Goal: Task Accomplishment & Management: Complete application form

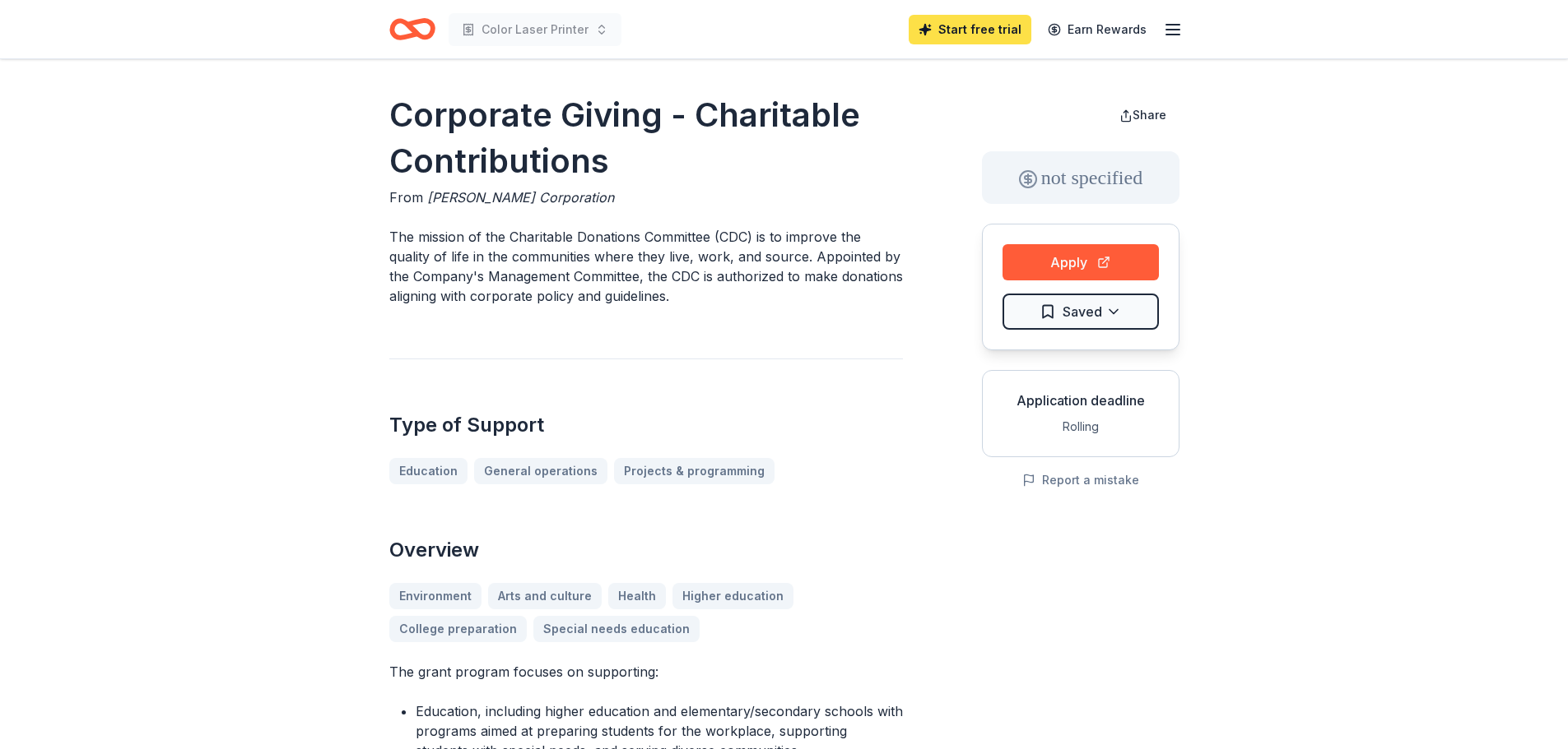
click at [940, 34] on link "Start free trial" at bounding box center [970, 29] width 123 height 30
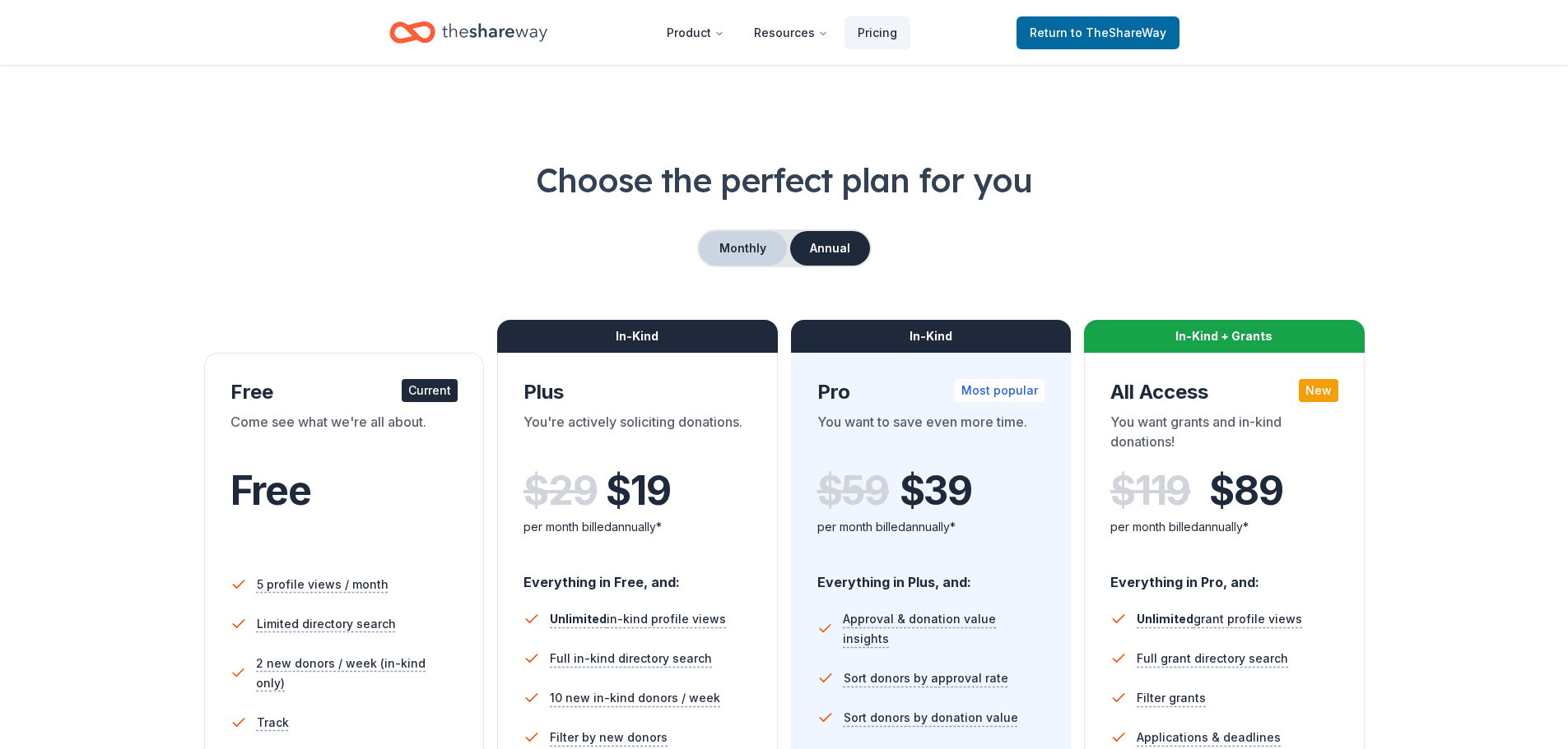
click at [741, 257] on button "Monthly" at bounding box center [742, 248] width 88 height 35
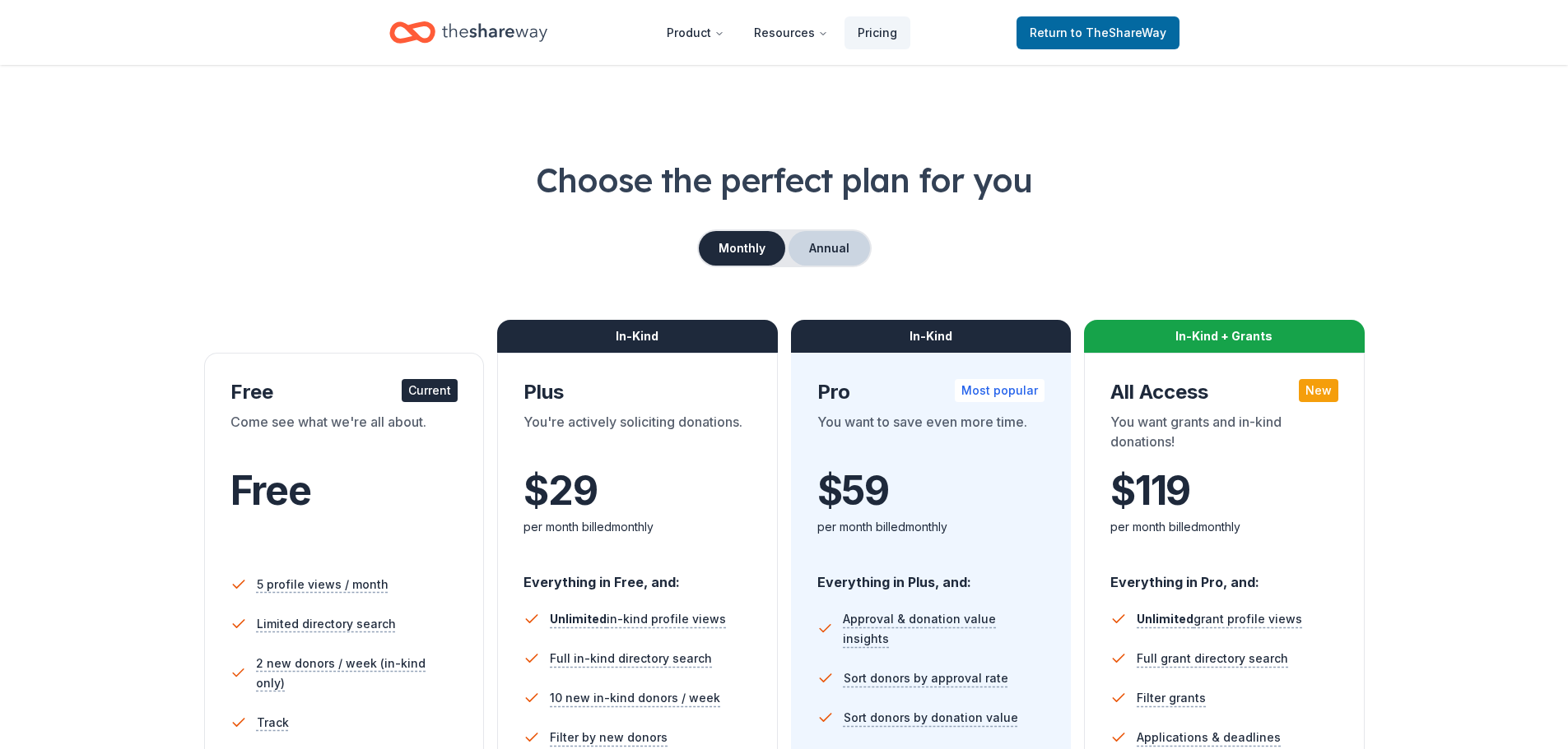
click at [813, 248] on button "Annual" at bounding box center [830, 248] width 82 height 35
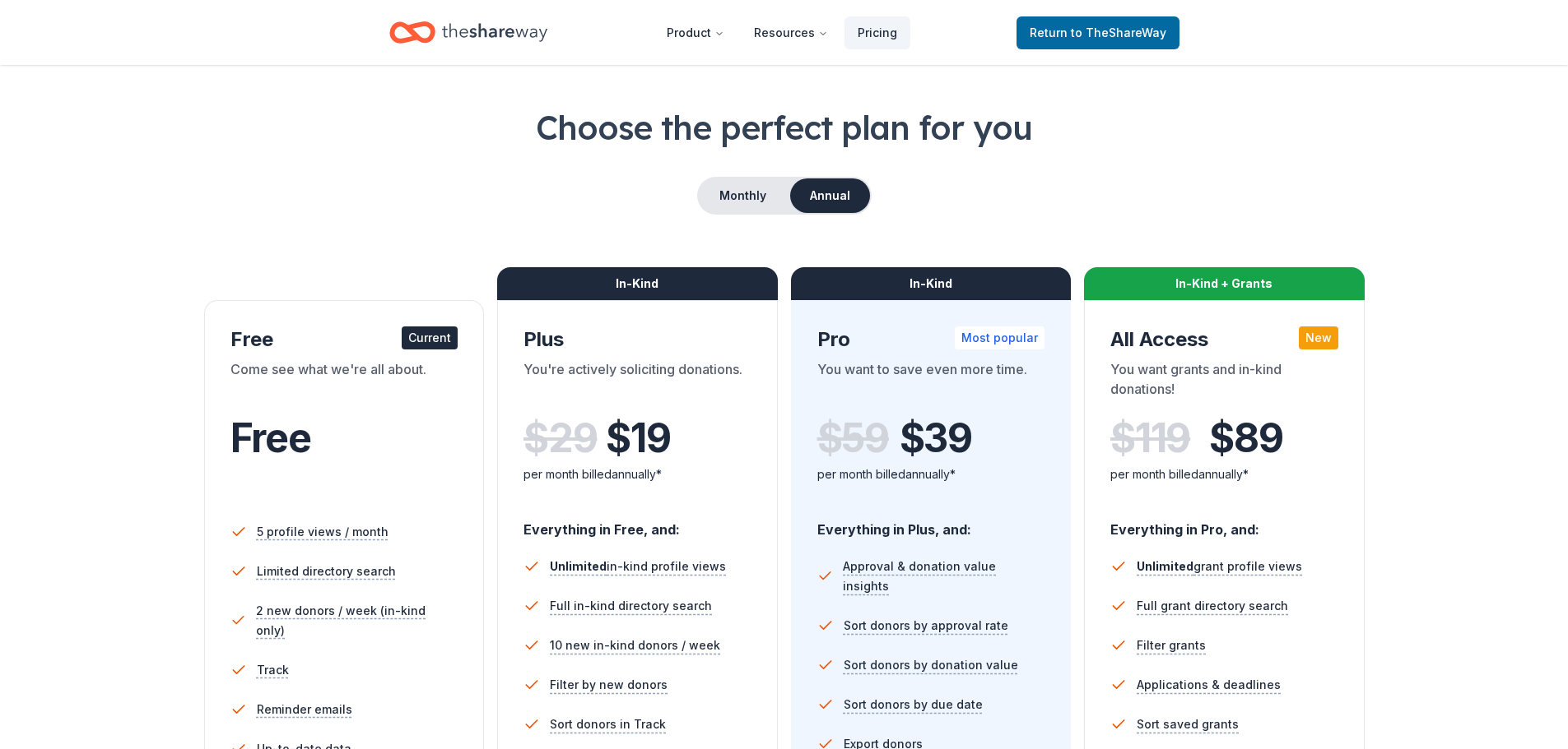
scroll to position [83, 0]
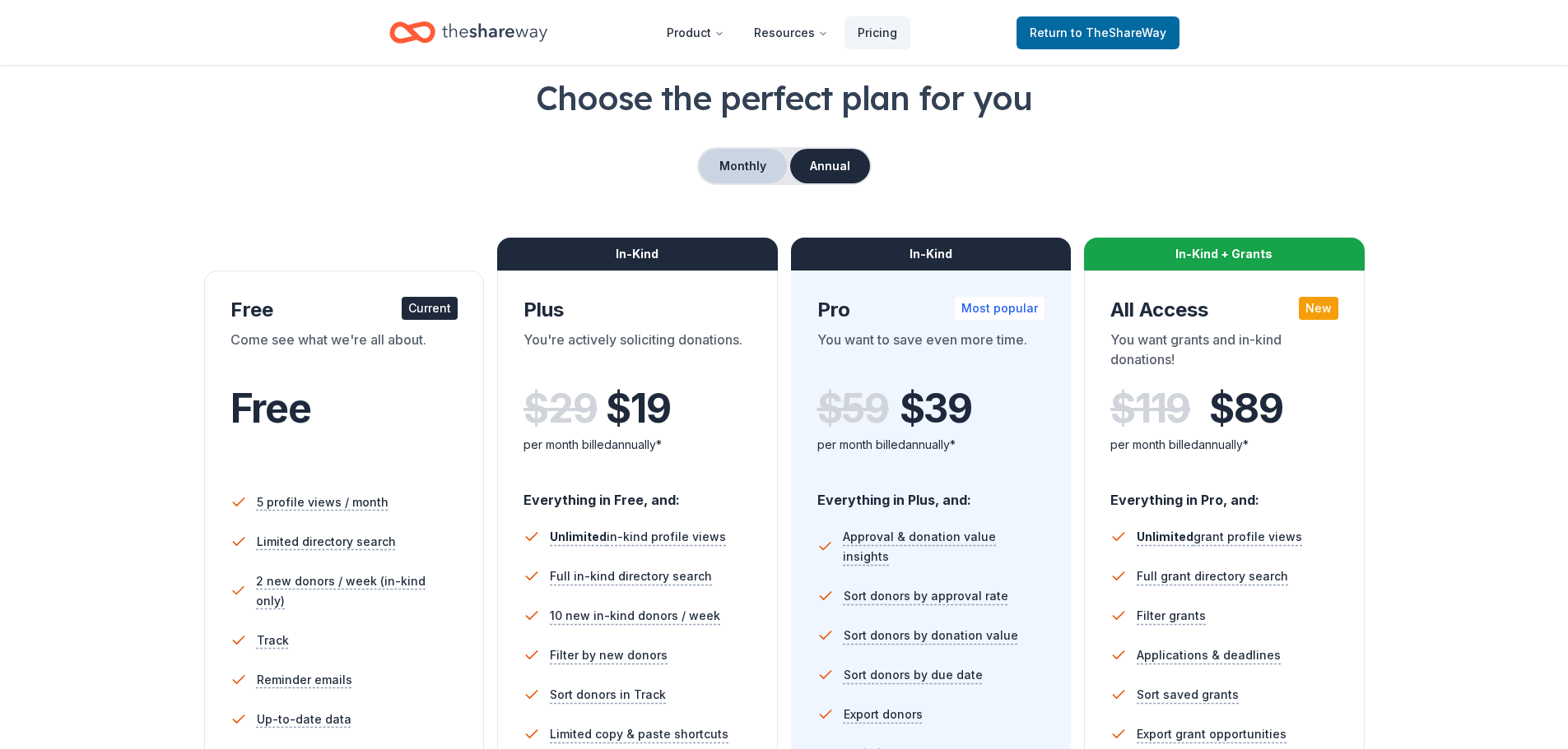
click at [763, 166] on button "Monthly" at bounding box center [742, 166] width 88 height 35
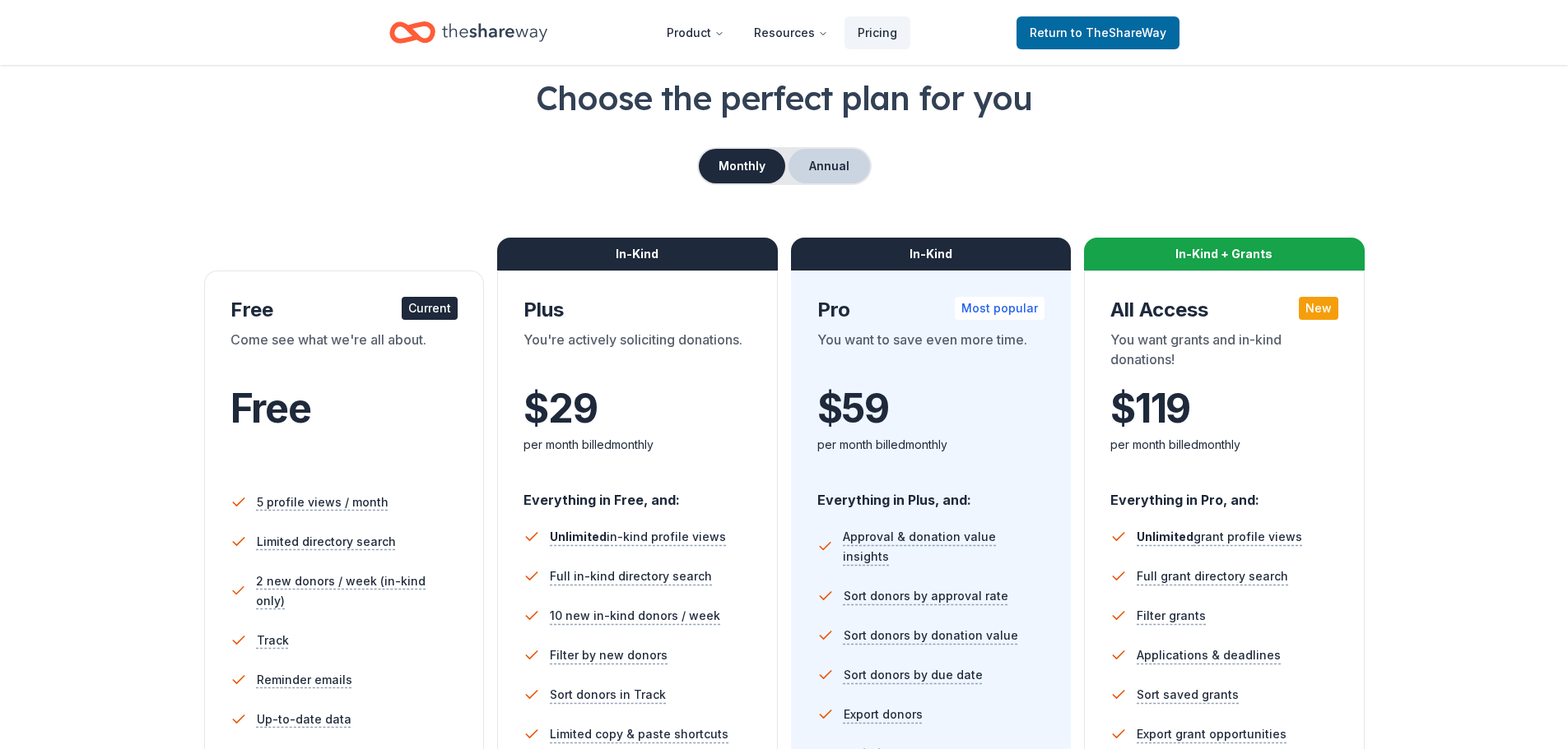
click at [838, 174] on button "Annual" at bounding box center [830, 166] width 82 height 35
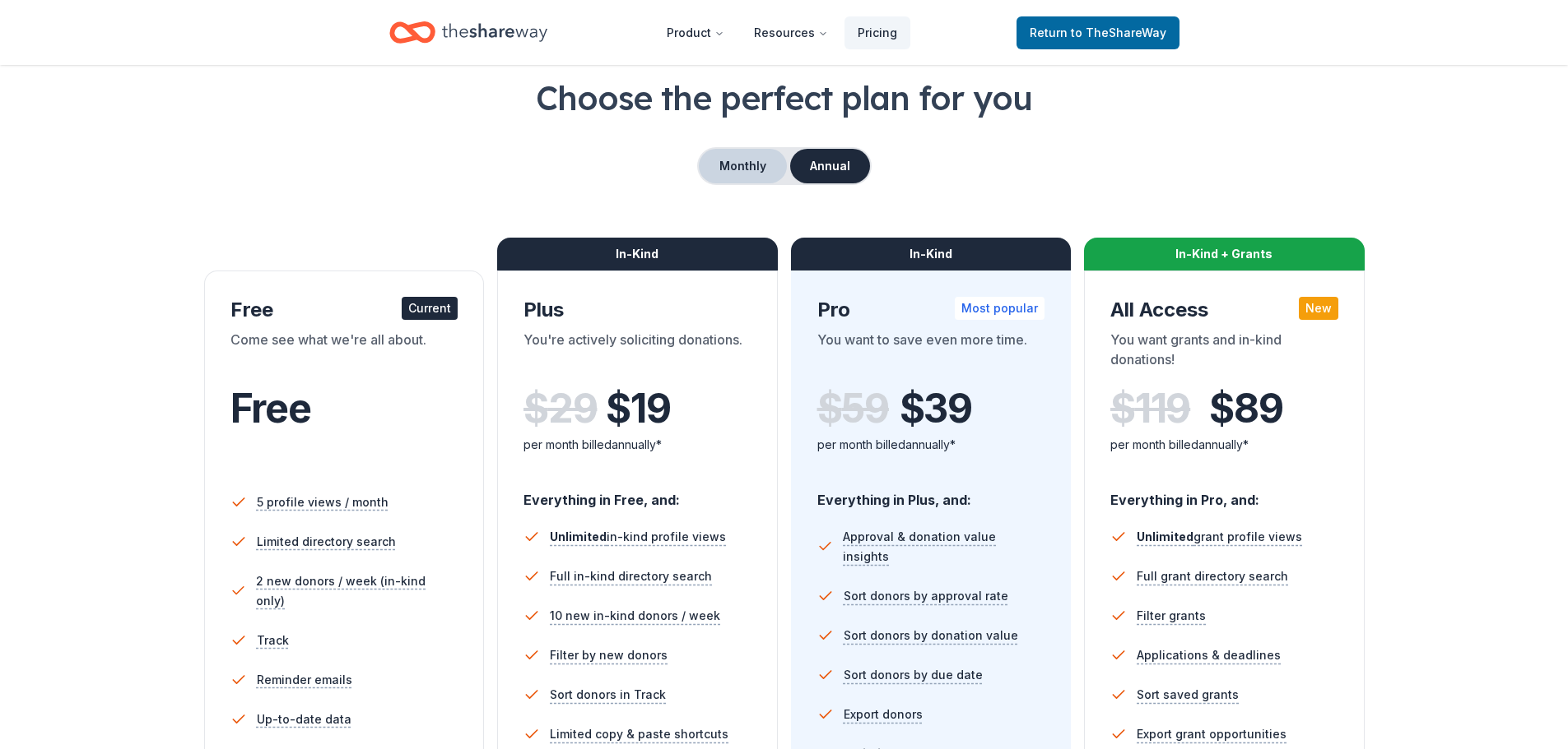
click at [720, 170] on button "Monthly" at bounding box center [742, 166] width 88 height 35
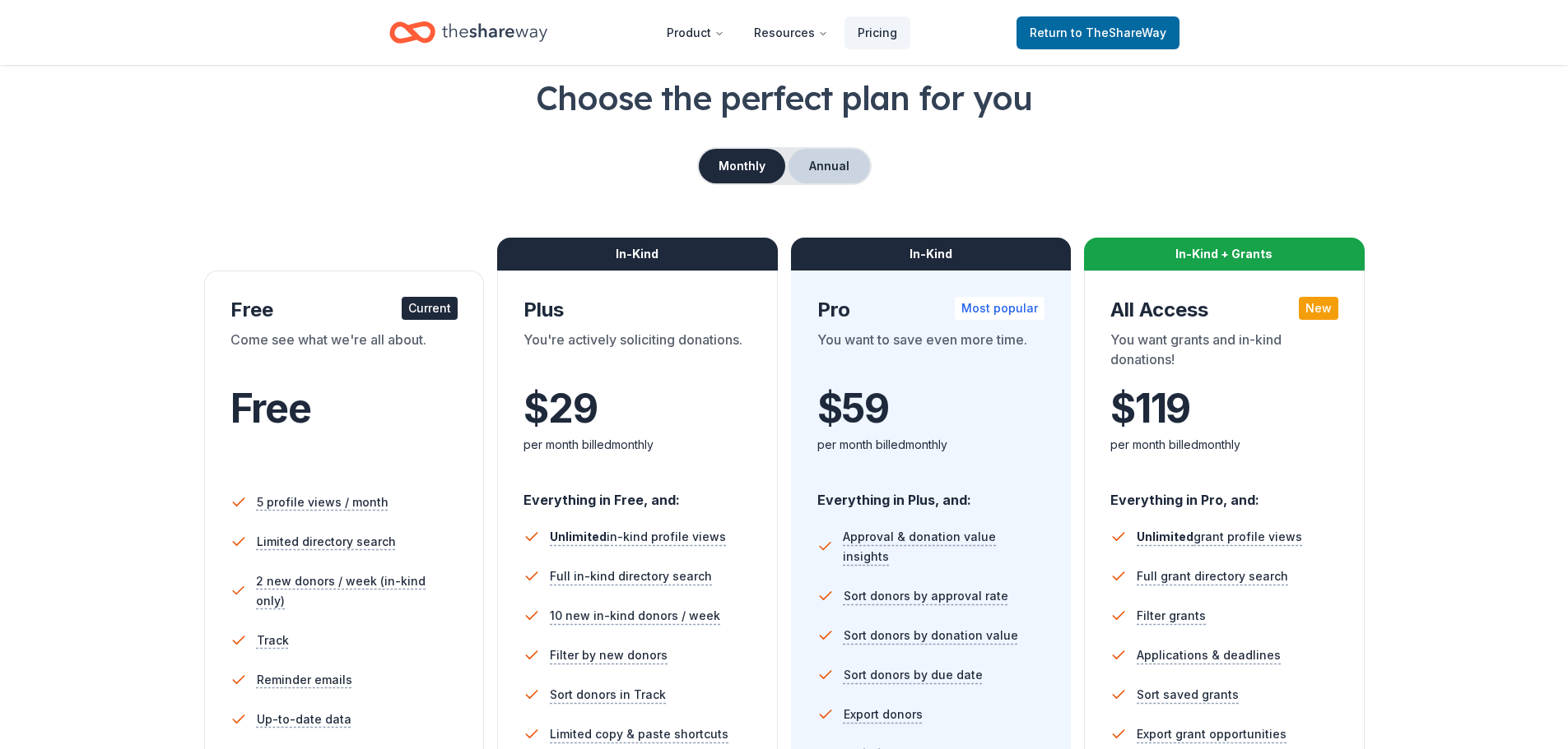
click at [815, 170] on button "Annual" at bounding box center [830, 166] width 82 height 35
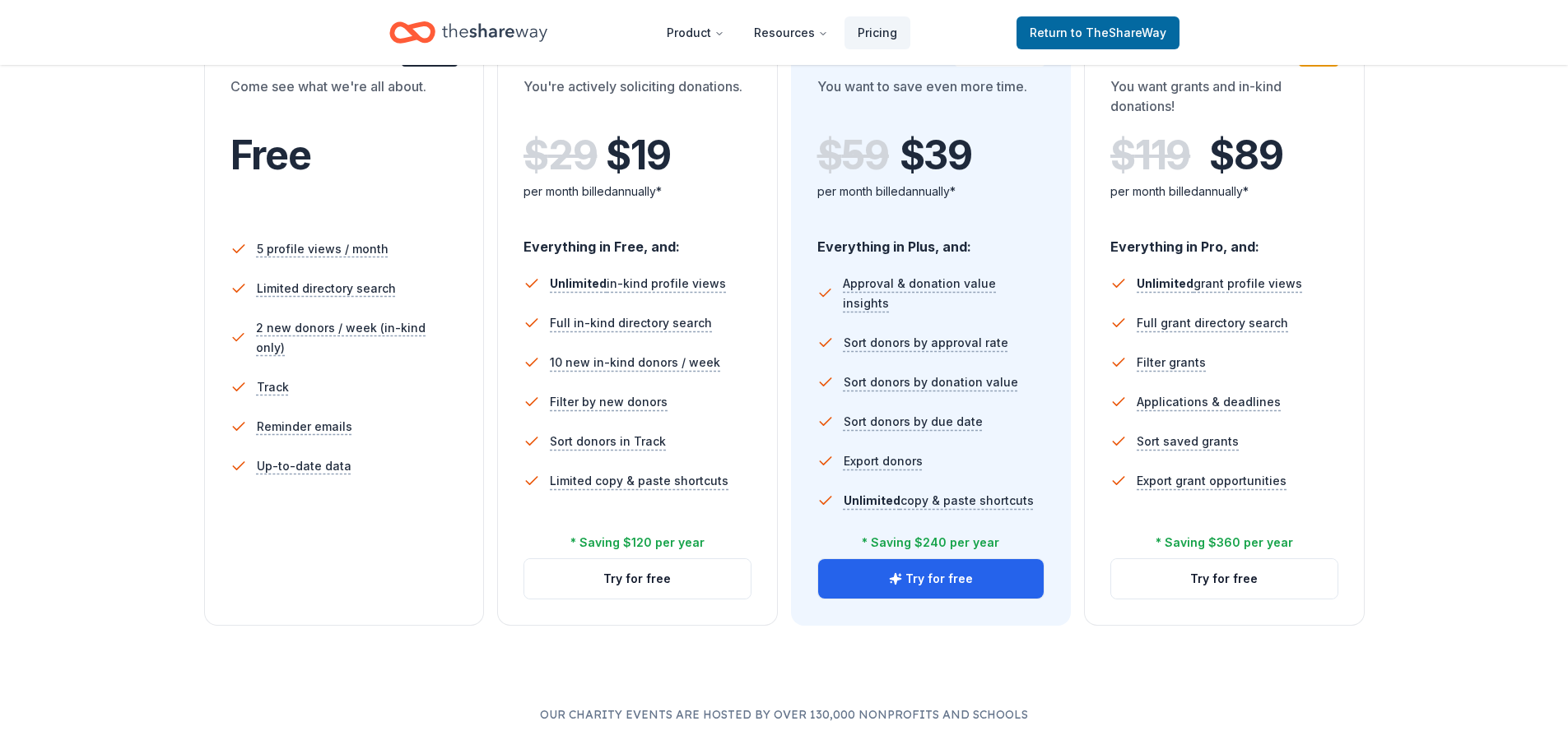
scroll to position [0, 0]
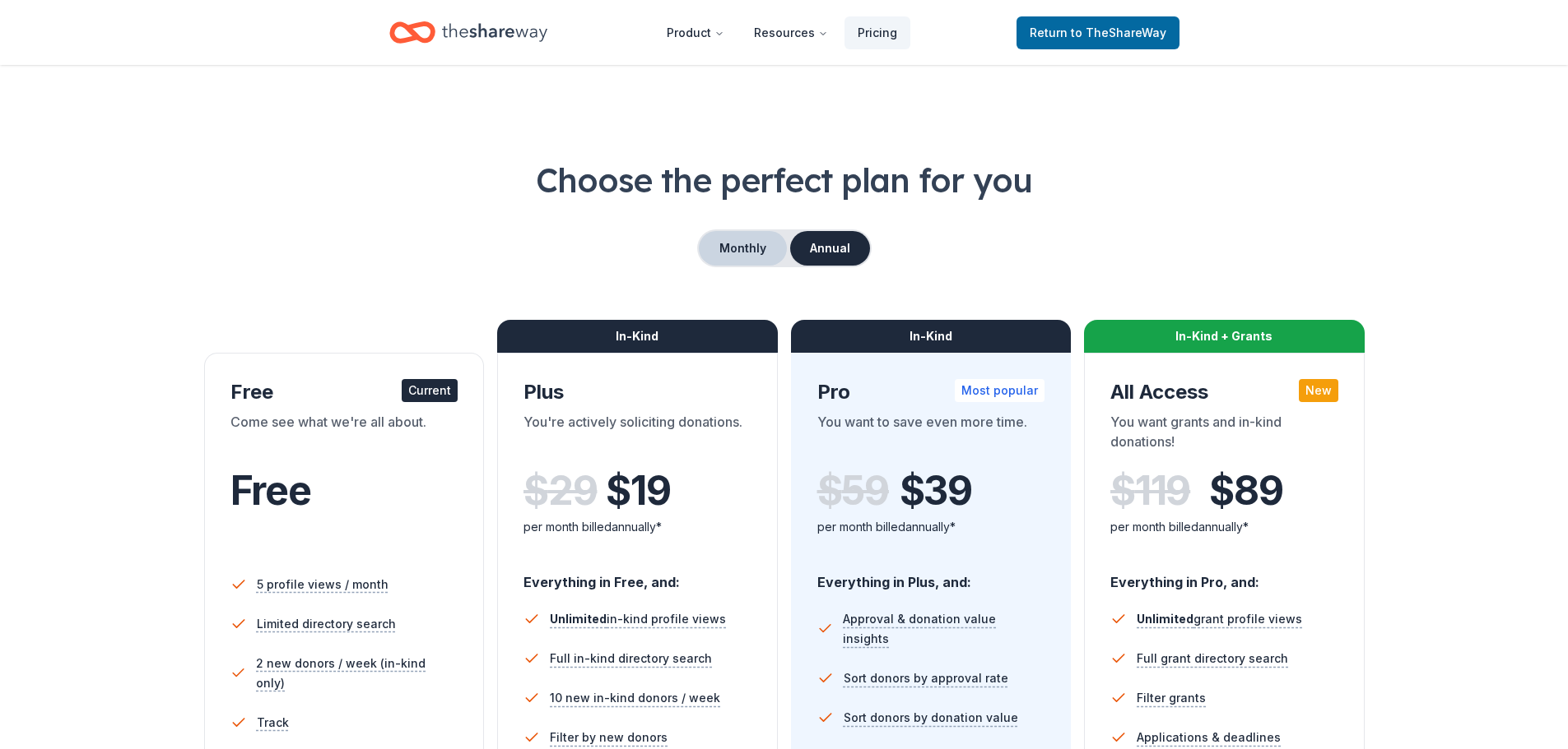
click at [749, 256] on button "Monthly" at bounding box center [742, 248] width 88 height 35
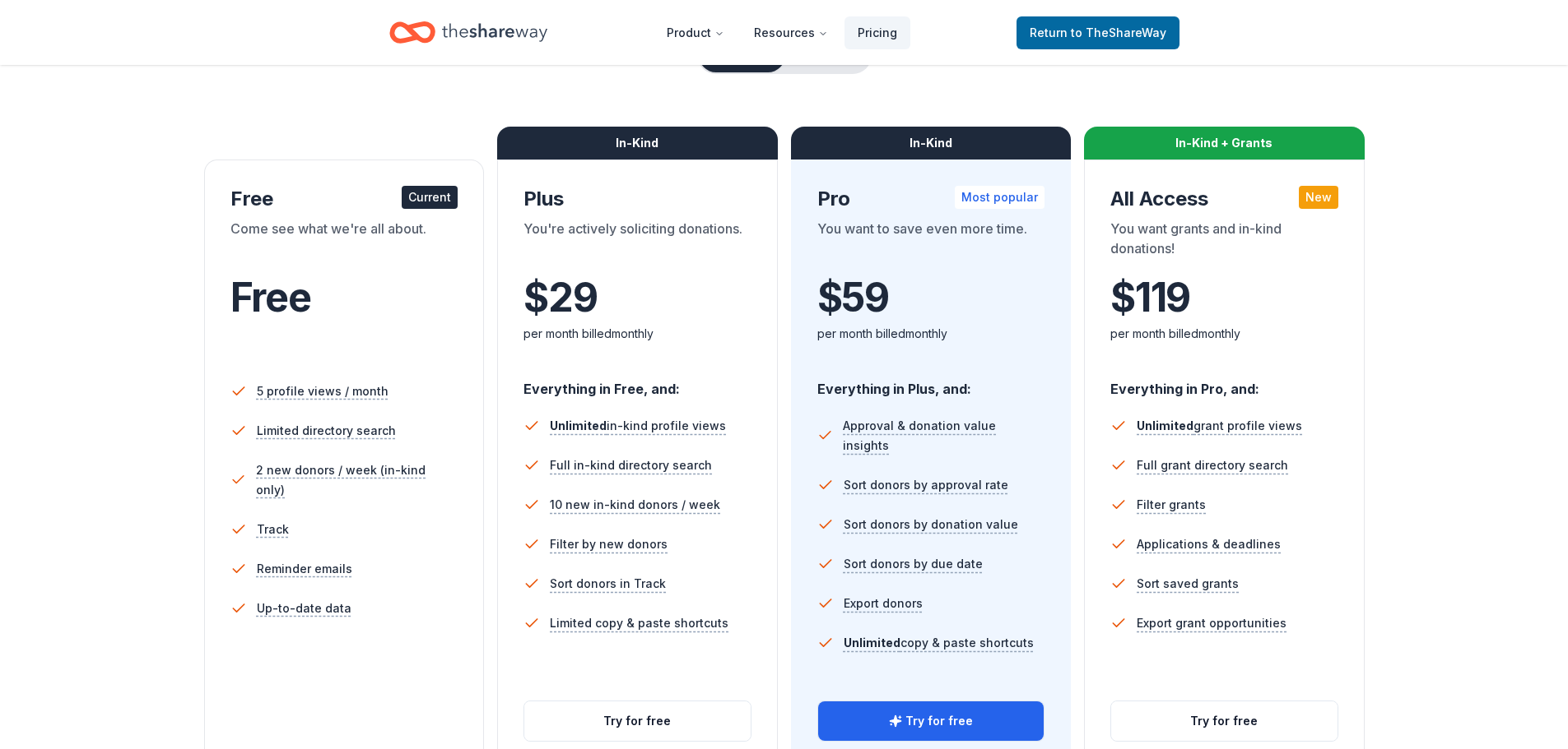
scroll to position [164, 0]
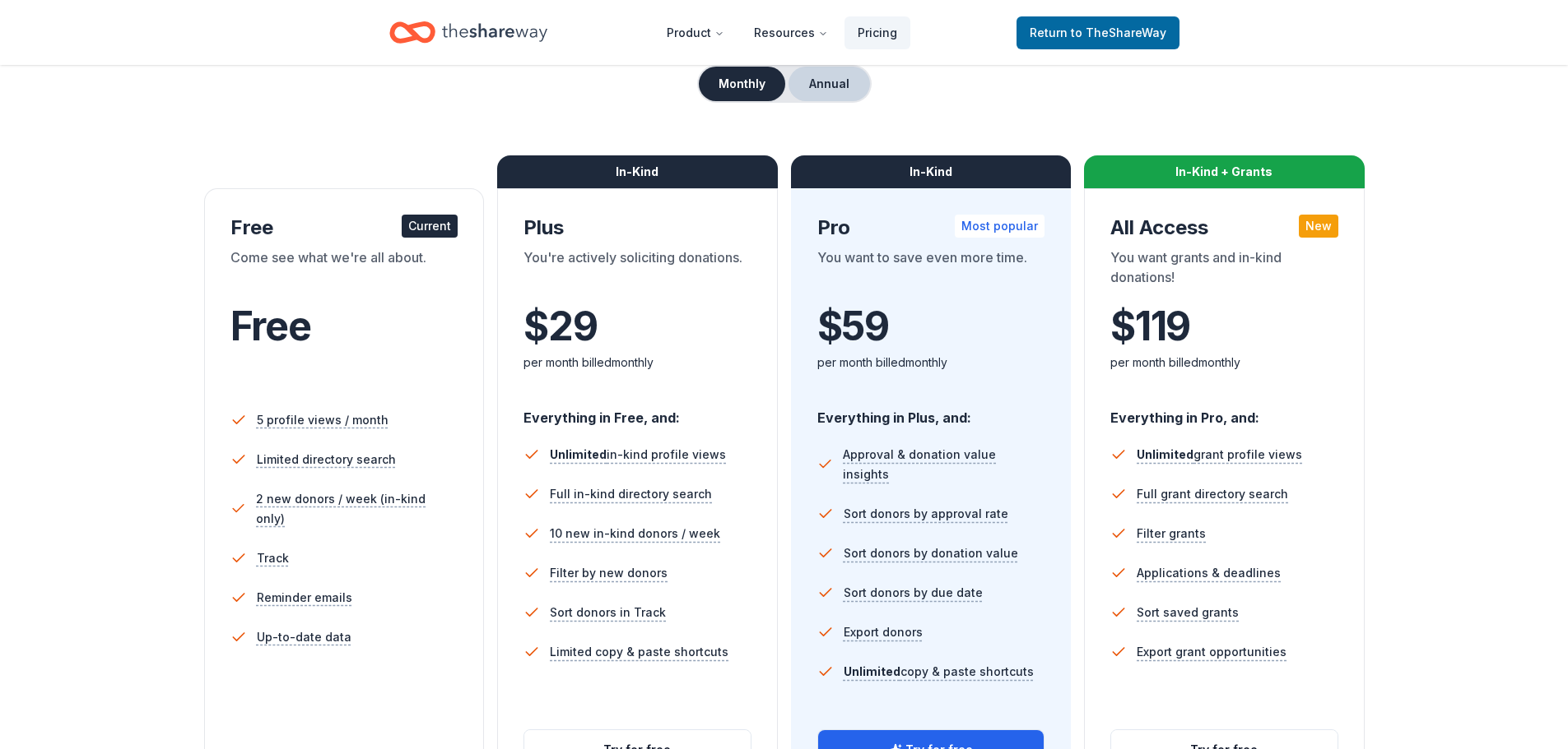
click at [813, 78] on button "Annual" at bounding box center [830, 84] width 82 height 35
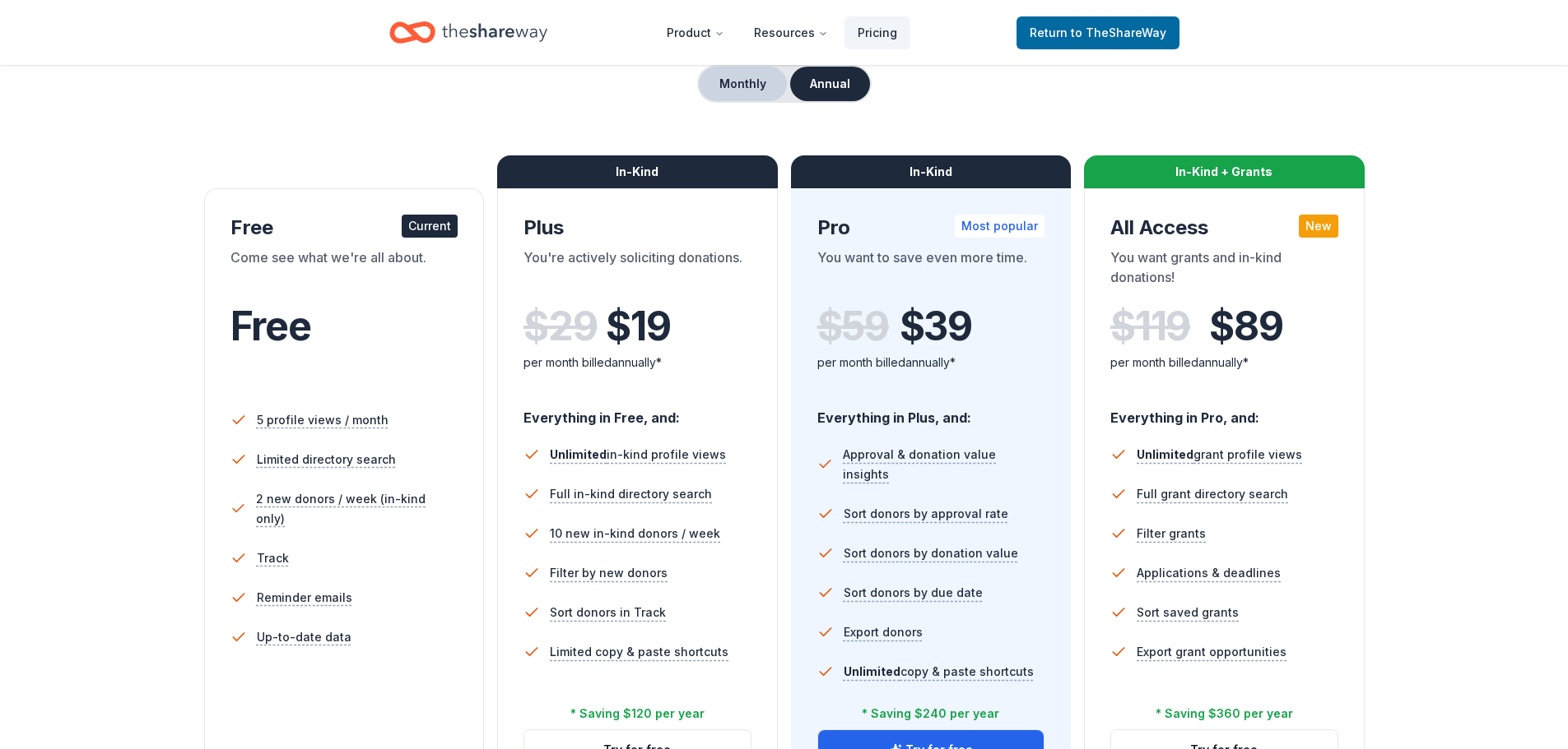
click at [744, 83] on button "Monthly" at bounding box center [742, 84] width 88 height 35
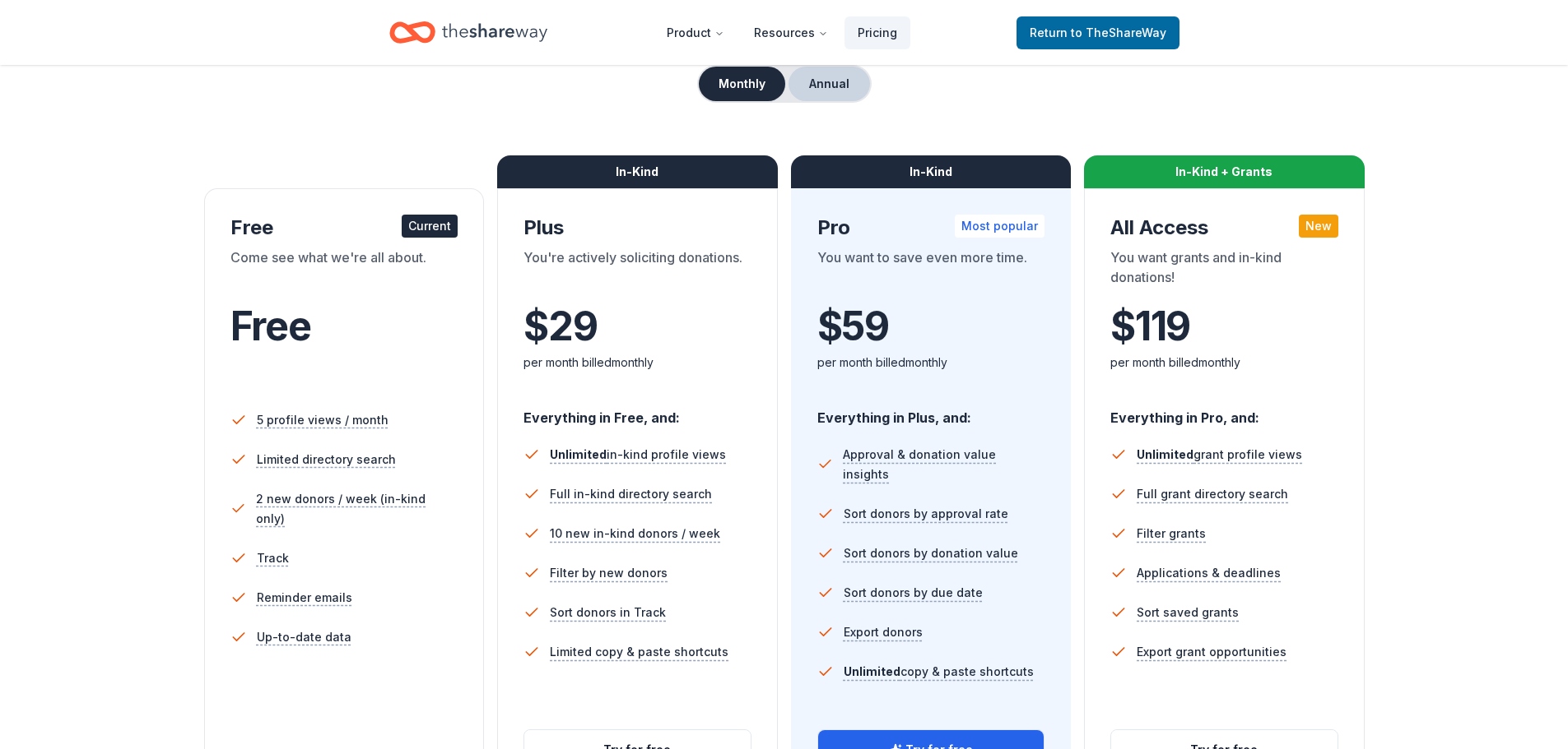
click at [827, 83] on button "Annual" at bounding box center [830, 84] width 82 height 35
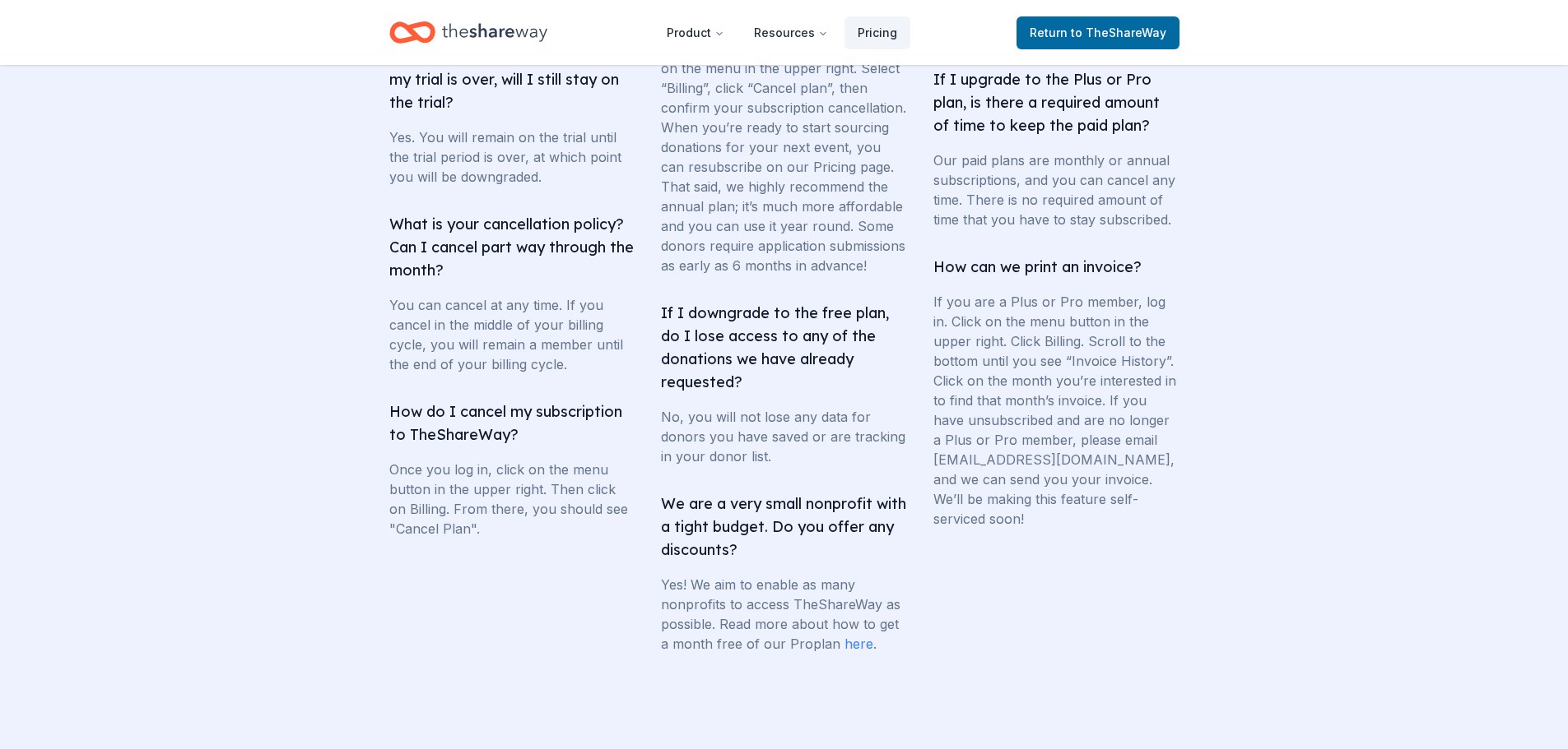
scroll to position [3154, 0]
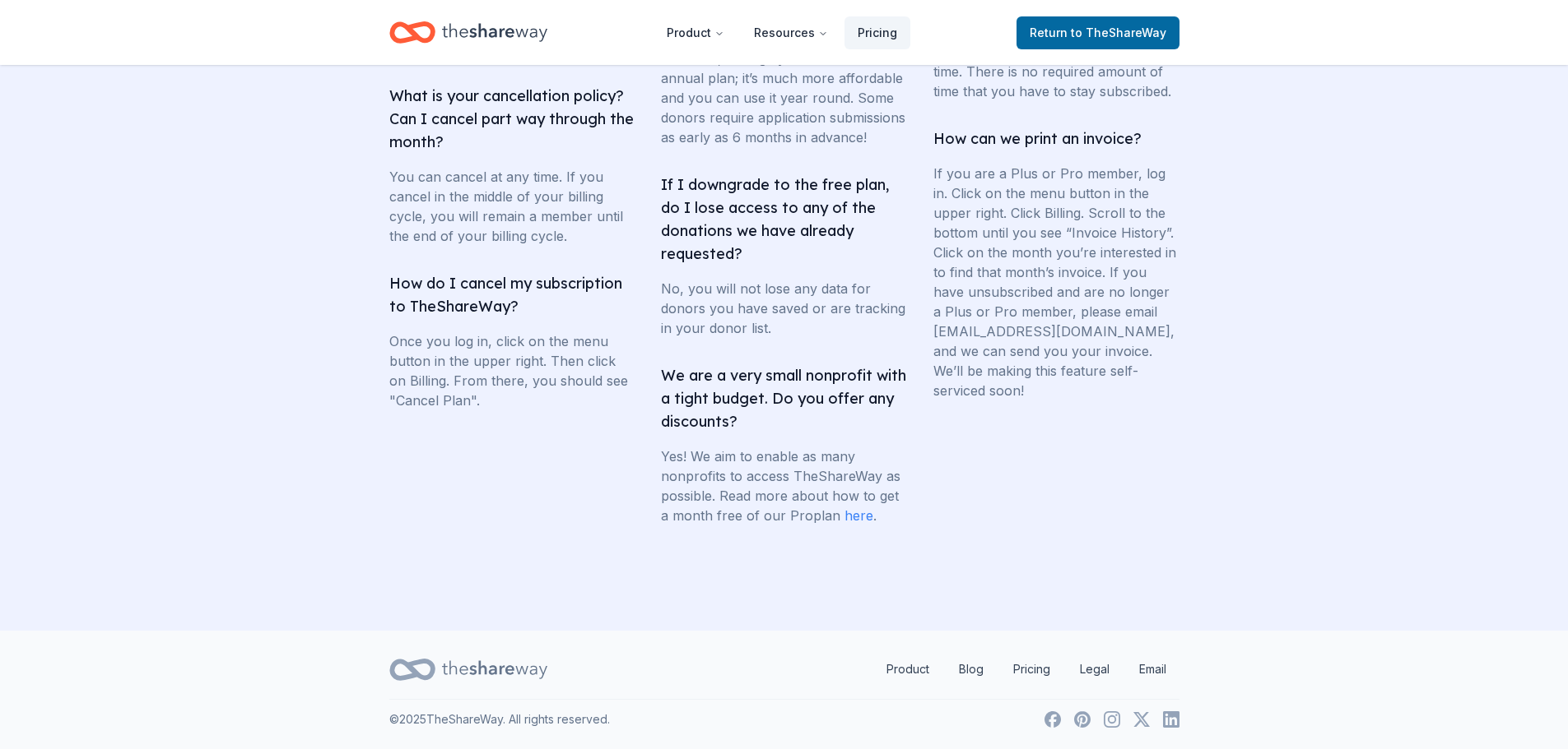
click at [852, 517] on link "here" at bounding box center [859, 516] width 29 height 16
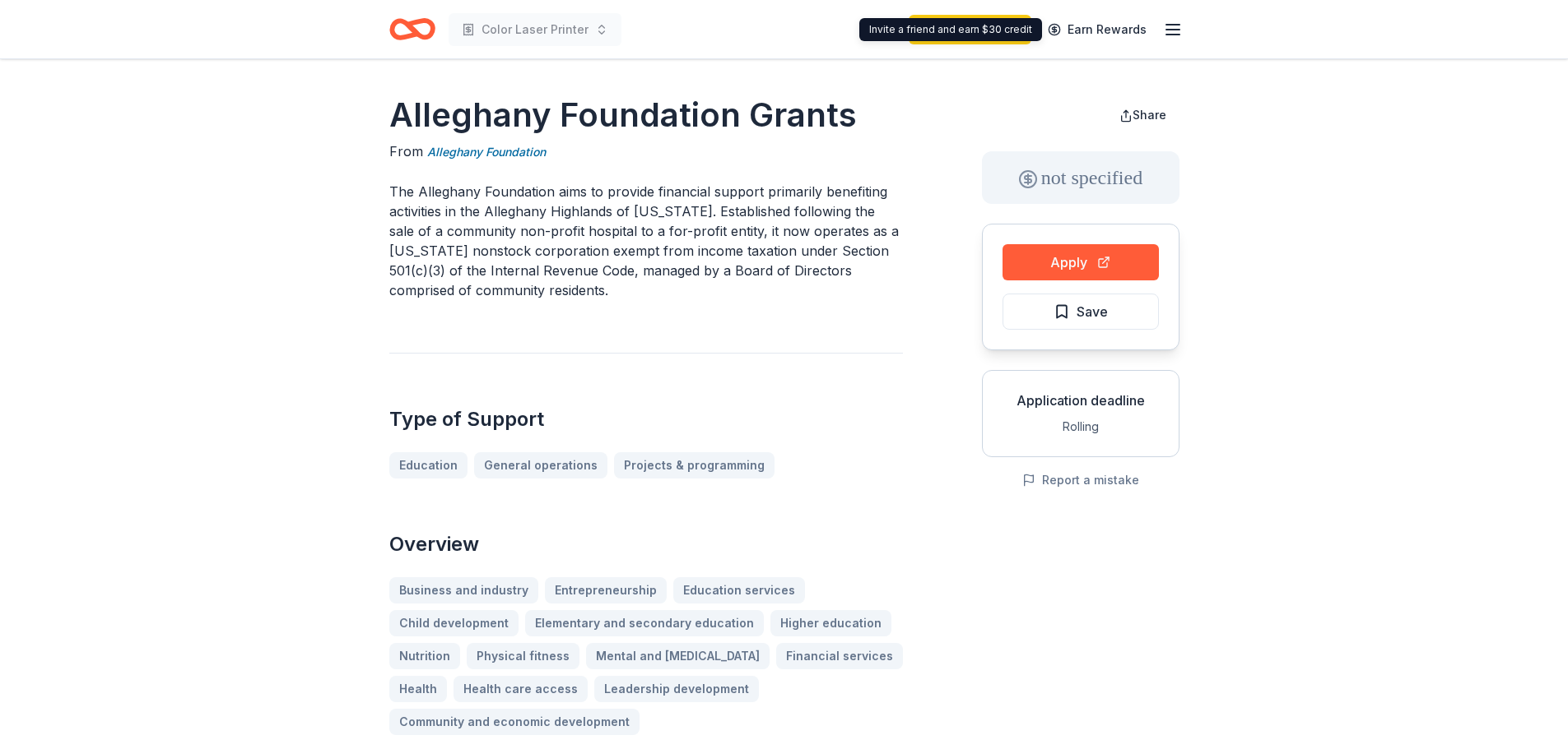
click at [1172, 31] on icon "button" at bounding box center [1172, 29] width 20 height 20
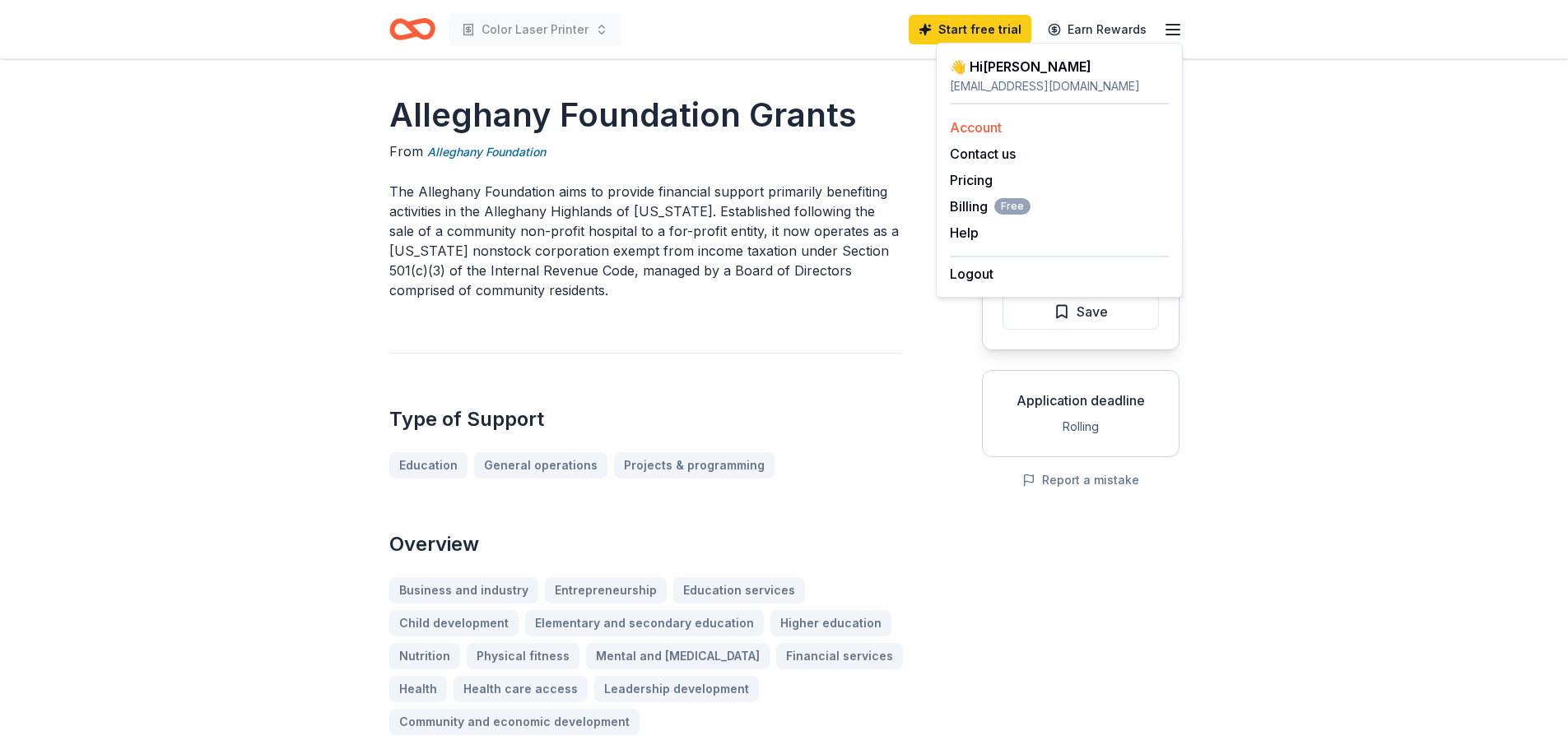
click at [958, 129] on link "Account" at bounding box center [975, 127] width 52 height 16
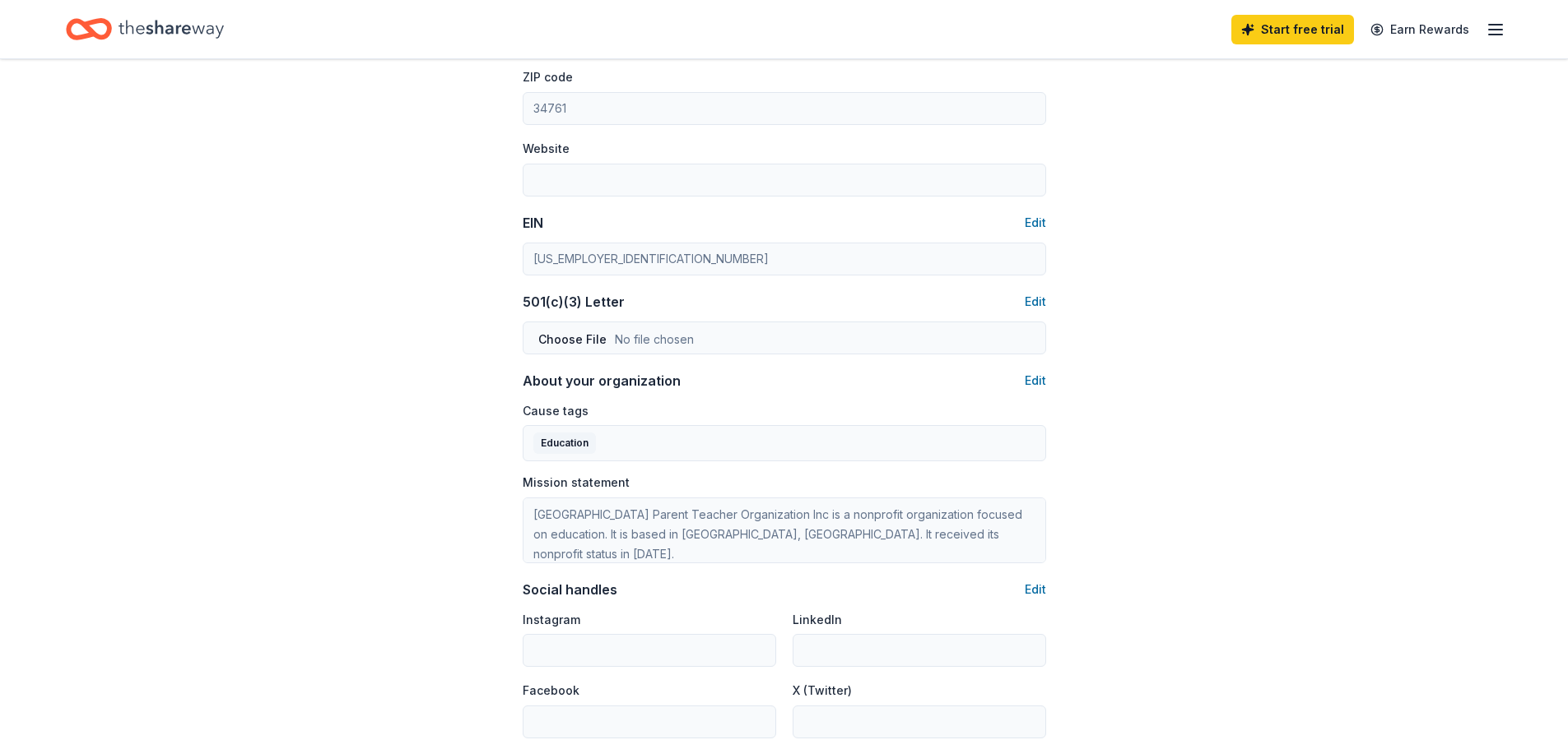
scroll to position [898, 0]
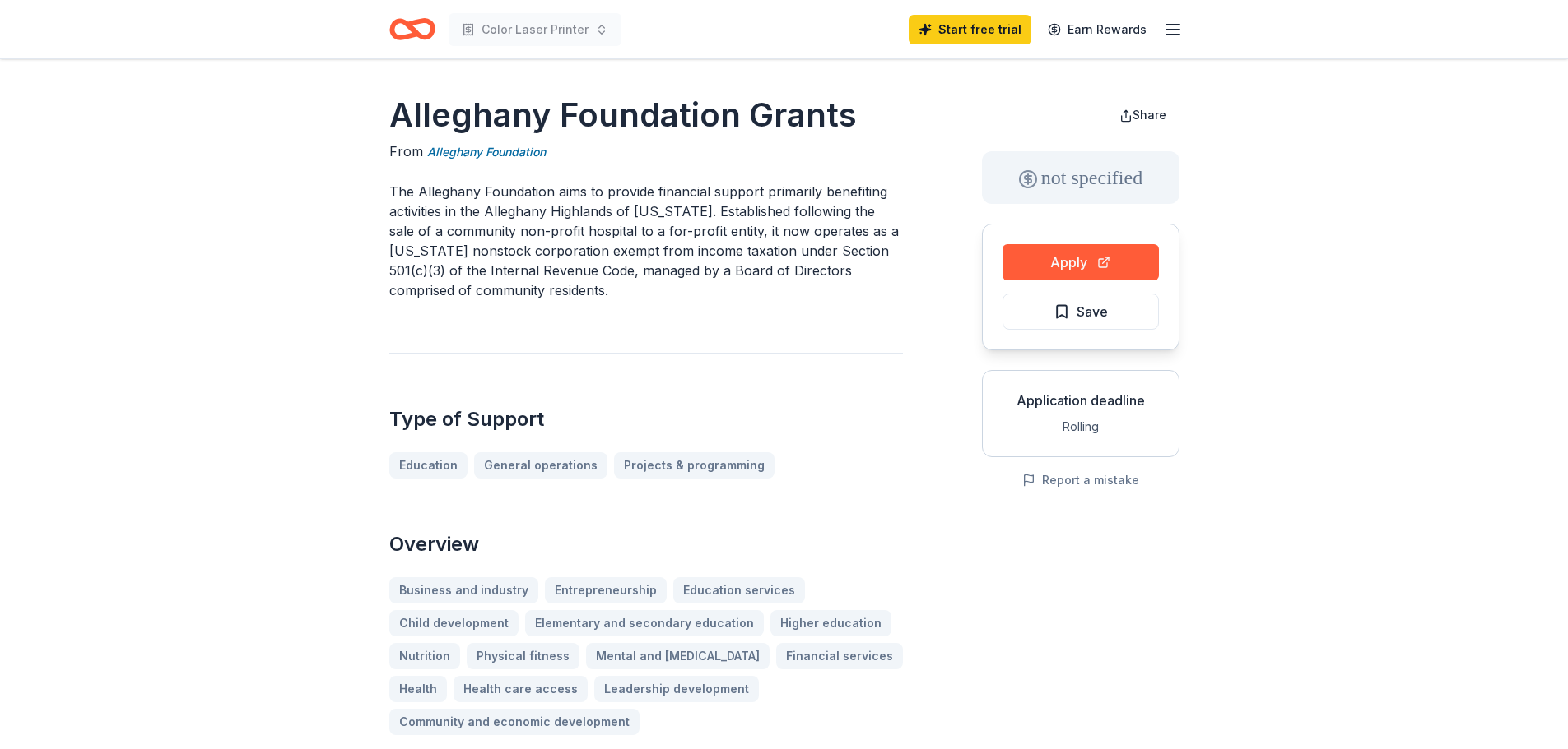
click at [1166, 33] on icon "button" at bounding box center [1172, 29] width 20 height 20
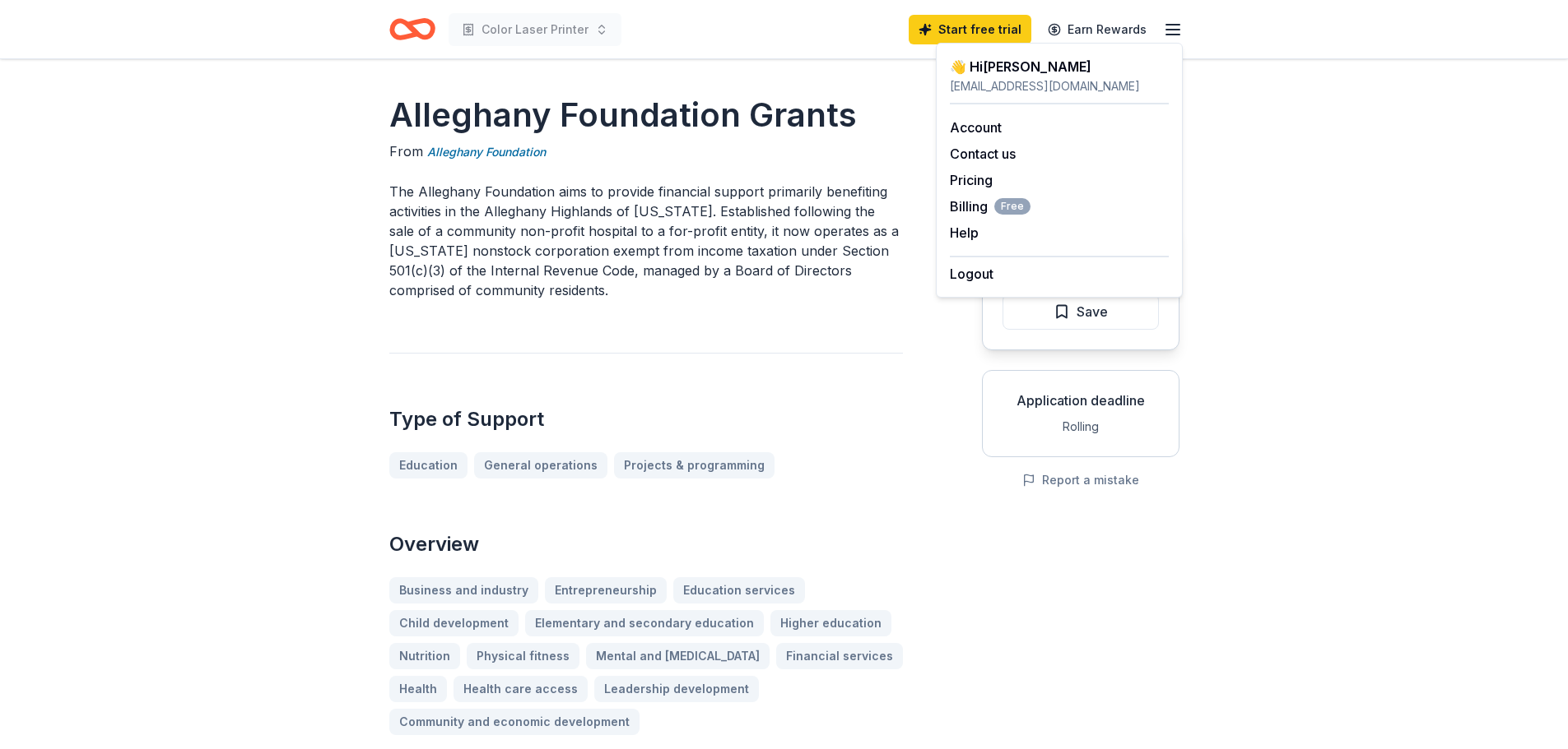
click at [810, 212] on p "The Alleghany Foundation aims to provide financial support primarily benefiting…" at bounding box center [646, 240] width 513 height 118
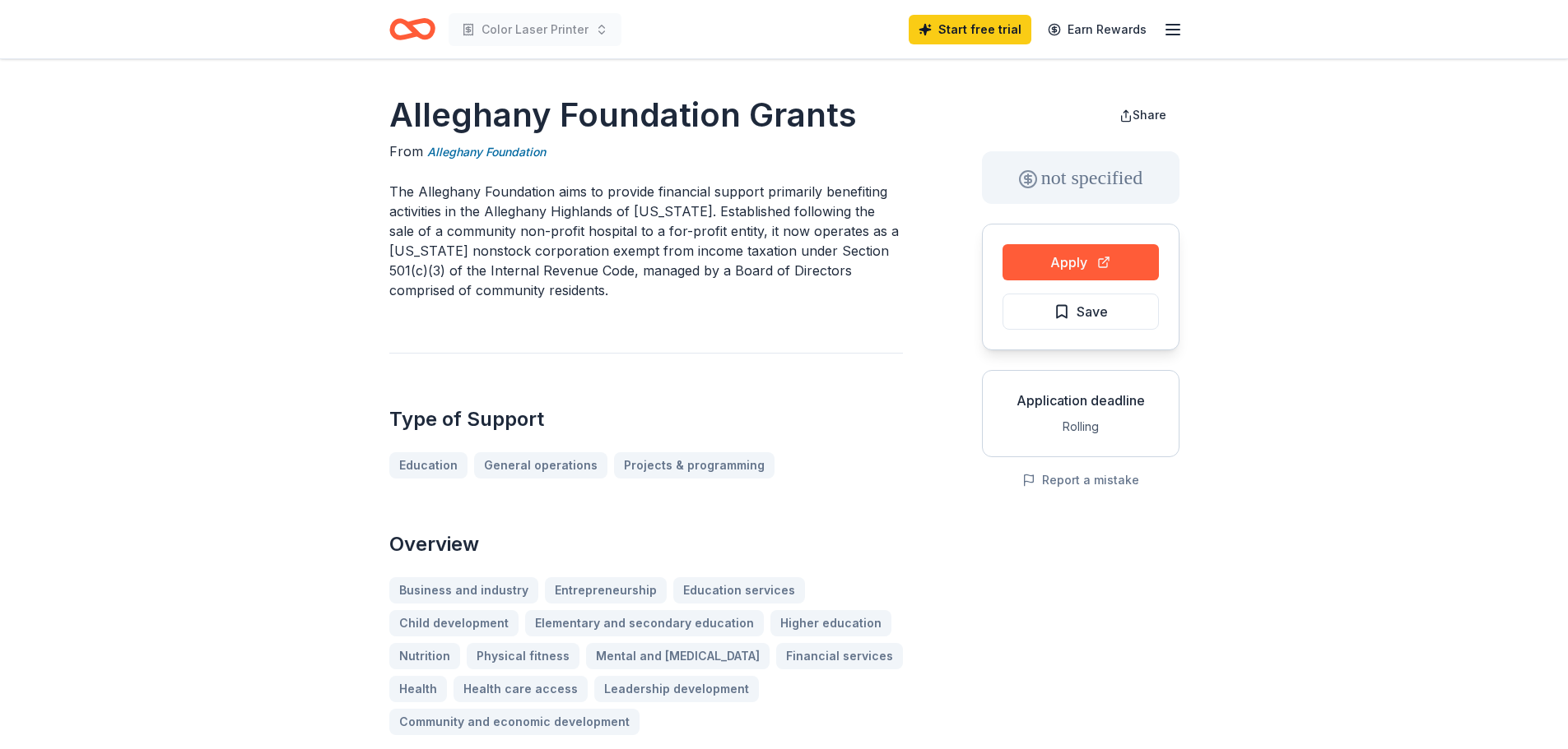
click at [418, 36] on icon "Home" at bounding box center [419, 28] width 26 height 16
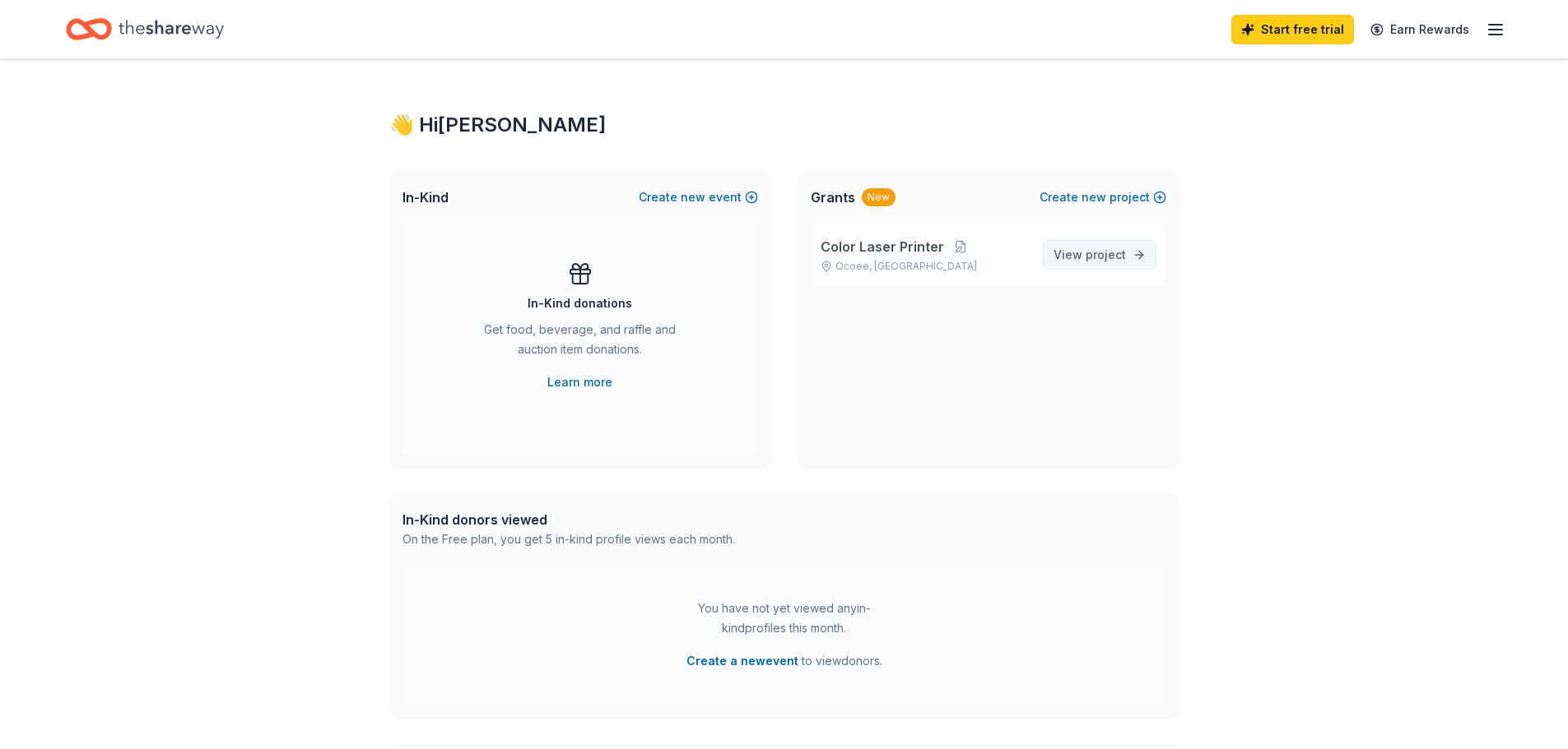
click at [1116, 256] on span "project" at bounding box center [1105, 255] width 40 height 14
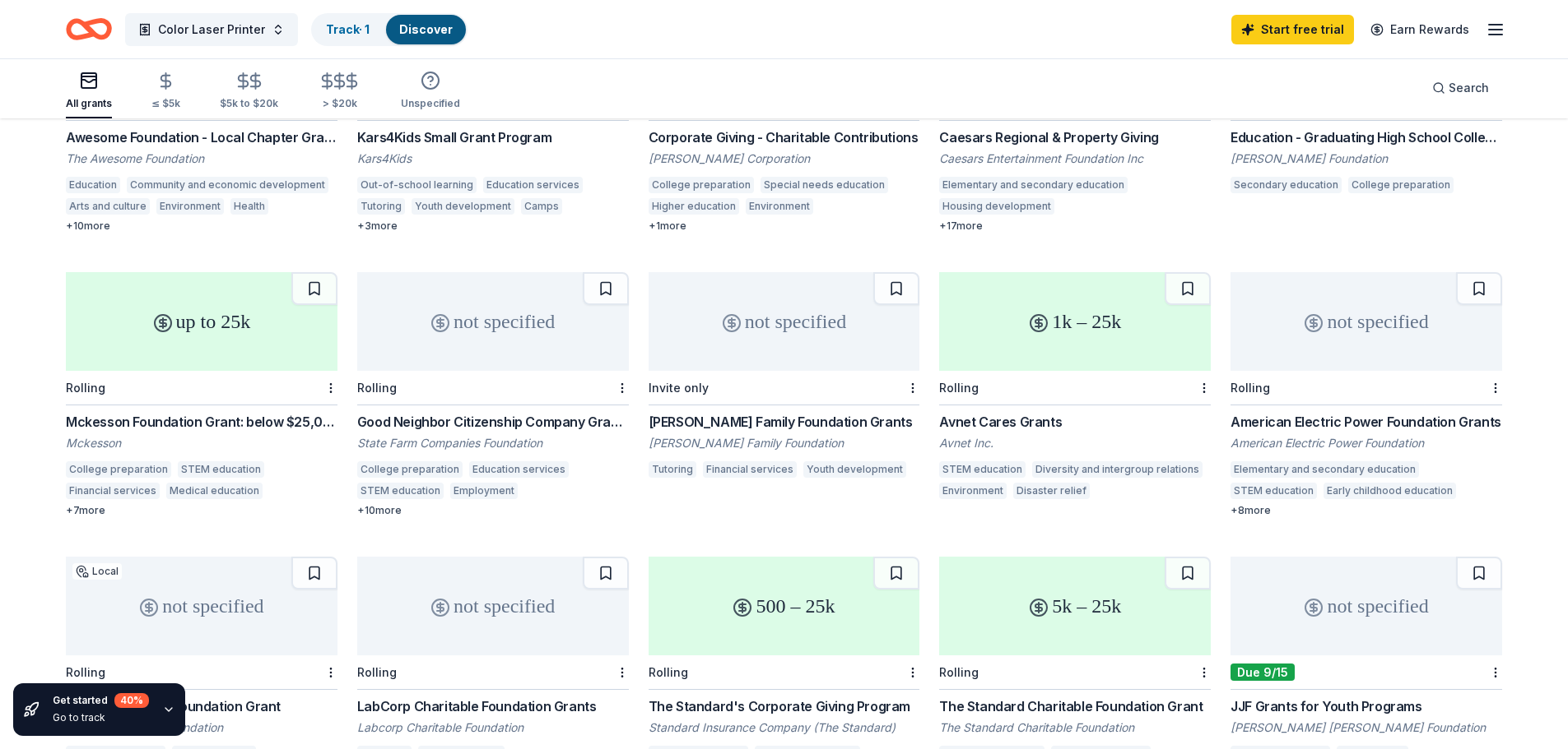
scroll to position [269, 0]
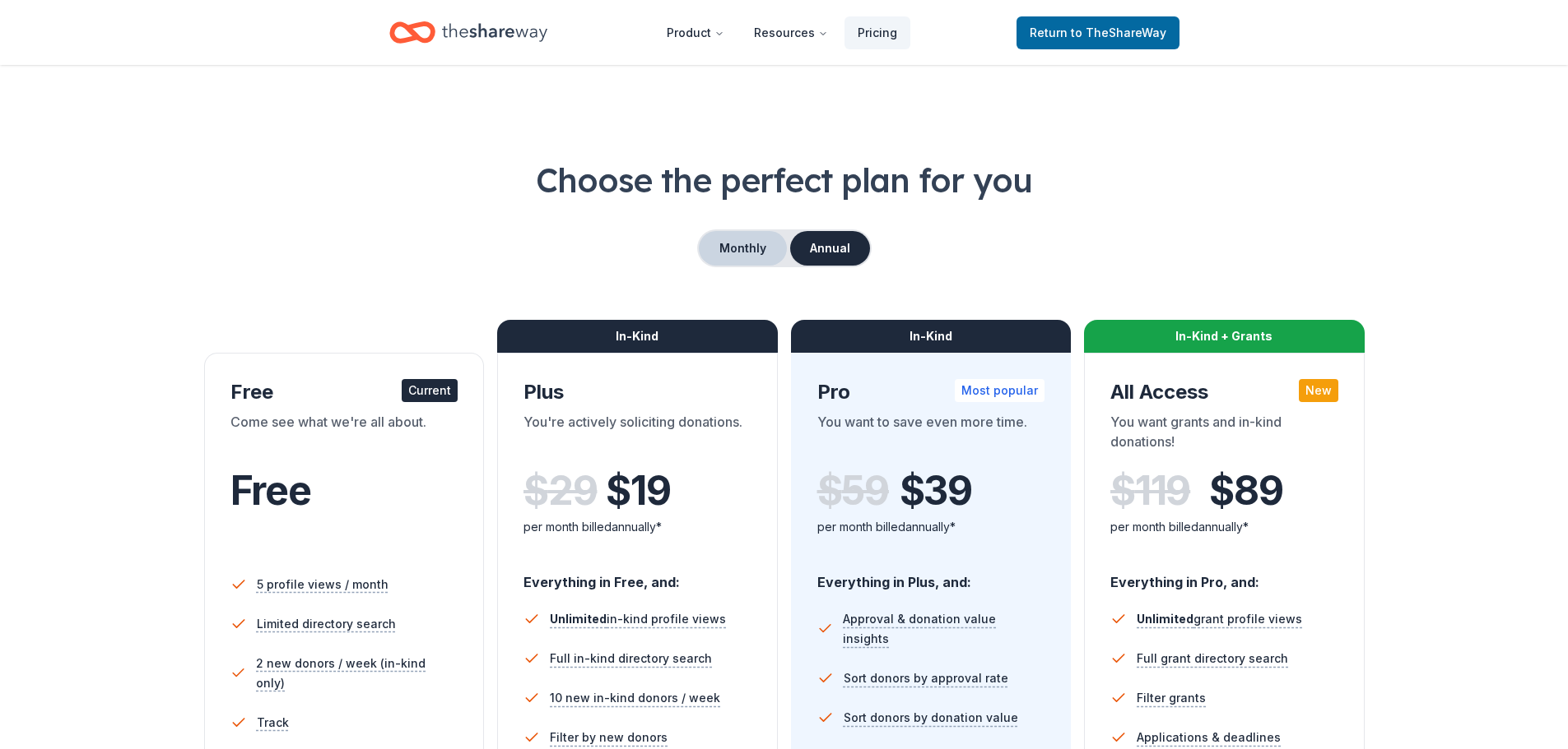
click at [742, 258] on button "Monthly" at bounding box center [742, 248] width 88 height 35
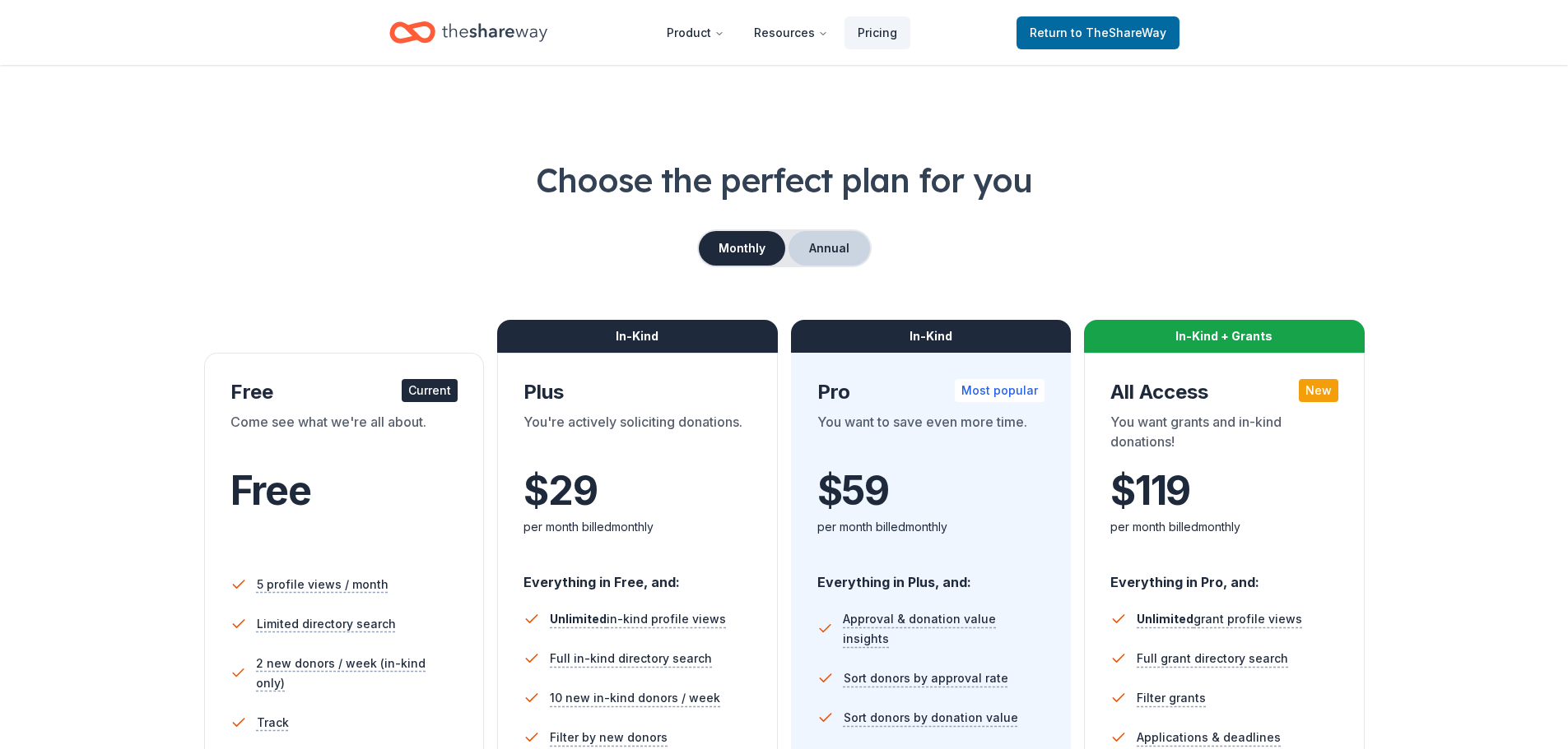
click at [816, 258] on button "Annual" at bounding box center [830, 248] width 82 height 35
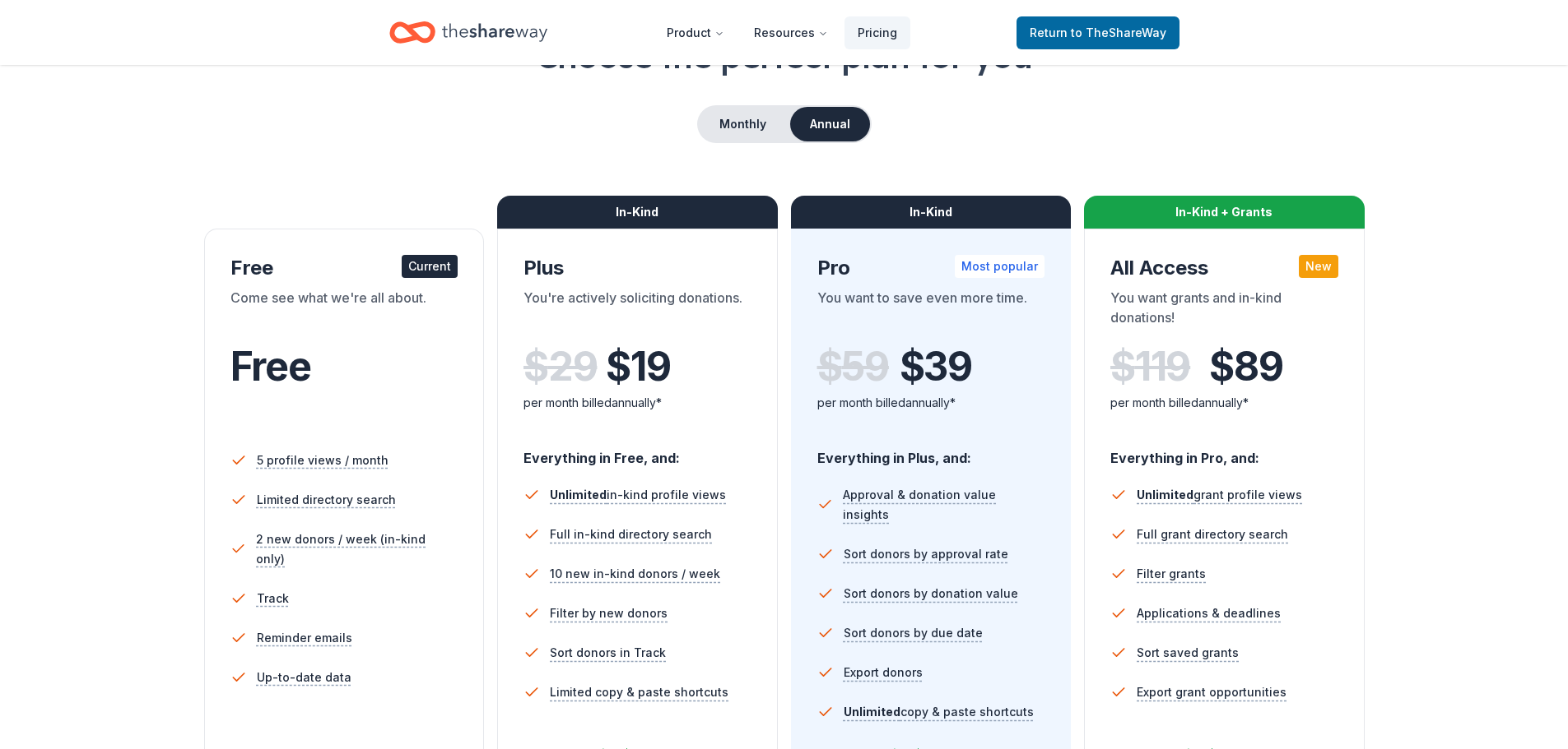
scroll to position [412, 0]
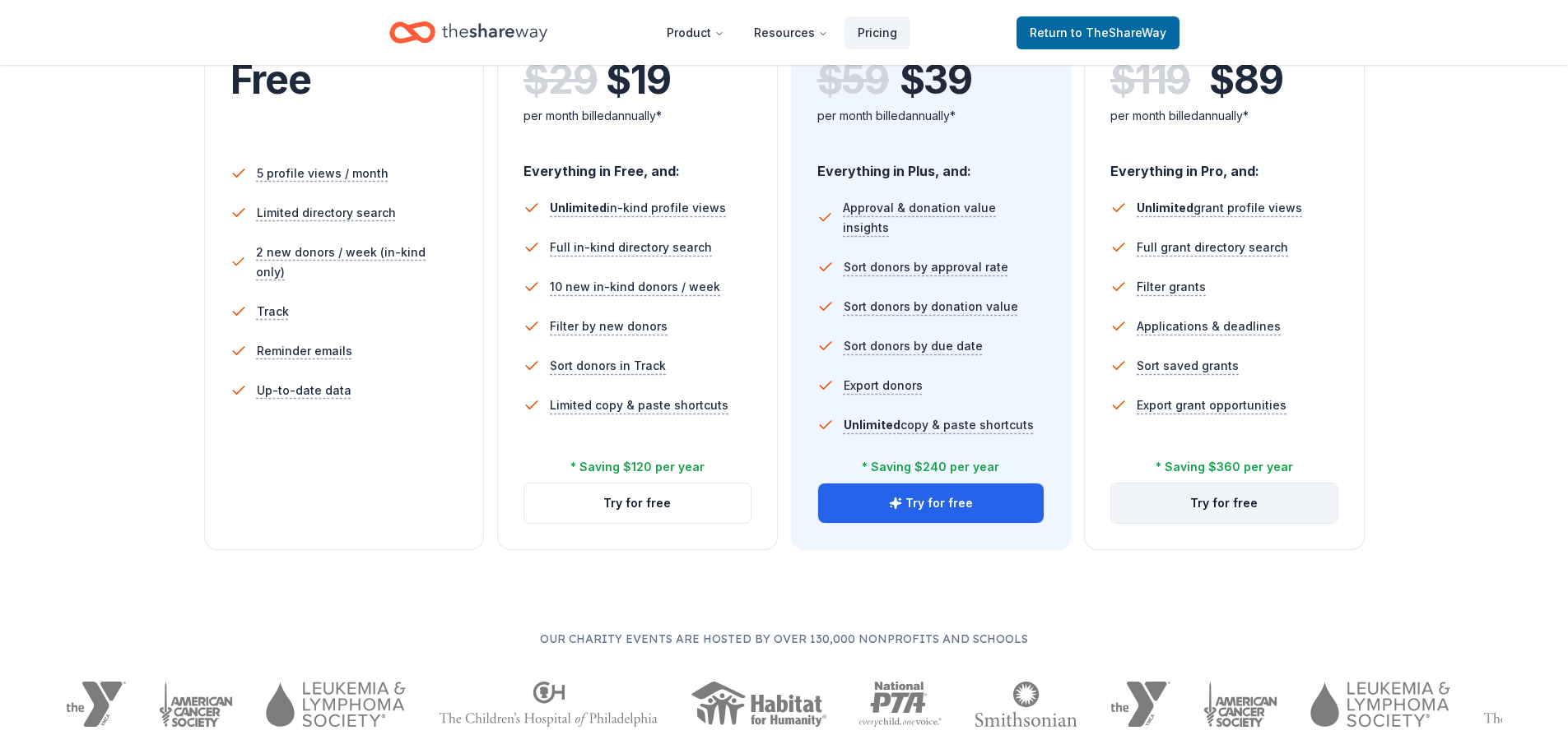
click at [1234, 509] on button "Try for free" at bounding box center [1224, 504] width 226 height 39
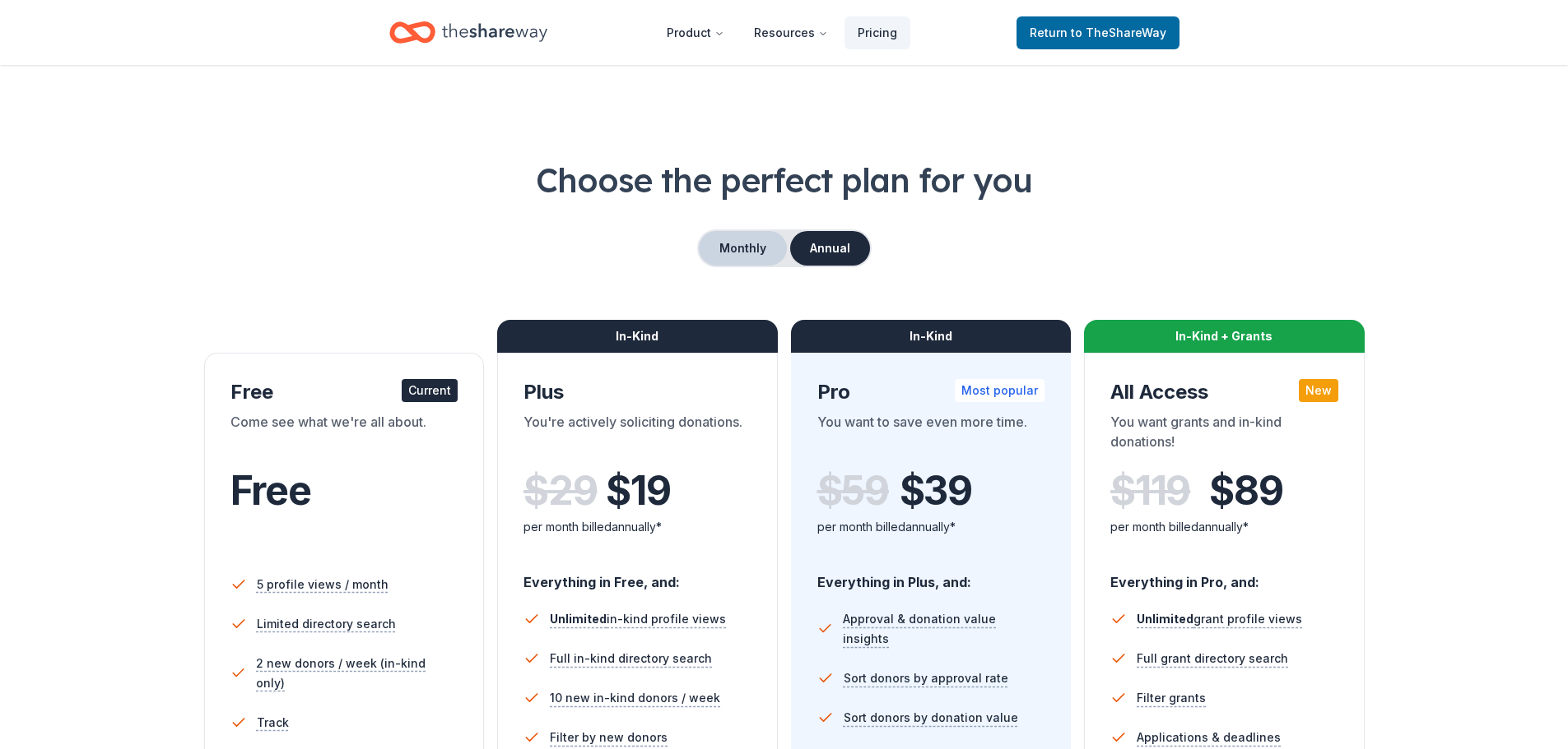
click at [768, 253] on button "Monthly" at bounding box center [742, 248] width 88 height 35
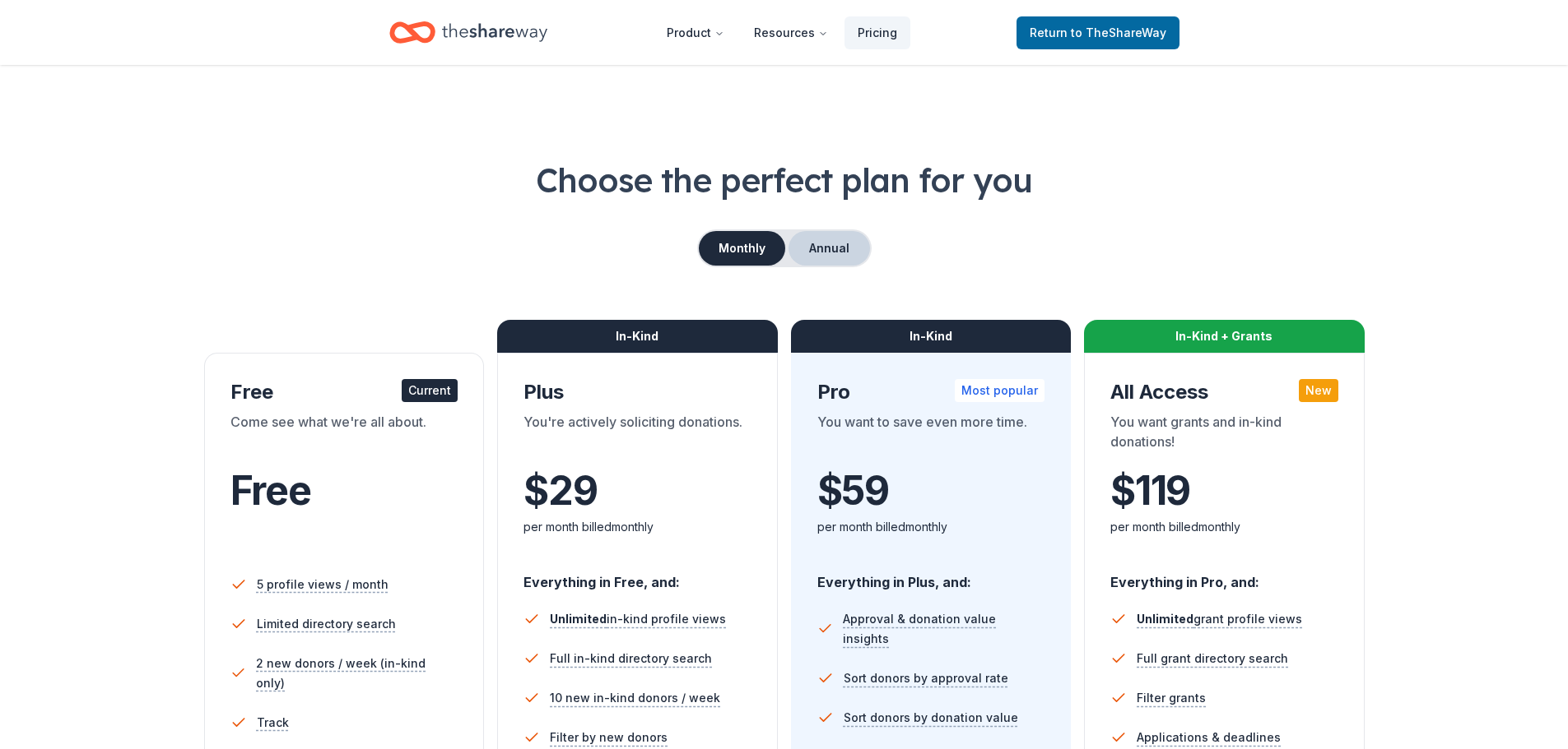
click at [826, 247] on button "Annual" at bounding box center [830, 248] width 82 height 35
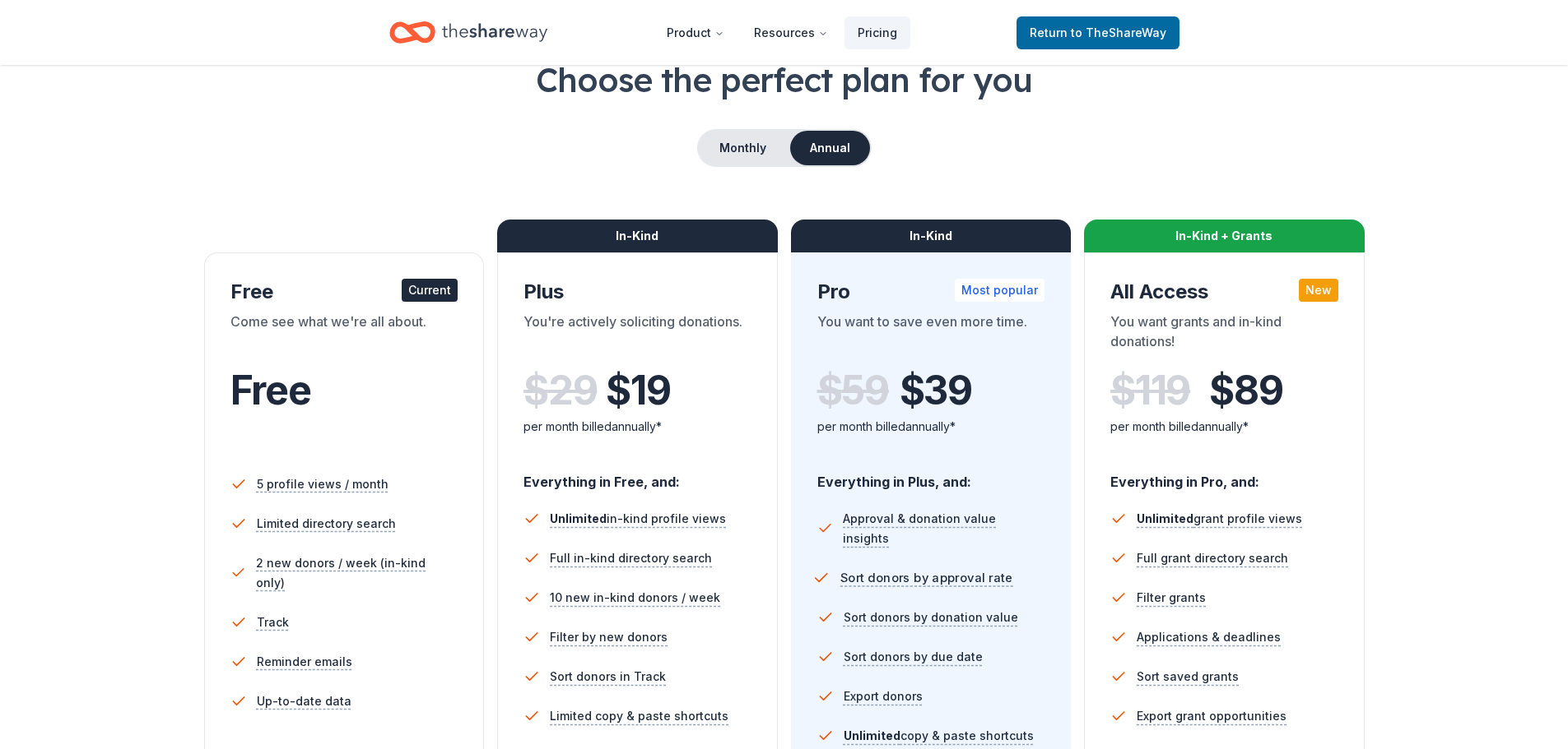
scroll to position [329, 0]
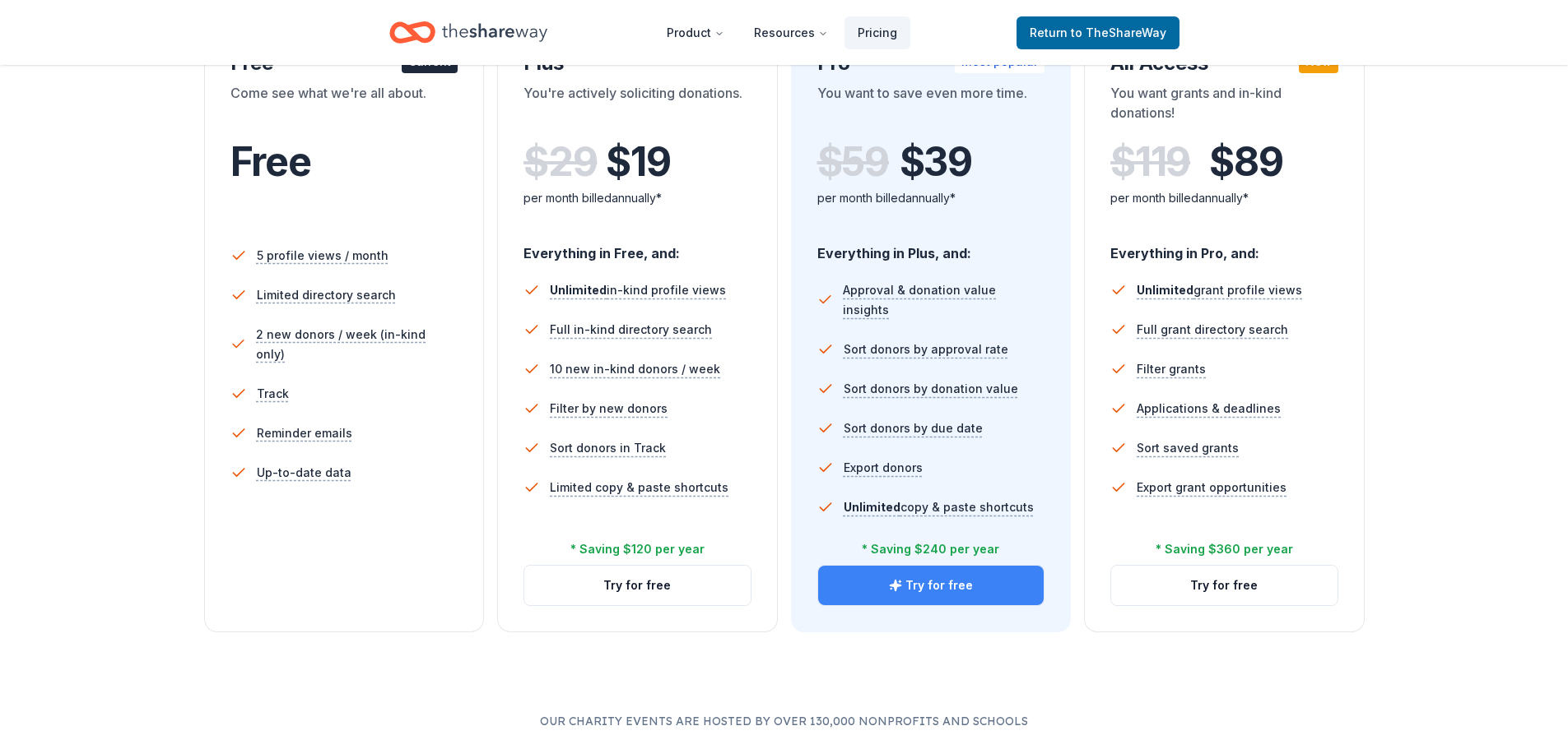
click at [910, 586] on button "Try for free" at bounding box center [930, 585] width 226 height 39
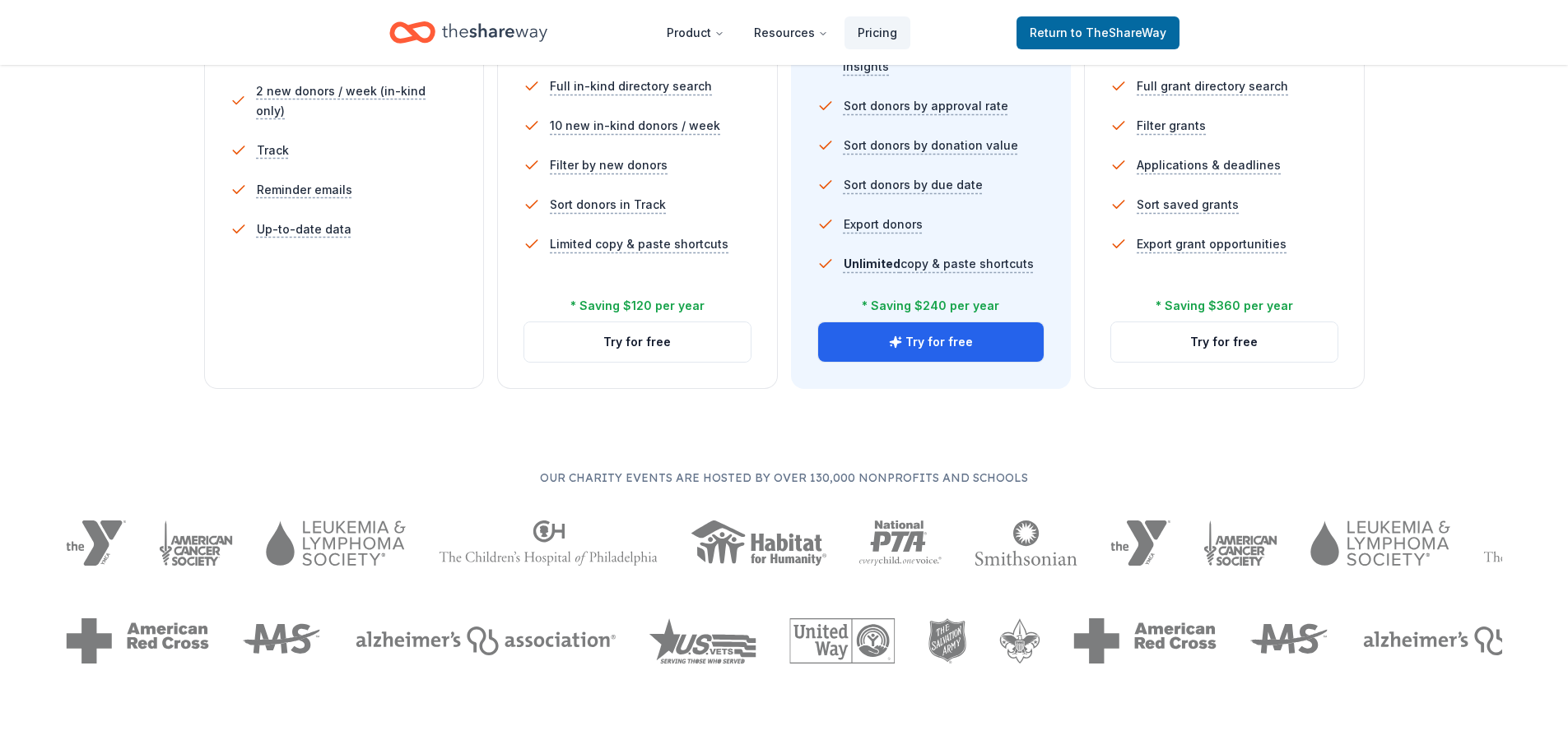
scroll to position [576, 0]
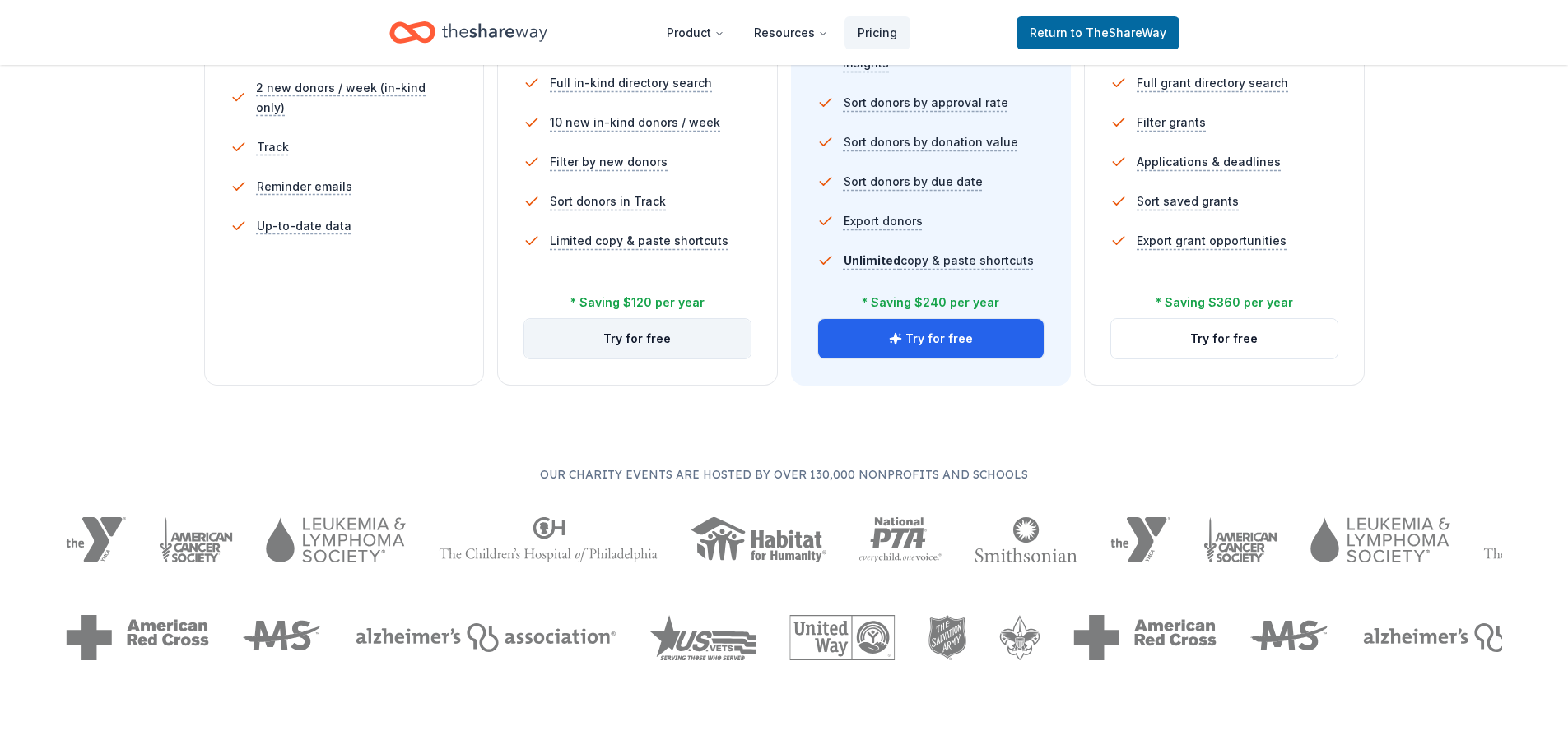
click at [628, 345] on button "Try for free" at bounding box center [637, 338] width 226 height 39
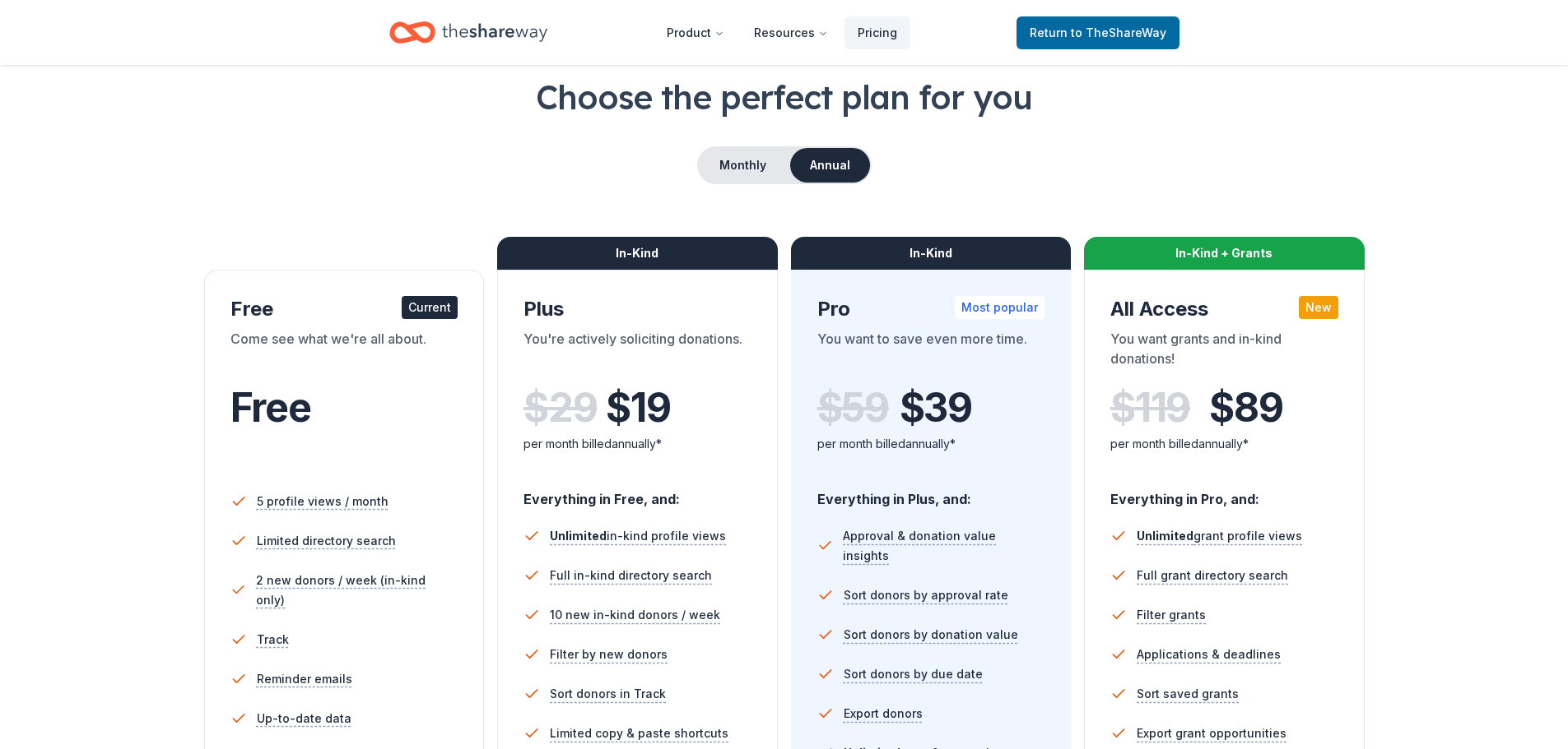
scroll to position [83, 0]
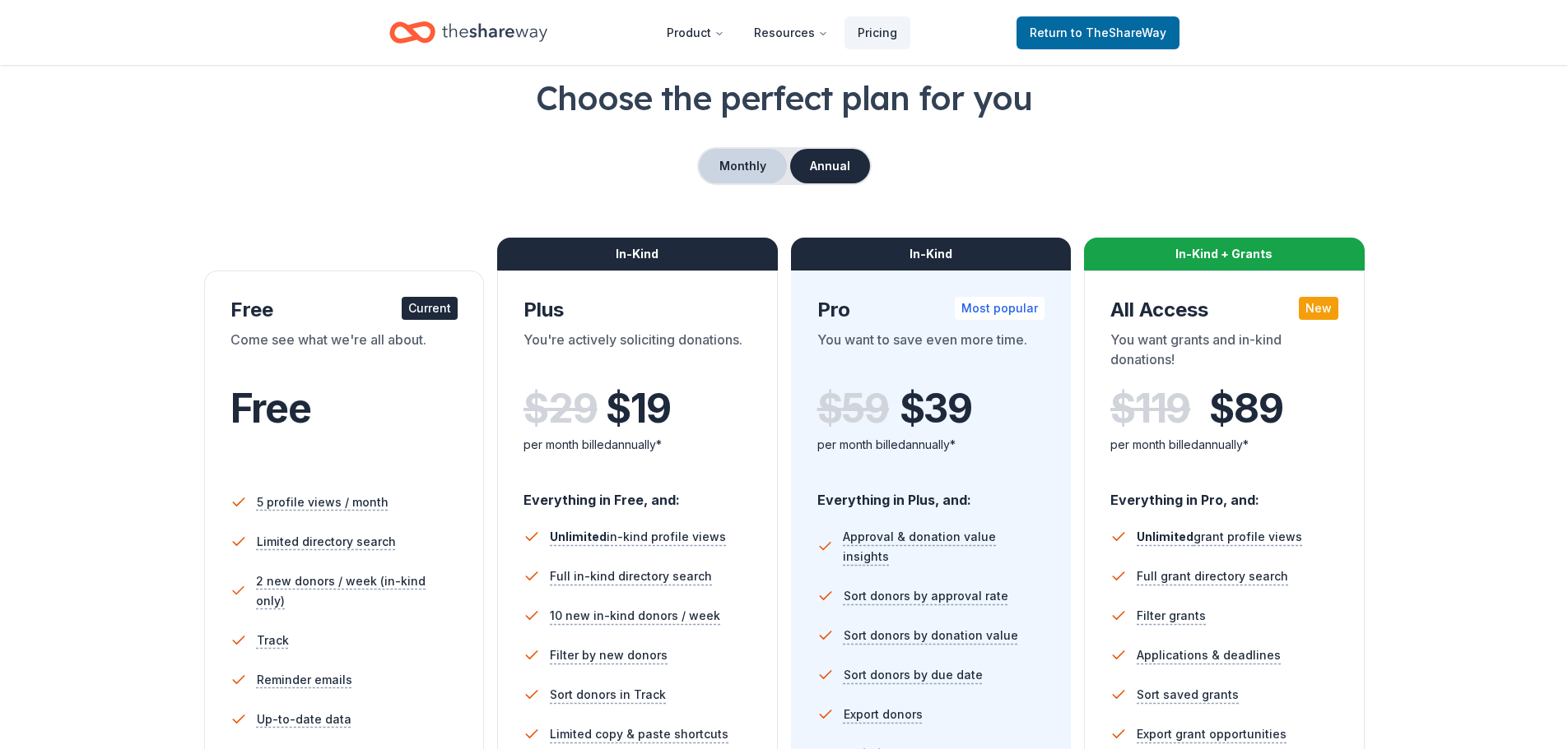
click at [729, 162] on button "Monthly" at bounding box center [742, 166] width 88 height 35
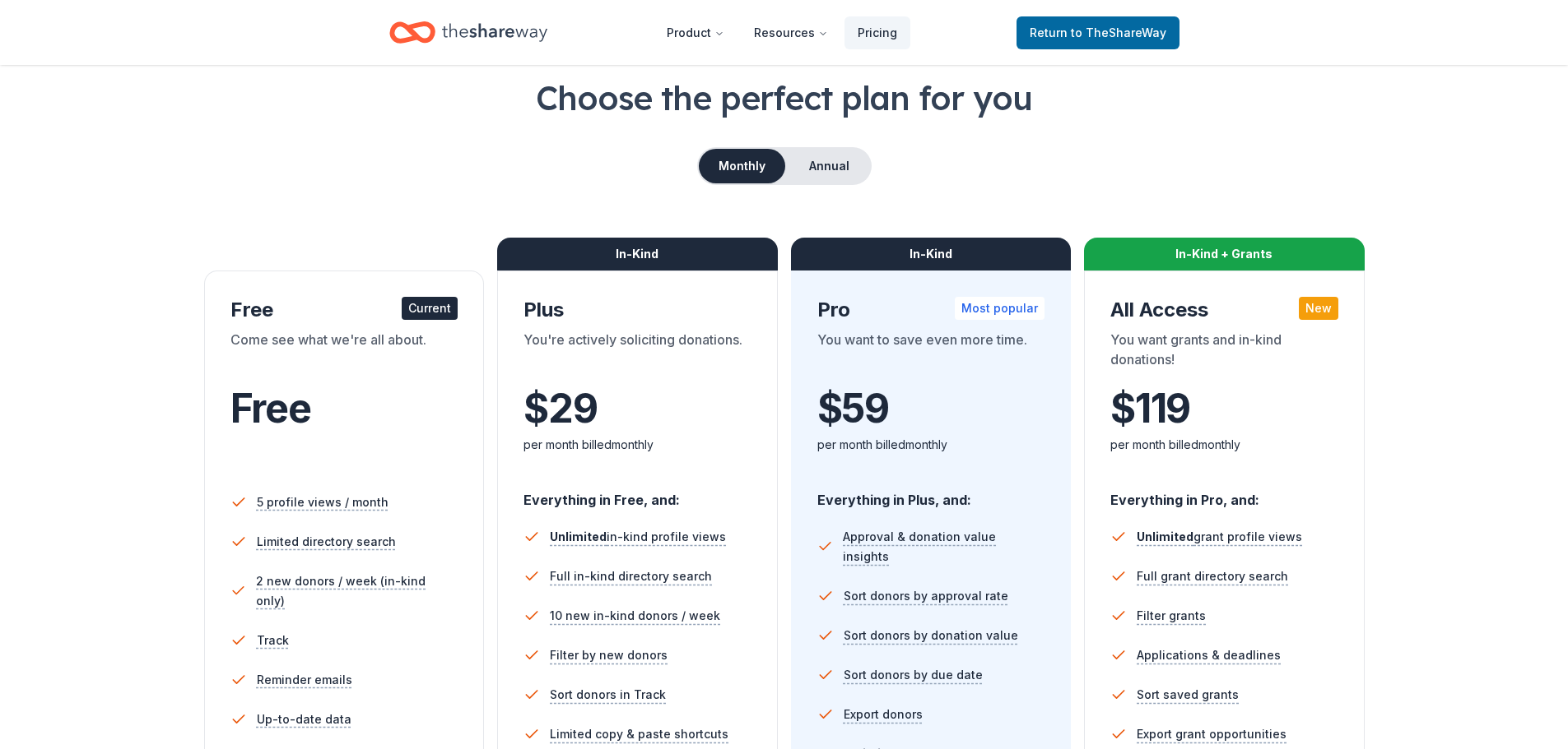
click at [647, 334] on div "You're actively soliciting donations." at bounding box center [637, 353] width 228 height 46
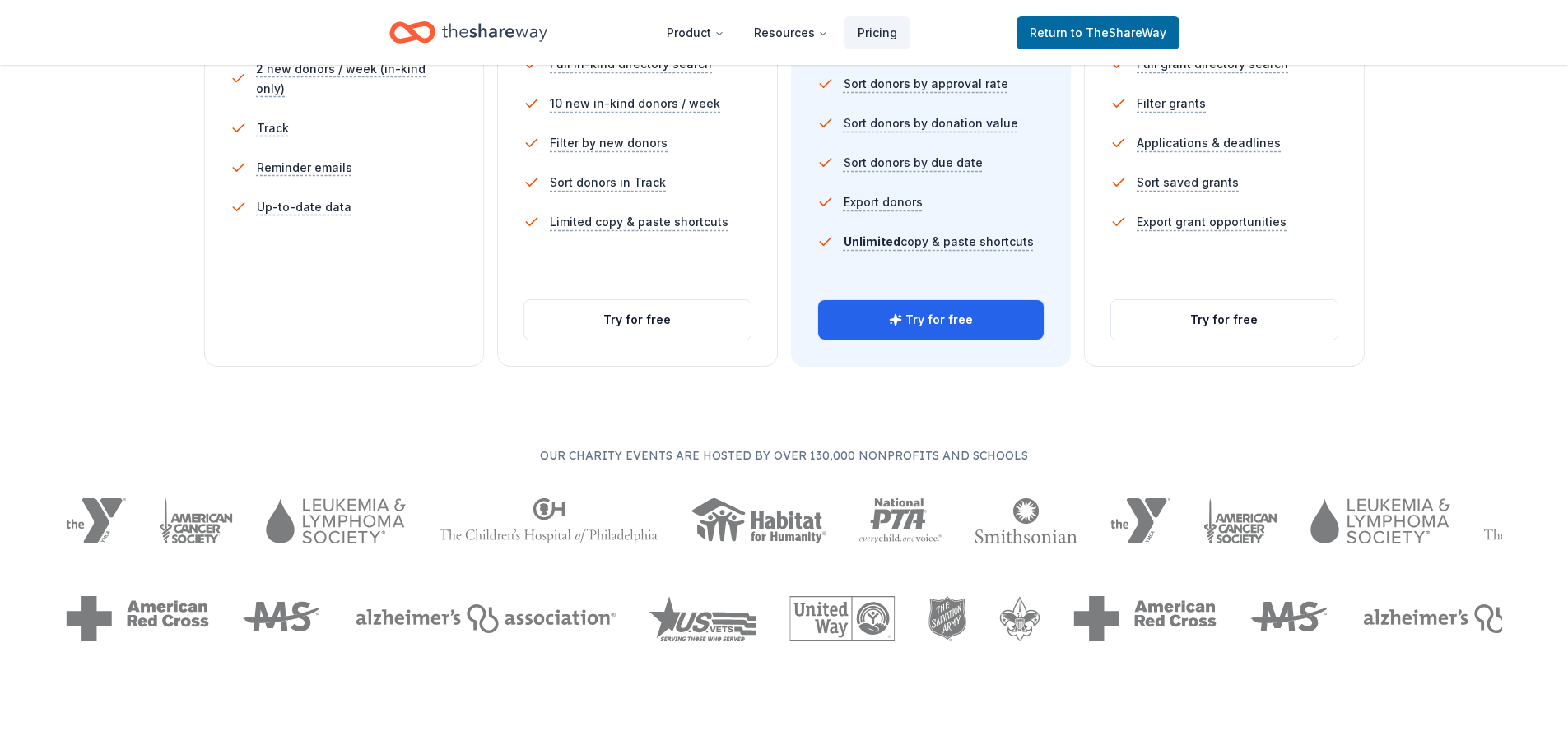
scroll to position [822, 0]
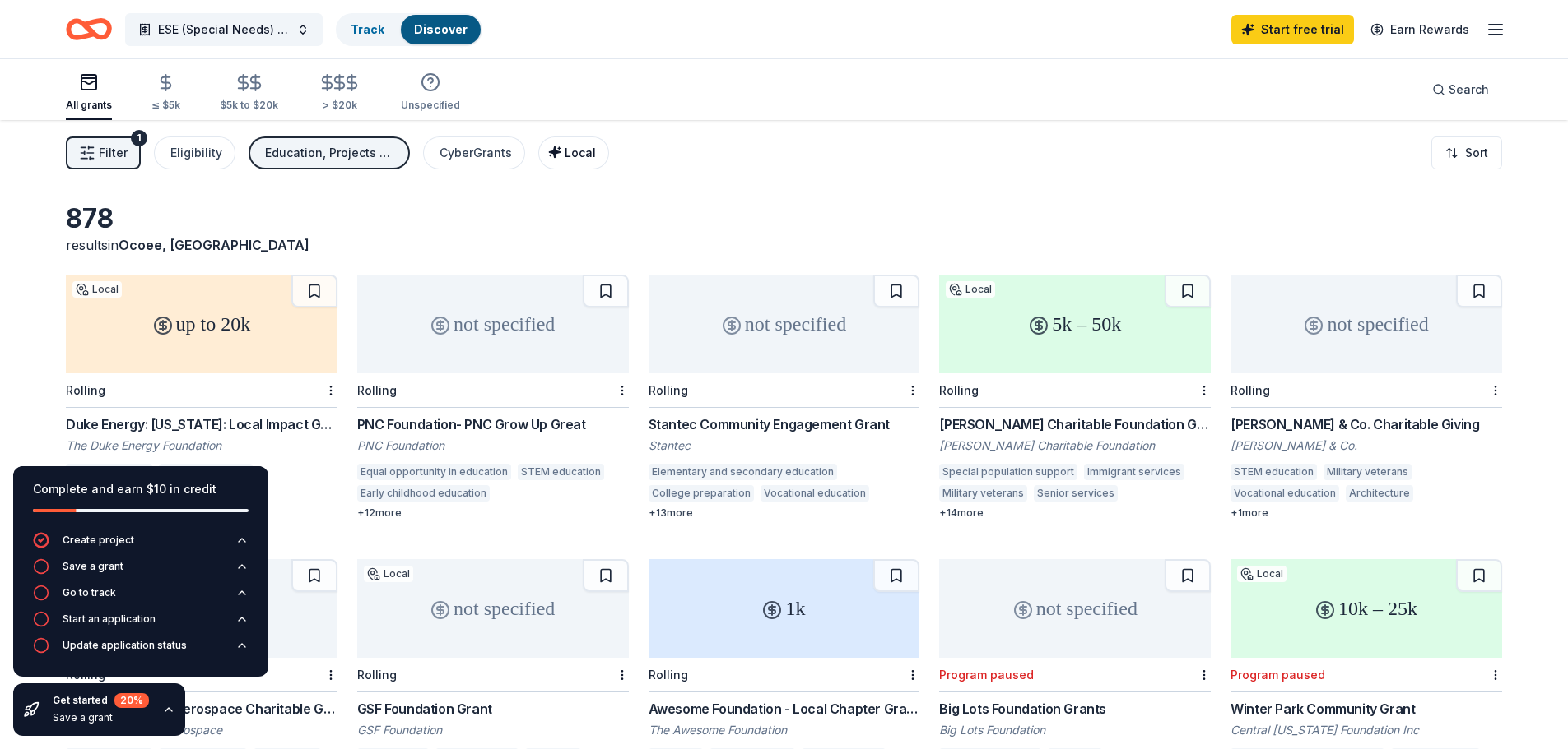
click at [553, 152] on icon "button" at bounding box center [554, 152] width 11 height 11
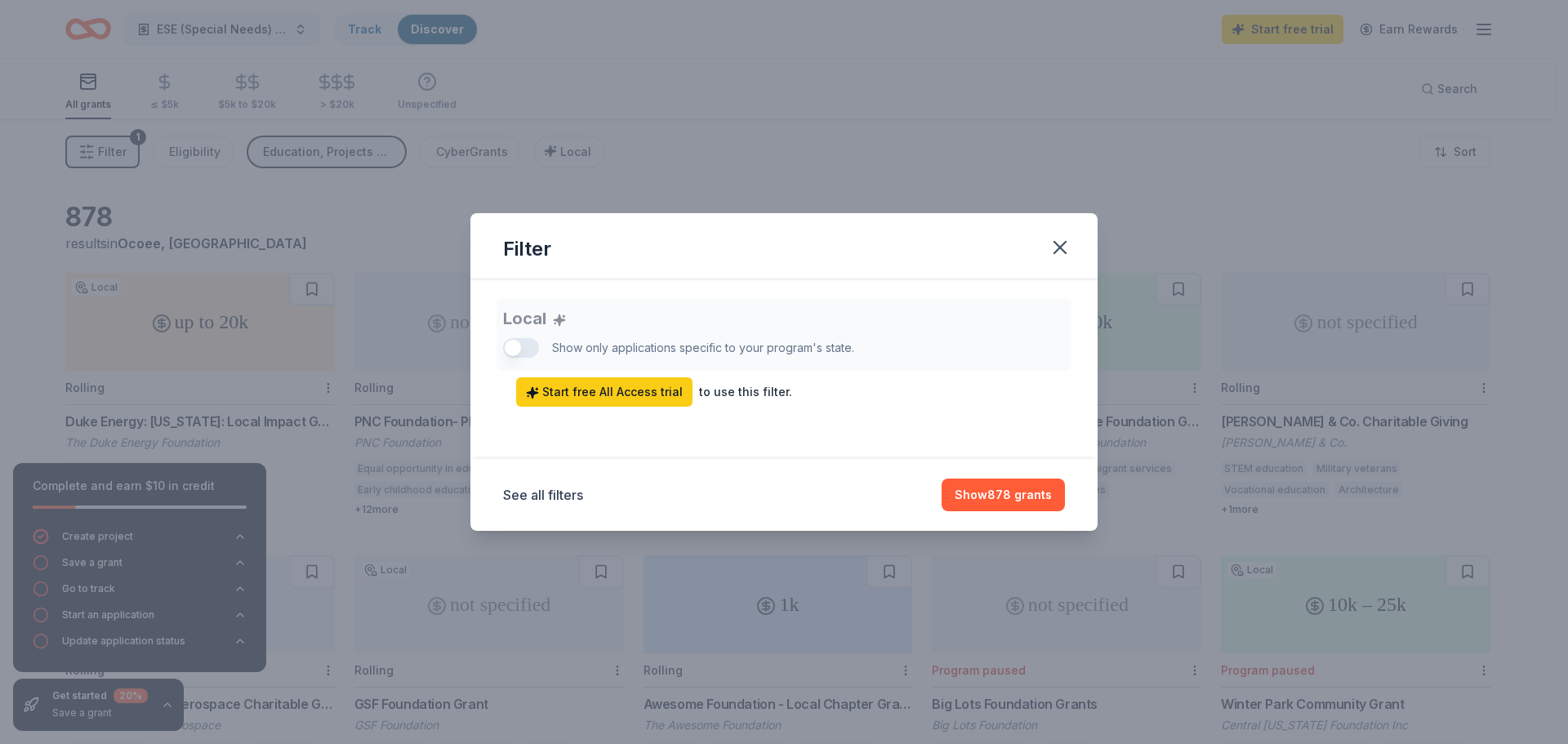
click at [528, 346] on div "Local Show only applications specific to your program's state. Start free All A…" at bounding box center [784, 352] width 562 height 107
click at [522, 344] on div "Local Show only applications specific to your program's state. Start free All A…" at bounding box center [784, 352] width 562 height 107
click at [1066, 246] on icon "button" at bounding box center [1059, 247] width 23 height 23
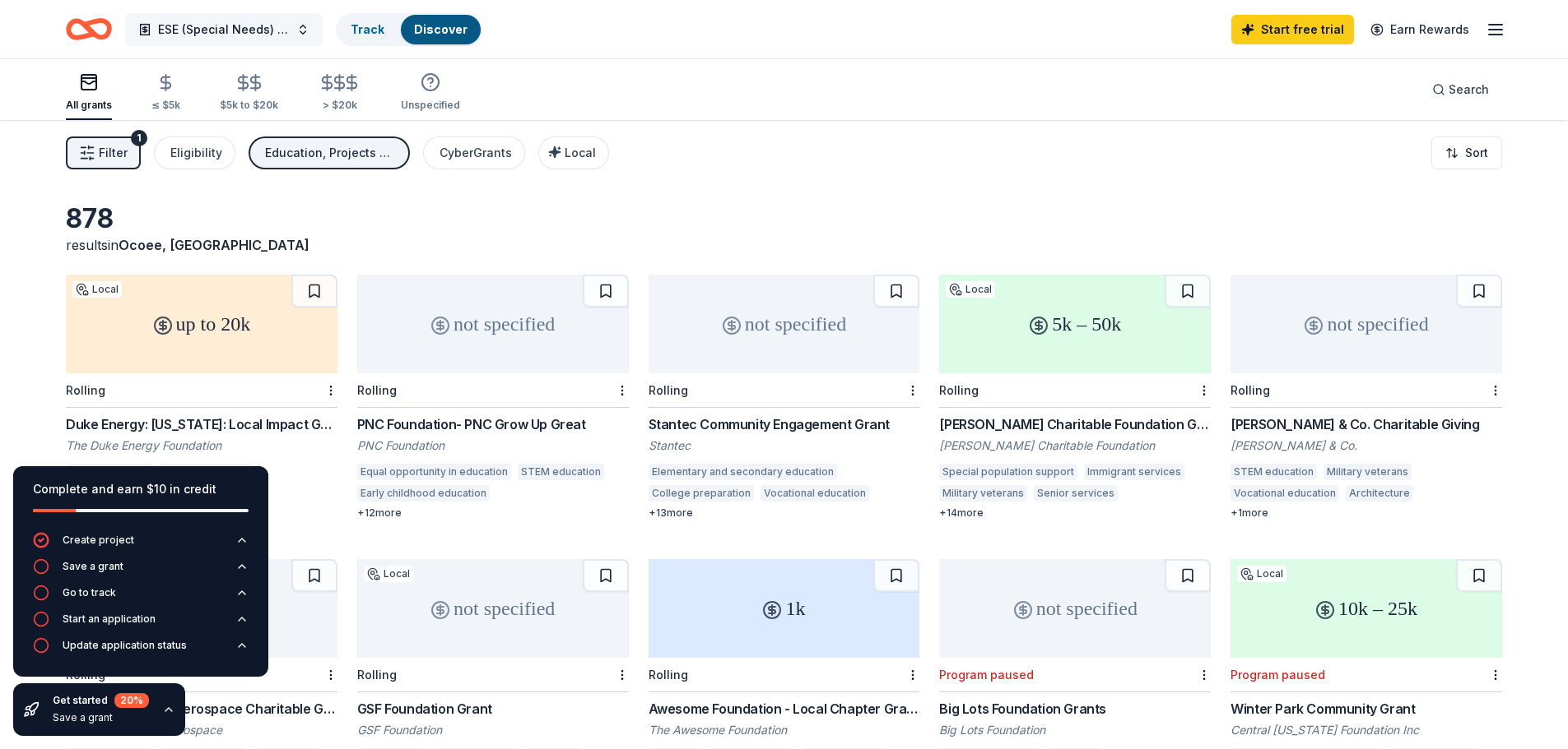
click at [298, 27] on button "ESE (Special Needs) Student Support" at bounding box center [224, 29] width 198 height 33
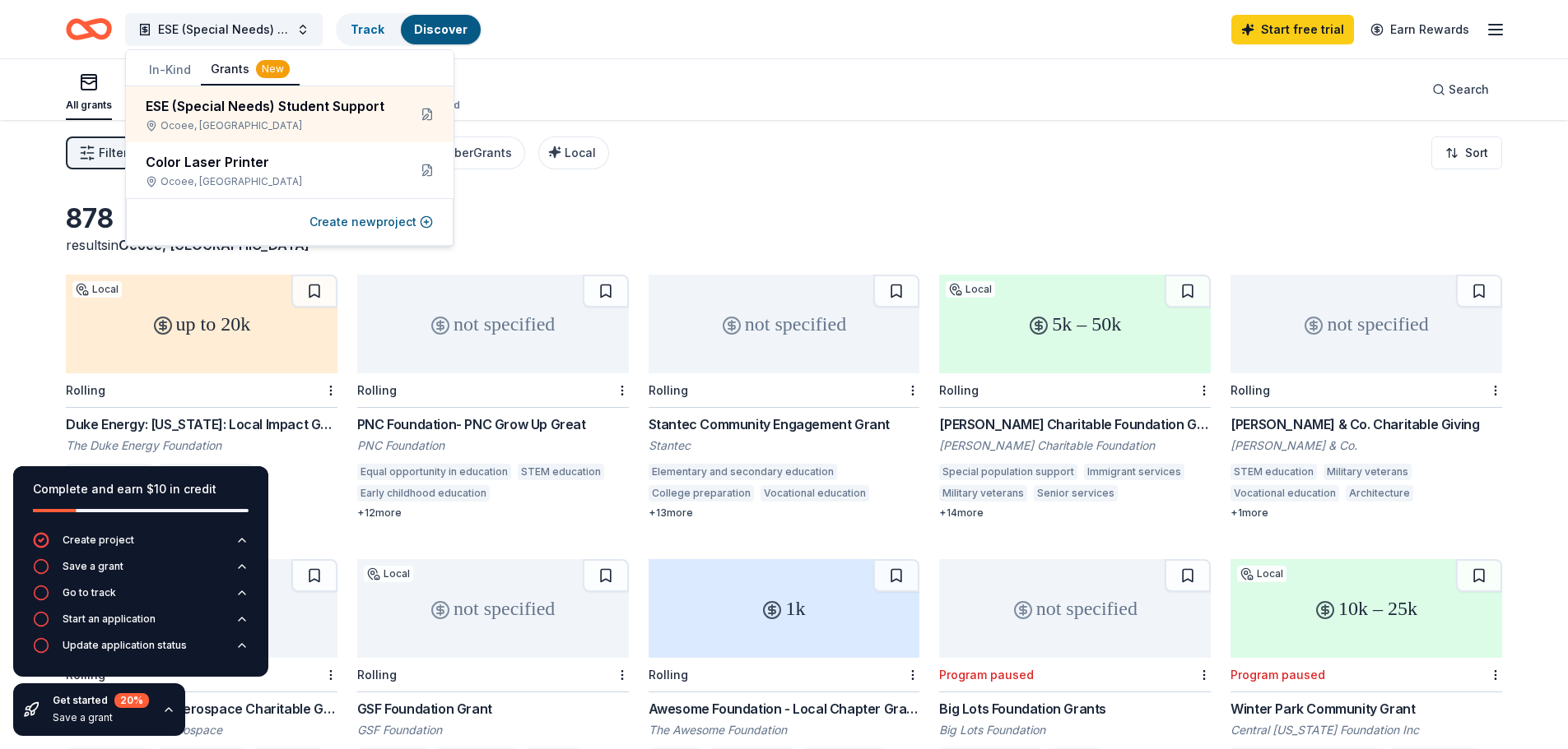
click at [180, 77] on button "In-Kind" at bounding box center [170, 70] width 61 height 30
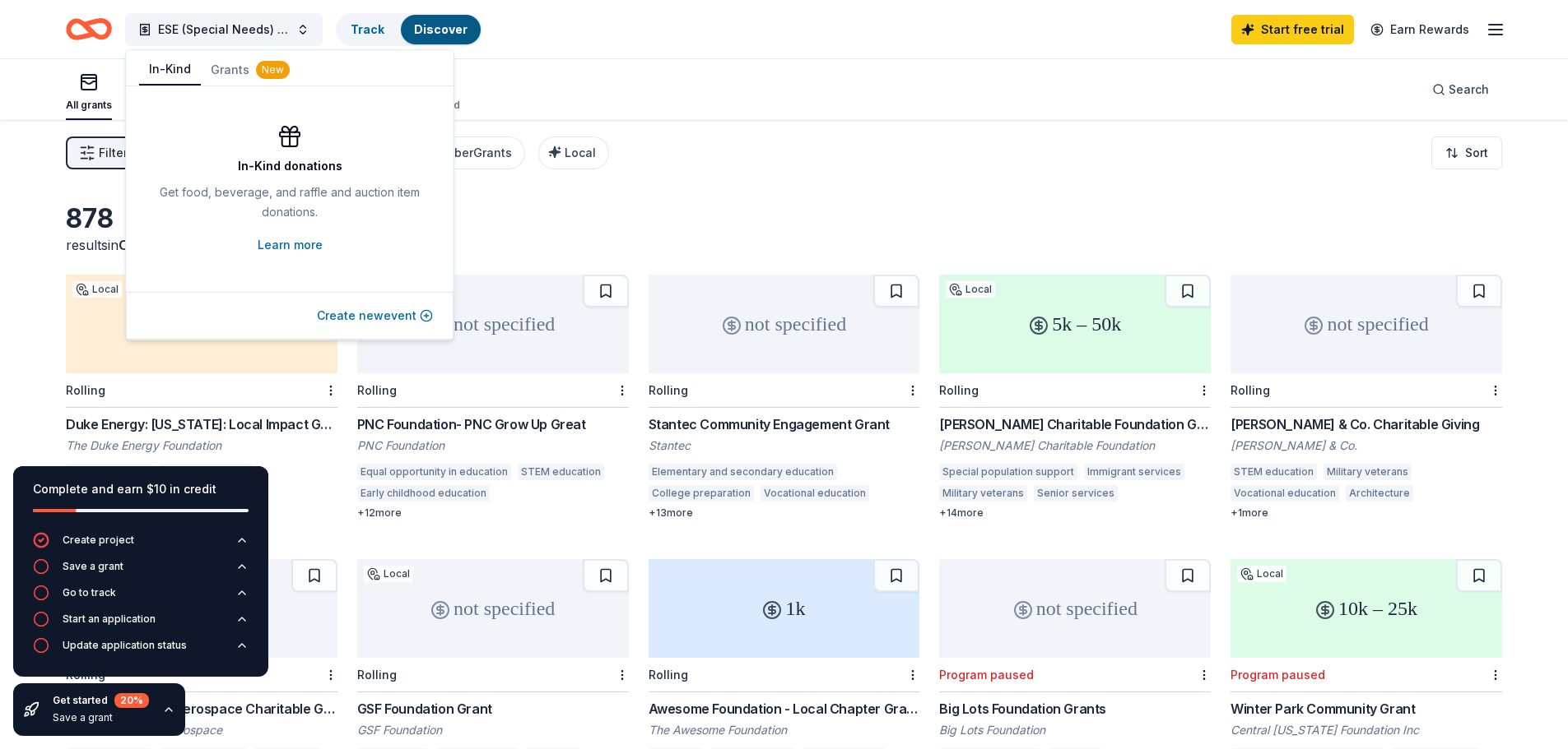
click at [354, 311] on button "Create new event" at bounding box center [375, 315] width 116 height 20
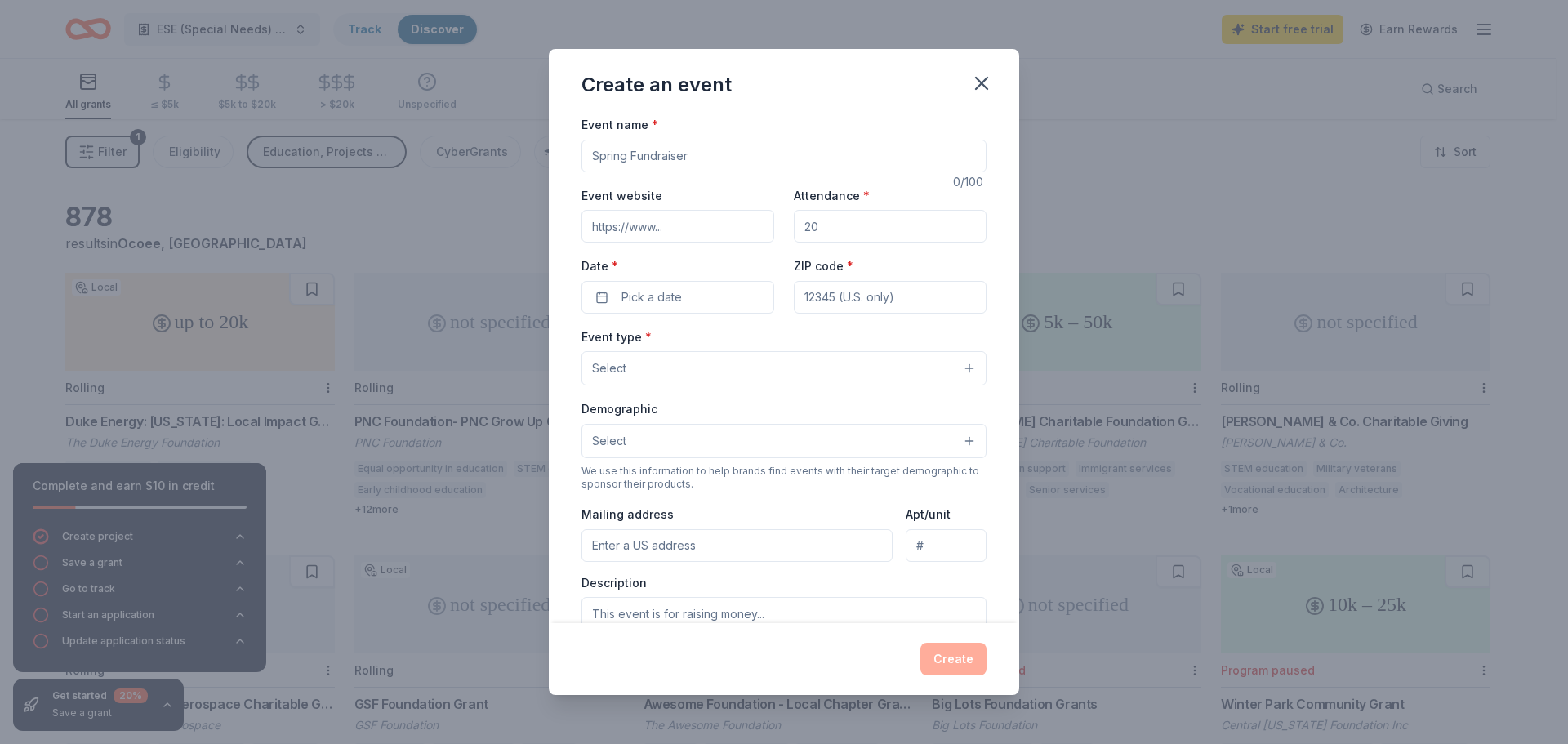
click at [668, 154] on input "Event name *" at bounding box center [784, 156] width 405 height 33
type input "Carnival"
type input "500"
click at [658, 295] on span "Pick a date" at bounding box center [652, 297] width 60 height 19
click at [767, 341] on button "Go to next month" at bounding box center [762, 340] width 23 height 23
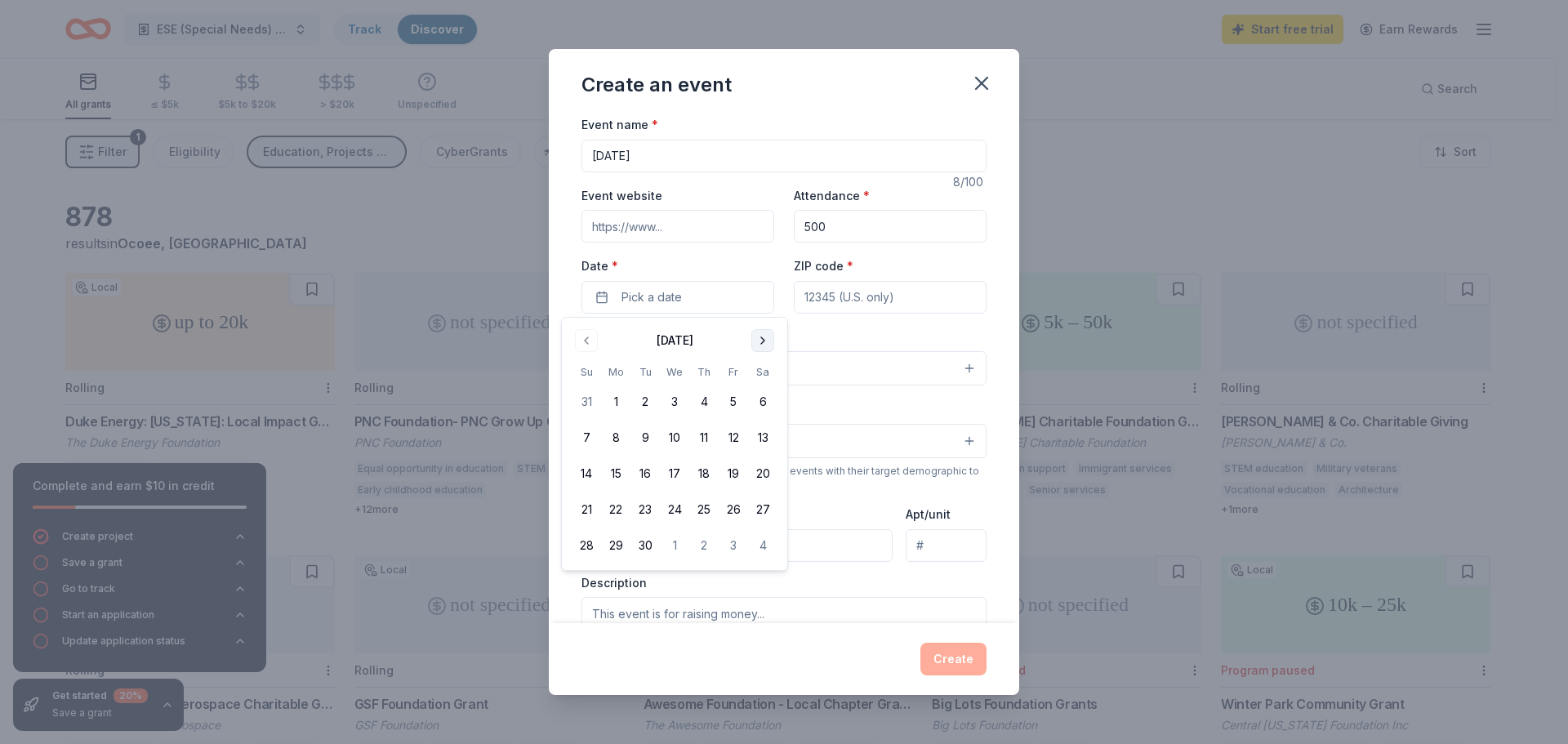
click at [767, 341] on button "Go to next month" at bounding box center [762, 340] width 23 height 23
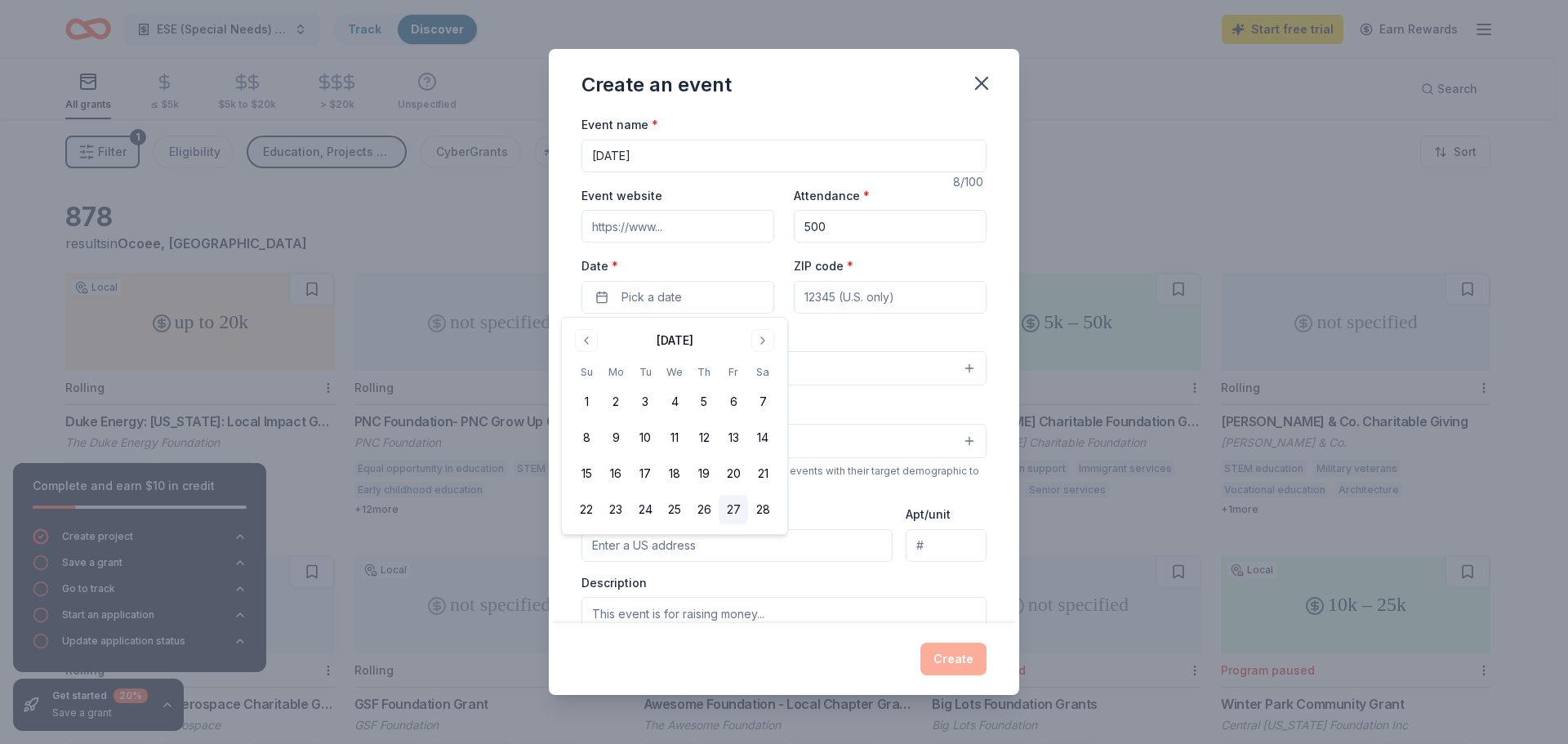
click at [733, 511] on button "27" at bounding box center [733, 510] width 30 height 30
click at [853, 302] on input "ZIP code *" at bounding box center [890, 297] width 193 height 33
paste input "34761"
type input "34761"
click at [708, 373] on button "Select" at bounding box center [784, 368] width 405 height 35
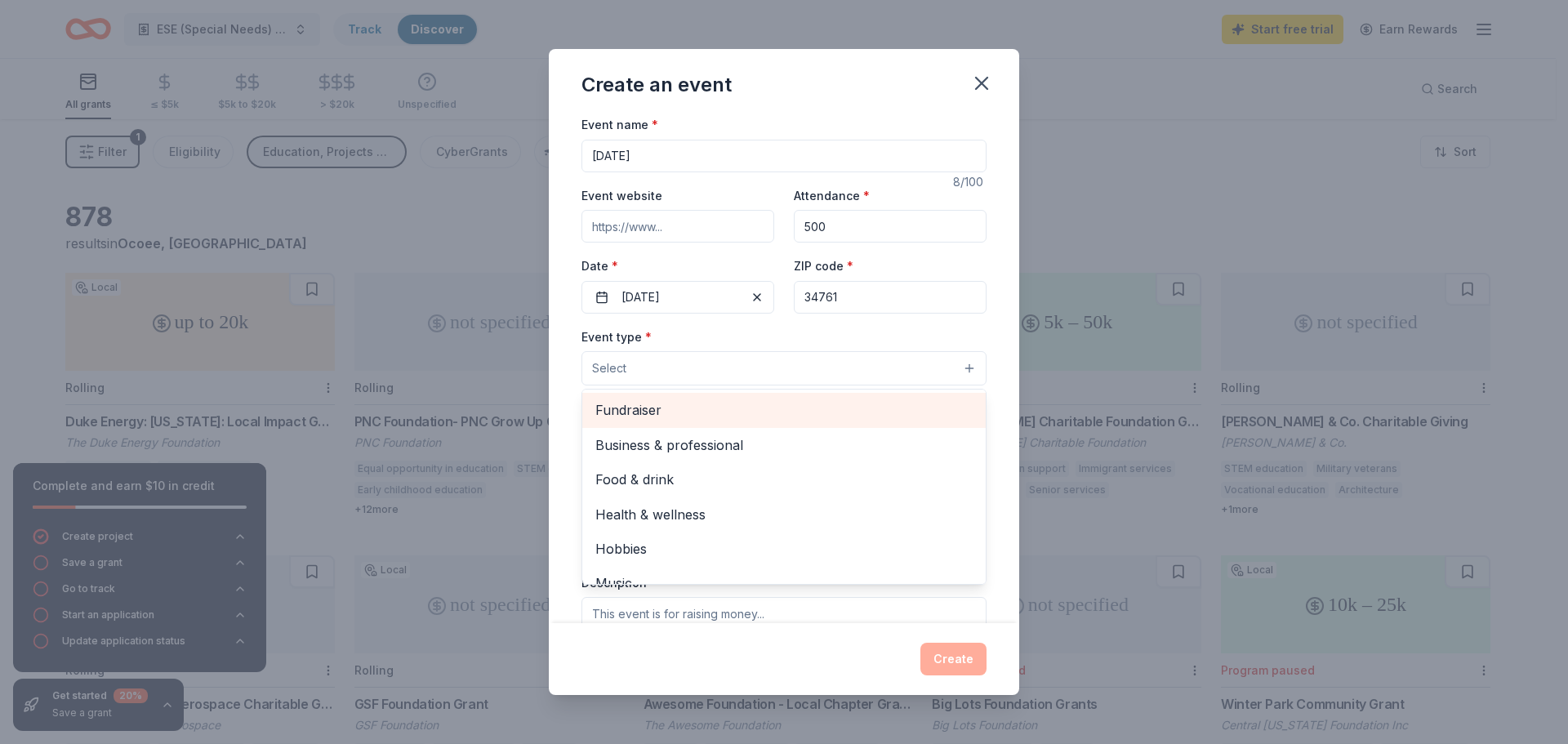
click at [698, 407] on span "Fundraiser" at bounding box center [784, 410] width 377 height 21
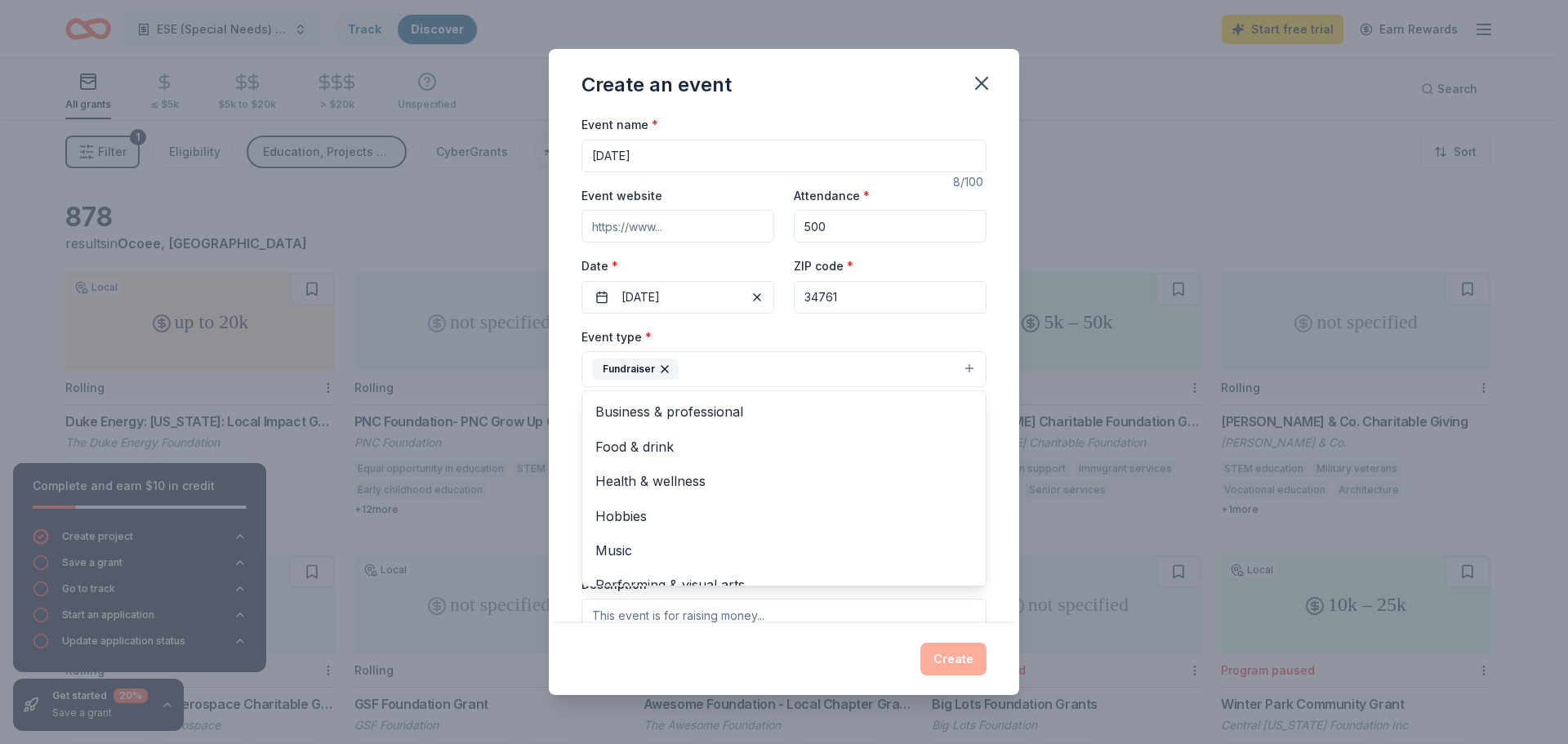
click at [874, 340] on div "Event type * Fundraiser Business & professional Food & drink Health & wellness …" at bounding box center [784, 357] width 405 height 61
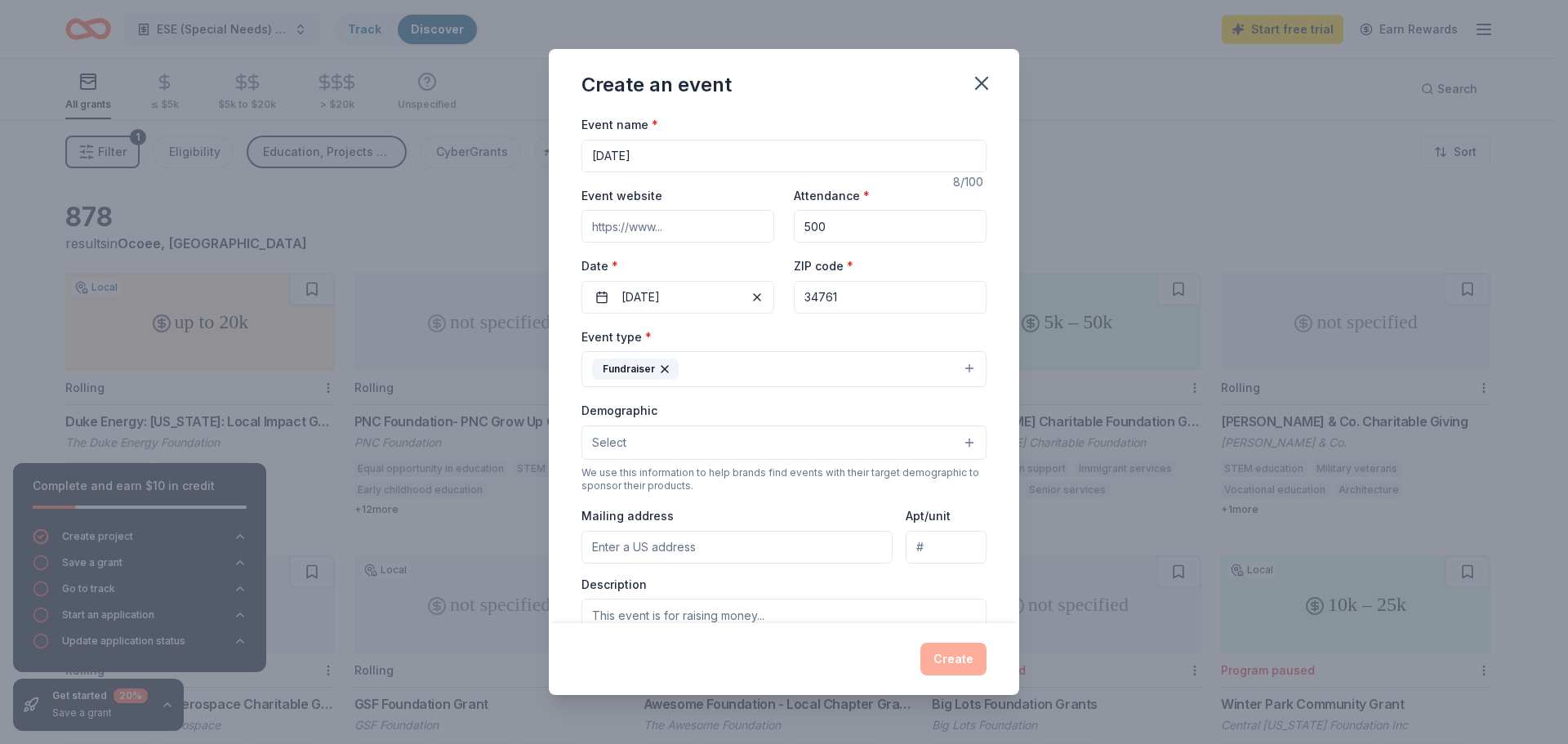
click at [734, 372] on button "Fundraiser" at bounding box center [784, 369] width 405 height 36
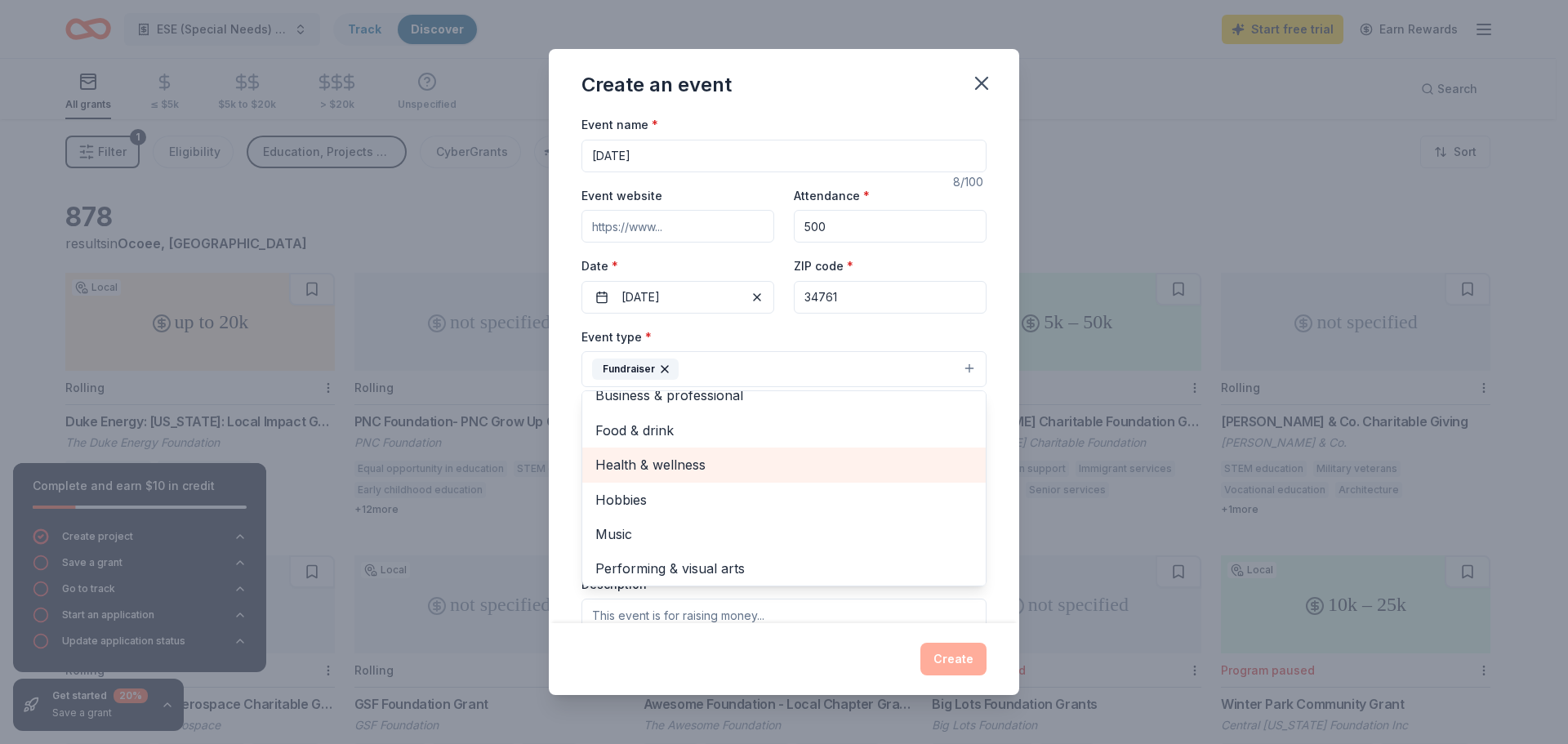
scroll to position [19, 0]
click at [809, 342] on div "Event type * Fundraiser Business & professional Food & drink Health & wellness …" at bounding box center [784, 357] width 405 height 61
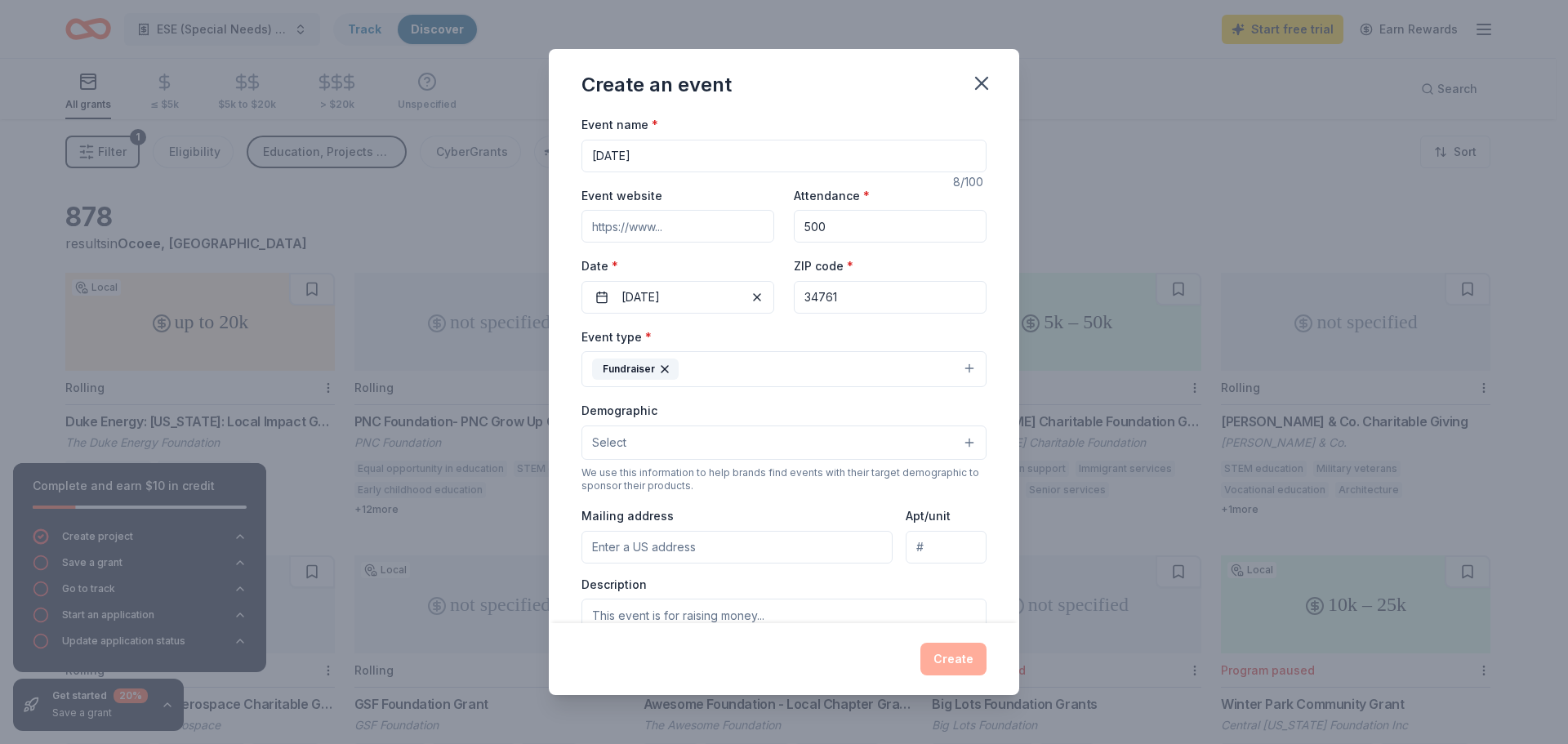
click at [701, 432] on button "Select" at bounding box center [784, 443] width 405 height 35
click at [774, 405] on div "Demographic Select All genders Mostly men Mostly women All ages 0-10 yrs 10-20 …" at bounding box center [784, 430] width 405 height 59
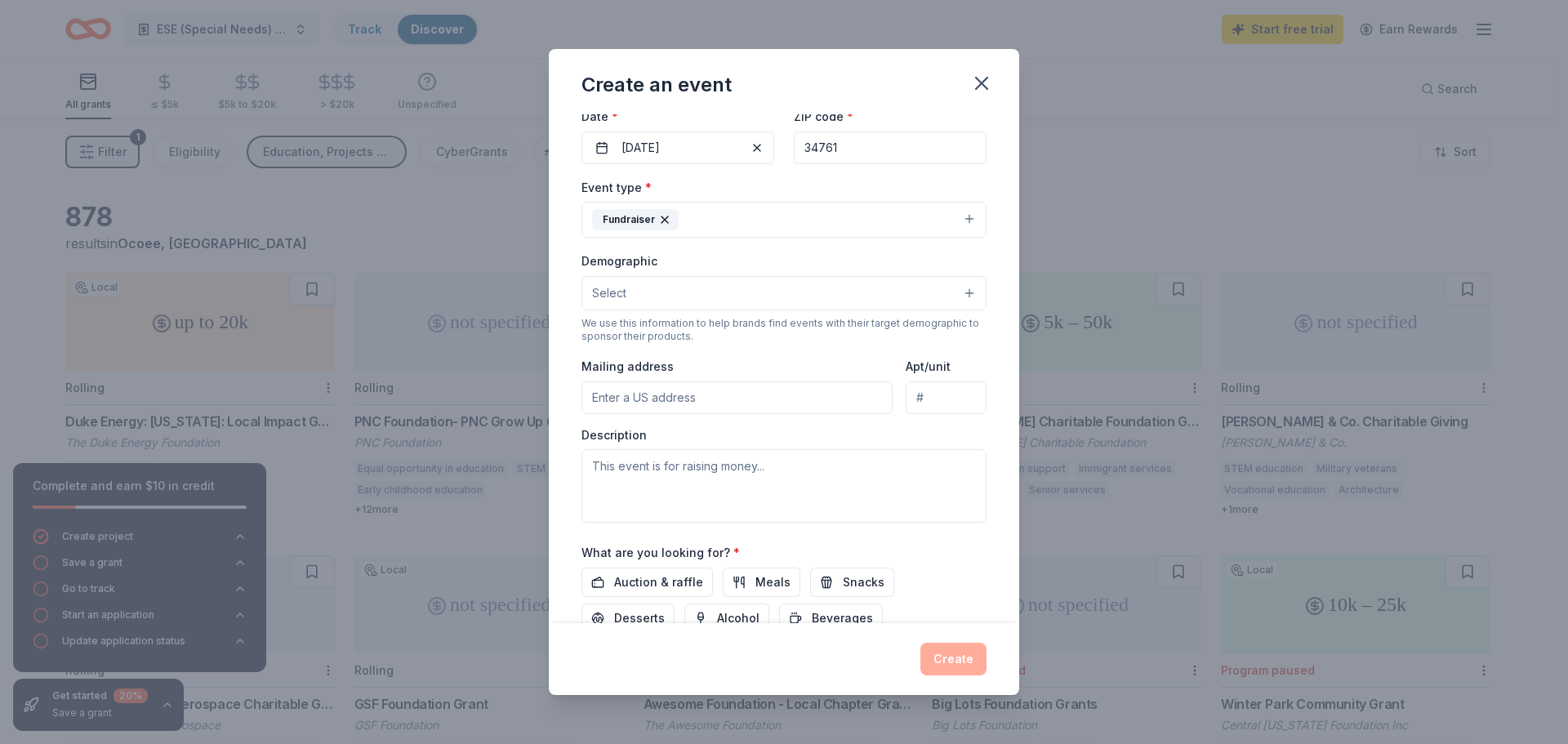
scroll to position [163, 0]
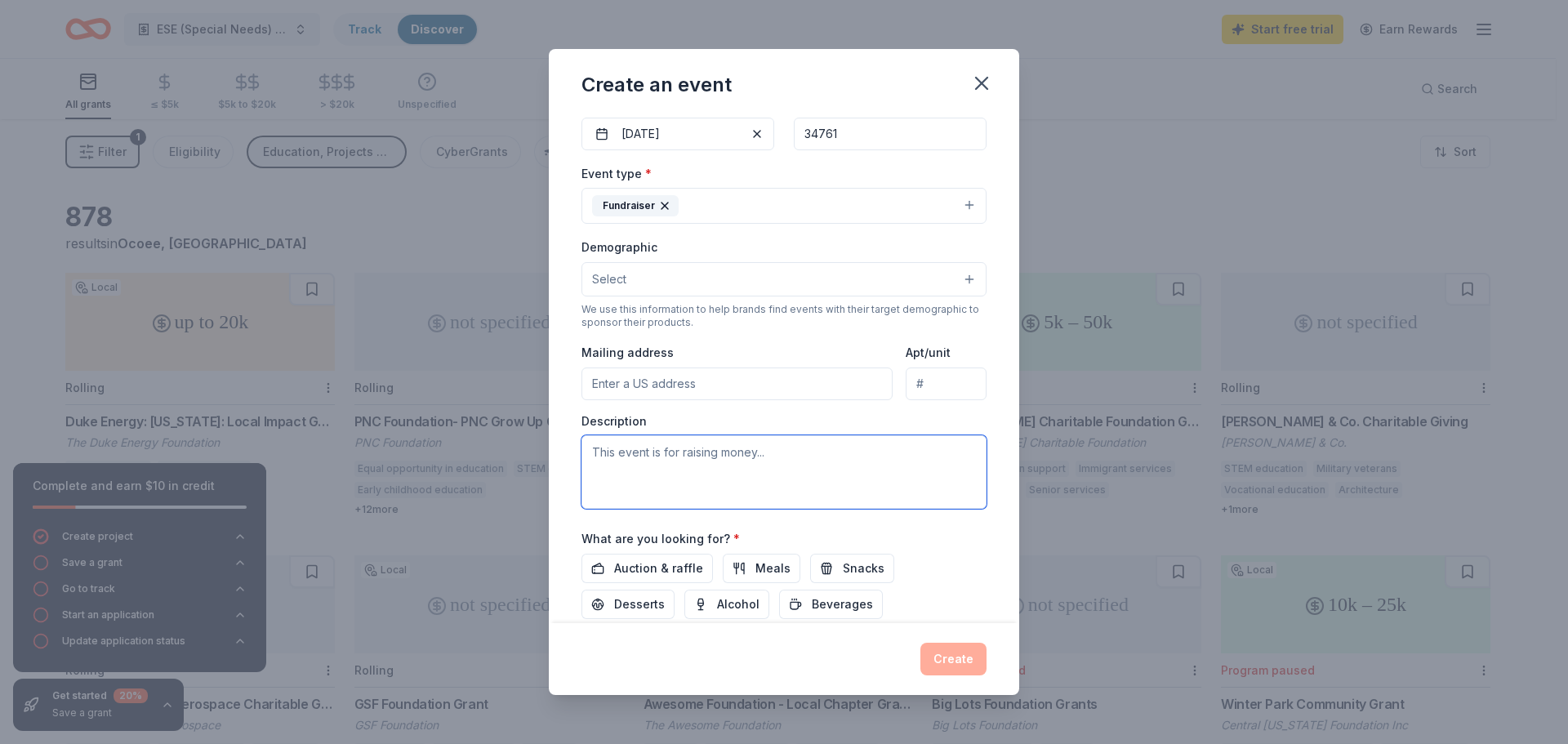
click at [723, 470] on textarea at bounding box center [784, 471] width 405 height 74
click at [679, 573] on span "Auction & raffle" at bounding box center [658, 568] width 89 height 19
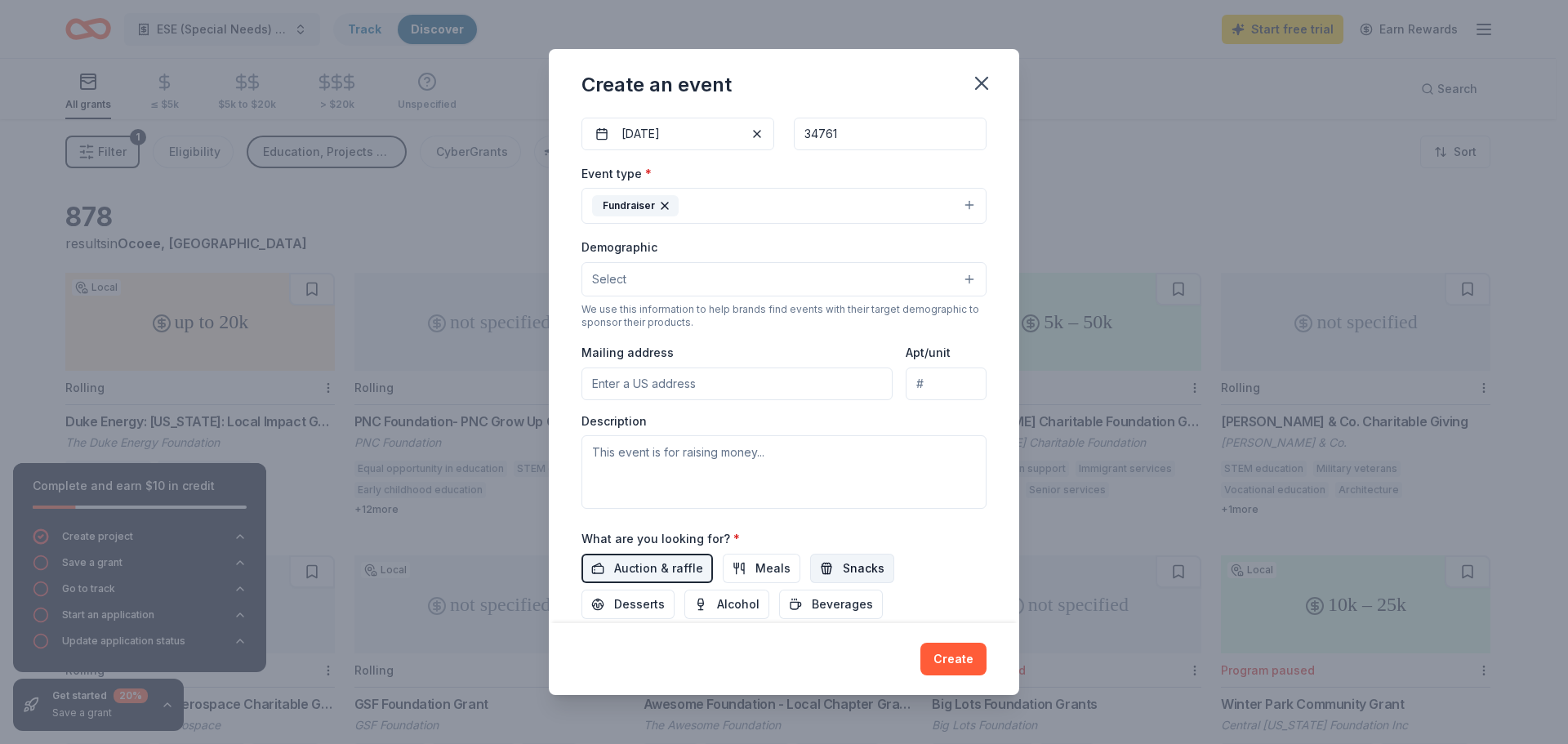
click at [843, 570] on span "Snacks" at bounding box center [863, 568] width 41 height 19
click at [606, 603] on button "Desserts" at bounding box center [628, 604] width 93 height 30
click at [627, 568] on span "Auction & raffle" at bounding box center [658, 568] width 89 height 19
click at [827, 603] on span "Beverages" at bounding box center [842, 604] width 61 height 19
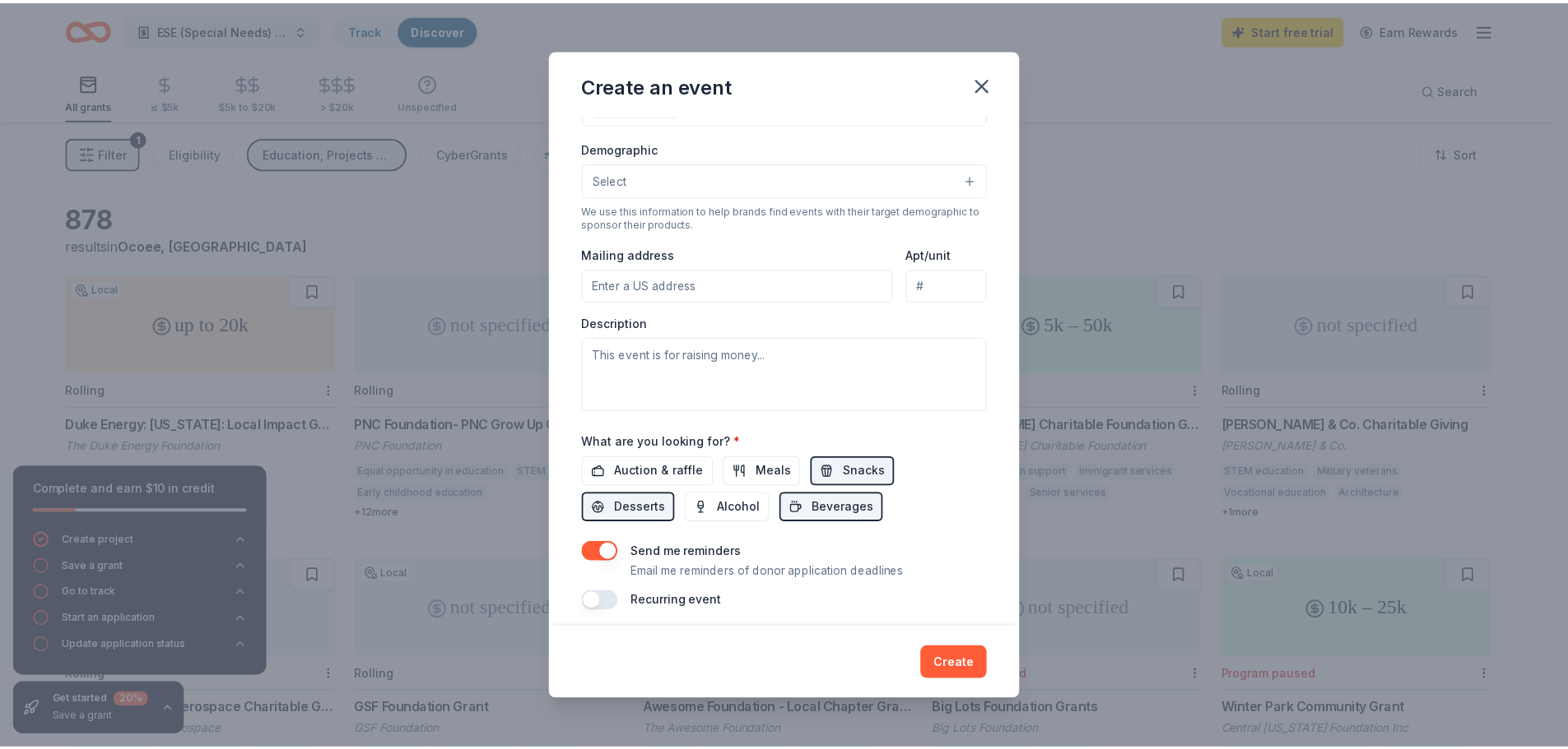
scroll to position [275, 0]
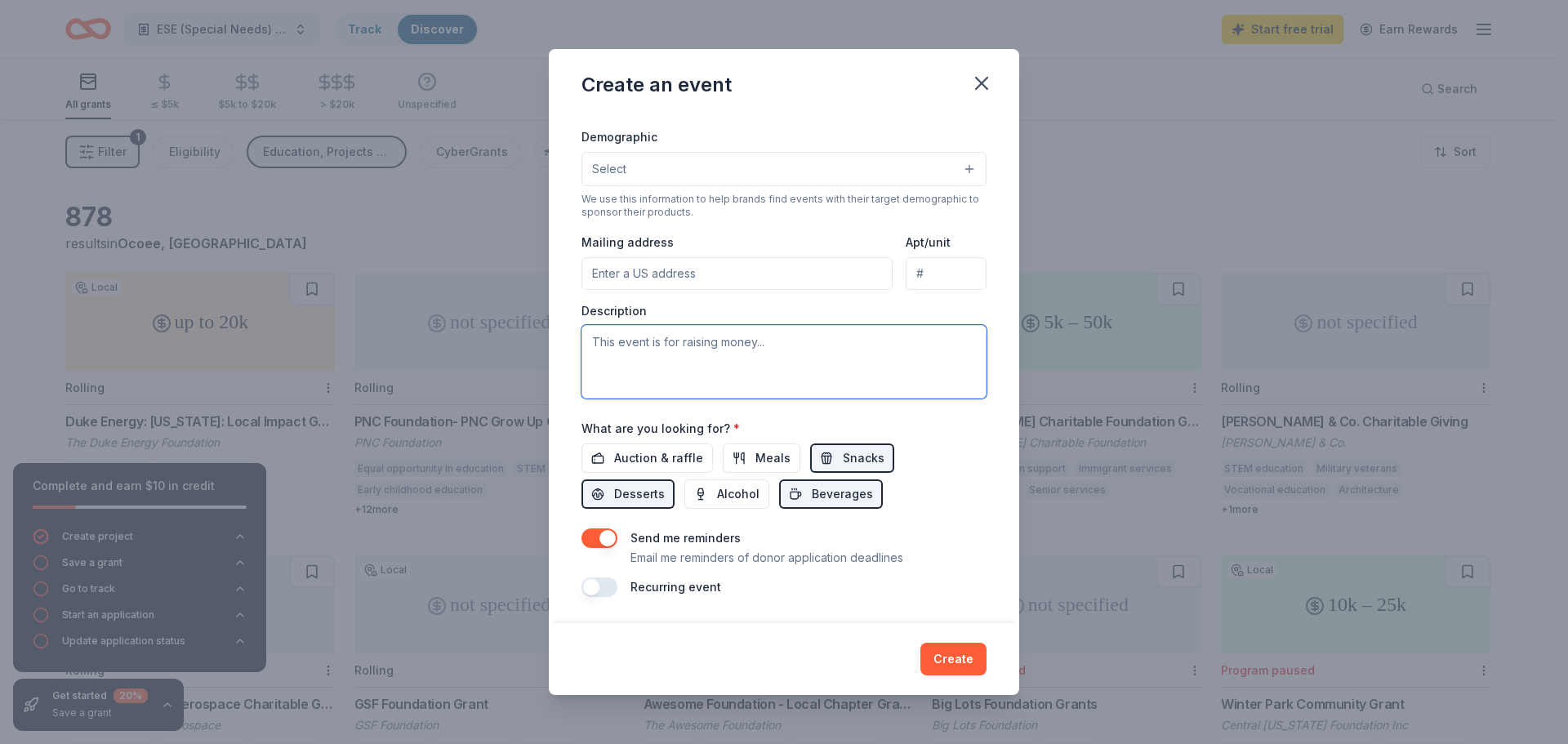
click at [671, 364] on textarea at bounding box center [784, 361] width 405 height 74
click at [594, 344] on textarea "We are hosting a spring carnival to raise money to support" at bounding box center [784, 361] width 405 height 74
click at [946, 335] on textarea "The PTO is hosting a spring carnival to raise money to support" at bounding box center [784, 361] width 405 height 74
type textarea "The PTO is hosting a spring carnival to raise money to support activites and im…"
click at [619, 269] on input "Mailing address" at bounding box center [737, 273] width 311 height 33
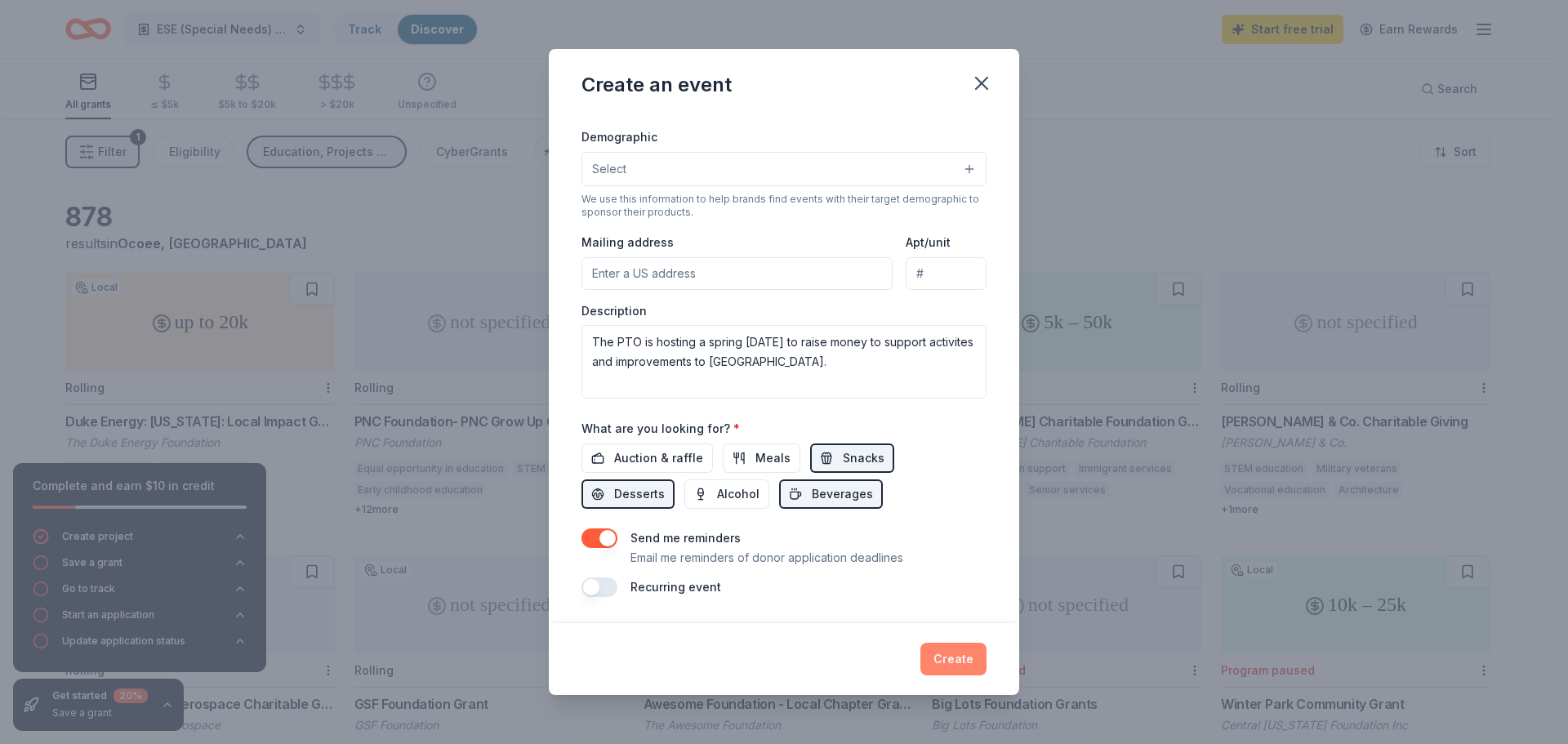
click at [941, 655] on button "Create" at bounding box center [954, 659] width 66 height 33
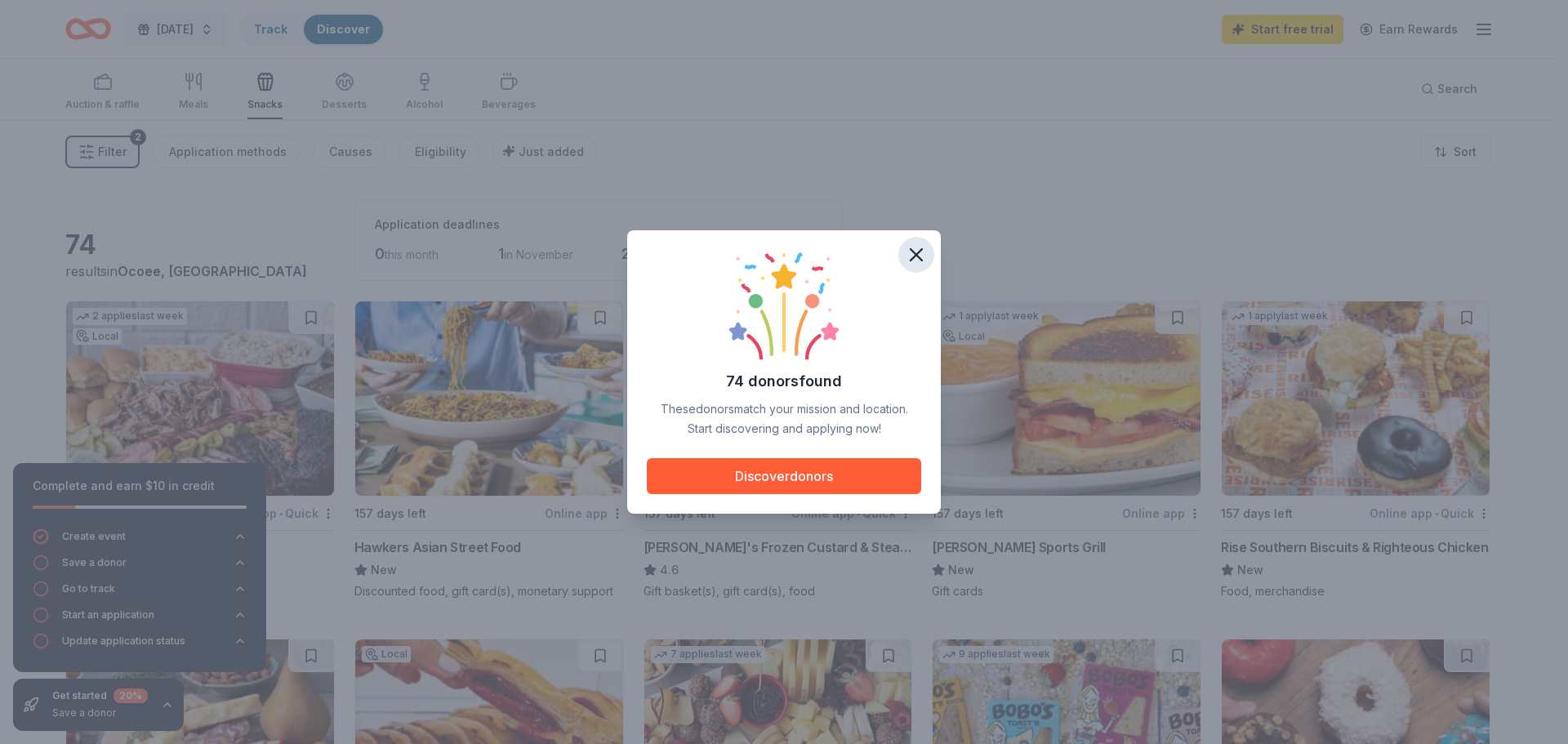
click at [912, 256] on icon "button" at bounding box center [916, 255] width 23 height 23
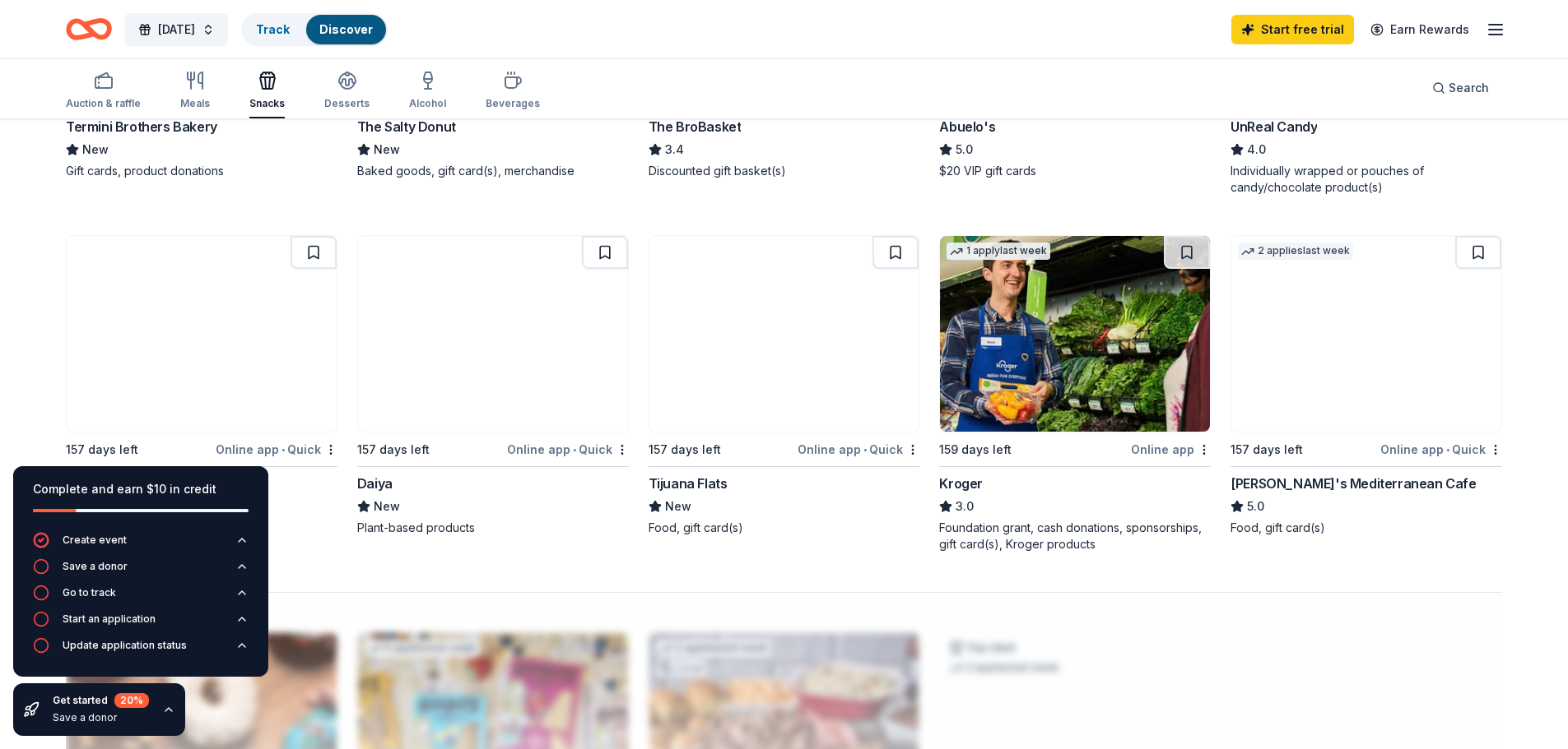
scroll to position [1151, 0]
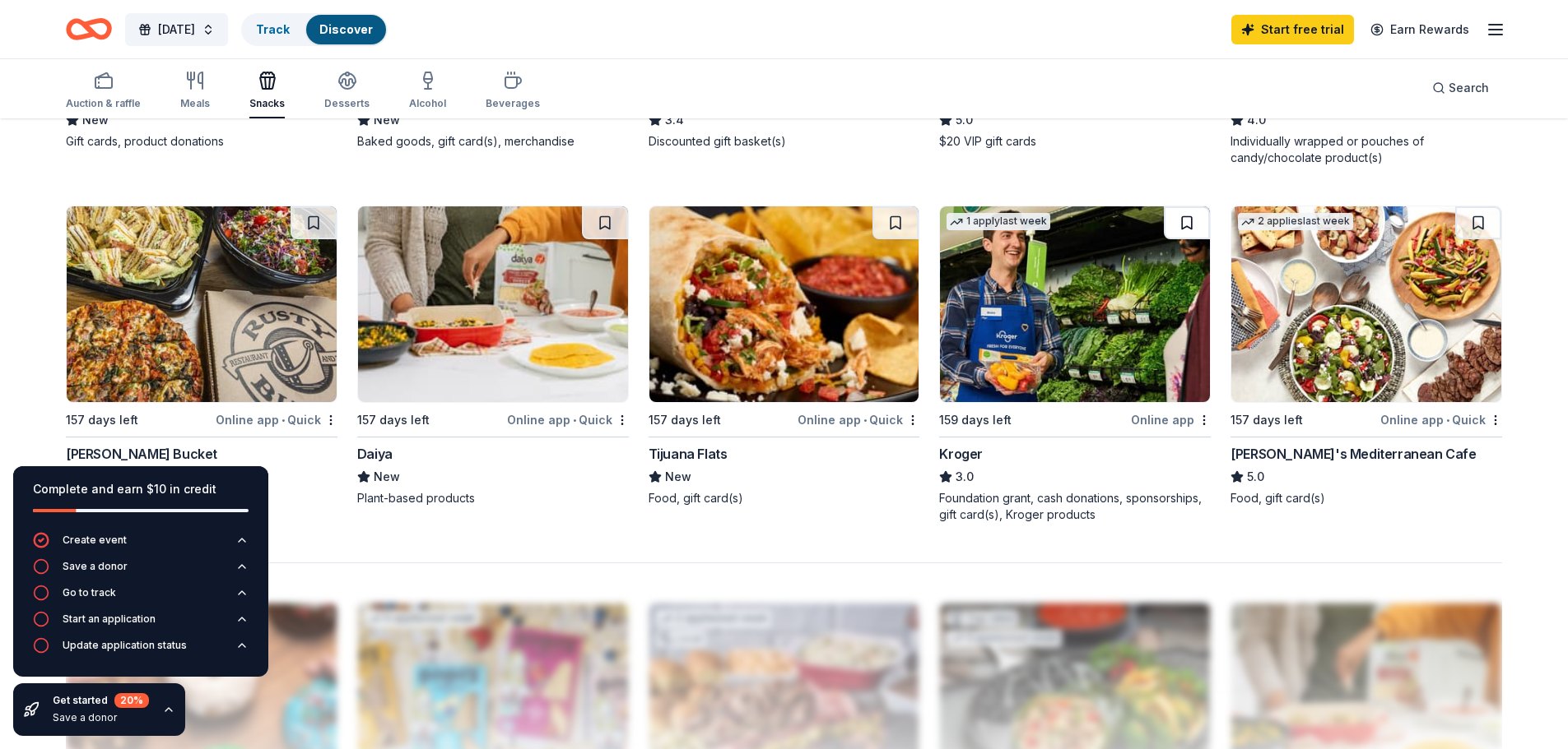
click at [1188, 219] on button at bounding box center [1187, 222] width 46 height 33
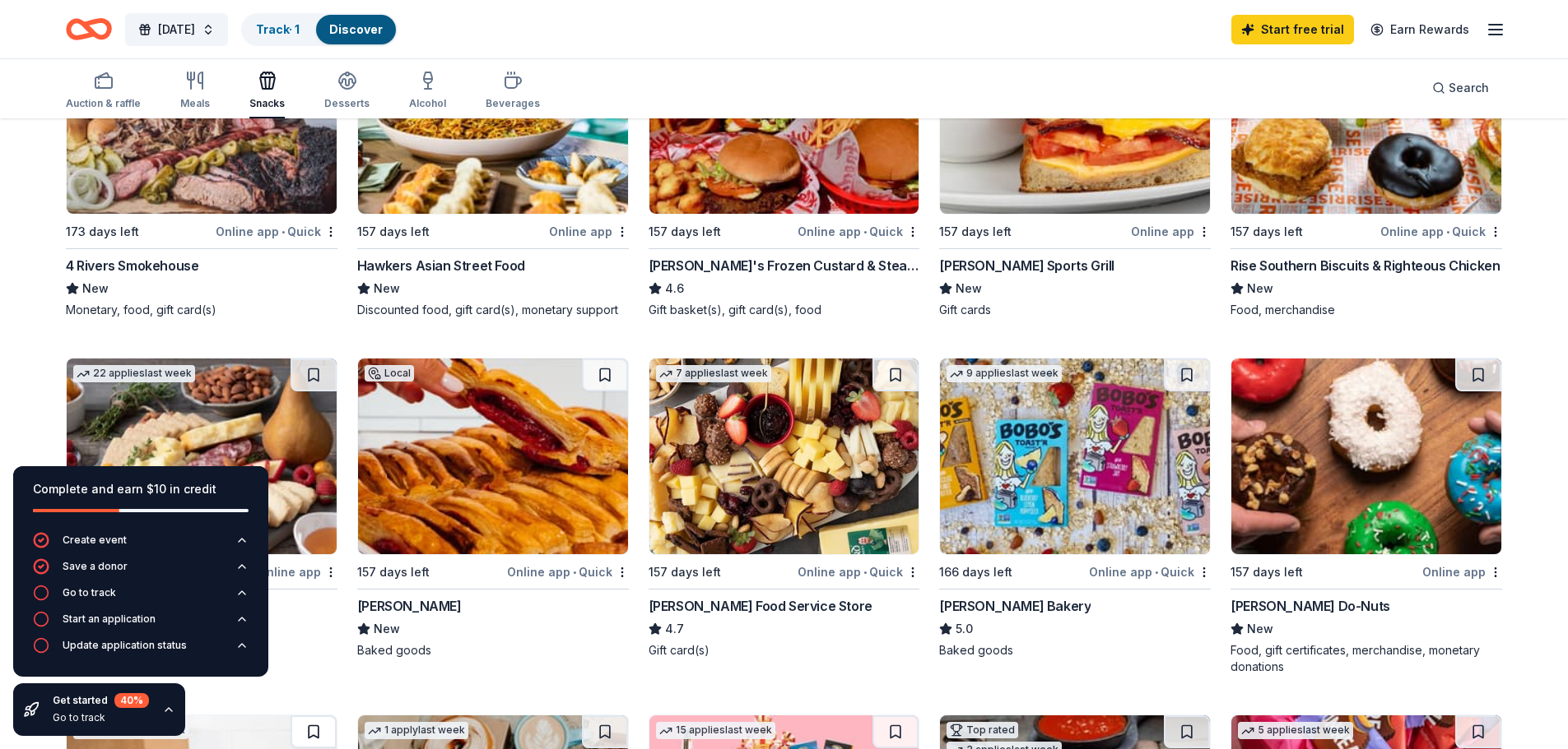
scroll to position [0, 0]
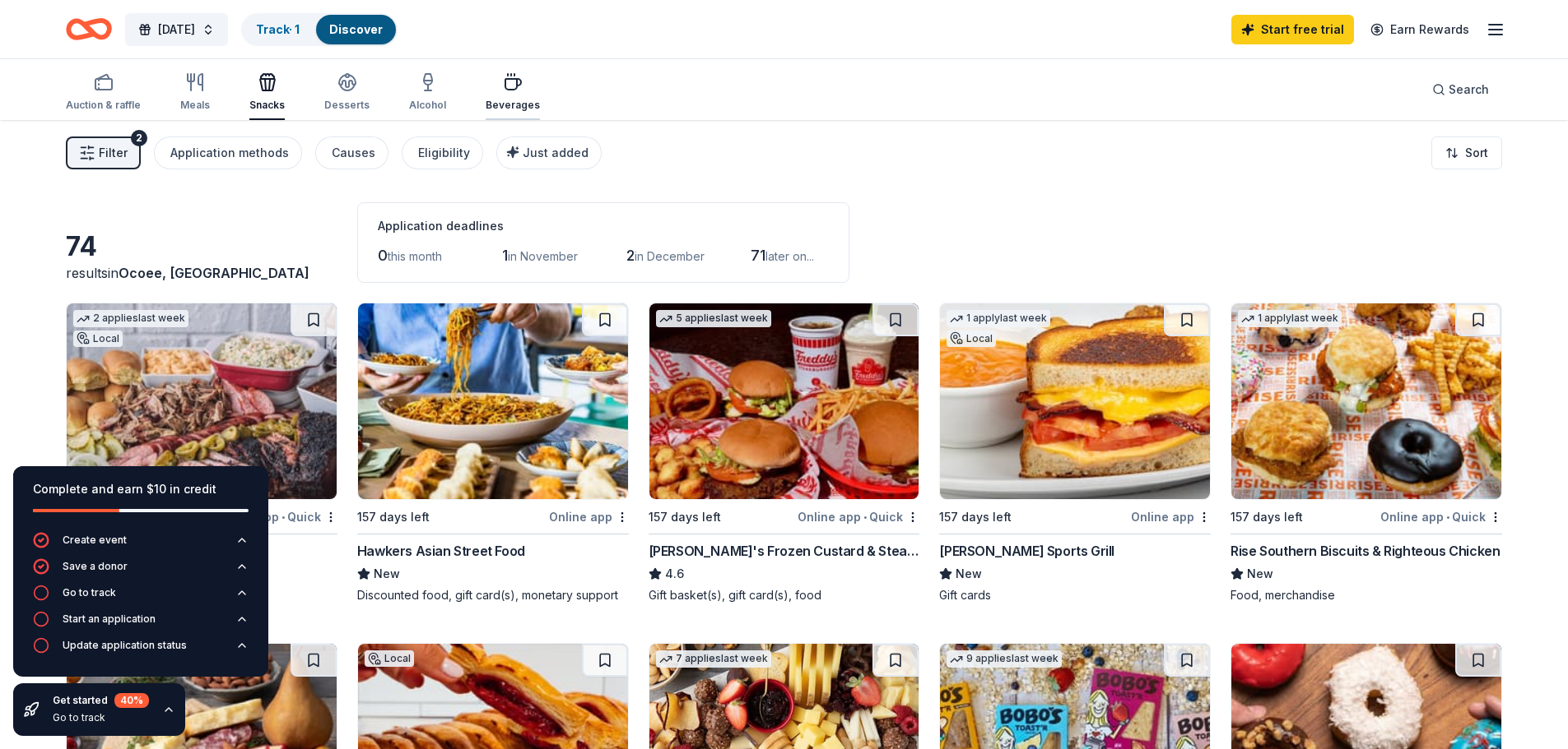
click at [506, 89] on icon "button" at bounding box center [513, 84] width 15 height 11
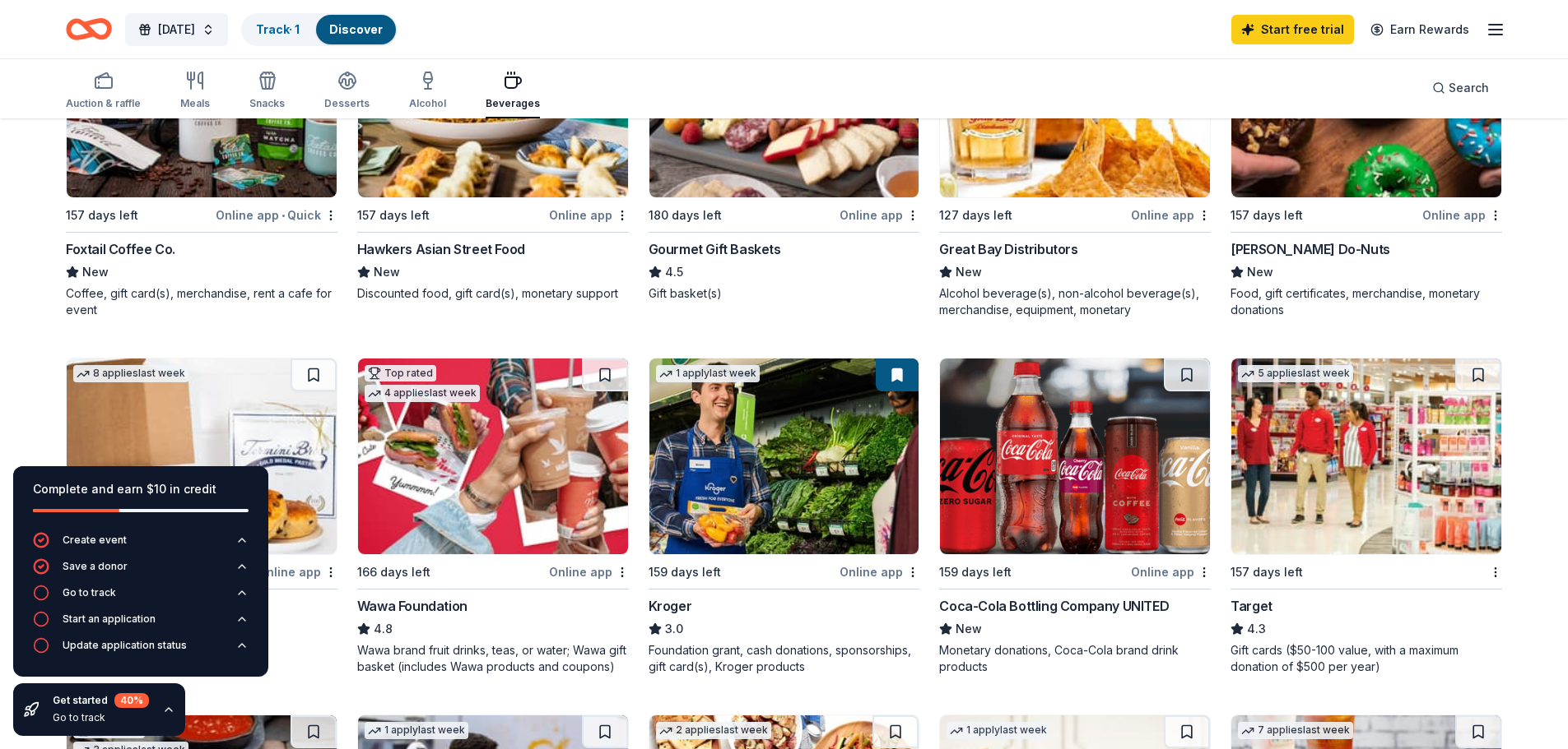
scroll to position [329, 0]
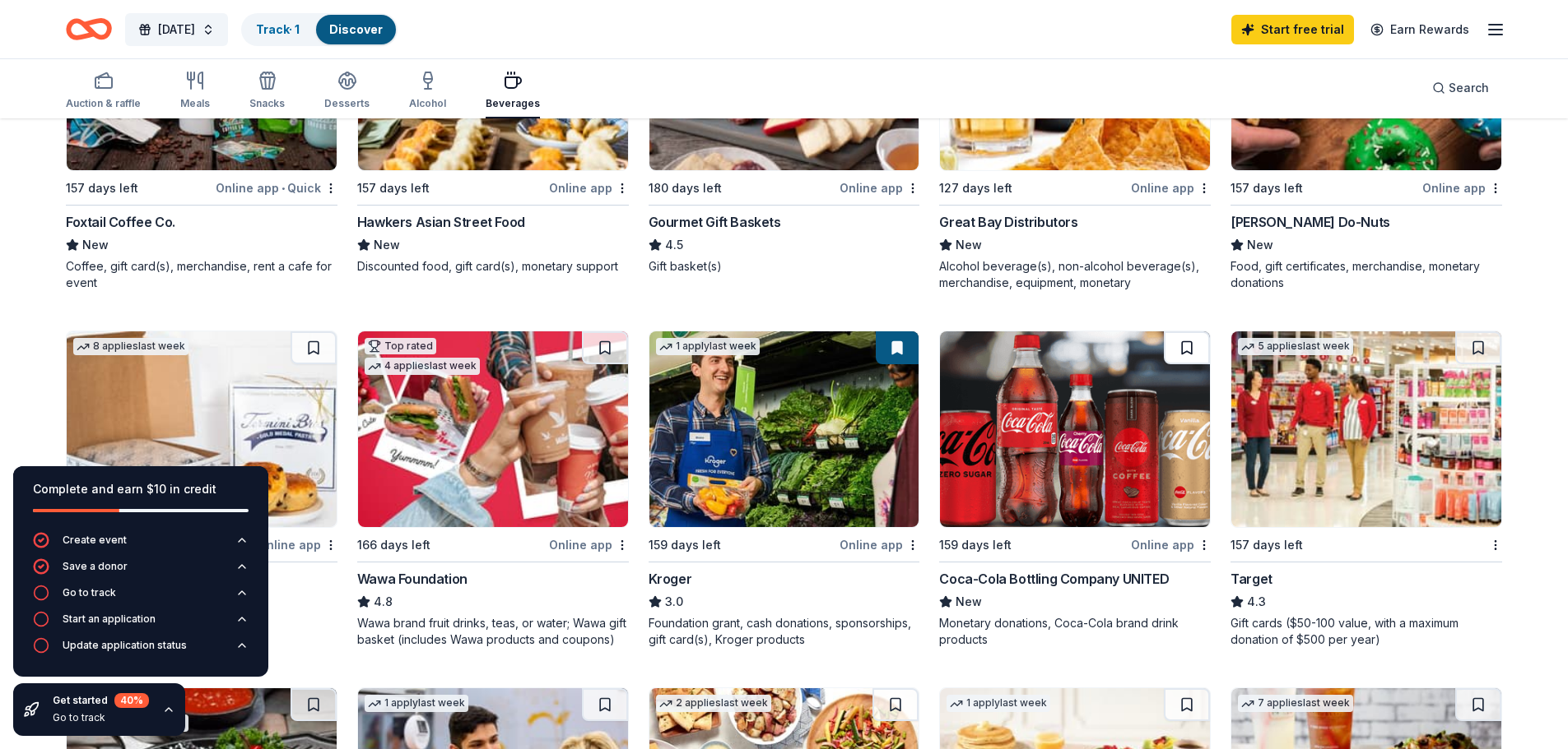
click at [1191, 351] on button at bounding box center [1187, 348] width 46 height 33
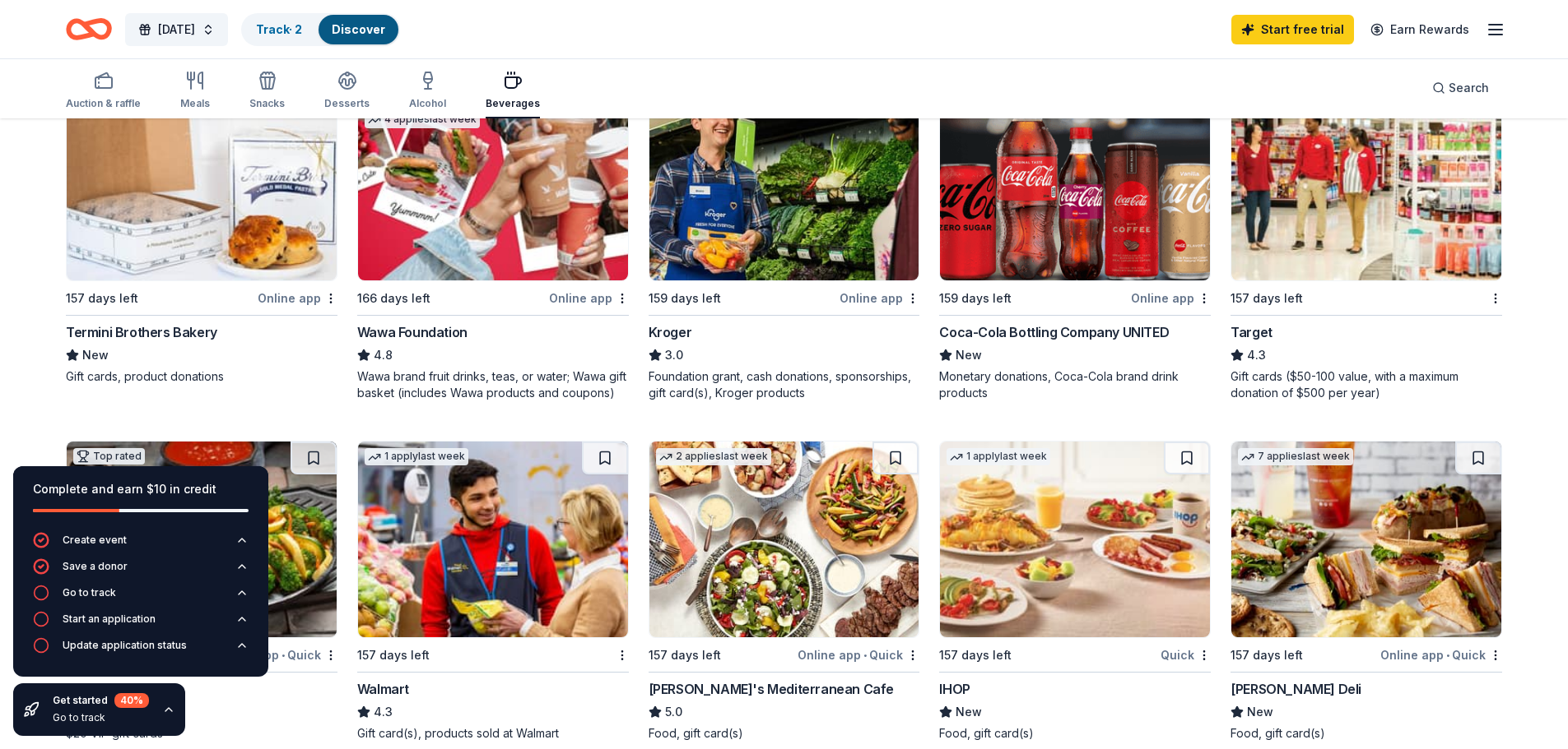
scroll to position [493, 0]
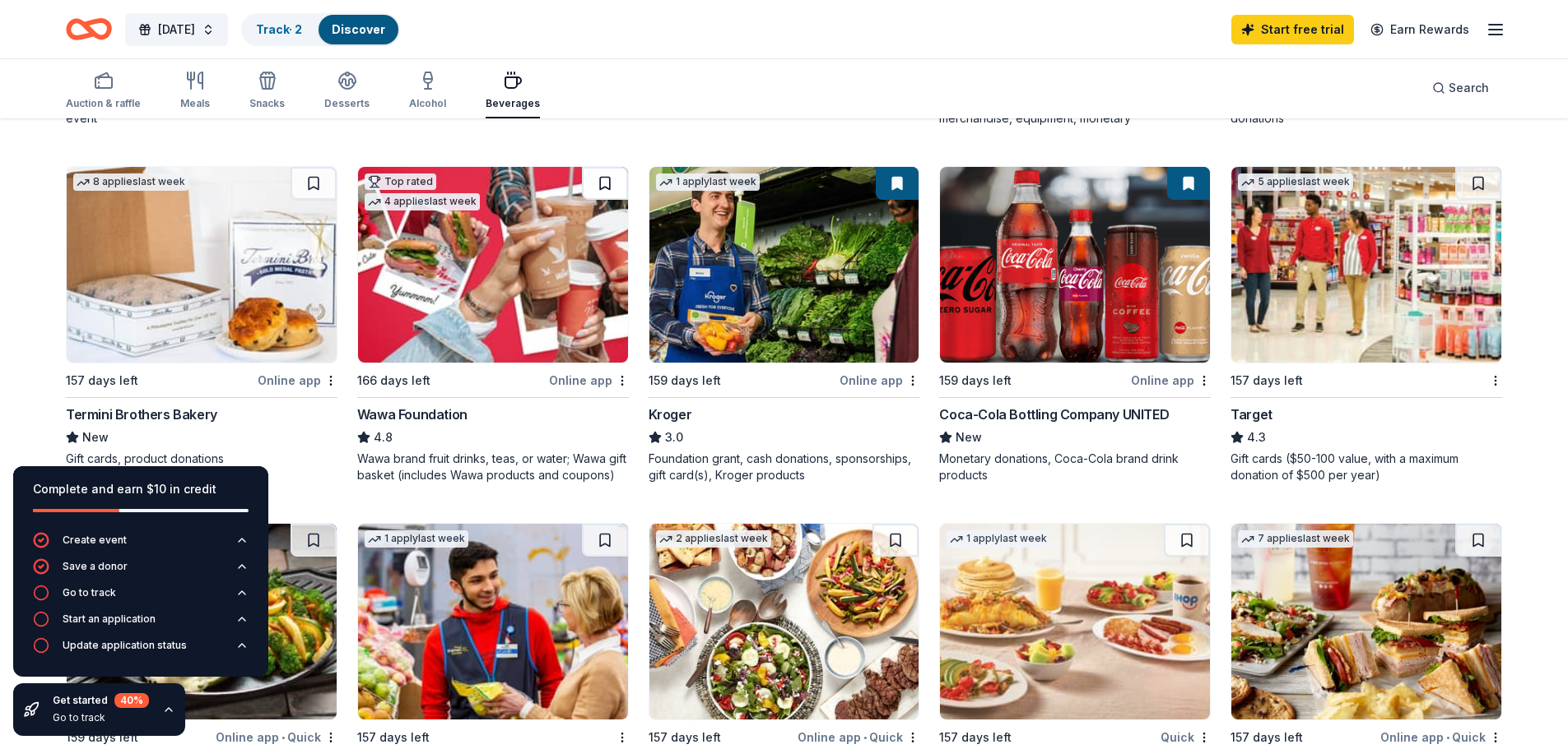
click at [612, 183] on button at bounding box center [605, 183] width 46 height 33
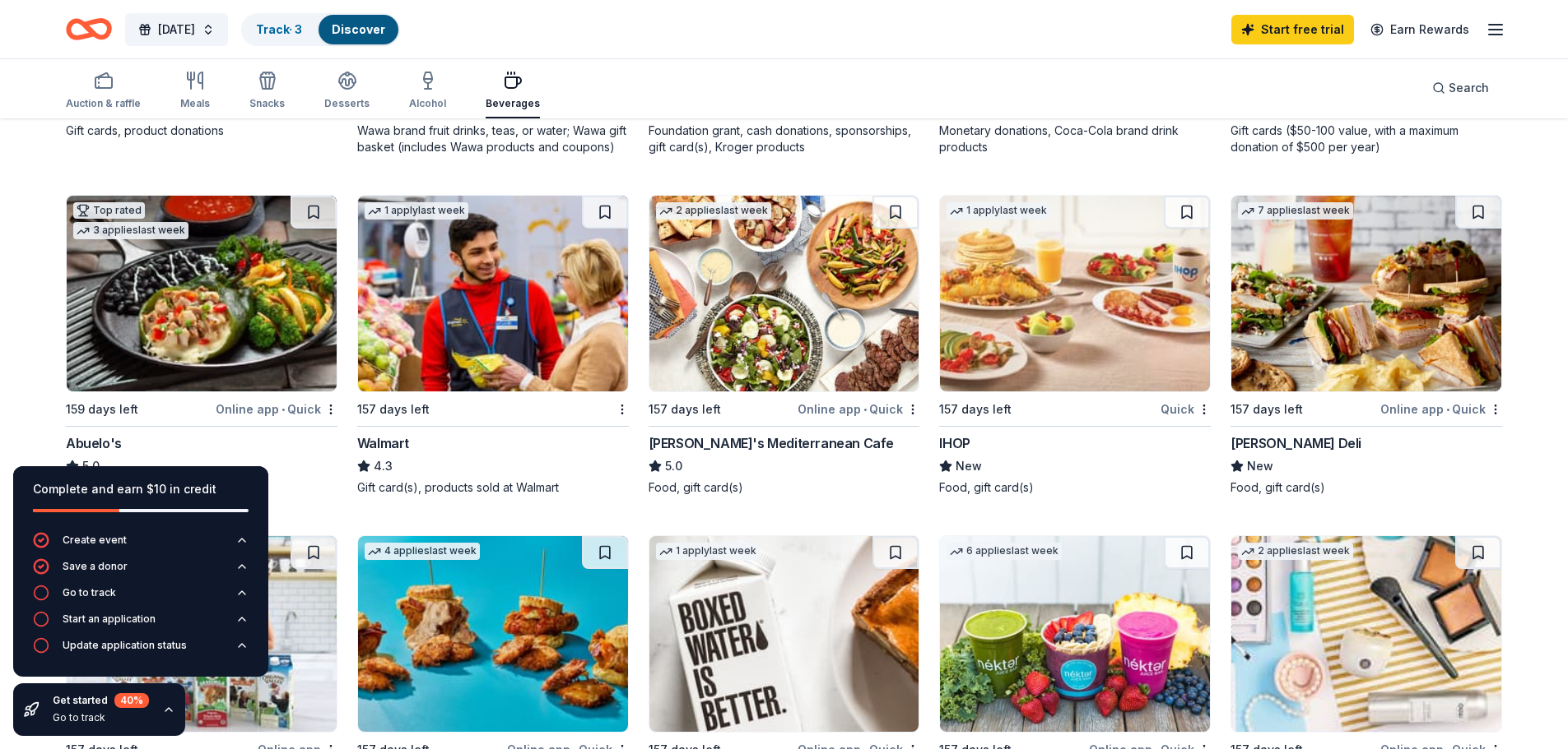
scroll to position [822, 0]
click at [606, 205] on button at bounding box center [605, 211] width 46 height 33
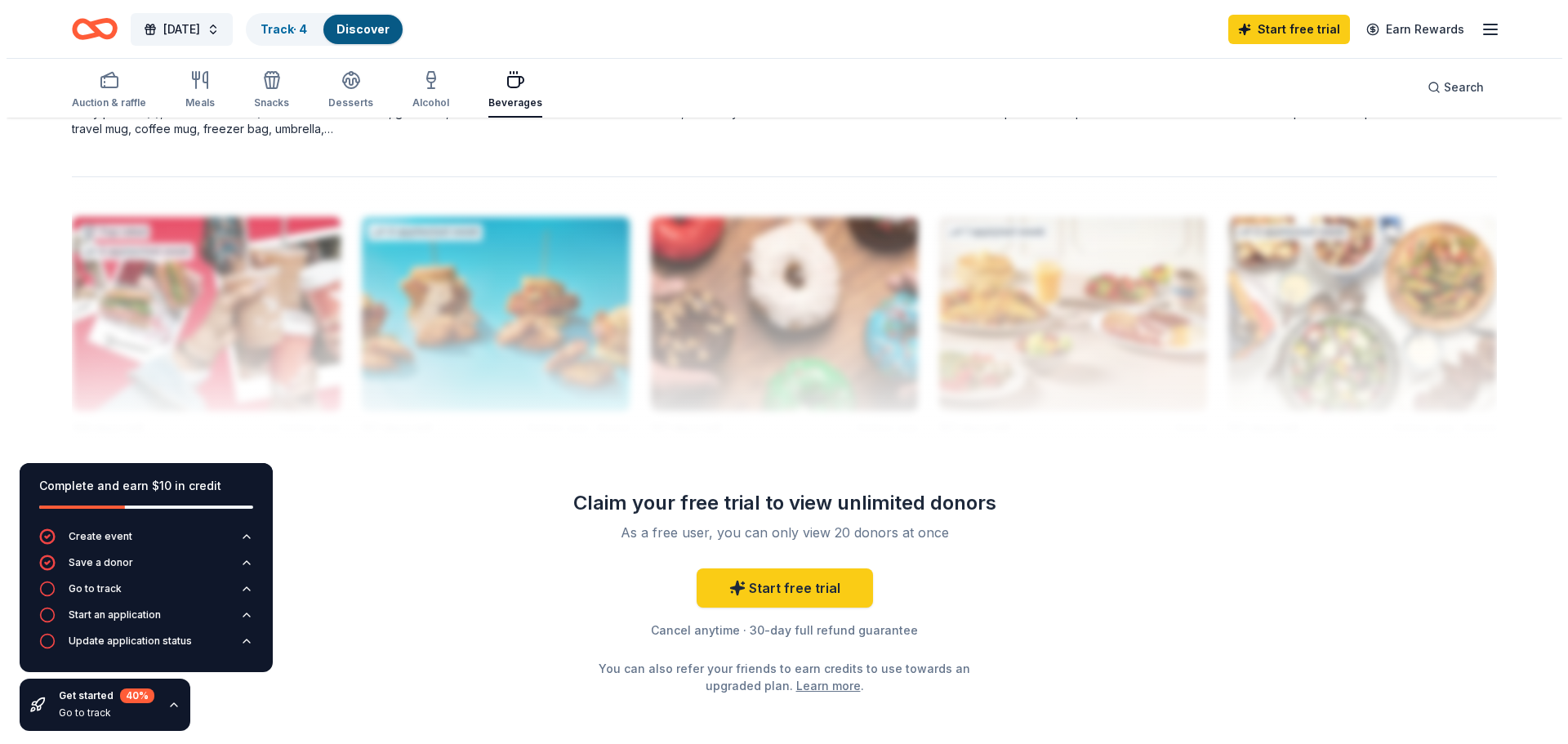
scroll to position [1552, 0]
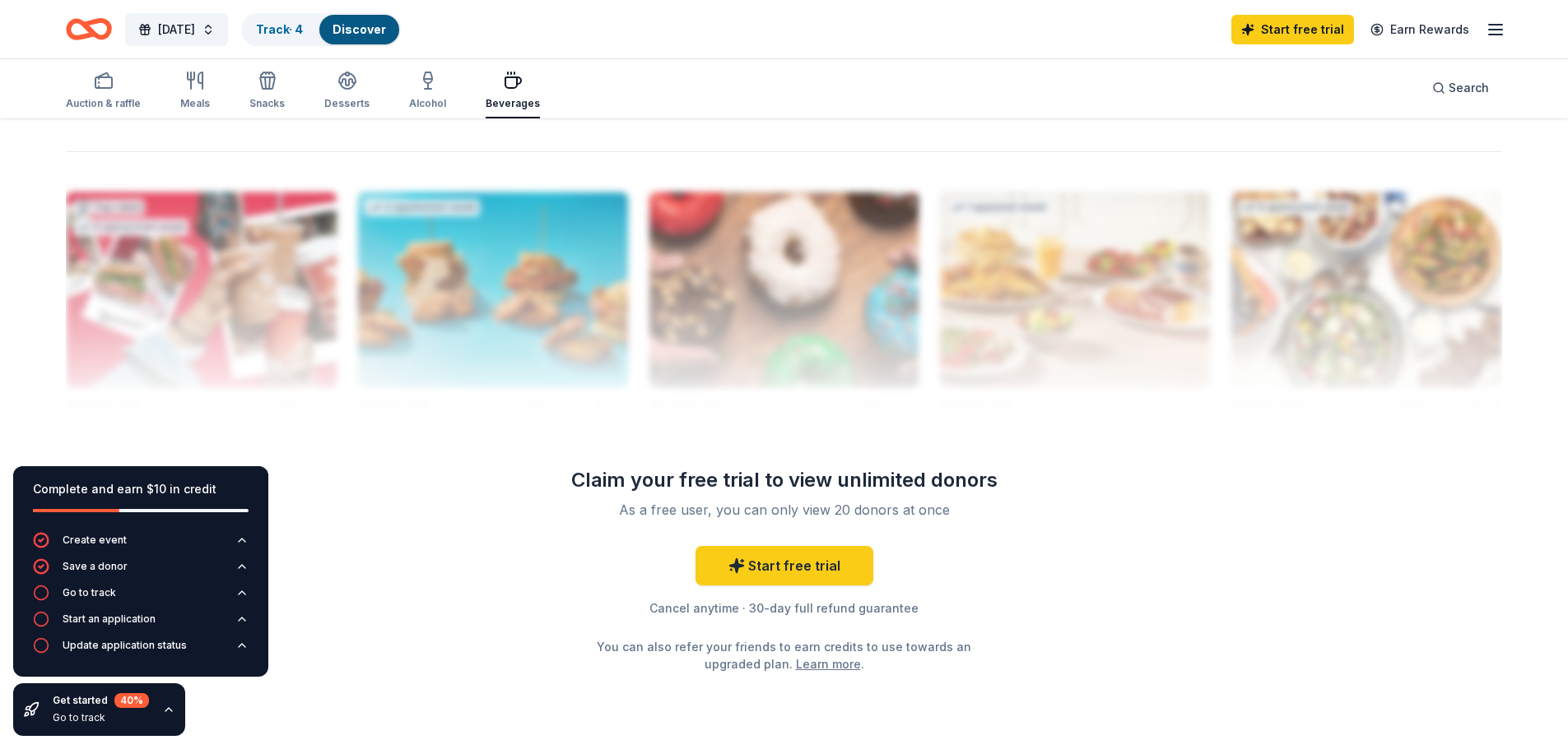
click at [162, 711] on icon "button" at bounding box center [168, 709] width 13 height 13
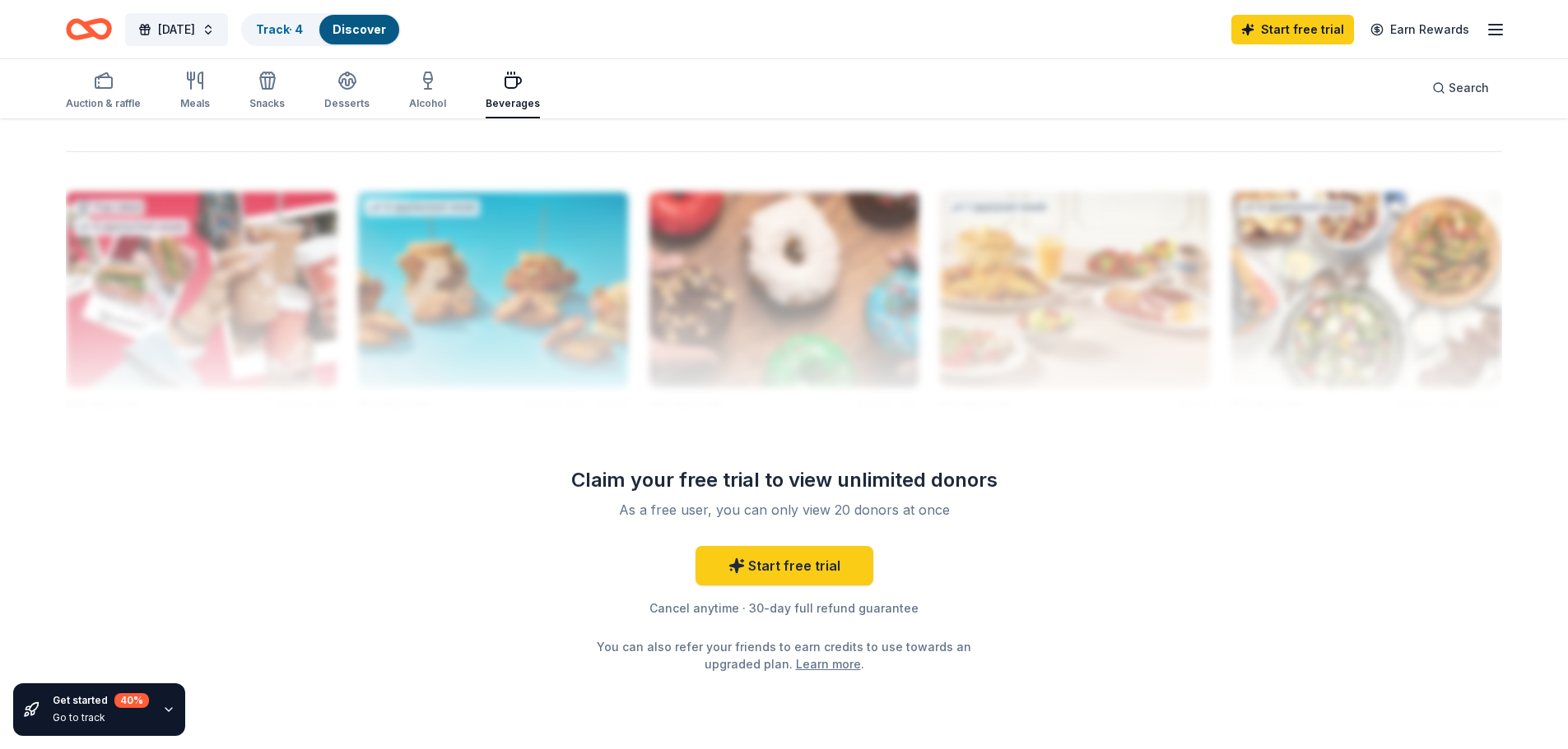
click at [162, 711] on icon "button" at bounding box center [168, 709] width 13 height 13
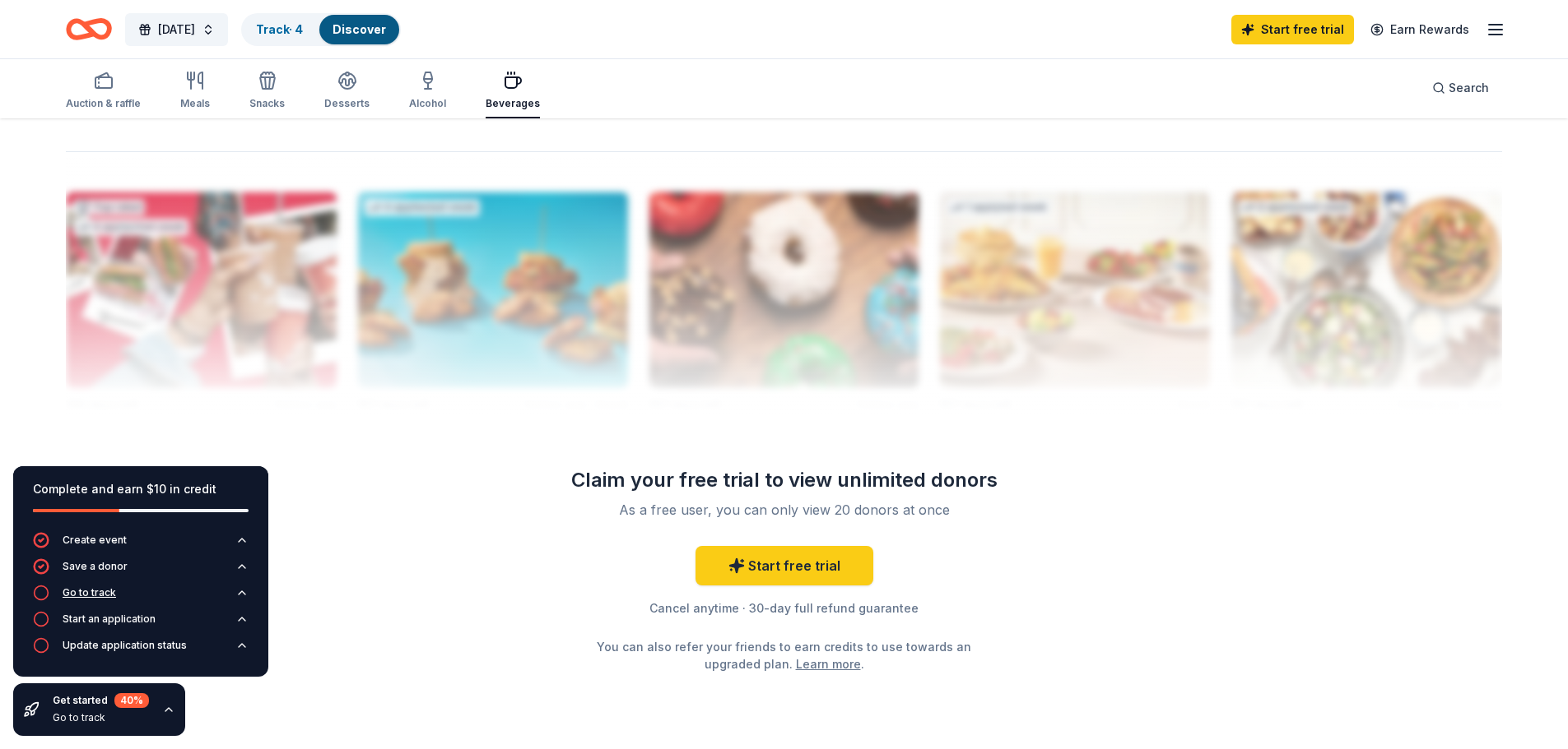
click at [240, 593] on icon "button" at bounding box center [241, 592] width 13 height 13
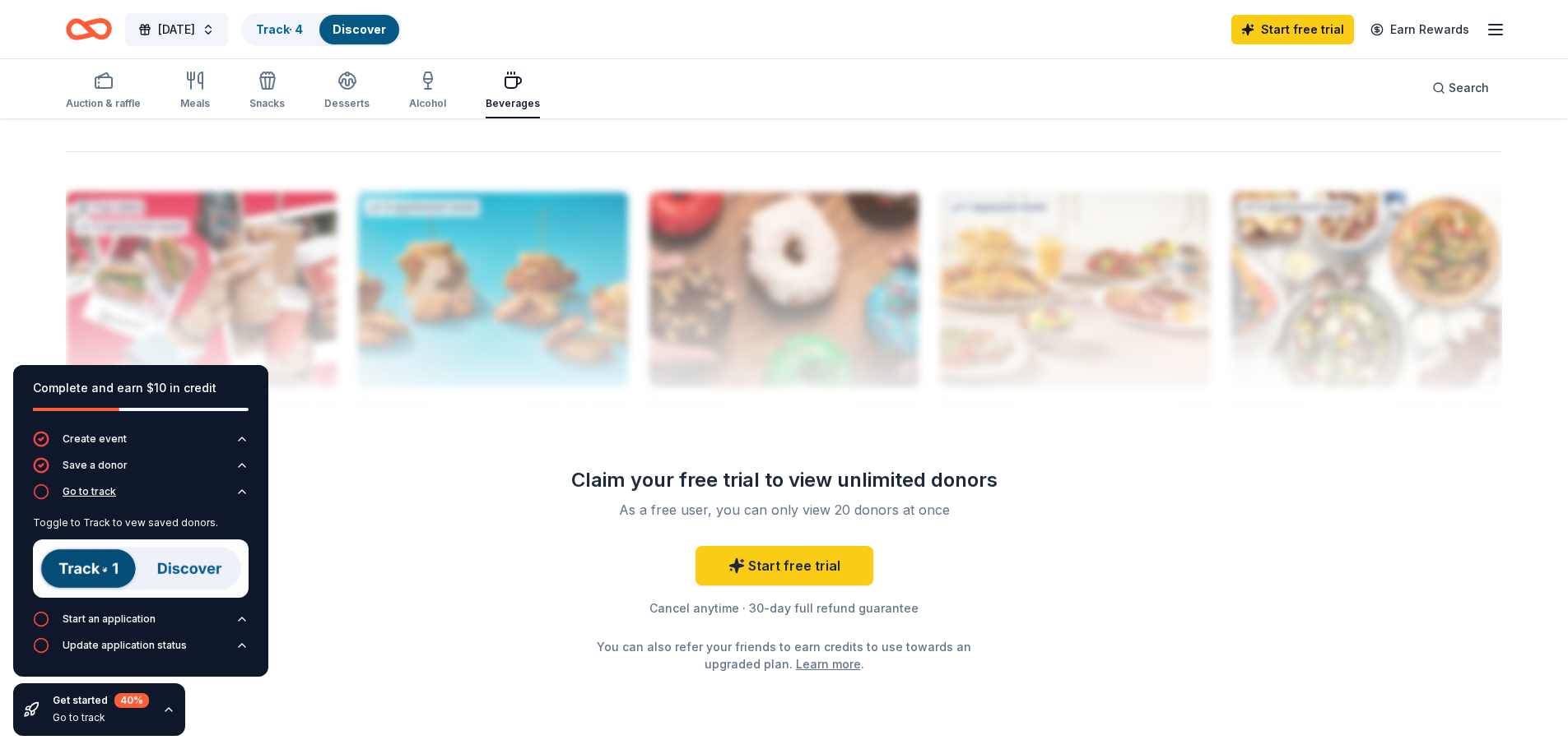
click at [247, 489] on icon "button" at bounding box center [241, 491] width 13 height 13
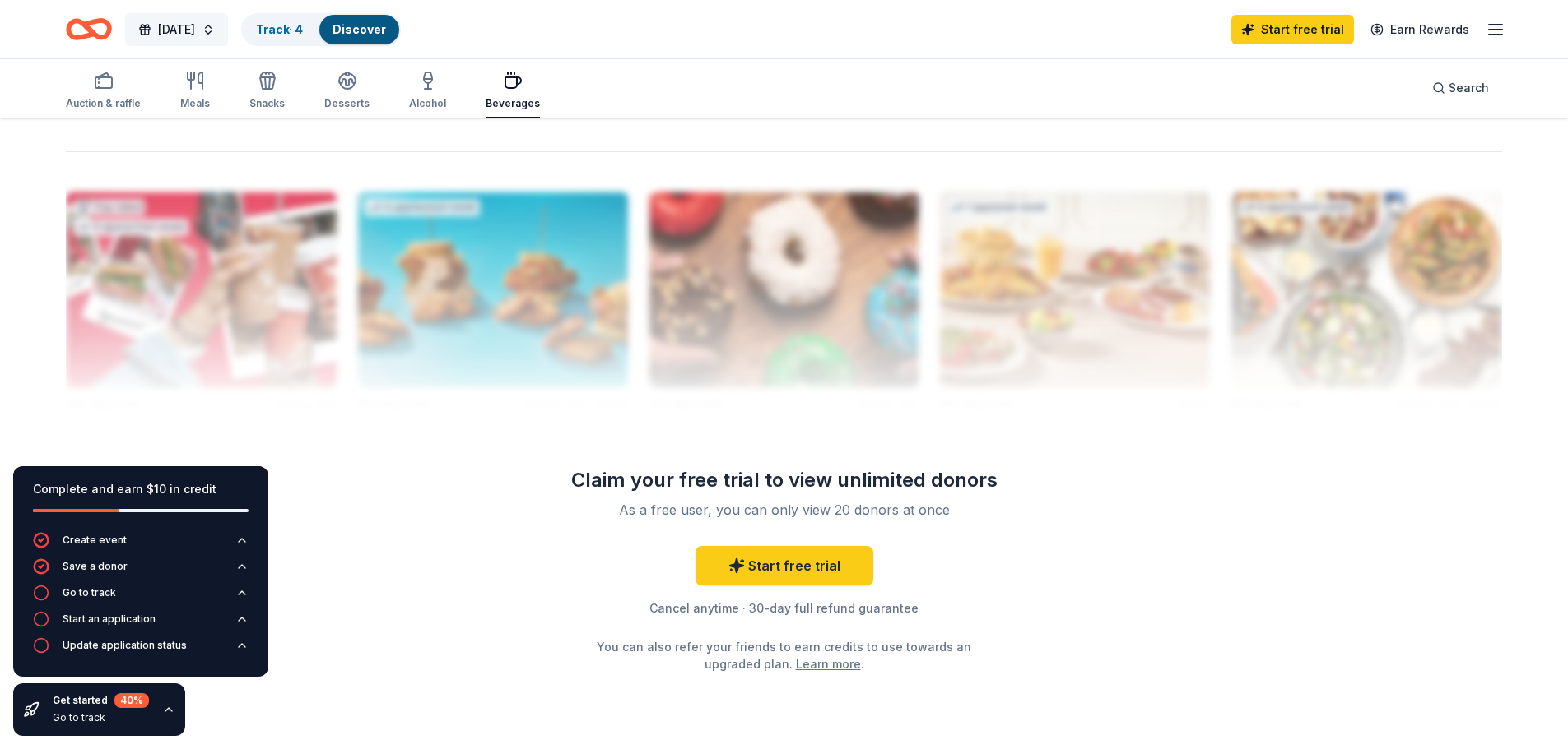
click at [177, 32] on span "[DATE]" at bounding box center [176, 29] width 37 height 20
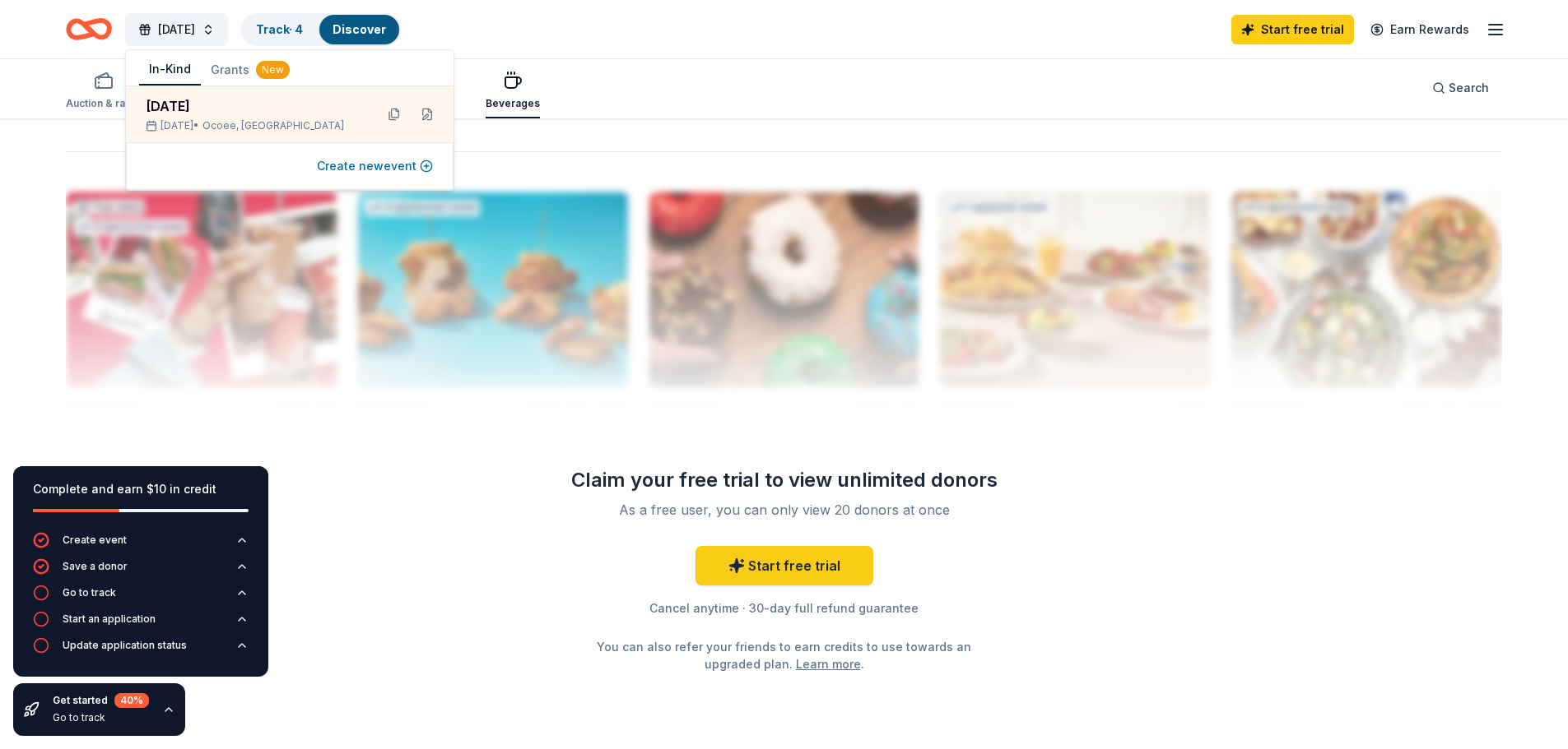
click at [362, 170] on button "Create new event" at bounding box center [375, 165] width 116 height 20
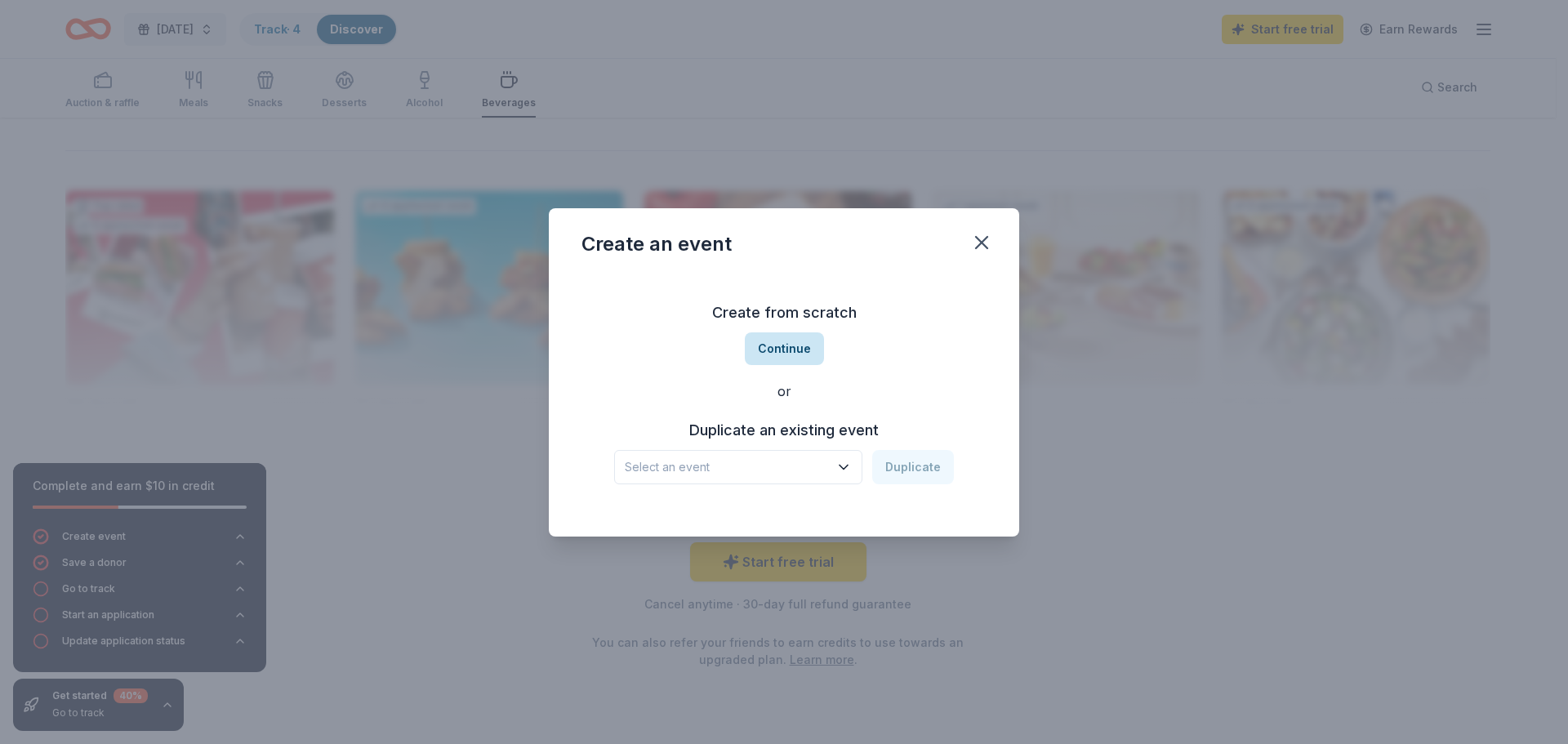
click at [792, 343] on button "Continue" at bounding box center [784, 349] width 80 height 33
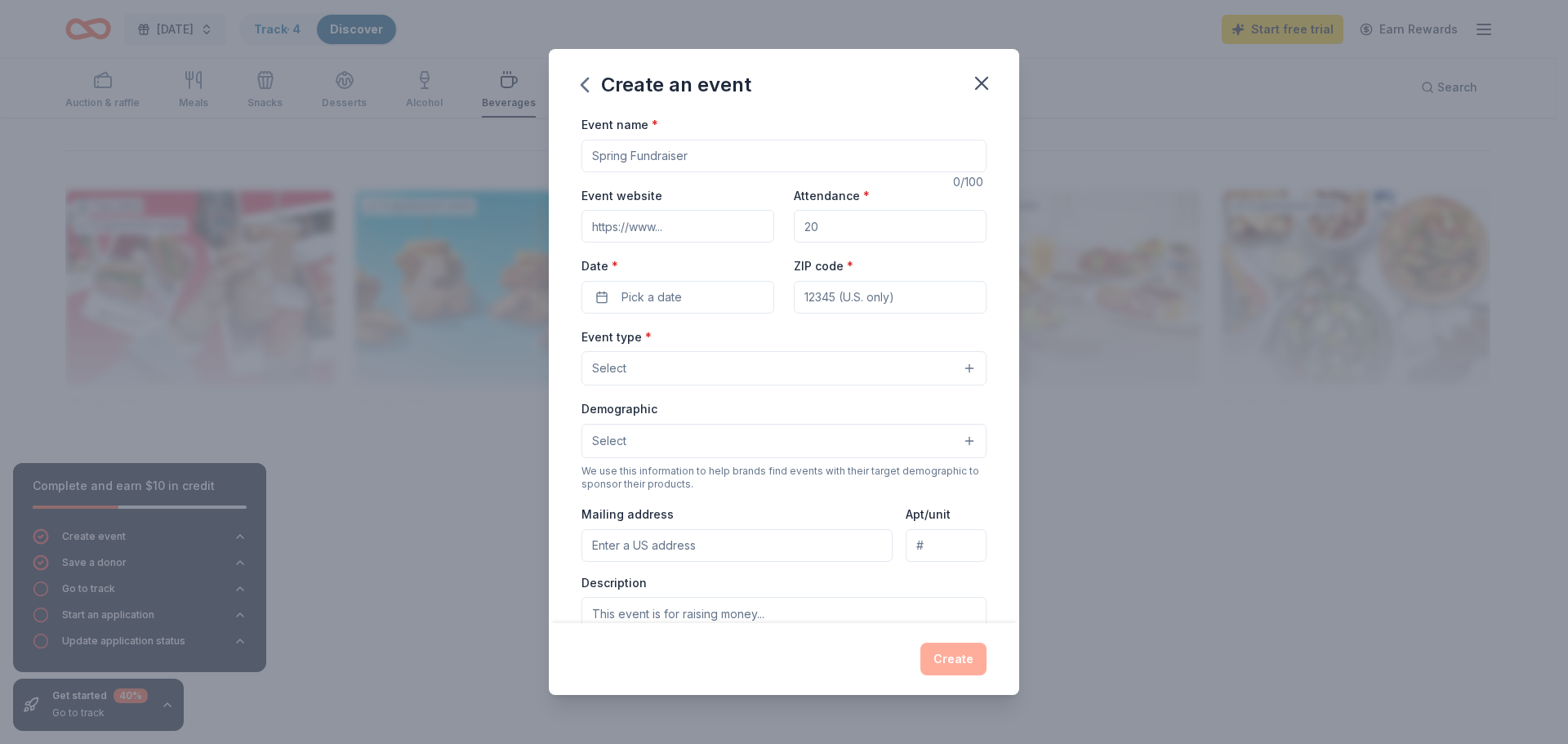
click at [674, 147] on input "Event name *" at bounding box center [784, 156] width 405 height 33
type input "Family Luau"
click at [828, 236] on input "Attendance *" at bounding box center [890, 226] width 193 height 33
type input "300"
paste input "34761"
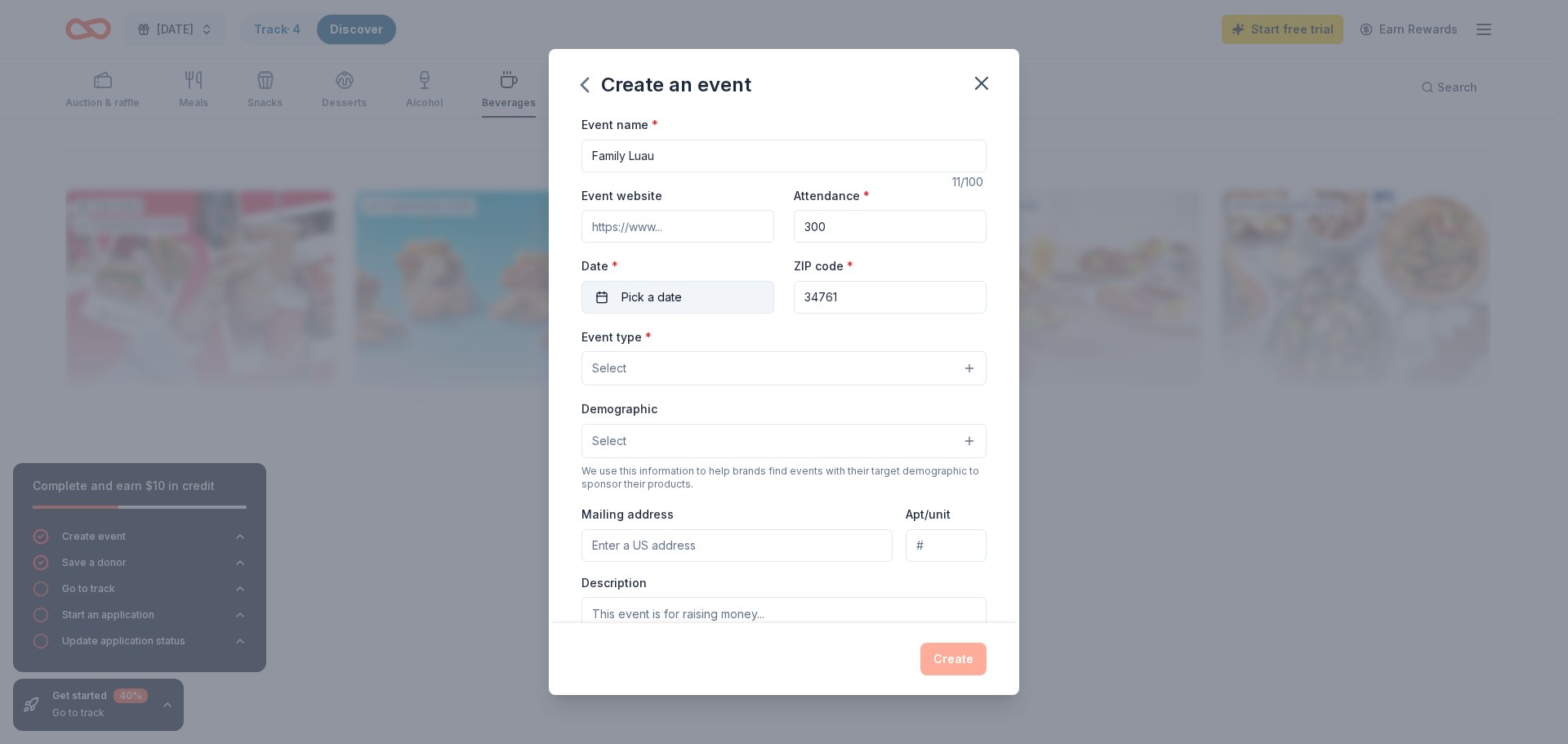
type input "34761"
click at [645, 289] on span "Pick a date" at bounding box center [652, 297] width 60 height 19
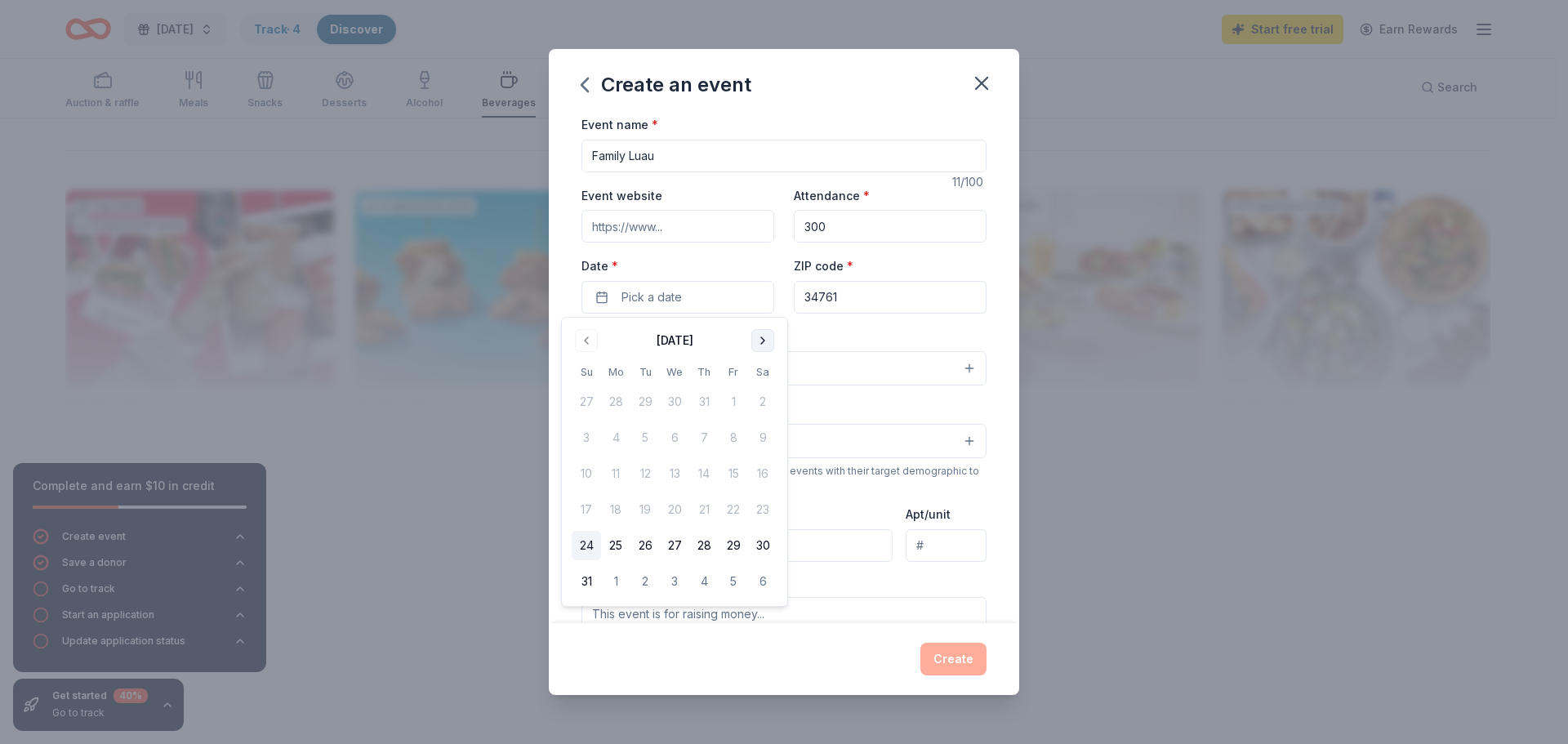
click at [761, 341] on button "Go to next month" at bounding box center [762, 340] width 23 height 23
click at [760, 341] on button "Go to next month" at bounding box center [762, 340] width 23 height 23
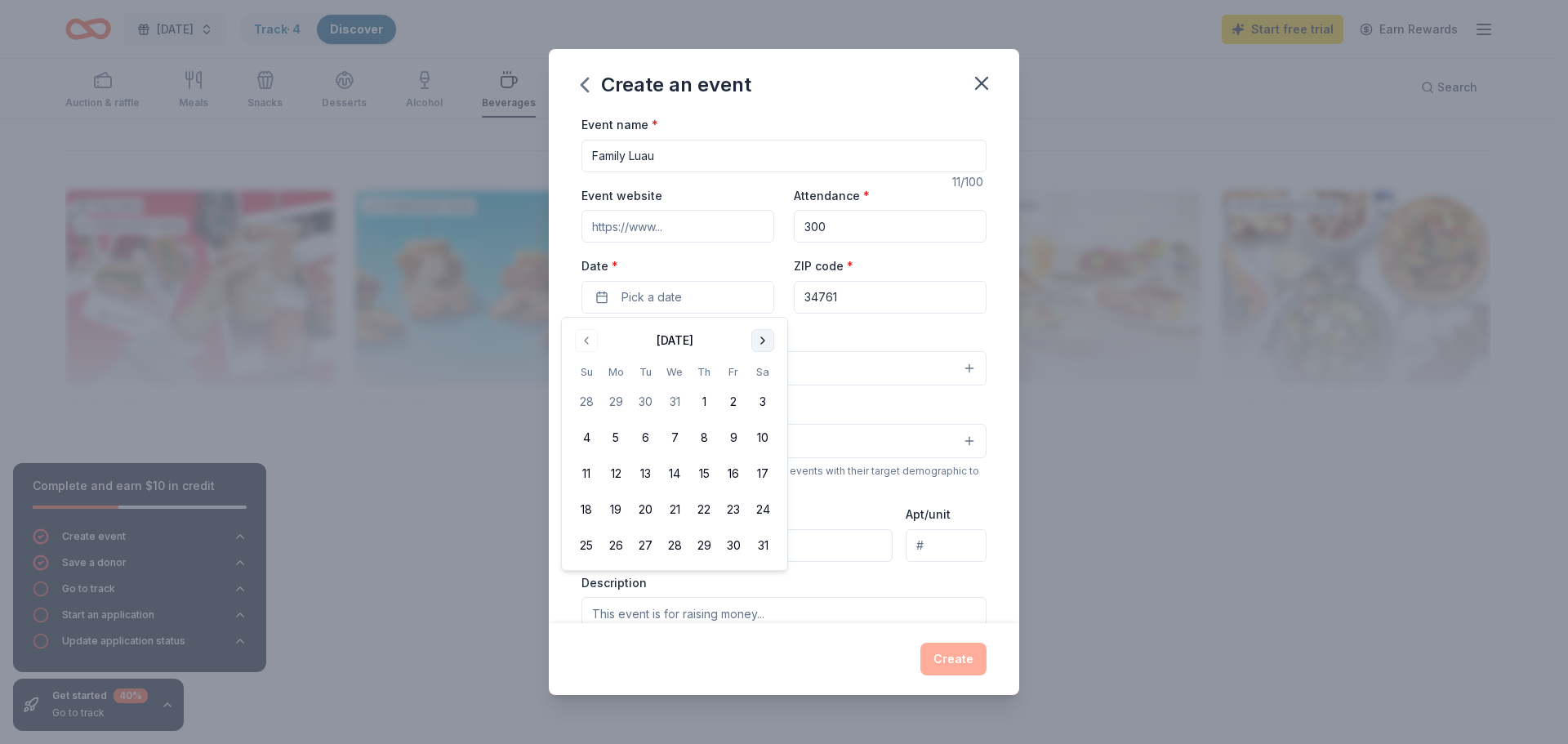
click at [760, 341] on button "Go to next month" at bounding box center [762, 340] width 23 height 23
click at [734, 479] on button "15" at bounding box center [733, 473] width 30 height 30
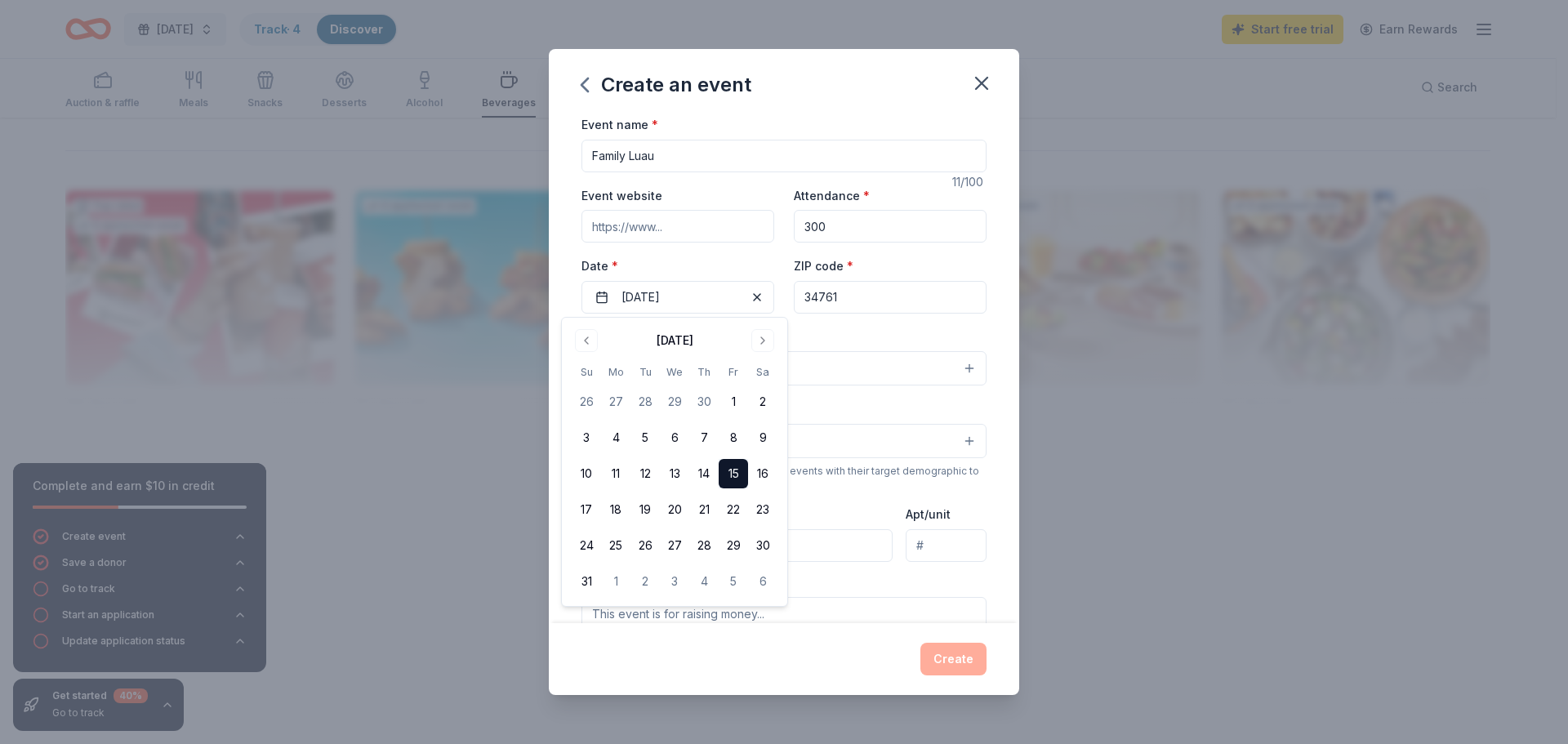
click at [856, 335] on div "Event type * Select" at bounding box center [784, 356] width 405 height 59
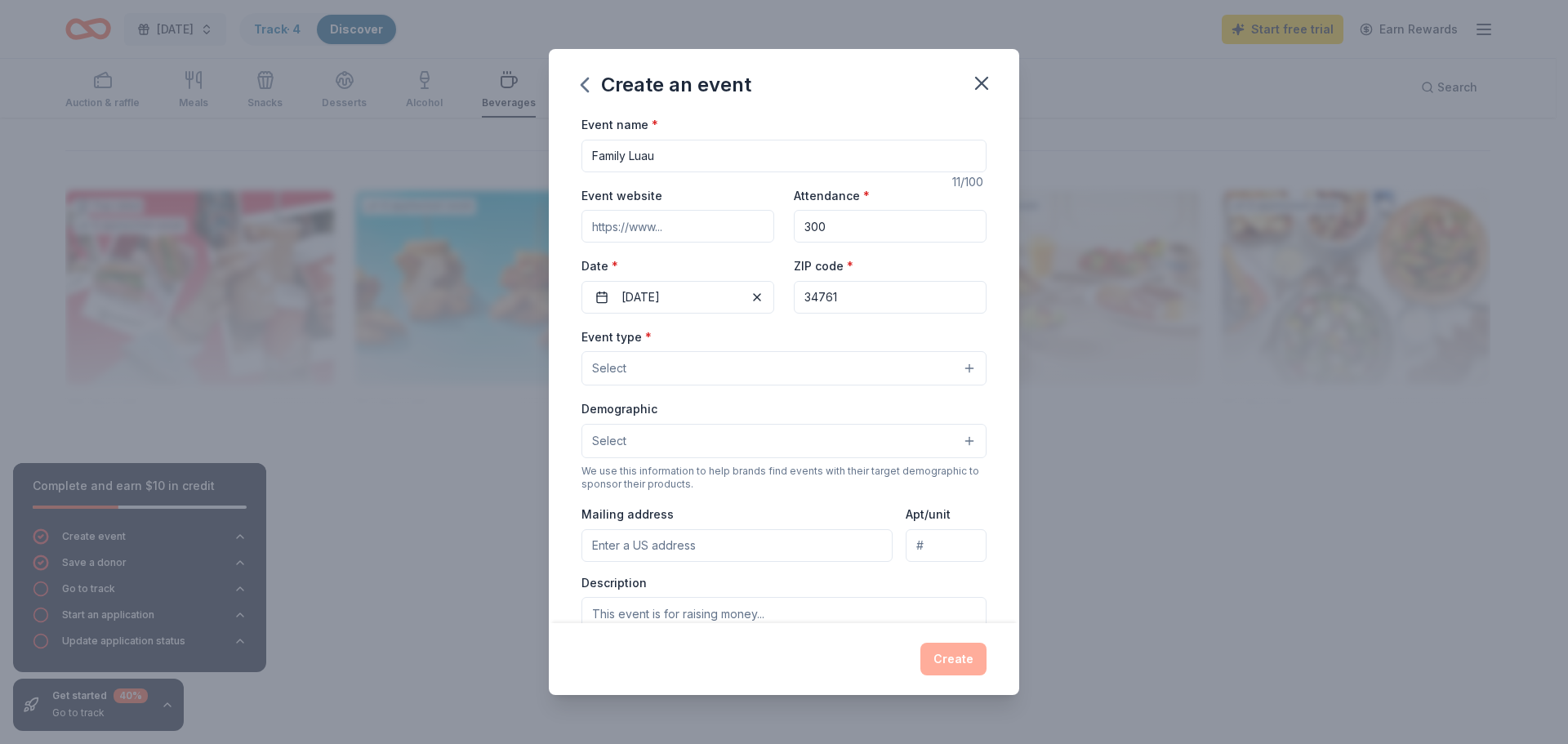
click at [744, 369] on button "Select" at bounding box center [784, 368] width 405 height 35
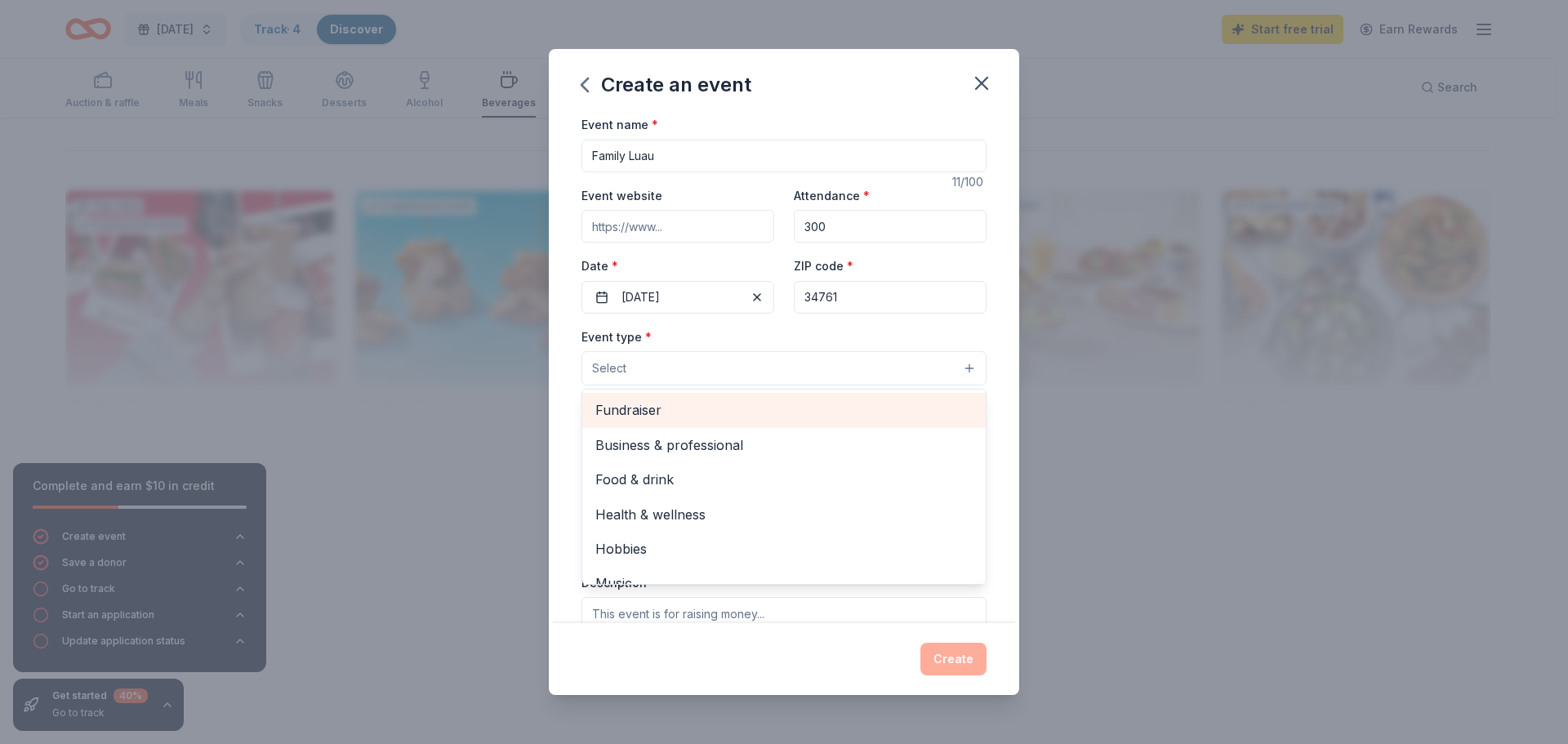
click at [729, 407] on span "Fundraiser" at bounding box center [784, 410] width 377 height 21
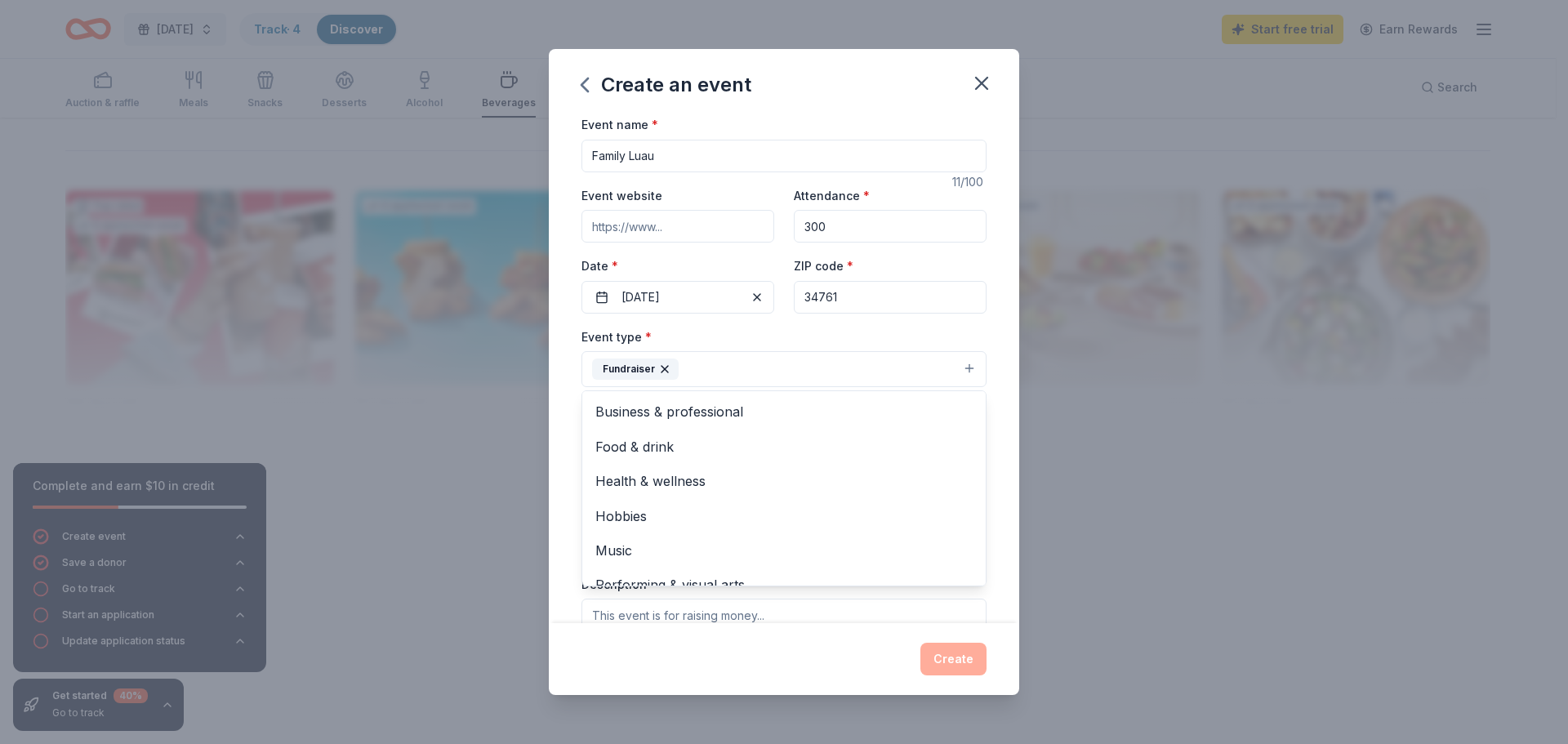
click at [746, 339] on div "Event type * Fundraiser Business & professional Food & drink Health & wellness …" at bounding box center [784, 357] width 405 height 61
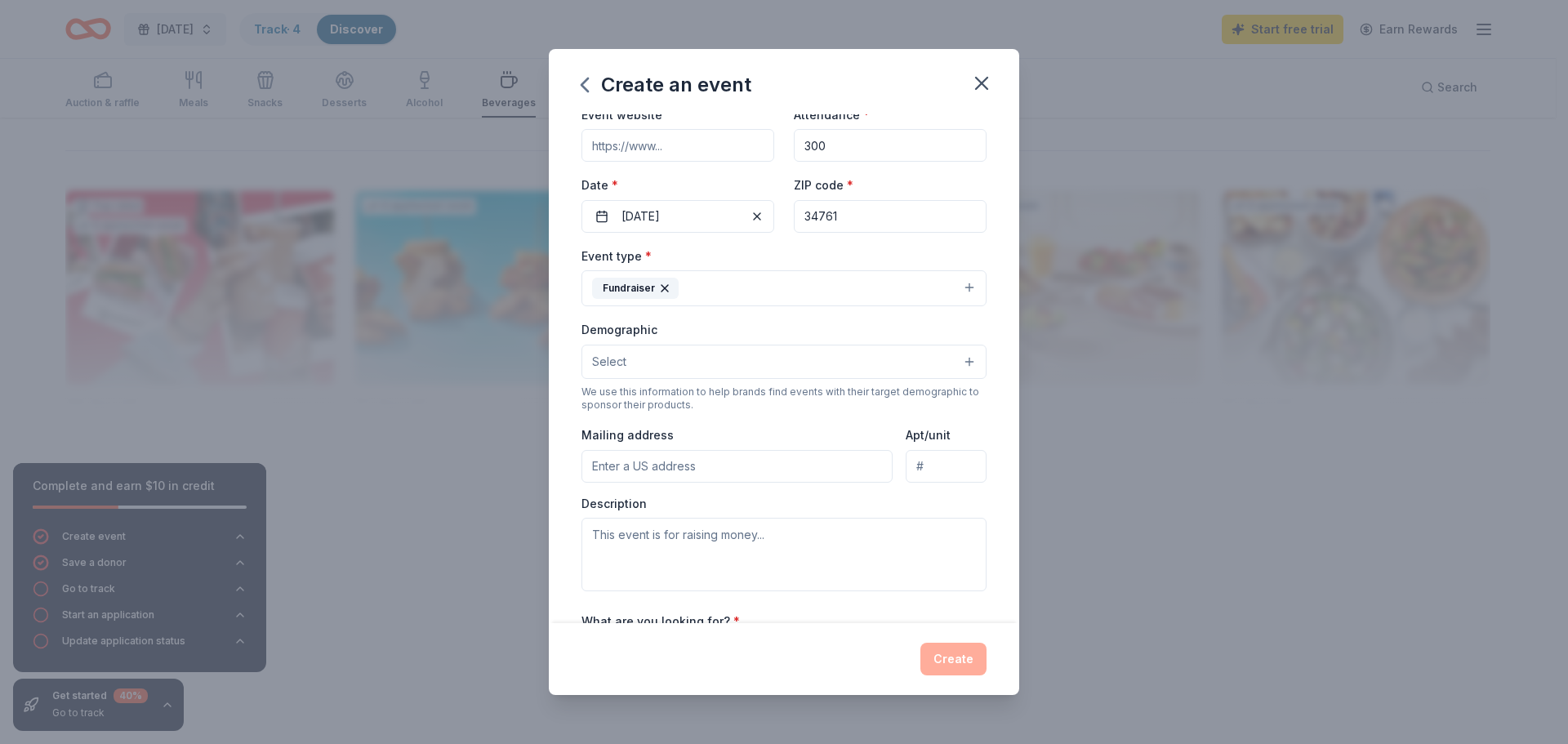
scroll to position [245, 0]
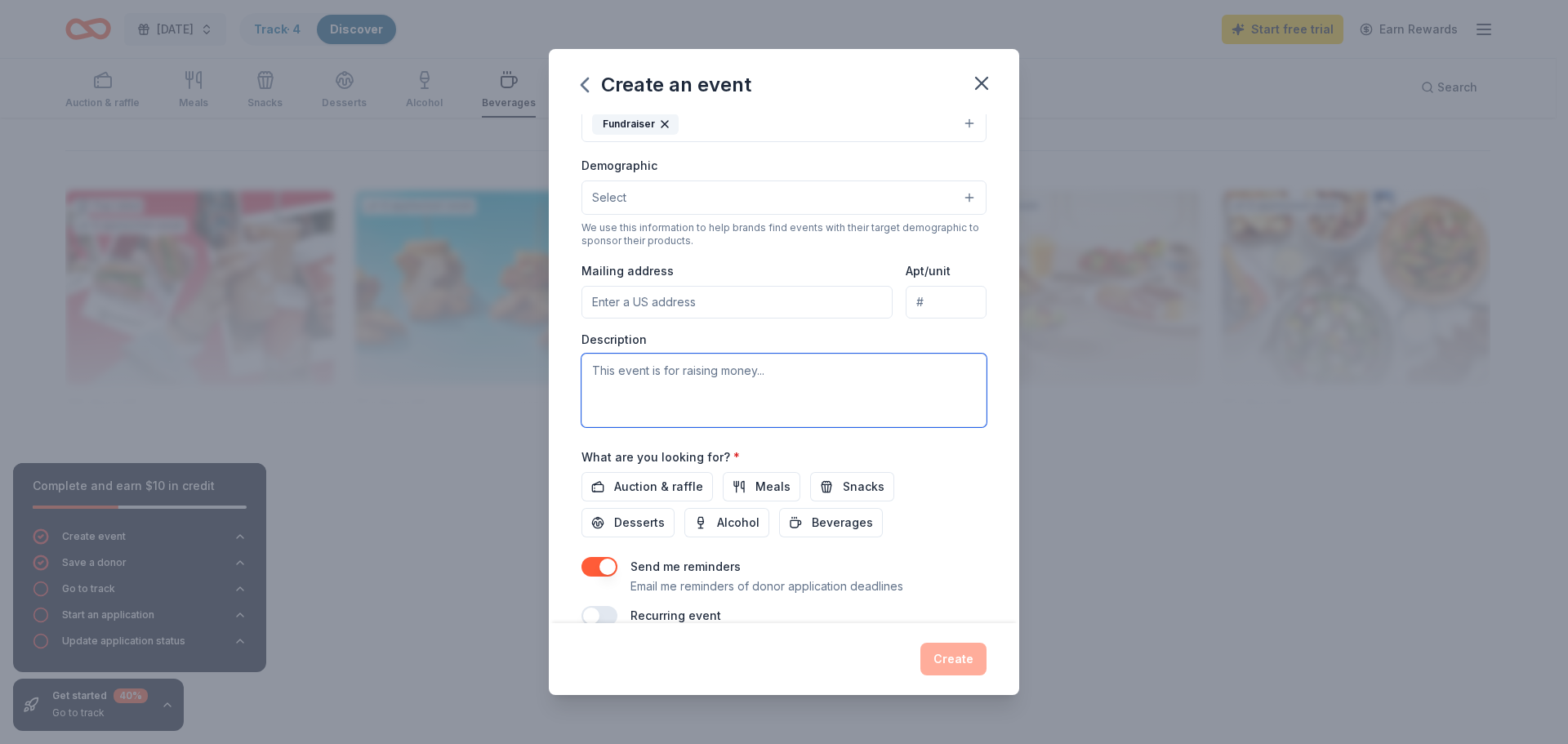
click at [679, 386] on textarea at bounding box center [784, 390] width 405 height 74
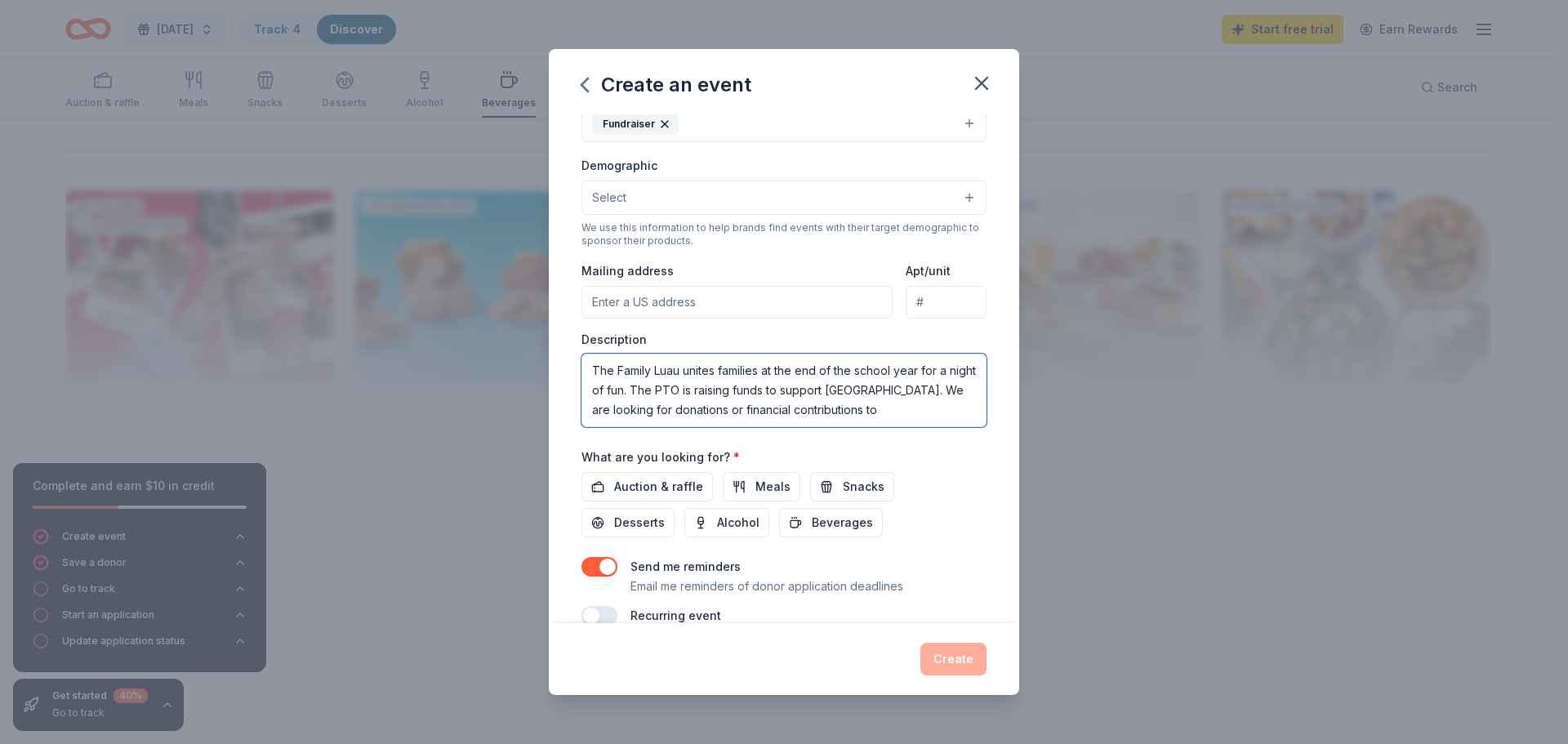
scroll to position [11, 0]
type textarea "The Family Luau unites families at the end of the school year for a night of fu…"
click at [861, 493] on span "Snacks" at bounding box center [863, 487] width 41 height 19
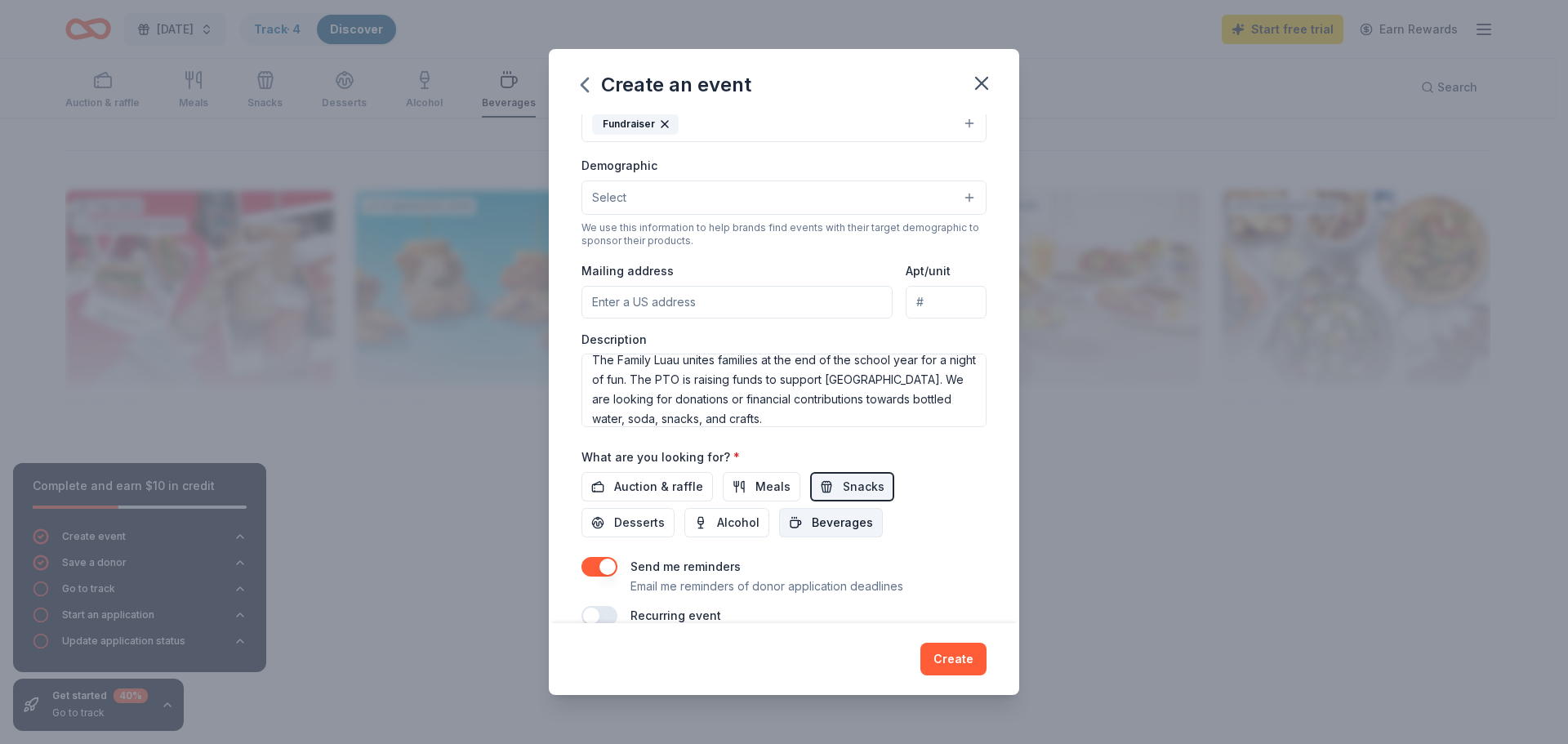
click at [812, 526] on span "Beverages" at bounding box center [842, 522] width 61 height 19
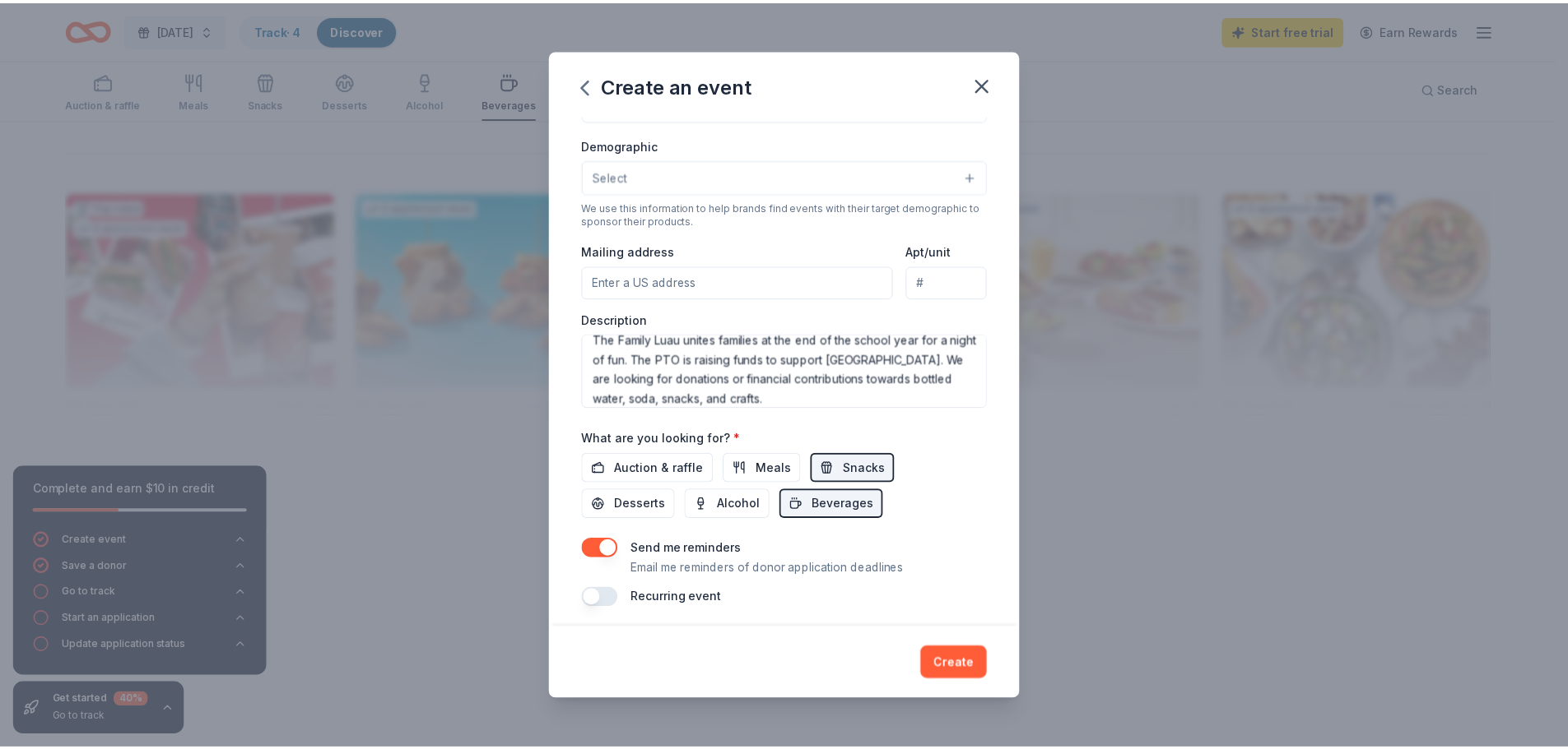
scroll to position [275, 0]
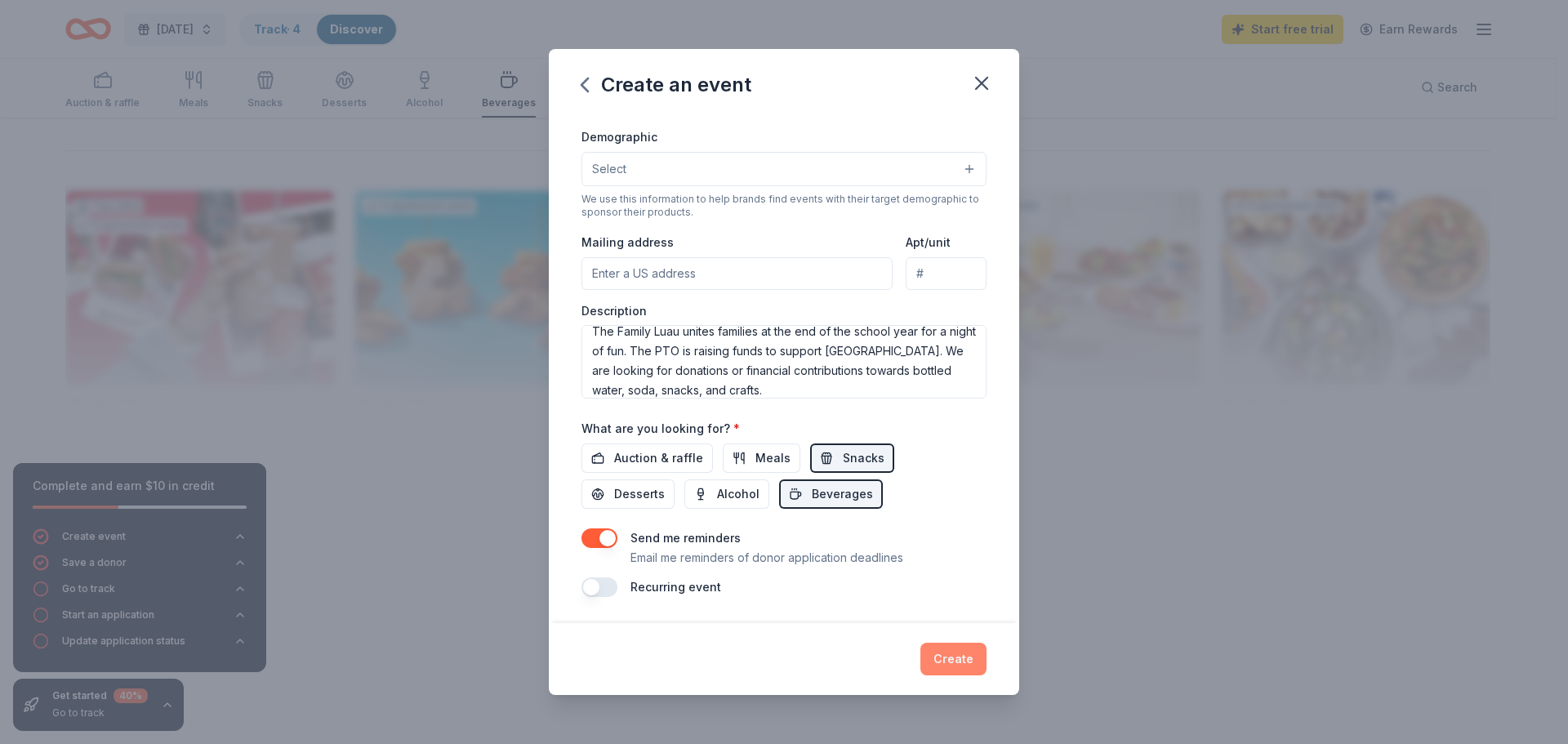
click at [957, 663] on button "Create" at bounding box center [954, 659] width 66 height 33
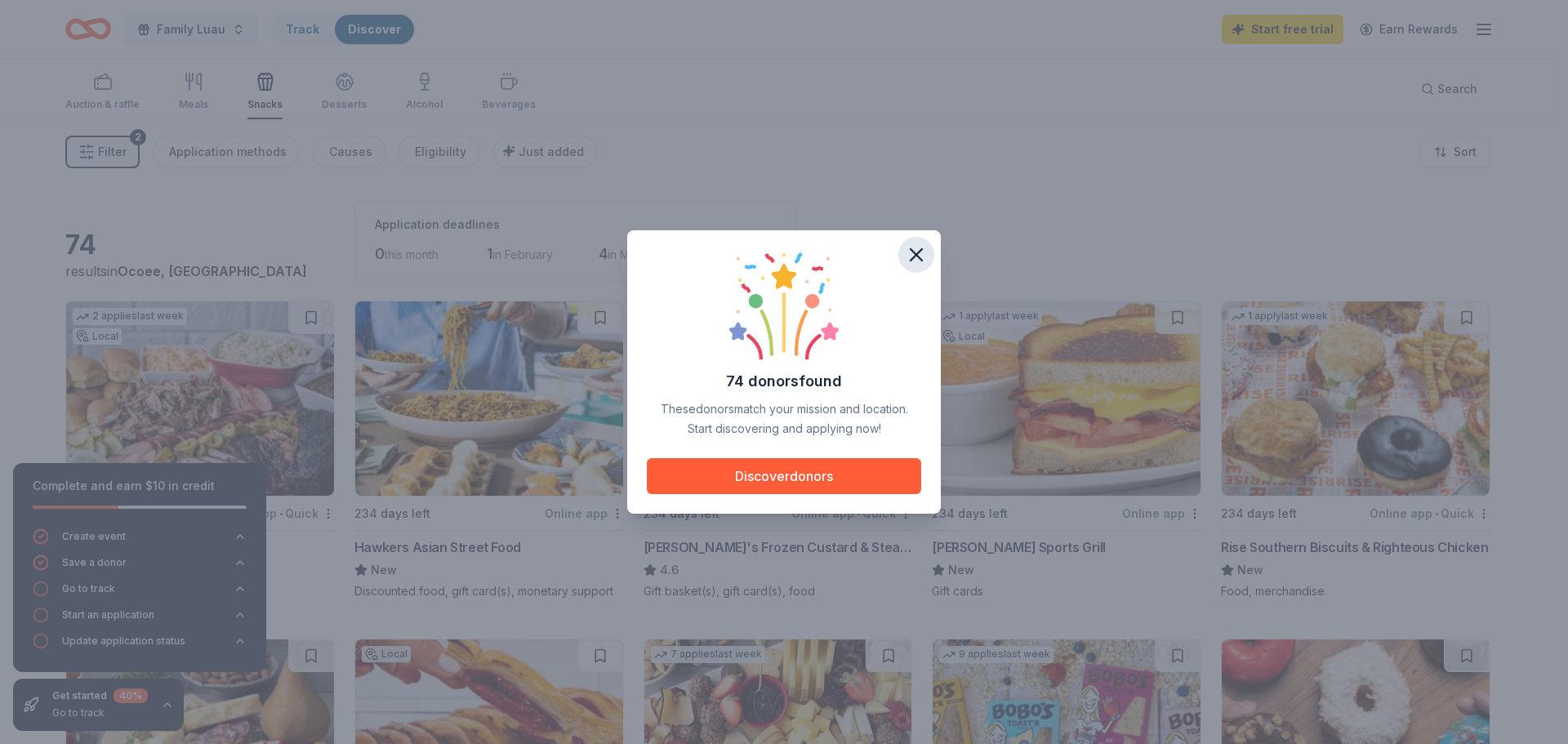
click at [918, 252] on icon "button" at bounding box center [916, 255] width 12 height 12
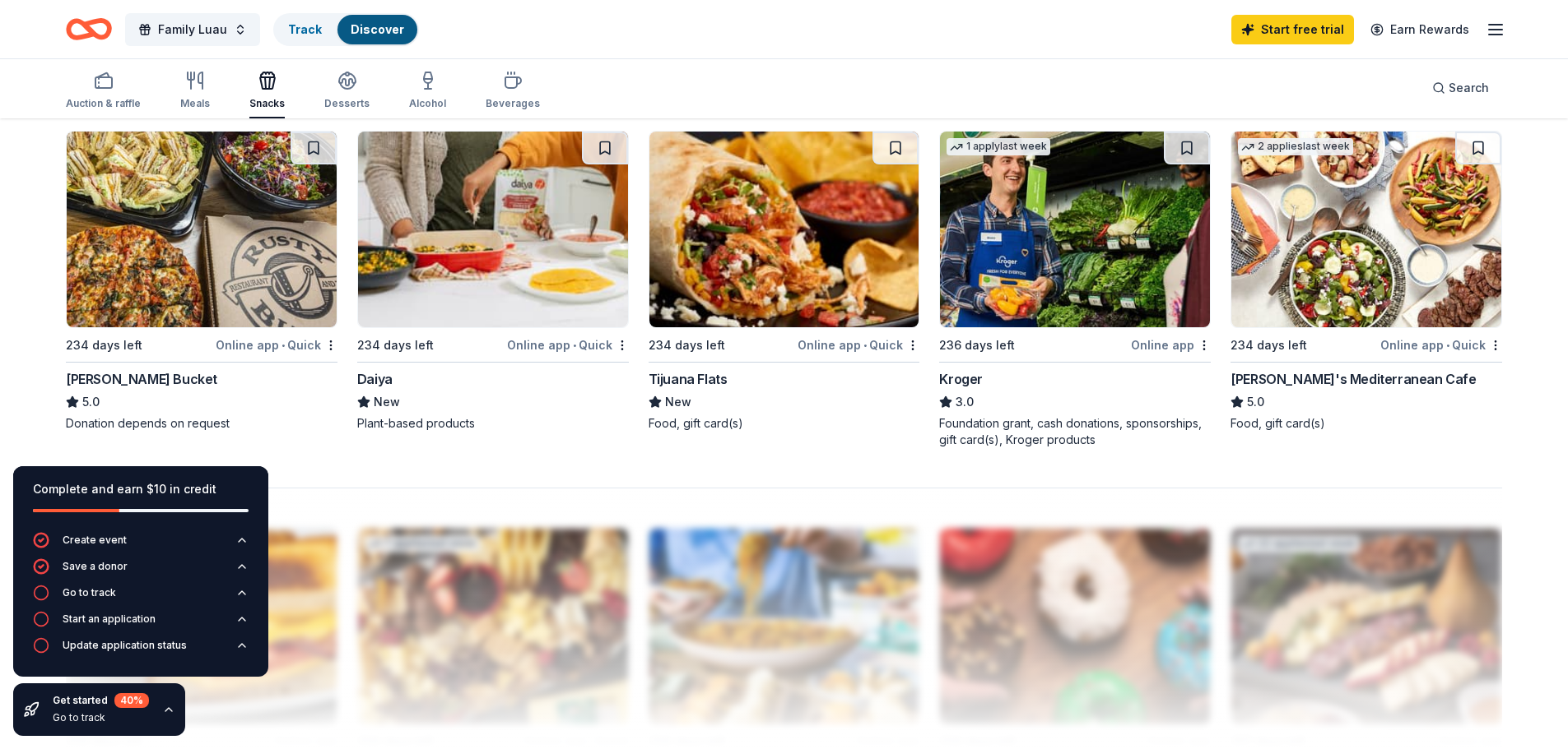
scroll to position [1234, 0]
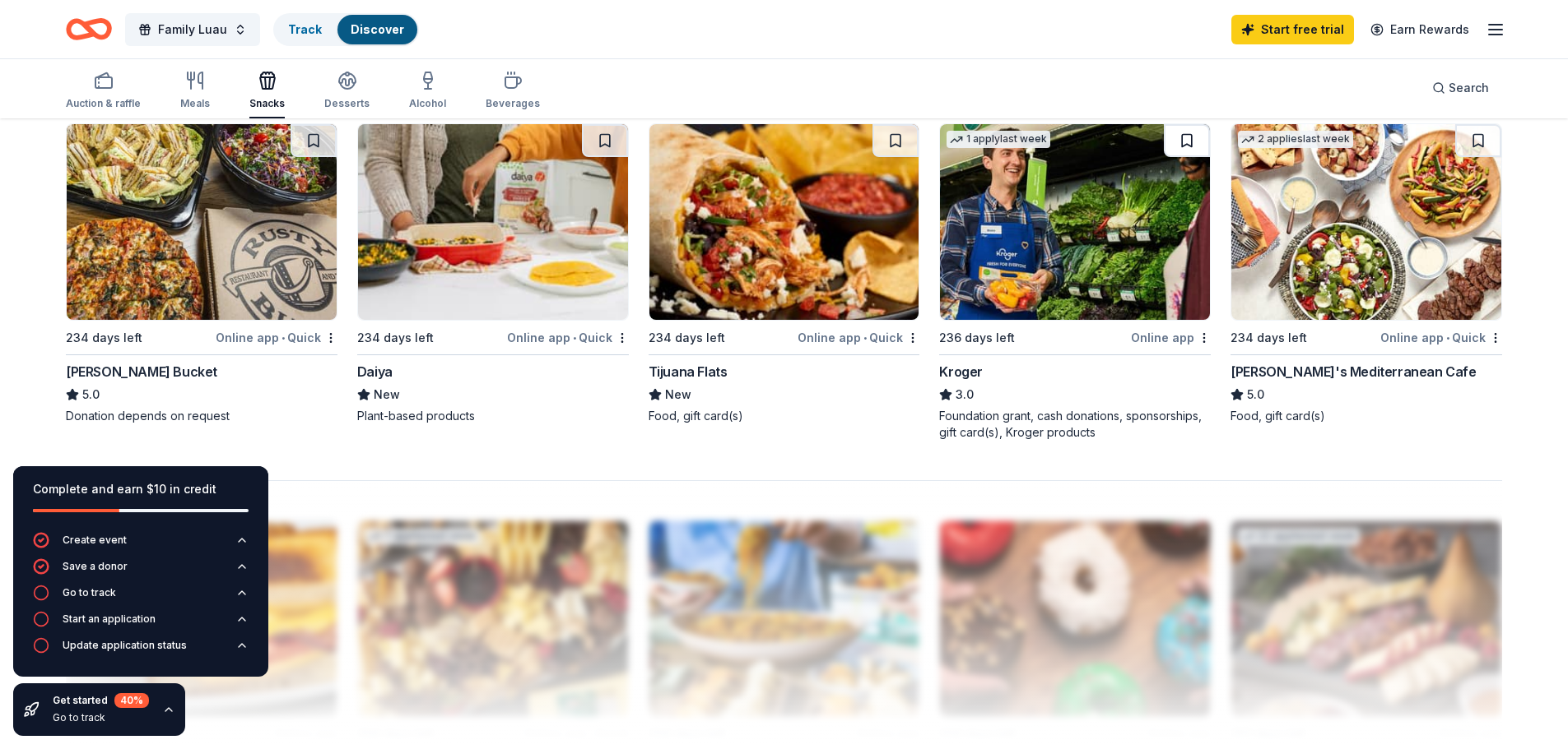
click at [1189, 142] on button at bounding box center [1187, 141] width 46 height 33
click at [300, 25] on link "Track · 1" at bounding box center [310, 29] width 43 height 14
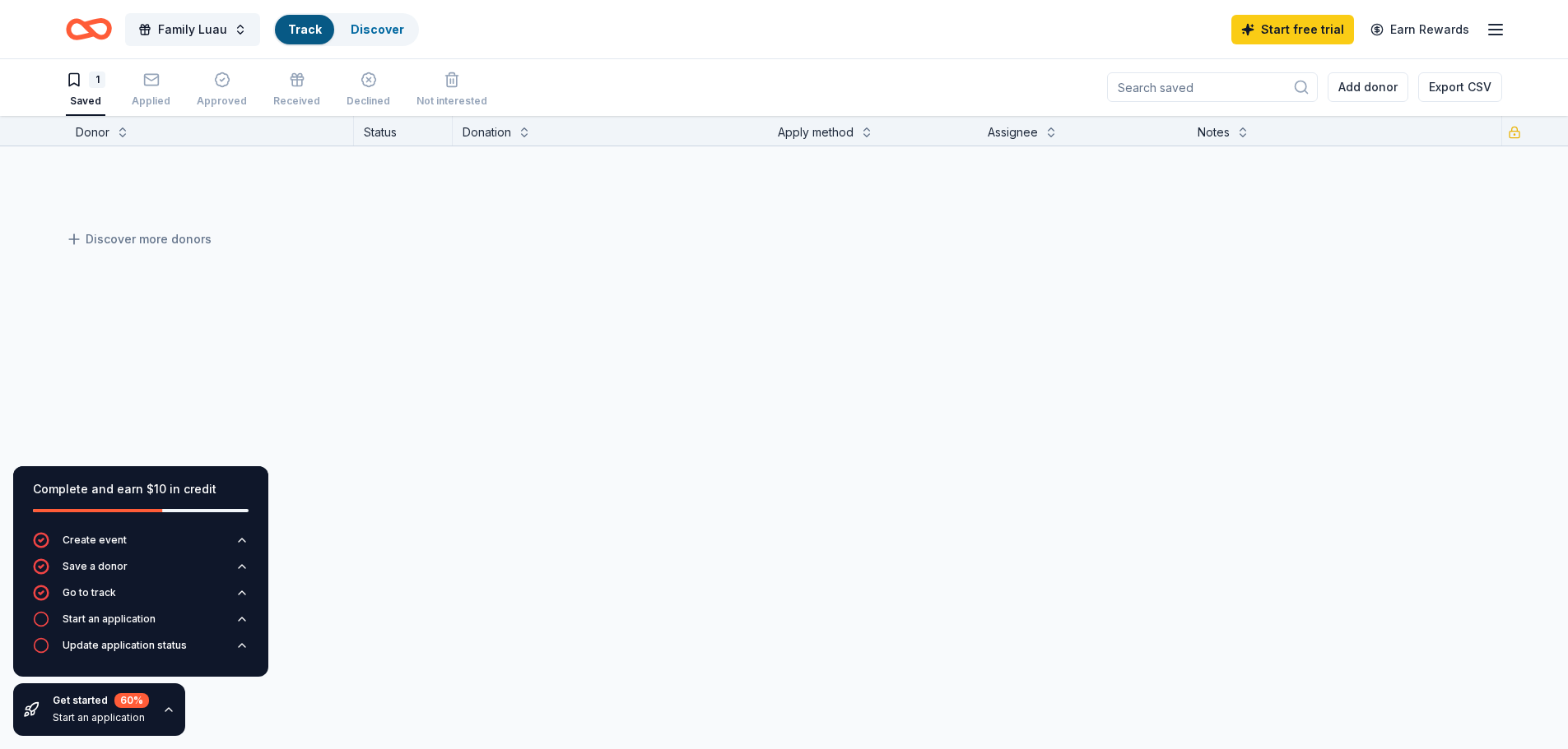
scroll to position [1, 0]
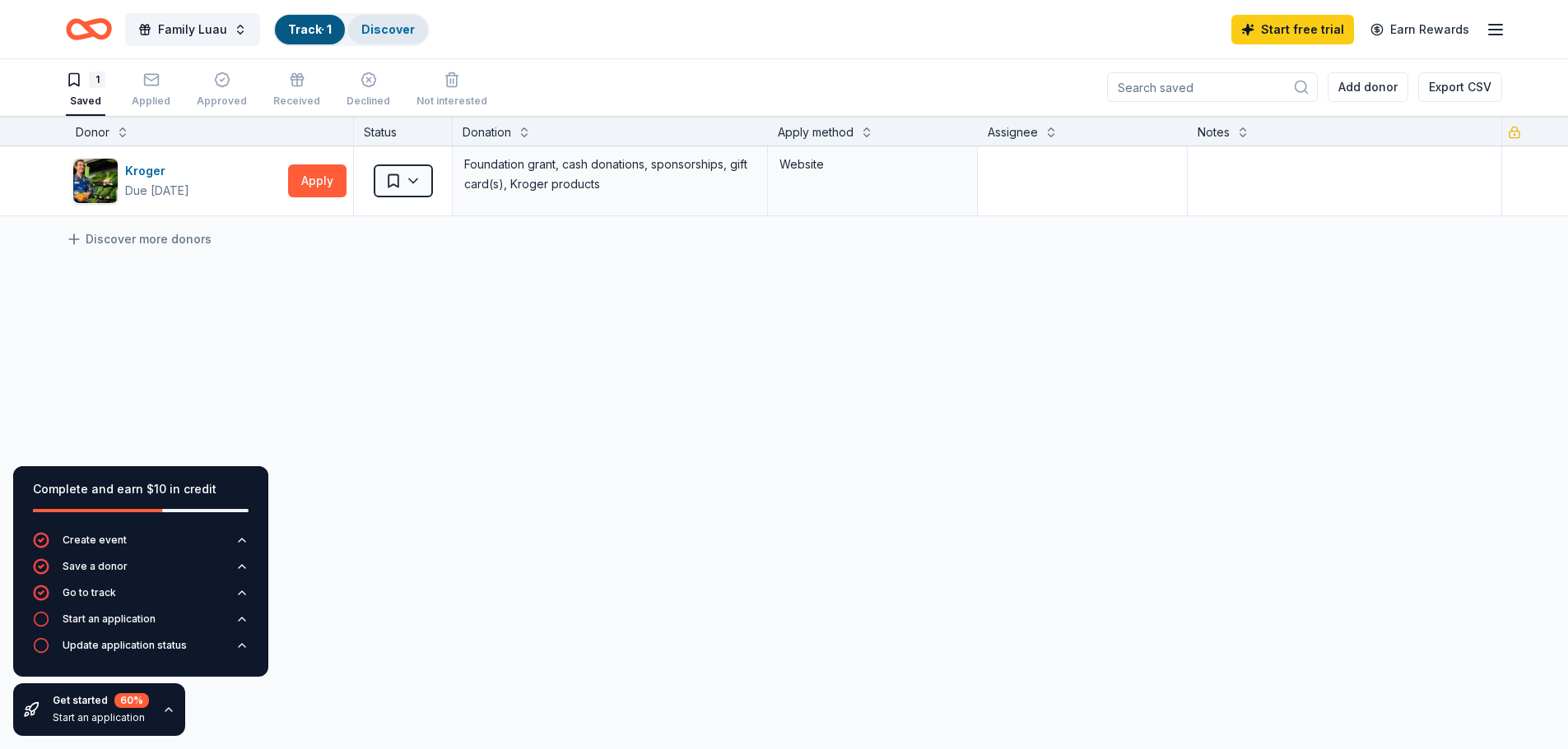
click at [390, 35] on link "Discover" at bounding box center [388, 29] width 54 height 14
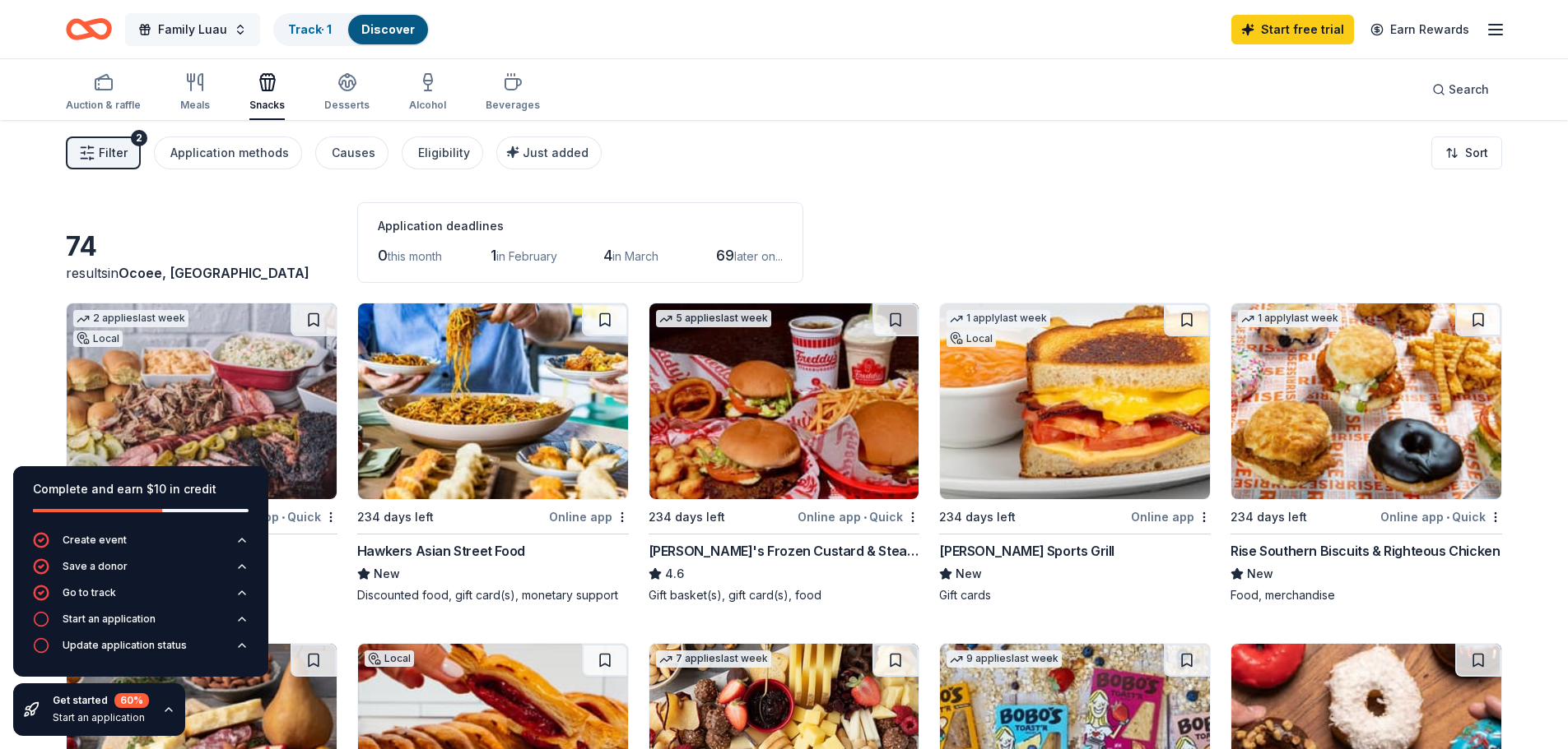
click at [223, 33] on span "Family Luau" at bounding box center [192, 29] width 69 height 20
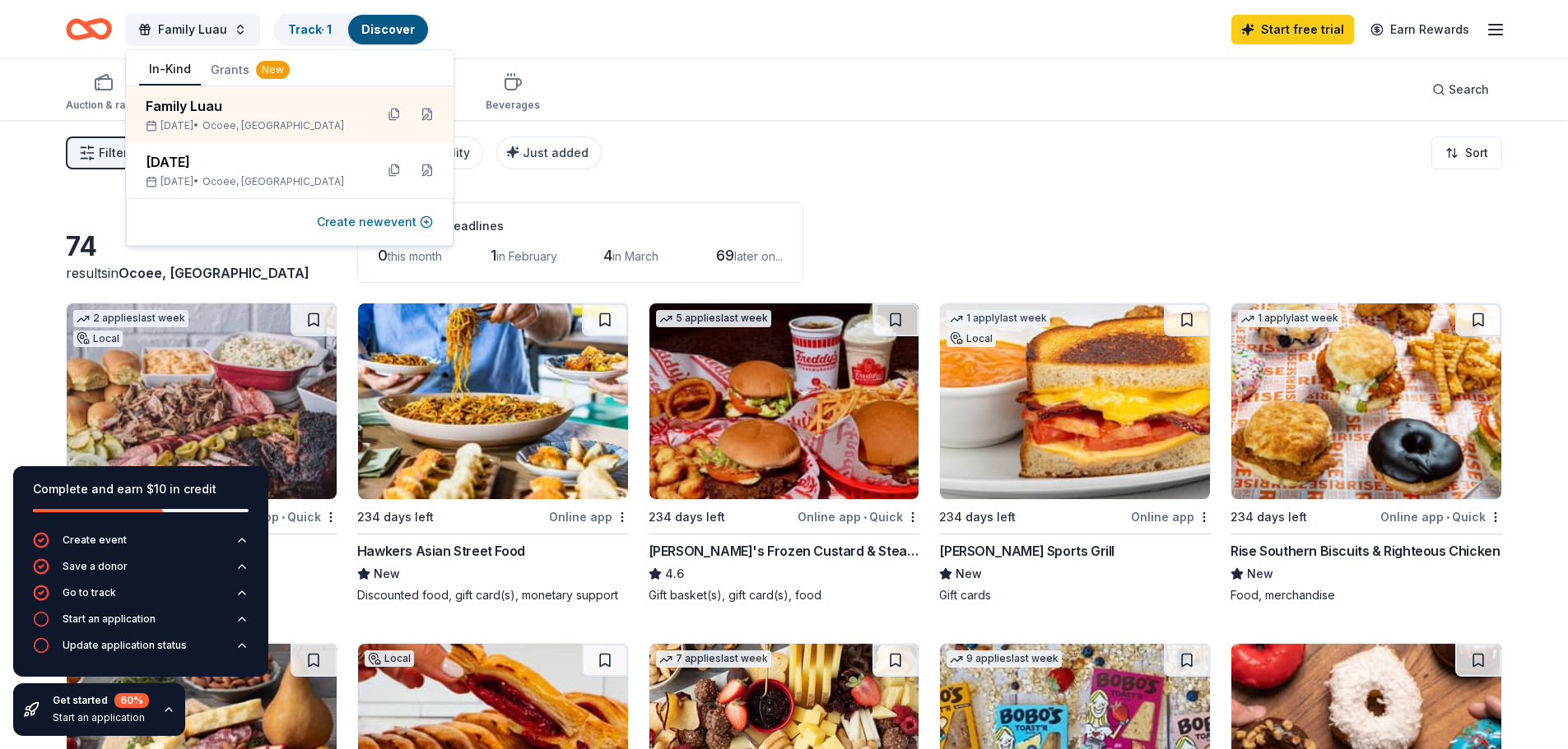
click at [360, 228] on button "Create new event" at bounding box center [375, 222] width 116 height 20
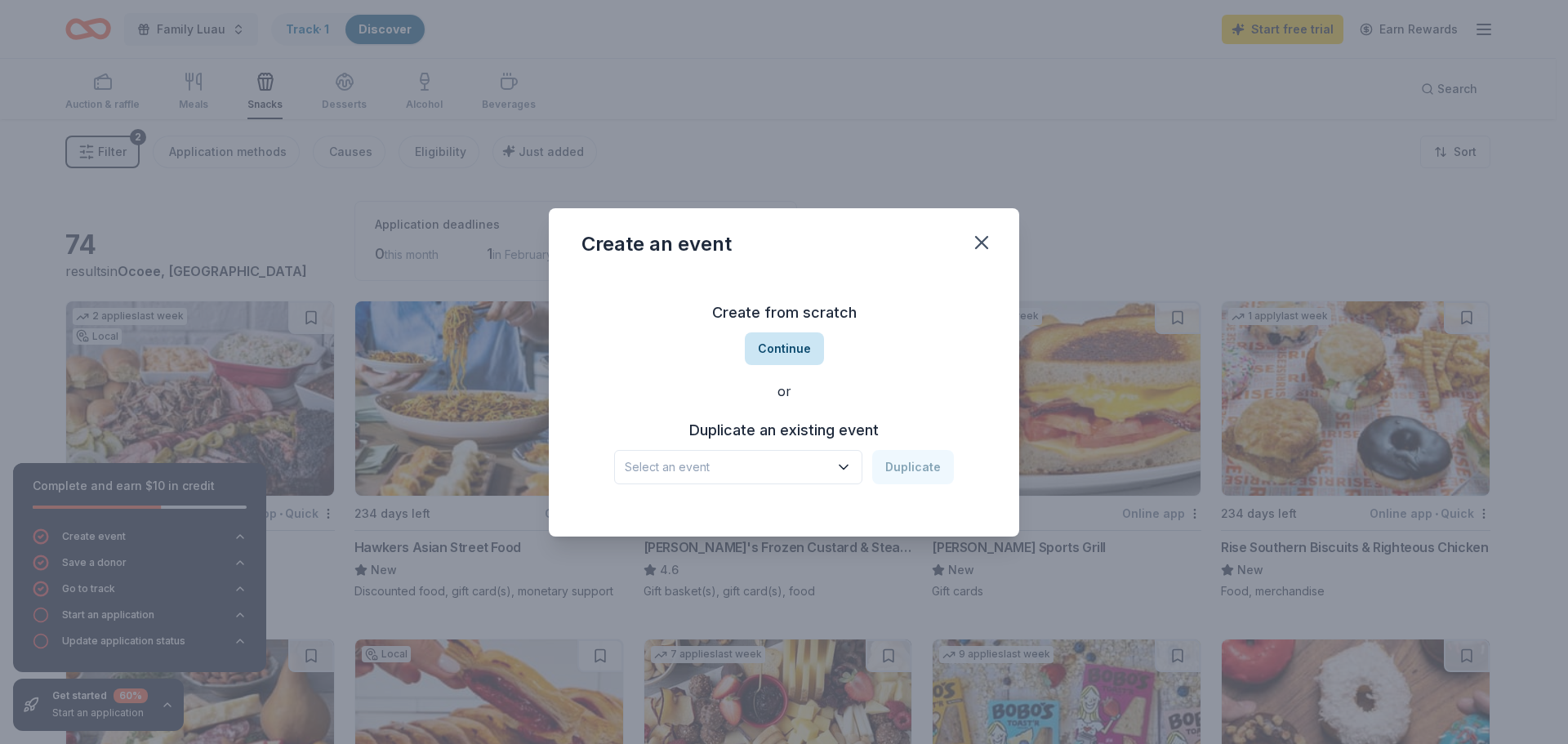
click at [770, 347] on button "Continue" at bounding box center [784, 349] width 80 height 33
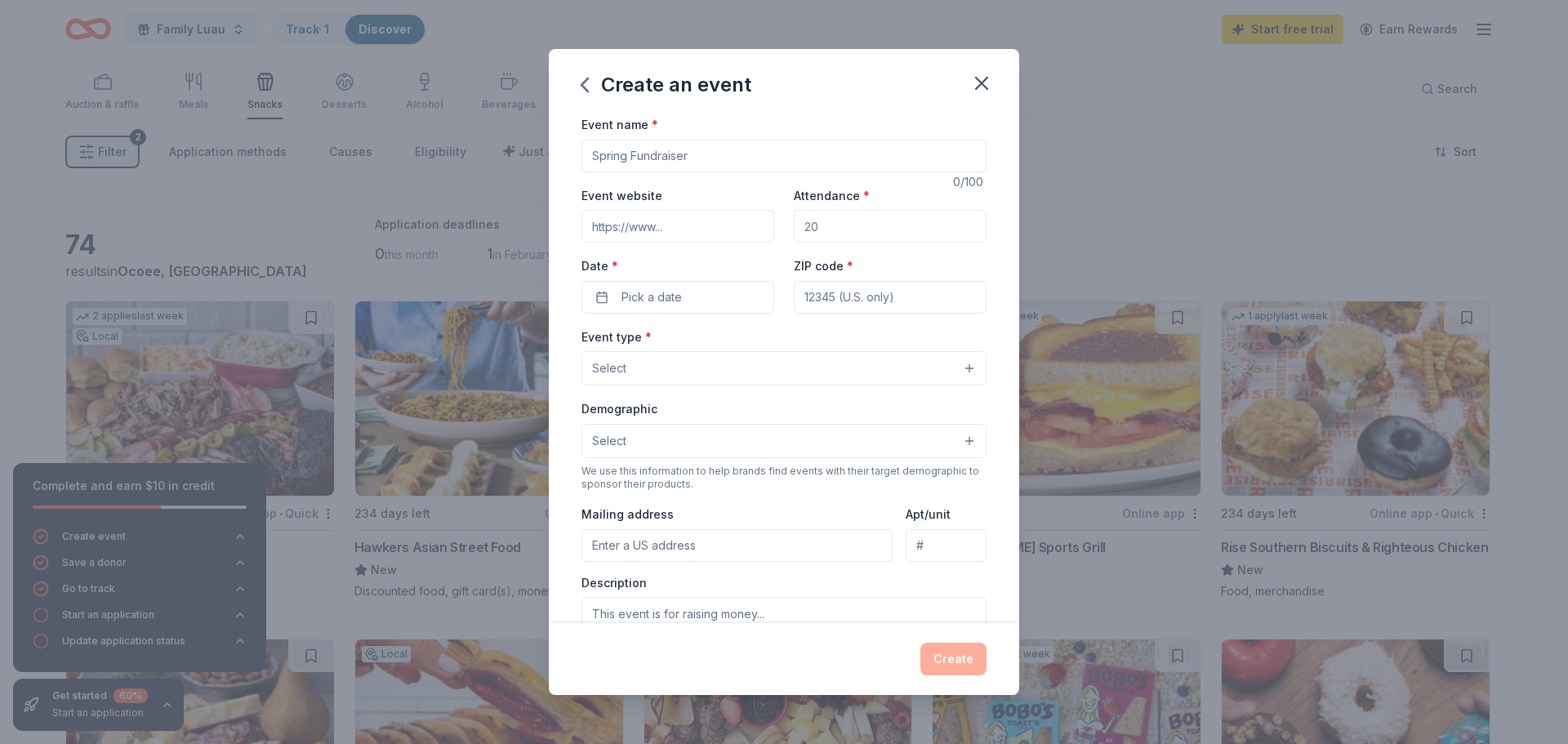
click at [695, 154] on input "Event name *" at bounding box center [784, 156] width 405 height 33
type input "Teacher Appreciation"
click at [872, 236] on input "Attendance *" at bounding box center [890, 226] width 193 height 33
type input "85"
click at [708, 285] on button "Pick a date" at bounding box center [678, 297] width 193 height 33
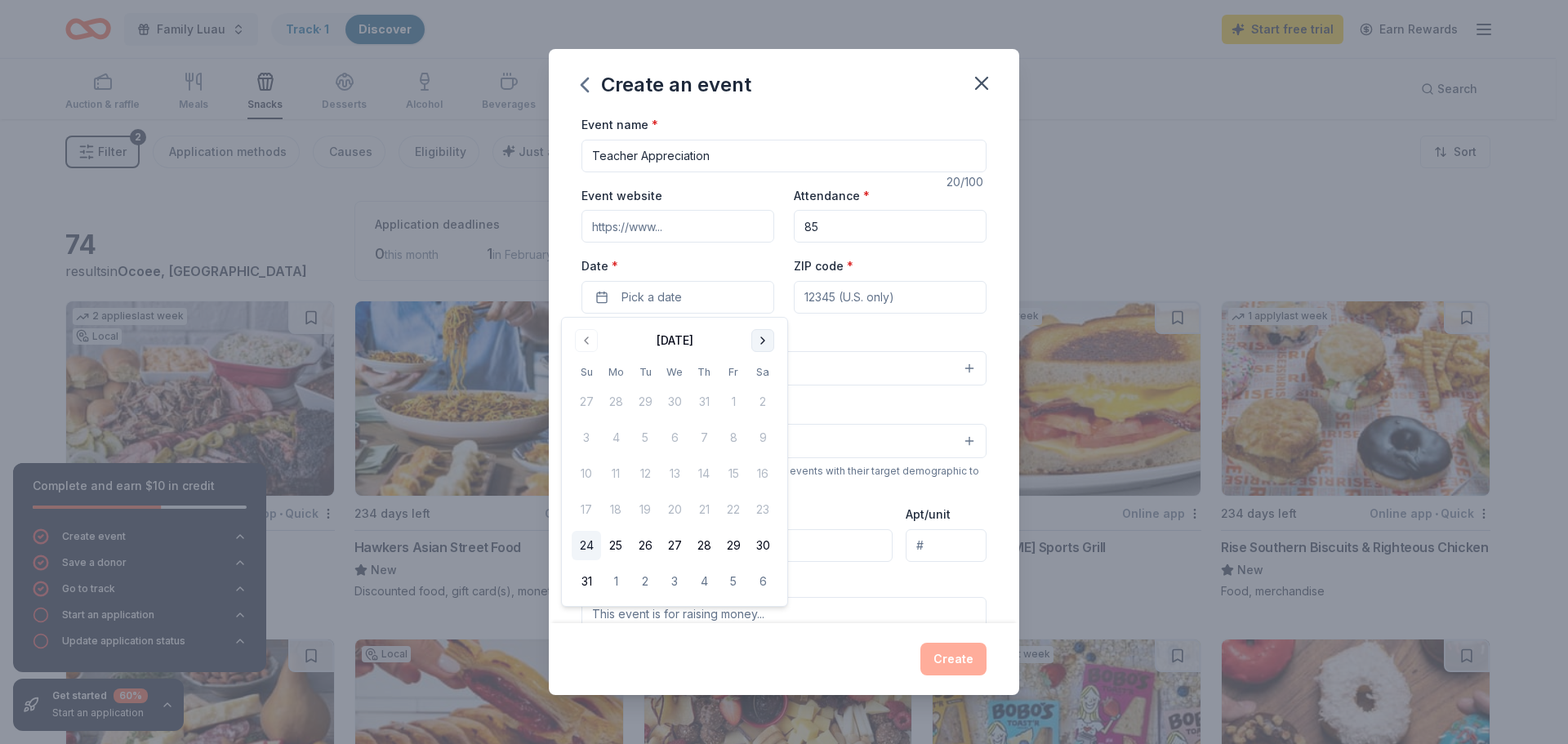
click at [773, 343] on button "Go to next month" at bounding box center [762, 340] width 23 height 23
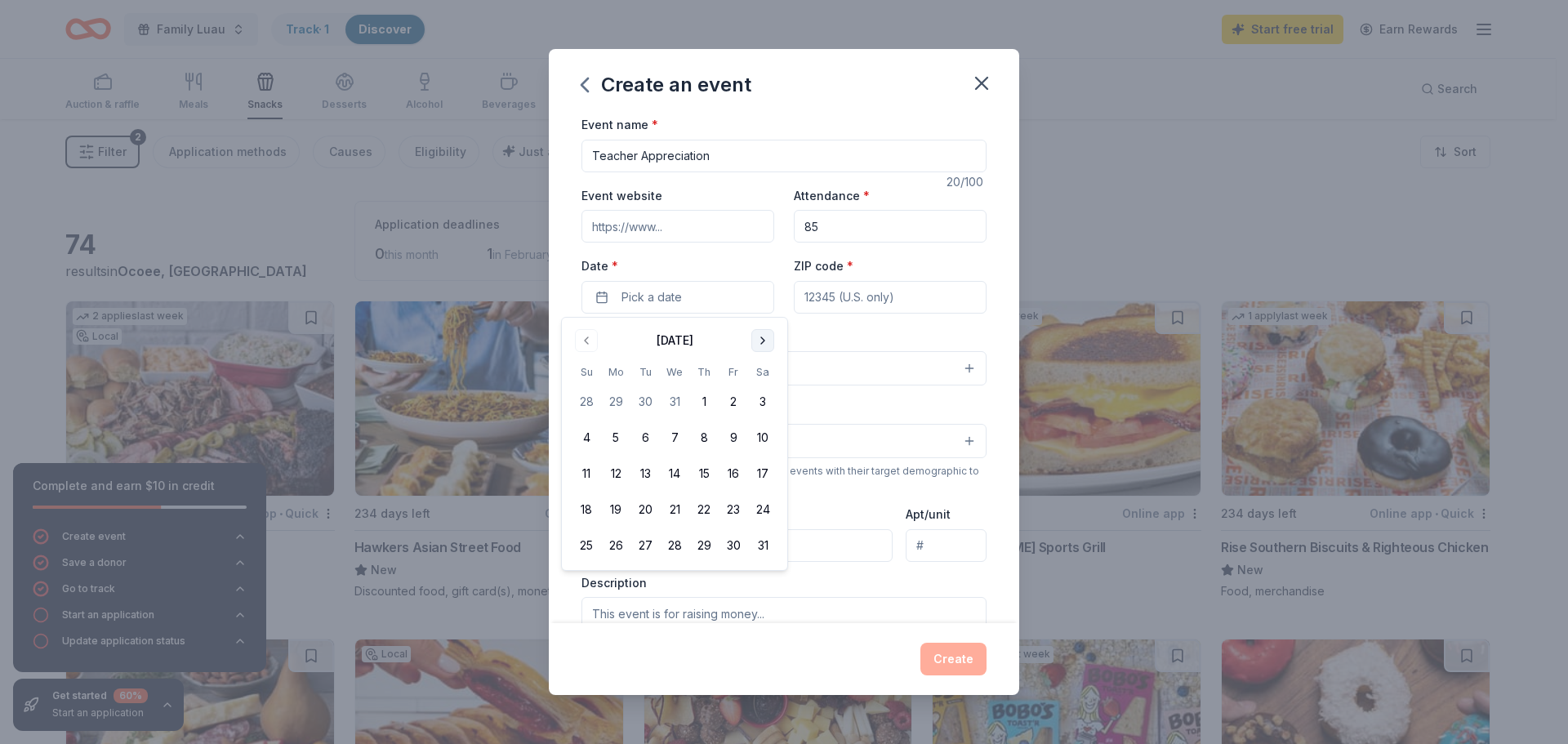
click at [773, 343] on button "Go to next month" at bounding box center [762, 340] width 23 height 23
click at [773, 343] on button "Go to next month" at bounding box center [762, 340] width 23 height 23
click at [770, 343] on button "Go to next month" at bounding box center [762, 340] width 23 height 23
click at [619, 440] on button "4" at bounding box center [615, 438] width 30 height 30
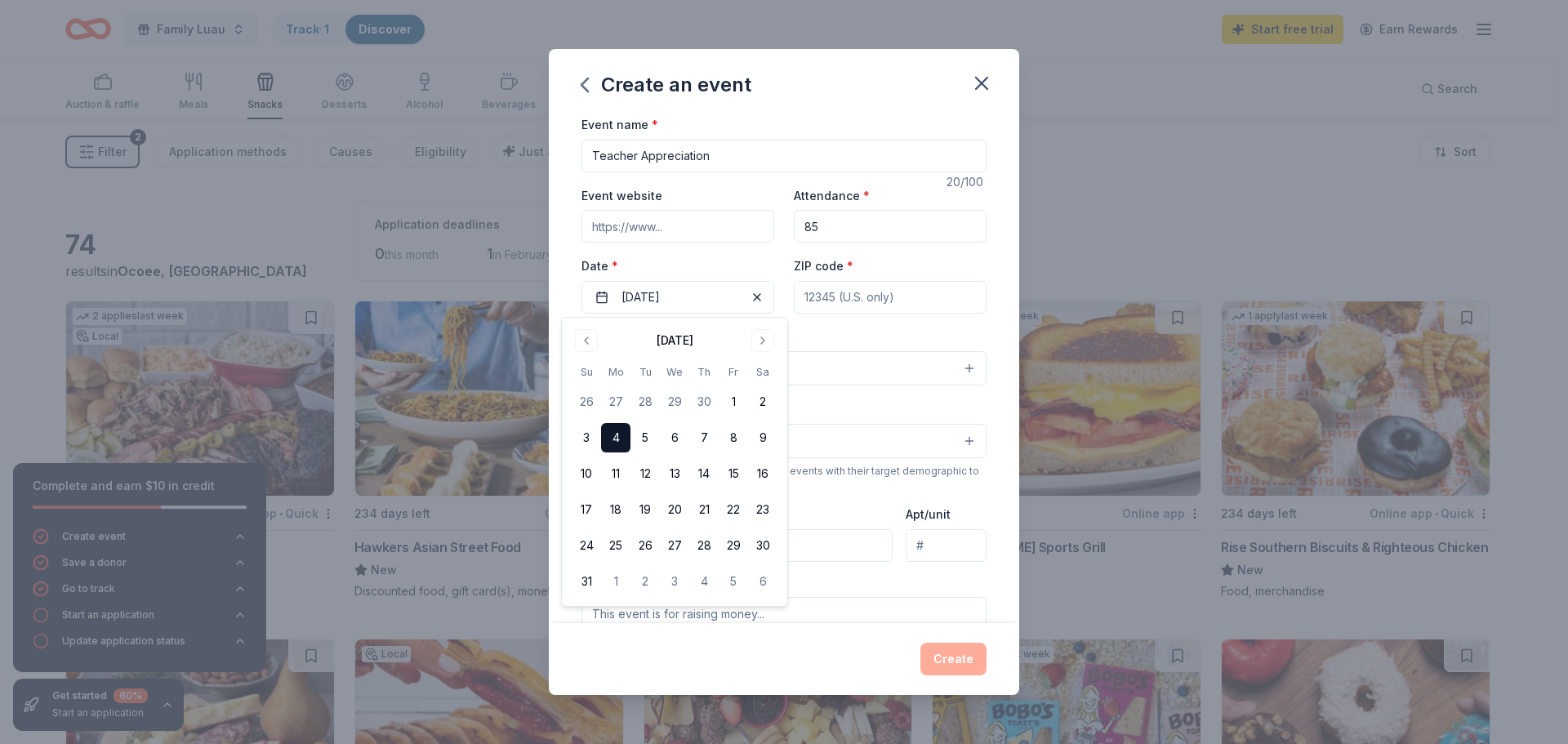
click at [864, 302] on input "ZIP code *" at bounding box center [890, 297] width 193 height 33
paste input "34761"
type input "34761"
click at [663, 366] on button "Select" at bounding box center [784, 368] width 405 height 35
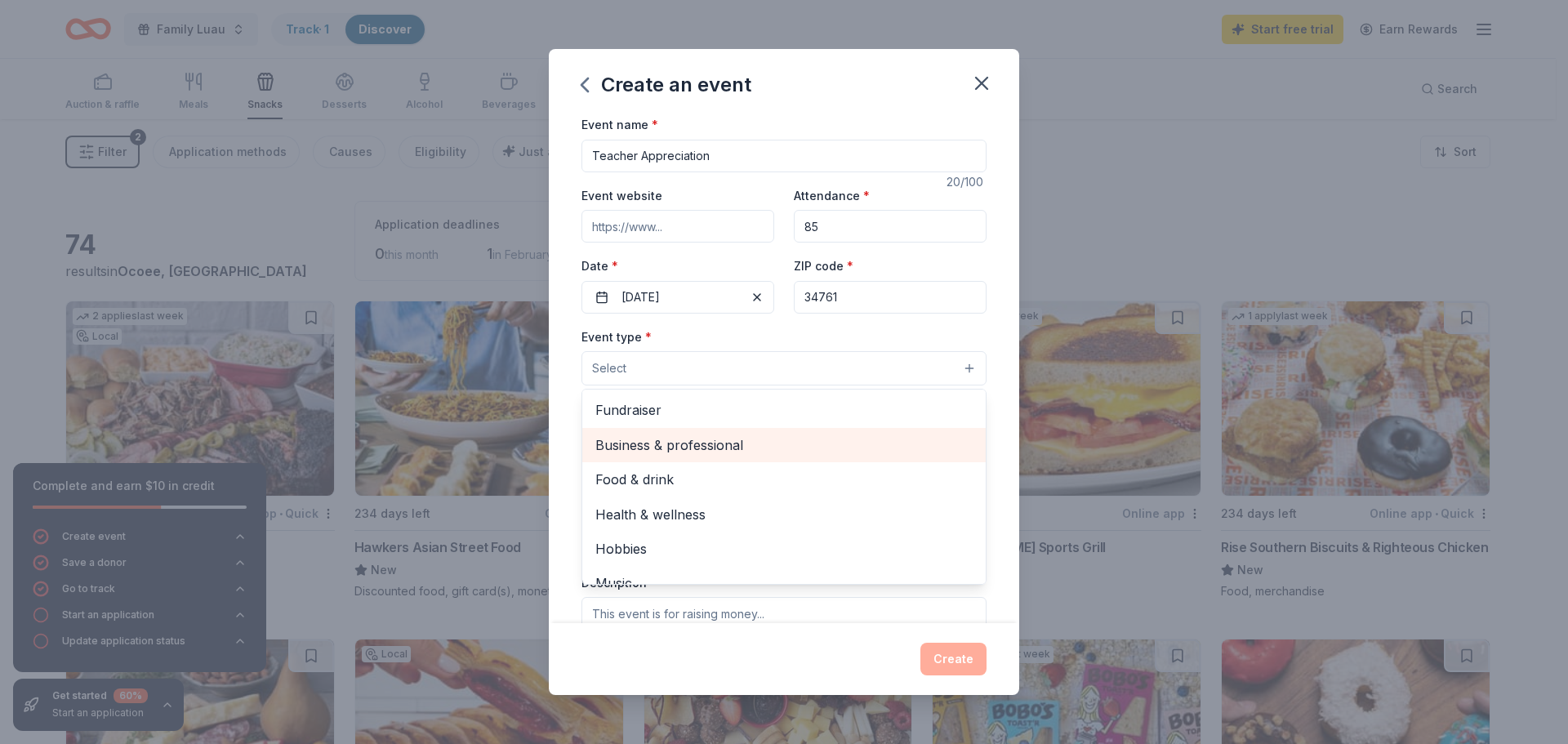
click at [663, 441] on span "Business & professional" at bounding box center [784, 444] width 377 height 21
click at [647, 447] on span "Food & drink" at bounding box center [784, 446] width 377 height 21
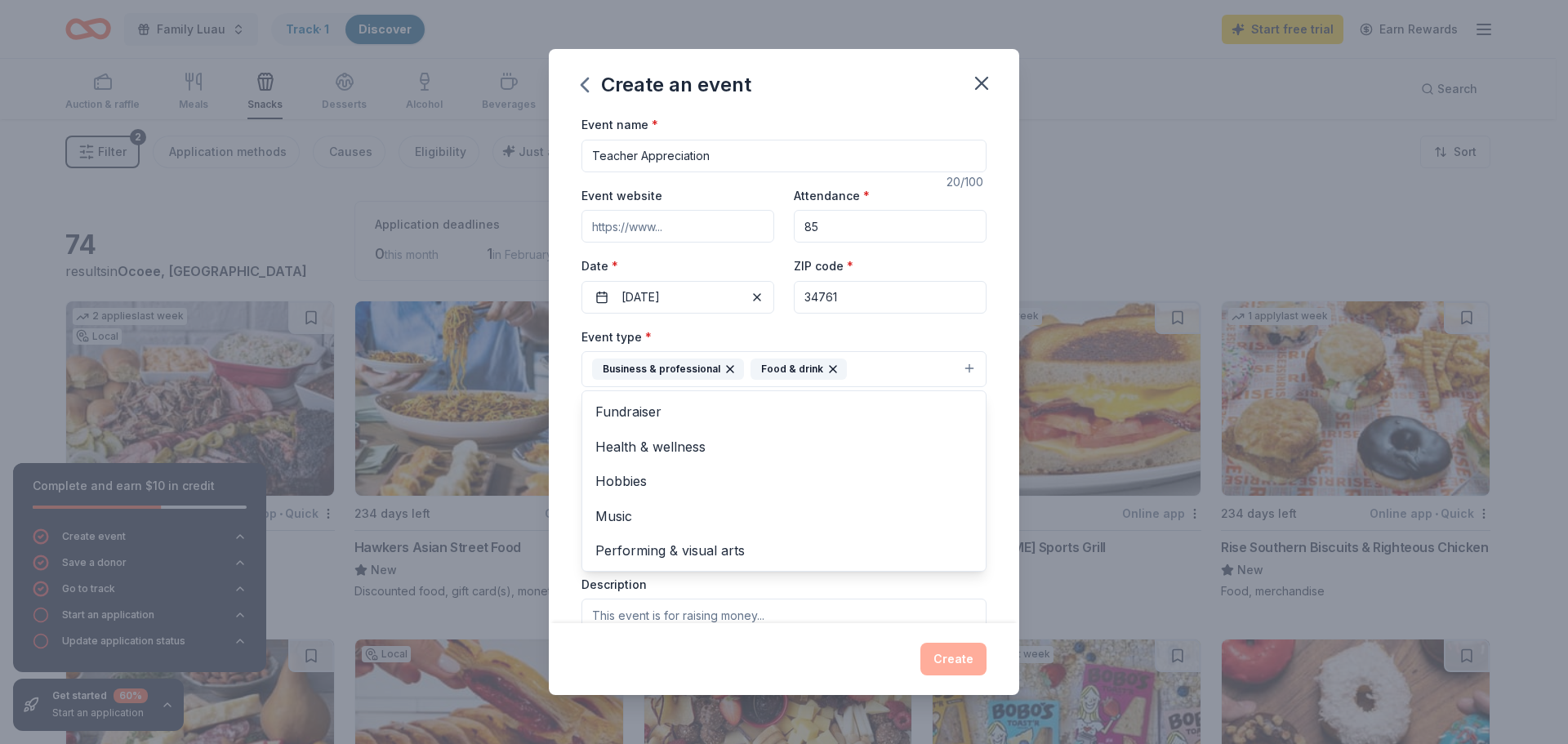
click at [795, 333] on div "Event type * Business & professional Food & drink Fundraiser Health & wellness …" at bounding box center [784, 357] width 405 height 61
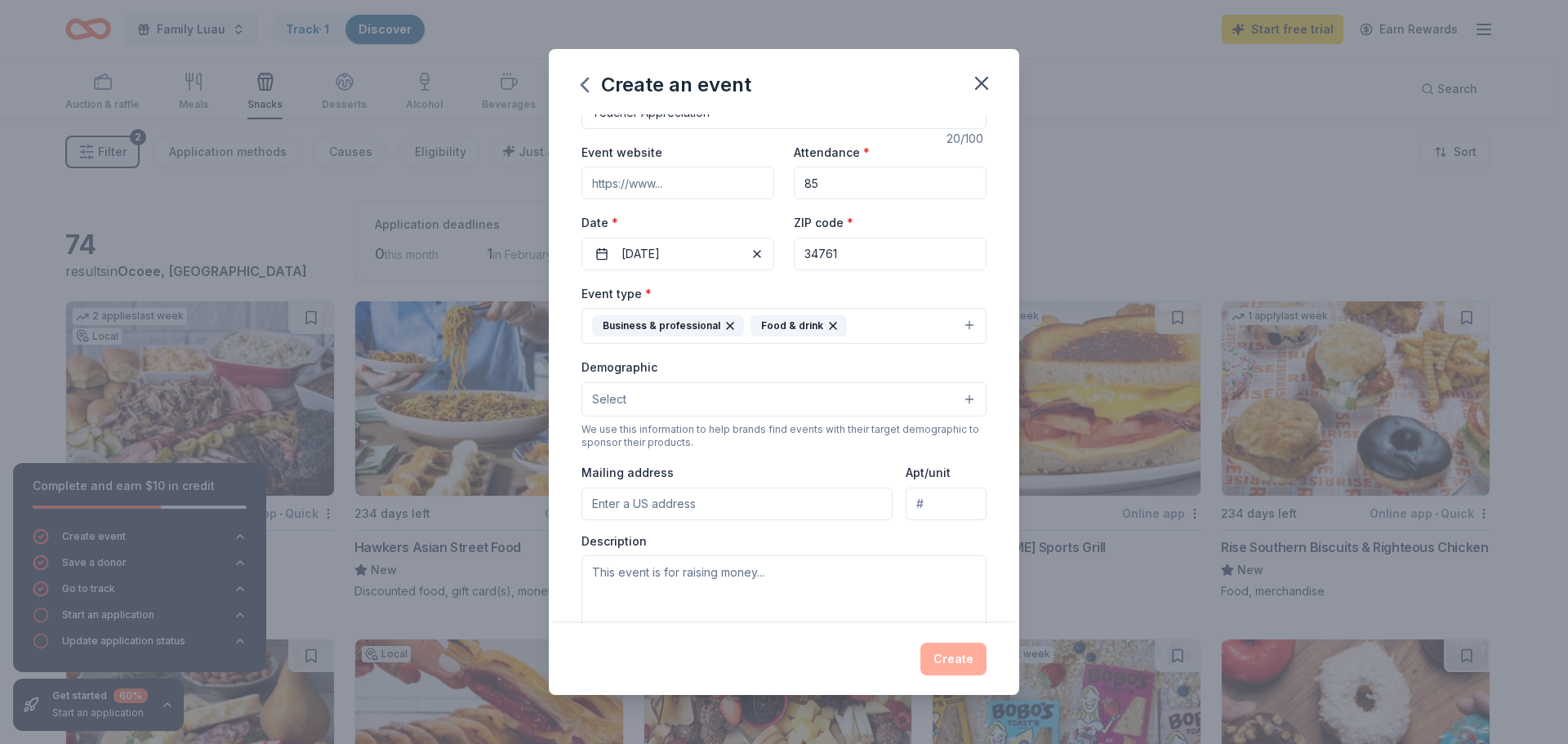
scroll to position [82, 0]
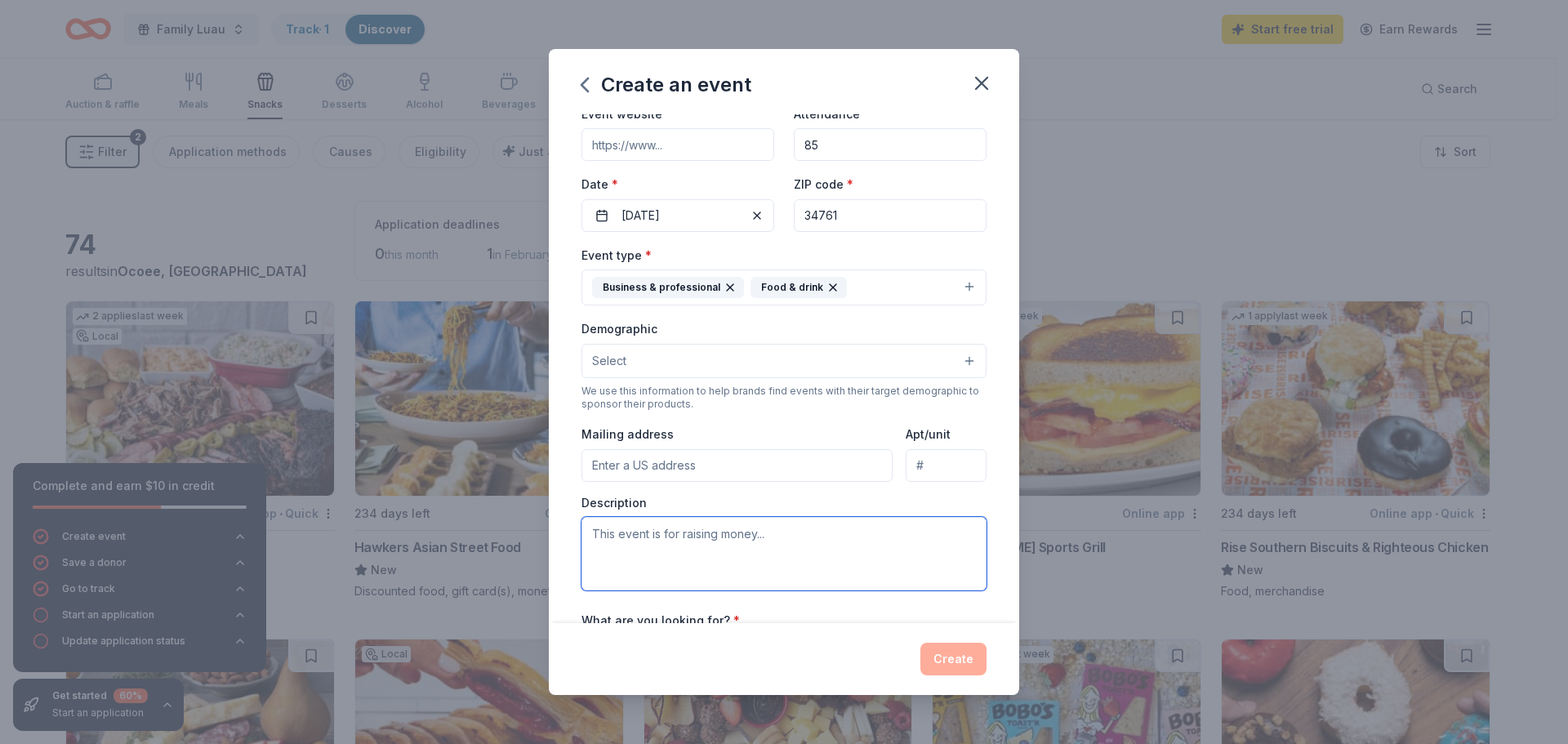
click at [637, 532] on textarea at bounding box center [784, 554] width 405 height 74
type textarea "W"
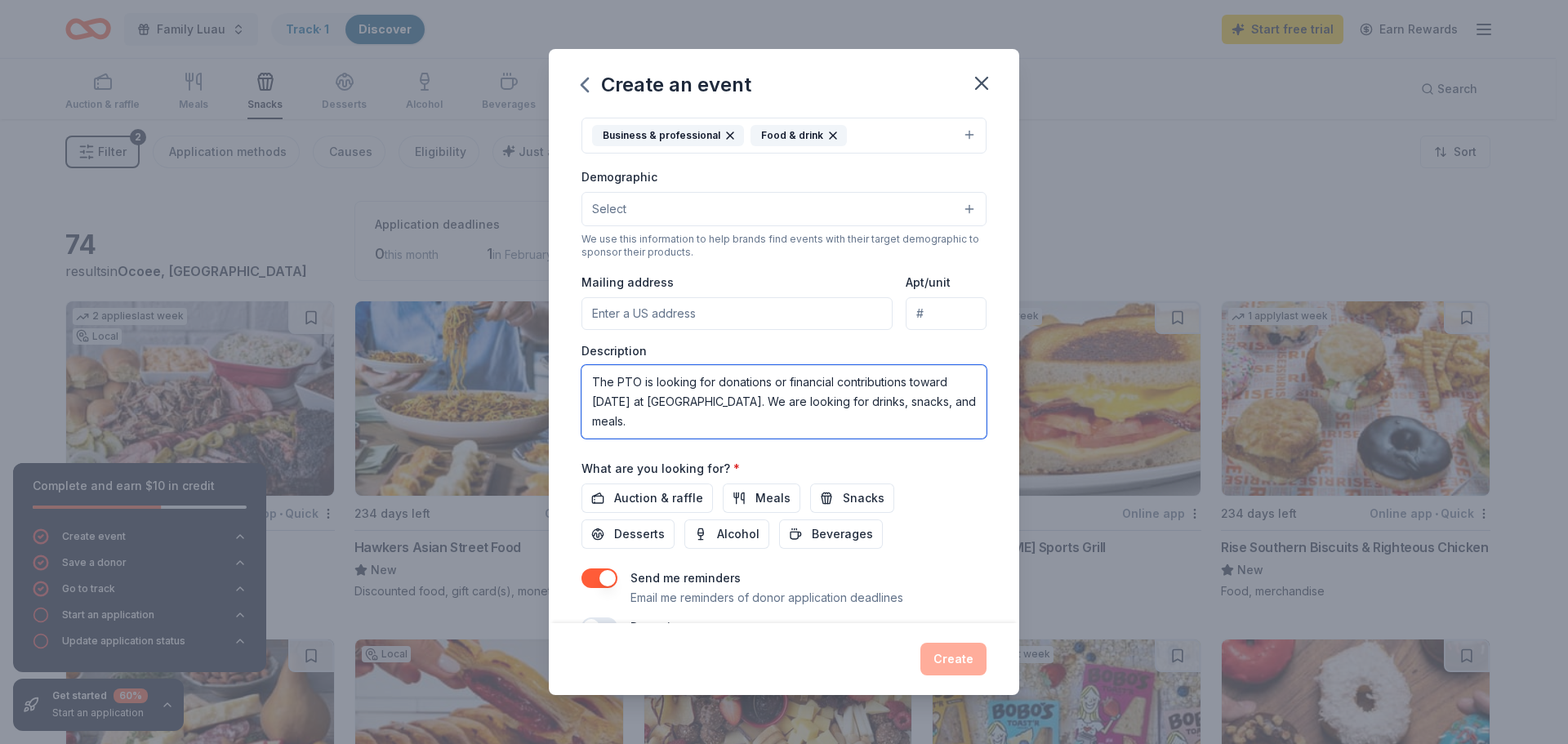
scroll to position [245, 0]
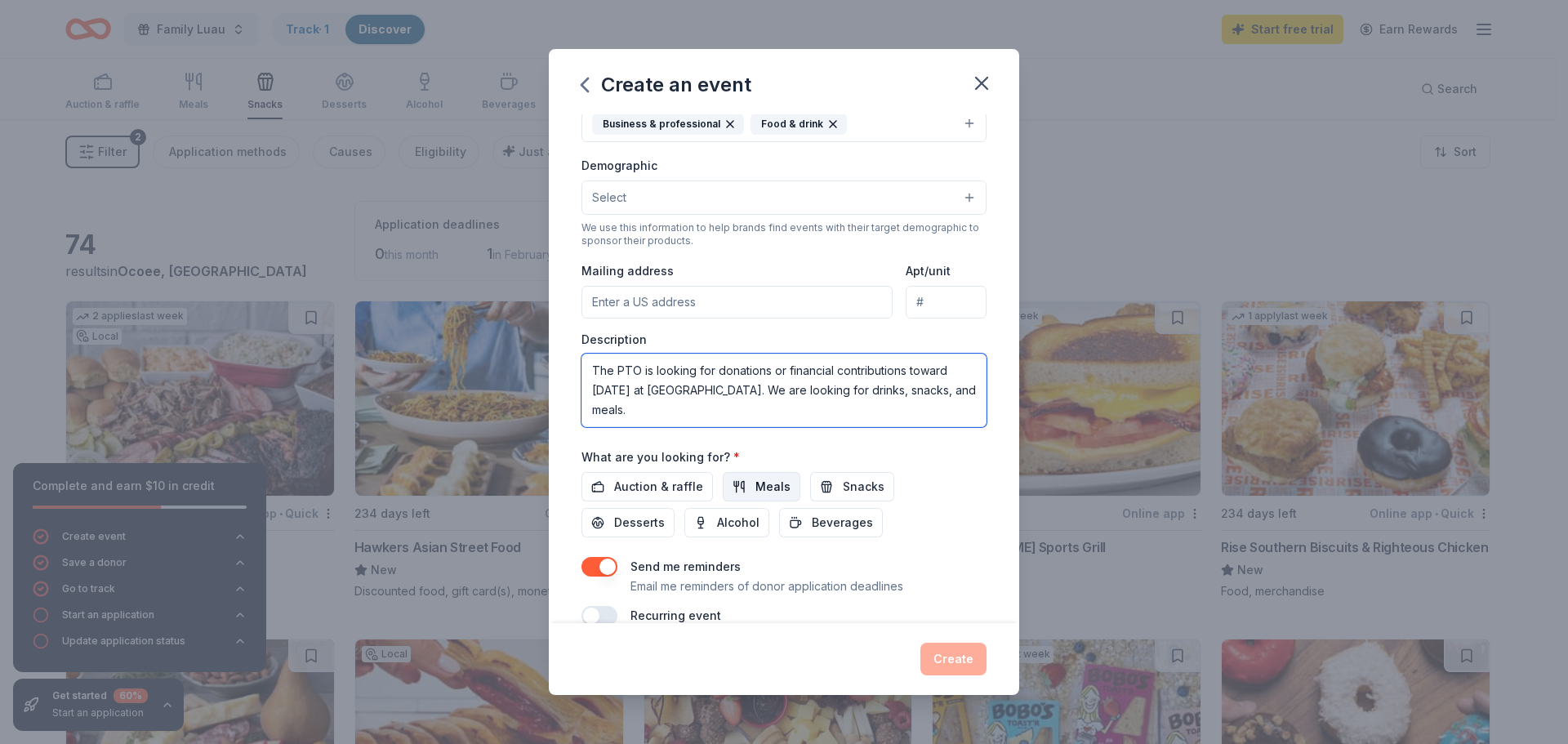
type textarea "The PTO is looking for donations or financial contributions toward Teacher Appr…"
click at [756, 482] on span "Meals" at bounding box center [773, 487] width 36 height 19
click at [856, 479] on span "Snacks" at bounding box center [863, 487] width 41 height 19
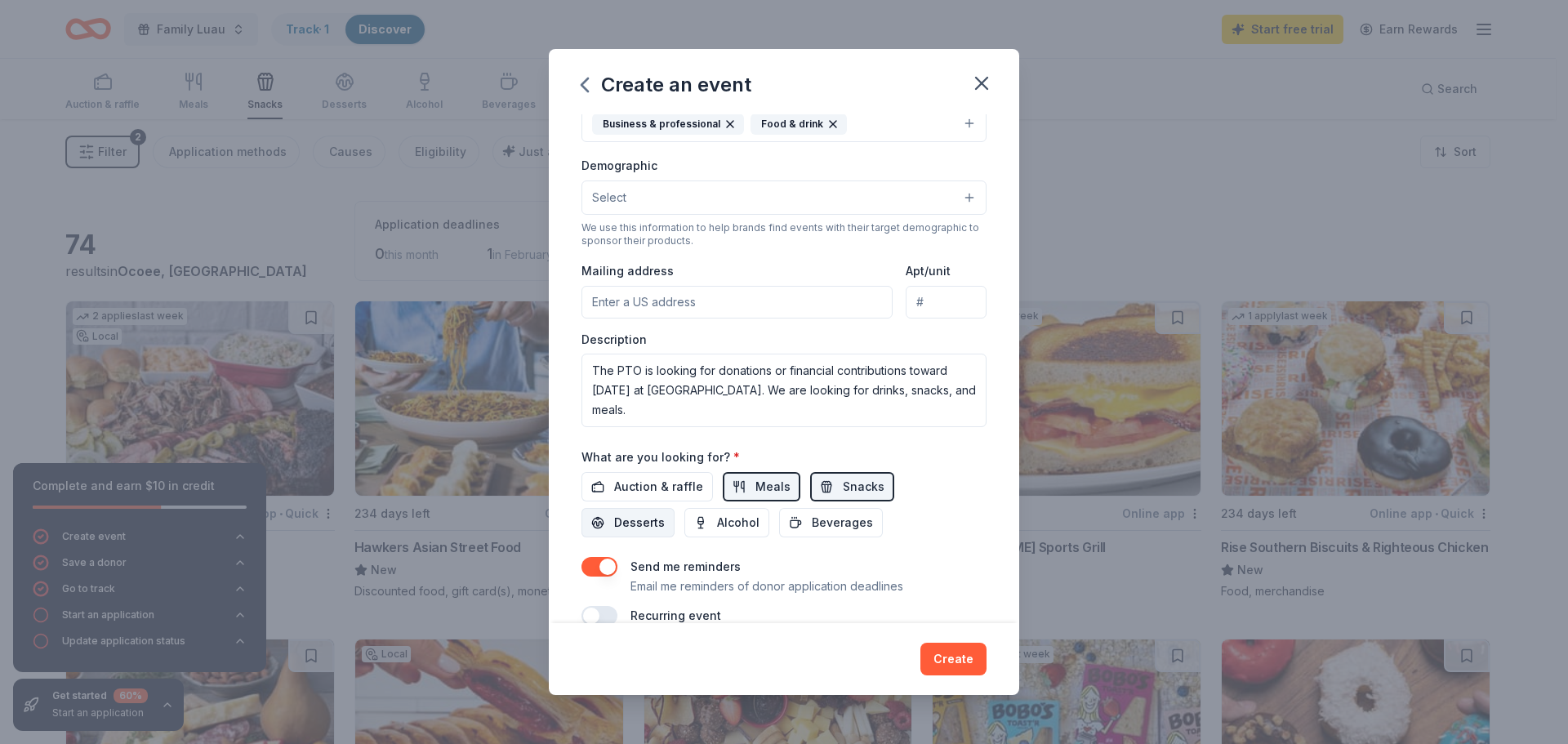
click at [623, 522] on span "Desserts" at bounding box center [640, 522] width 51 height 19
click at [851, 524] on span "Beverages" at bounding box center [842, 522] width 61 height 19
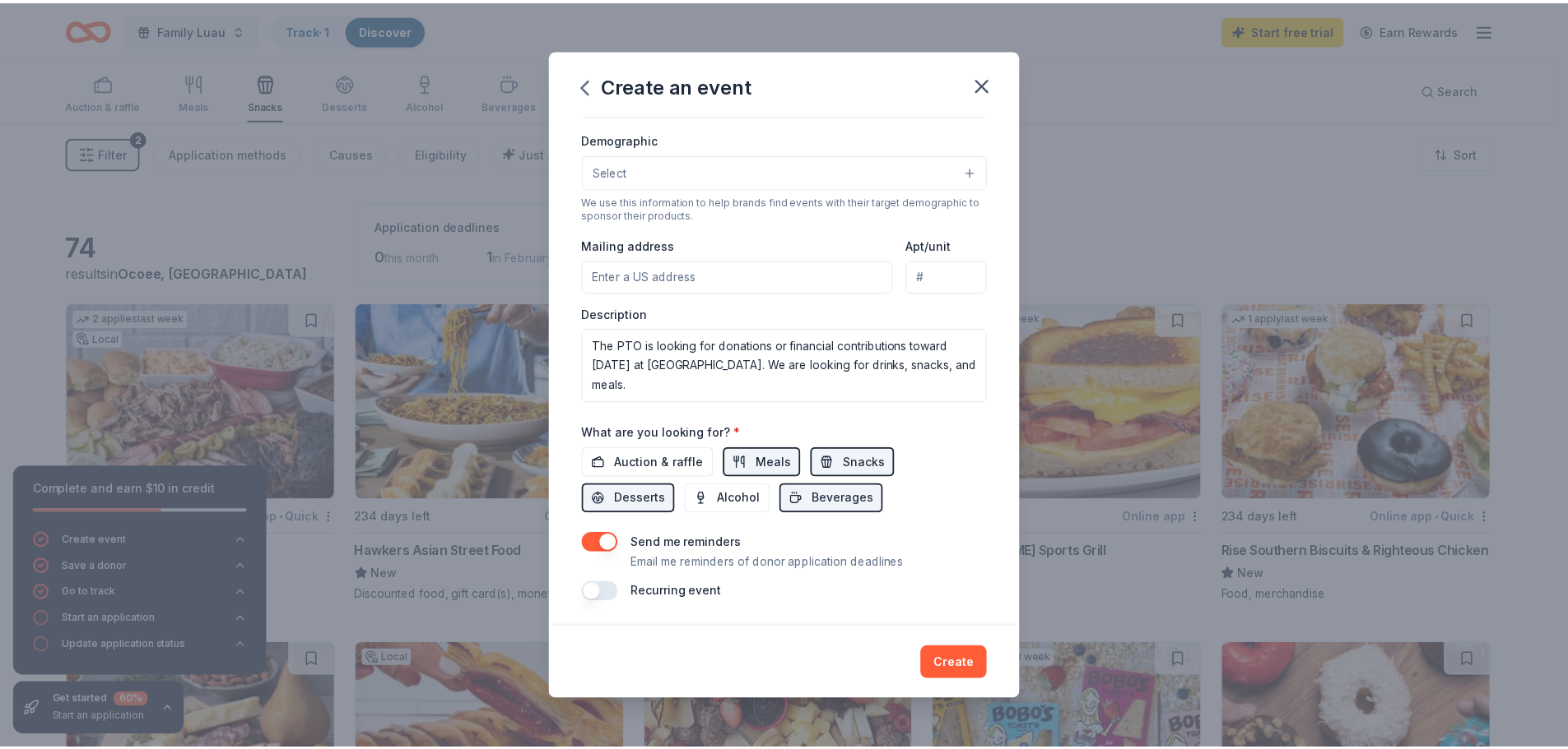
scroll to position [275, 0]
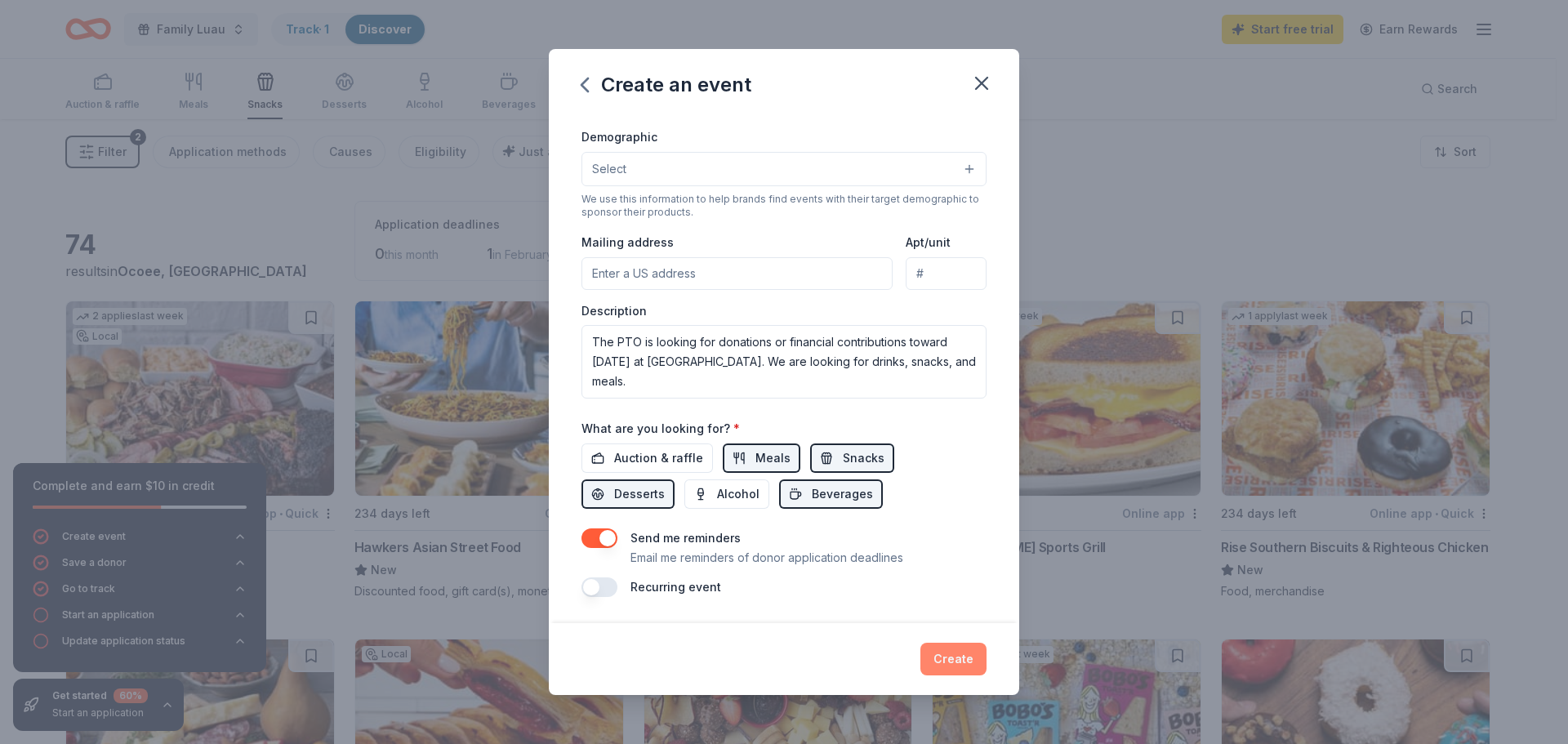
click at [942, 658] on button "Create" at bounding box center [954, 659] width 66 height 33
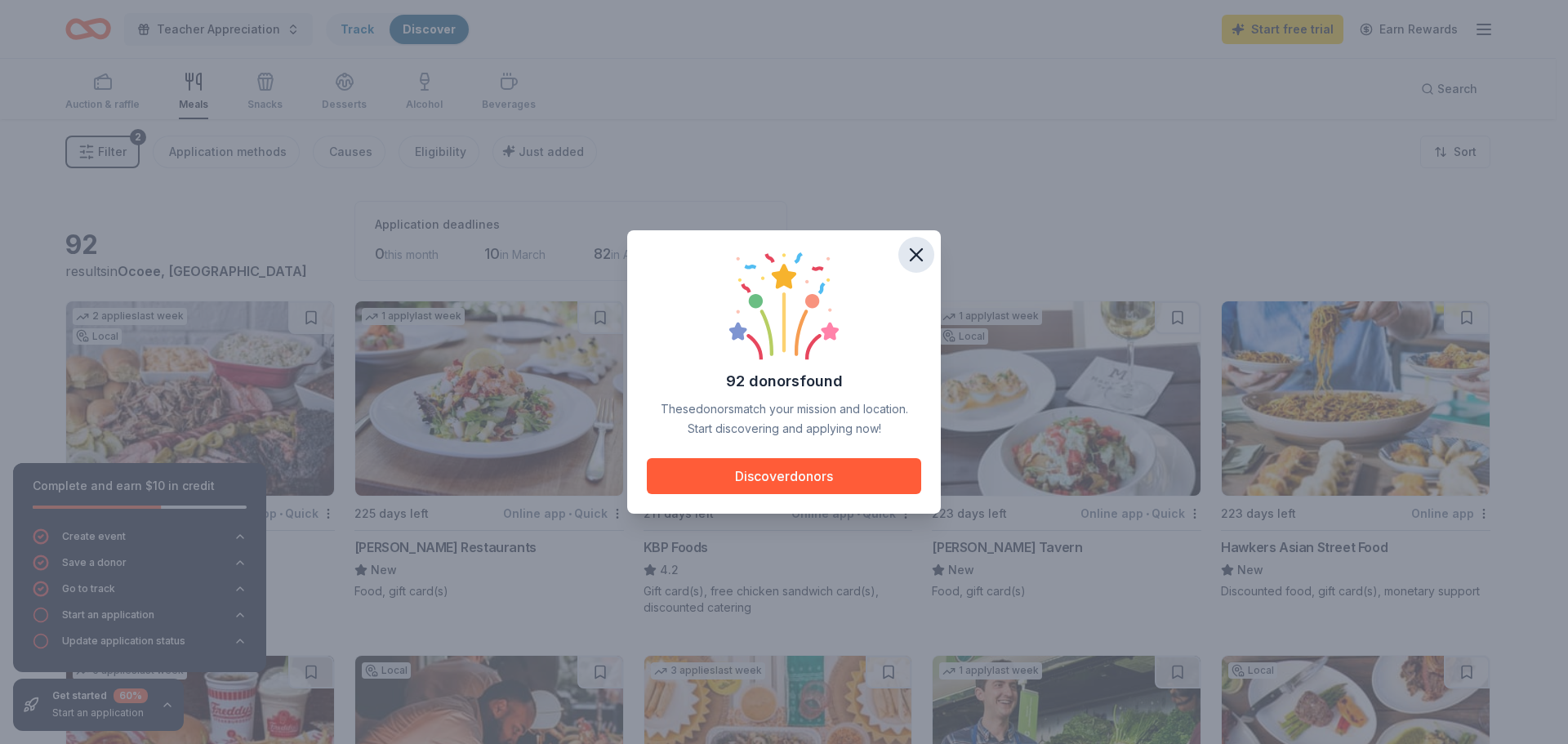
click at [924, 253] on icon "button" at bounding box center [916, 255] width 23 height 23
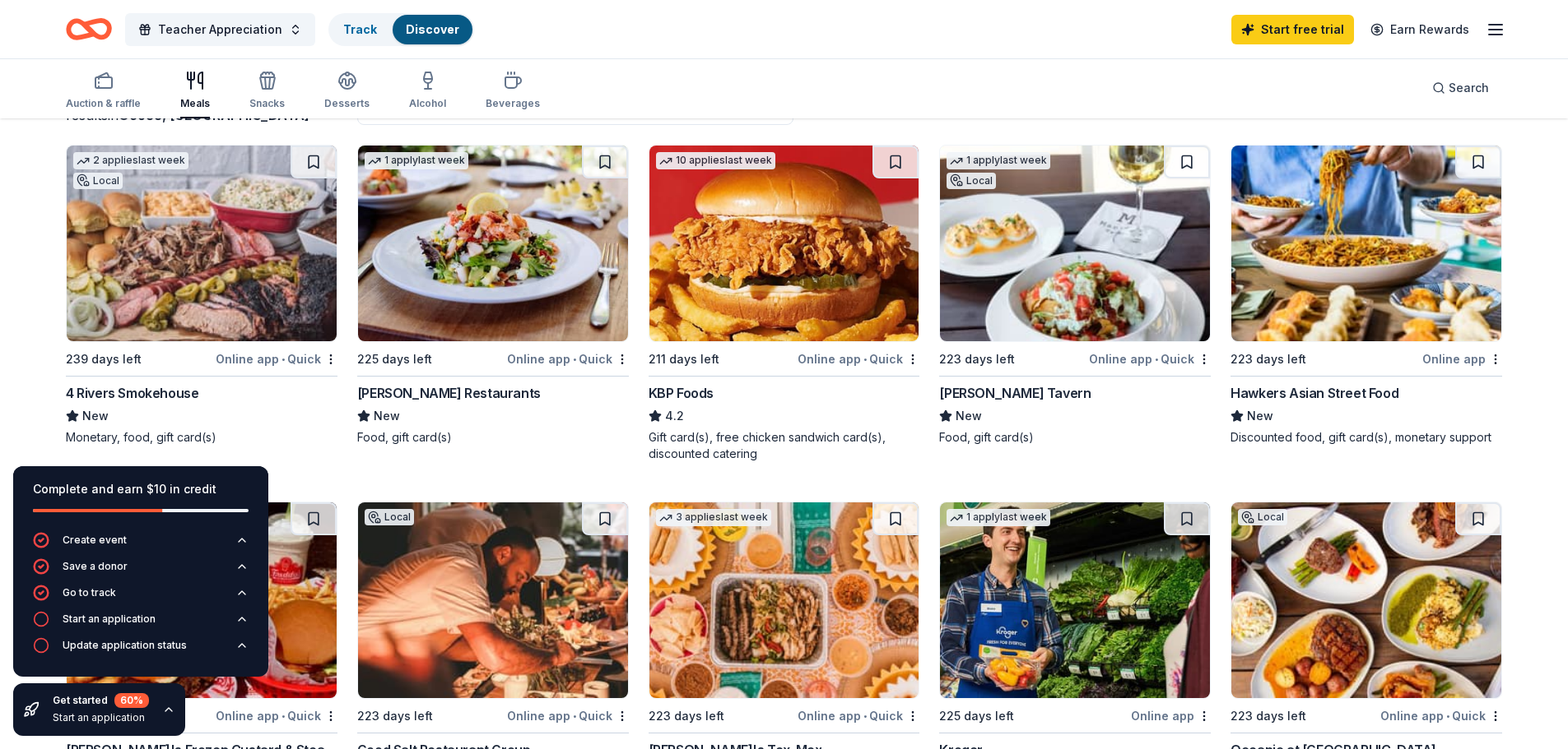
scroll to position [164, 0]
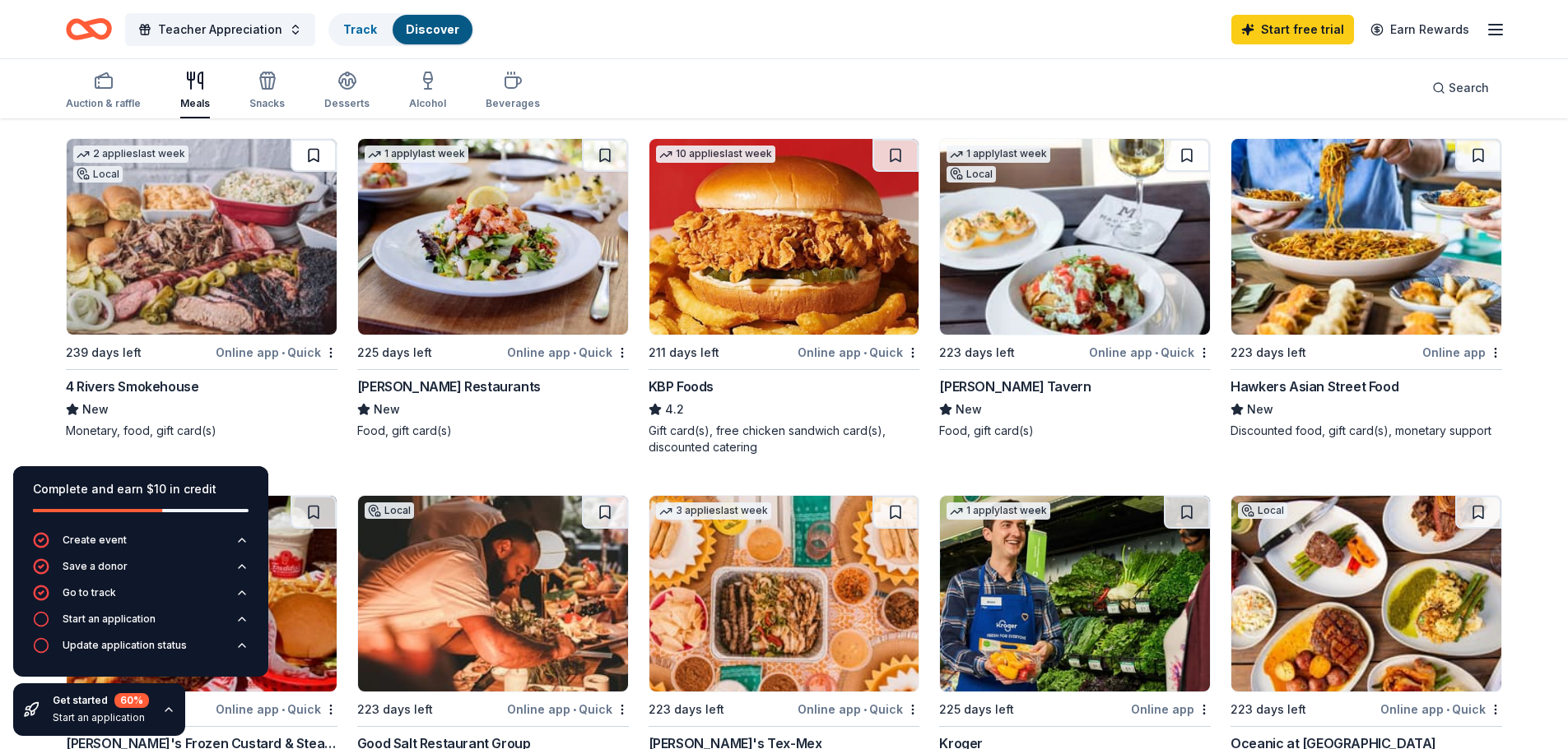
click at [315, 154] on button at bounding box center [314, 155] width 46 height 33
click at [1486, 153] on button at bounding box center [1478, 155] width 46 height 33
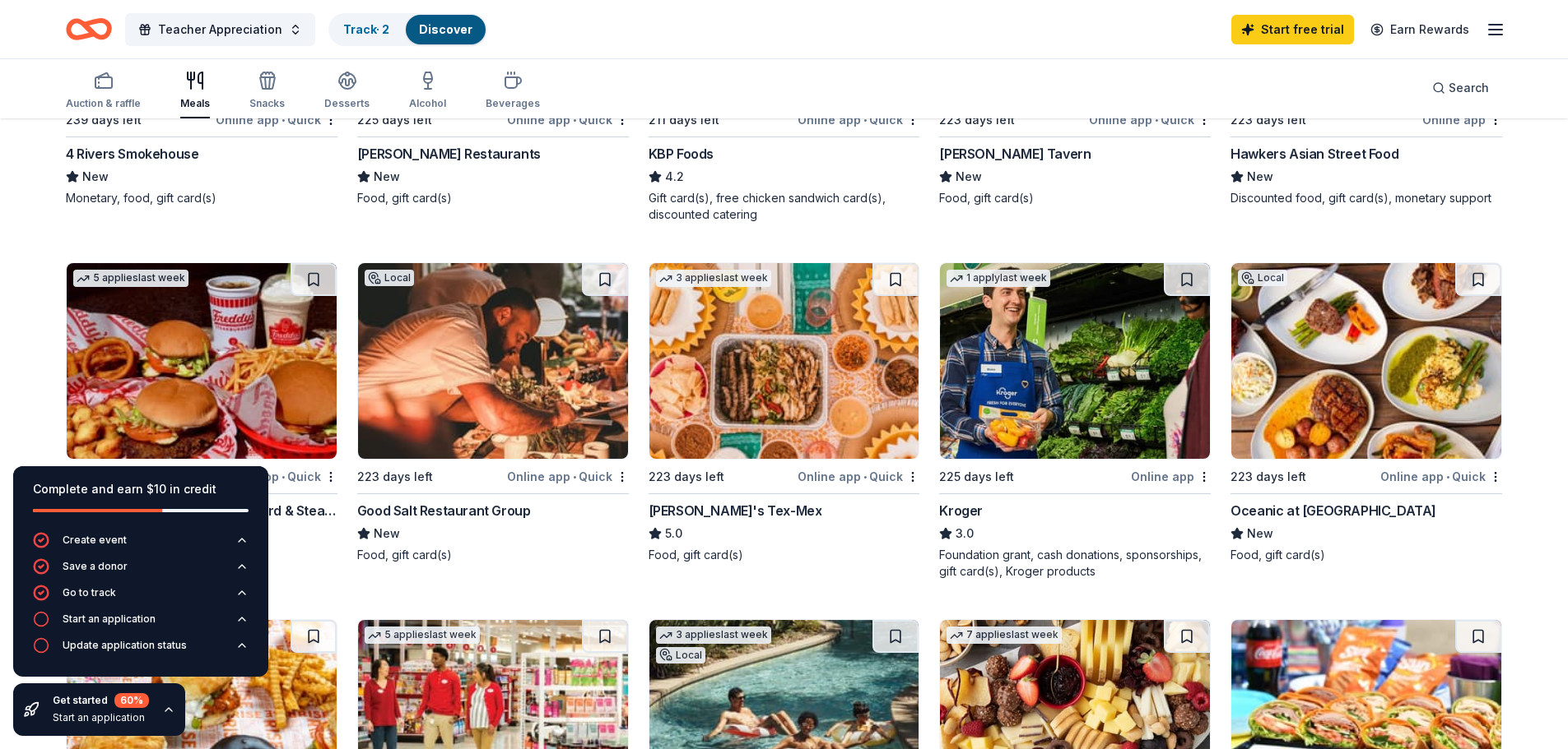
scroll to position [412, 0]
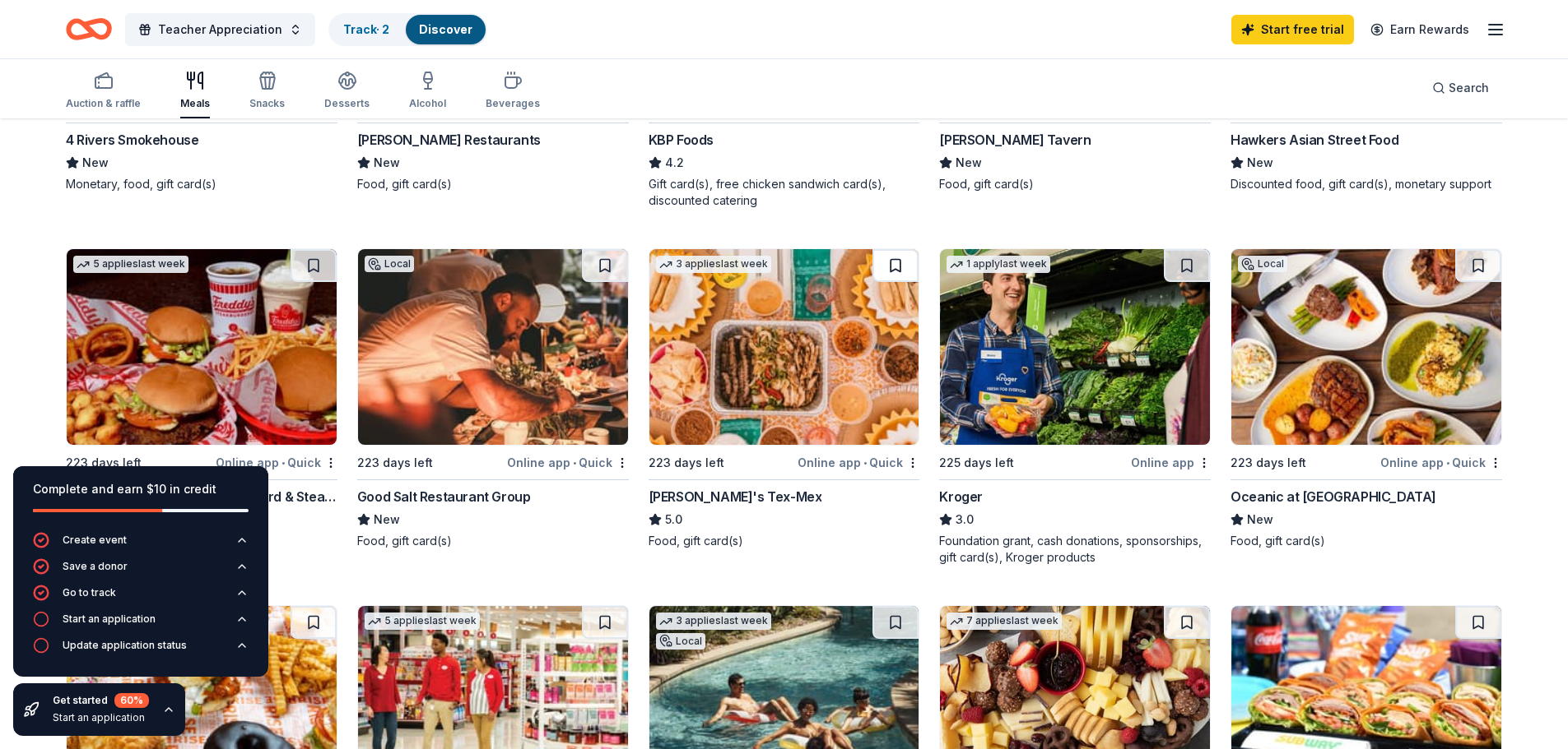
click at [899, 262] on button at bounding box center [895, 265] width 46 height 33
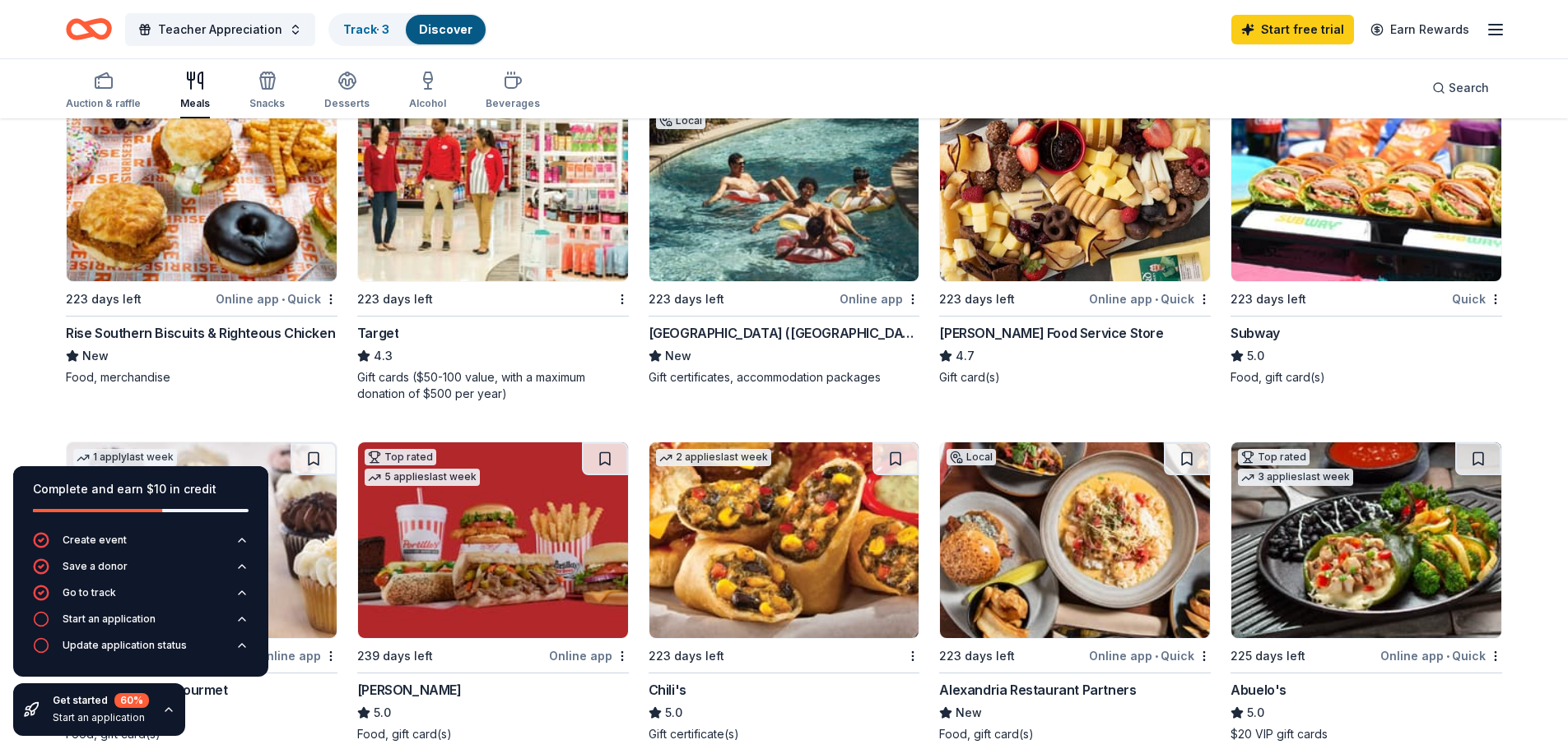
scroll to position [987, 0]
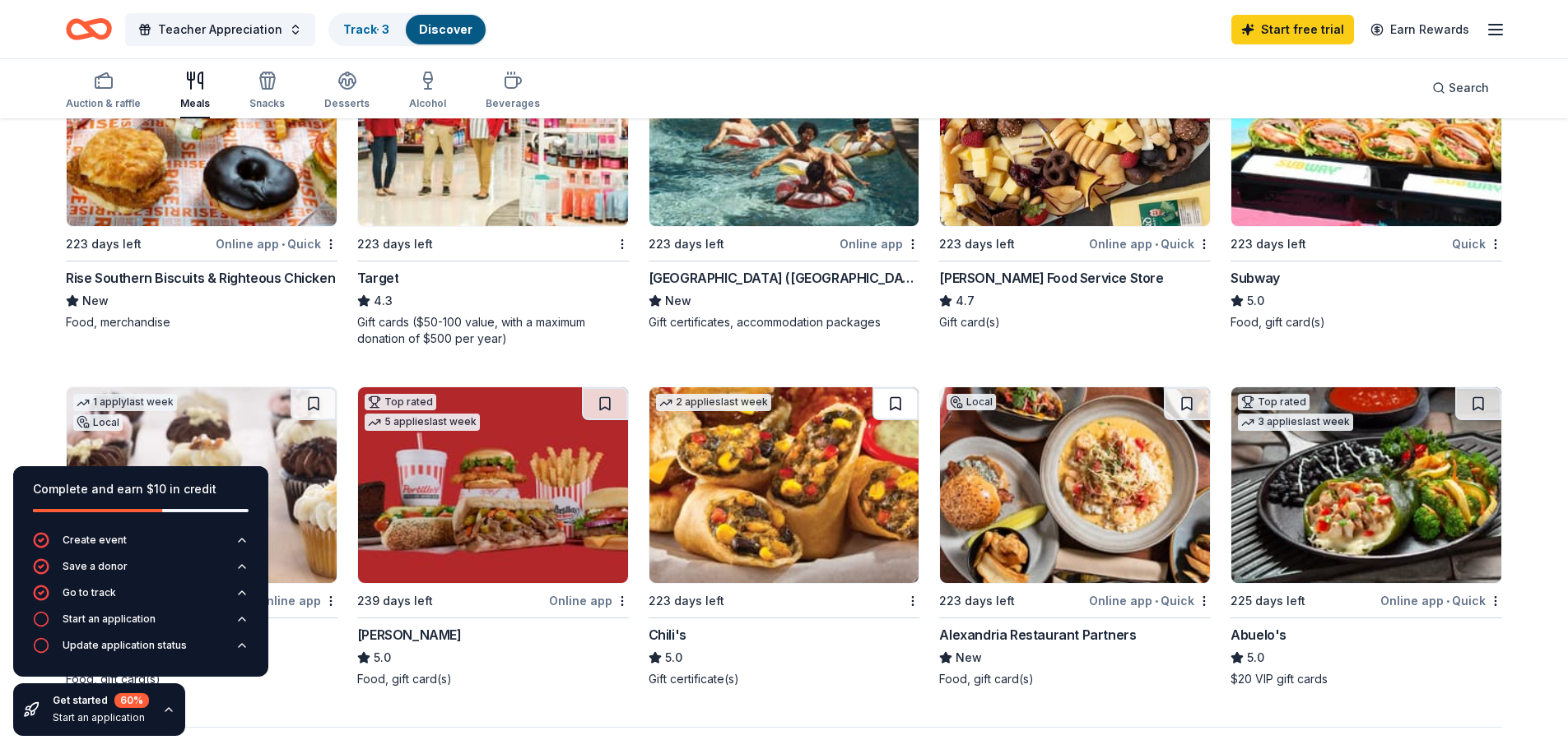
click at [894, 402] on button at bounding box center [895, 404] width 46 height 33
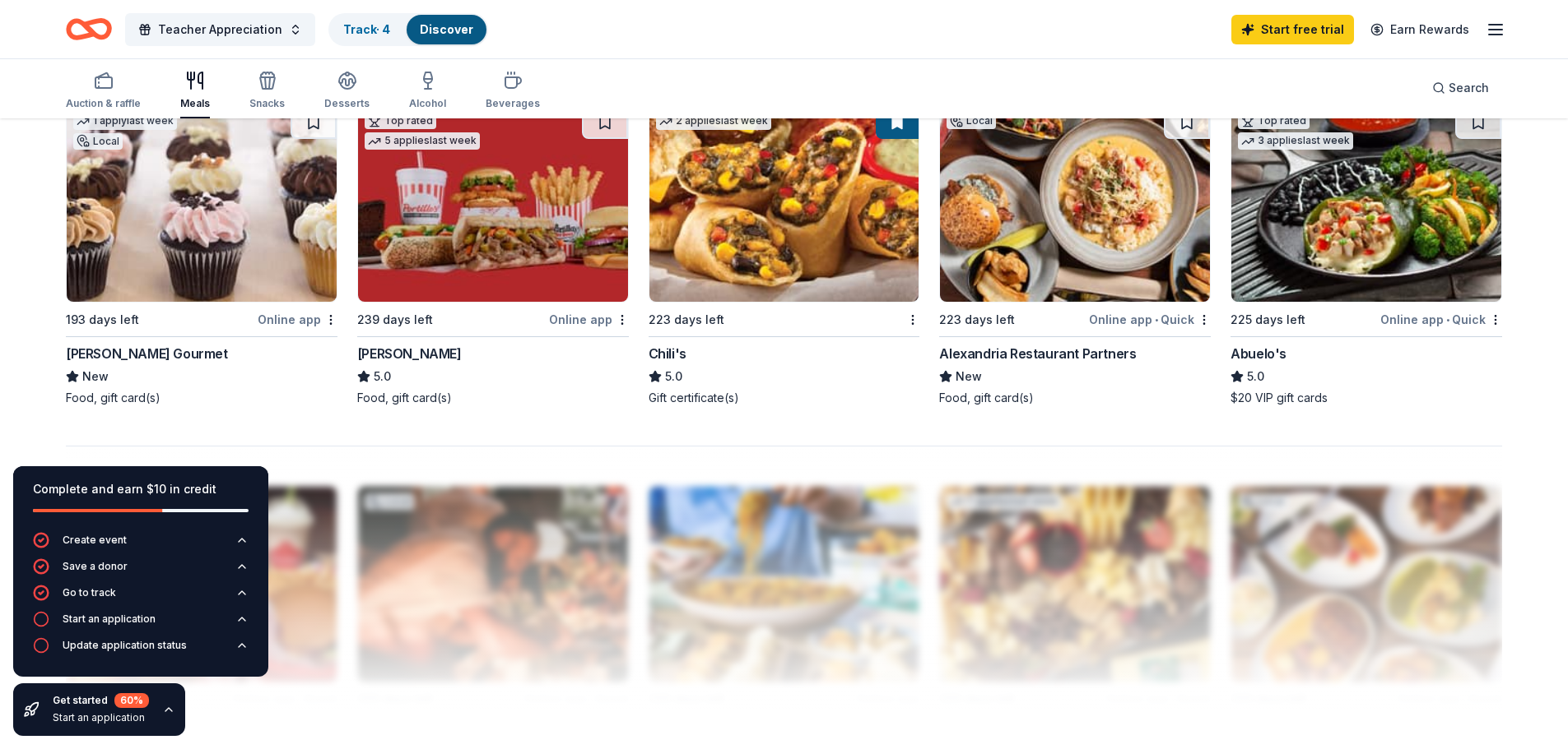
scroll to position [1234, 0]
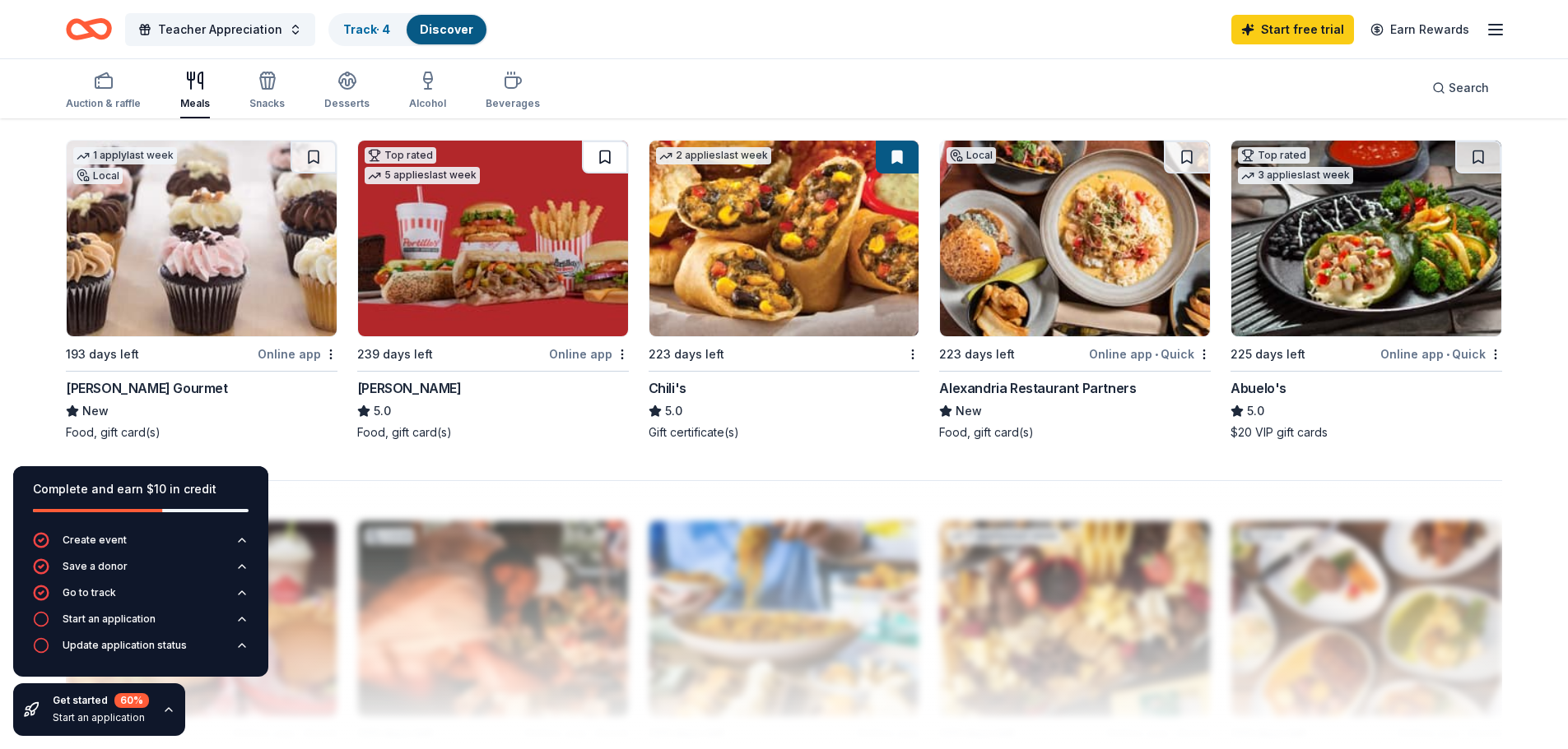
click at [596, 154] on button at bounding box center [605, 157] width 46 height 33
click at [315, 160] on button at bounding box center [314, 157] width 46 height 33
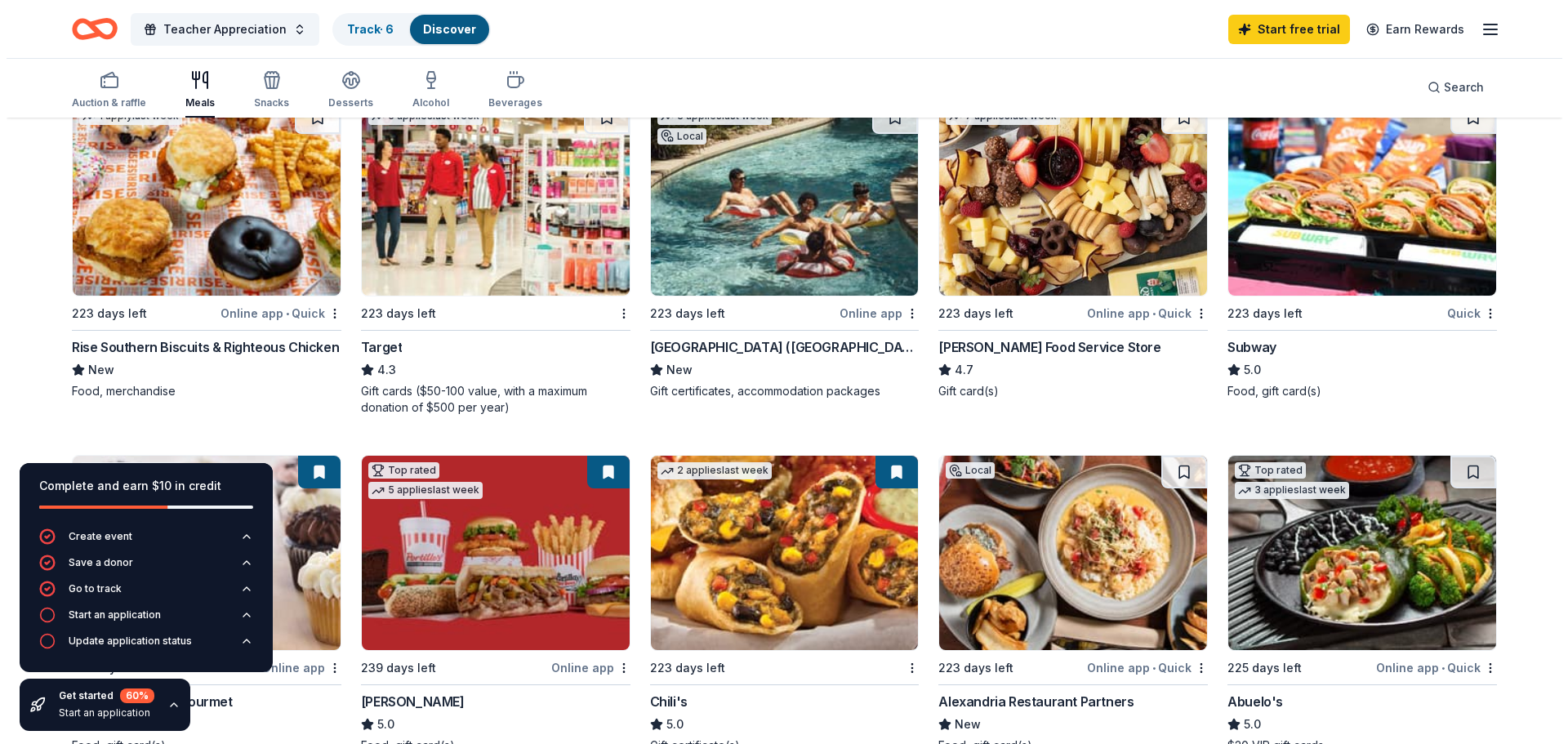
scroll to position [899, 0]
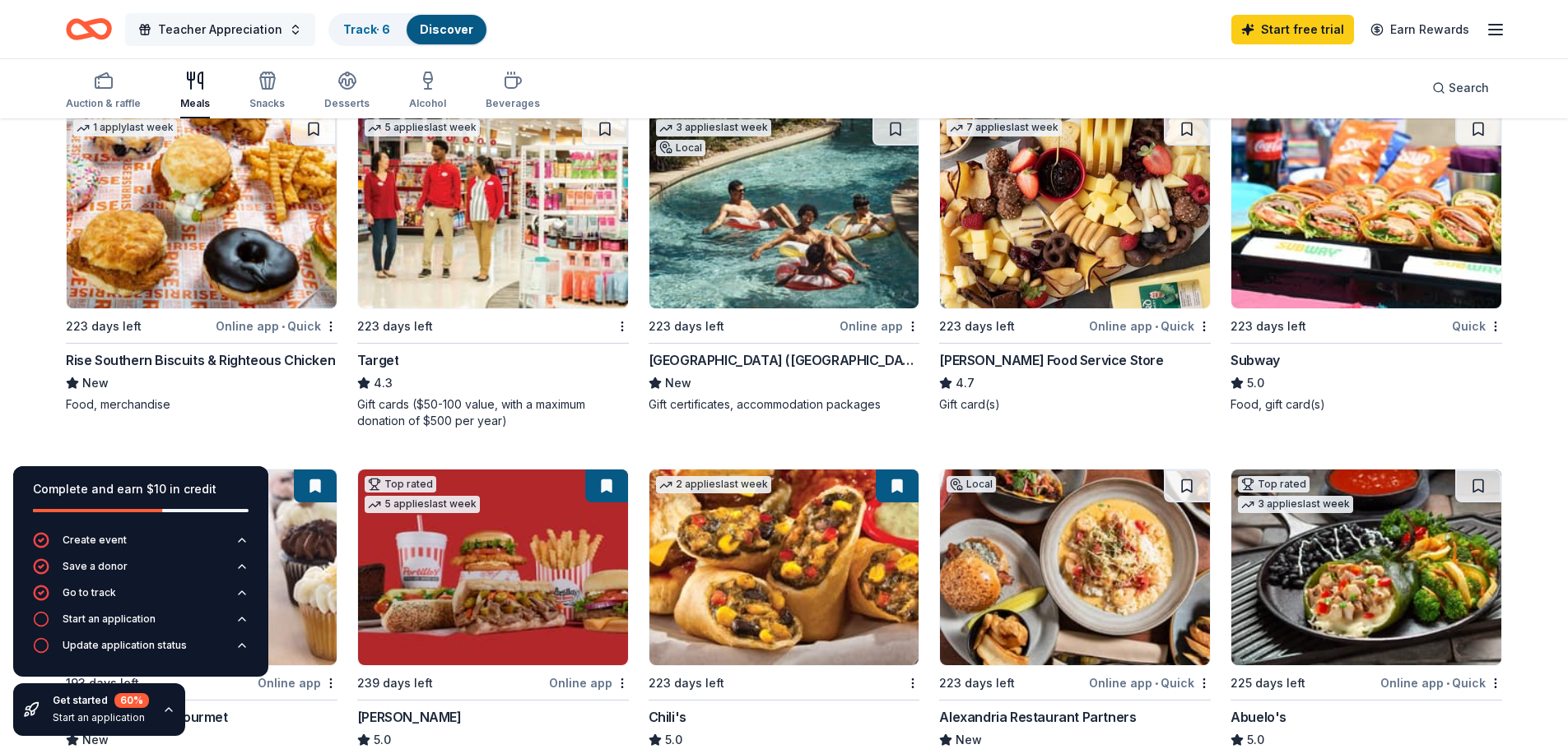
click at [224, 41] on button "Teacher Appreciation" at bounding box center [220, 29] width 190 height 33
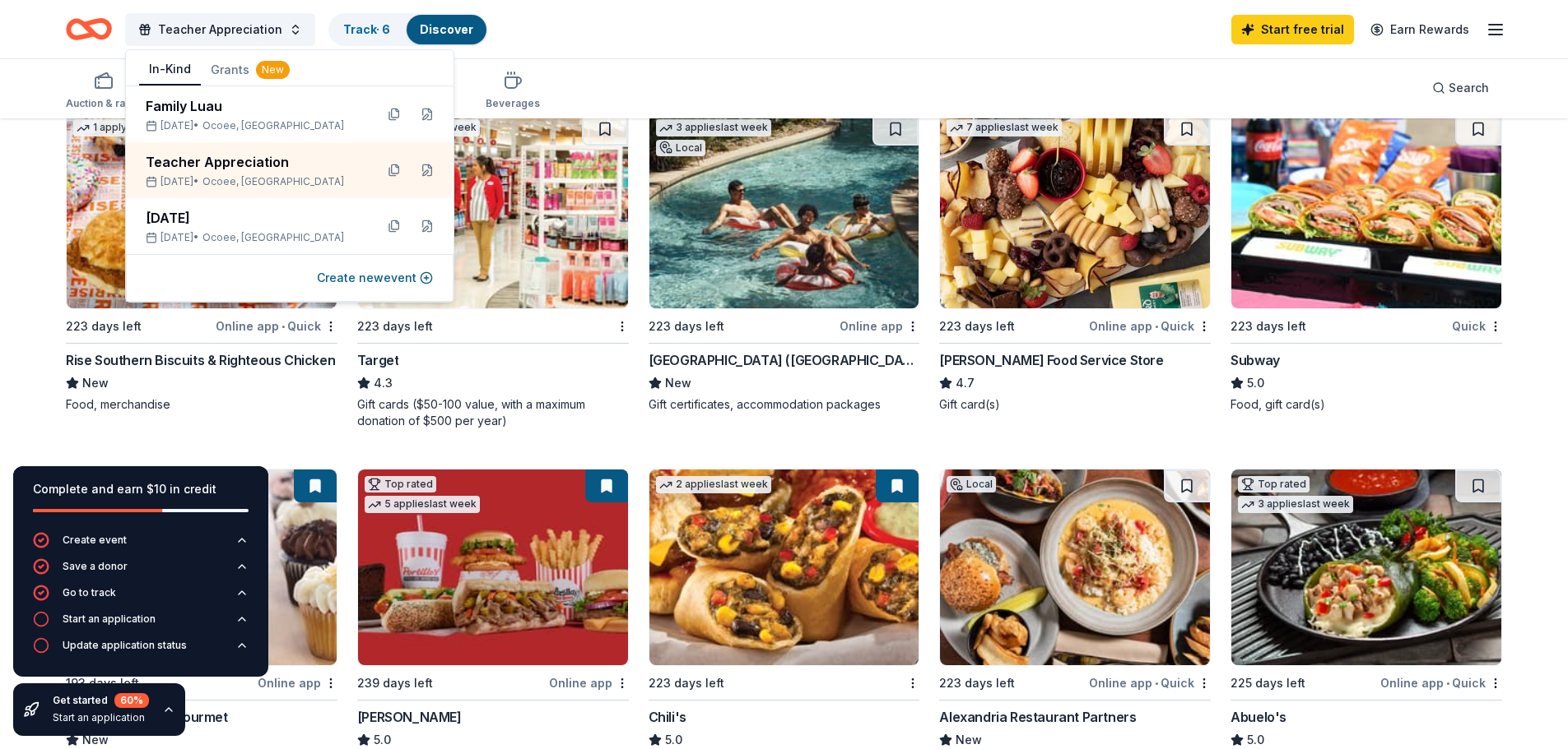
click at [230, 60] on button "Grants New" at bounding box center [251, 70] width 99 height 30
click at [170, 68] on button "In-Kind" at bounding box center [170, 70] width 61 height 32
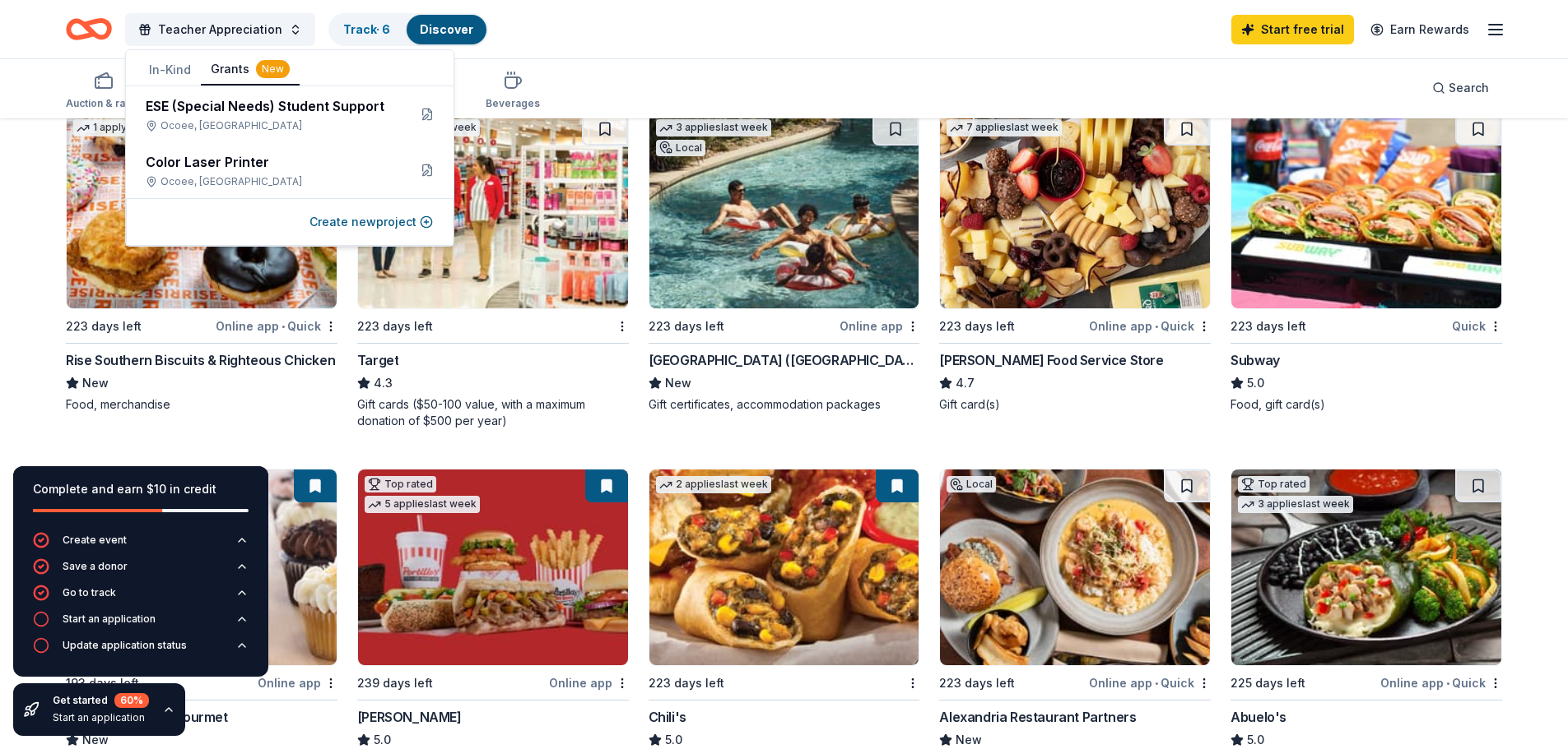
click at [248, 70] on button "Grants New" at bounding box center [251, 70] width 99 height 32
click at [392, 231] on button "Create new project" at bounding box center [371, 222] width 124 height 20
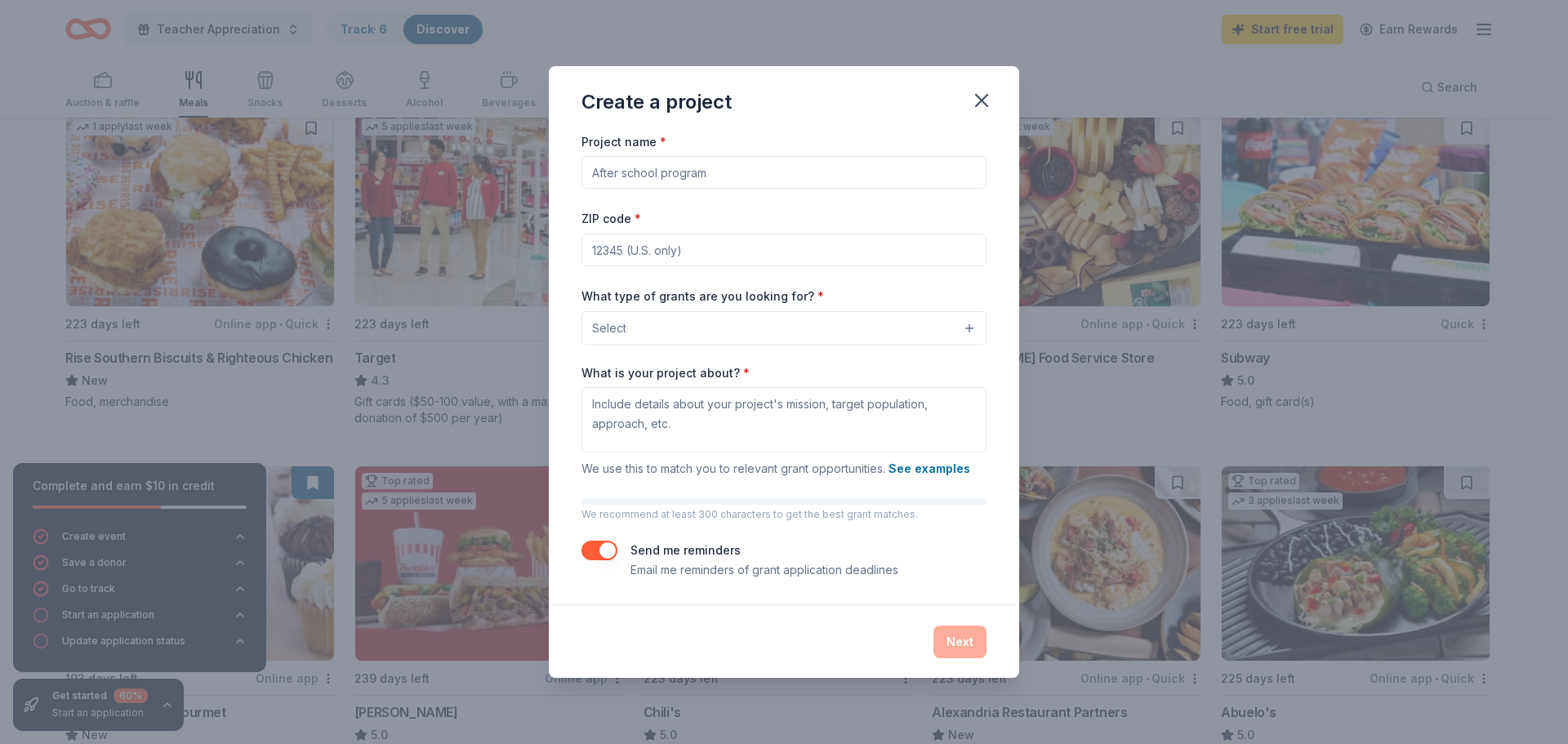
click at [696, 174] on input "Project name *" at bounding box center [784, 172] width 405 height 33
type input "Landscaping"
click at [622, 251] on input "ZIP code *" at bounding box center [784, 250] width 405 height 33
paste input "34761"
type input "34761"
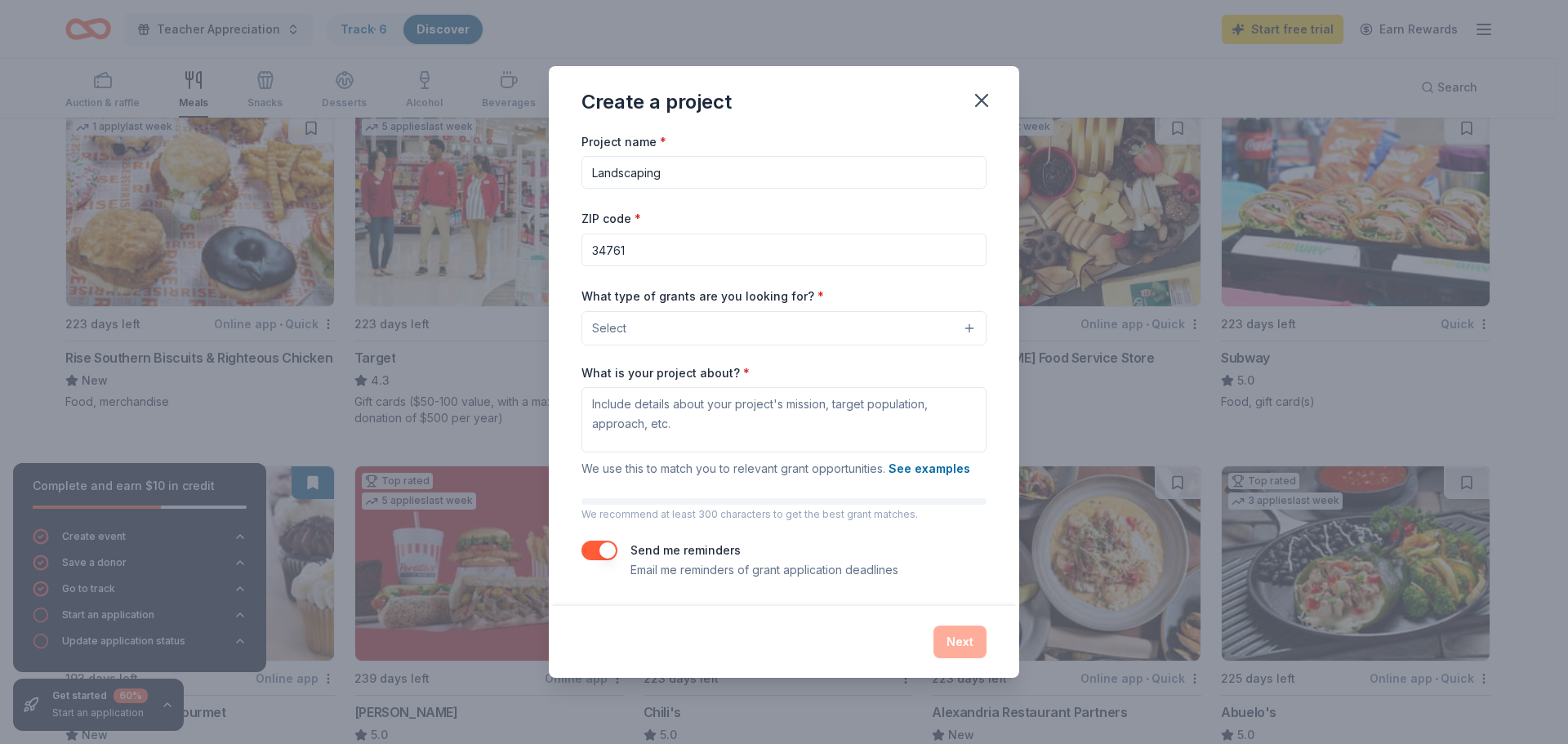
click at [729, 322] on button "Select" at bounding box center [784, 328] width 405 height 35
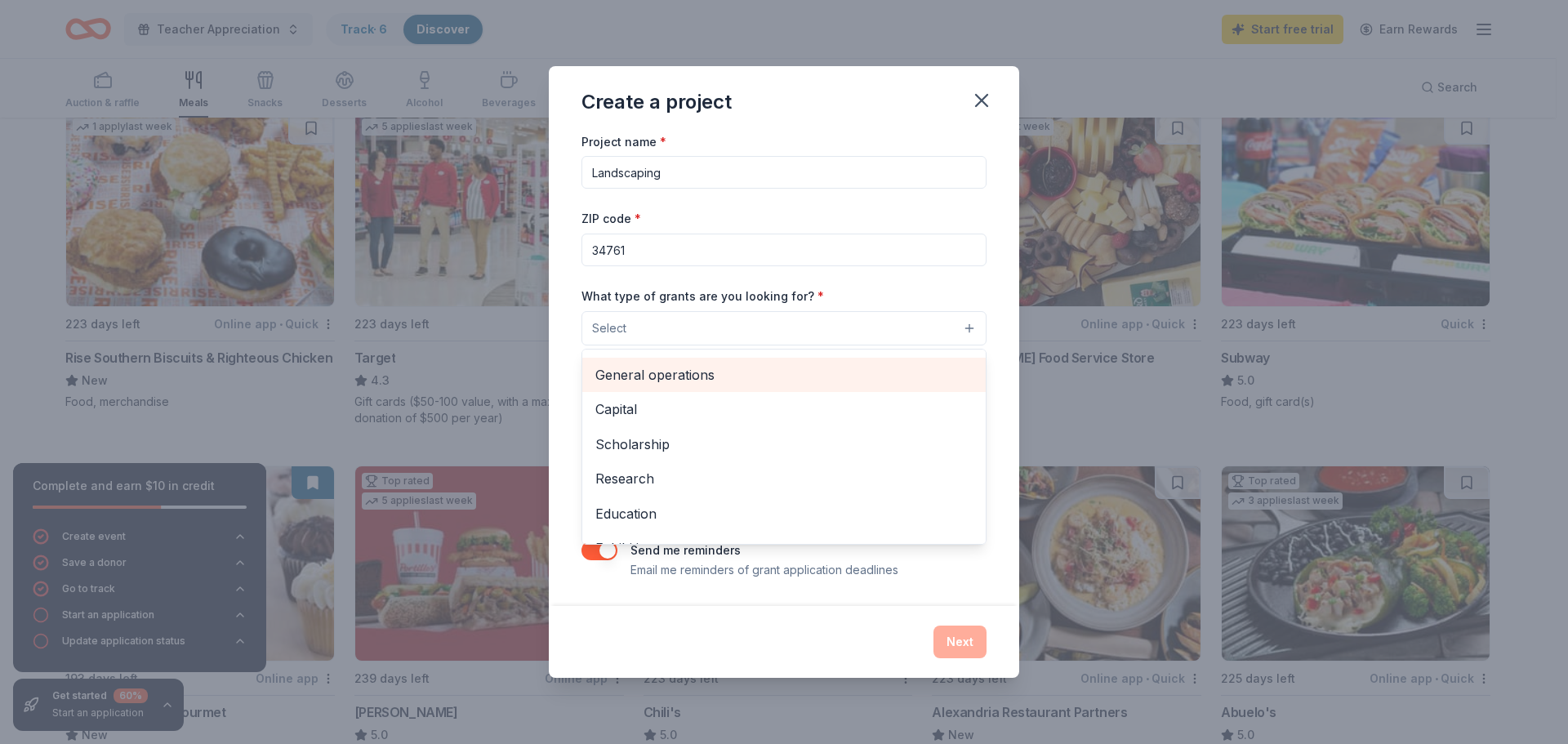
scroll to position [0, 0]
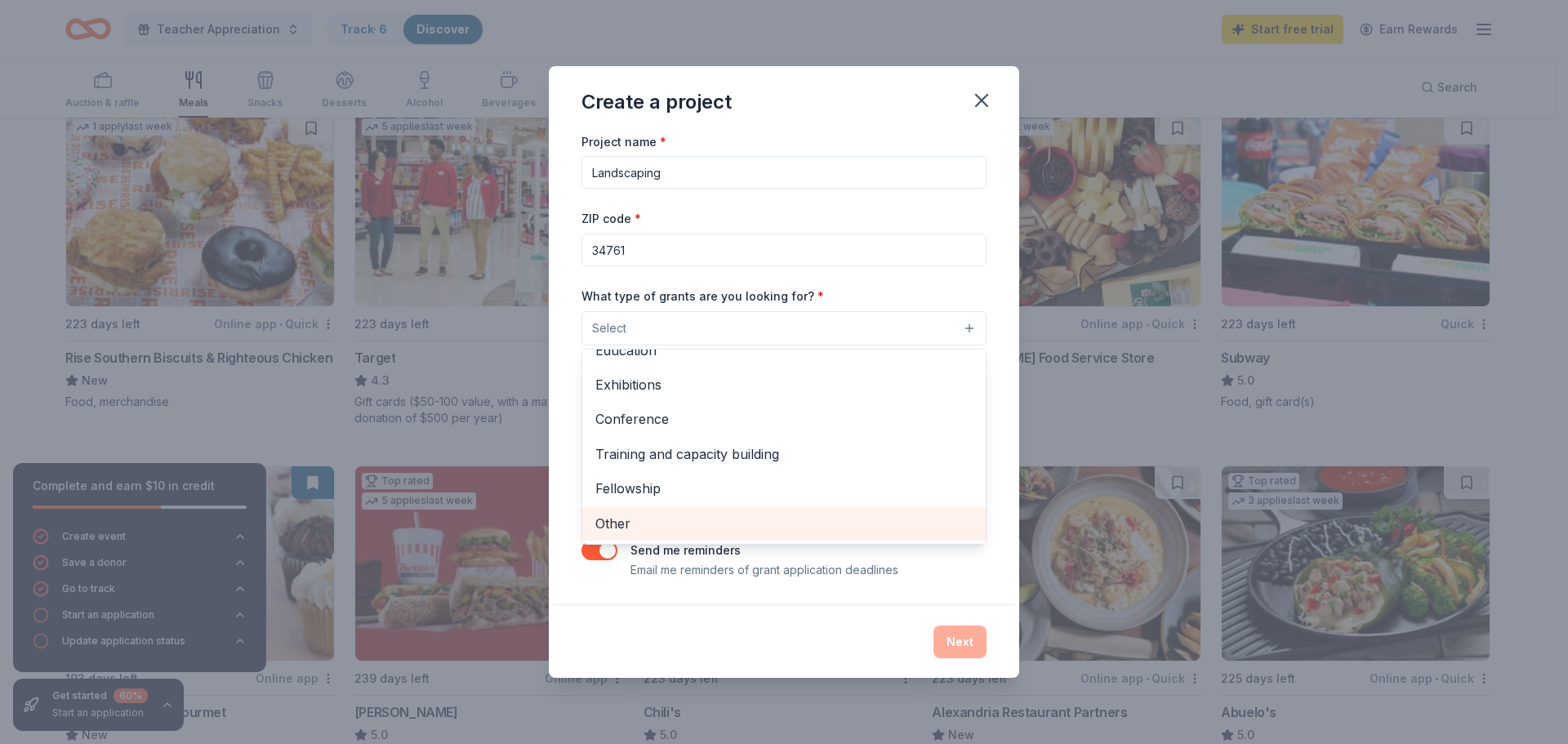
click at [646, 522] on span "Other" at bounding box center [784, 523] width 377 height 21
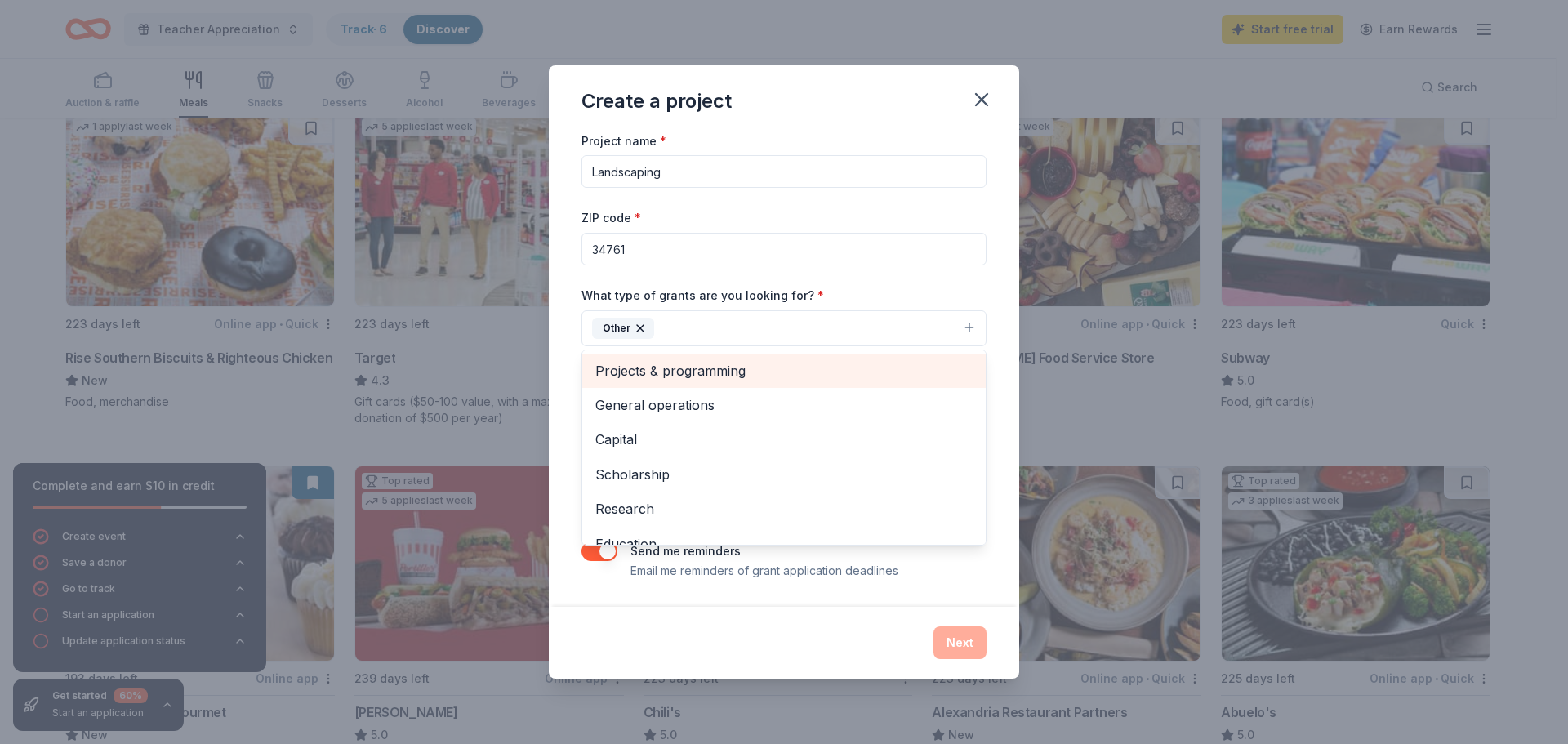
click at [701, 371] on span "Projects & programming" at bounding box center [784, 371] width 377 height 21
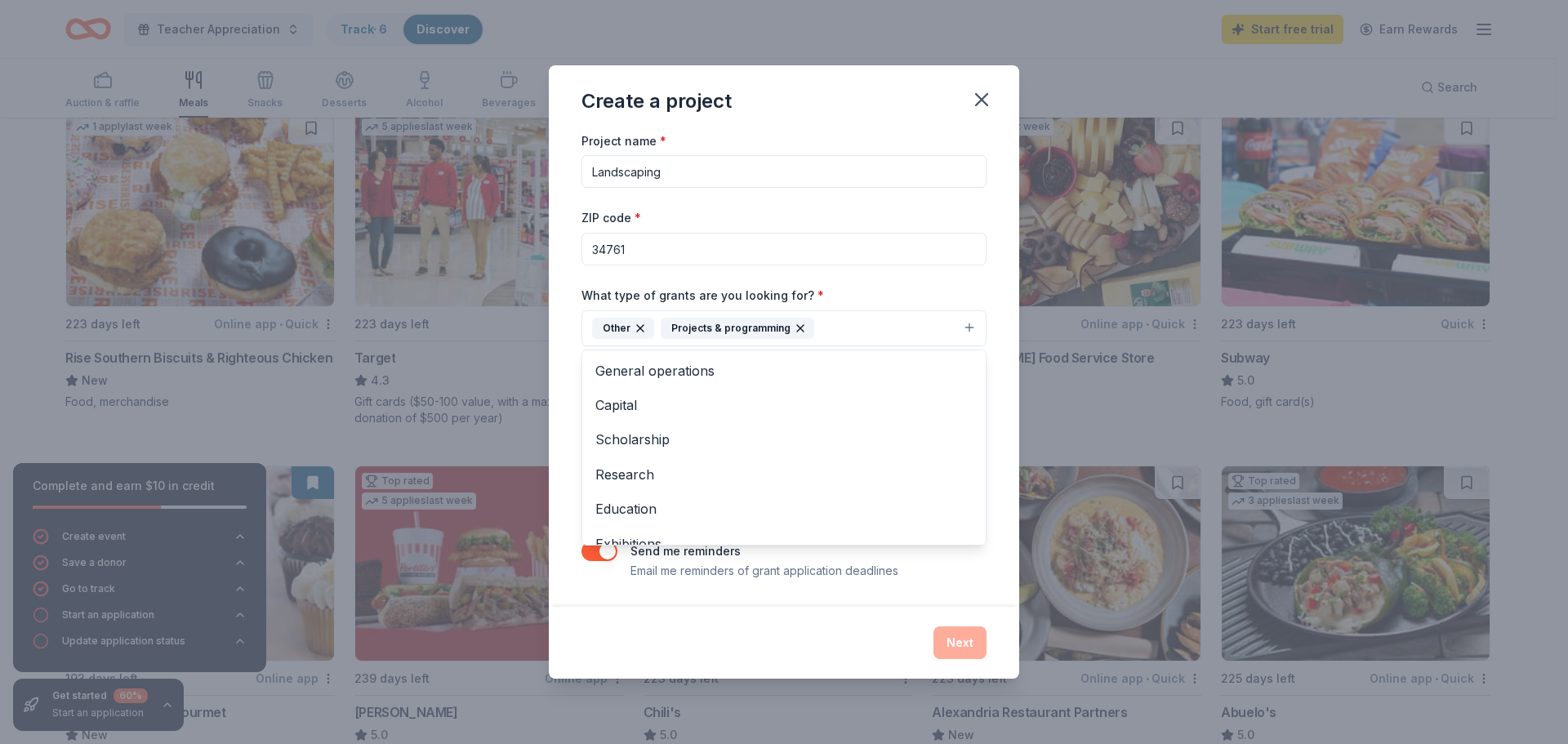
click at [905, 297] on div "What type of grants are you looking for? * Other Projects & programming General…" at bounding box center [784, 316] width 405 height 61
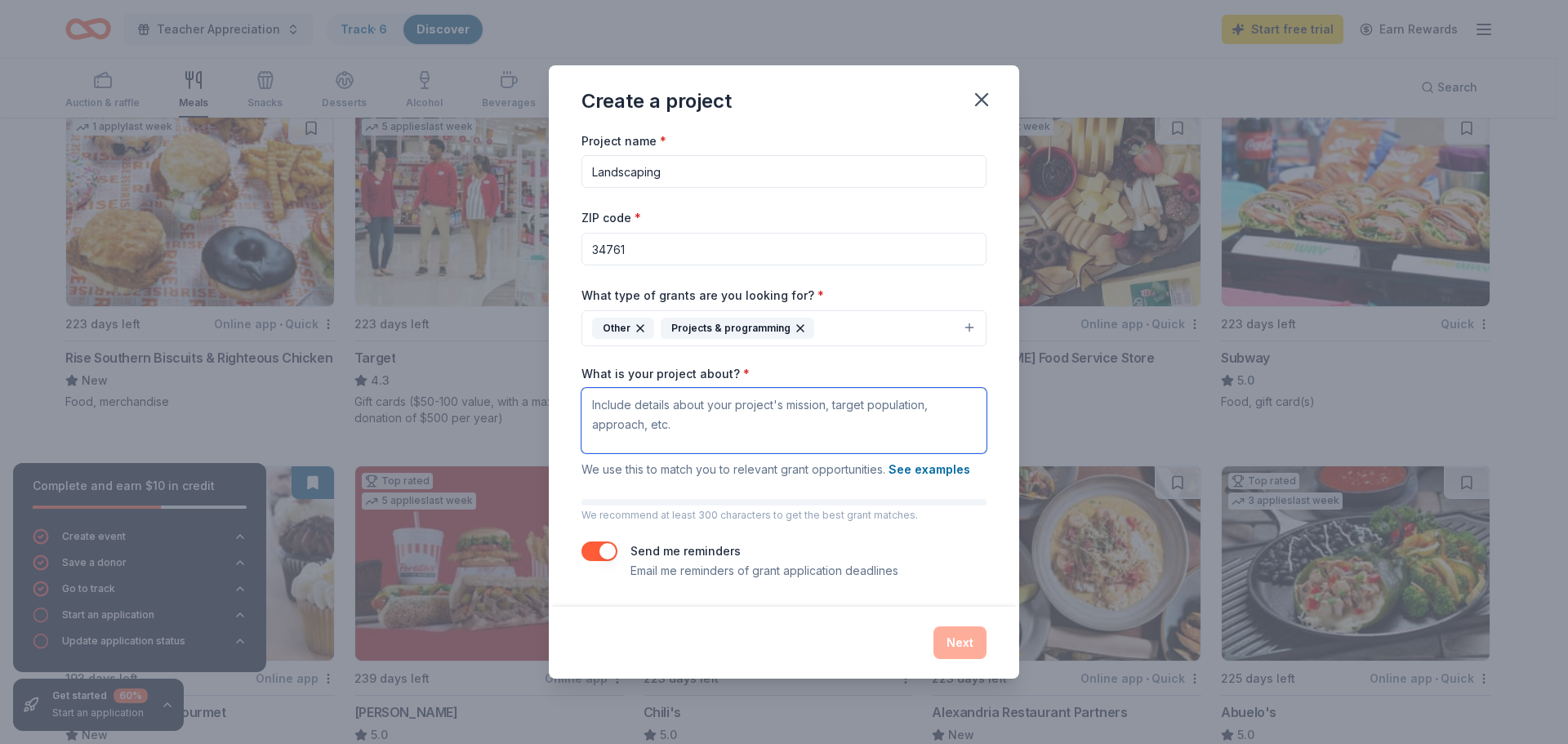
click at [663, 426] on textarea "What is your project about? *" at bounding box center [784, 420] width 405 height 65
type textarea "The PTO is looking for funds to update the landscaping around Thornebrooke Elem…"
click at [945, 642] on button "Next" at bounding box center [960, 642] width 53 height 33
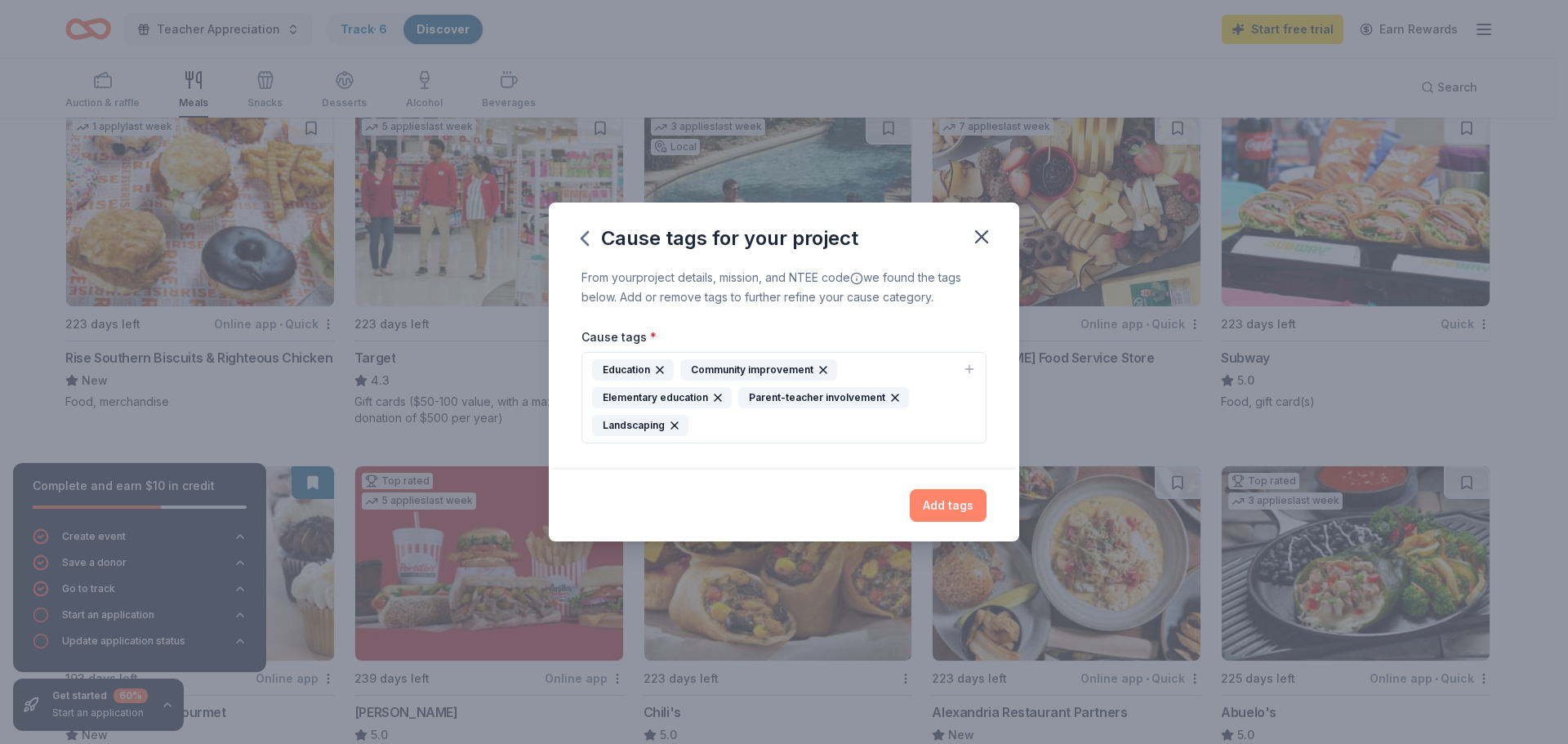
click at [960, 503] on button "Add tags" at bounding box center [948, 505] width 77 height 33
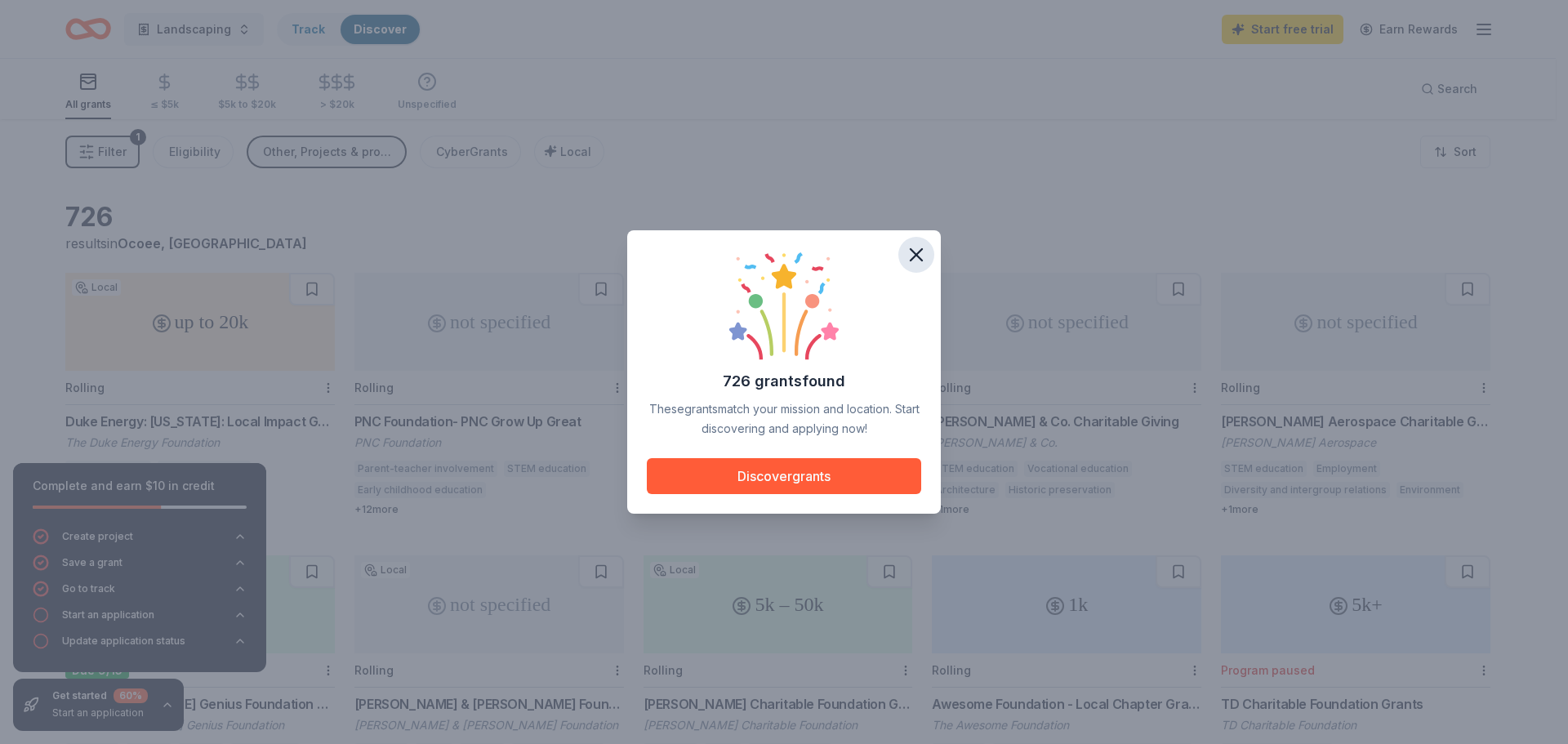
click at [919, 256] on icon "button" at bounding box center [916, 255] width 12 height 12
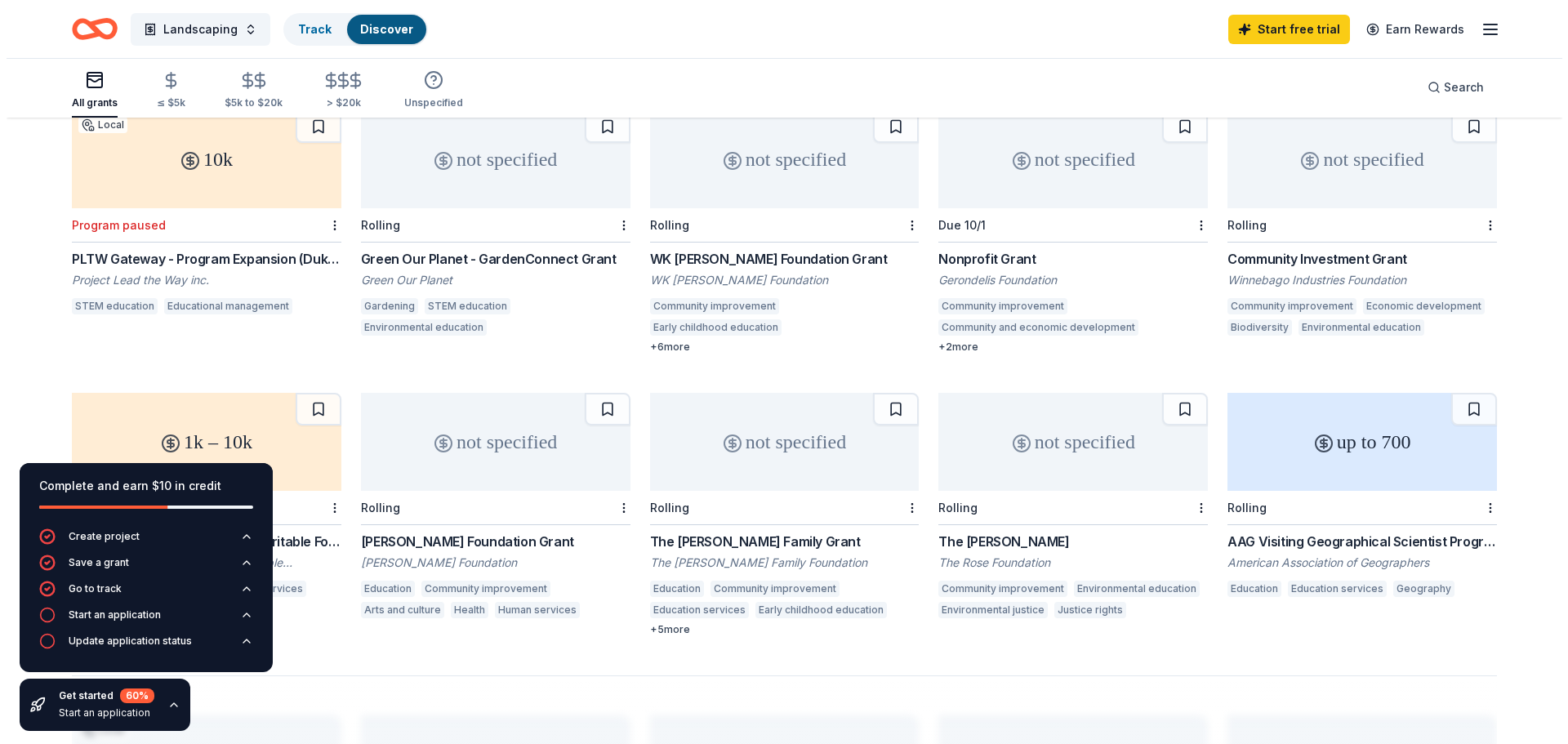
scroll to position [758, 0]
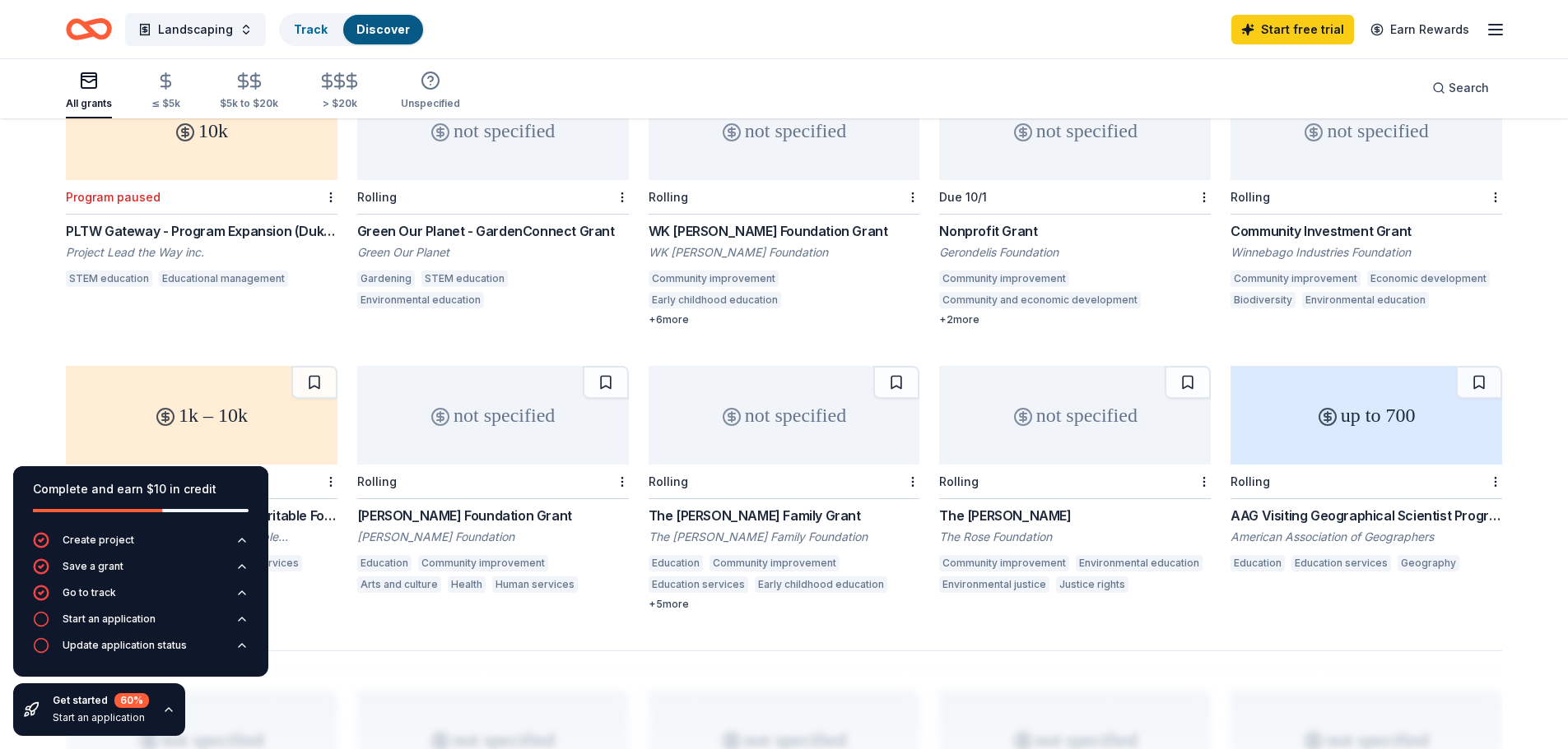
click at [491, 223] on div "Green Our Planet - GardenConnect Grant" at bounding box center [493, 231] width 272 height 20
click at [237, 34] on button "Landscaping" at bounding box center [195, 29] width 141 height 33
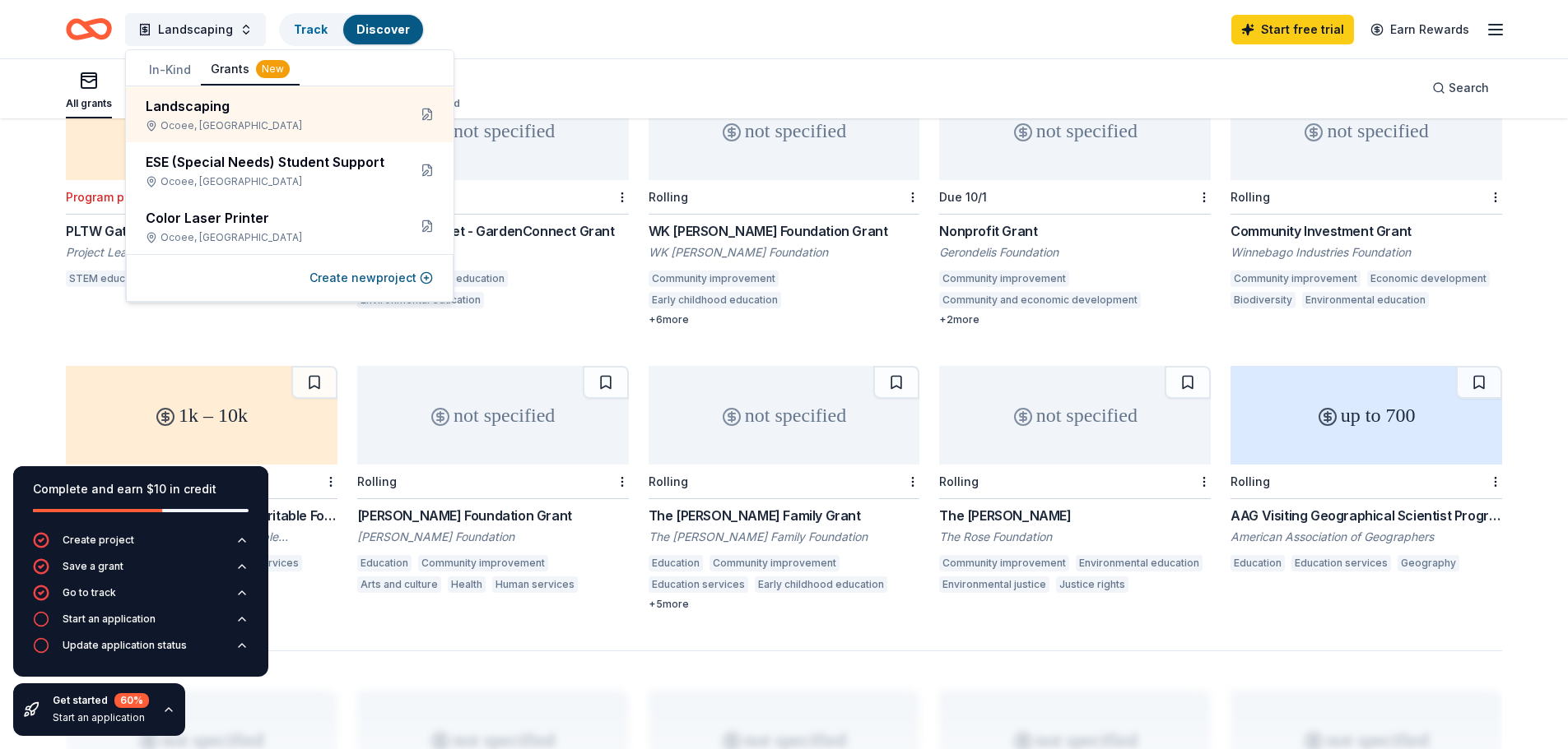
click at [171, 74] on button "In-Kind" at bounding box center [170, 70] width 61 height 30
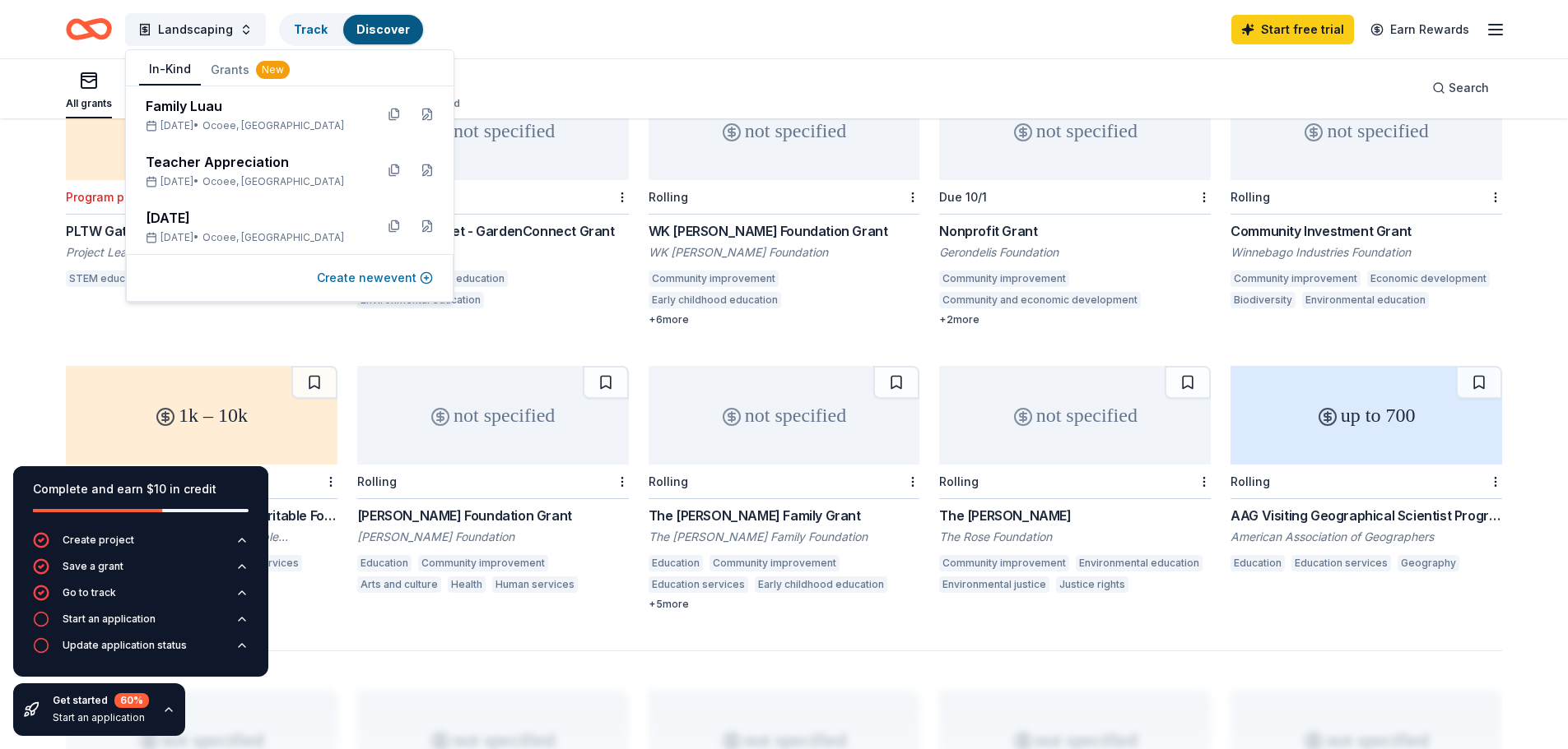
click at [390, 277] on button "Create new event" at bounding box center [375, 278] width 116 height 20
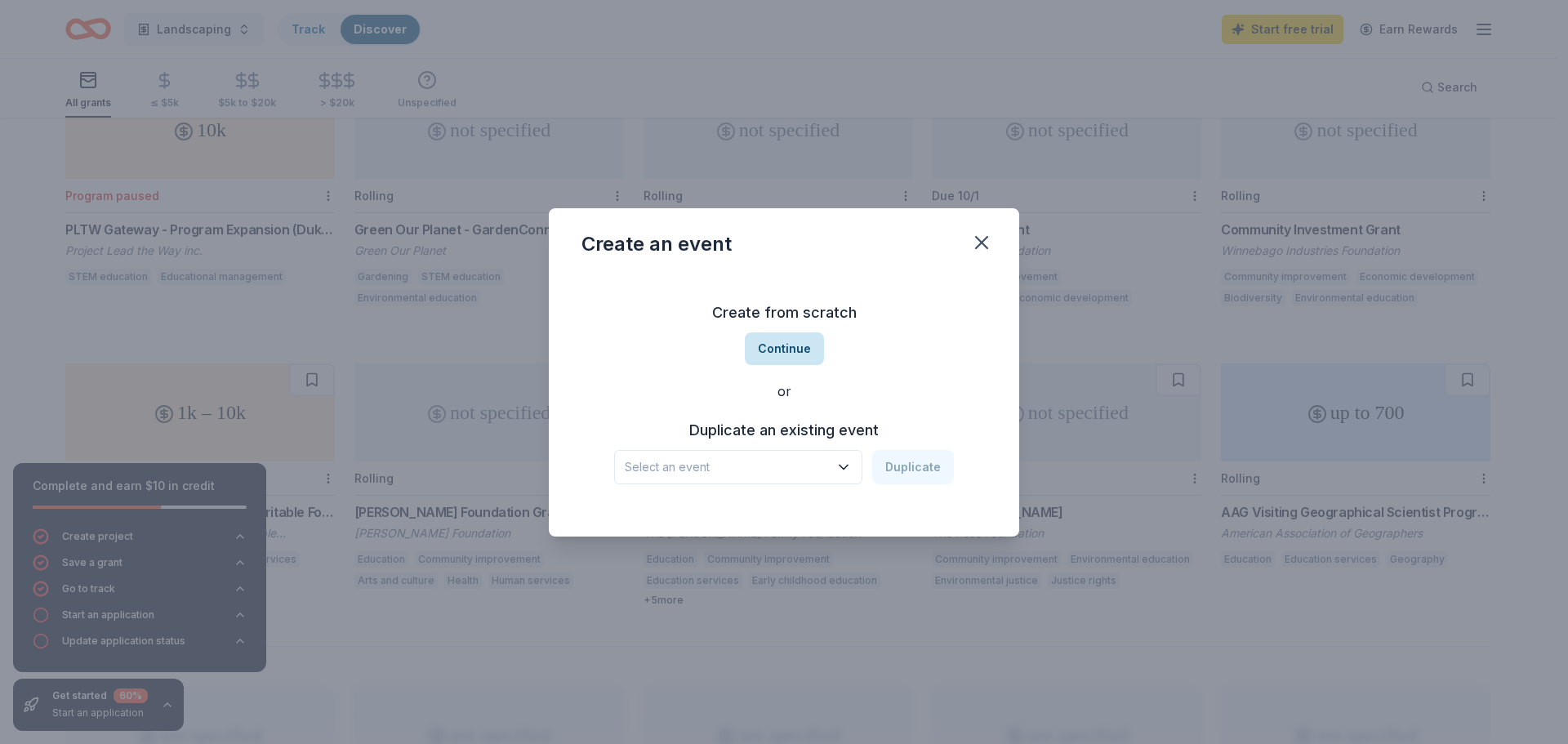
click at [795, 351] on button "Continue" at bounding box center [784, 349] width 80 height 33
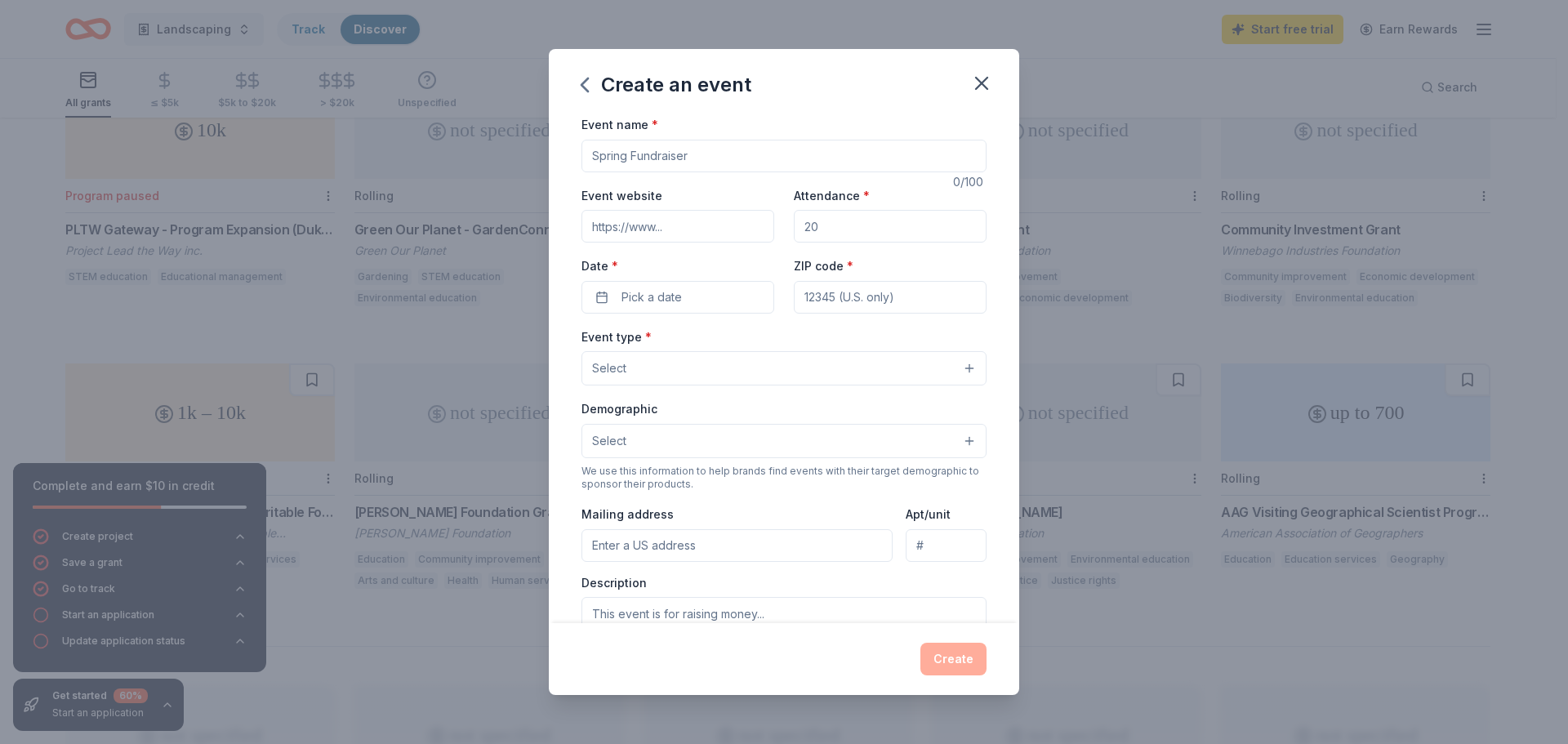
click at [706, 137] on div "Event name *" at bounding box center [784, 143] width 405 height 58
click at [689, 157] on input "Event name *" at bounding box center [784, 156] width 405 height 33
type input "Guardian Angels"
click at [879, 228] on input "Attendance *" at bounding box center [890, 226] width 193 height 33
type input "100"
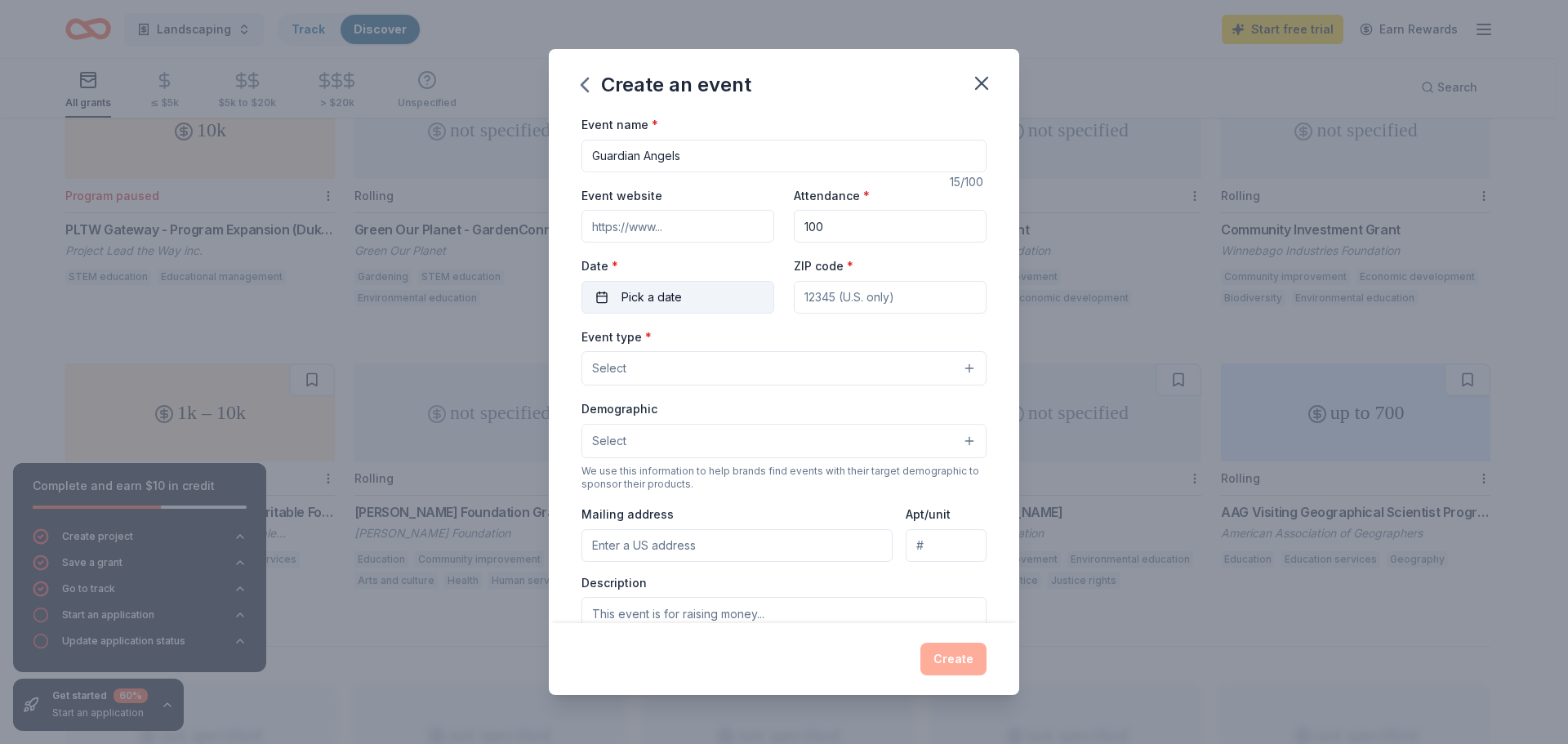
click at [665, 300] on span "Pick a date" at bounding box center [652, 297] width 60 height 19
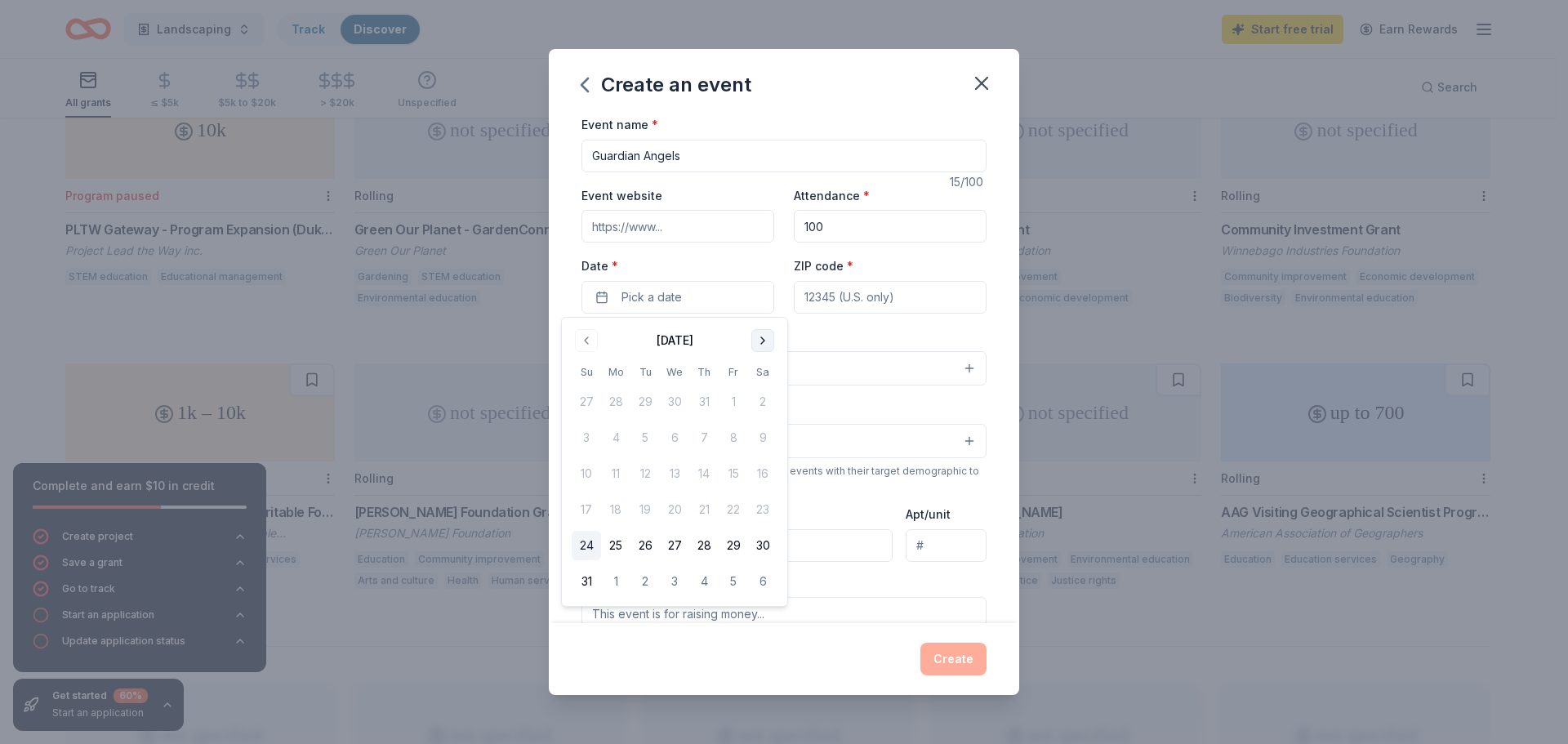
click at [763, 337] on button "Go to next month" at bounding box center [762, 340] width 23 height 23
click at [622, 400] on button "1" at bounding box center [615, 401] width 30 height 30
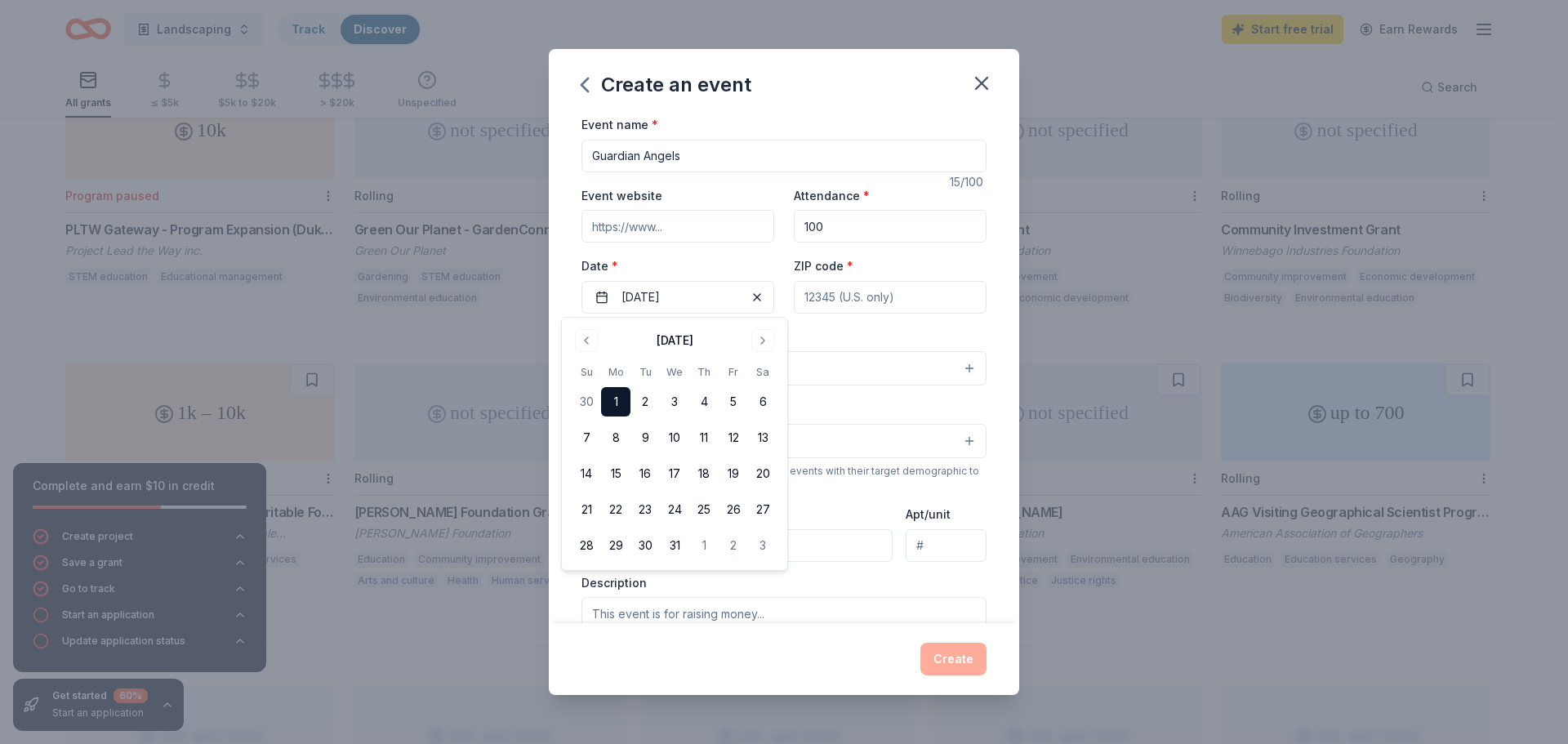
click at [871, 301] on input "ZIP code *" at bounding box center [890, 297] width 193 height 33
paste input "34761"
type input "34761"
click at [632, 370] on button "Select" at bounding box center [784, 368] width 405 height 35
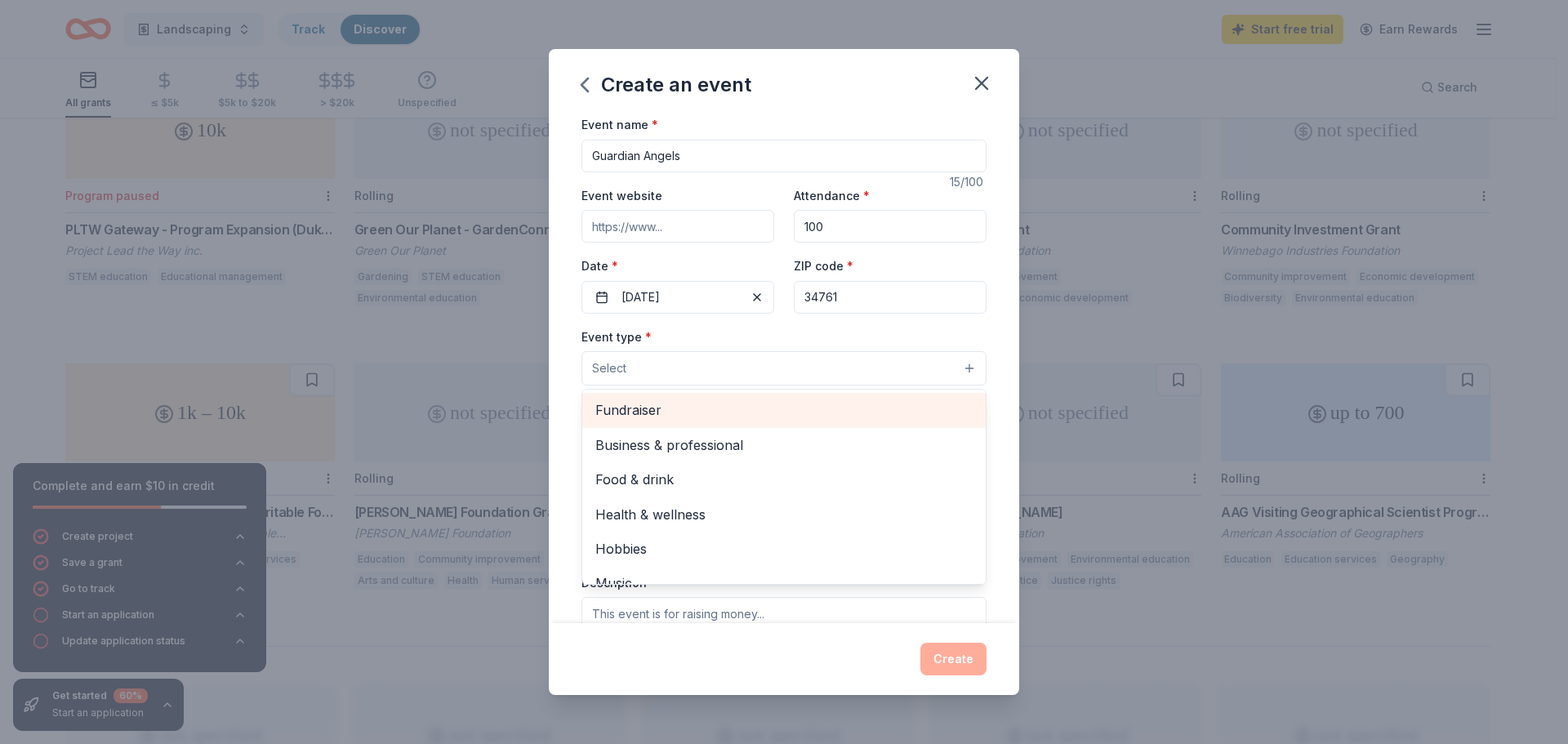
click at [668, 414] on span "Fundraiser" at bounding box center [784, 410] width 377 height 21
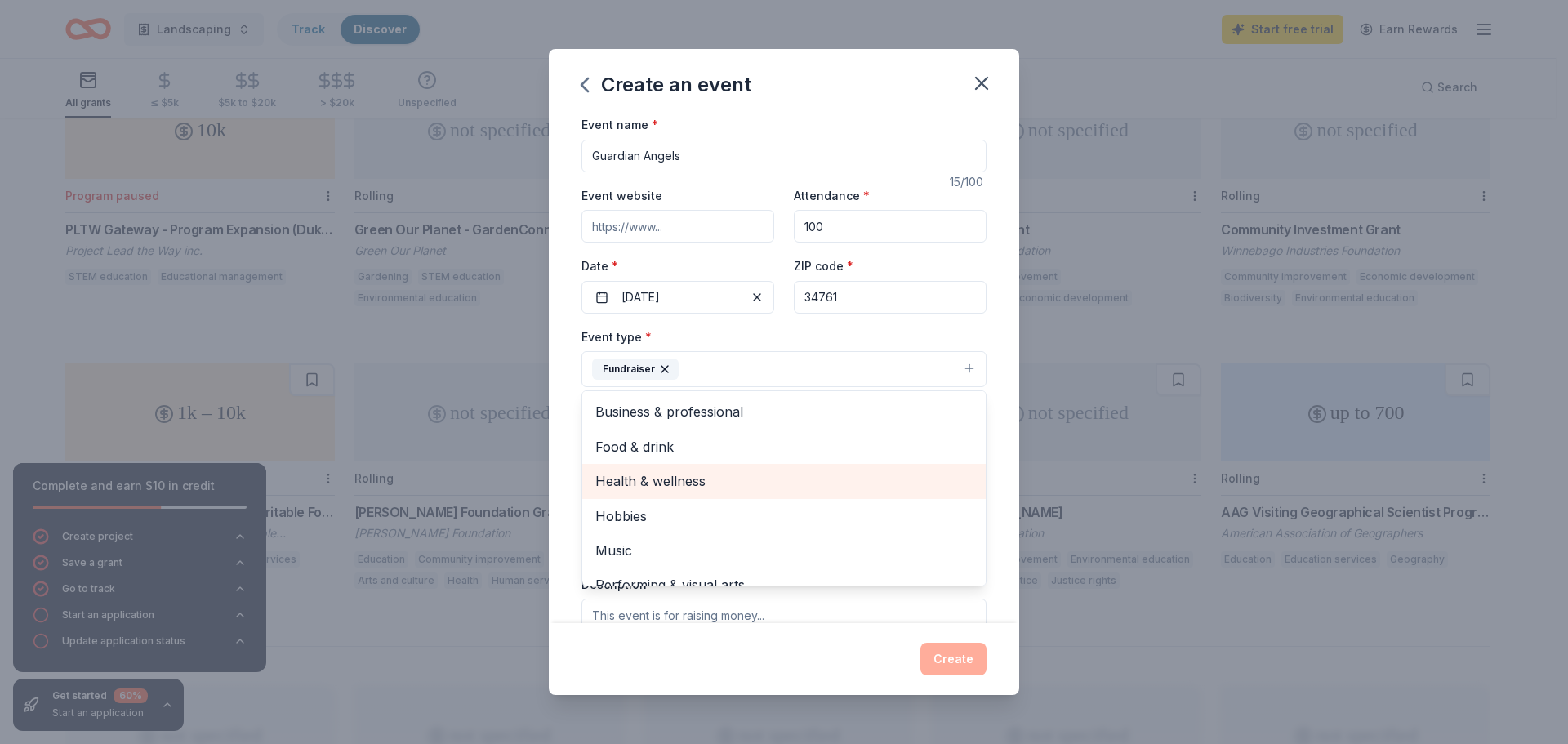
scroll to position [19, 0]
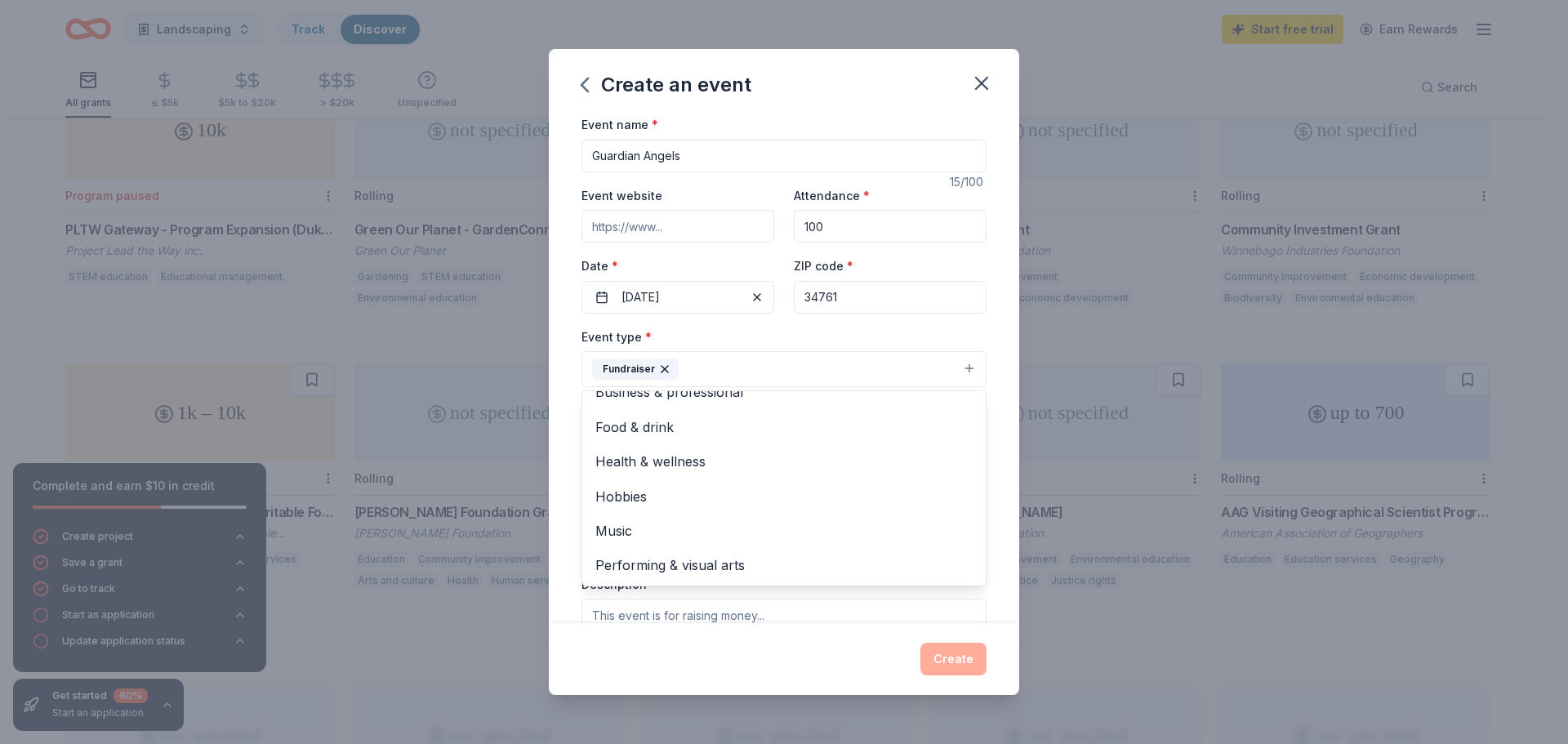
click at [748, 335] on div "Event type * Fundraiser Business & professional Food & drink Health & wellness …" at bounding box center [784, 357] width 405 height 61
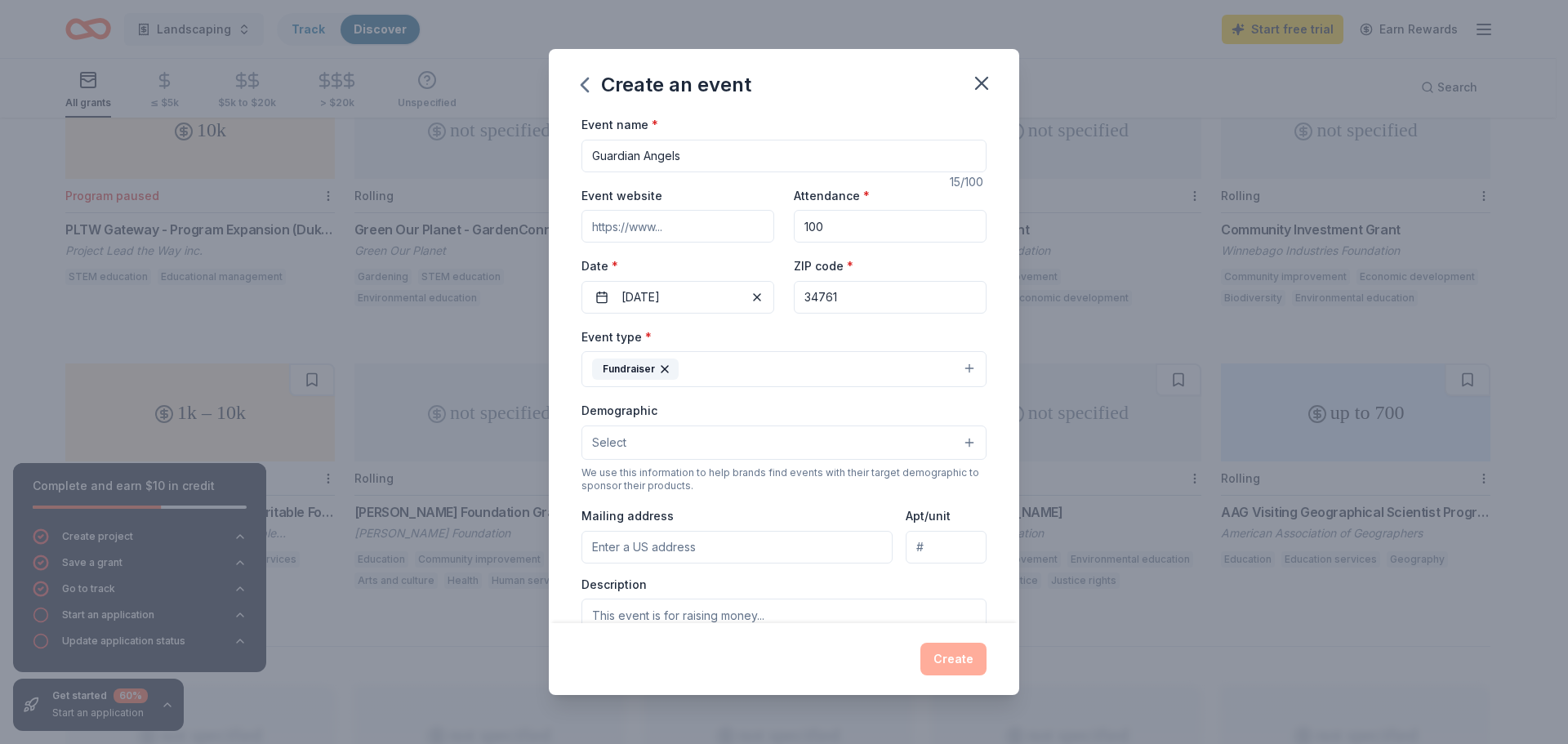
click at [732, 361] on button "Fundraiser" at bounding box center [784, 369] width 405 height 36
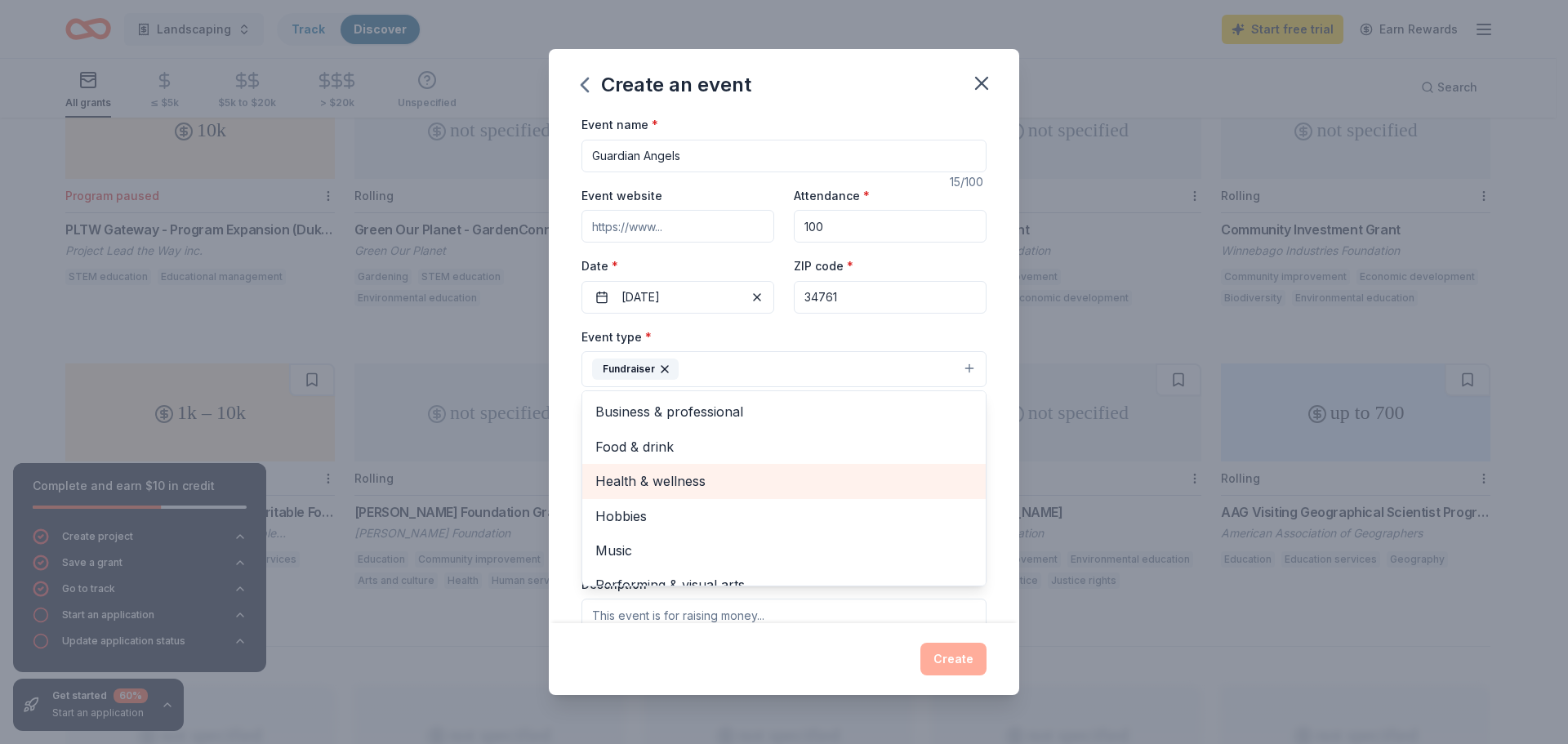
click at [690, 486] on span "Health & wellness" at bounding box center [784, 481] width 377 height 21
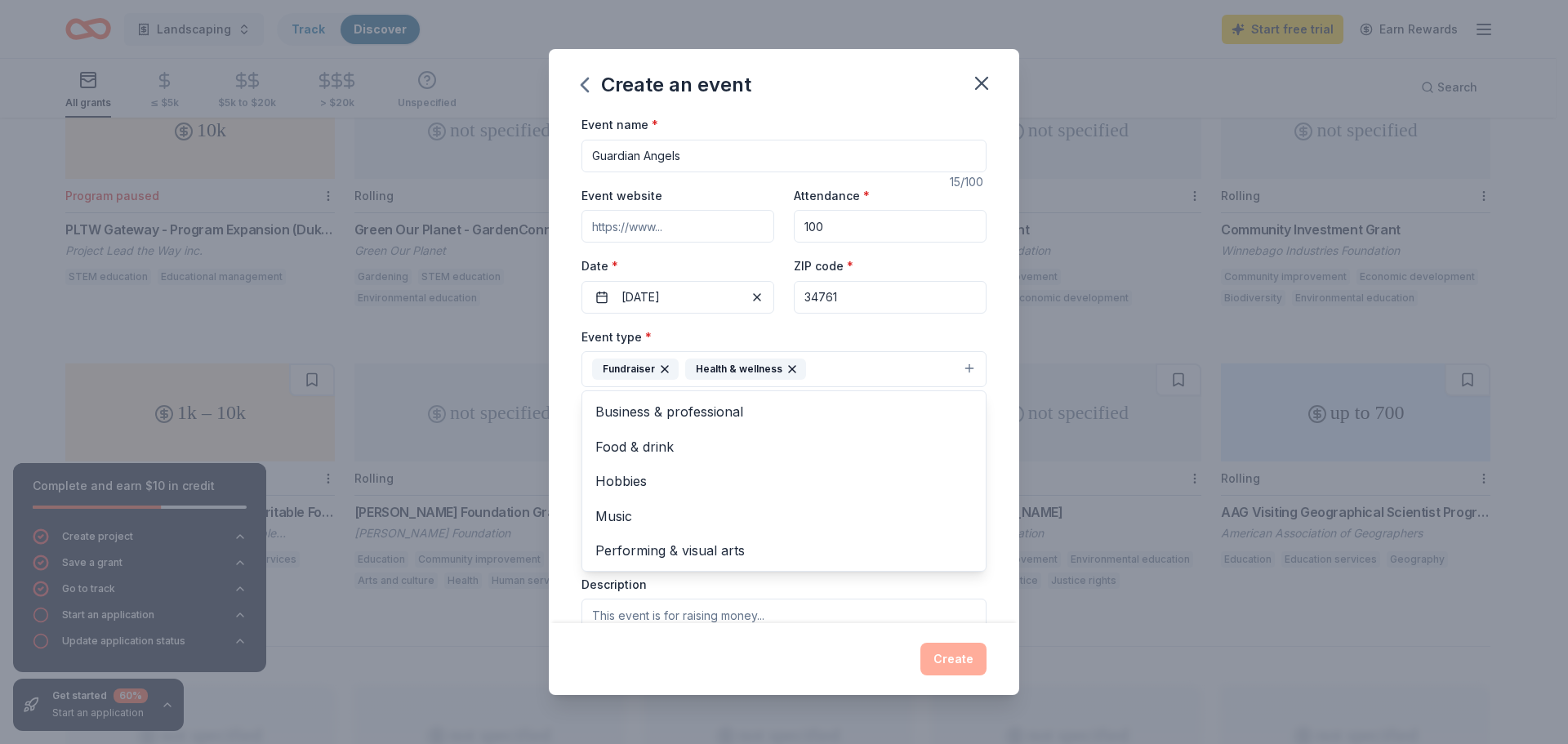
click at [718, 322] on div "Event name * Guardian Angels 15 /100 Event website Attendance * 100 Date * 12/0…" at bounding box center [784, 493] width 405 height 757
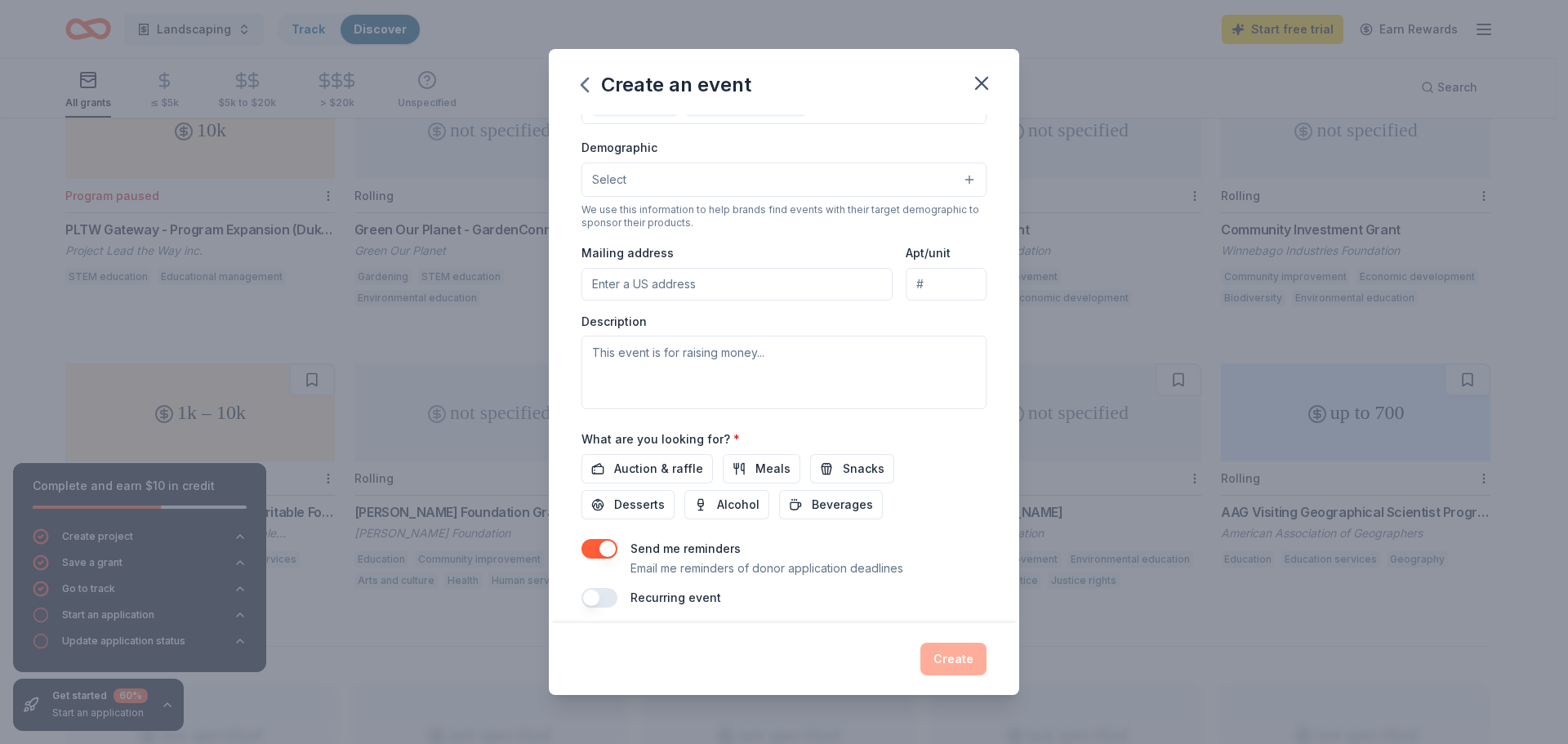
scroll to position [273, 0]
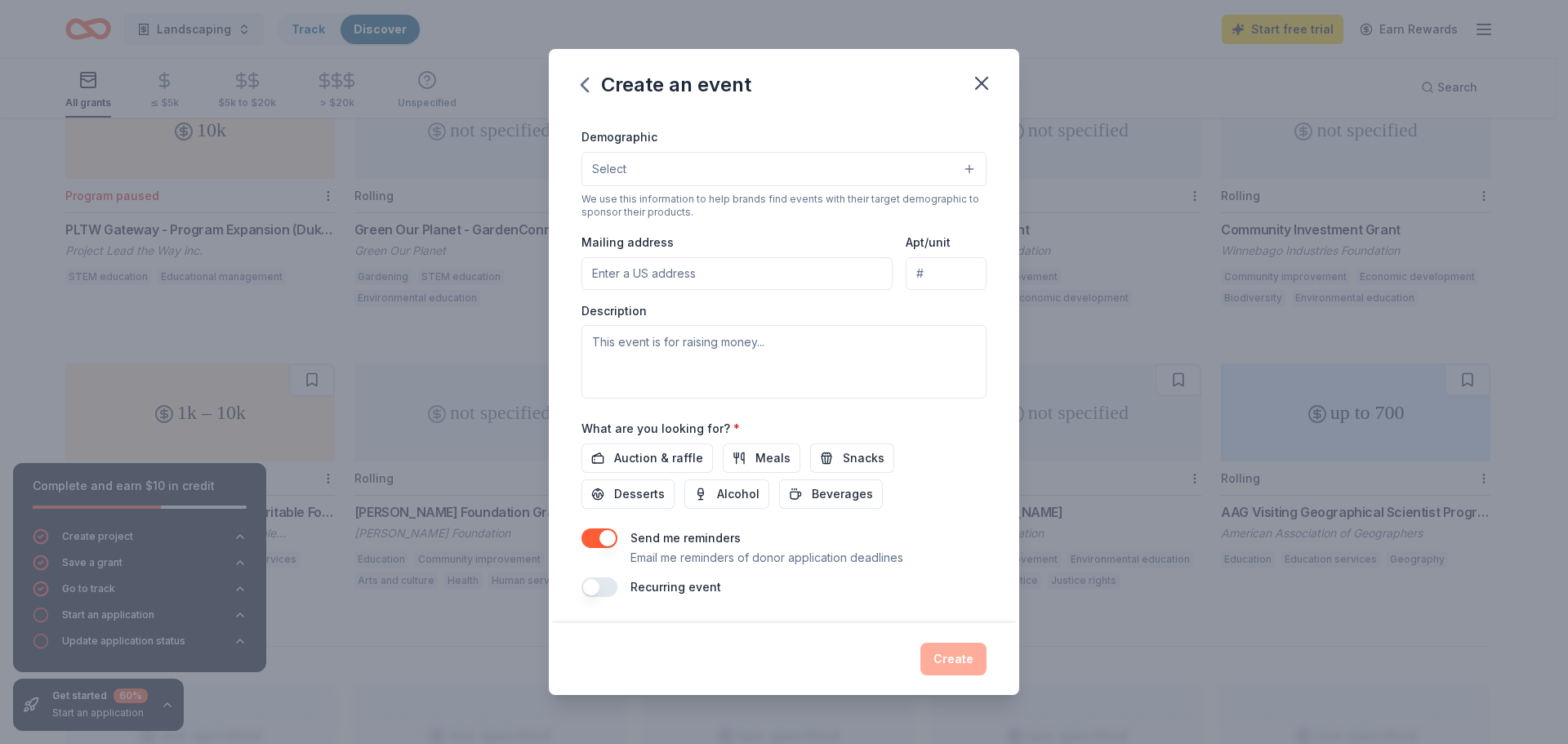
click at [641, 311] on label "Description" at bounding box center [613, 311] width 65 height 16
click at [641, 343] on textarea at bounding box center [784, 361] width 405 height 74
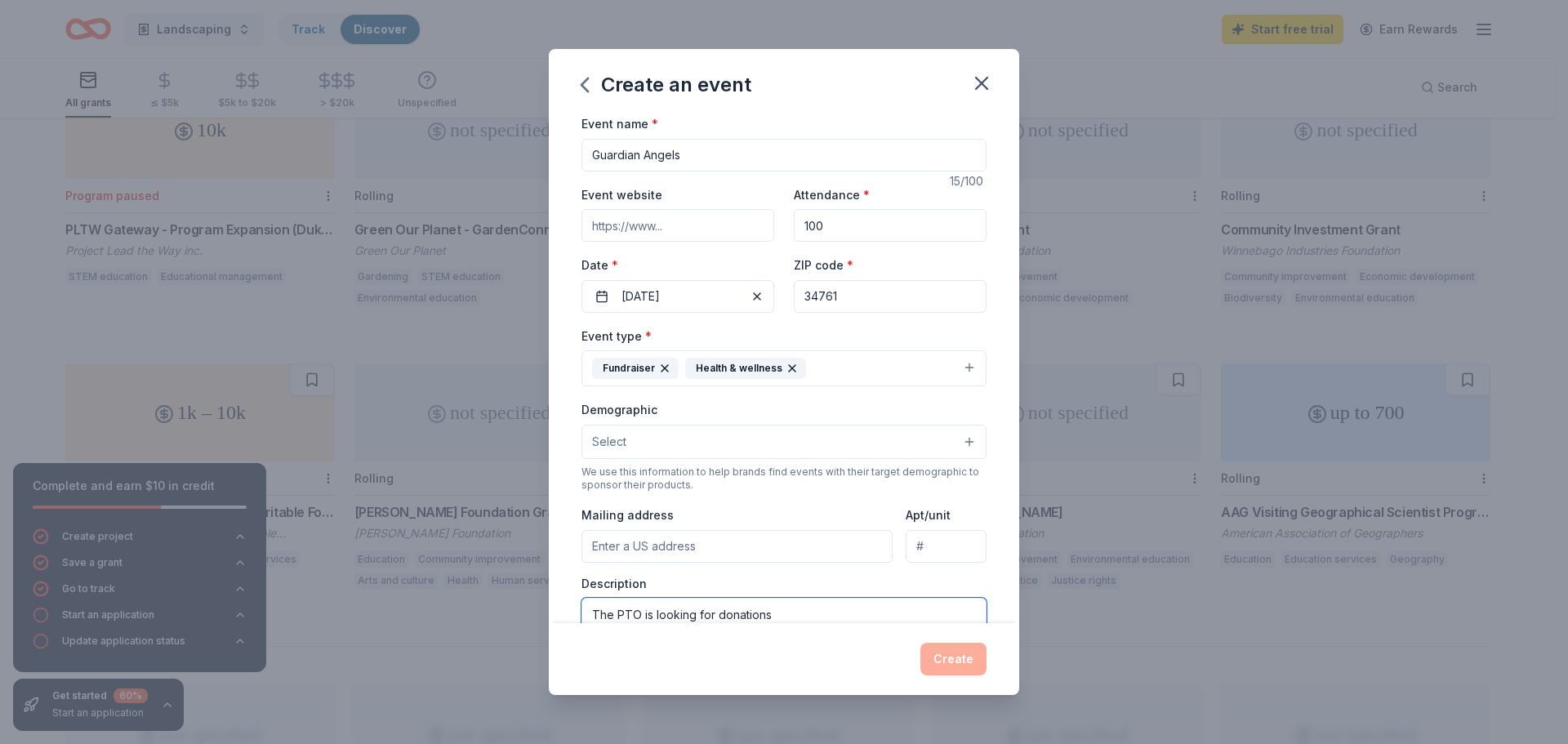
scroll to position [0, 0]
type textarea "The PTO is looking for donations"
click at [586, 81] on icon "button" at bounding box center [585, 85] width 7 height 13
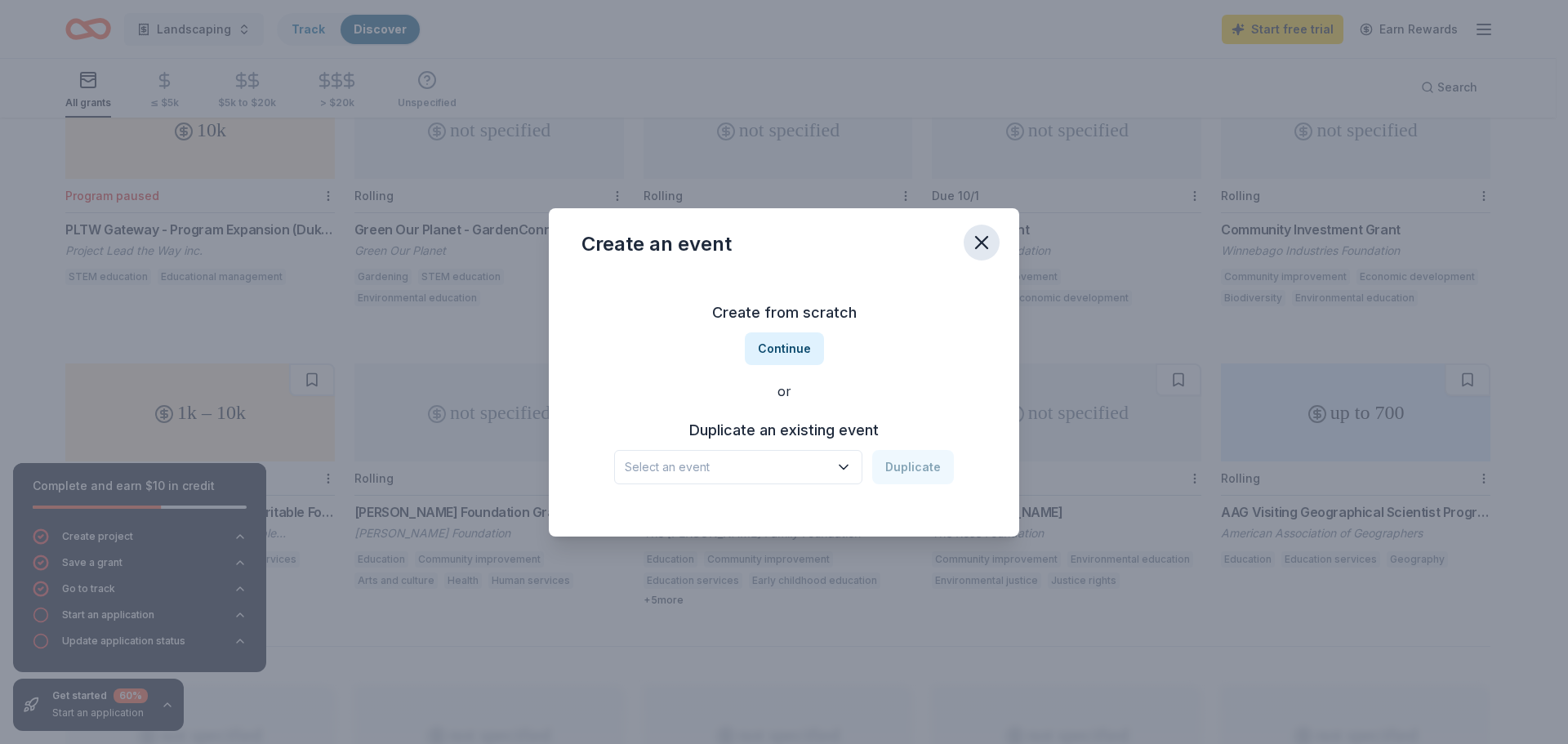
click at [975, 246] on icon "button" at bounding box center [982, 242] width 23 height 23
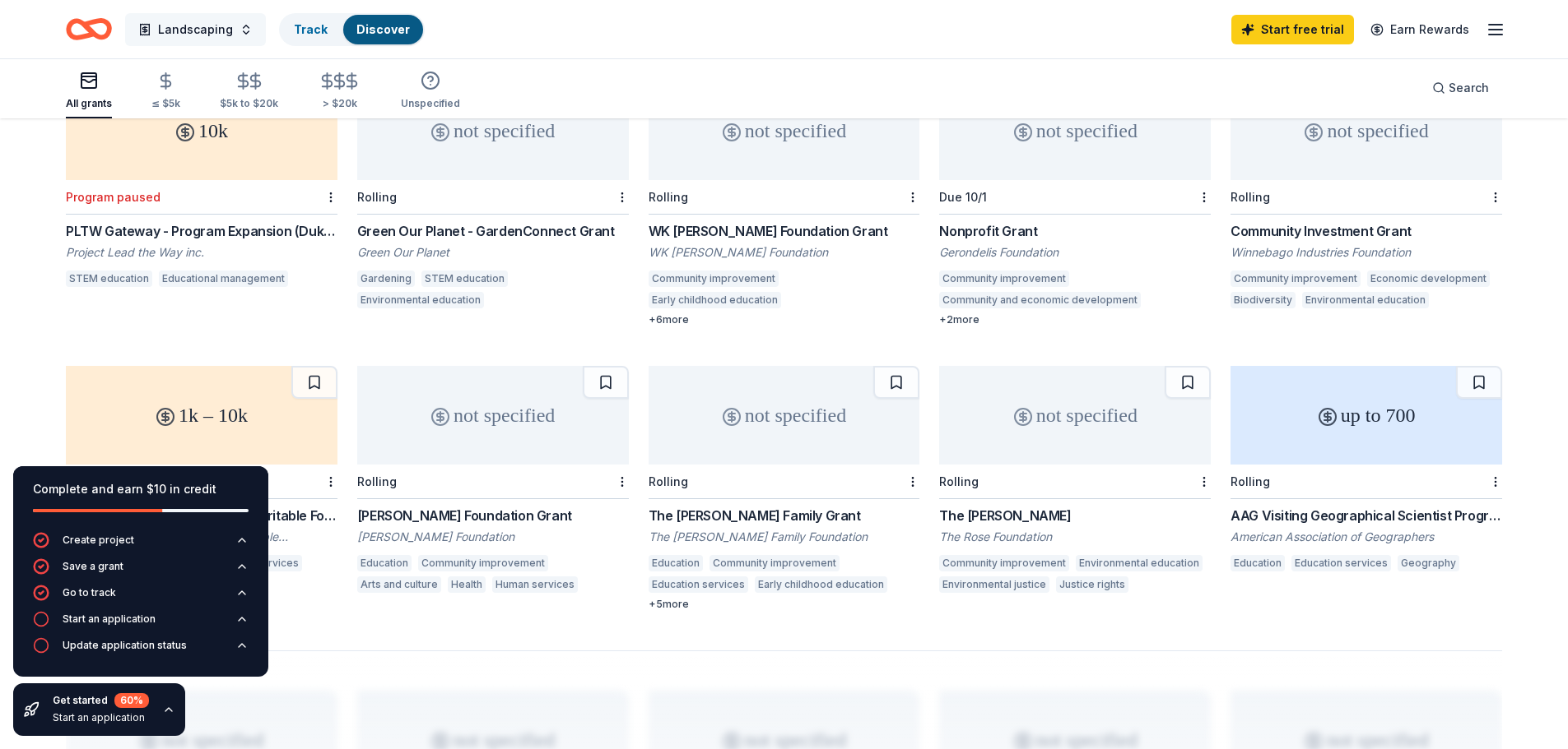
click at [237, 32] on button "Landscaping" at bounding box center [195, 29] width 141 height 33
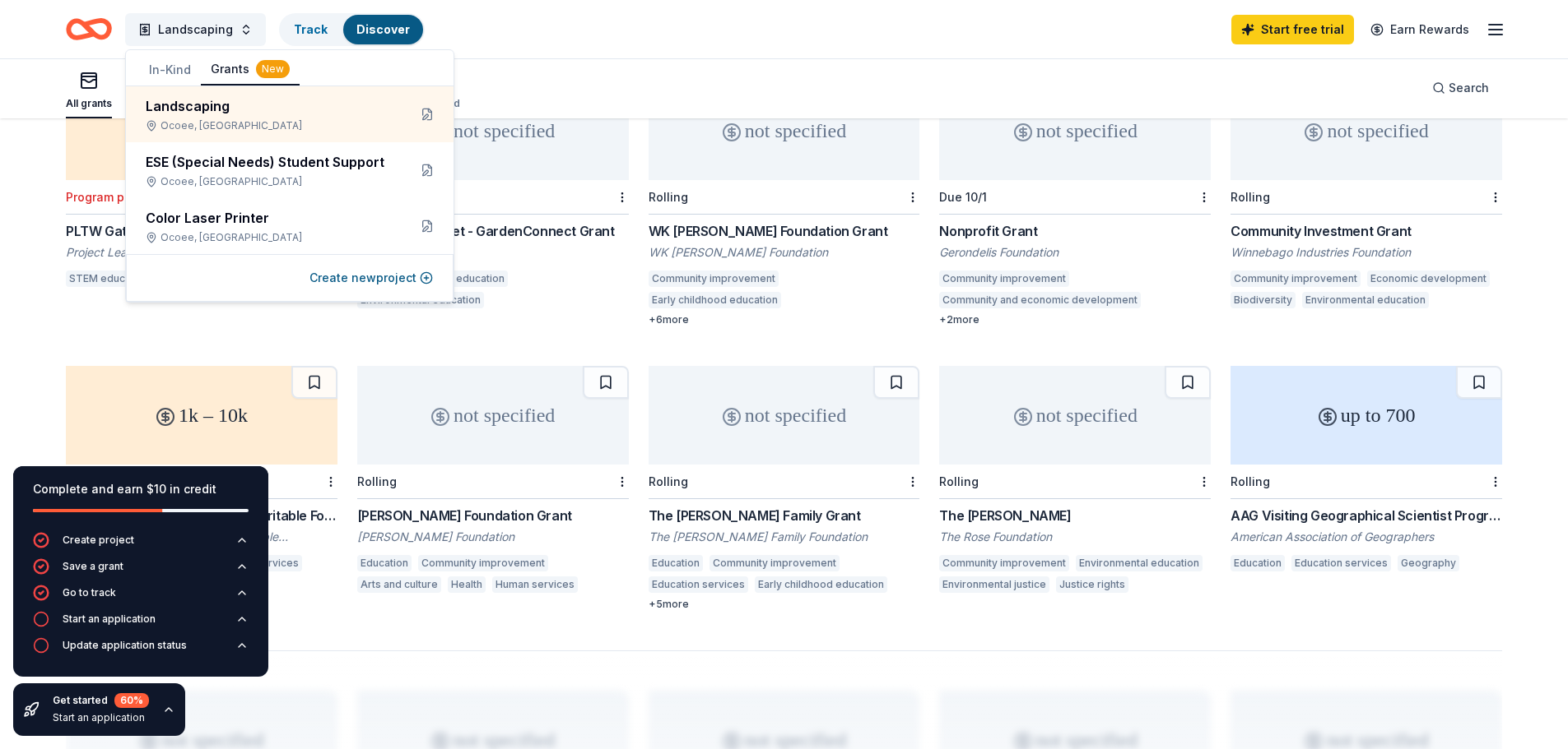
click at [180, 66] on button "In-Kind" at bounding box center [170, 70] width 61 height 30
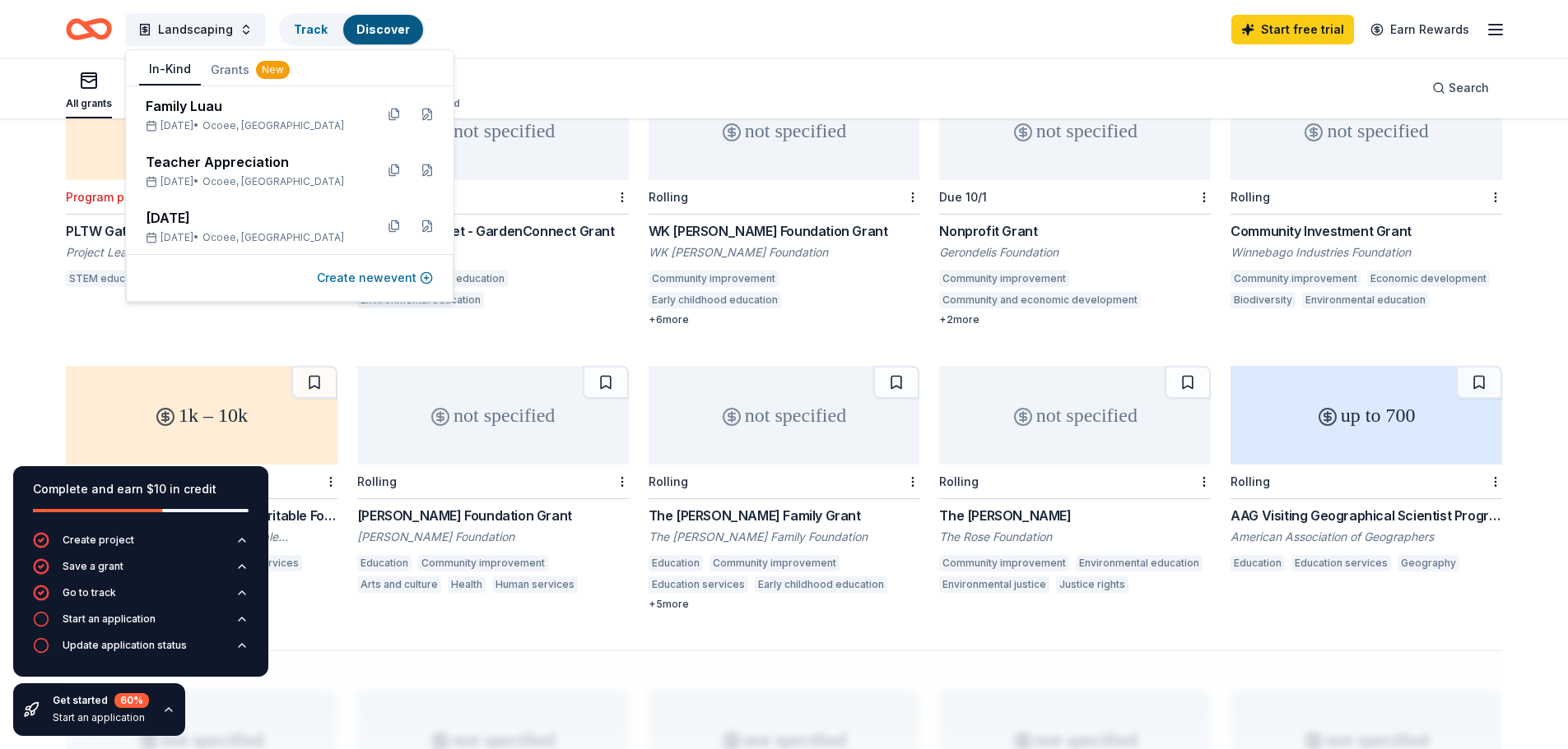
click at [381, 274] on button "Create new event" at bounding box center [375, 278] width 116 height 20
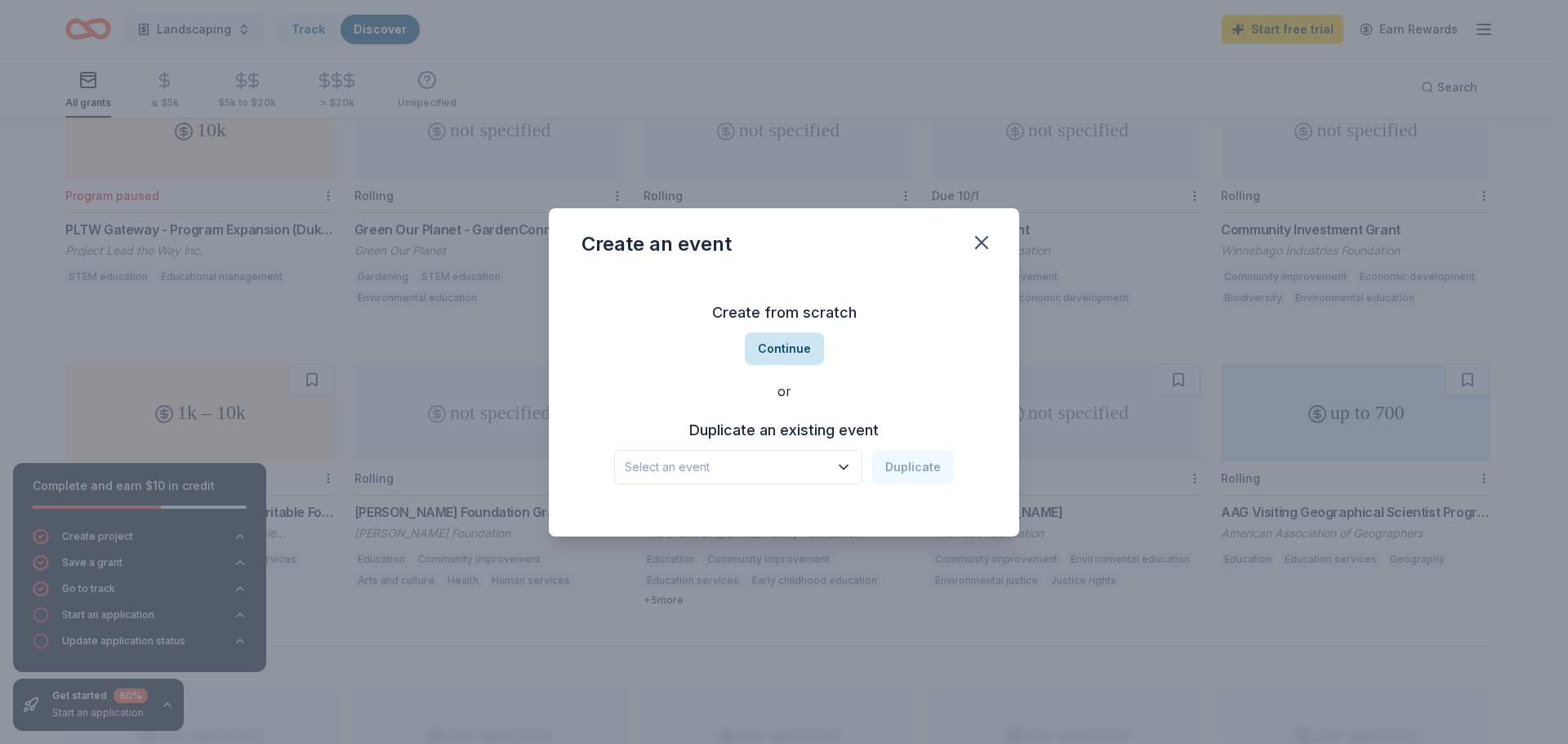
click at [778, 343] on button "Continue" at bounding box center [784, 349] width 80 height 33
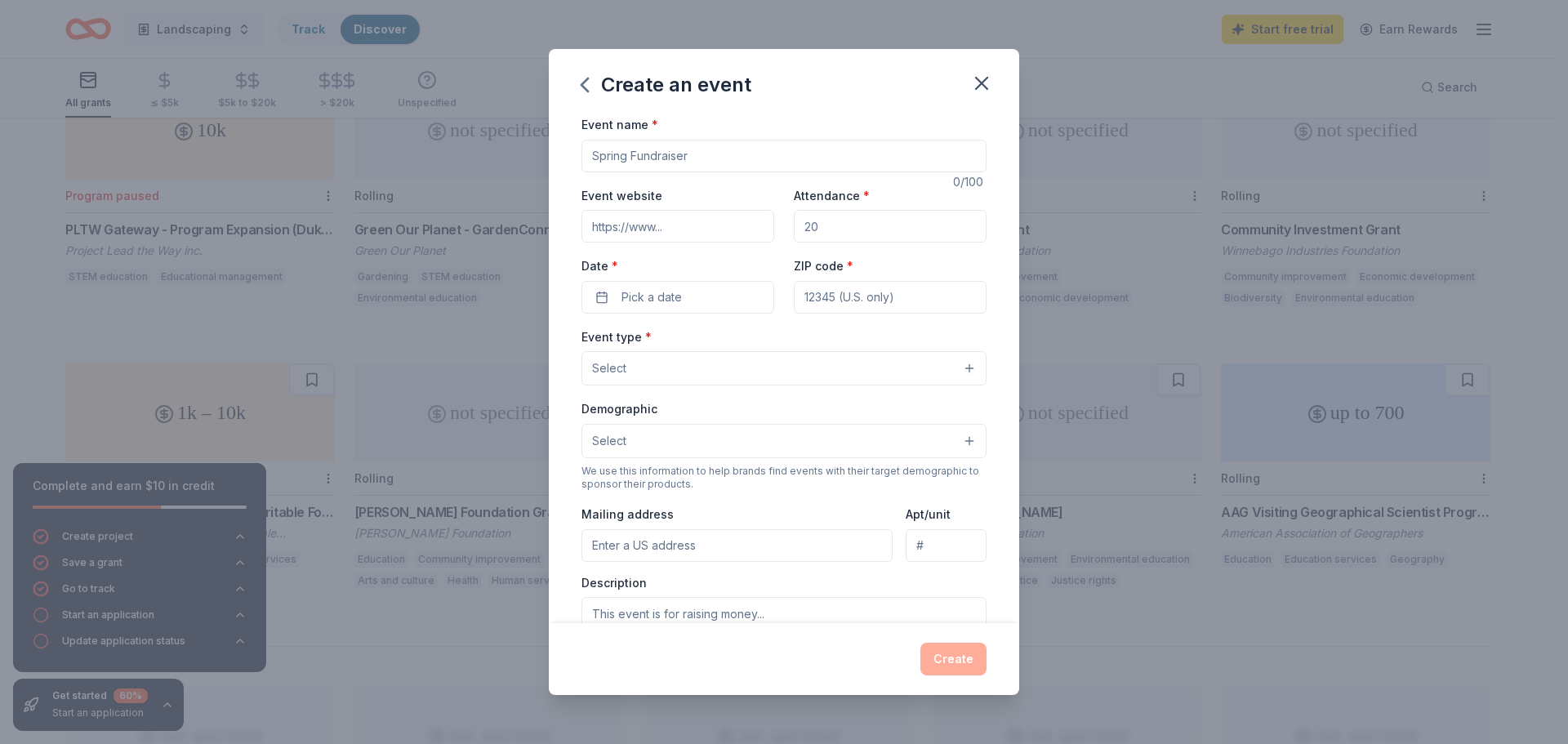
click at [670, 154] on input "Event name *" at bounding box center [784, 156] width 405 height 33
type input "Guardian Angels"
click at [873, 229] on input "Attendance *" at bounding box center [890, 226] width 193 height 33
type input "100"
click at [681, 306] on button "Pick a date" at bounding box center [678, 297] width 193 height 33
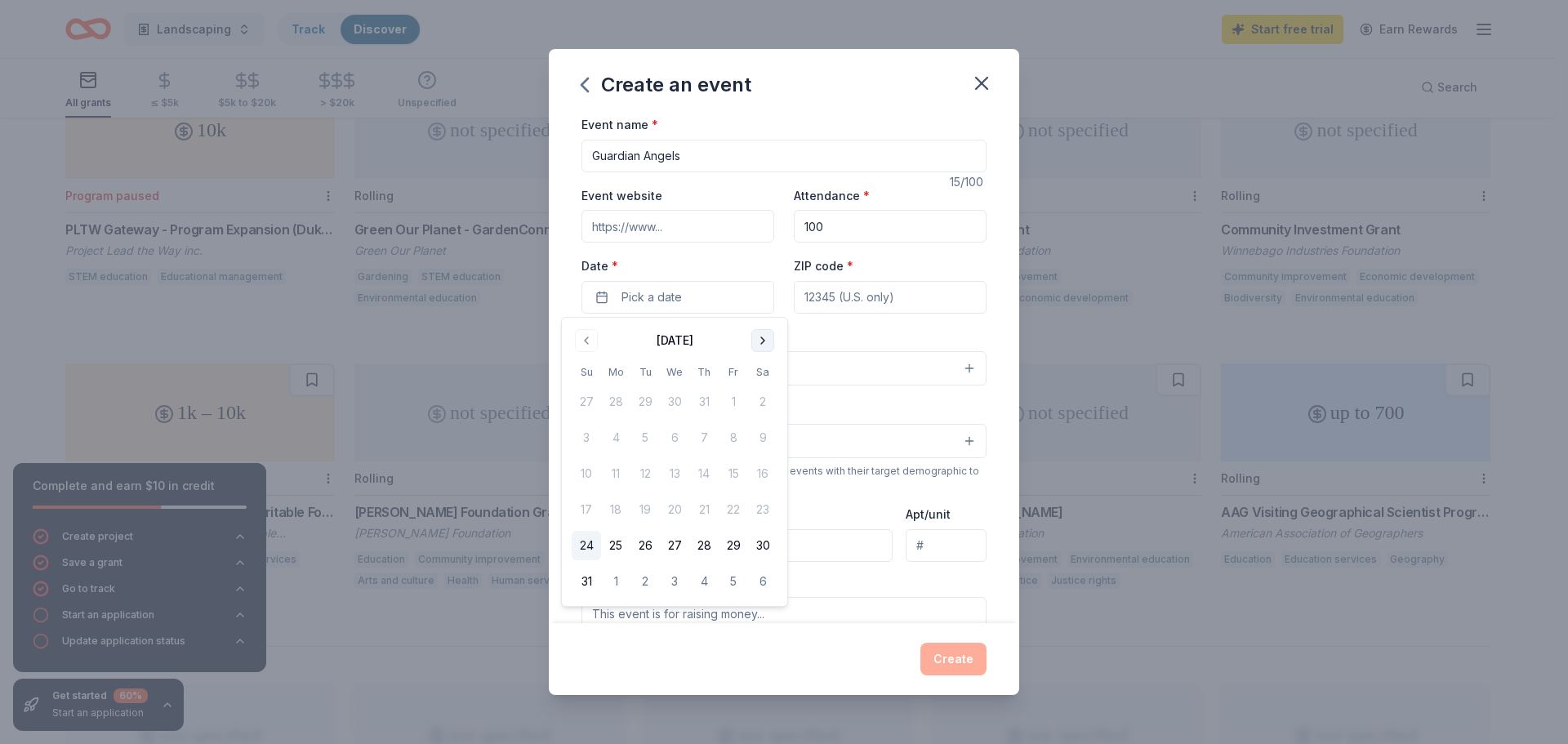
click at [762, 338] on button "Go to next month" at bounding box center [762, 340] width 23 height 23
click at [757, 341] on button "Go to next month" at bounding box center [762, 340] width 23 height 23
click at [611, 394] on button "1" at bounding box center [615, 401] width 30 height 30
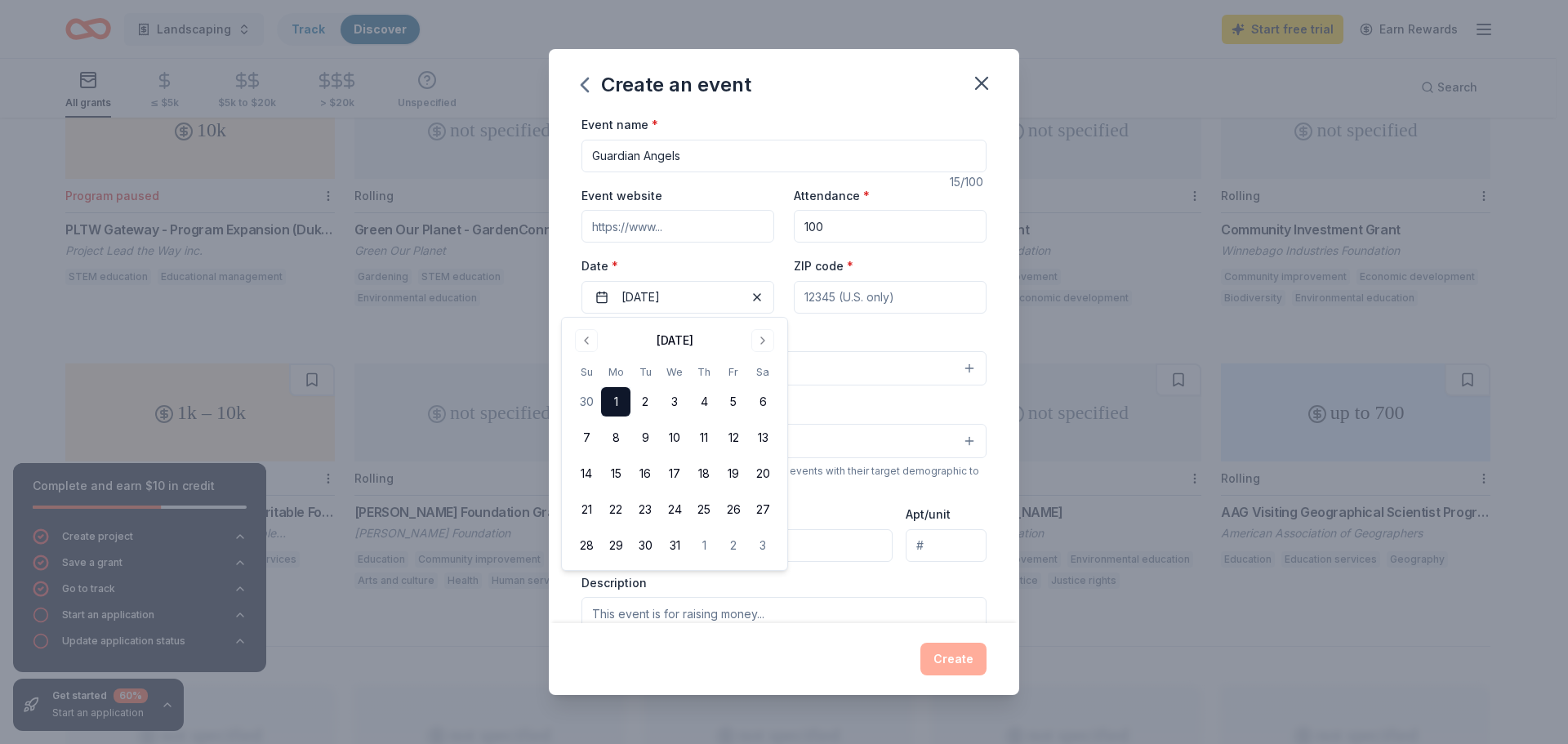
click at [939, 301] on input "ZIP code *" at bounding box center [890, 297] width 193 height 33
paste input "34761"
type input "34761"
click at [640, 374] on button "Select" at bounding box center [784, 368] width 405 height 35
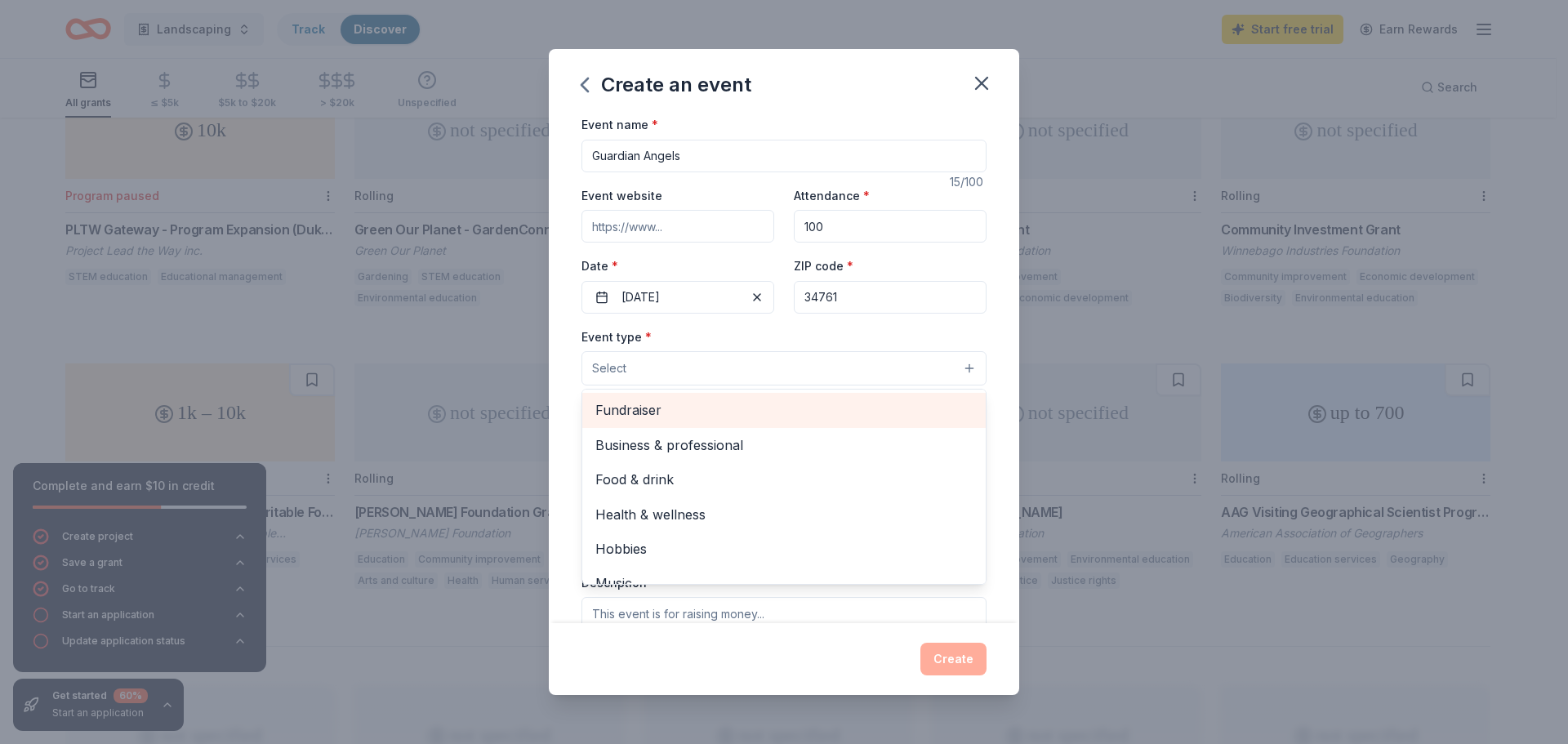
click at [677, 409] on span "Fundraiser" at bounding box center [784, 410] width 377 height 21
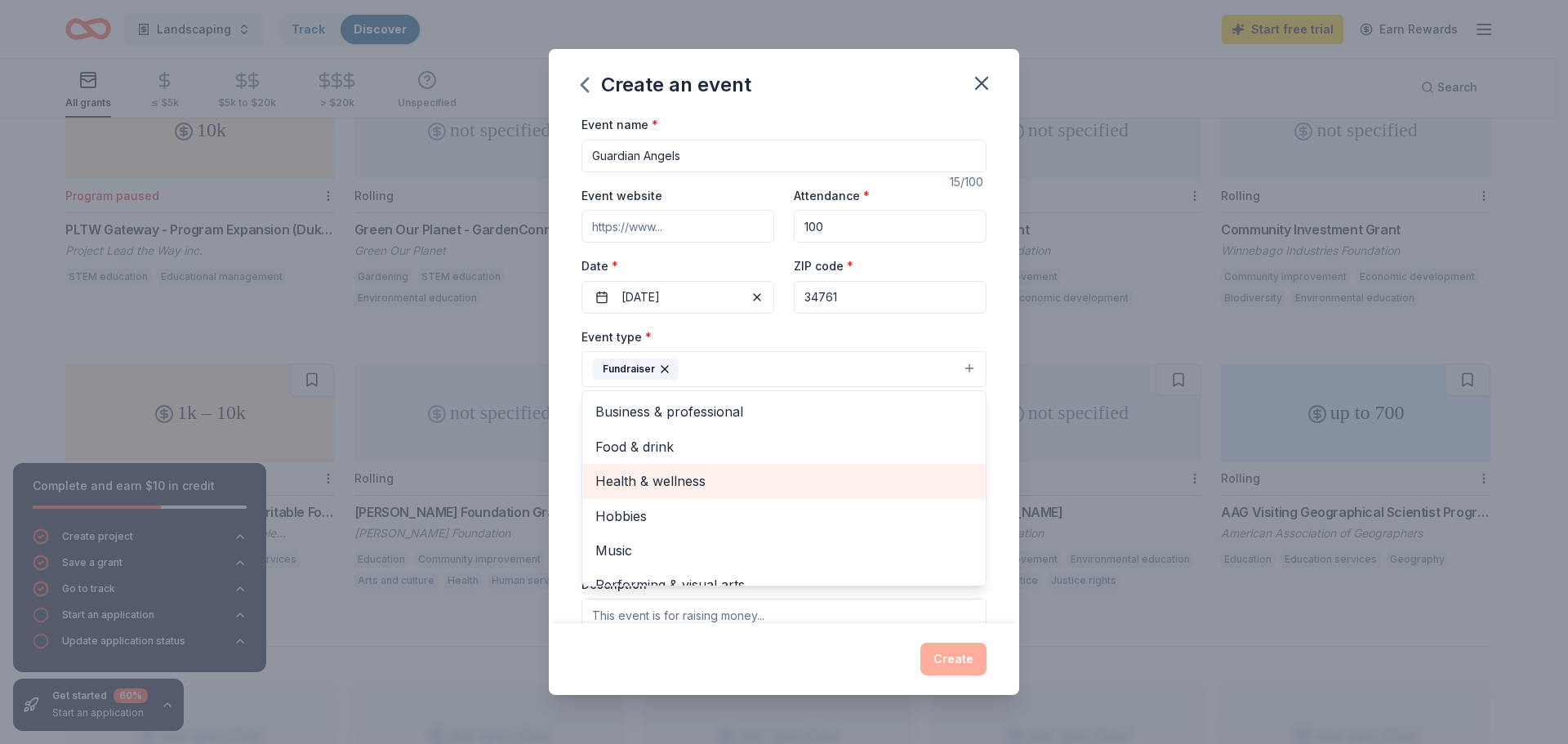
click at [673, 484] on span "Health & wellness" at bounding box center [784, 481] width 377 height 21
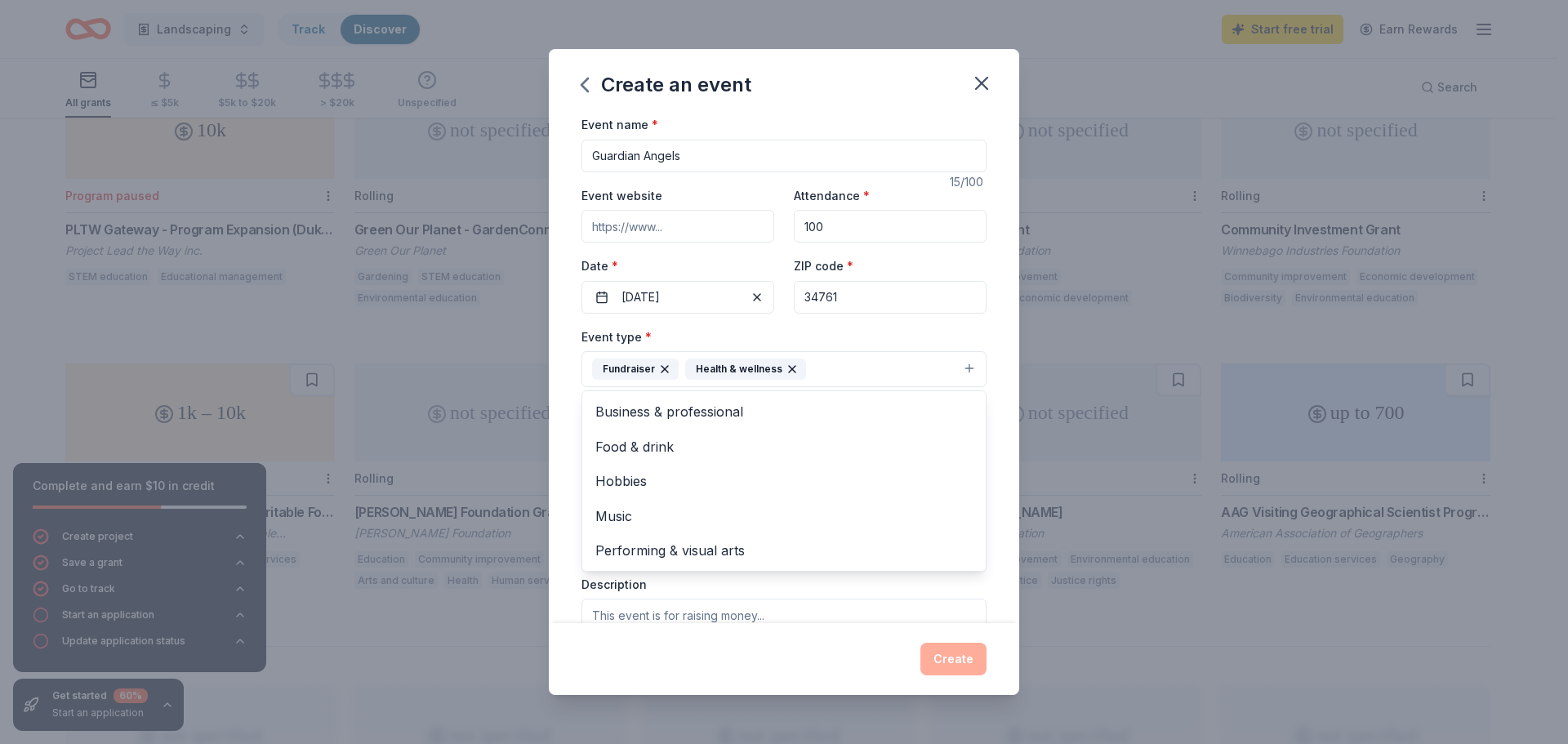
click at [950, 327] on div "Event type * Fundraiser Health & wellness Business & professional Food & drink …" at bounding box center [784, 357] width 405 height 61
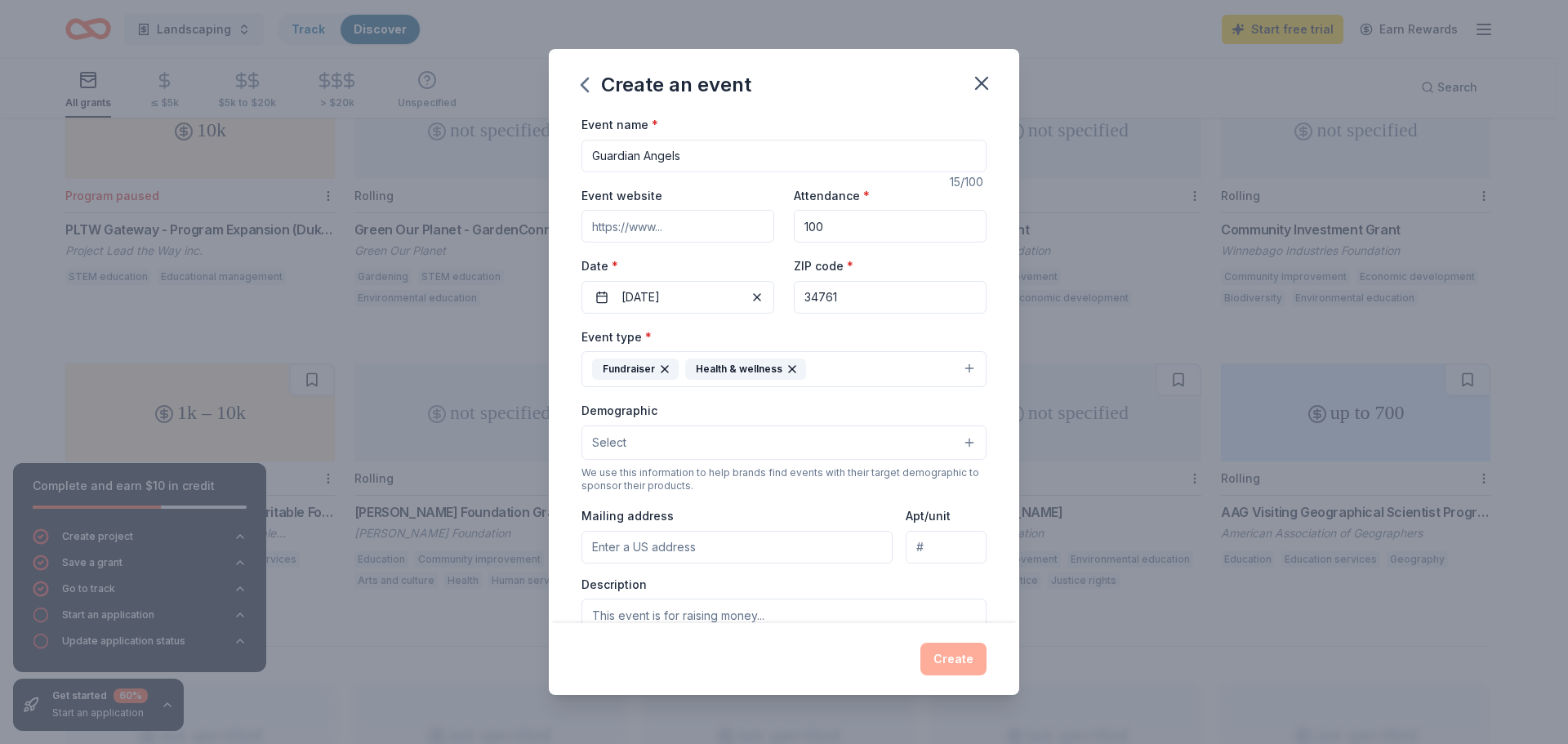
scroll to position [82, 0]
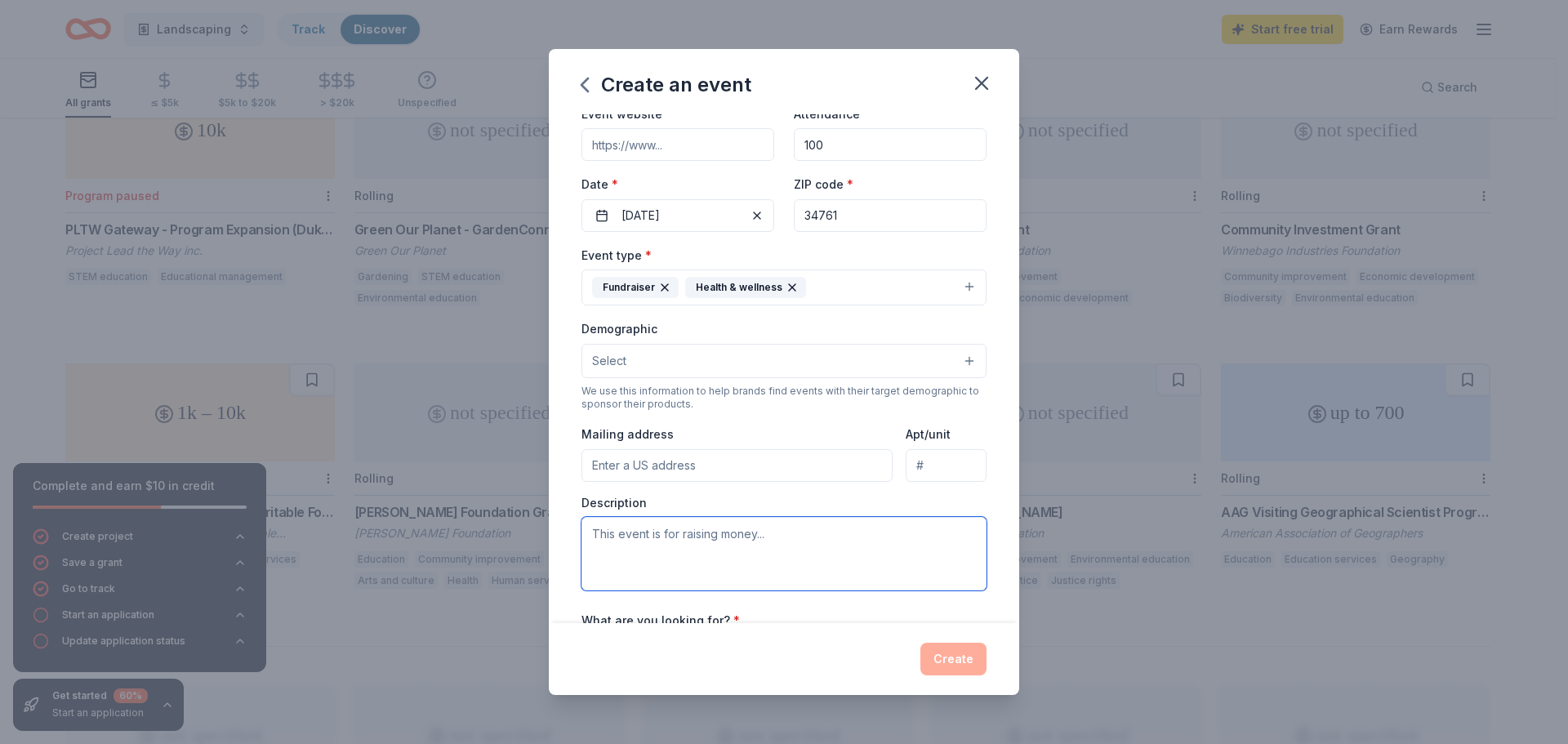
click at [731, 551] on textarea at bounding box center [784, 554] width 405 height 74
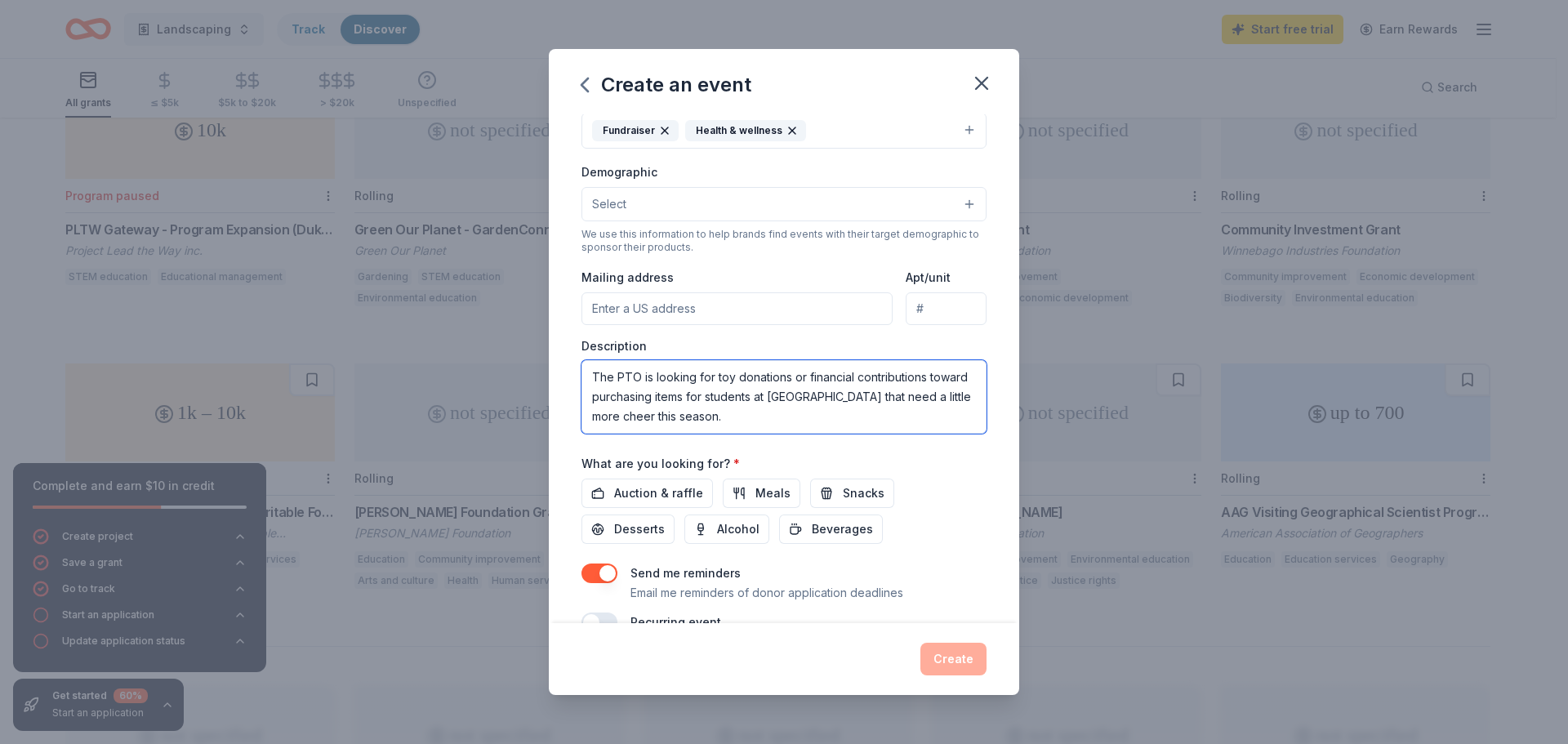
scroll to position [245, 0]
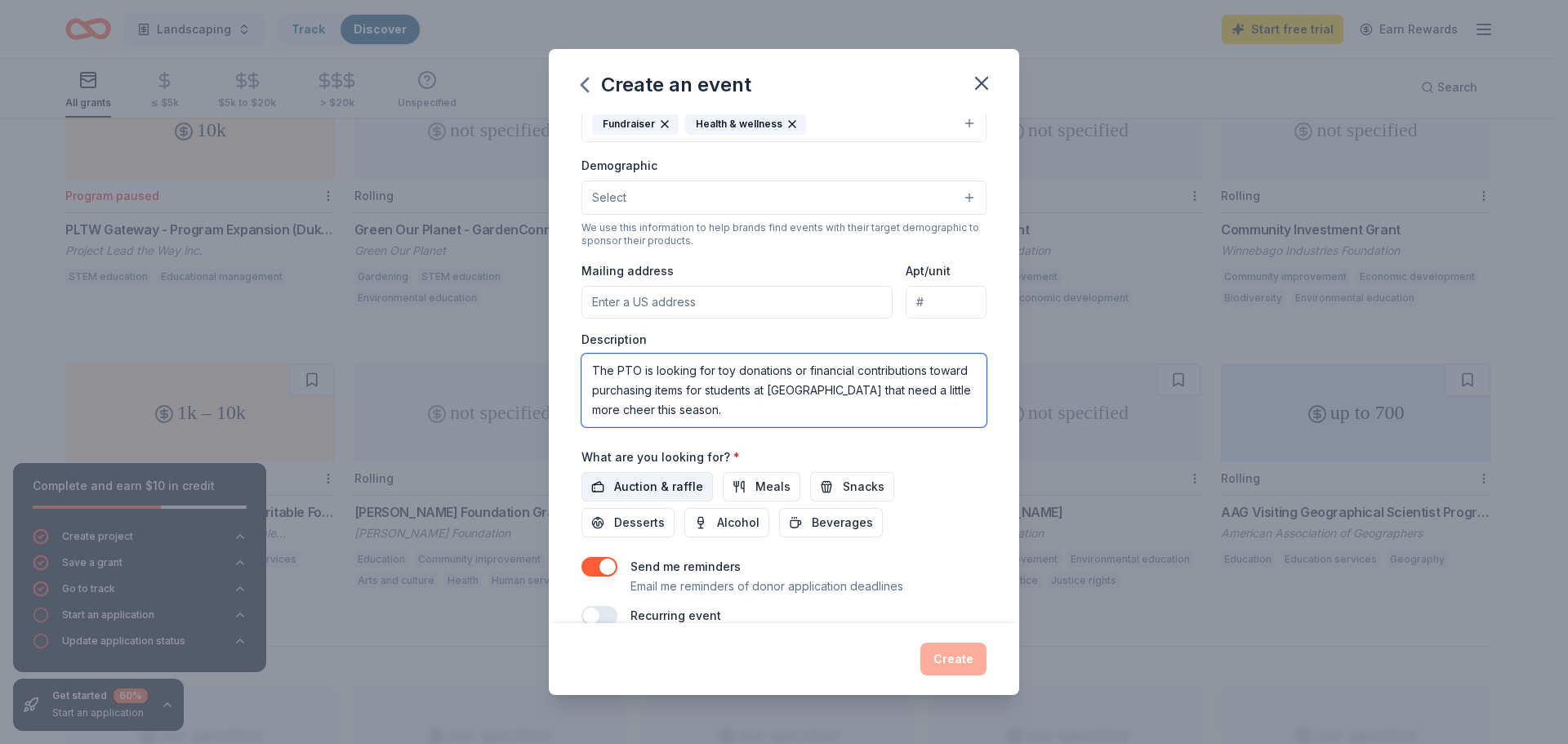
type textarea "The PTO is looking for toy donations or financial contributions toward purchasi…"
click at [641, 486] on span "Auction & raffle" at bounding box center [658, 487] width 89 height 19
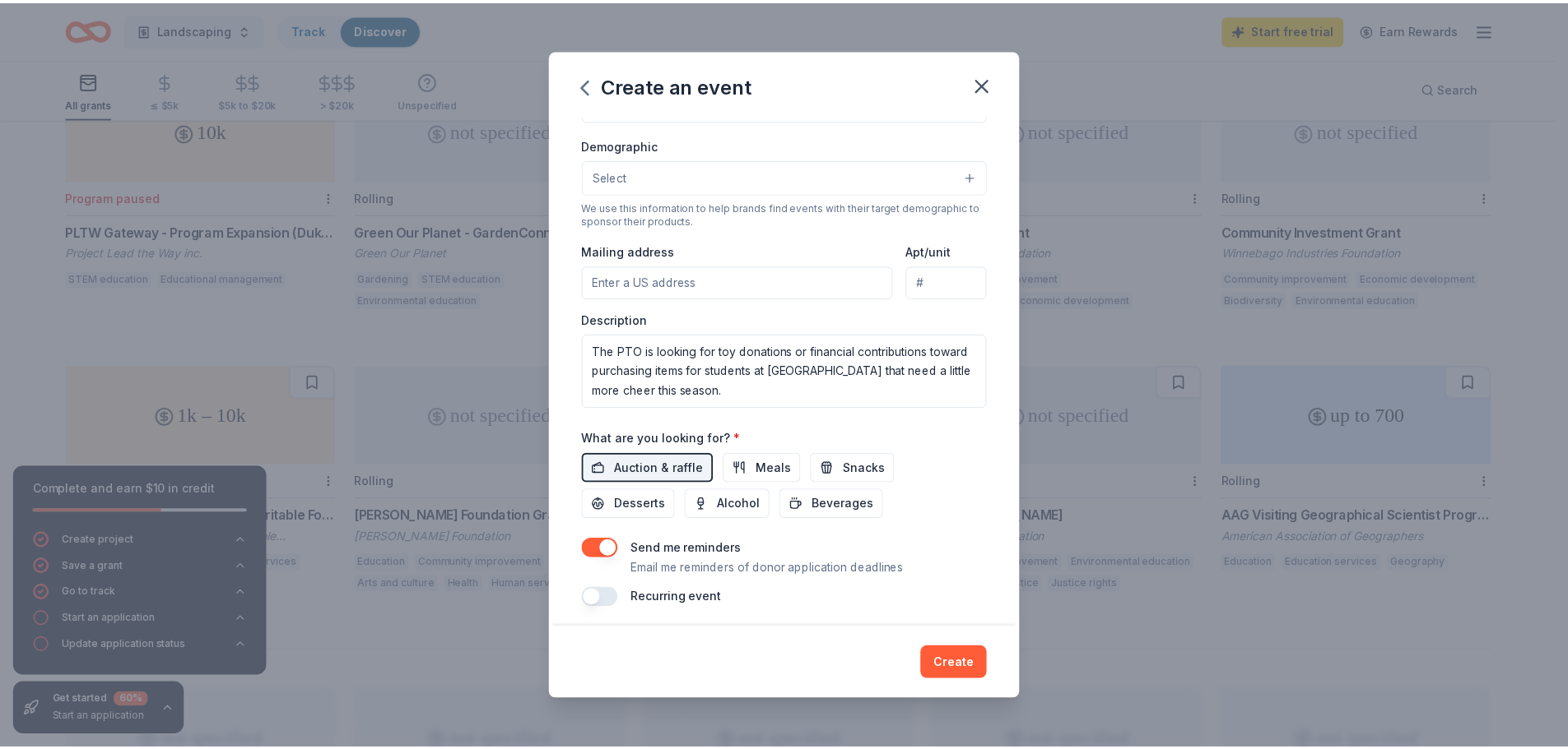
scroll to position [275, 0]
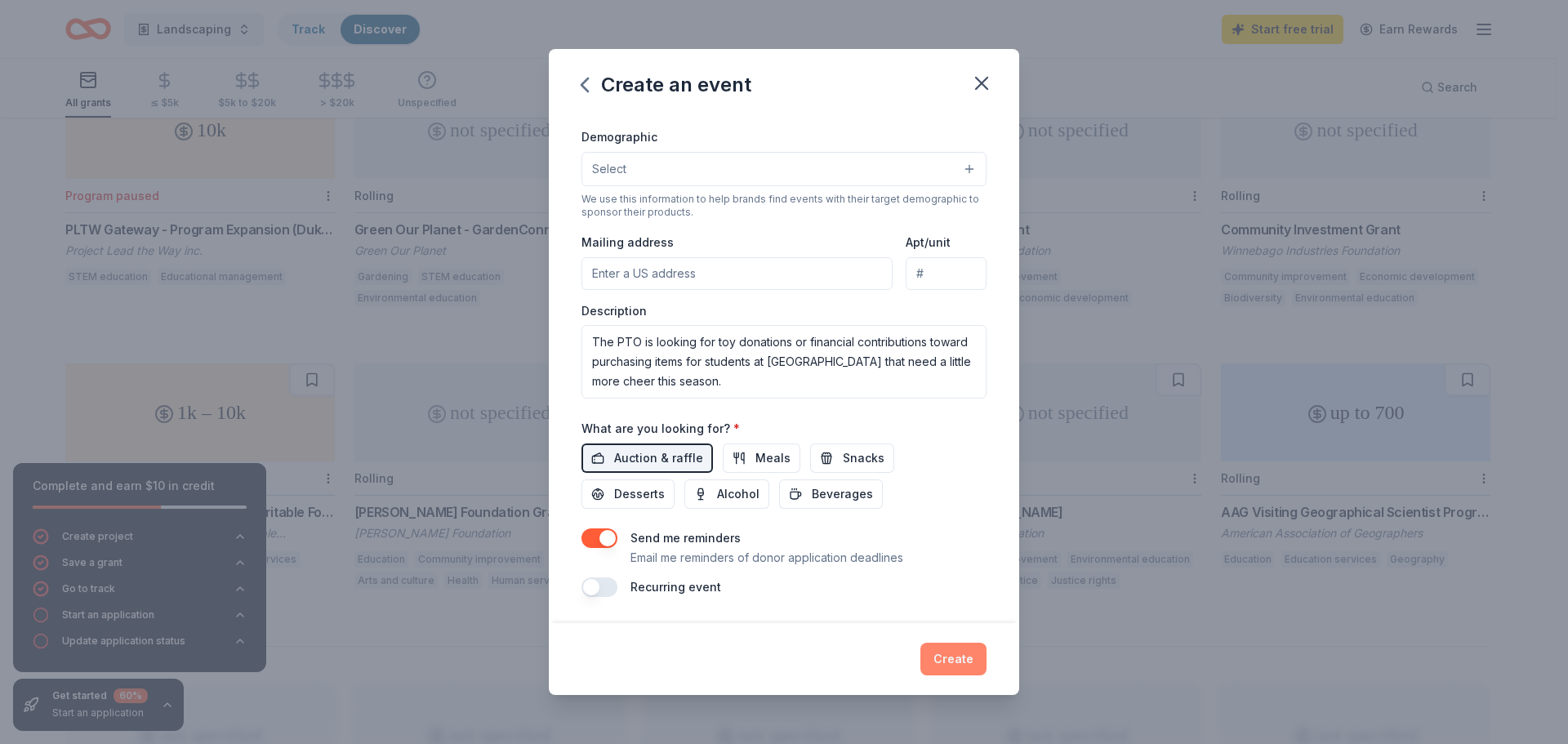
click at [958, 660] on button "Create" at bounding box center [954, 659] width 66 height 33
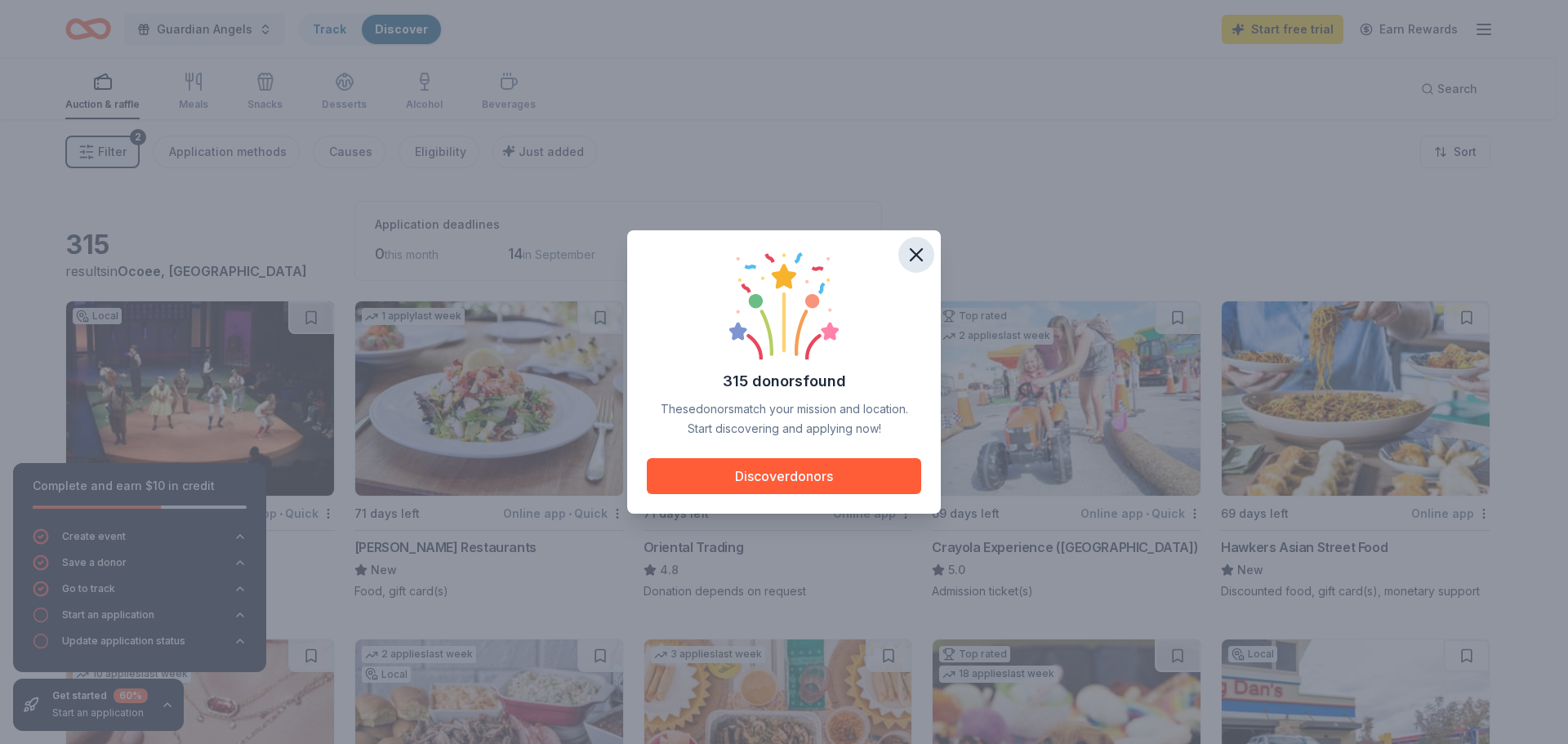
click at [925, 256] on icon "button" at bounding box center [916, 255] width 23 height 23
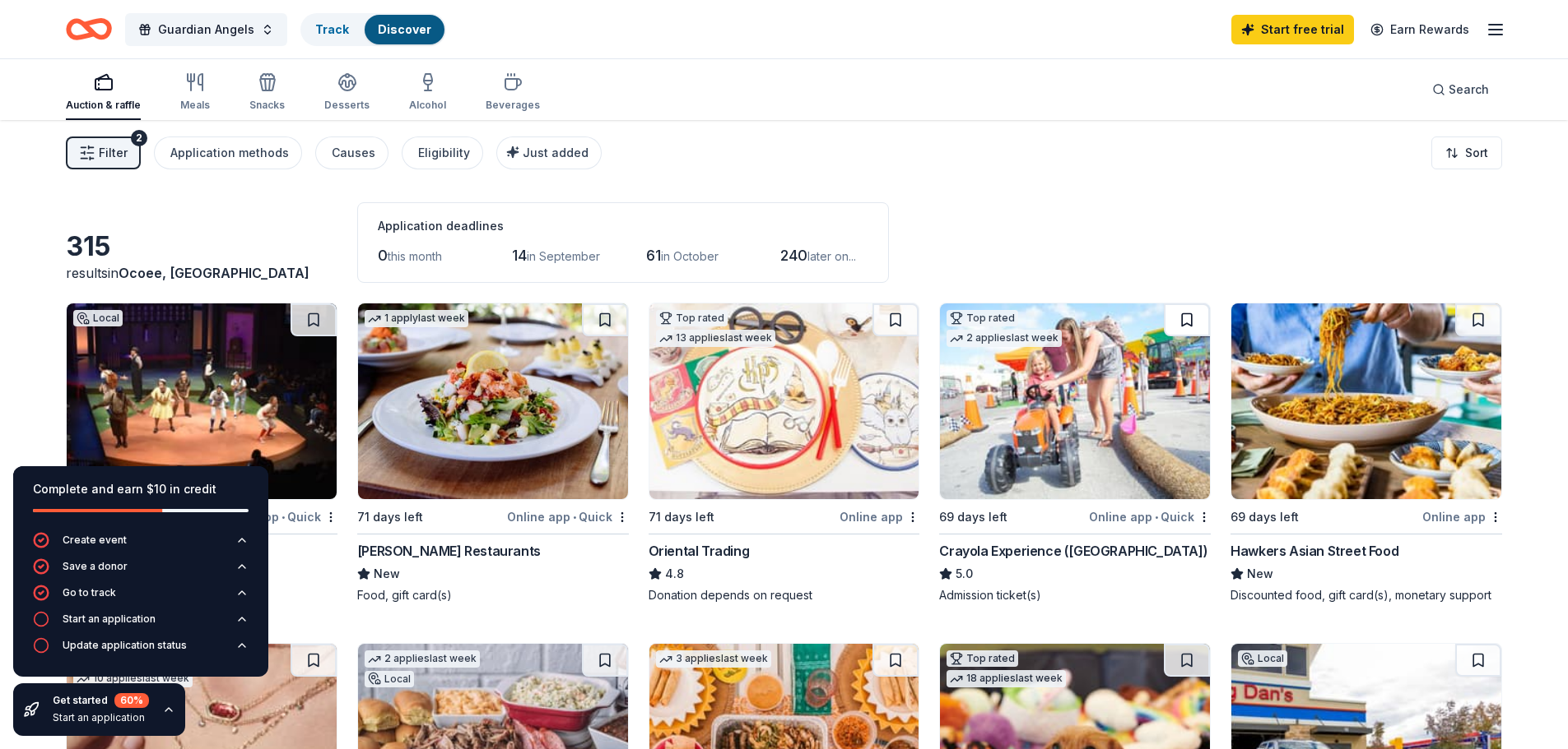
click at [1195, 317] on button at bounding box center [1187, 320] width 46 height 33
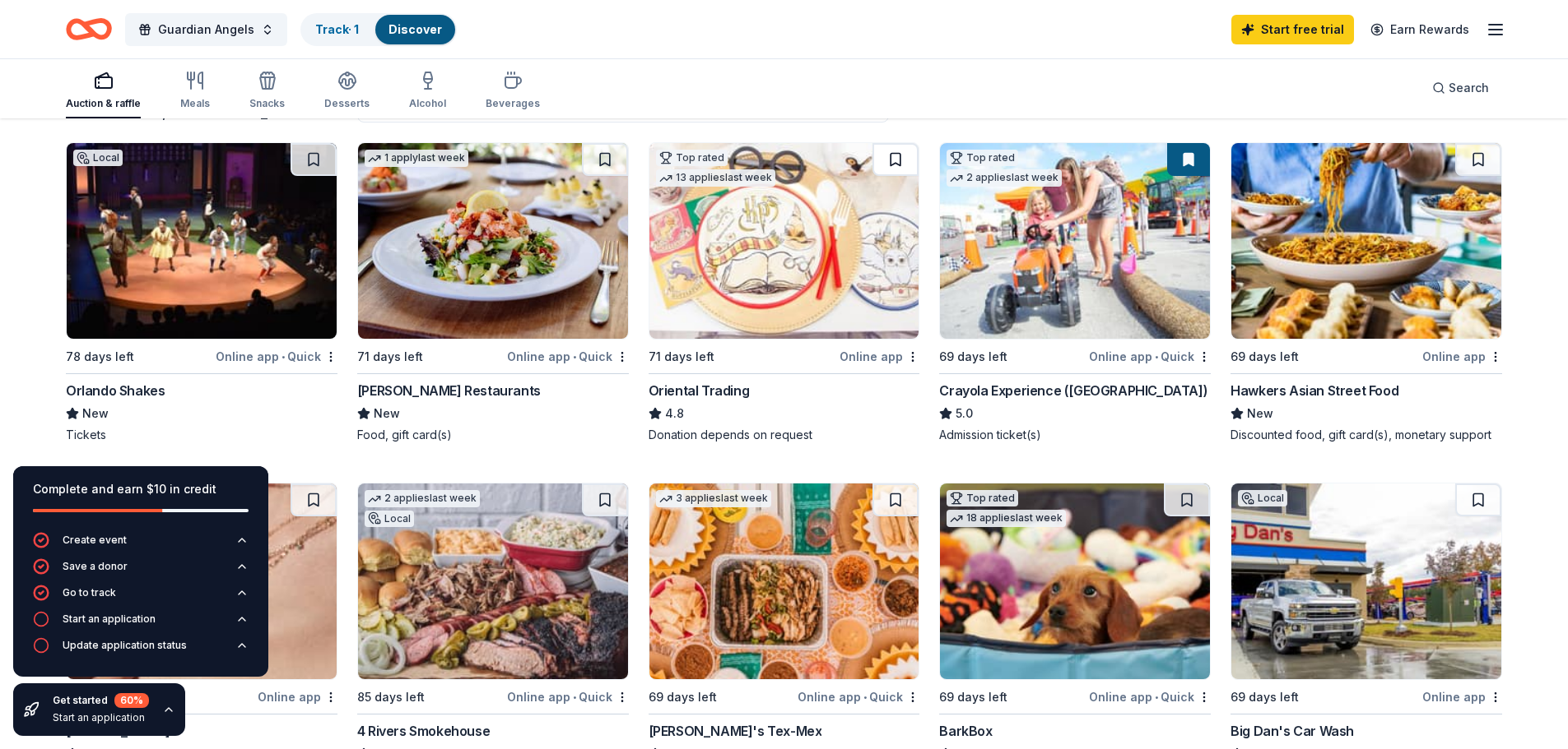
scroll to position [164, 0]
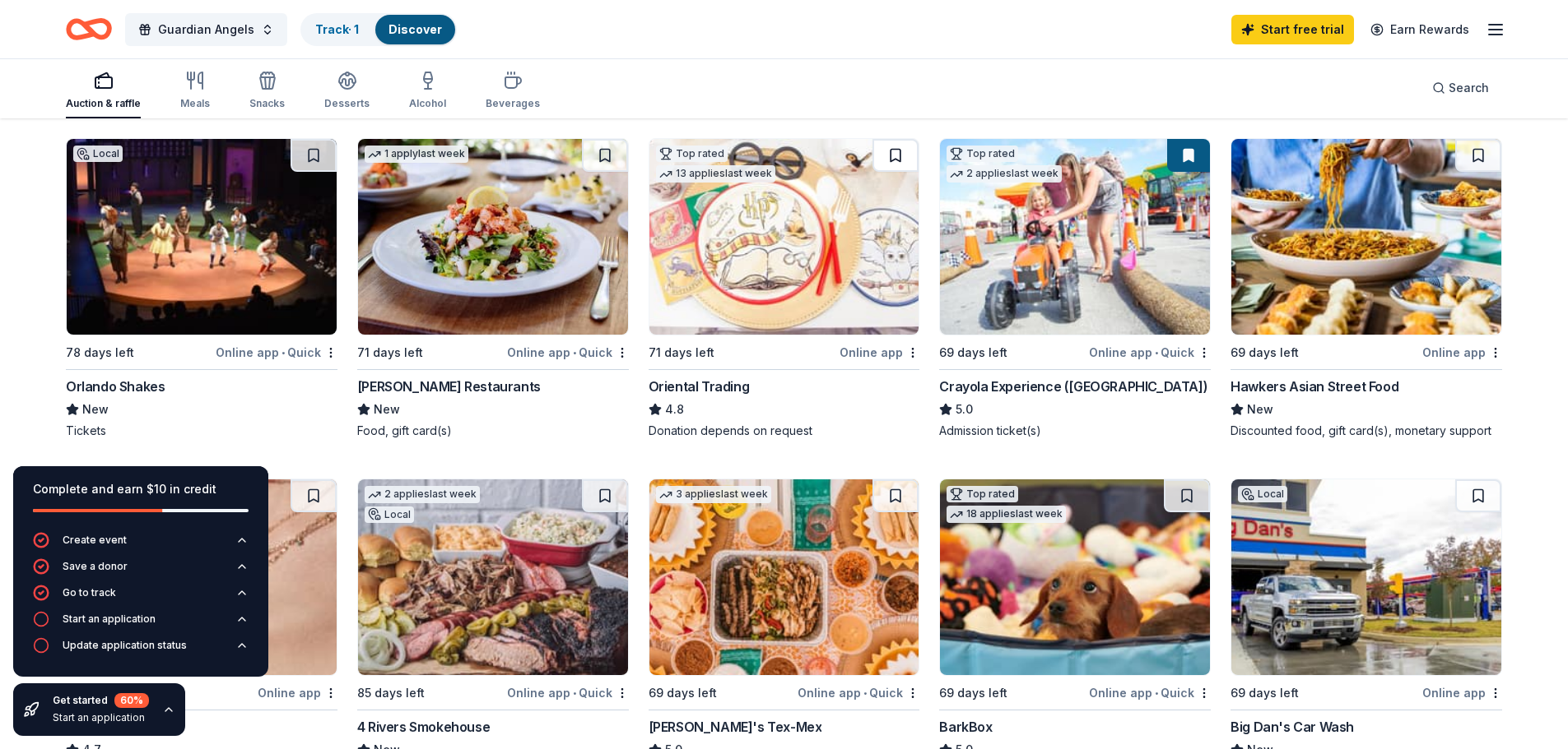
click at [899, 167] on button at bounding box center [895, 155] width 46 height 33
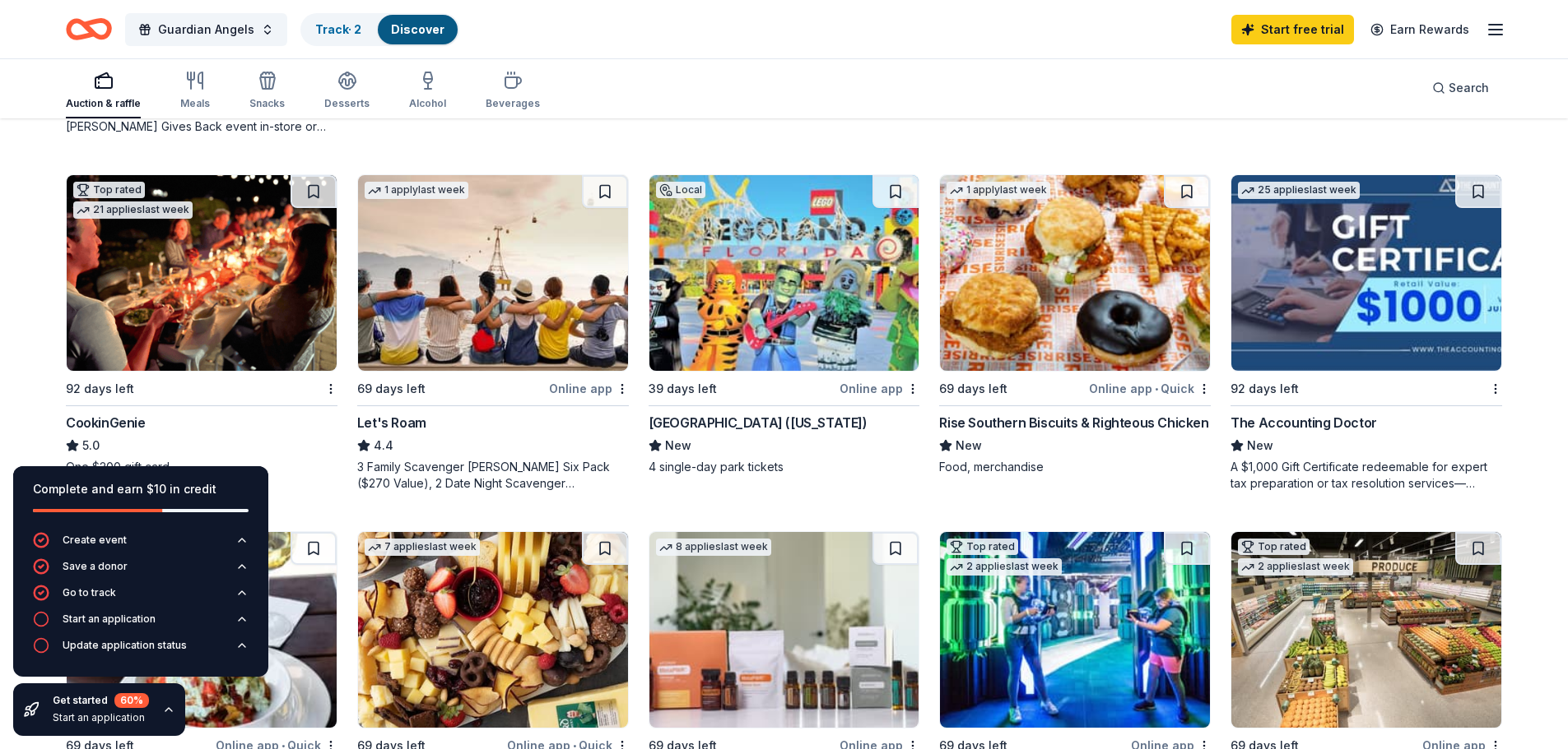
scroll to position [822, 0]
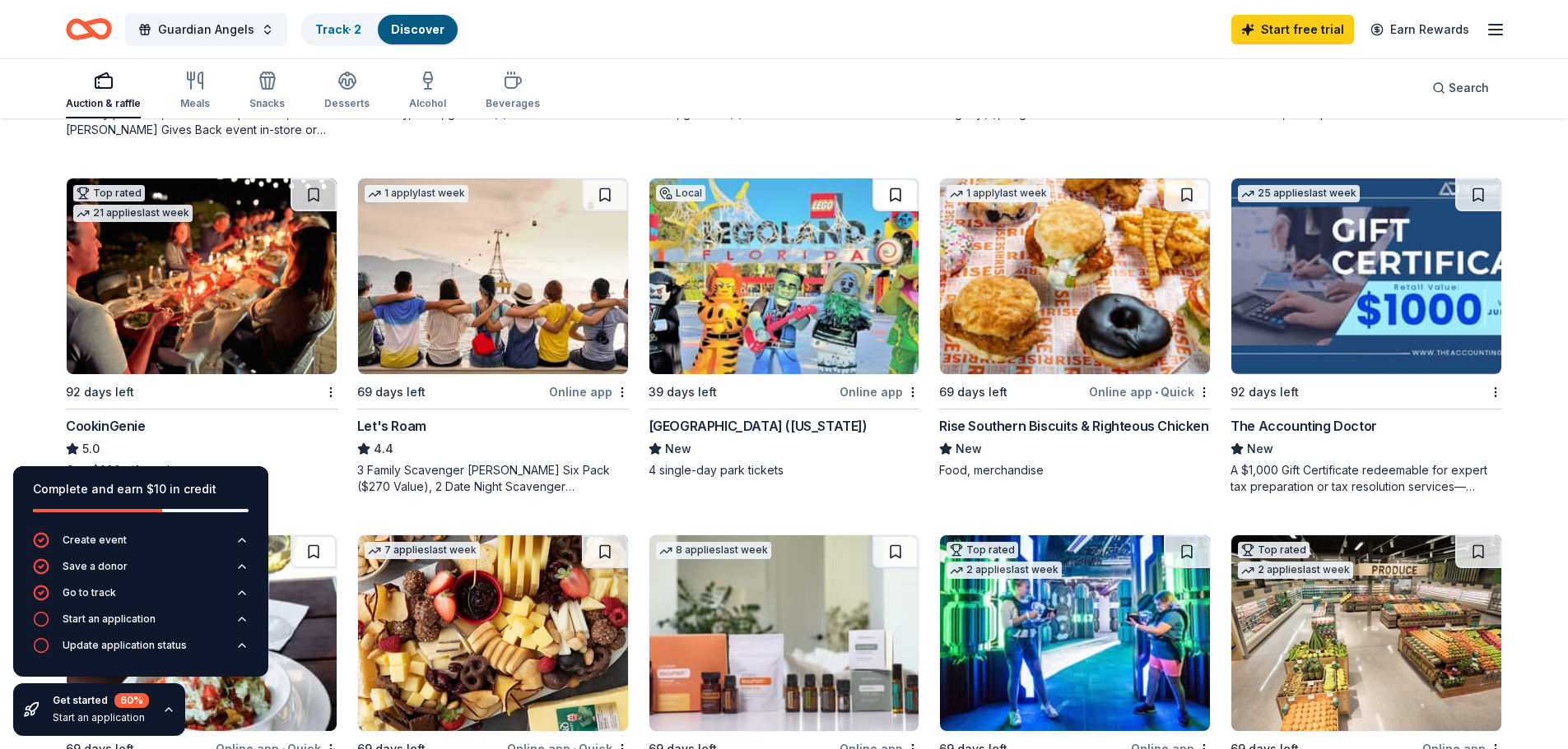
click at [892, 195] on button at bounding box center [895, 194] width 46 height 33
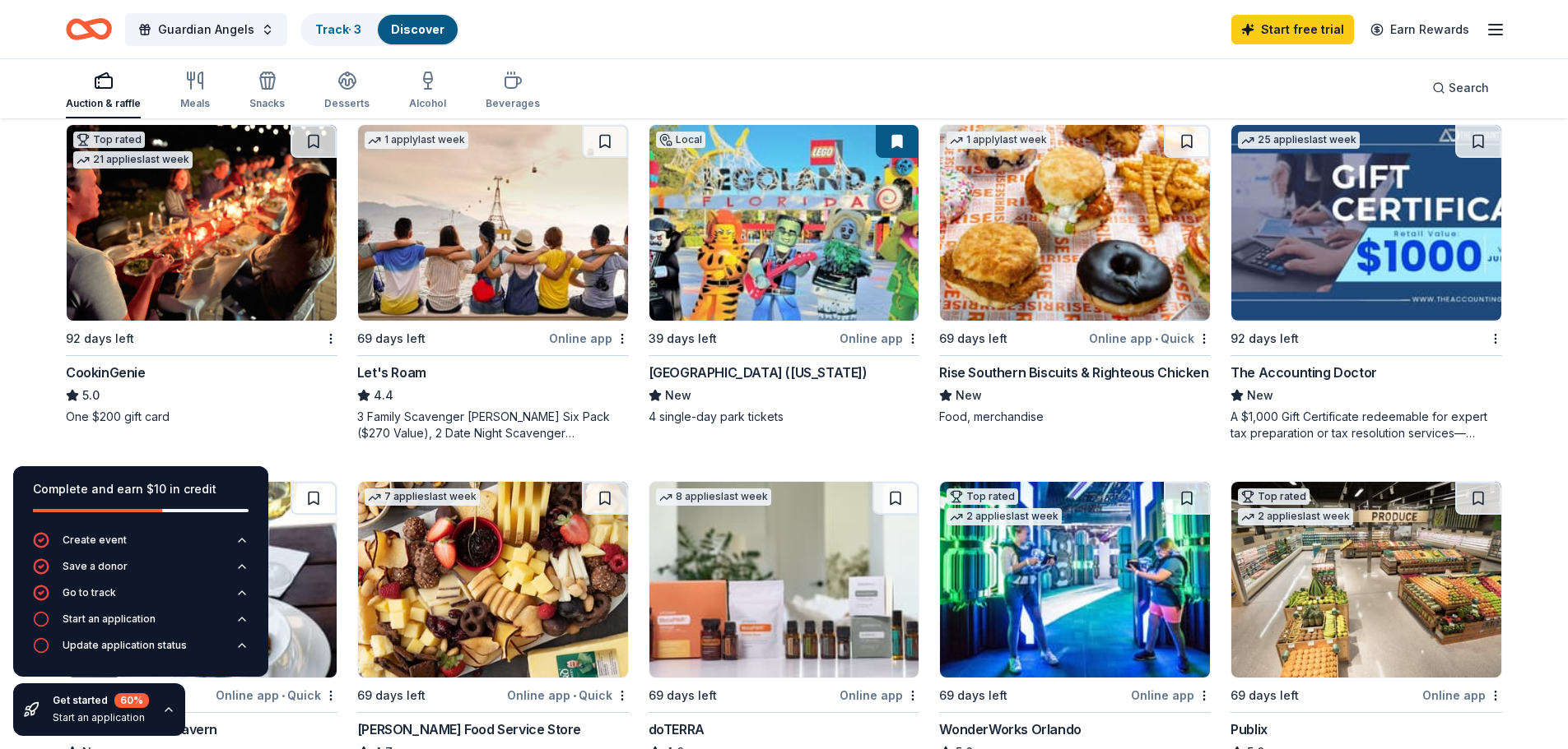
scroll to position [905, 0]
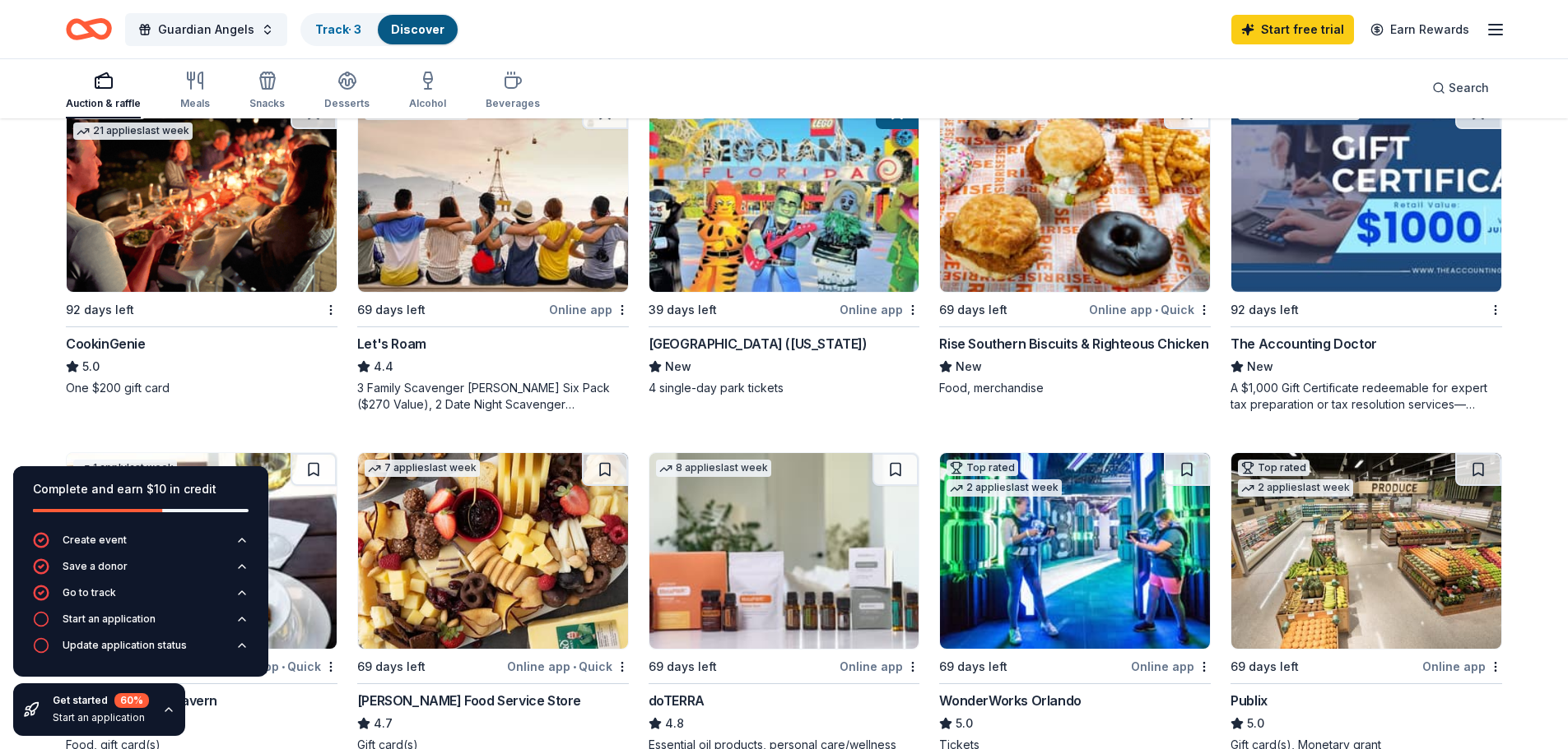
click at [1175, 452] on div "Top rated 2 applies last week" at bounding box center [1074, 551] width 272 height 198
click at [1197, 466] on button at bounding box center [1187, 470] width 46 height 33
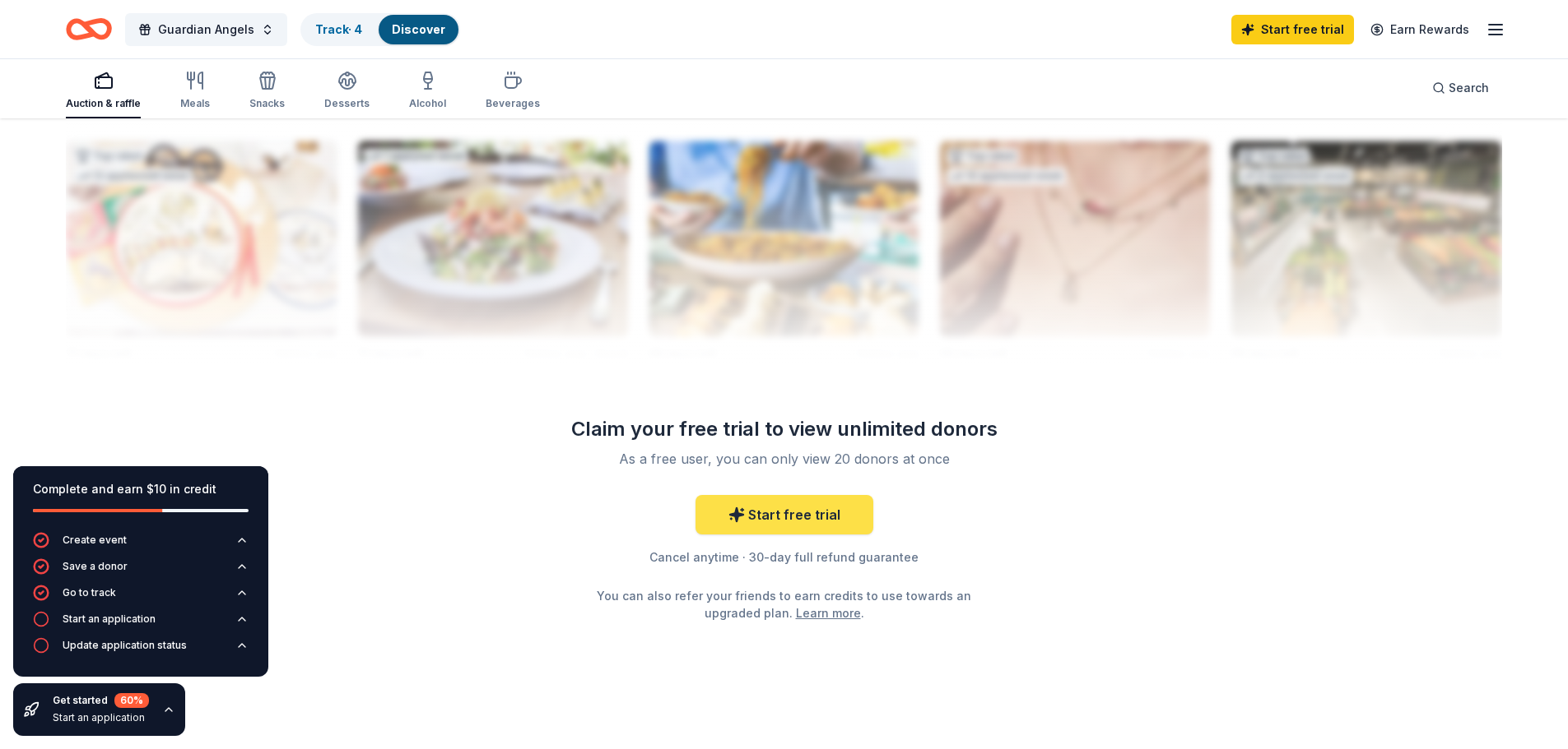
scroll to position [1624, 0]
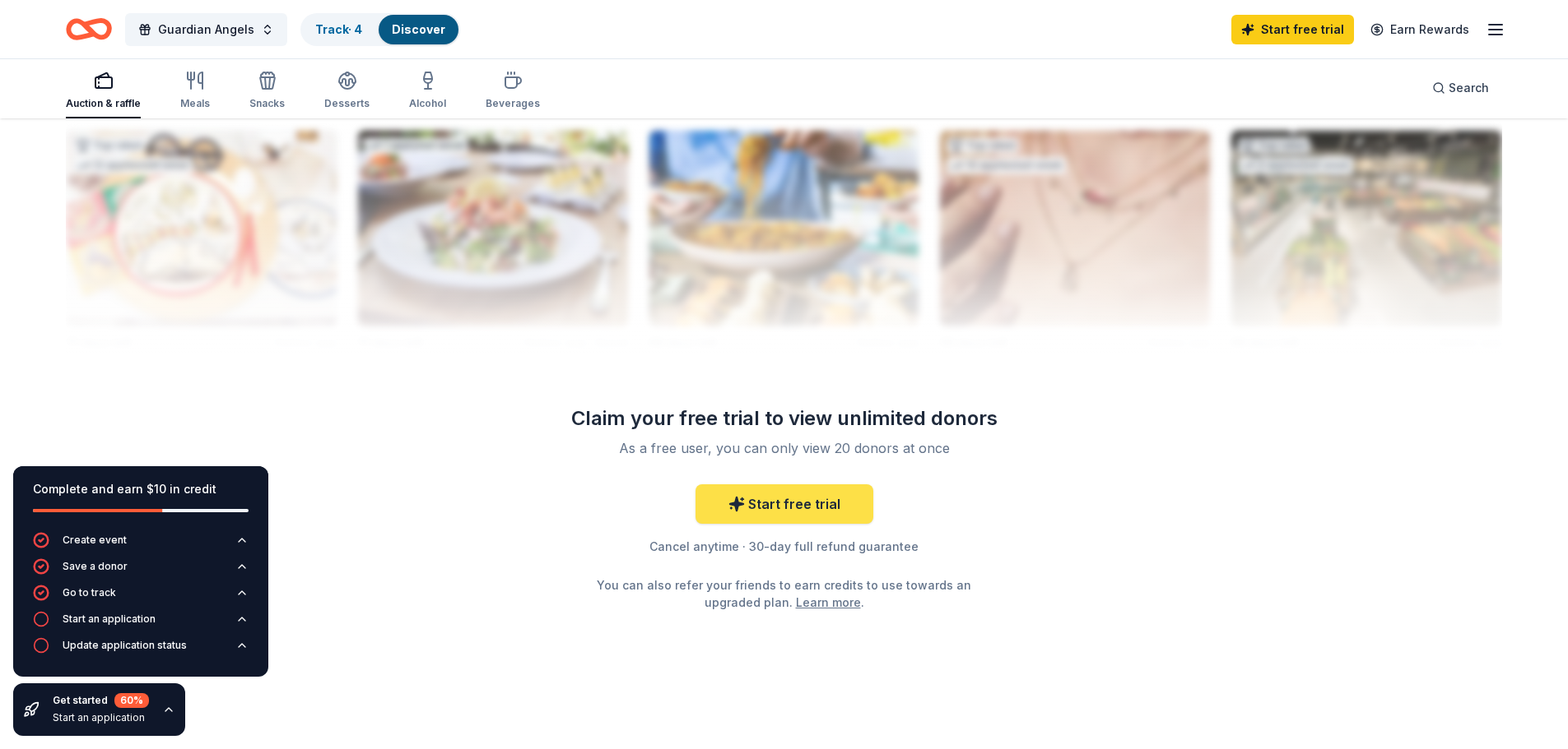
click at [769, 504] on link "Start free trial" at bounding box center [784, 504] width 177 height 39
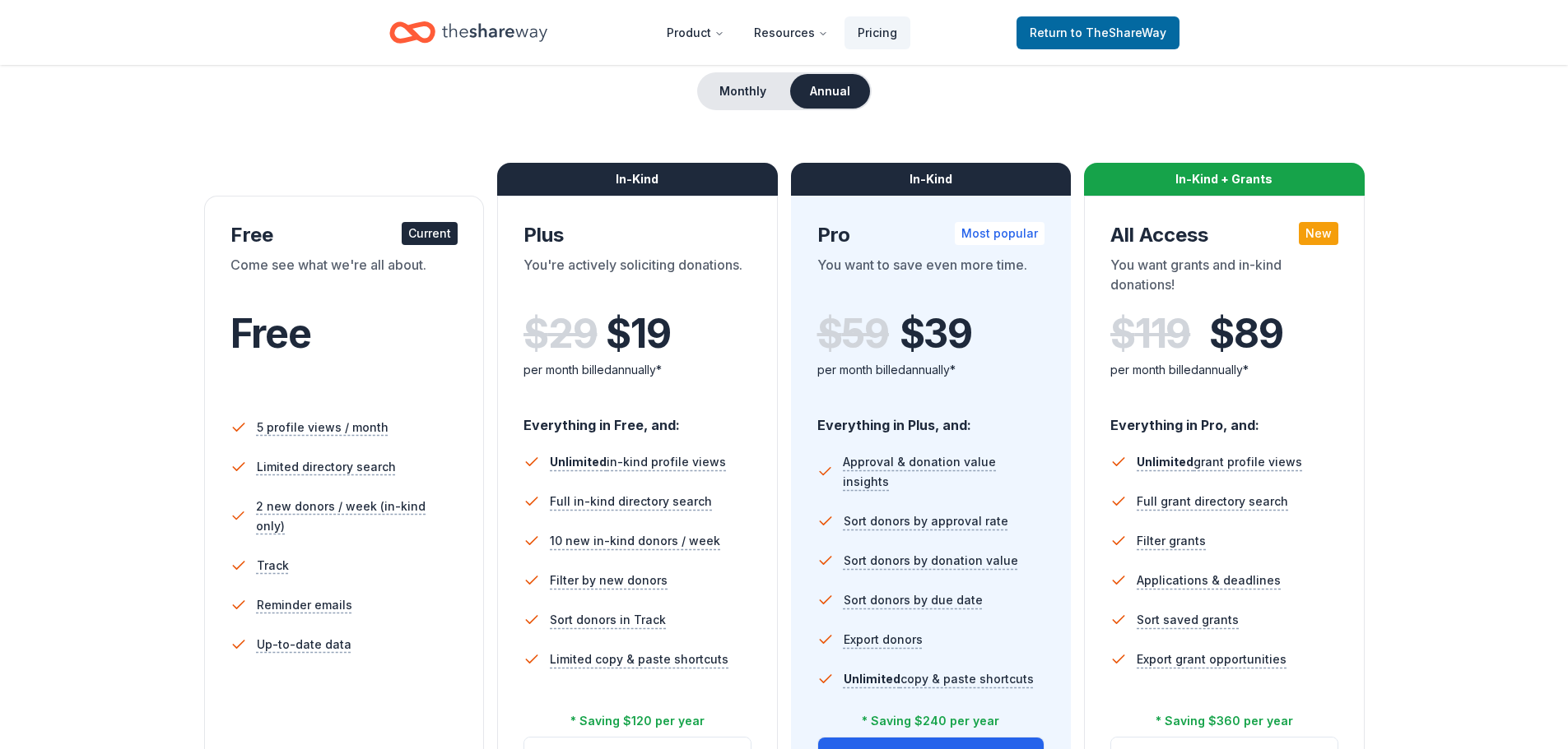
scroll to position [164, 0]
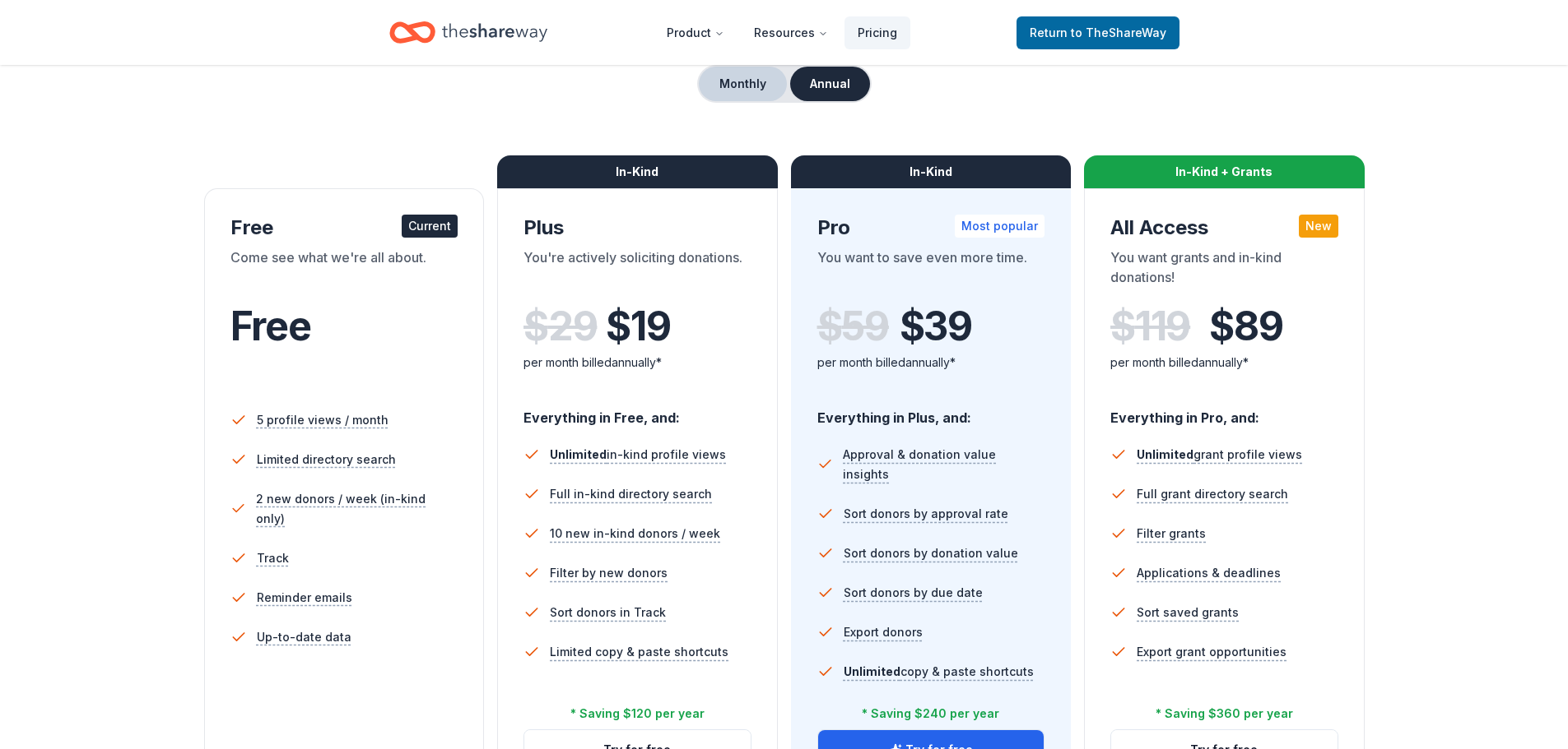
click at [750, 89] on button "Monthly" at bounding box center [742, 84] width 88 height 35
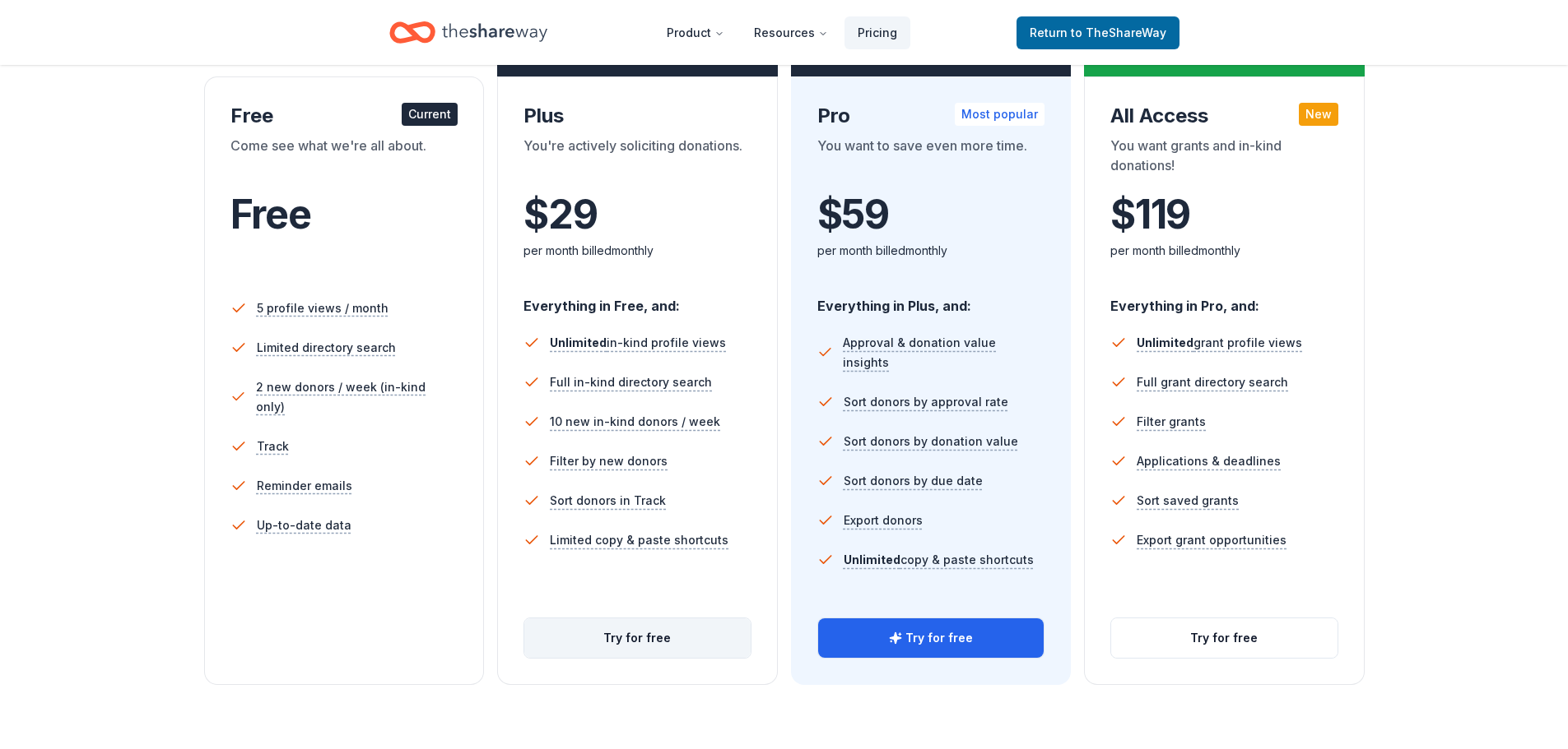
scroll to position [247, 0]
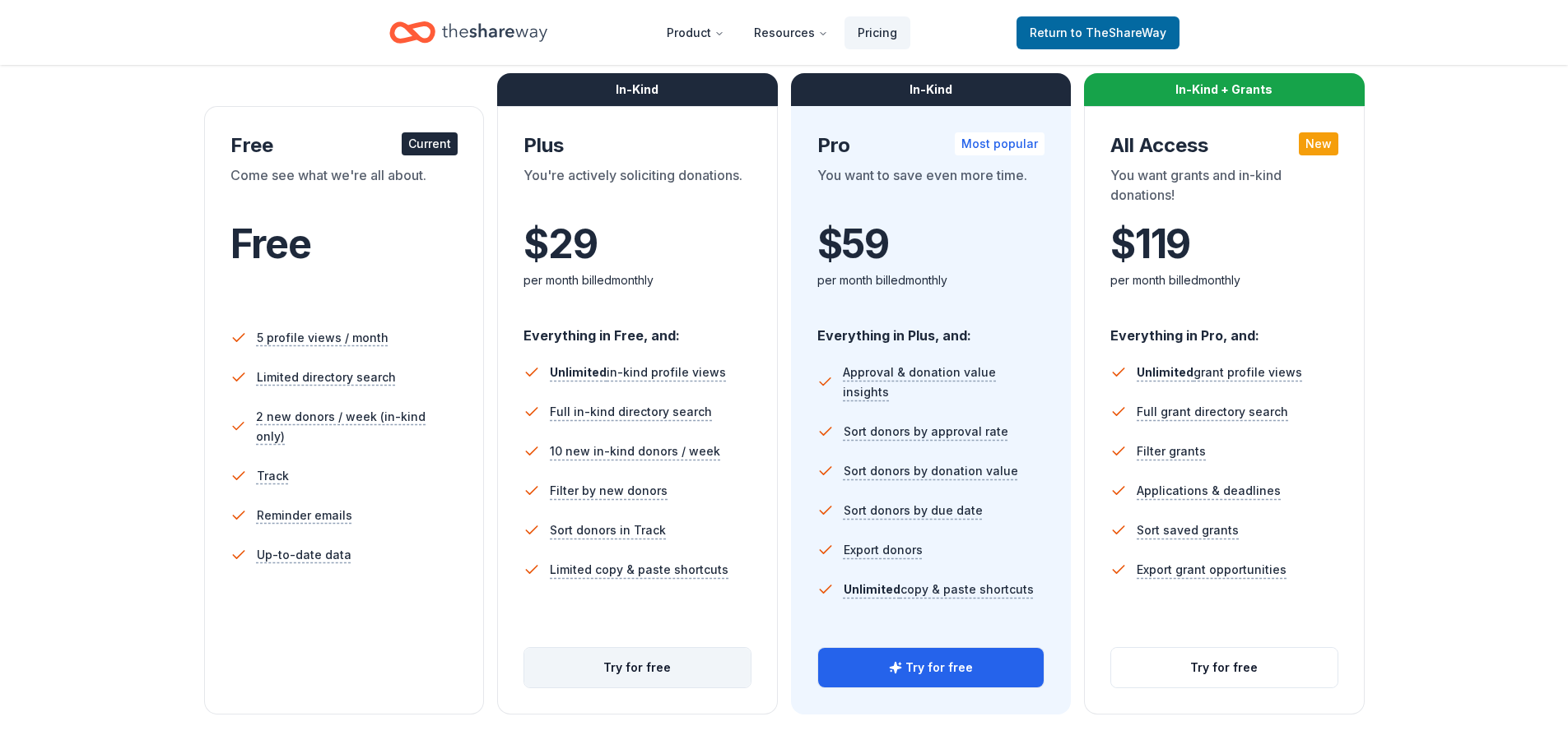
click at [671, 662] on button "Try for free" at bounding box center [637, 668] width 226 height 39
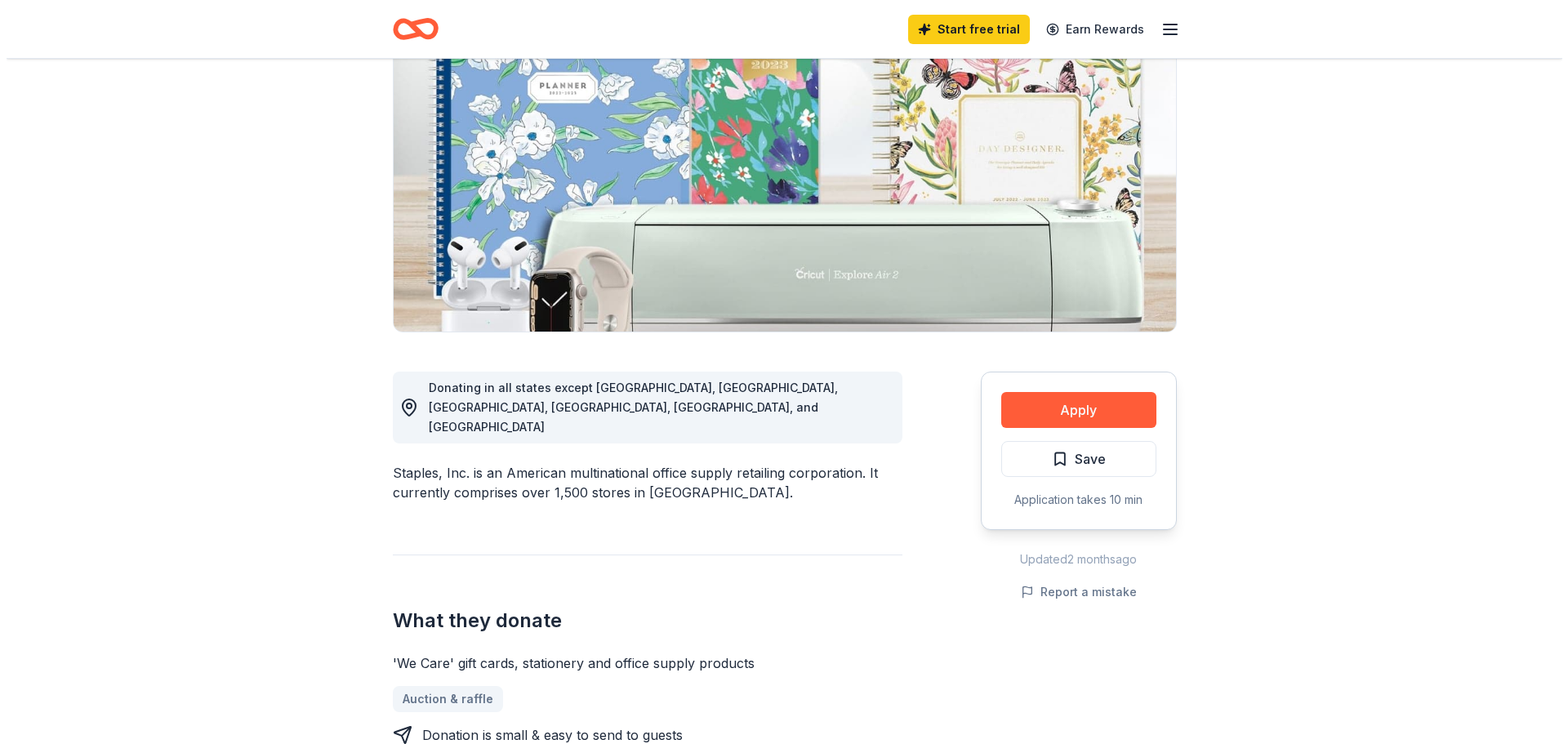
scroll to position [163, 0]
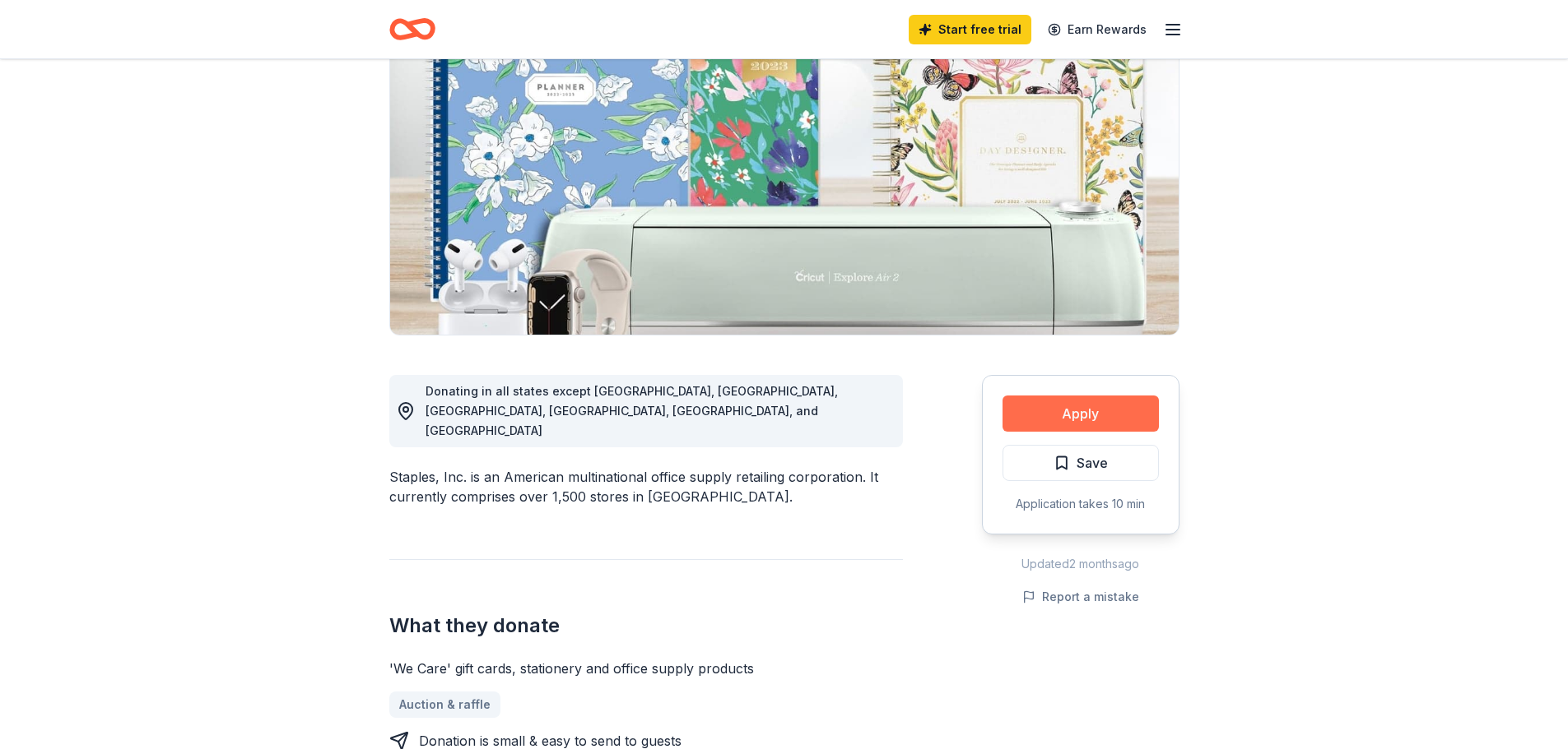
click at [1073, 412] on button "Apply" at bounding box center [1080, 413] width 156 height 36
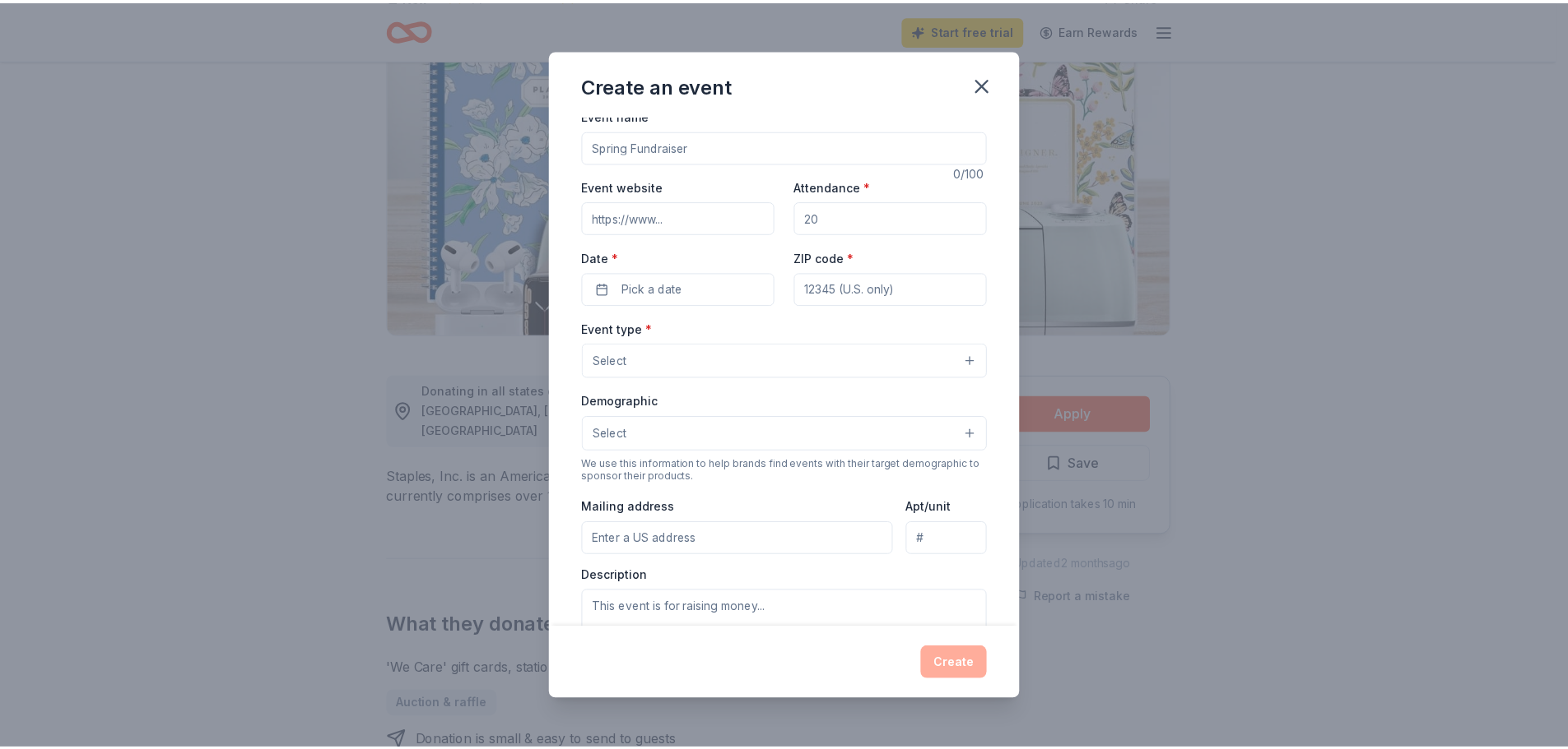
scroll to position [0, 0]
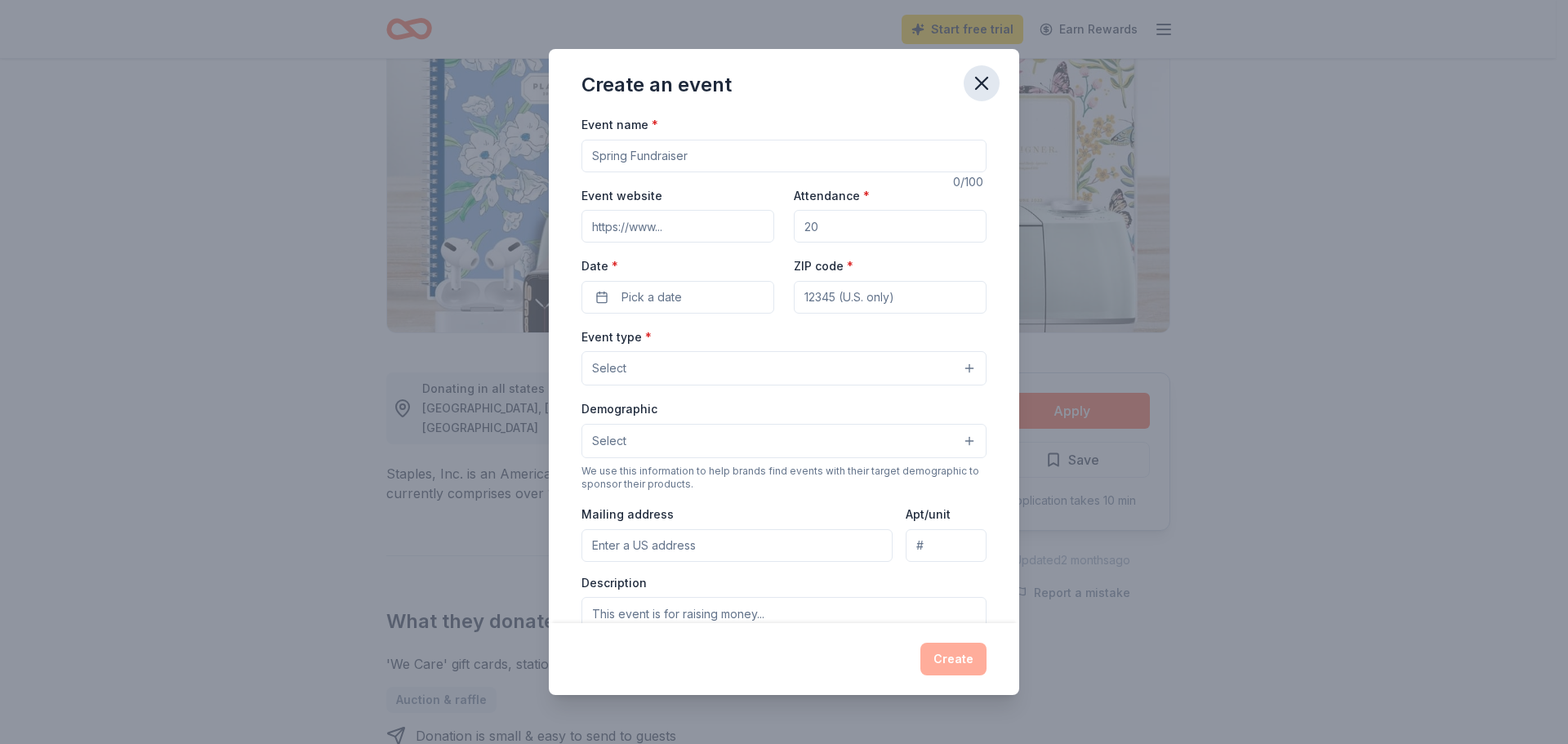
click at [988, 79] on icon "button" at bounding box center [982, 84] width 12 height 12
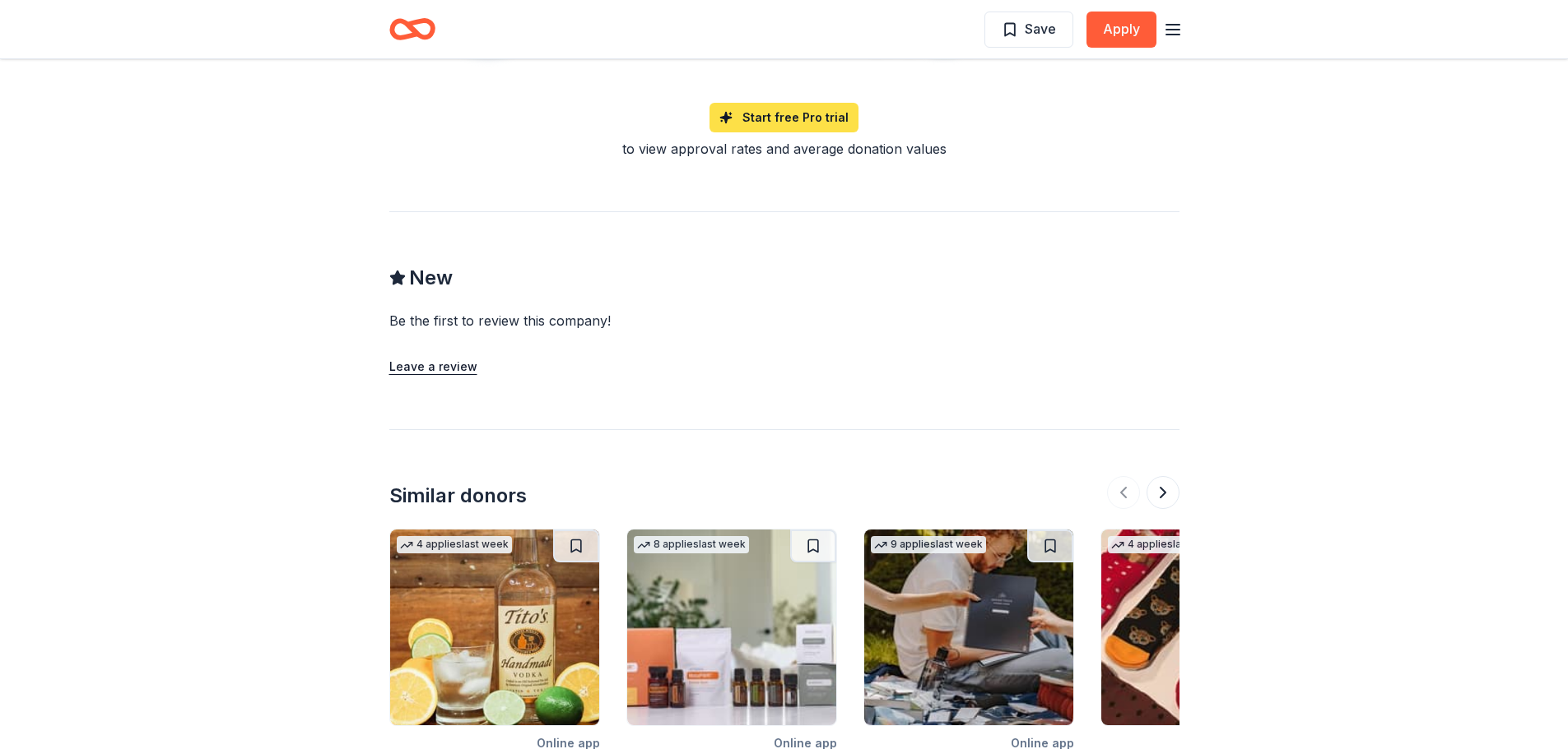
scroll to position [1844, 0]
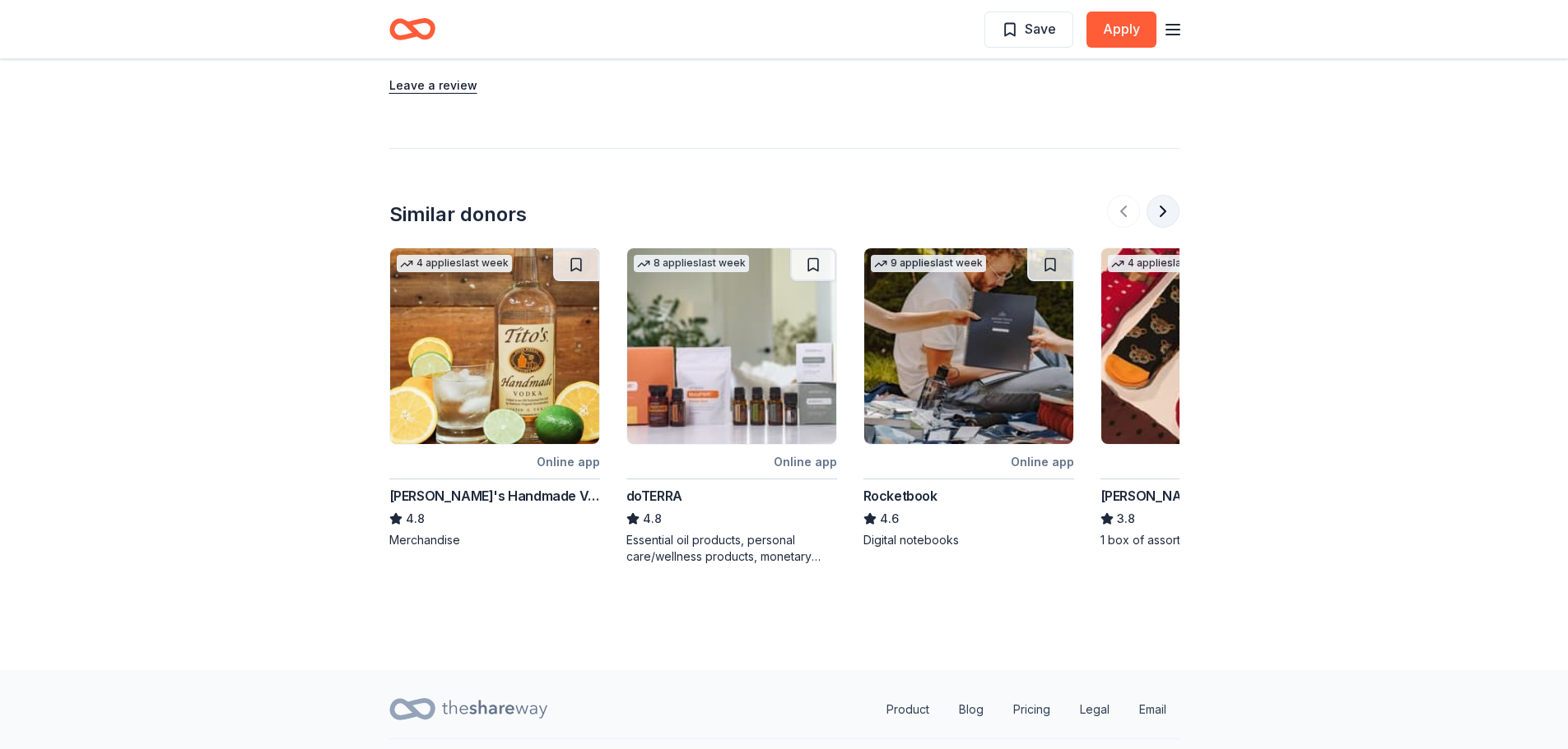
click at [1159, 195] on button at bounding box center [1163, 211] width 33 height 33
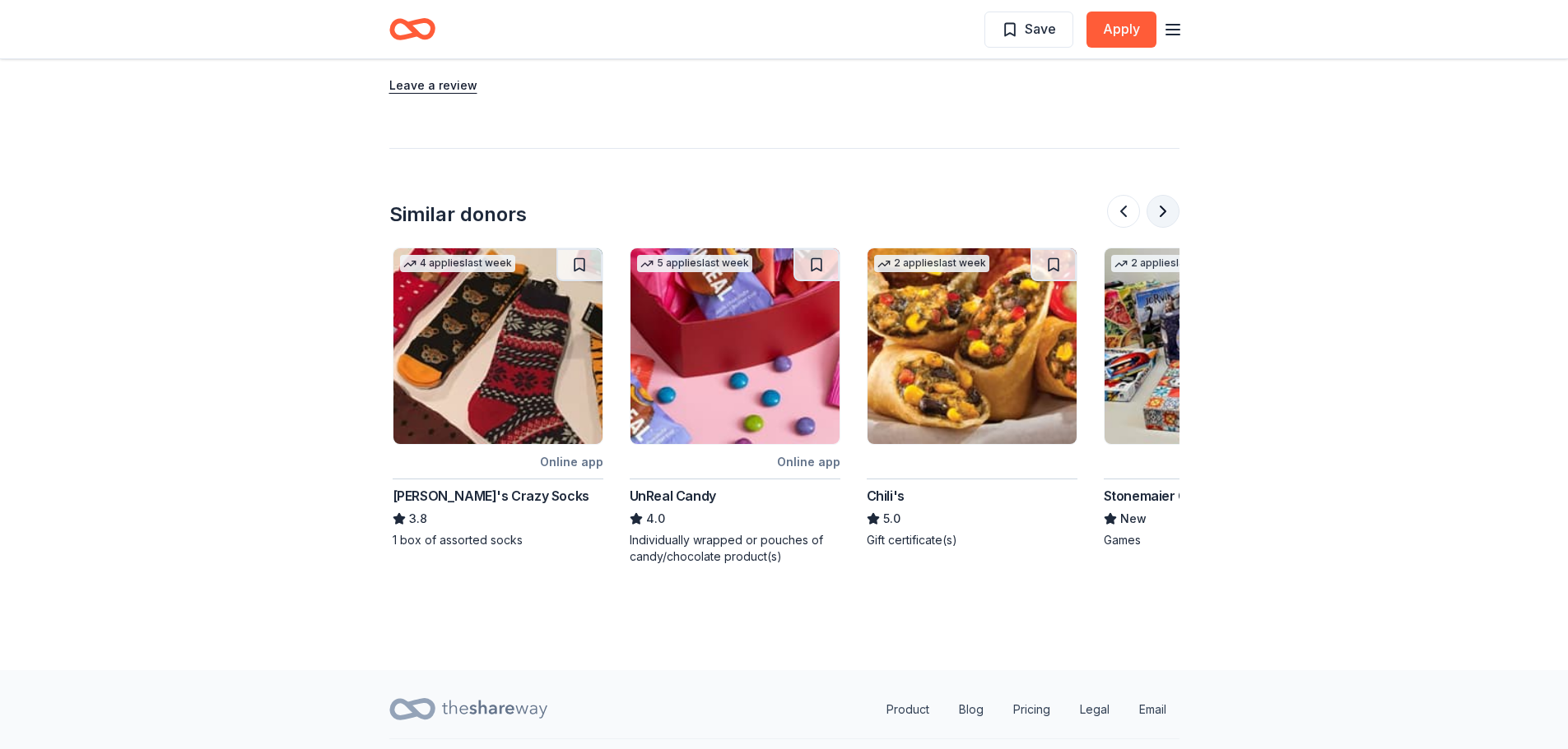
scroll to position [0, 711]
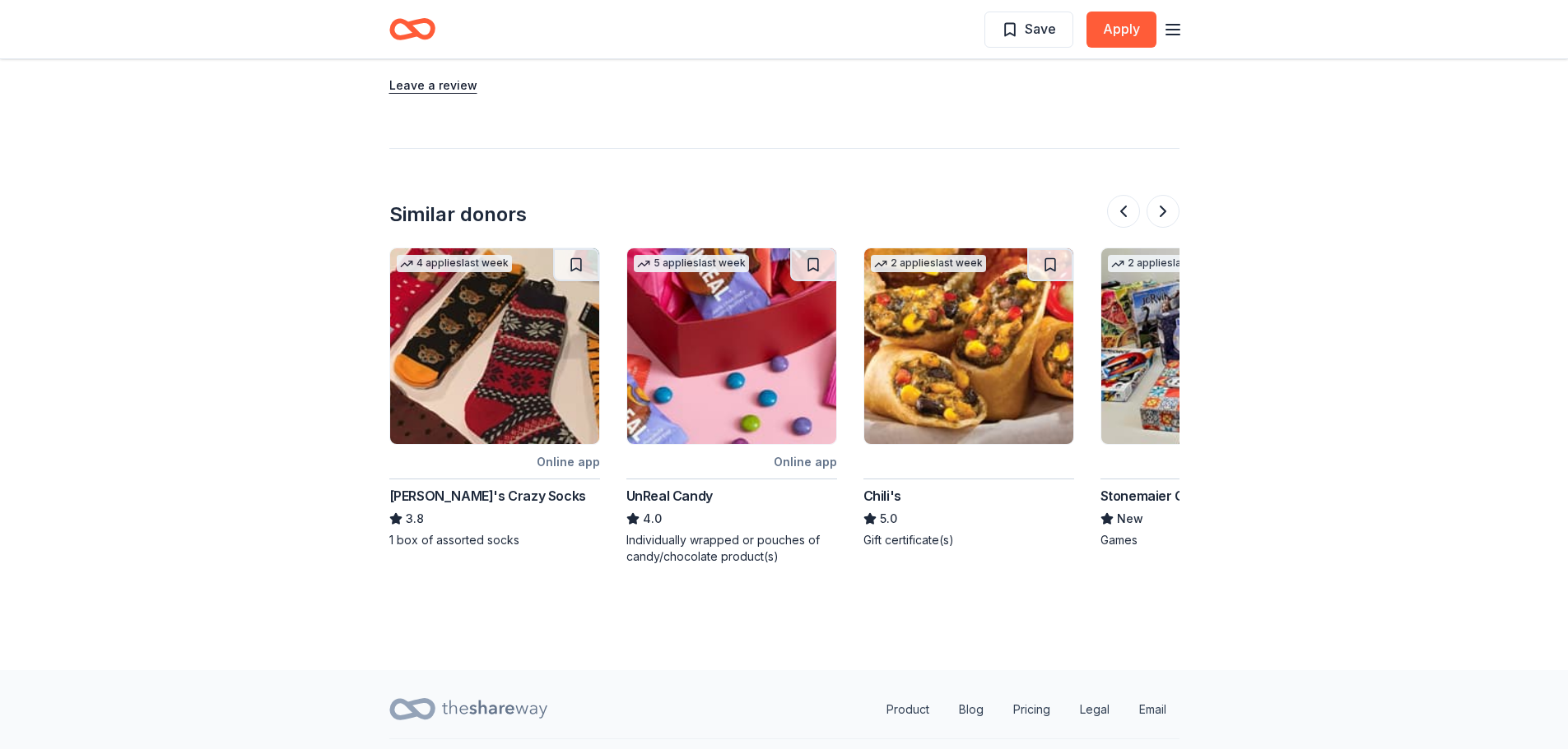
click at [720, 376] on img at bounding box center [731, 346] width 209 height 196
click at [402, 23] on icon "Home" at bounding box center [404, 28] width 26 height 16
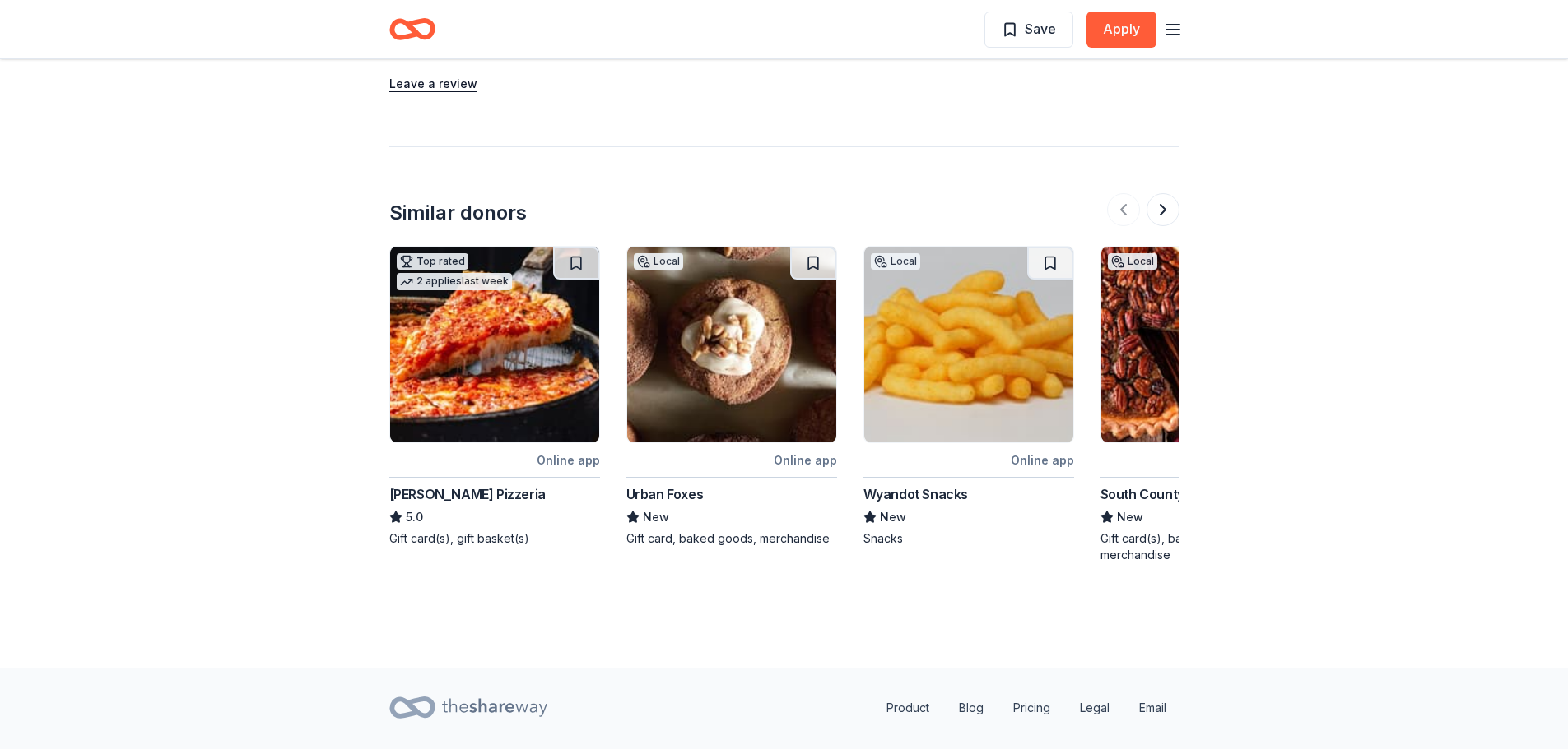
scroll to position [1809, 0]
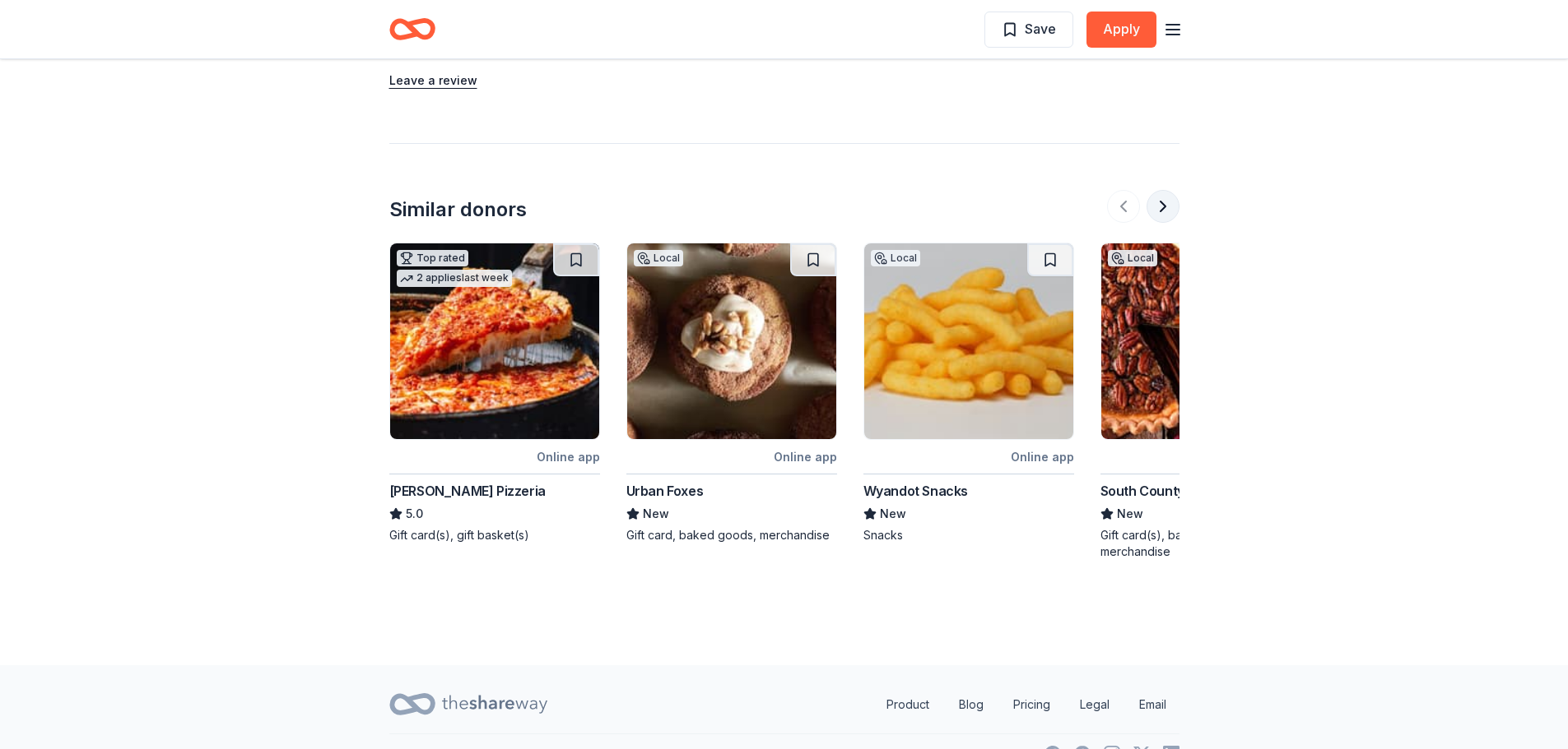
click at [1169, 199] on button at bounding box center [1163, 206] width 33 height 33
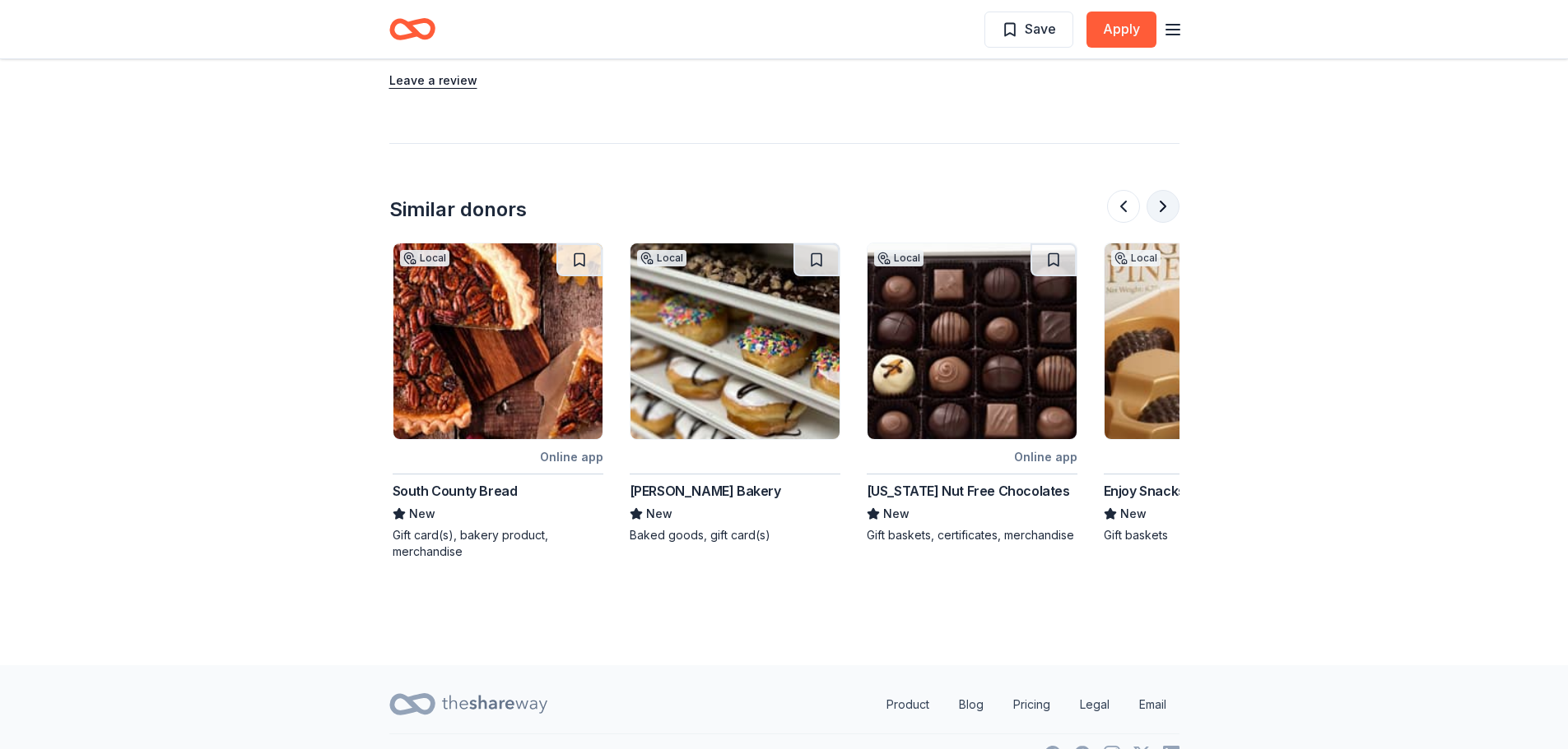
scroll to position [0, 711]
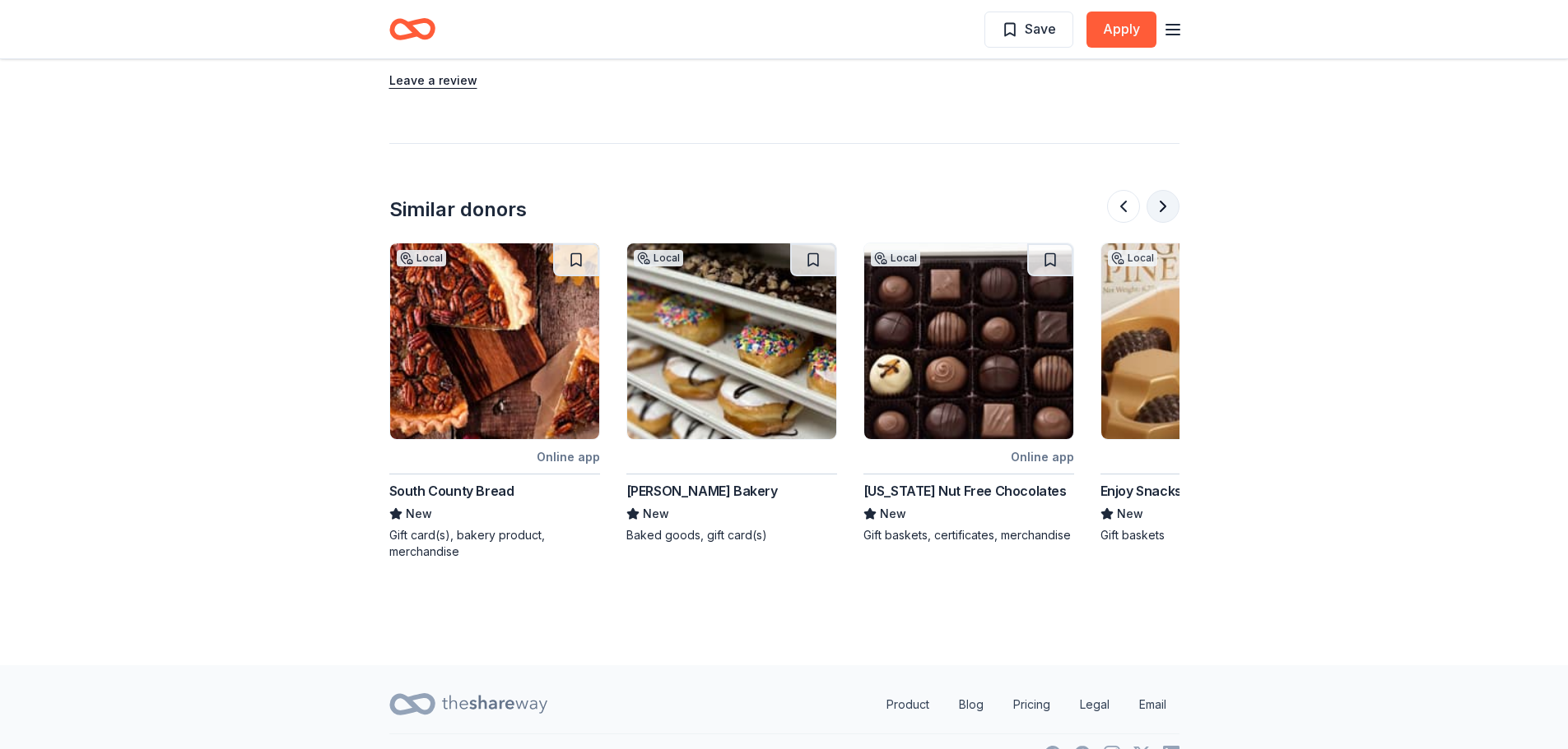
click at [1169, 199] on button at bounding box center [1163, 206] width 33 height 33
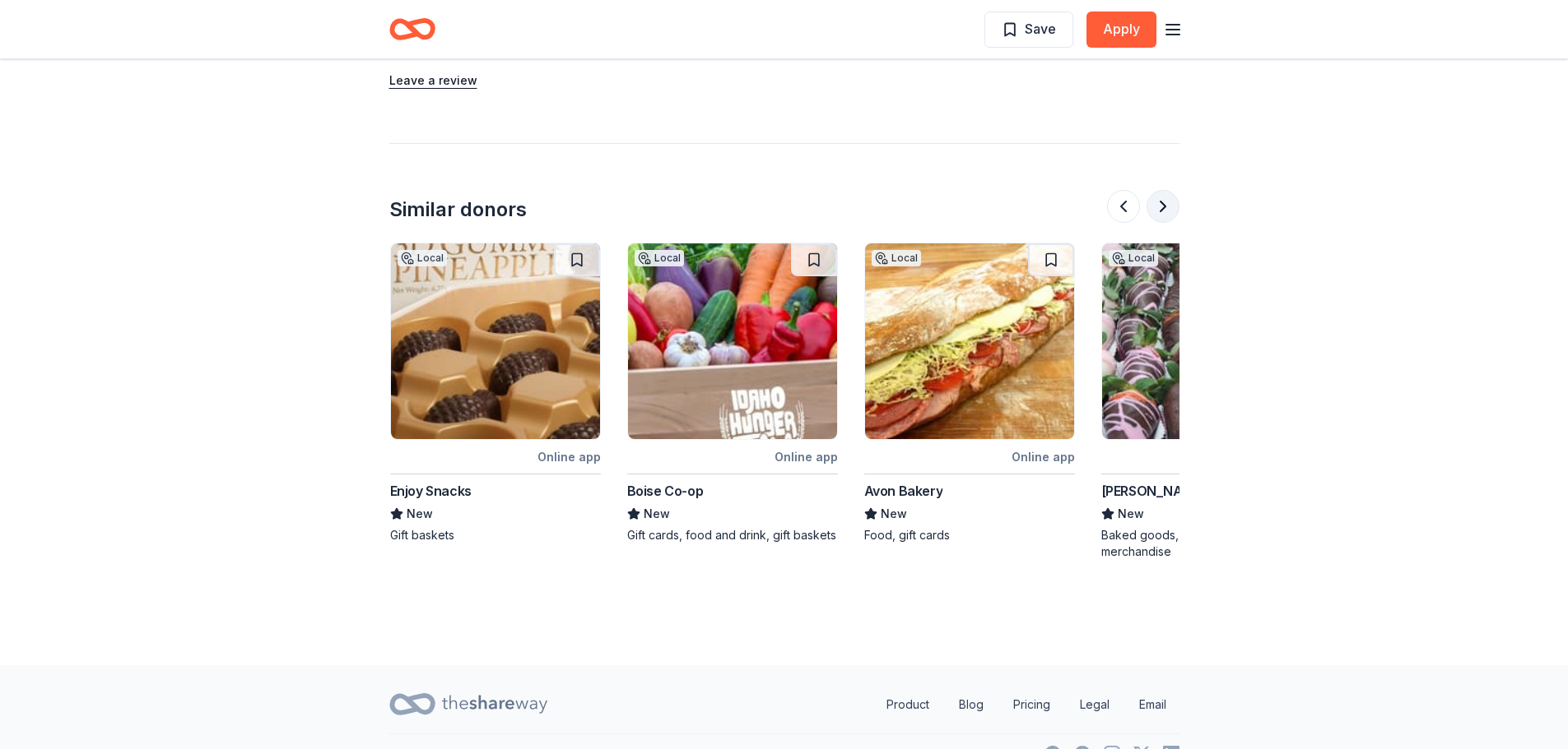
scroll to position [0, 1422]
click at [1169, 199] on button at bounding box center [1163, 206] width 33 height 33
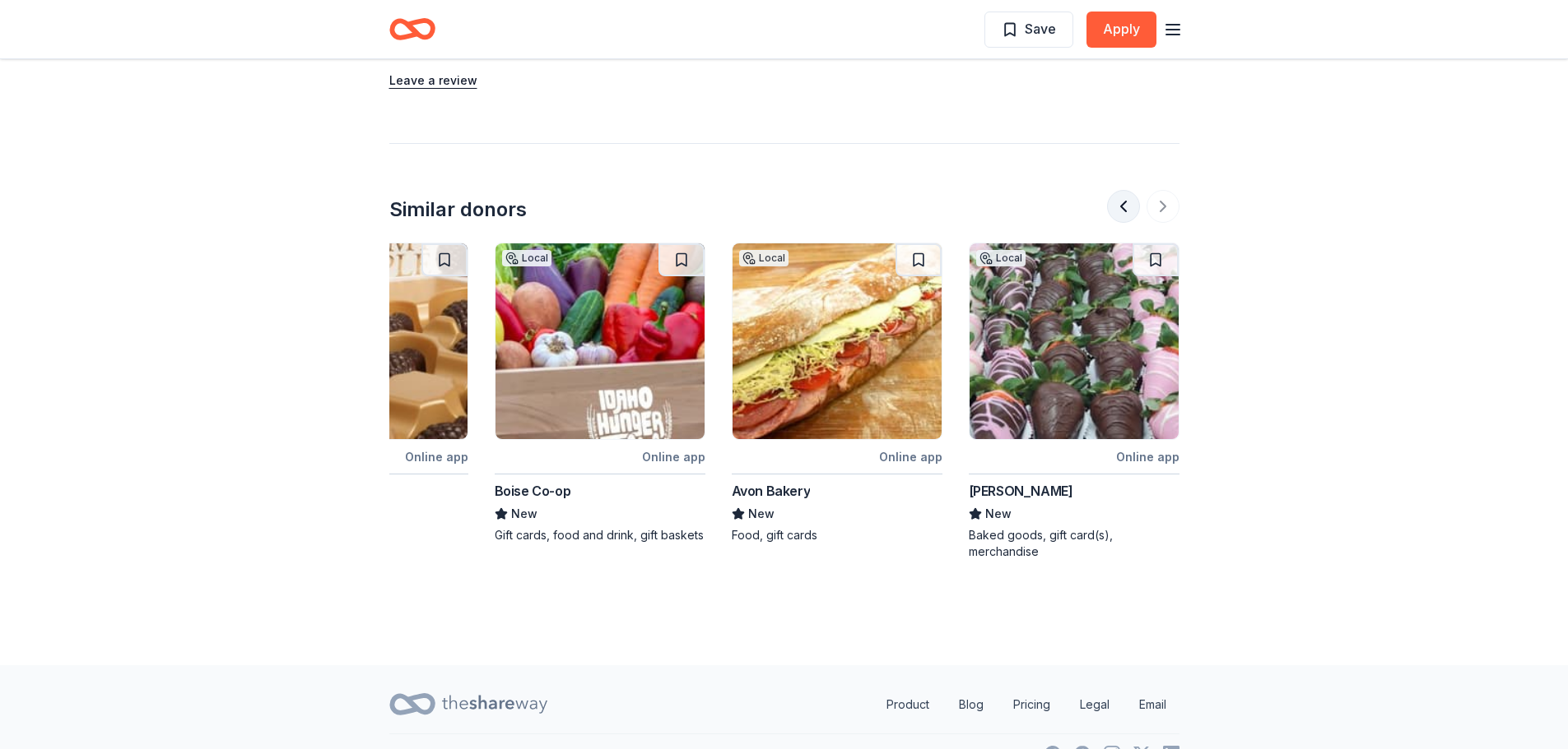
click at [1119, 206] on button at bounding box center [1123, 206] width 33 height 33
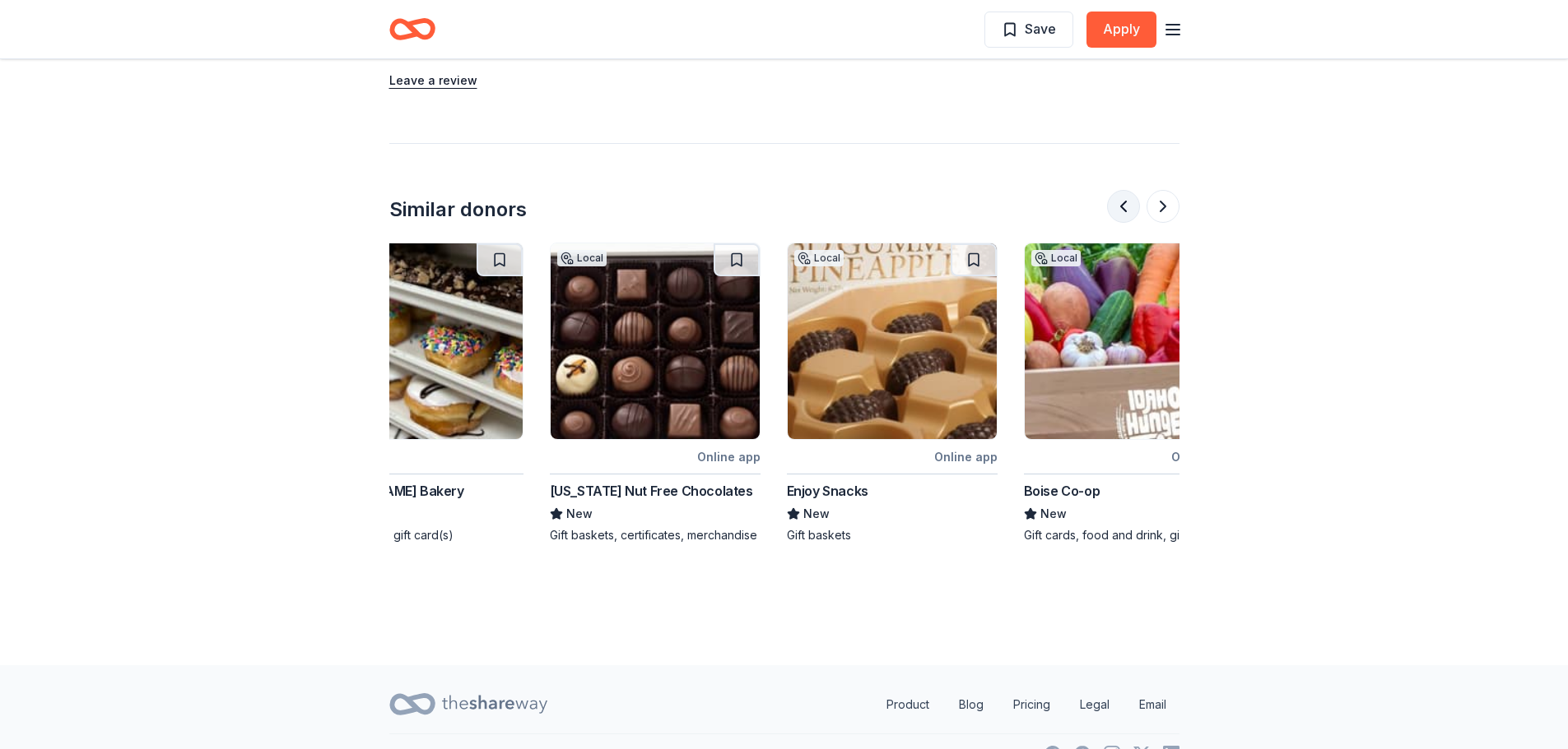
click at [1119, 206] on button at bounding box center [1123, 206] width 33 height 33
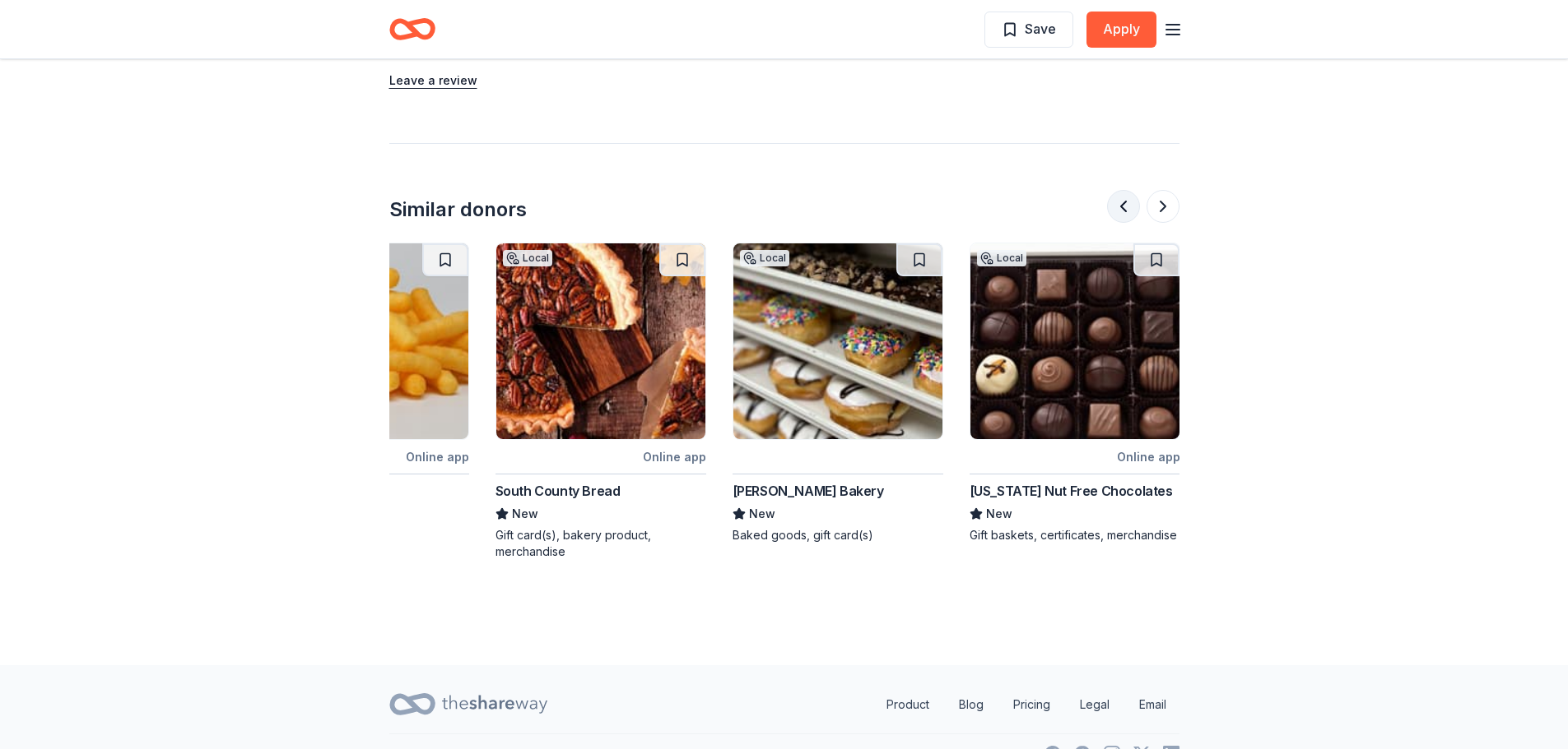
click at [1119, 206] on button at bounding box center [1123, 206] width 33 height 33
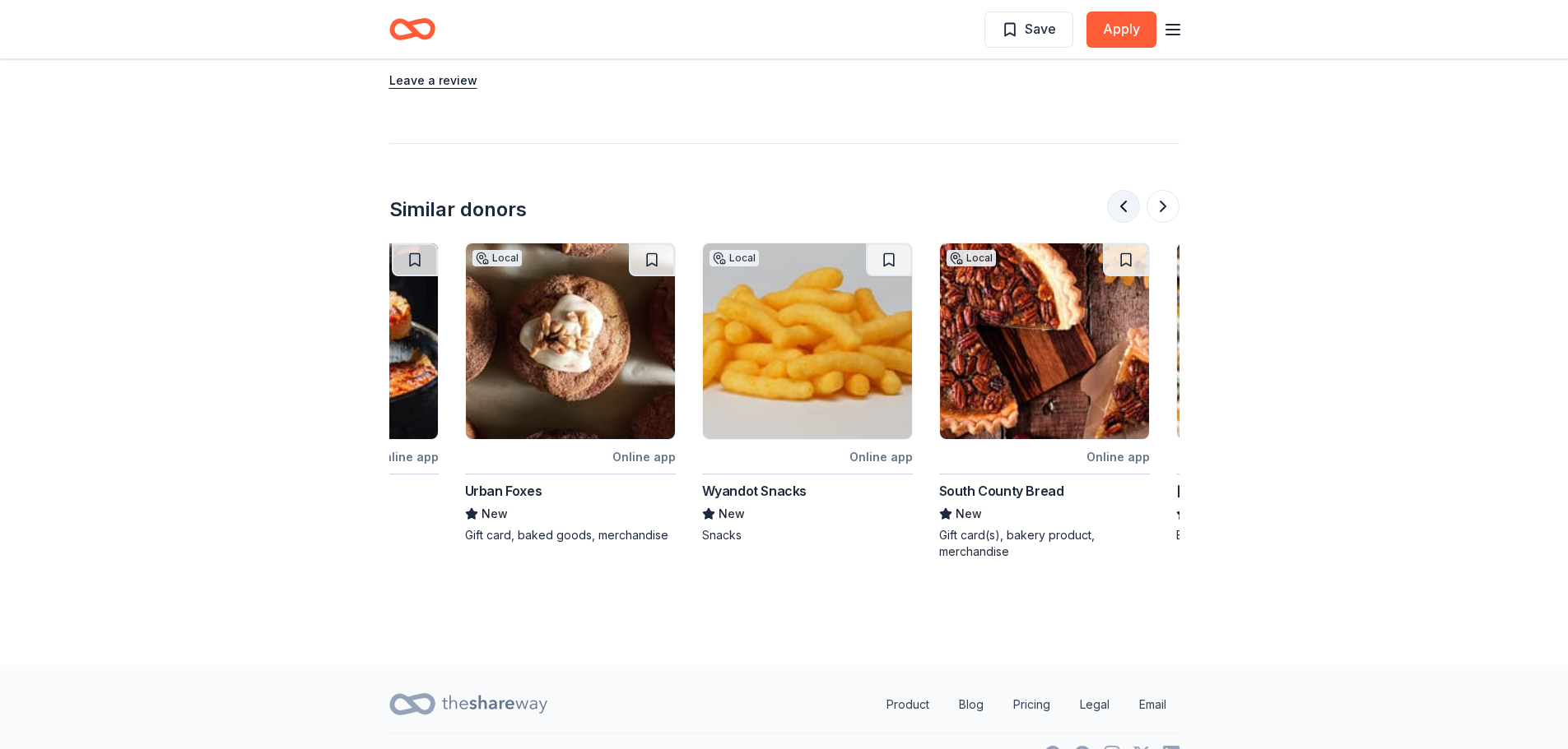
click at [1119, 206] on button at bounding box center [1123, 206] width 33 height 33
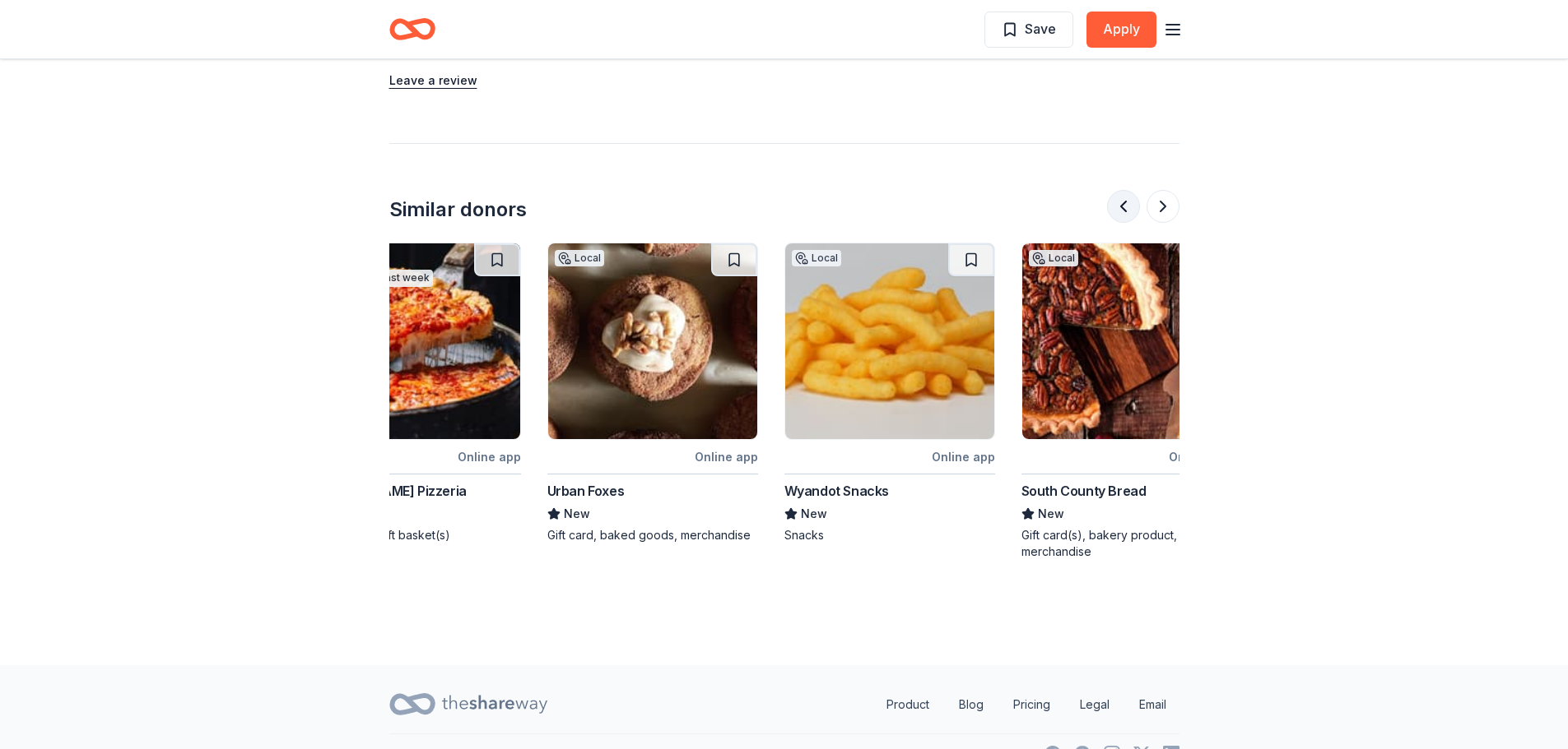
scroll to position [0, 12]
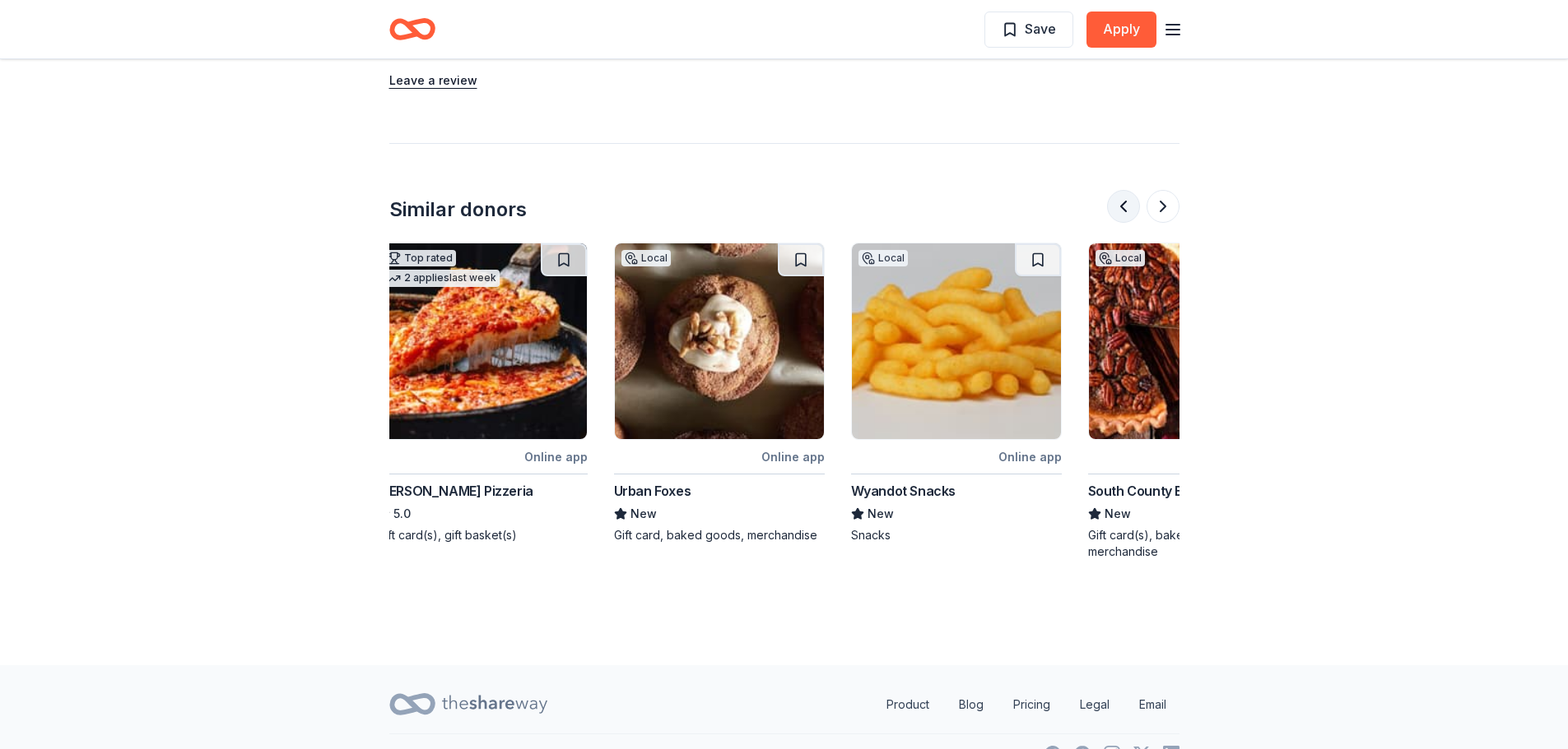
click at [1119, 206] on button at bounding box center [1123, 206] width 33 height 33
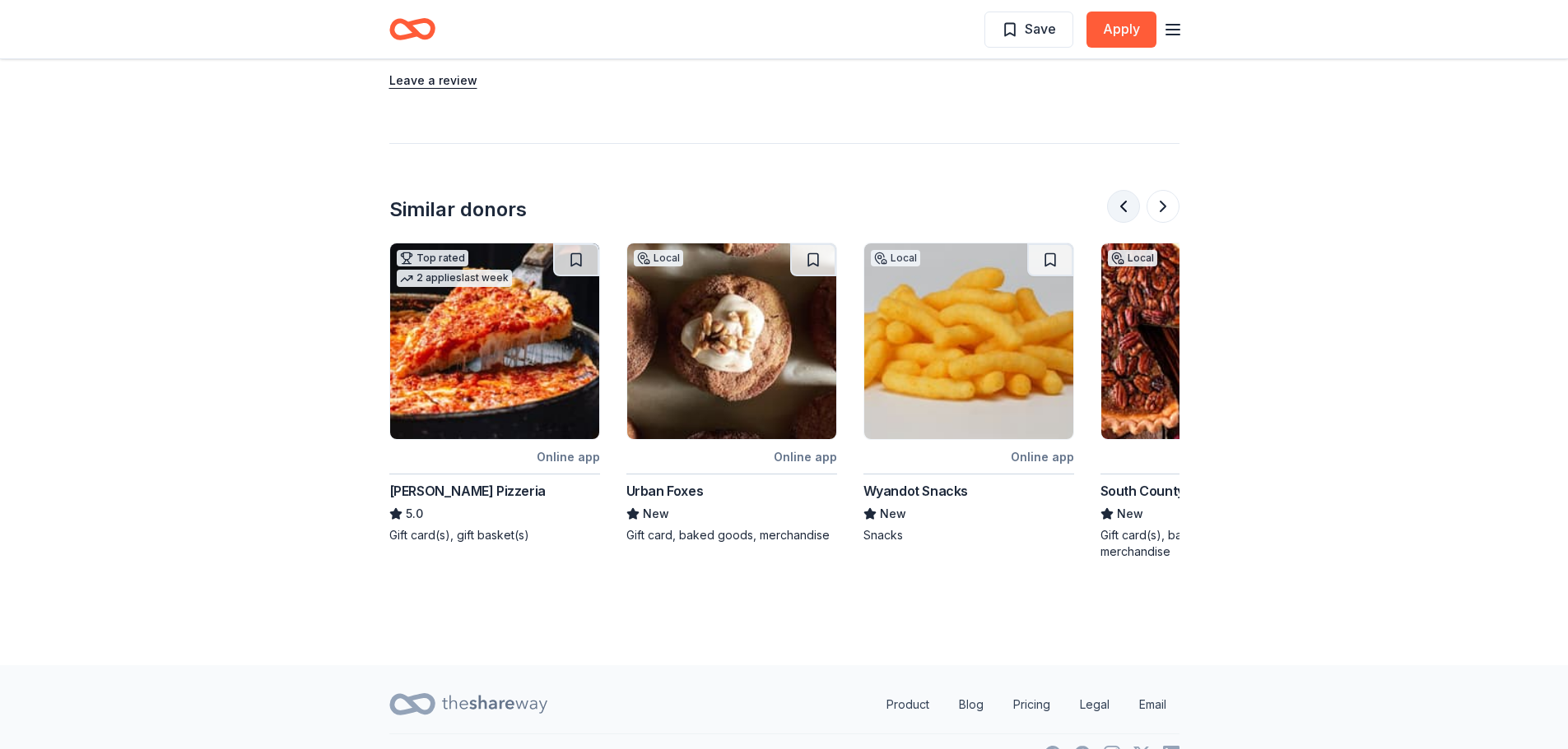
click at [1119, 206] on div at bounding box center [1143, 206] width 72 height 33
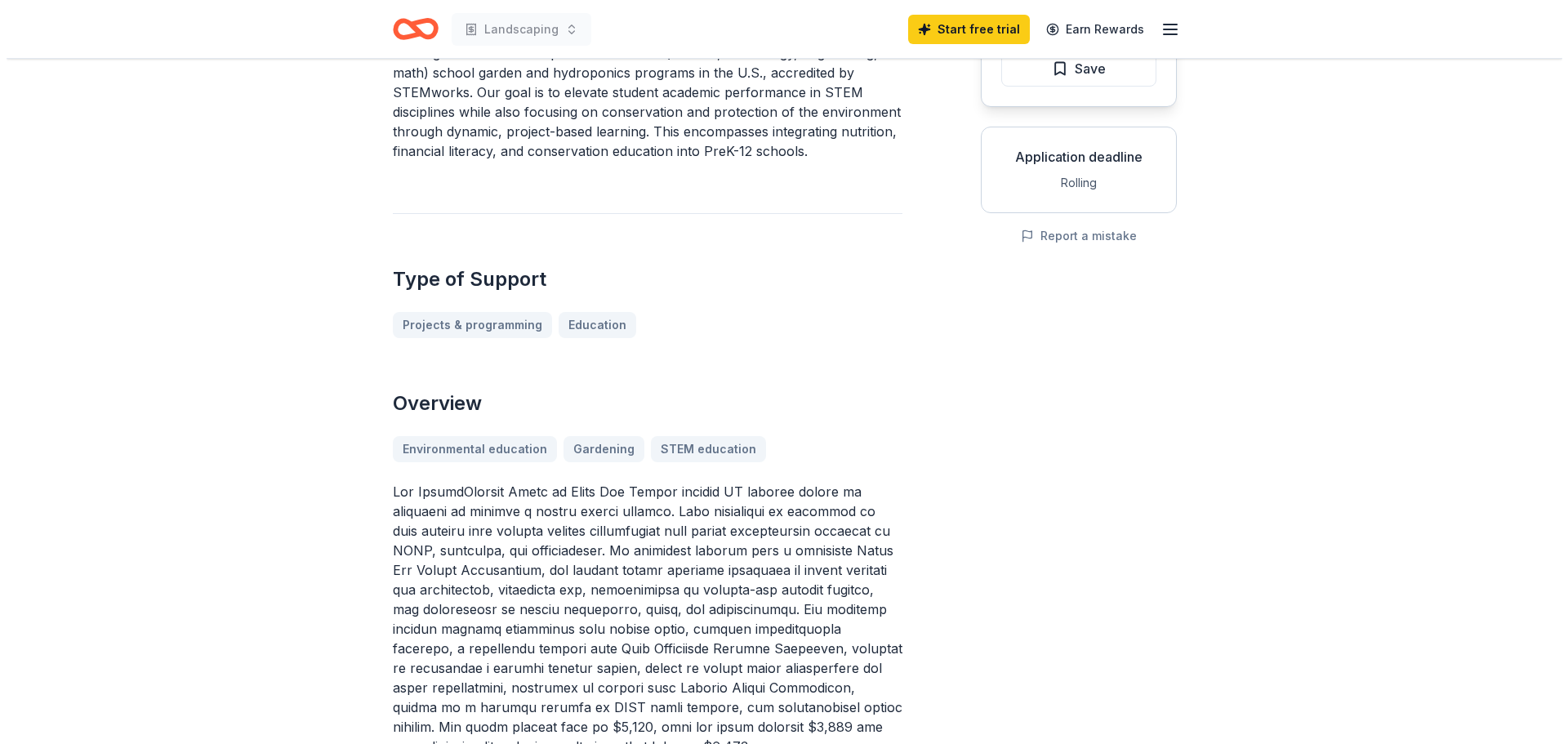
scroll to position [245, 0]
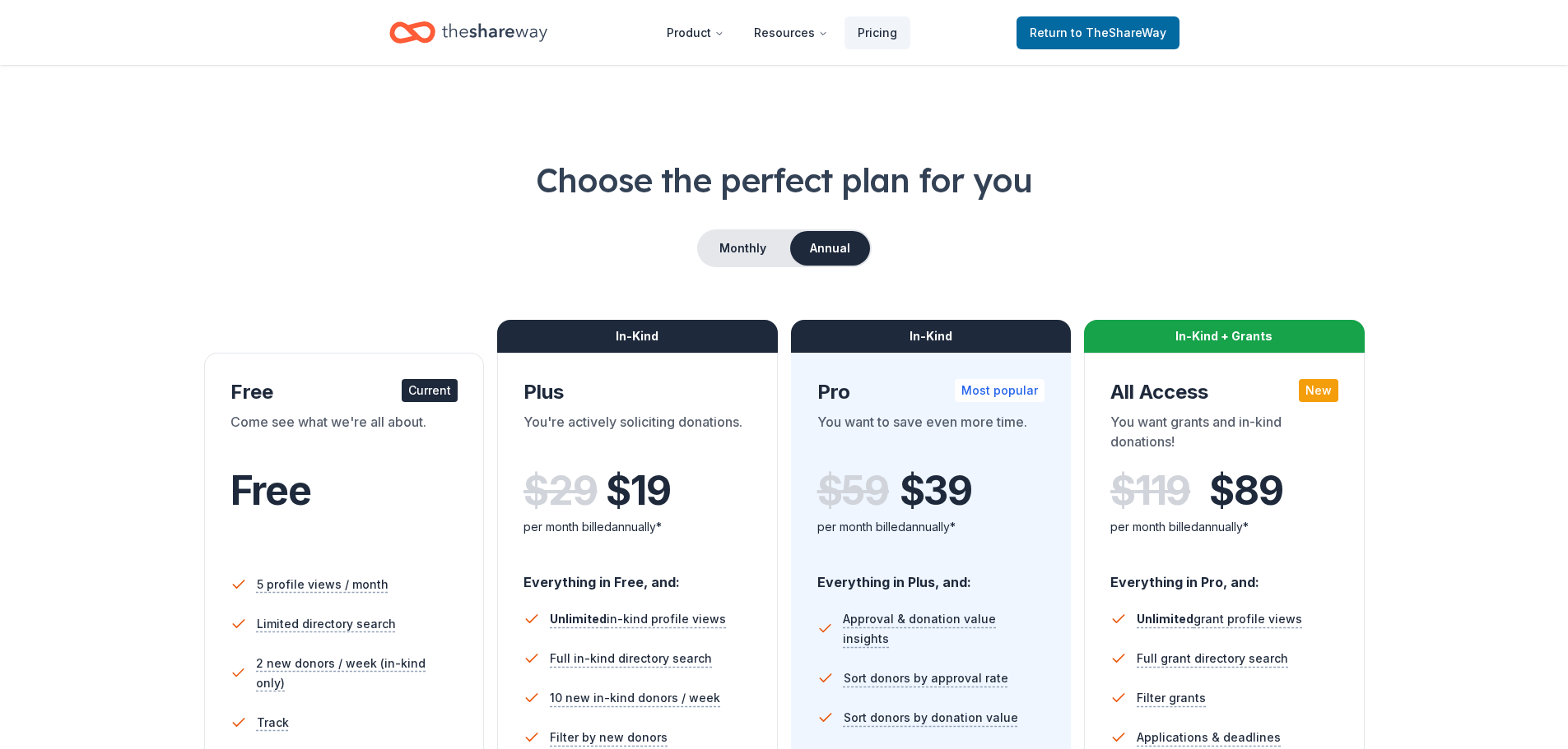
scroll to position [237, 0]
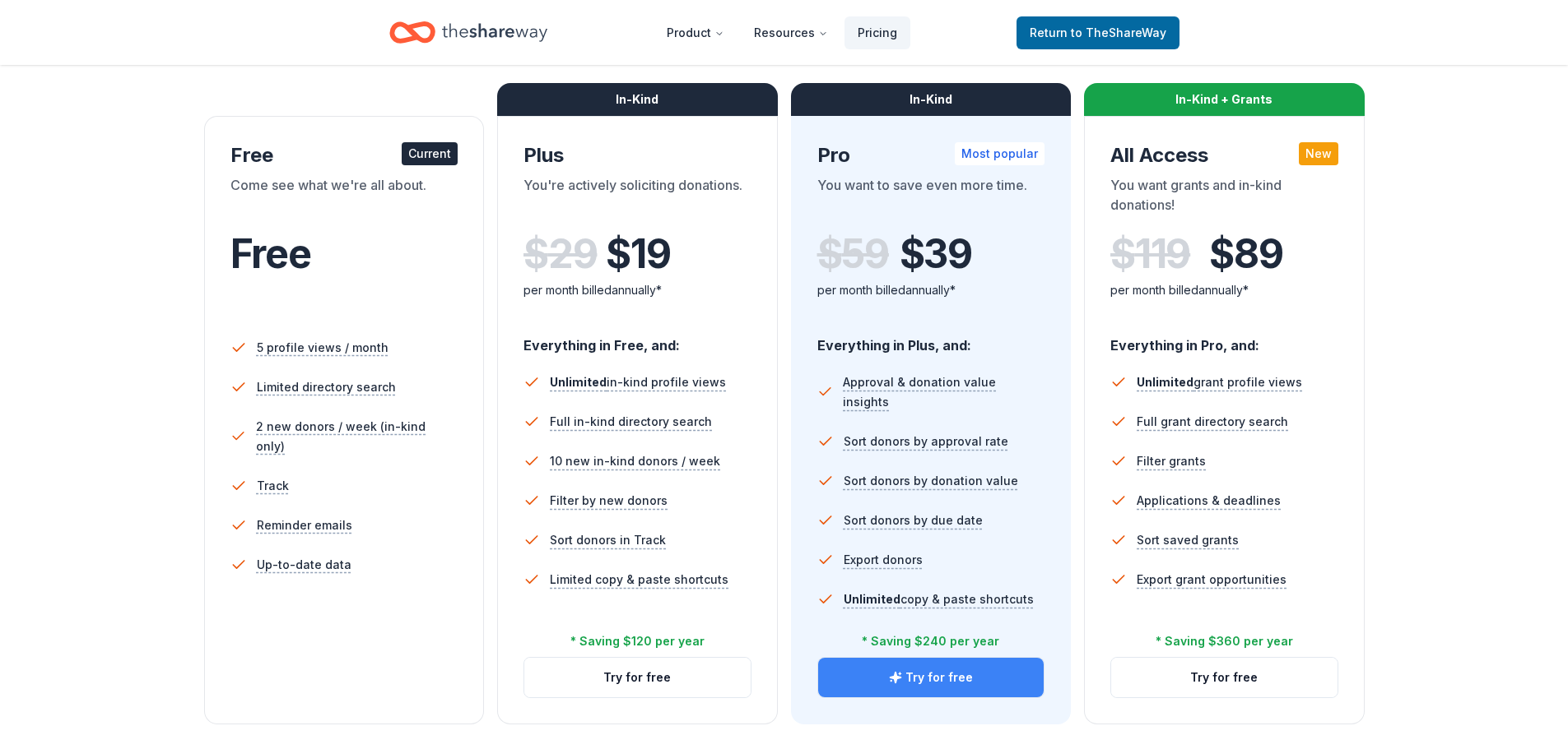
click at [910, 683] on button "Try for free" at bounding box center [930, 677] width 226 height 39
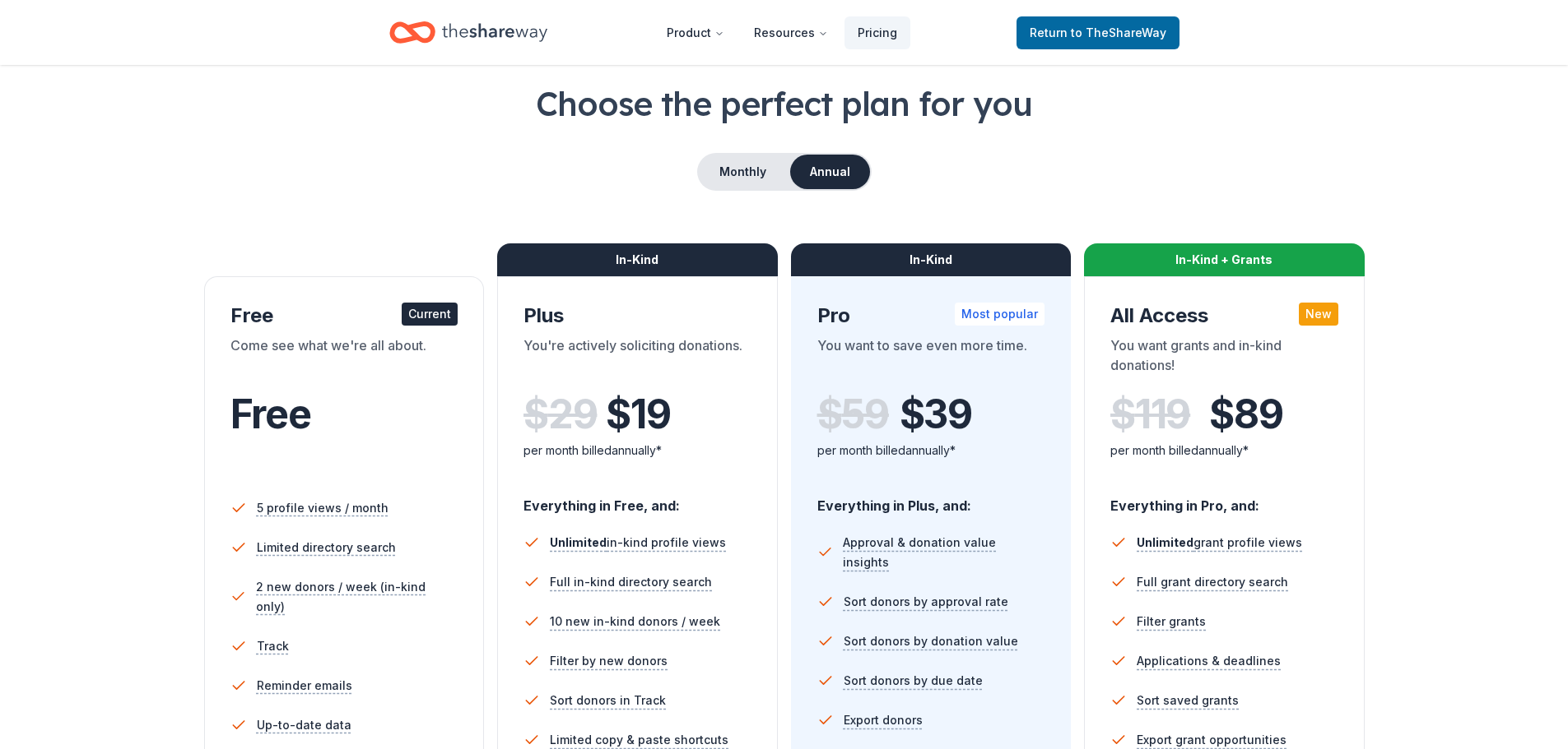
scroll to position [62, 0]
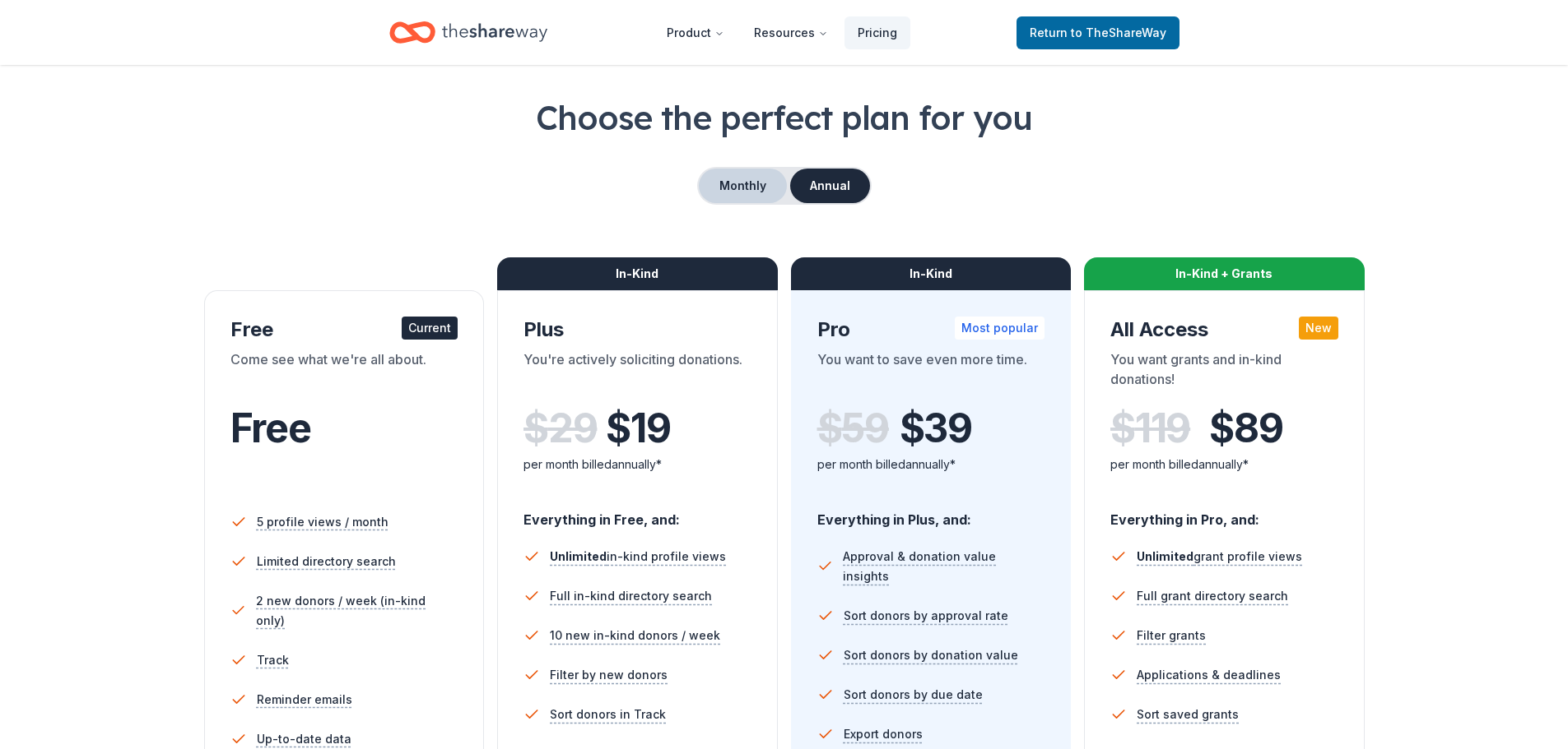
click at [743, 177] on button "Monthly" at bounding box center [742, 186] width 88 height 35
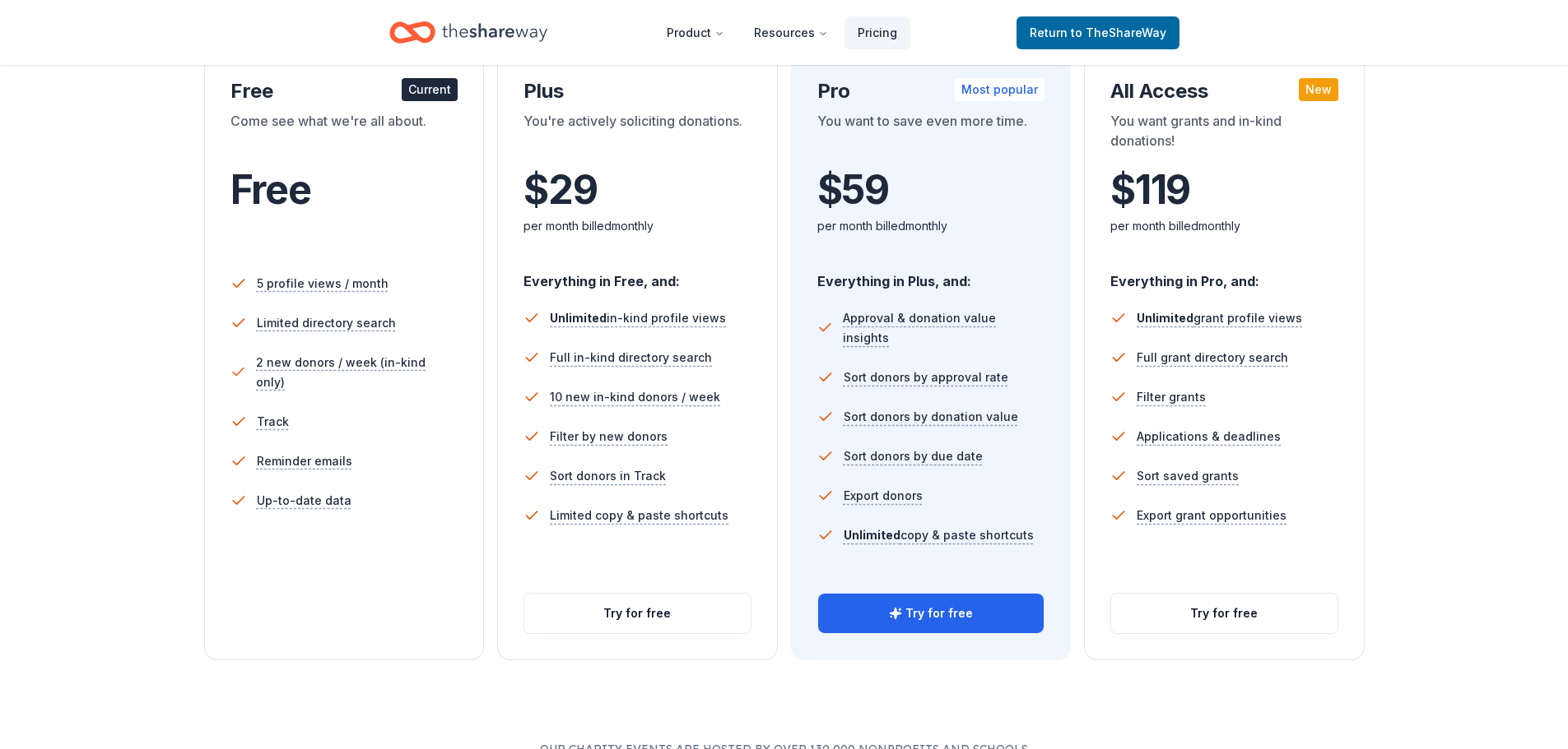
scroll to position [309, 0]
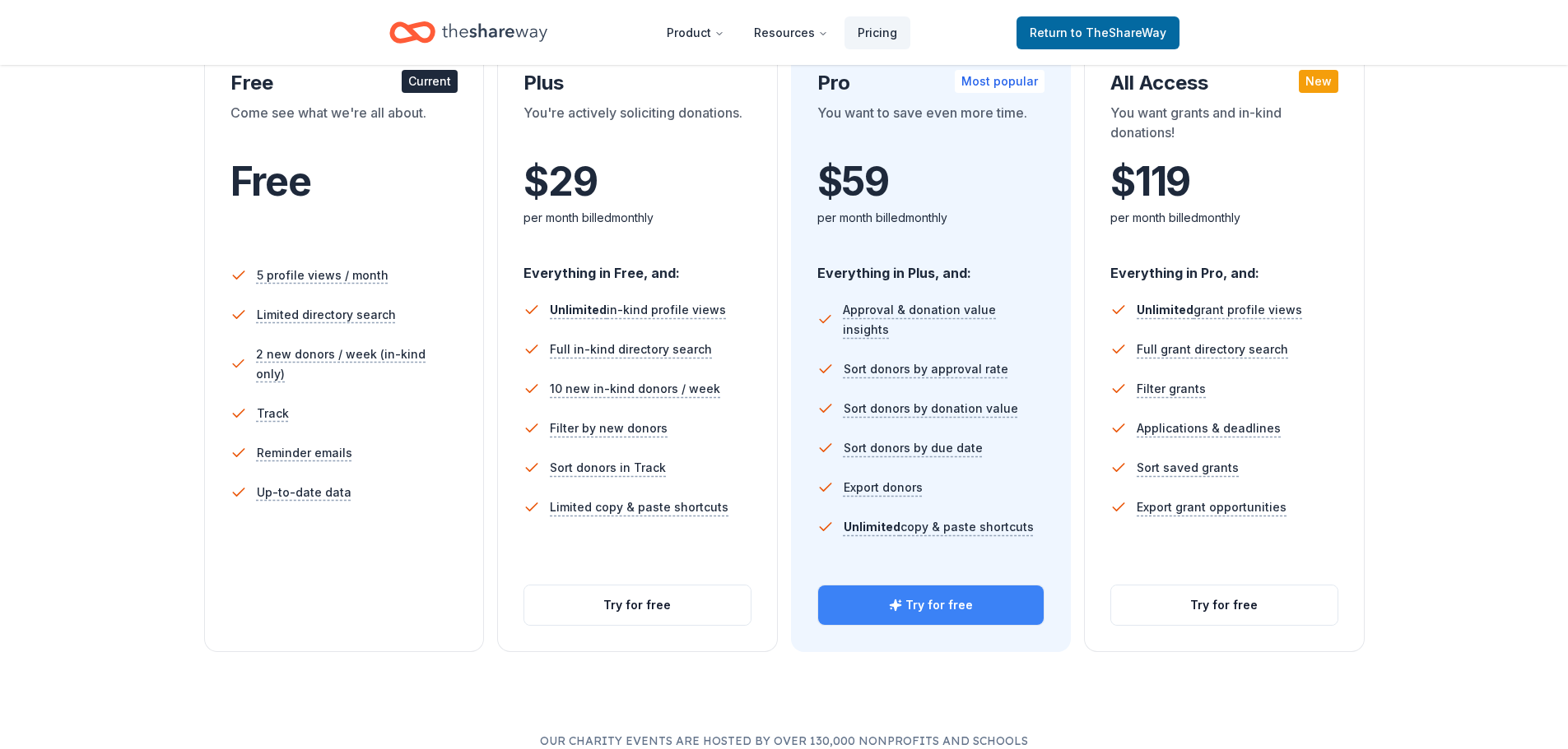
click at [856, 599] on button "Try for free" at bounding box center [930, 605] width 226 height 39
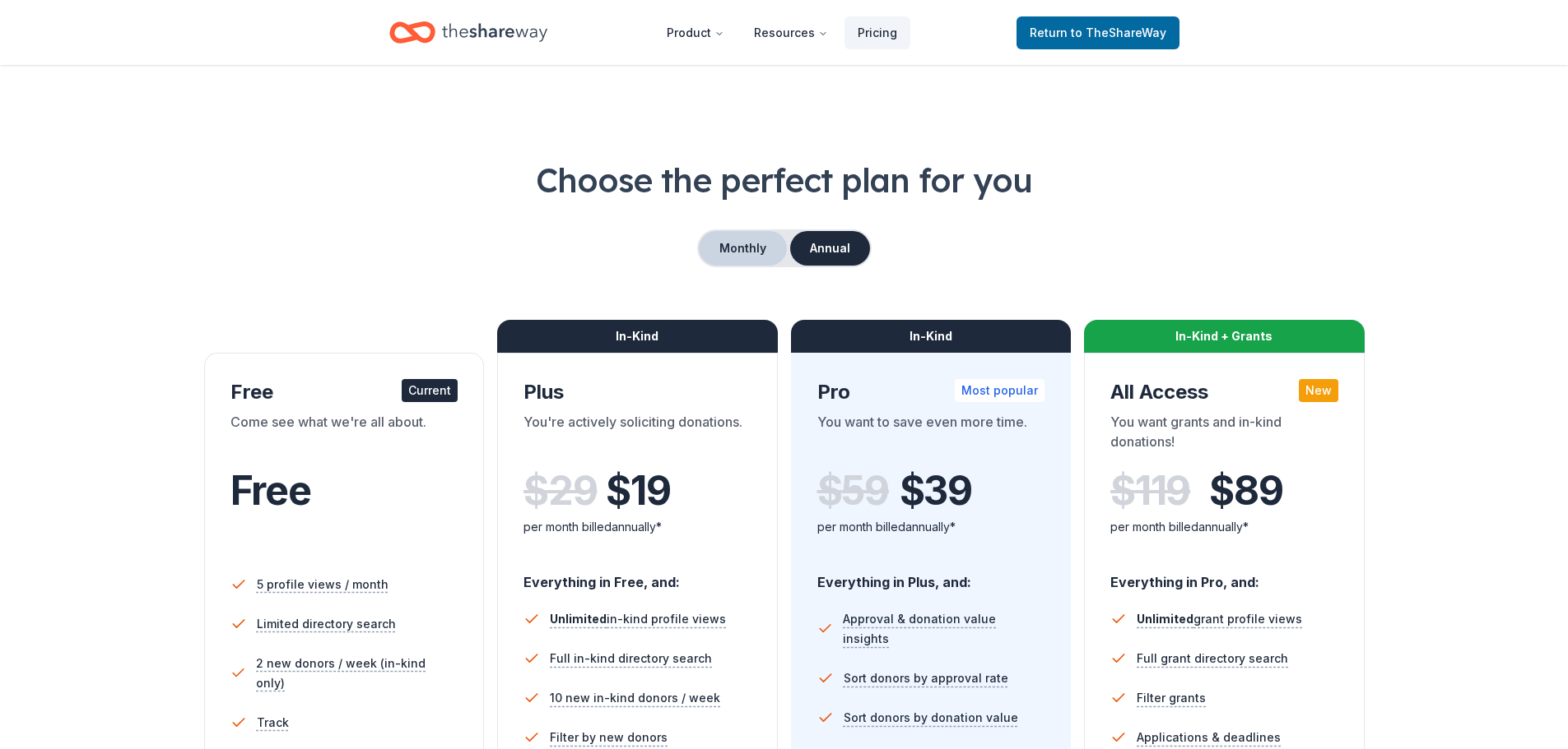
click at [737, 262] on button "Monthly" at bounding box center [742, 248] width 88 height 35
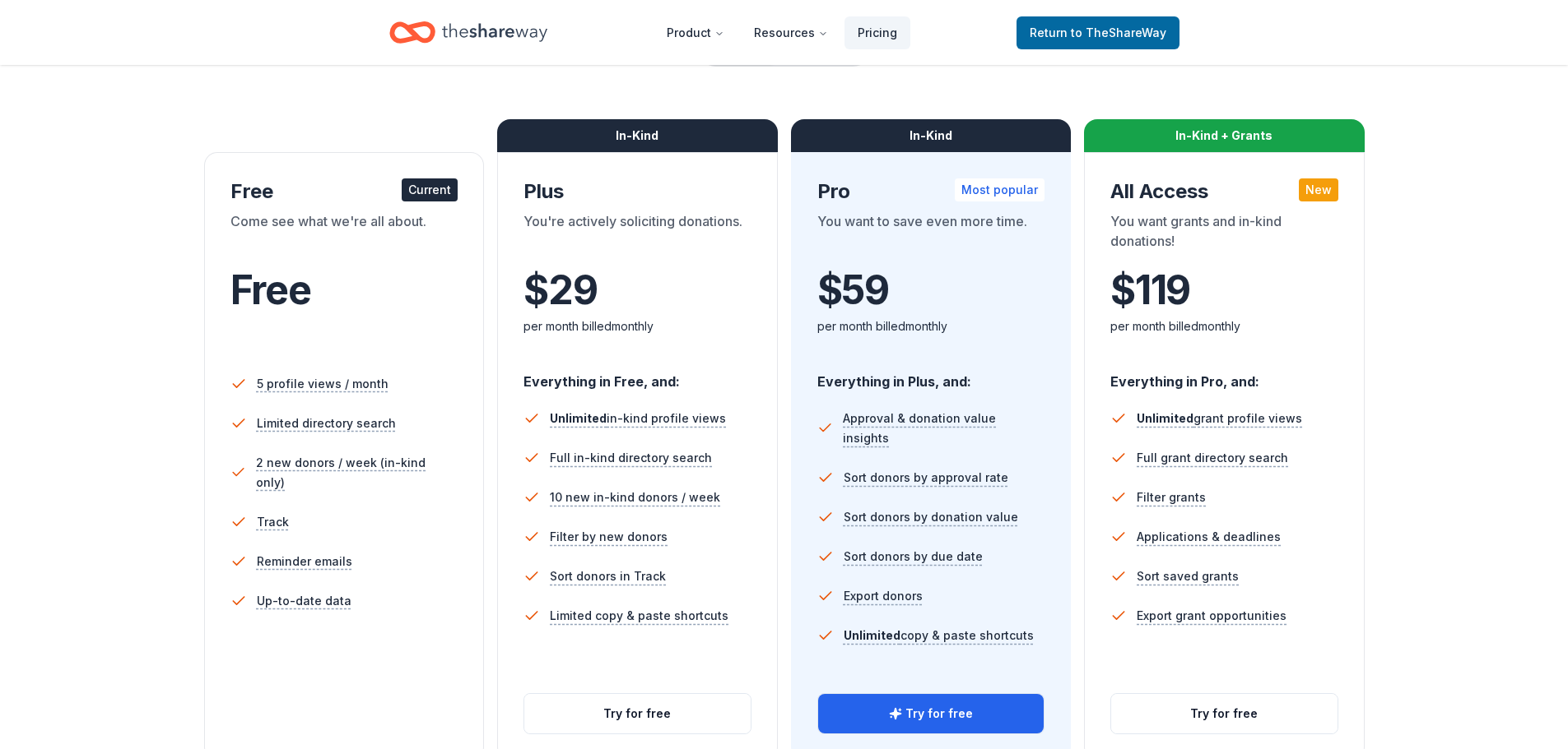
scroll to position [247, 0]
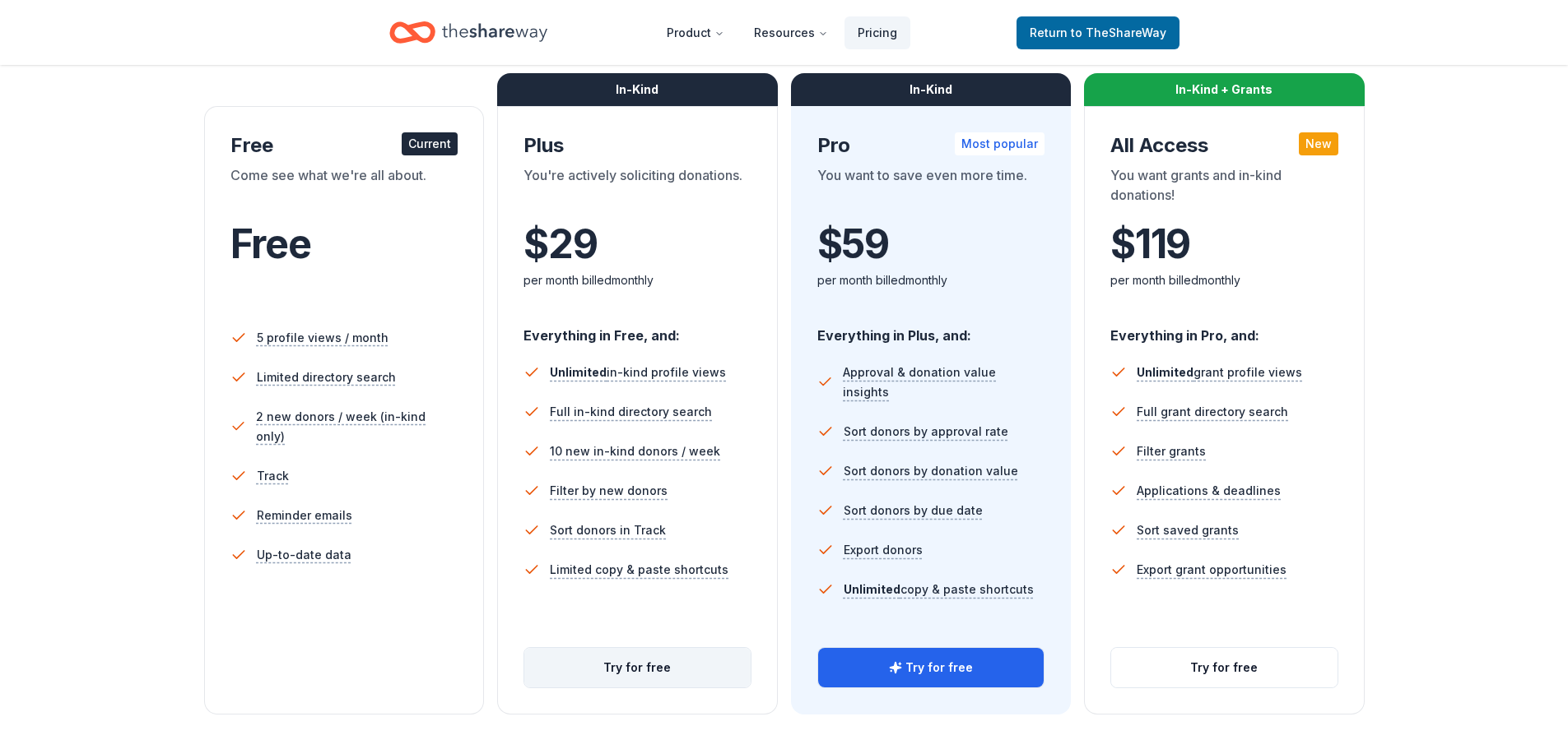
click at [627, 682] on button "Try for free" at bounding box center [637, 668] width 226 height 39
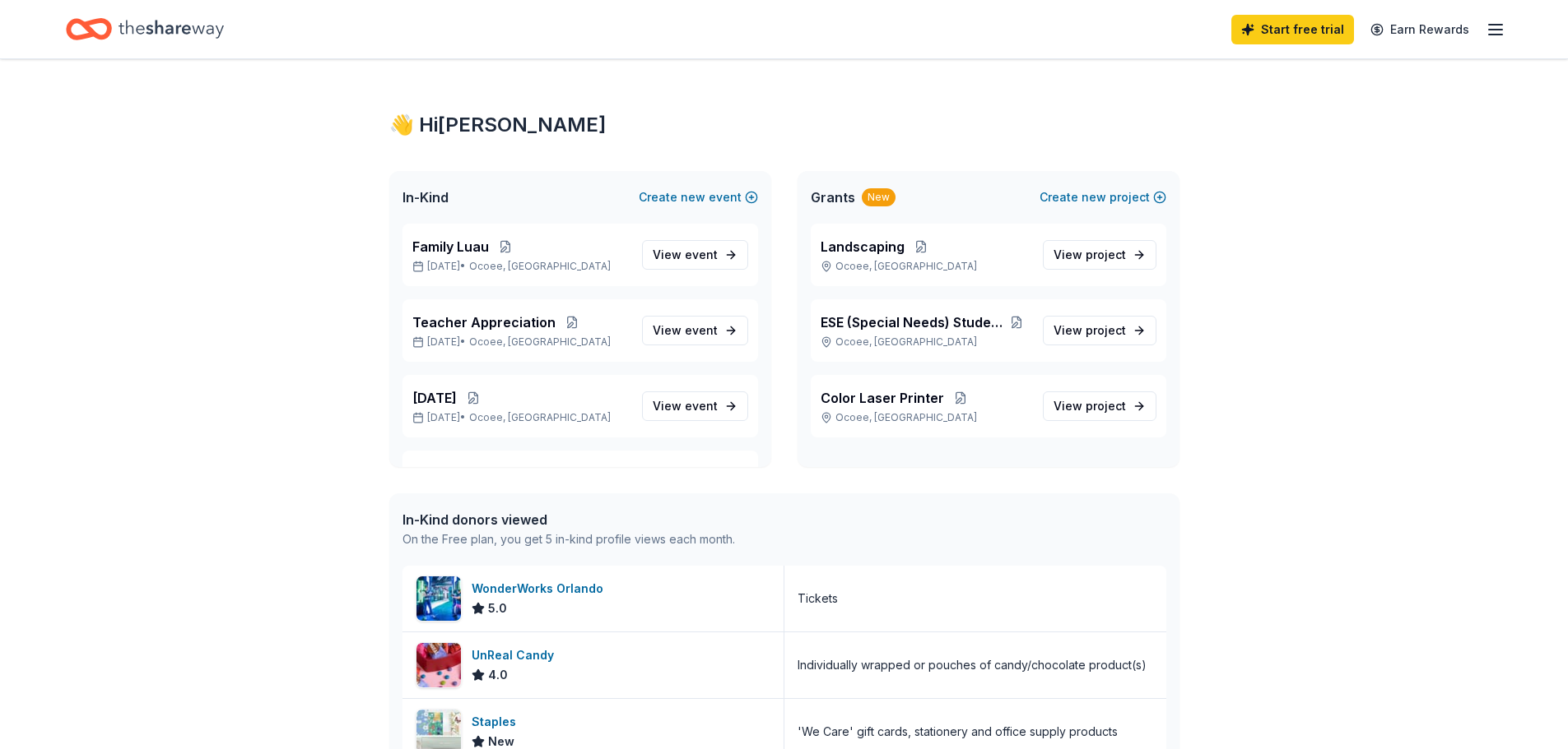
click at [1397, 496] on div "👋 Hi [PERSON_NAME] In-Kind Create new event Family Luau [DATE] • Ocoee, [GEOGRA…" at bounding box center [784, 713] width 1568 height 1310
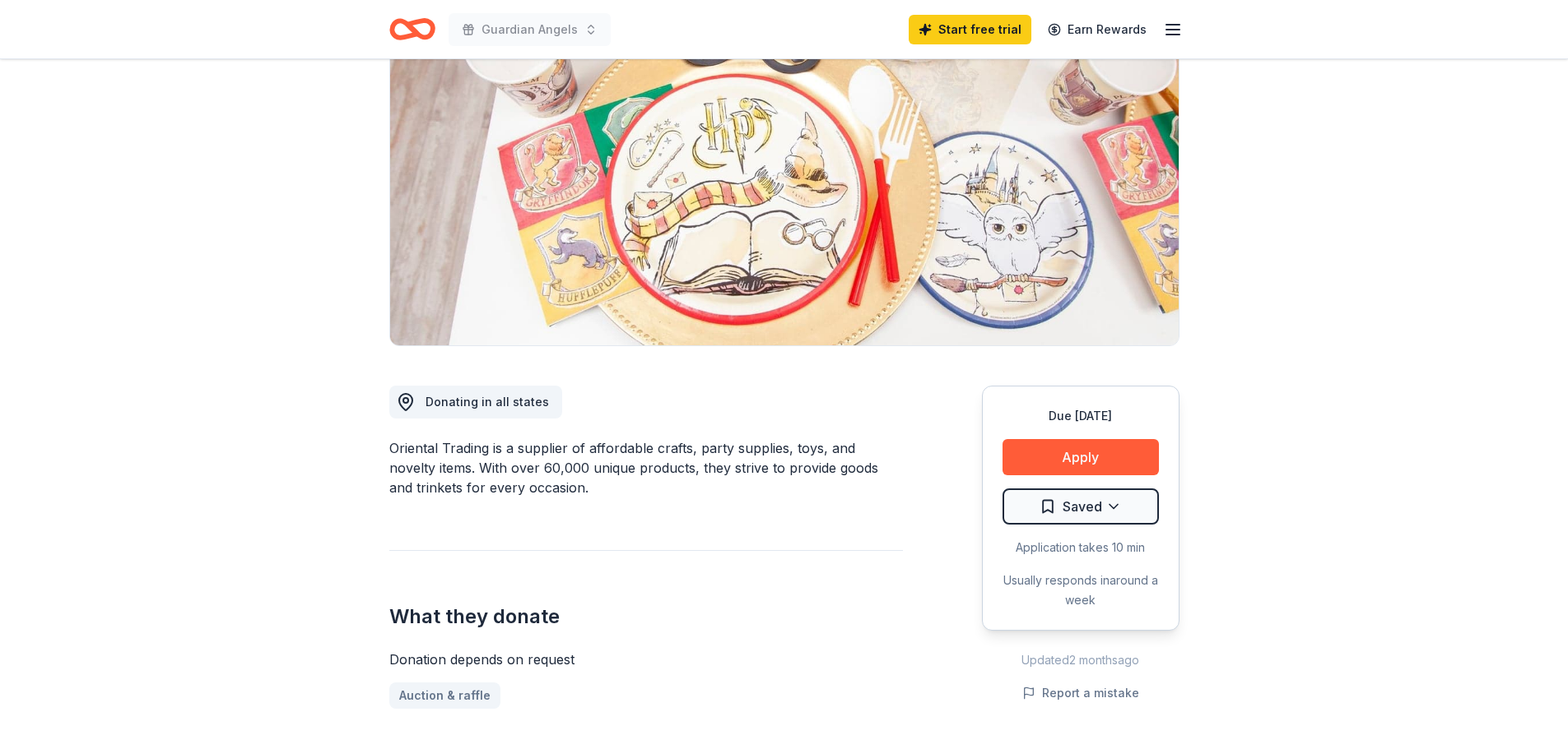
scroll to position [247, 0]
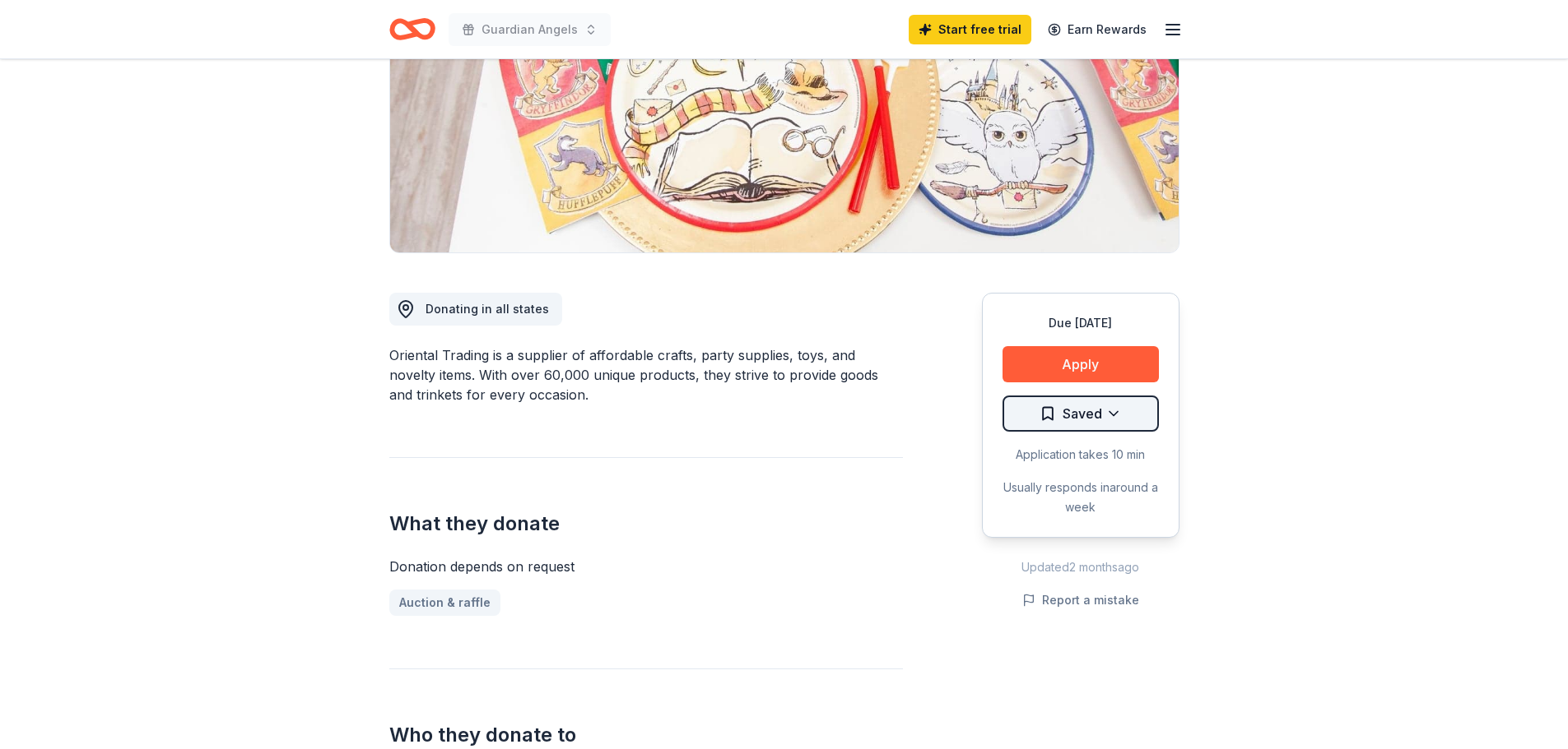
click at [1067, 415] on html "Guardian Angels Start free trial Earn Rewards Due in 71 days Share Oriental Tra…" at bounding box center [784, 127] width 1568 height 749
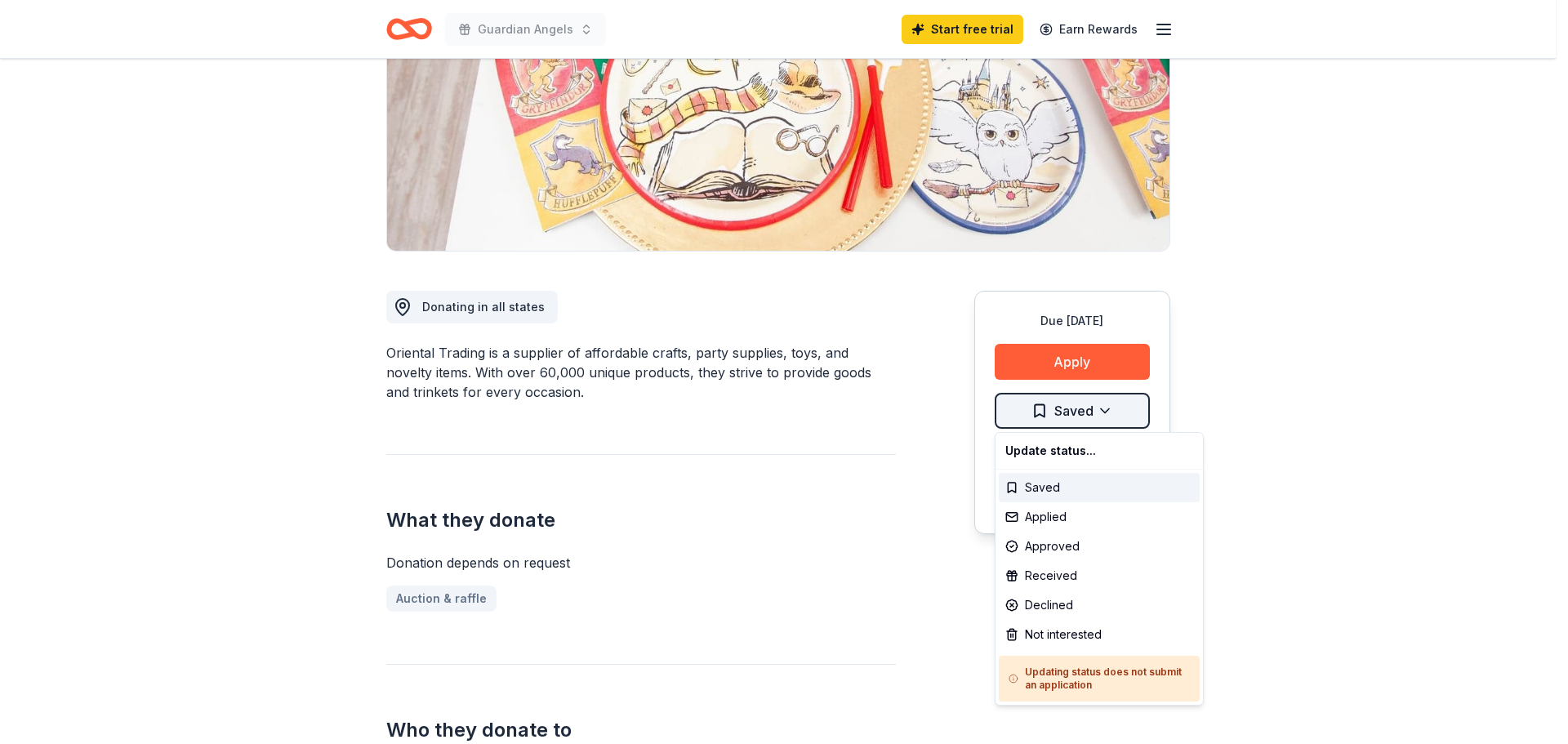
click at [1059, 412] on html "Guardian Angels Start free trial Earn Rewards Due in 71 days Share Oriental Tra…" at bounding box center [784, 126] width 1568 height 744
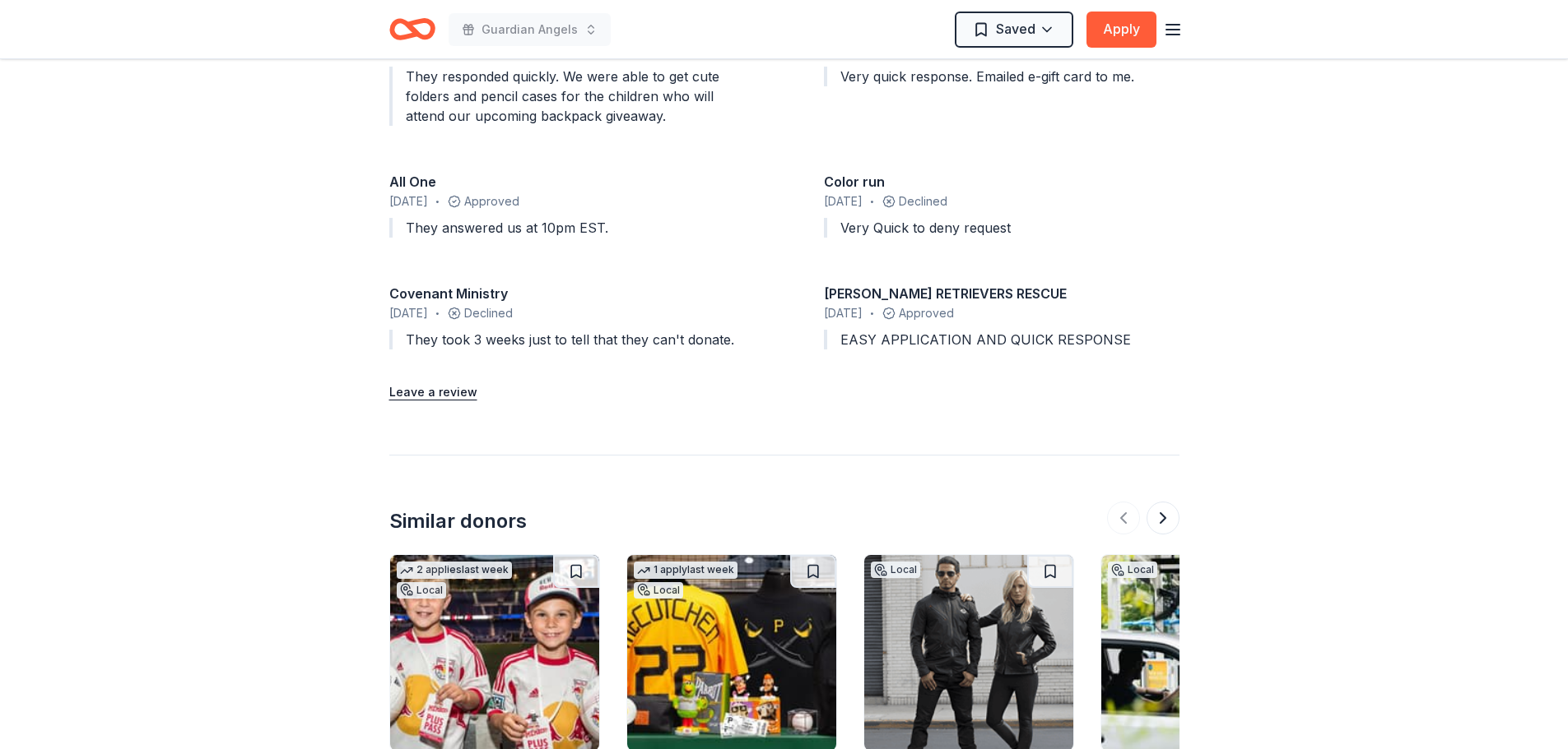
scroll to position [2138, 0]
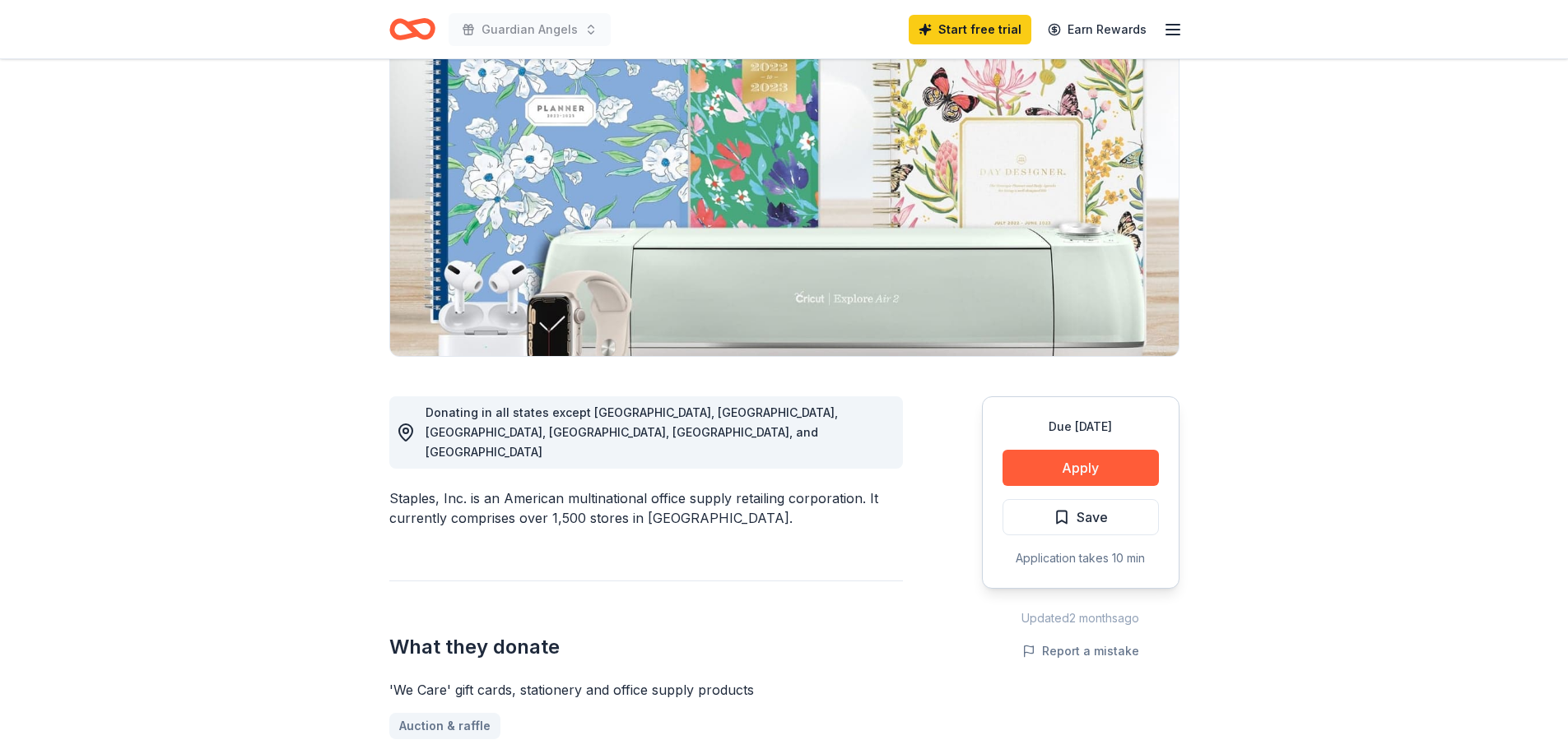
scroll to position [164, 0]
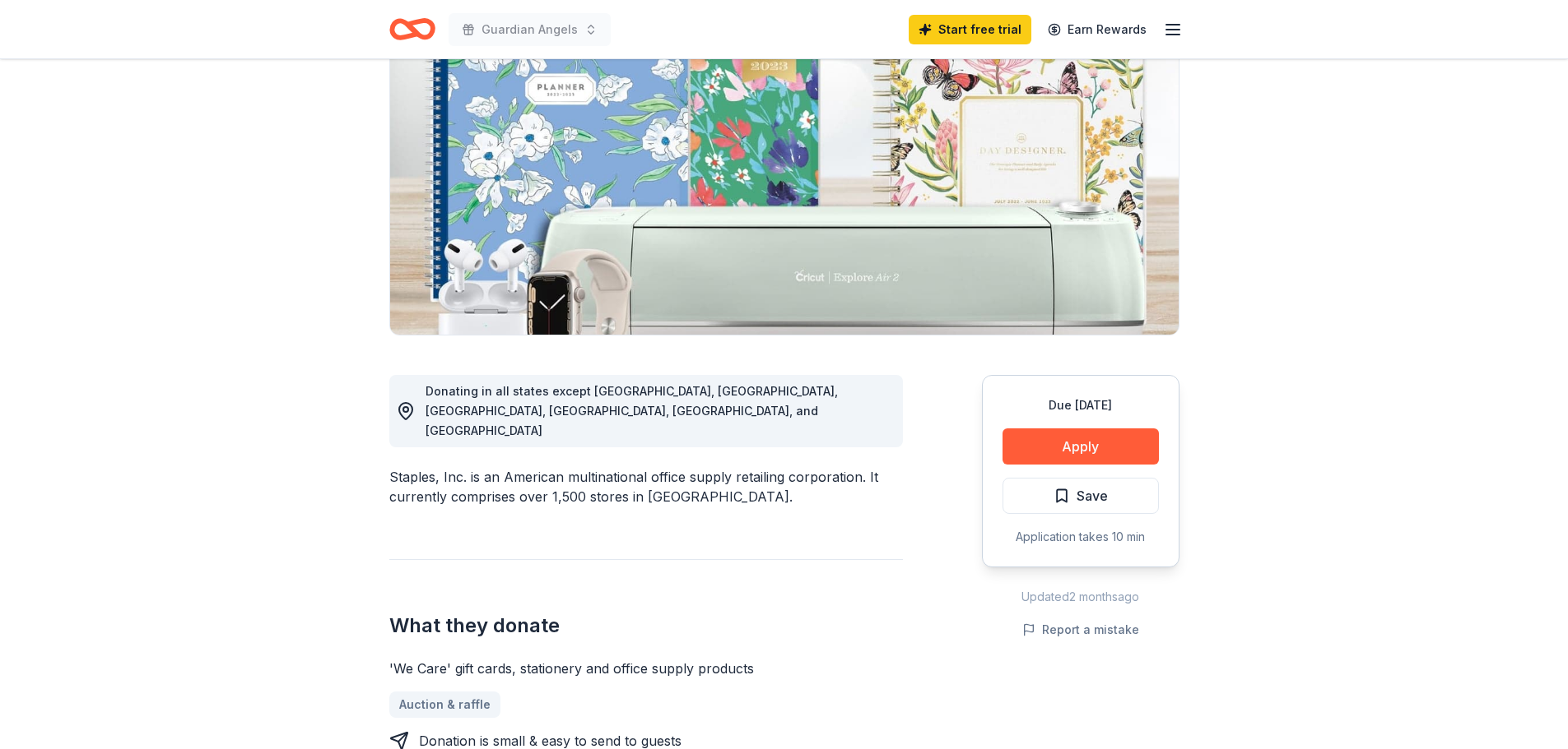
click at [1105, 496] on span "Save" at bounding box center [1091, 495] width 32 height 21
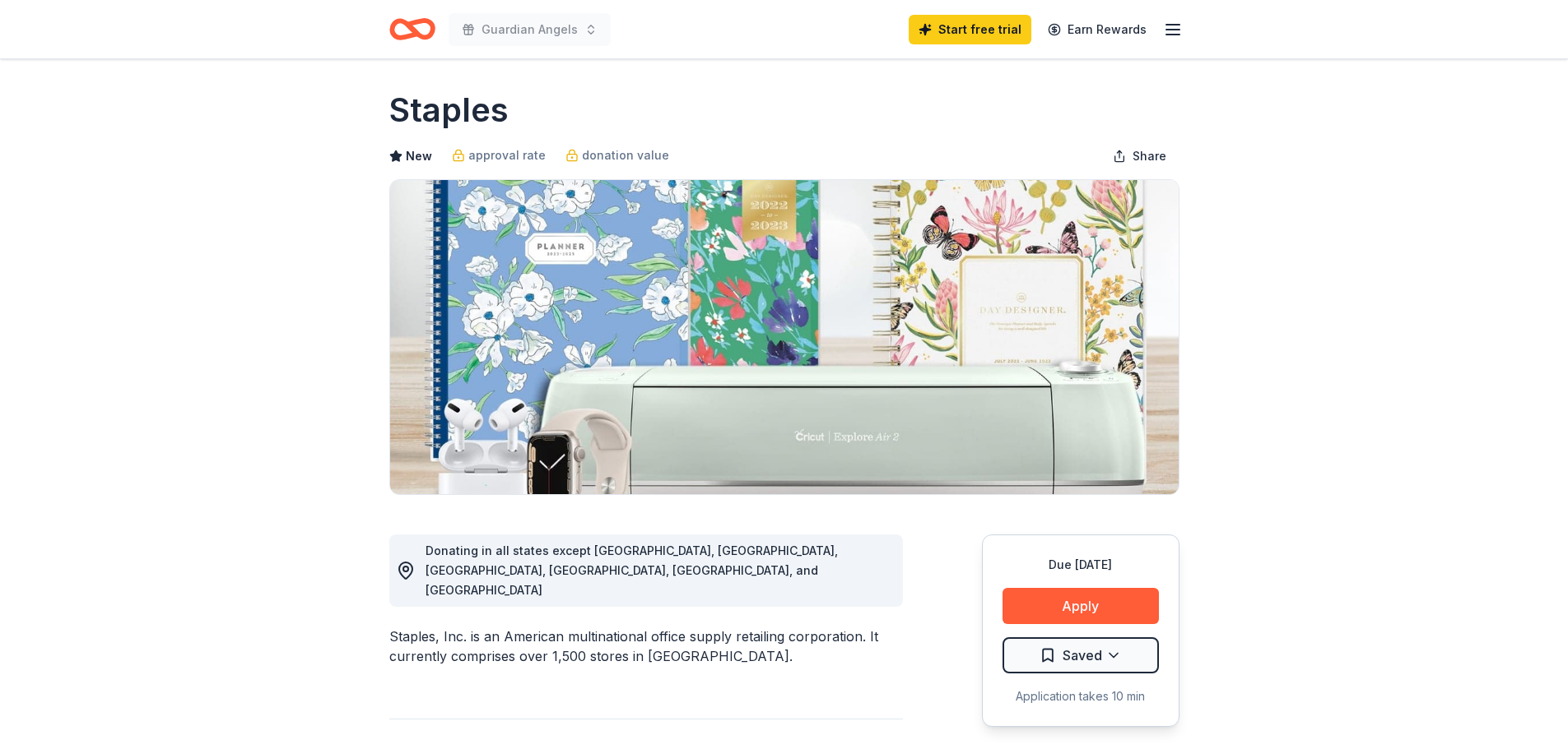
scroll to position [0, 0]
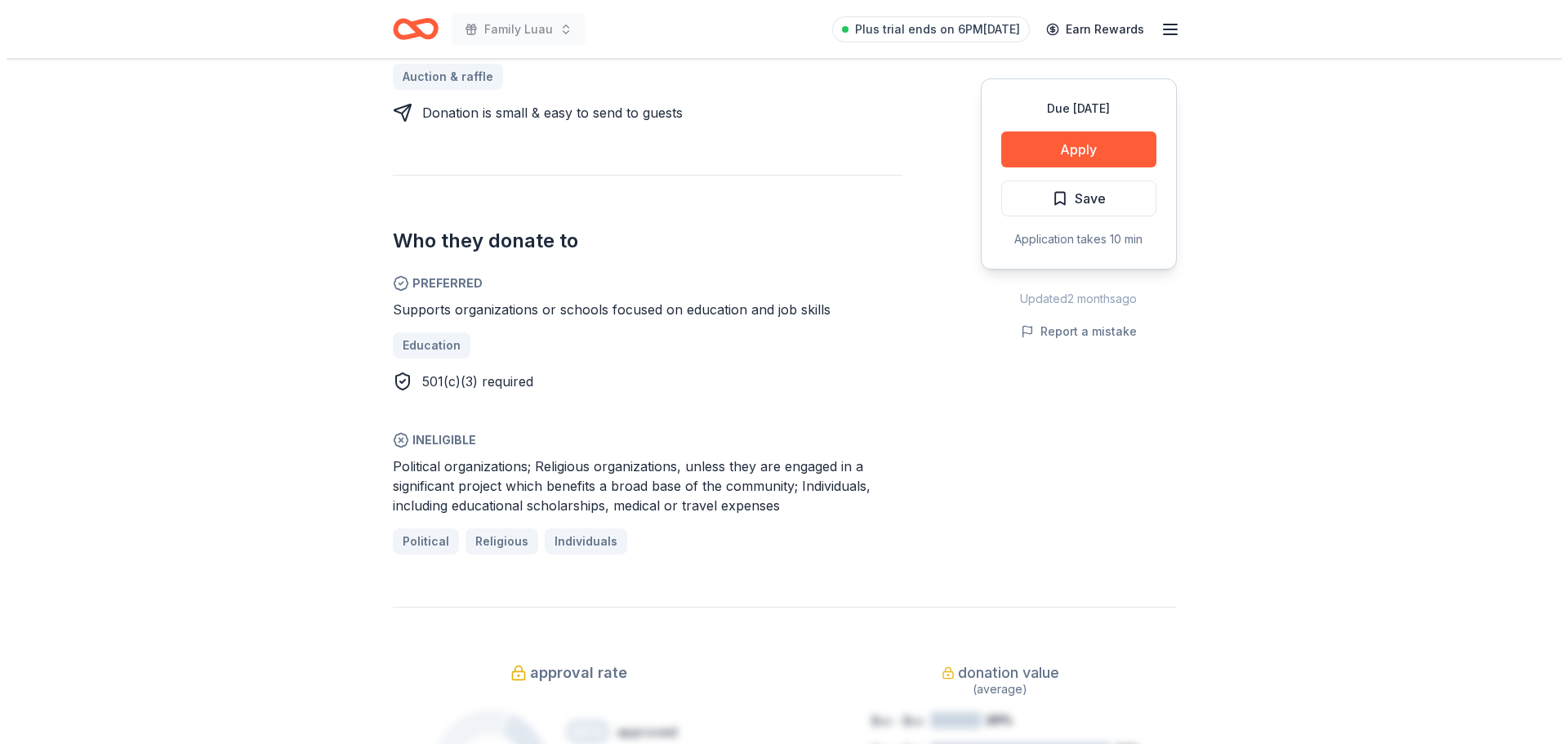
scroll to position [817, 0]
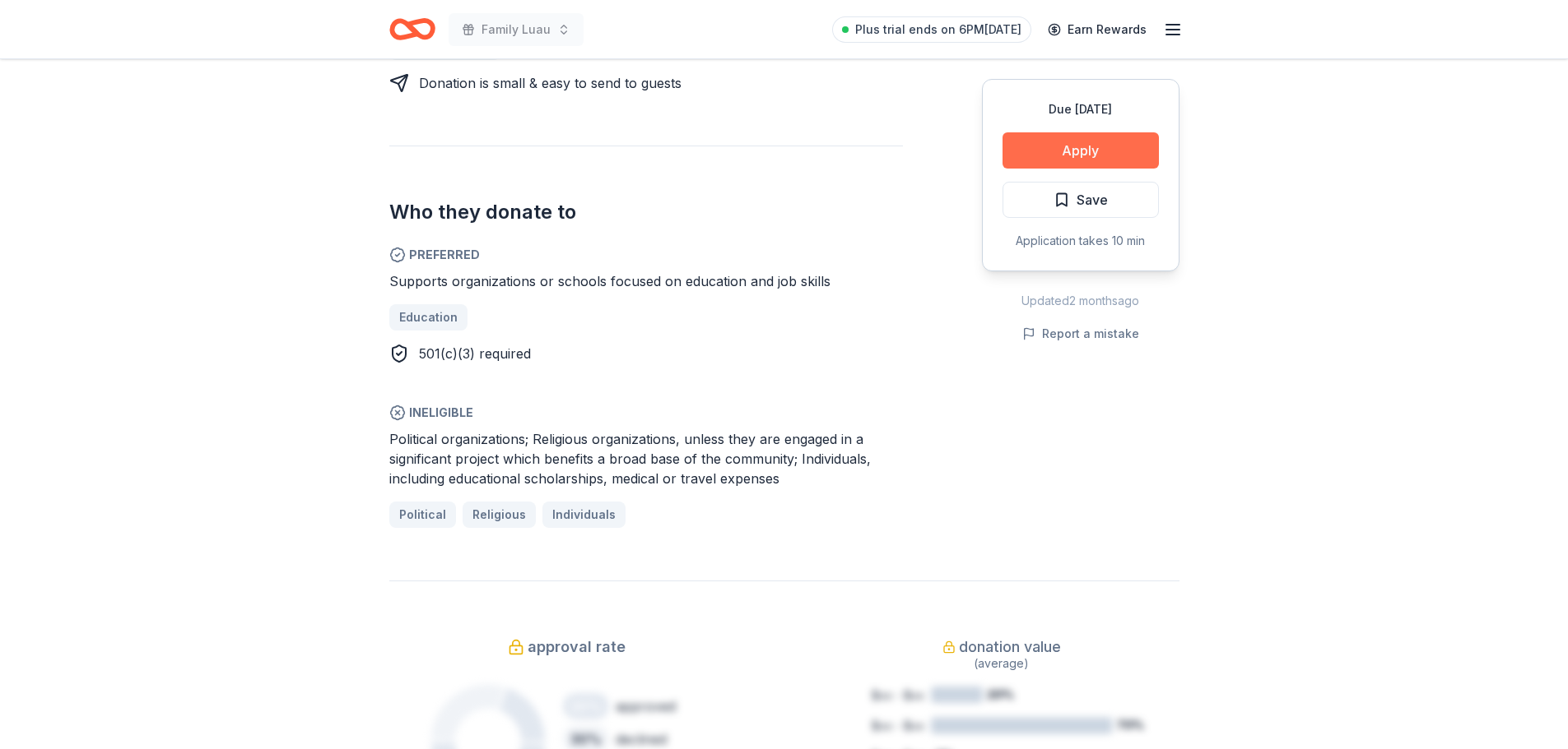
click at [1090, 143] on button "Apply" at bounding box center [1080, 150] width 156 height 36
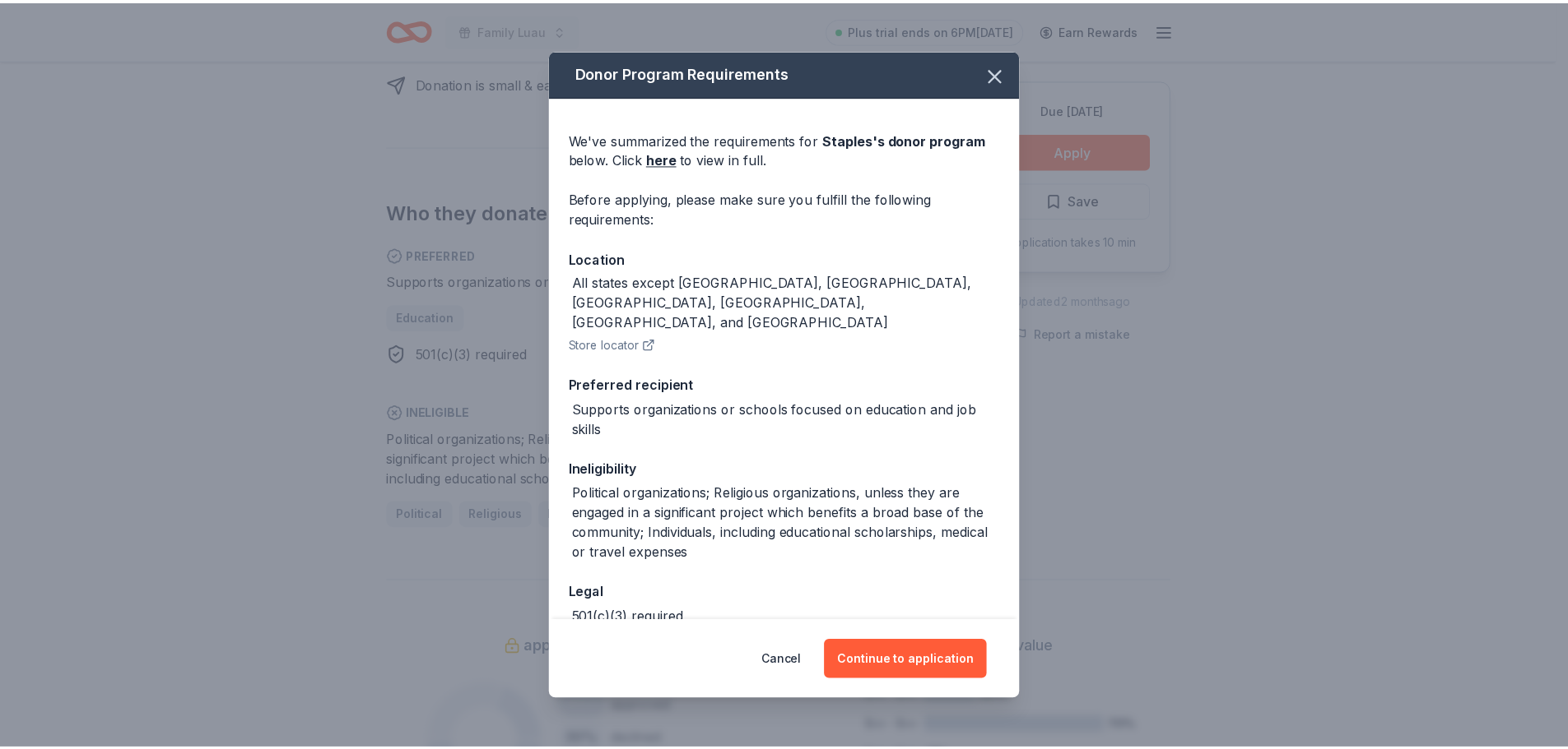
scroll to position [55, 0]
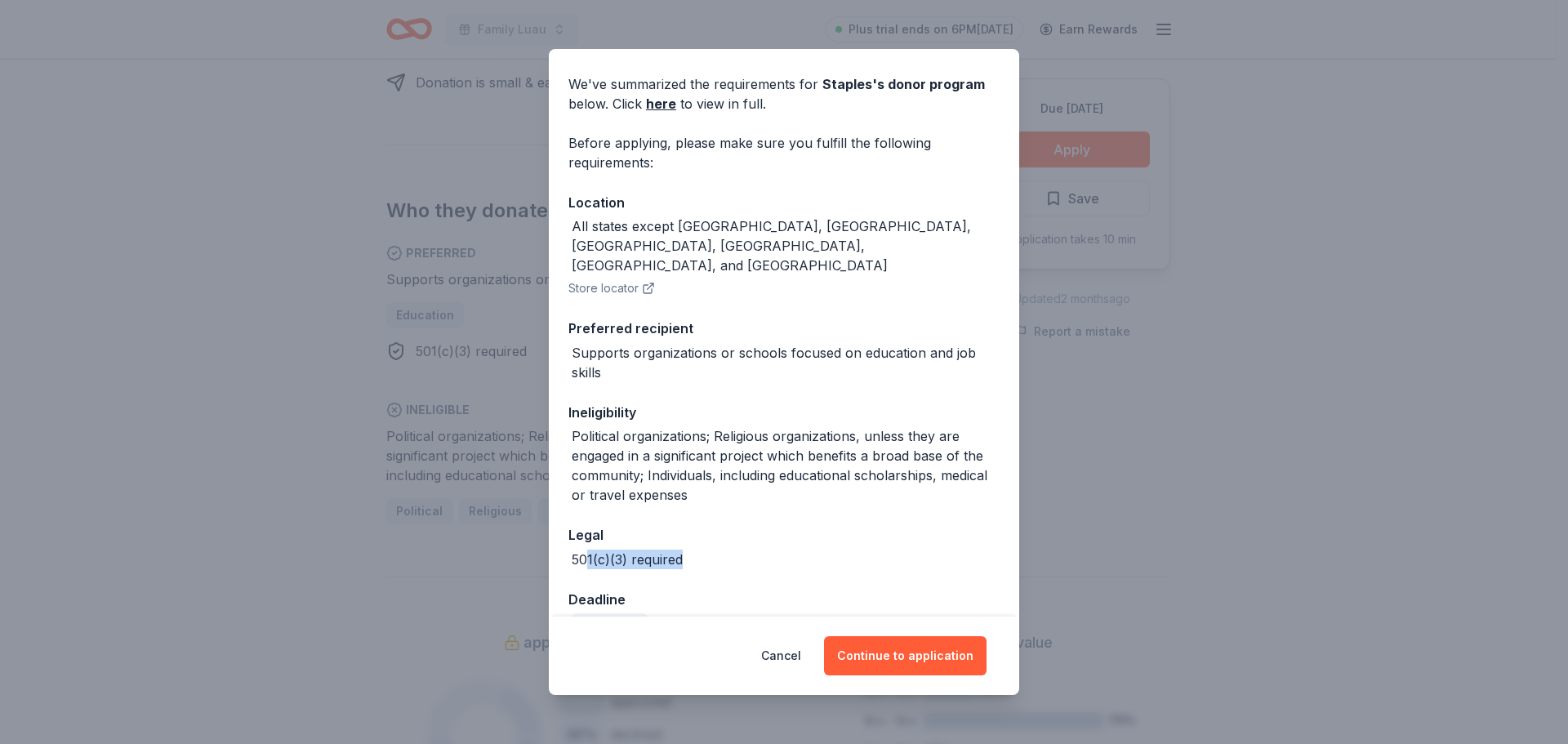
drag, startPoint x: 700, startPoint y: 521, endPoint x: 584, endPoint y: 512, distance: 116.3
click at [584, 550] on div "501(c)(3) required" at bounding box center [784, 559] width 432 height 19
click at [927, 662] on button "Continue to application" at bounding box center [905, 656] width 162 height 39
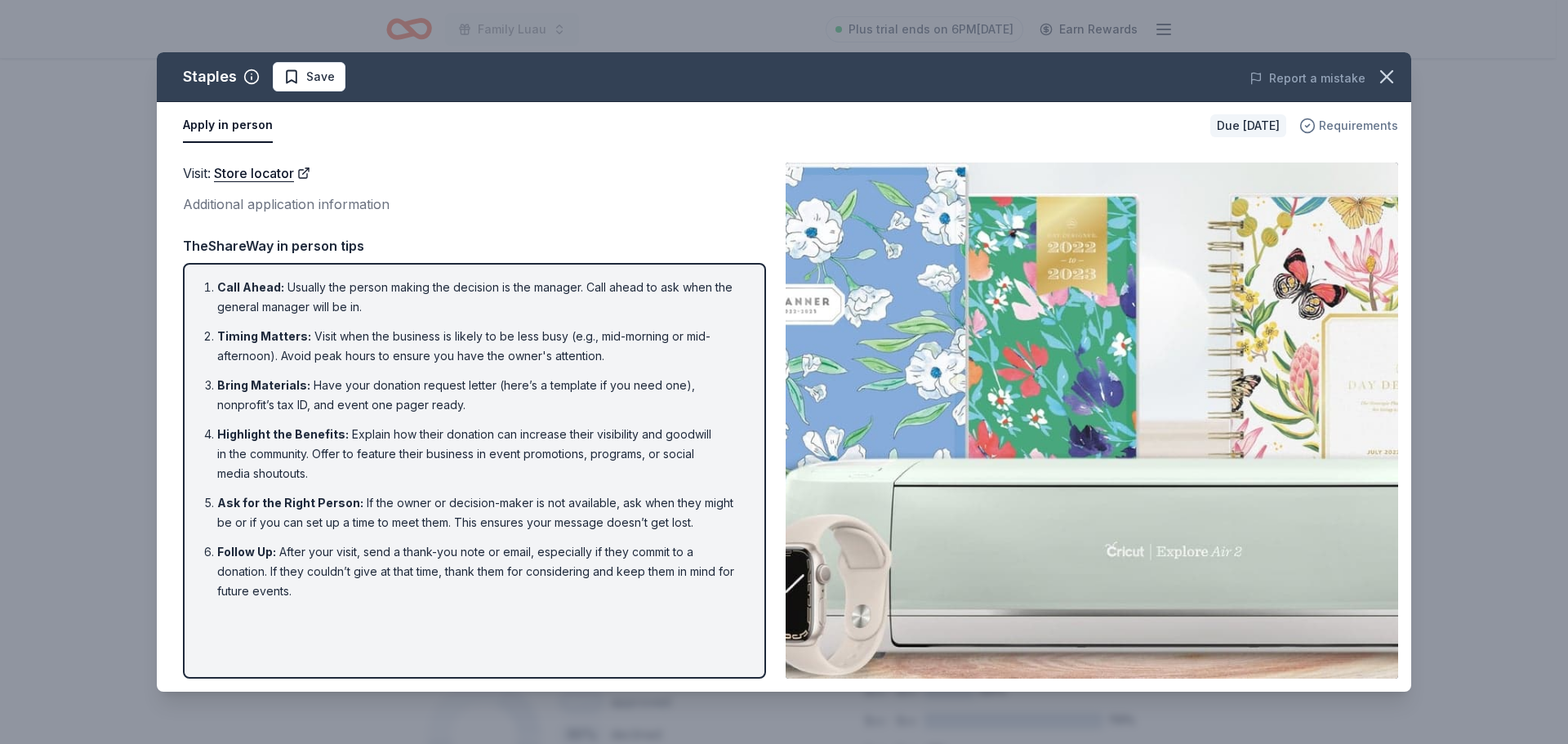
click at [1343, 130] on span "Requirements" at bounding box center [1359, 125] width 80 height 19
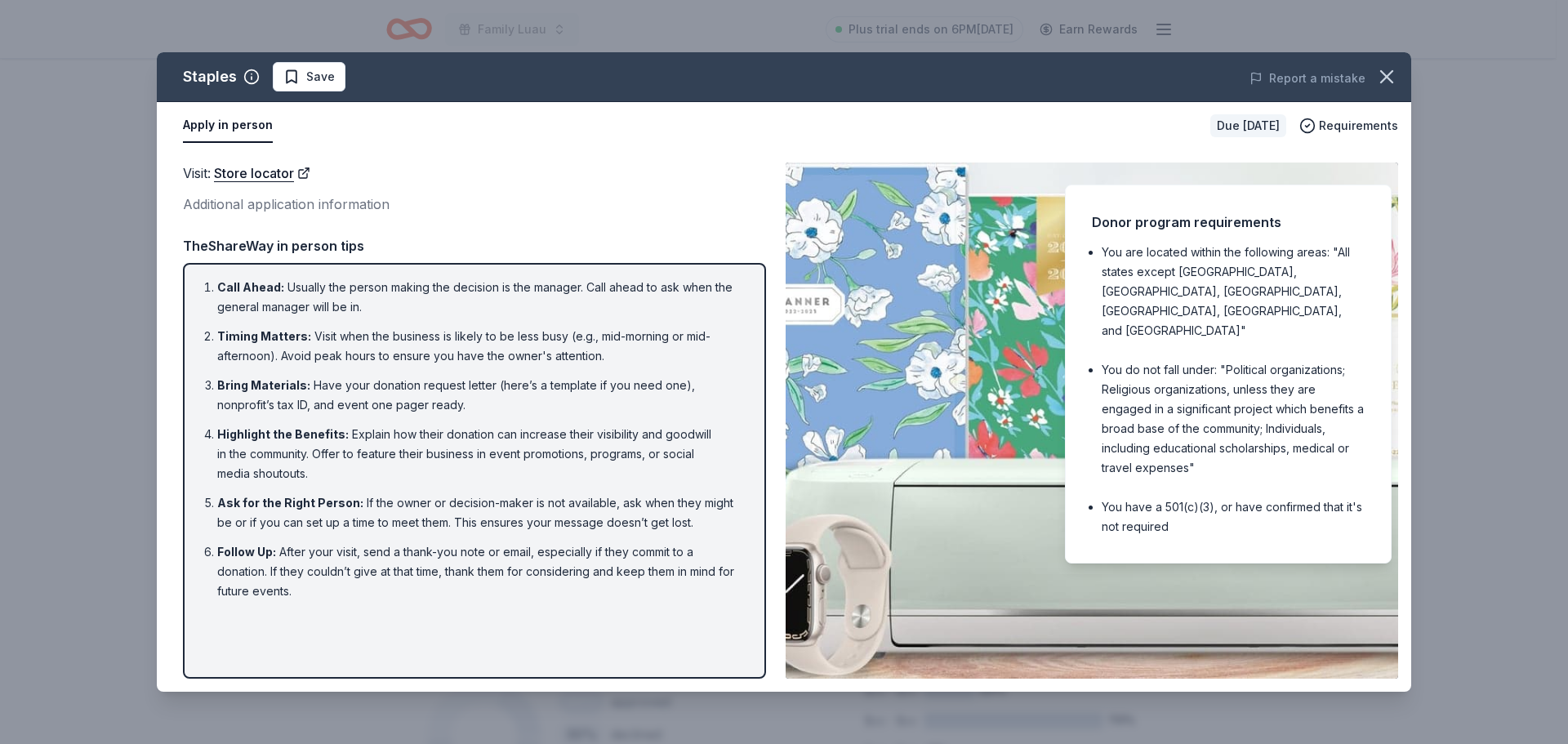
click at [576, 392] on li "Bring Materials : Have your donation request letter (here’s a template if you n…" at bounding box center [480, 395] width 525 height 39
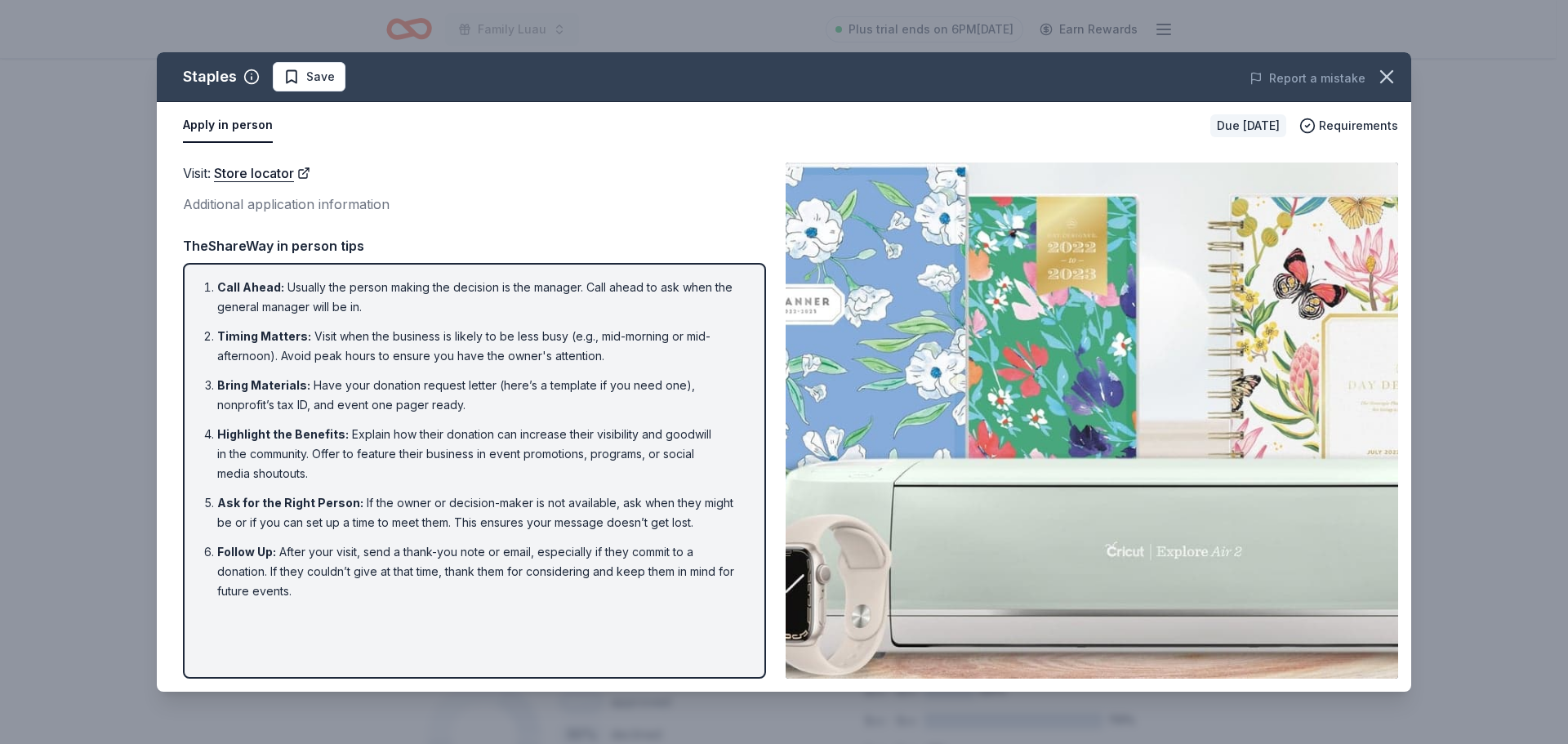
click at [650, 387] on li "Bring Materials : Have your donation request letter (here’s a template if you n…" at bounding box center [480, 395] width 525 height 39
click at [652, 387] on li "Bring Materials : Have your donation request letter (here’s a template if you n…" at bounding box center [480, 395] width 525 height 39
click at [671, 386] on li "Bring Materials : Have your donation request letter (here’s a template if you n…" at bounding box center [480, 395] width 525 height 39
click at [501, 375] on ol "Call Ahead : Usually the person making the decision is the manager. Call ahead …" at bounding box center [475, 439] width 553 height 323
click at [502, 388] on li "Bring Materials : Have your donation request letter (here’s a template if you n…" at bounding box center [480, 395] width 525 height 39
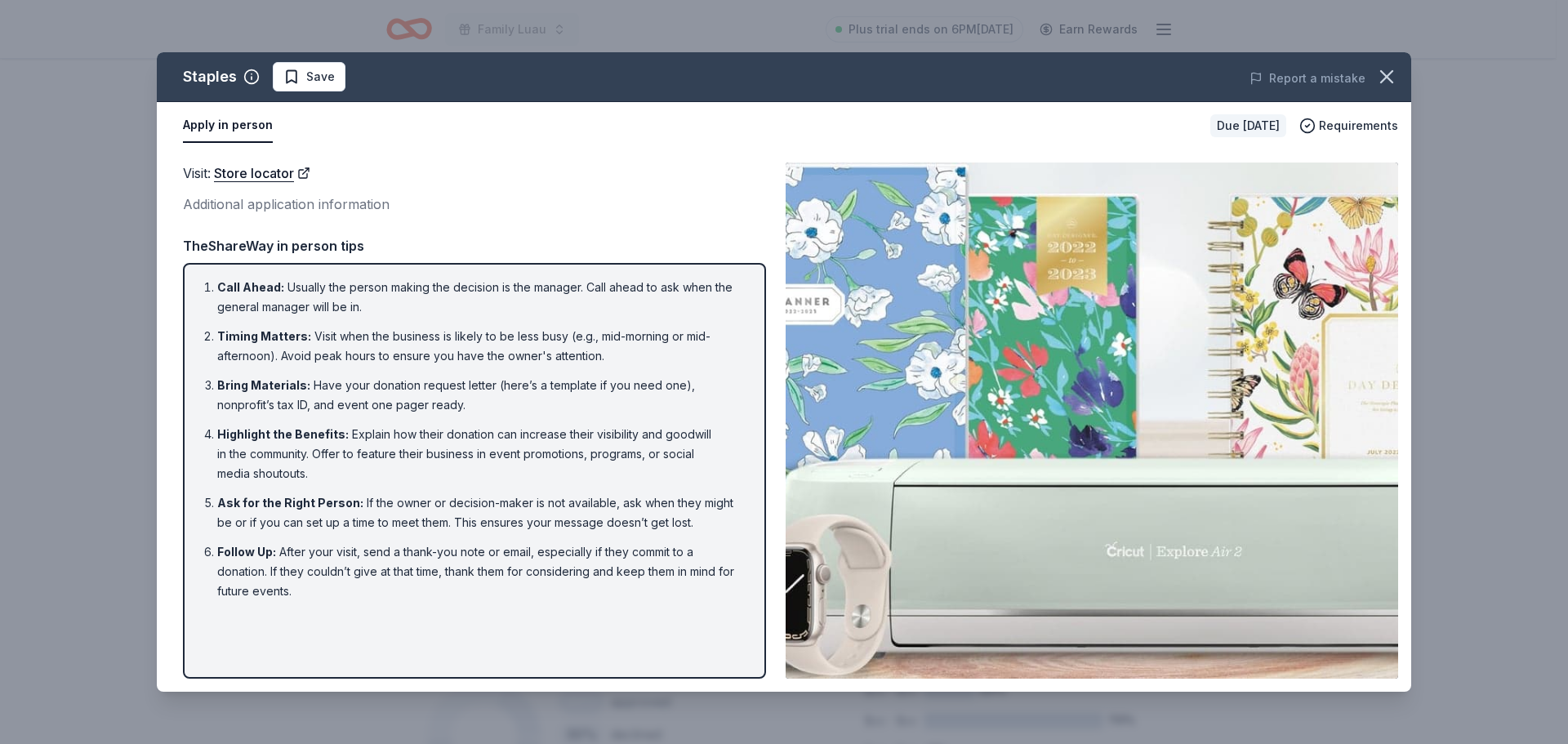
click at [502, 388] on li "Bring Materials : Have your donation request letter (here’s a template if you n…" at bounding box center [480, 395] width 525 height 39
click at [231, 395] on li "Bring Materials : Have your donation request letter (here’s a template if you n…" at bounding box center [480, 395] width 525 height 39
click at [234, 393] on li "Bring Materials : Have your donation request letter (here’s a template if you n…" at bounding box center [480, 395] width 525 height 39
click at [328, 194] on div "Additional application information" at bounding box center [474, 204] width 583 height 21
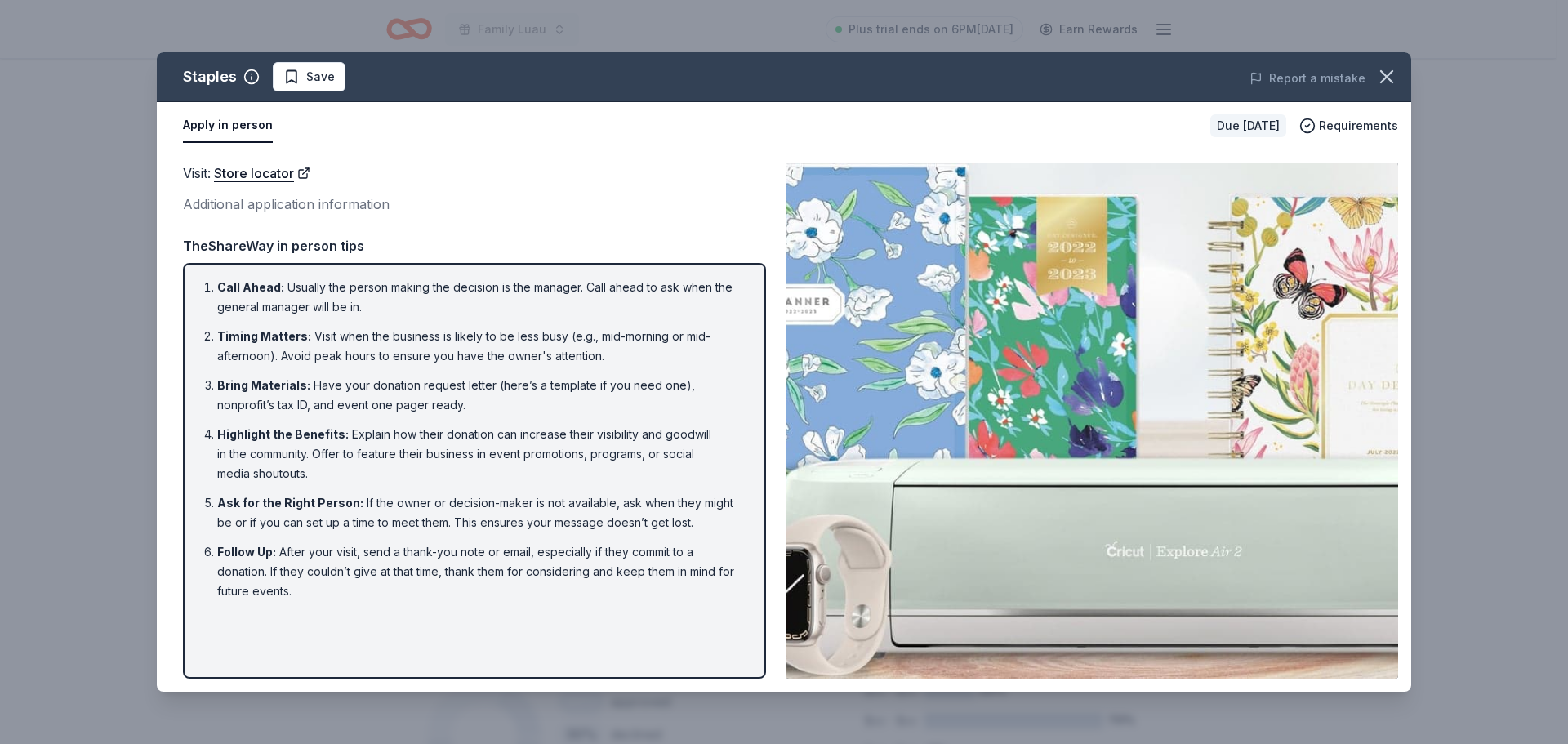
click at [250, 130] on button "Apply in person" at bounding box center [228, 125] width 90 height 35
click at [1388, 80] on icon "button" at bounding box center [1386, 76] width 23 height 23
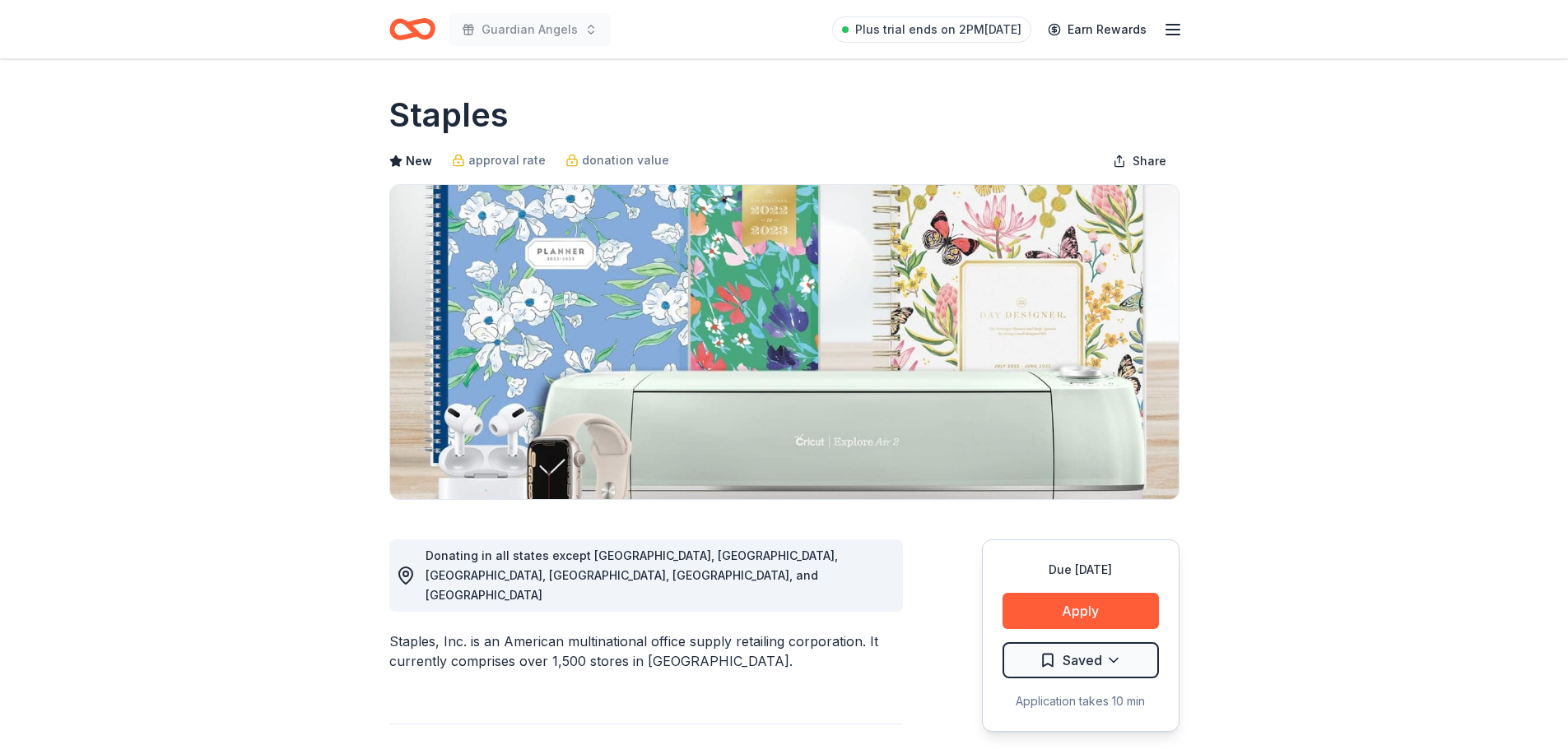
click at [443, 116] on h1 "Staples" at bounding box center [449, 115] width 119 height 46
click at [416, 22] on icon "Home" at bounding box center [419, 28] width 26 height 16
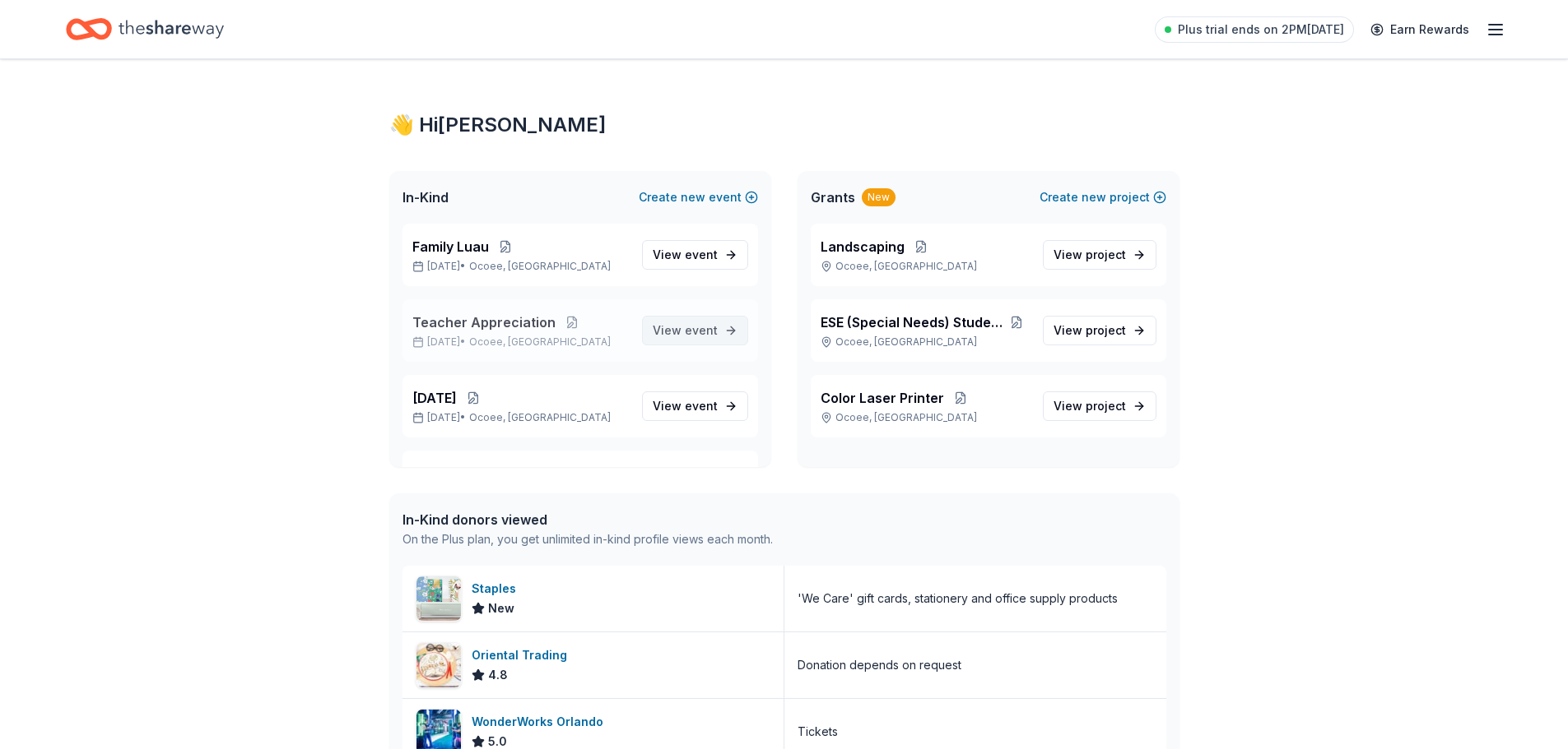
scroll to position [59, 0]
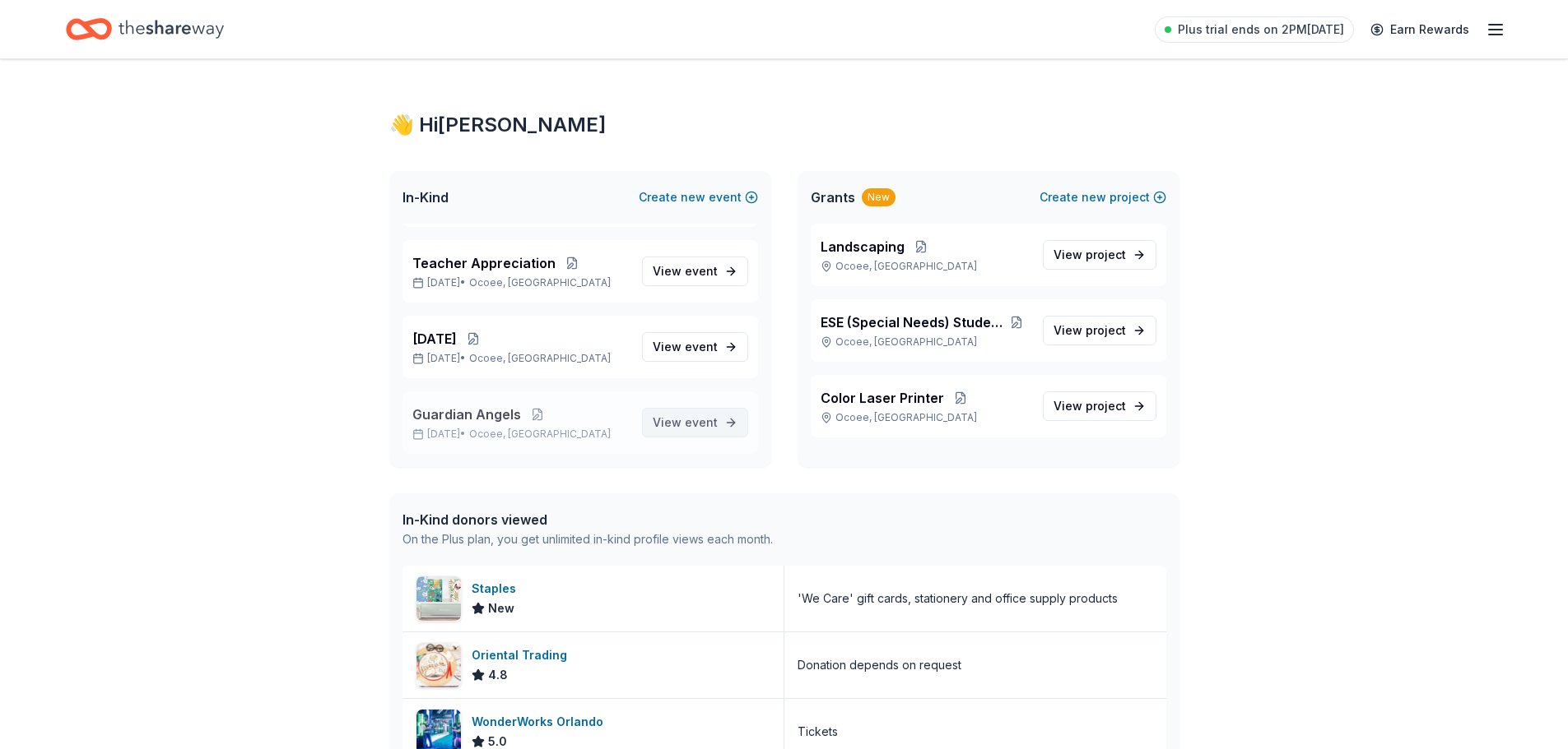
click at [663, 424] on span "View event" at bounding box center [685, 423] width 65 height 20
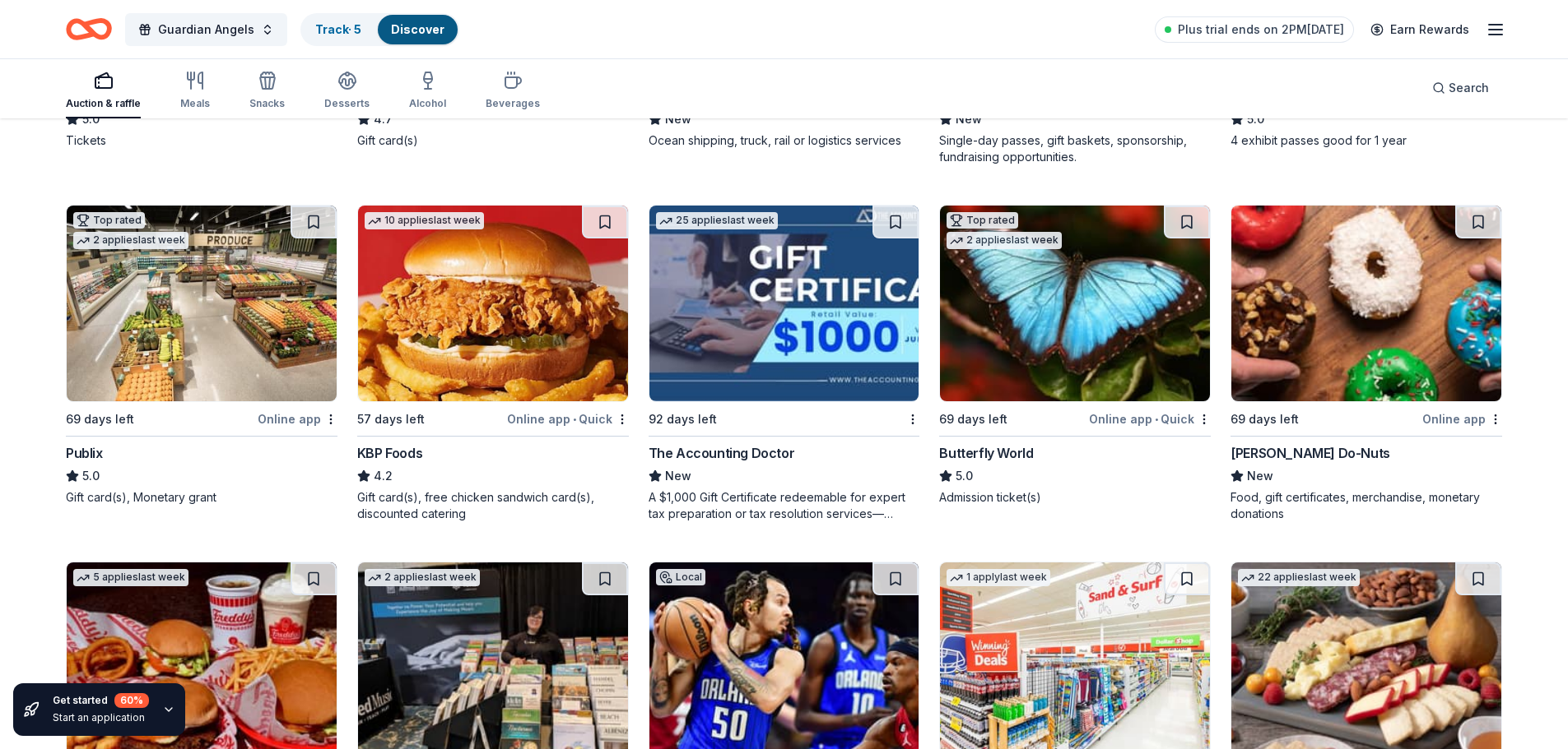
scroll to position [1836, 0]
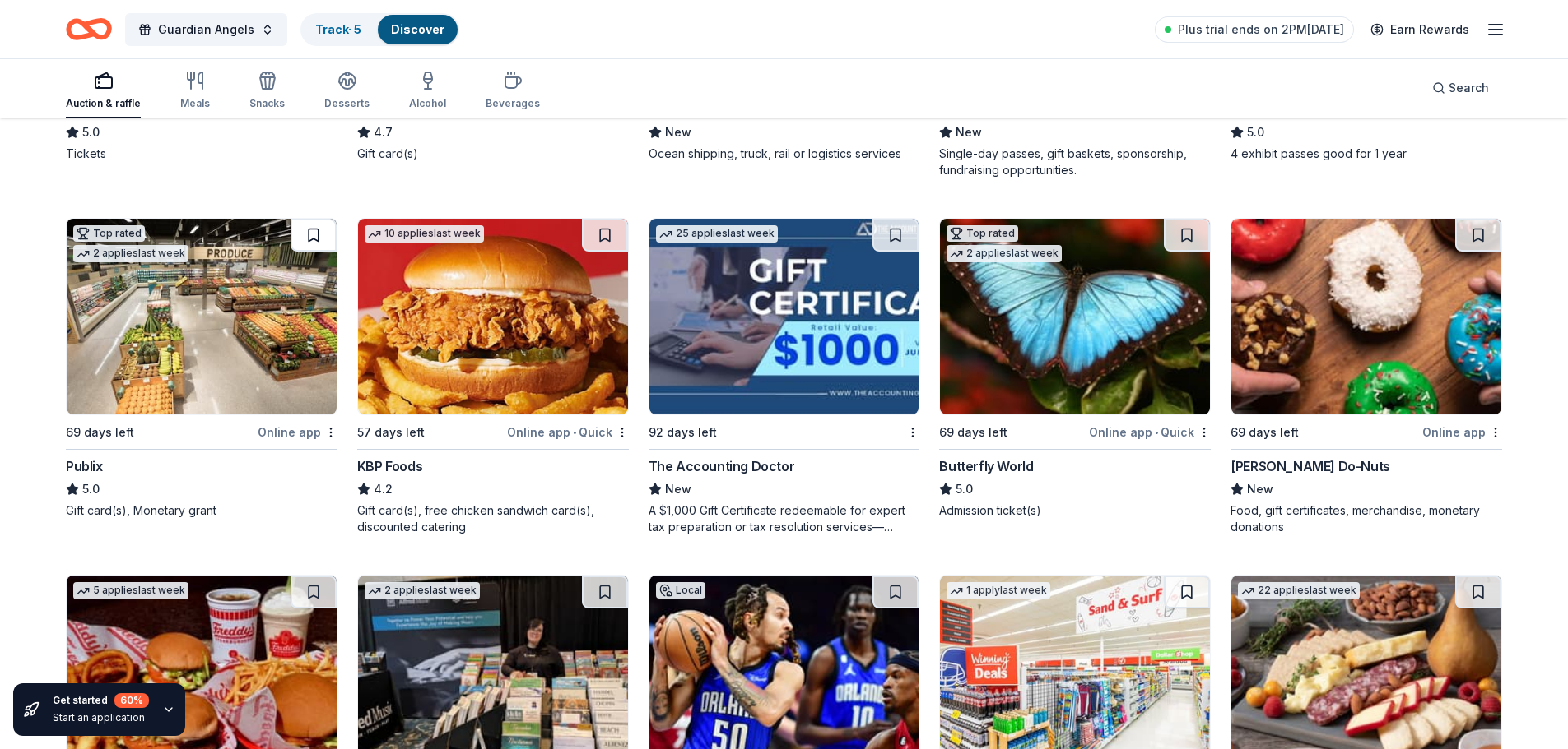
click at [300, 233] on button at bounding box center [314, 235] width 46 height 33
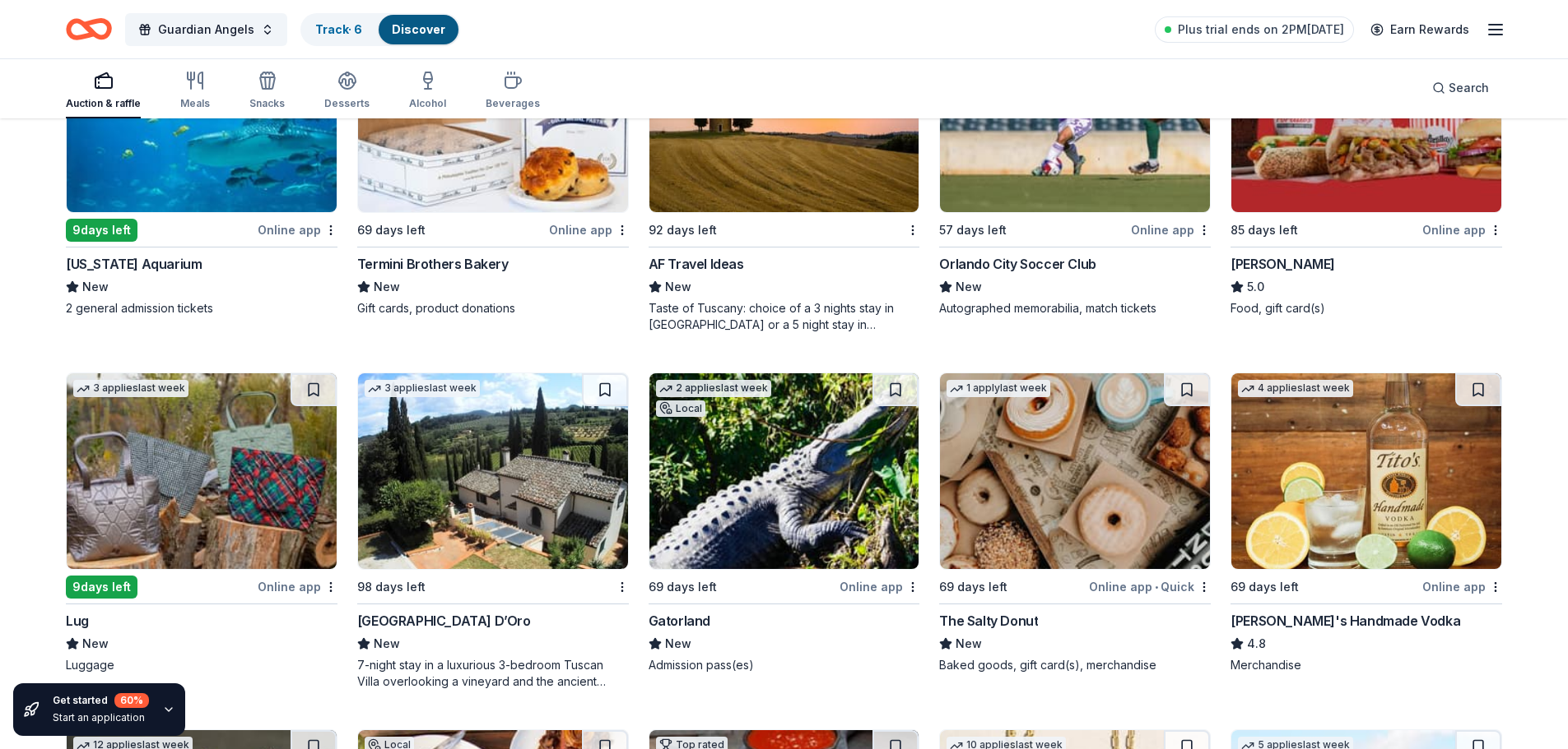
scroll to position [3482, 0]
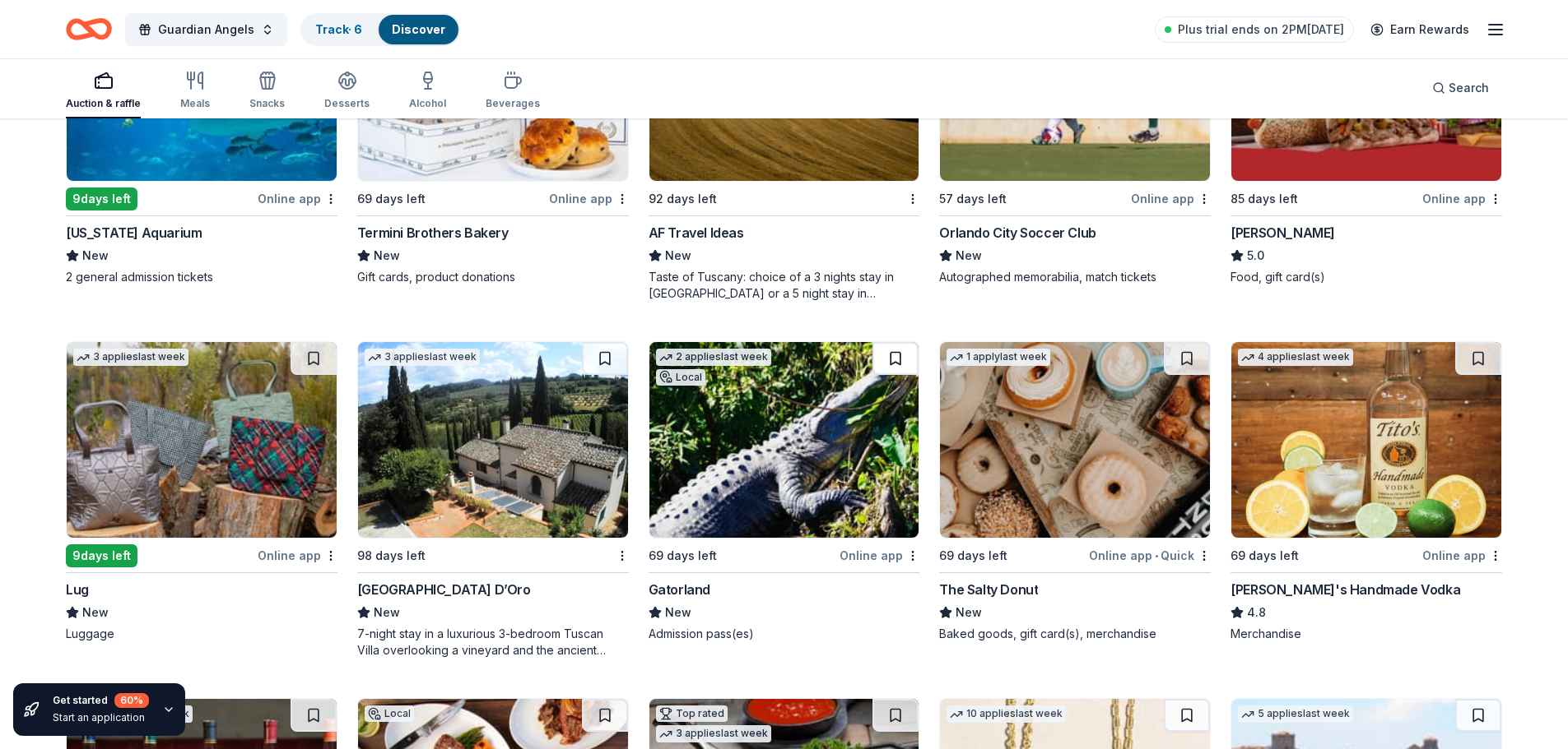
click at [892, 360] on button at bounding box center [895, 359] width 46 height 33
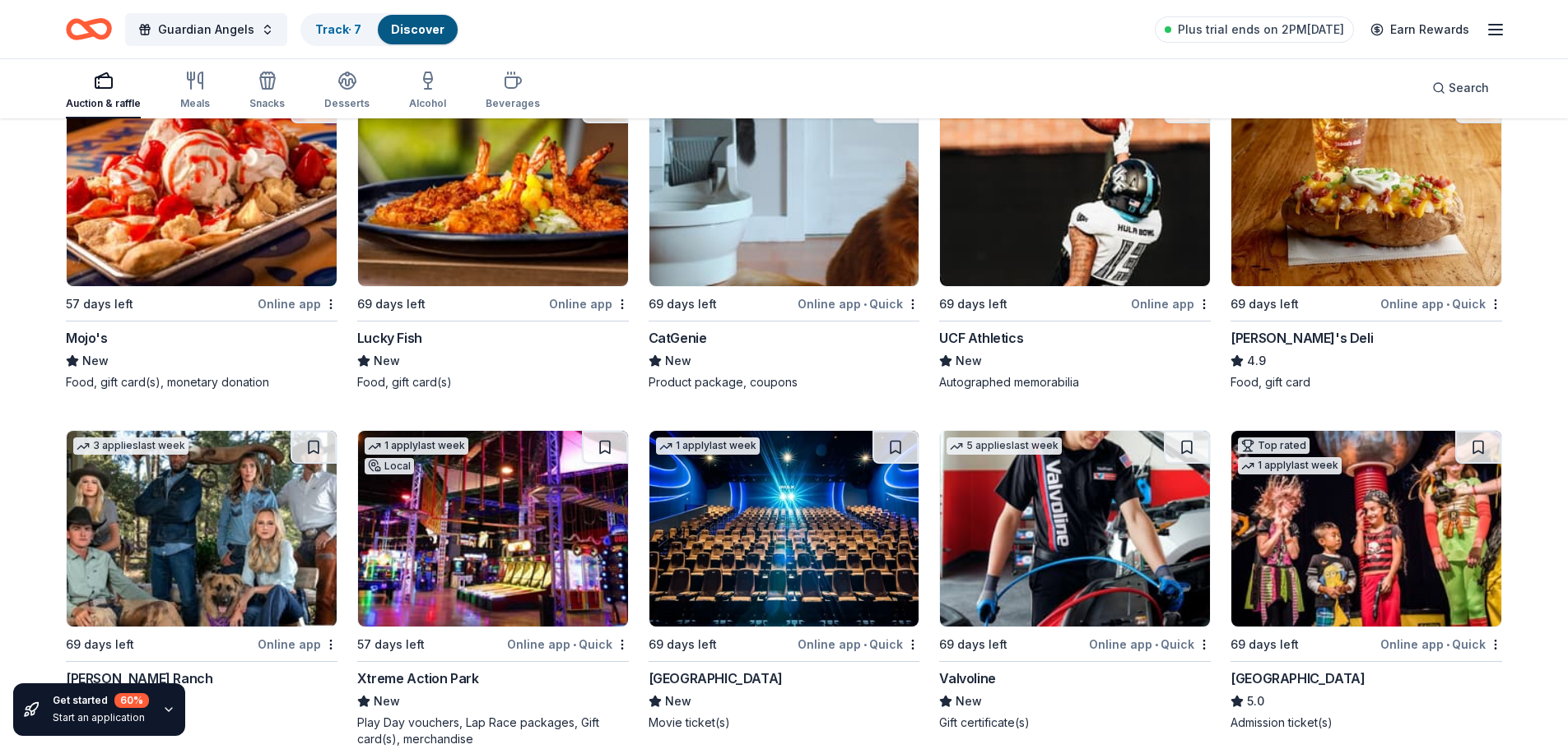
scroll to position [7614, 0]
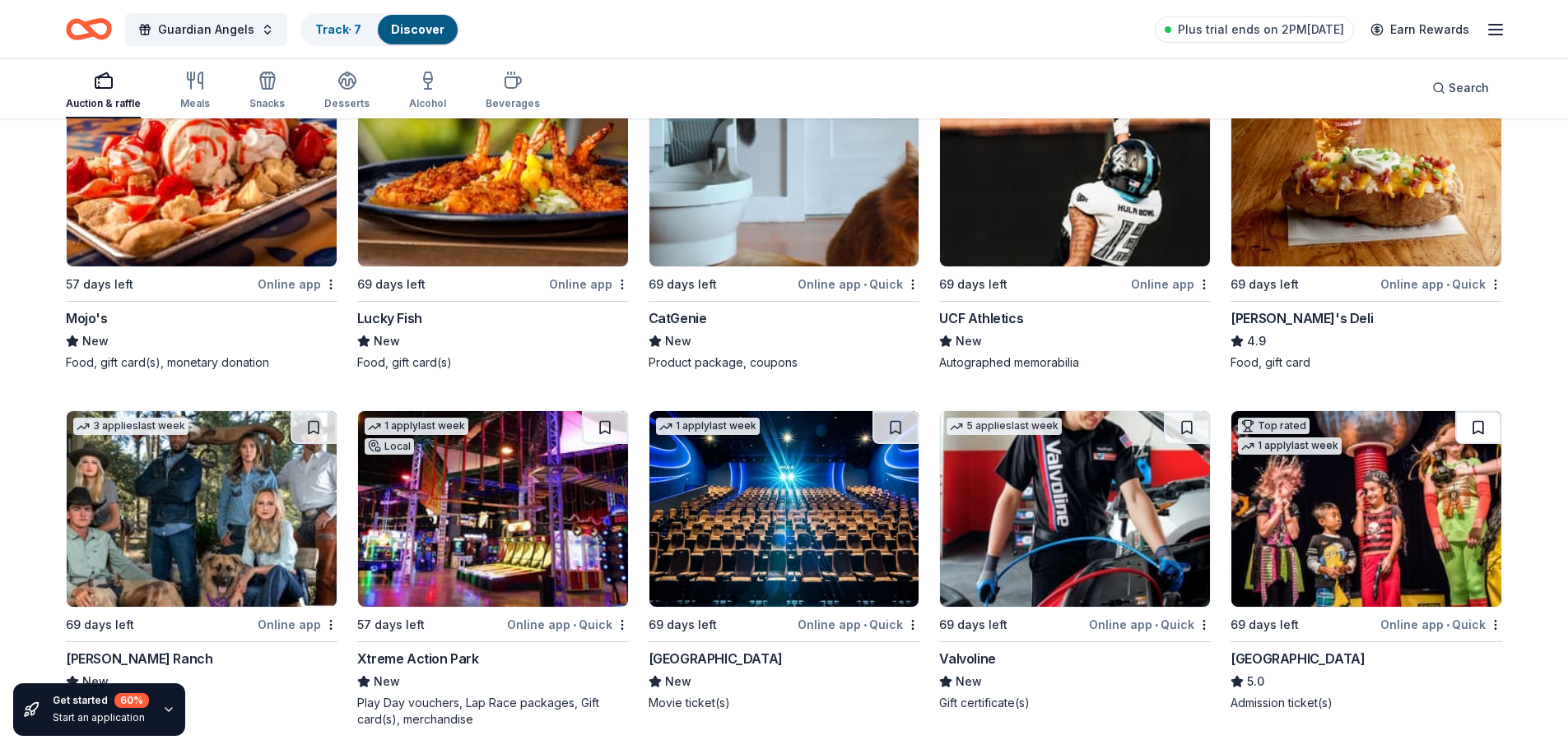
click at [1481, 422] on button at bounding box center [1478, 428] width 46 height 33
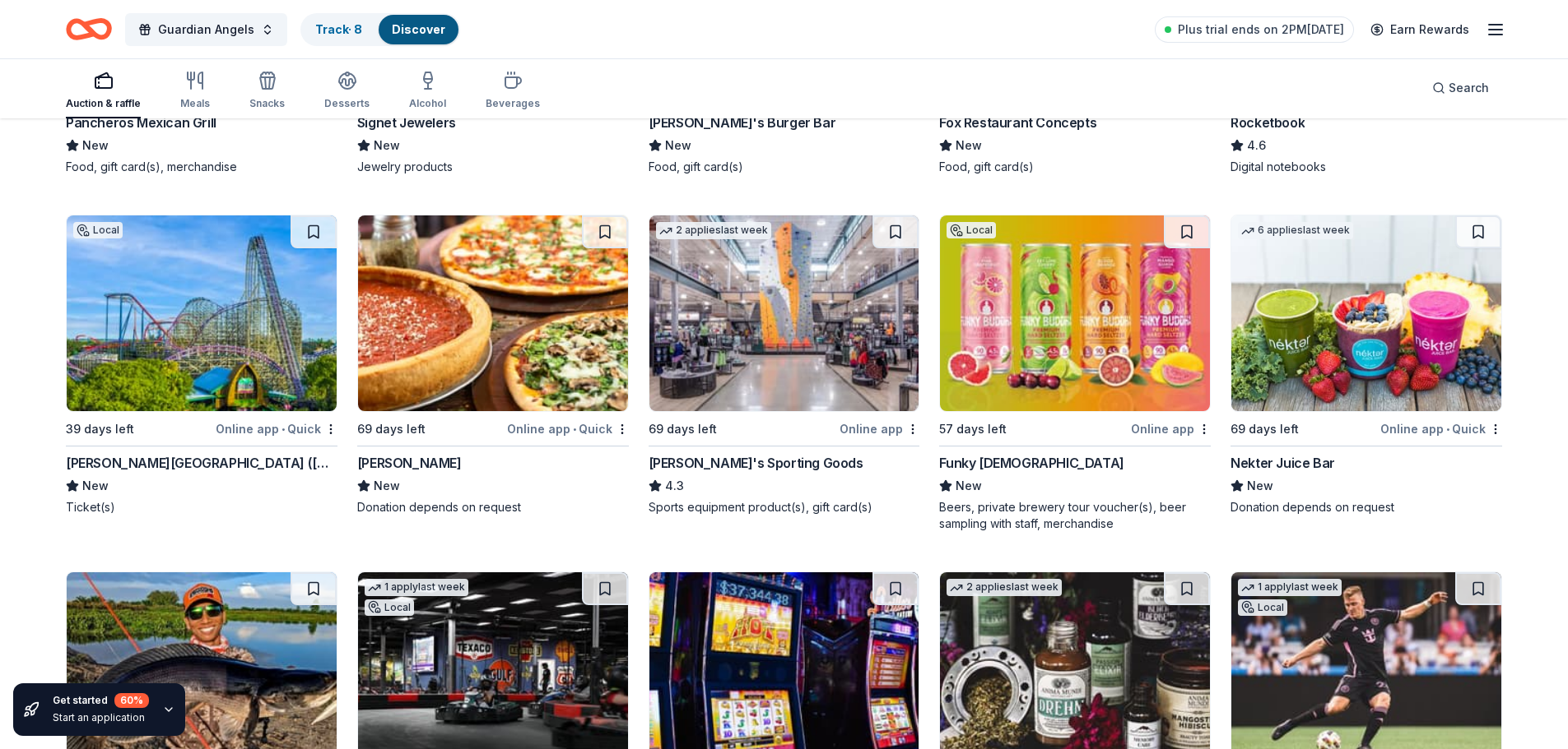
scroll to position [9574, 0]
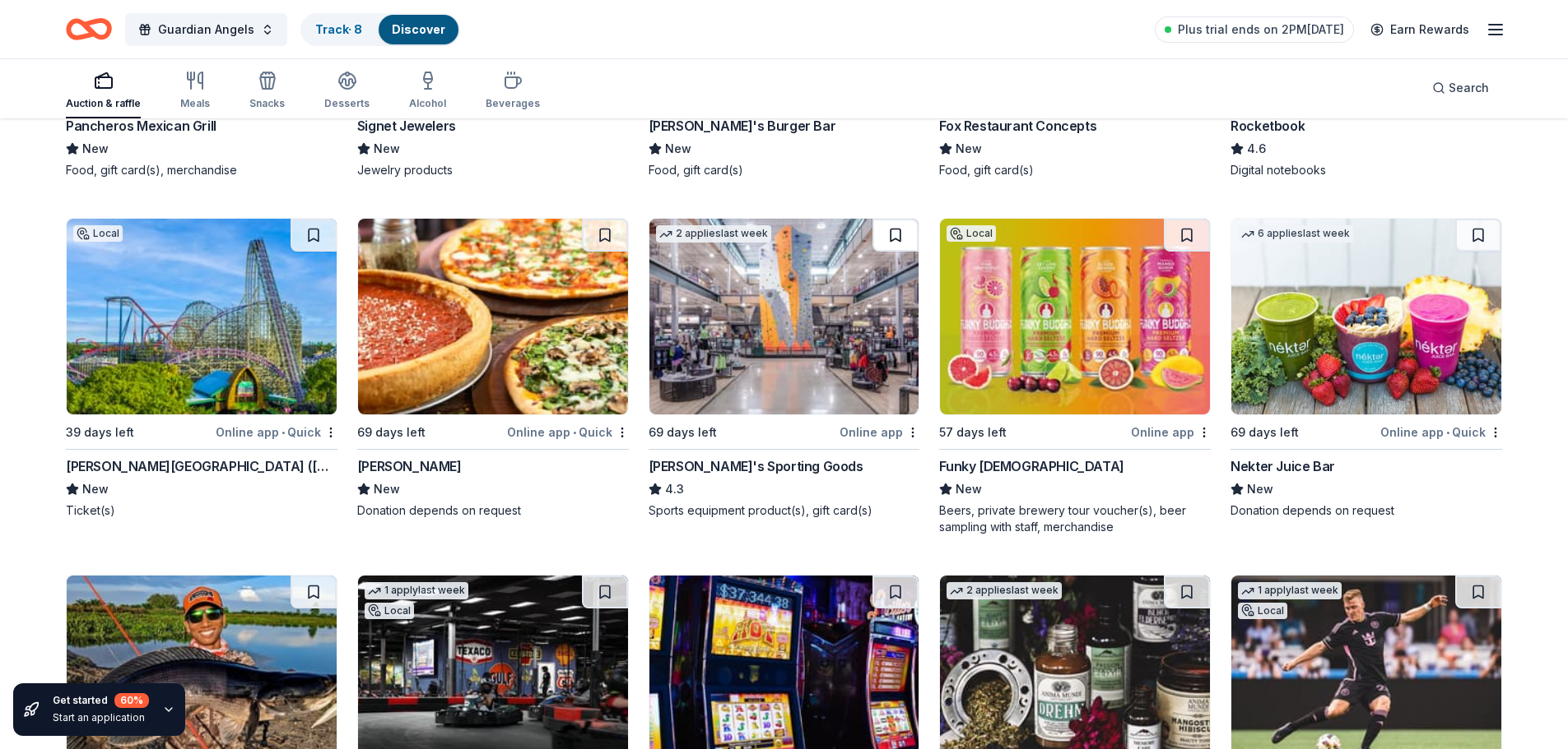
click at [895, 241] on button at bounding box center [895, 235] width 46 height 33
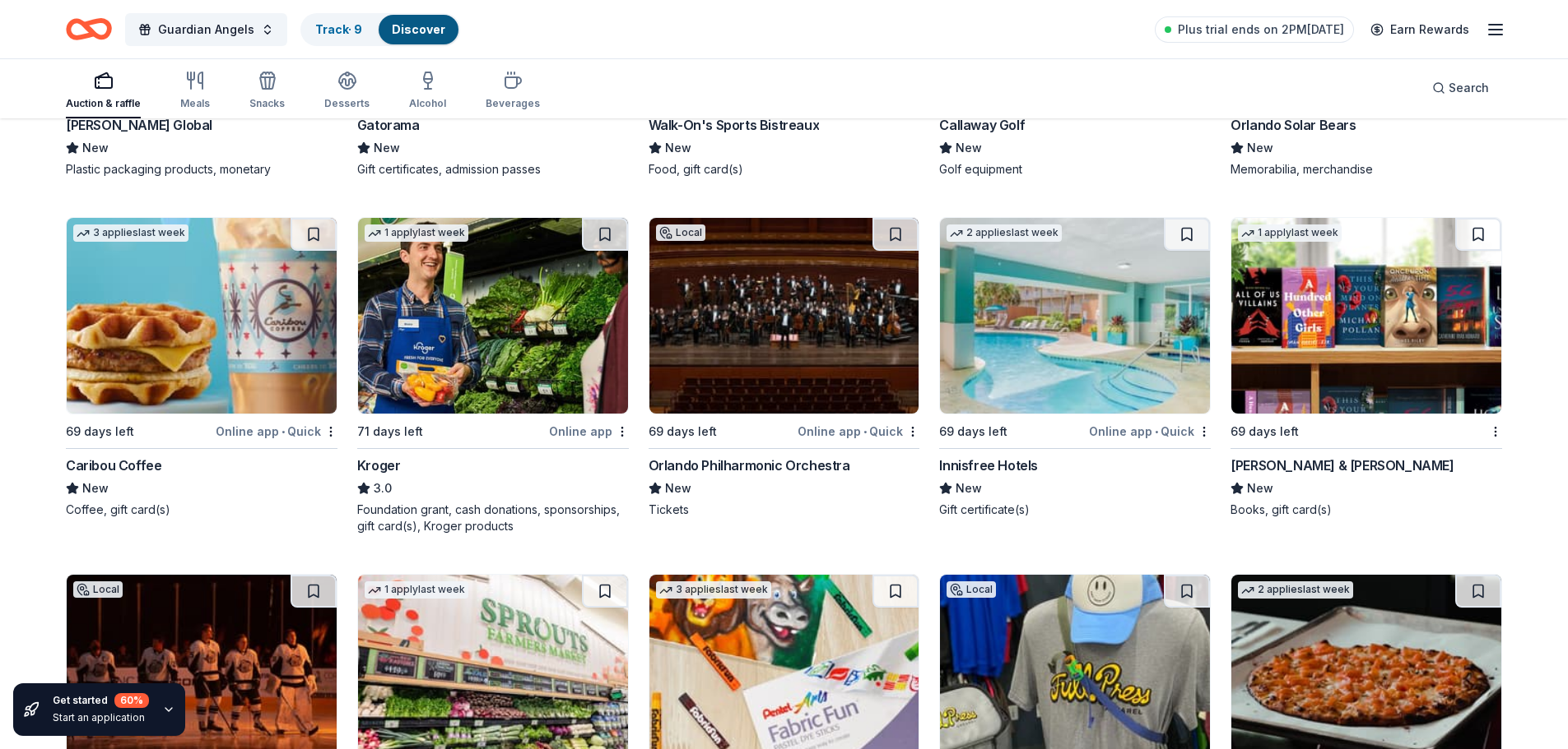
scroll to position [11281, 0]
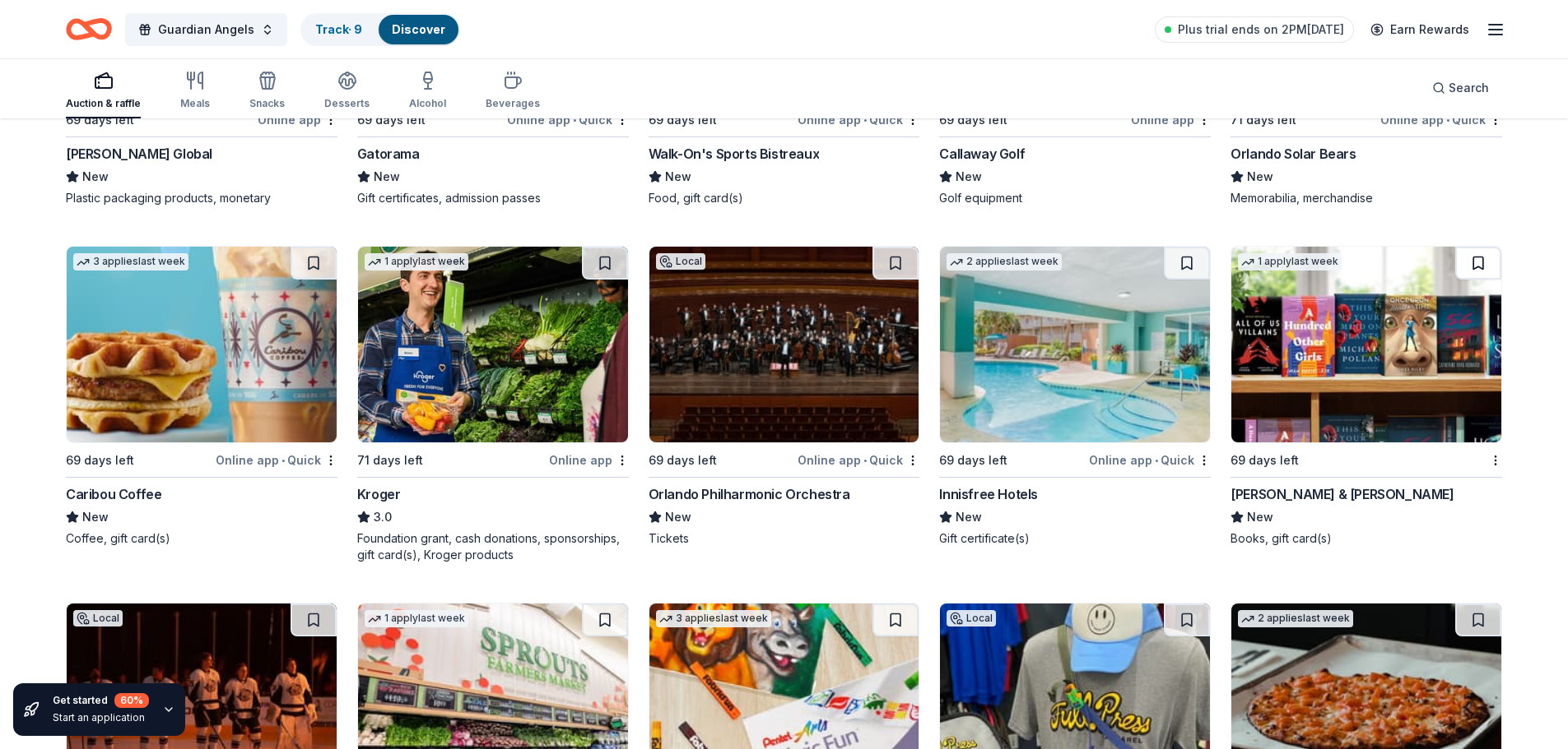
click at [1476, 265] on button at bounding box center [1478, 263] width 46 height 33
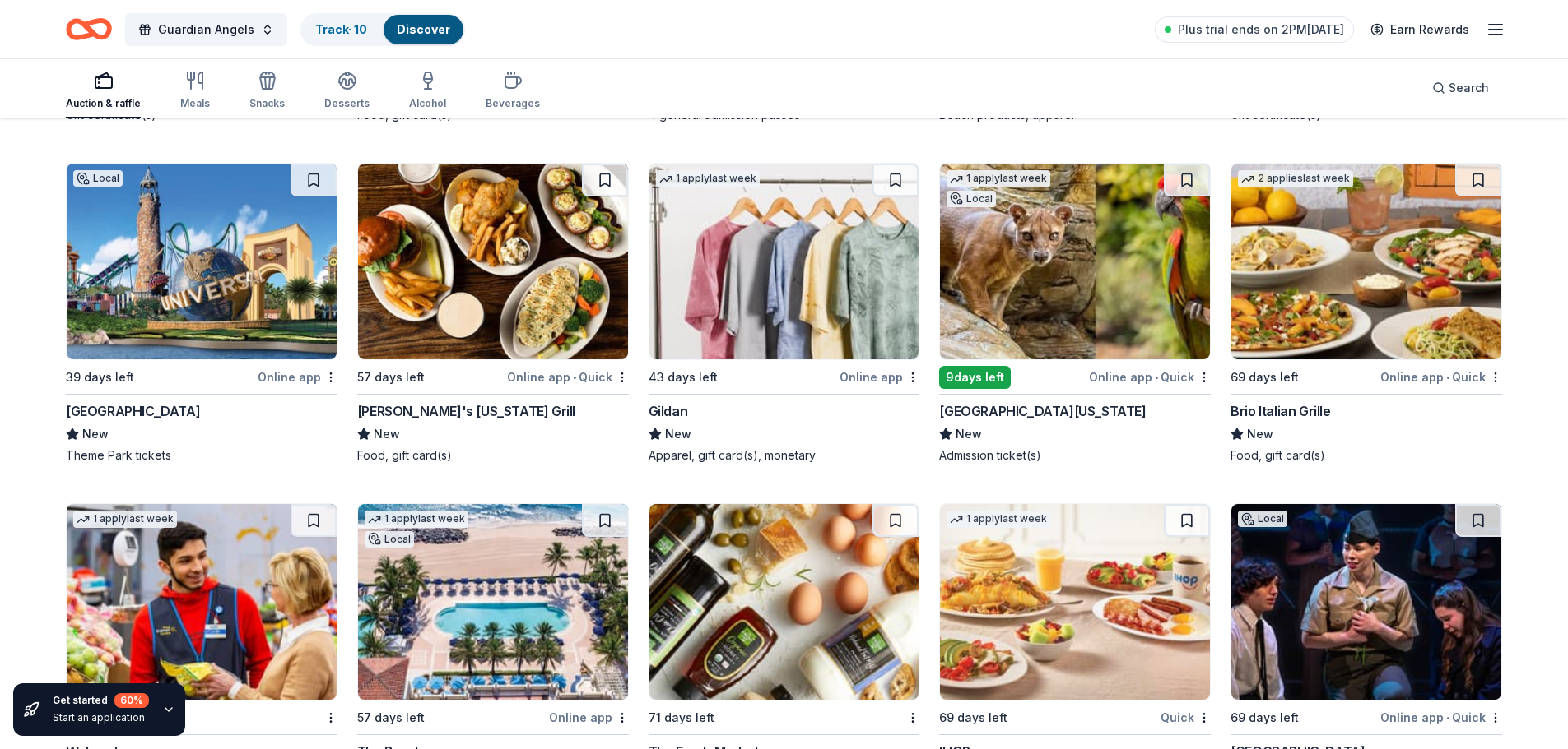
scroll to position [12759, 0]
click at [307, 176] on button at bounding box center [314, 181] width 46 height 33
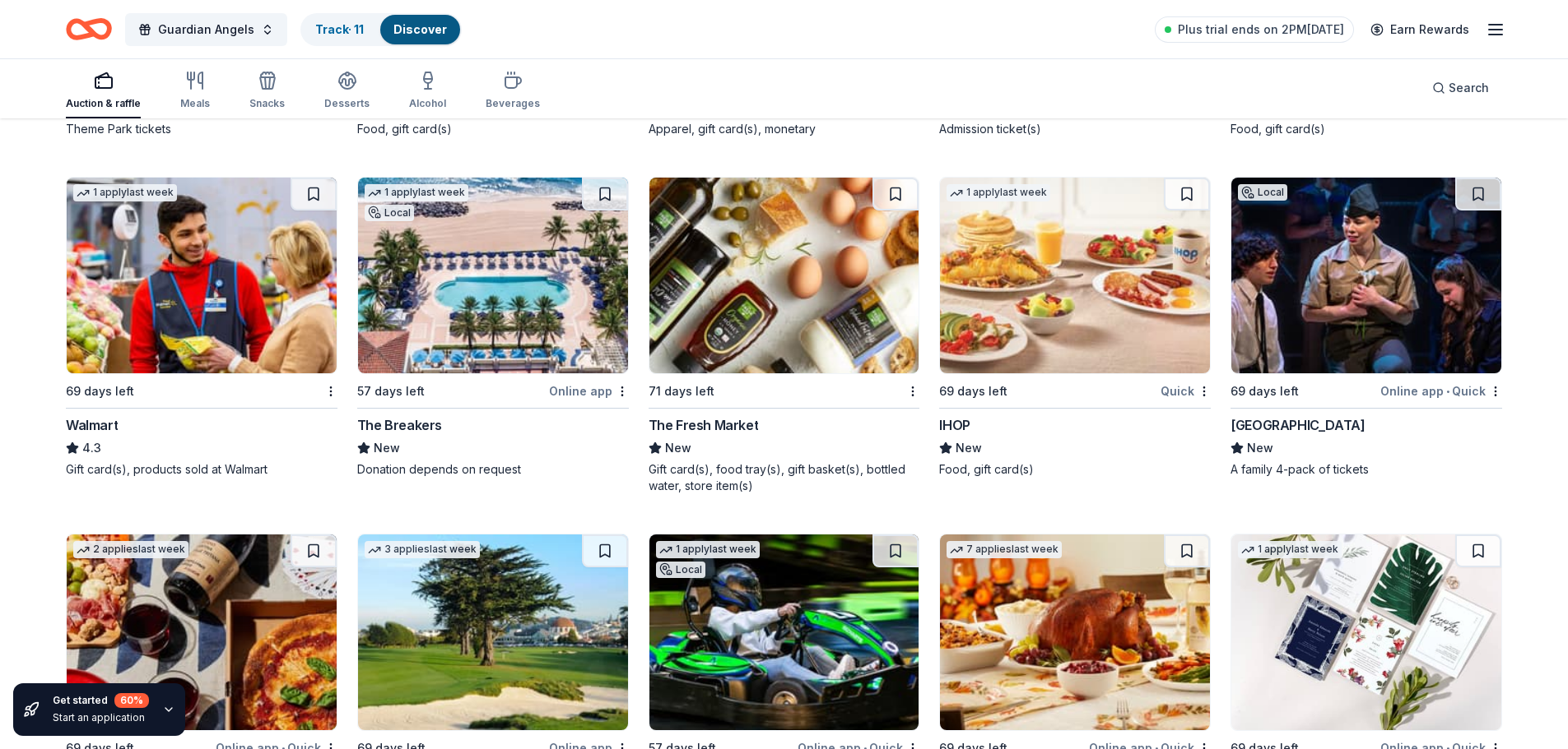
scroll to position [13087, 0]
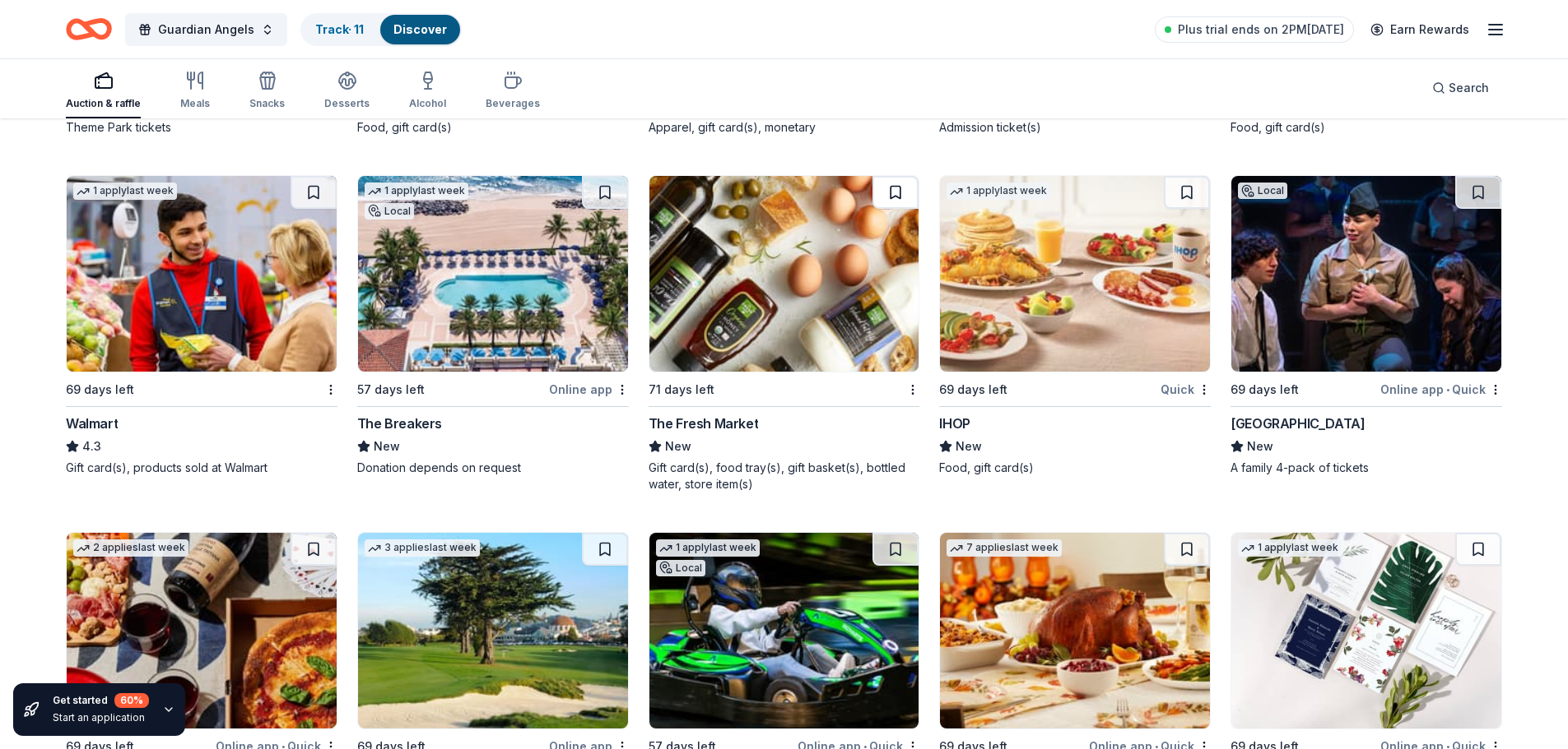
click at [888, 185] on button at bounding box center [895, 193] width 46 height 33
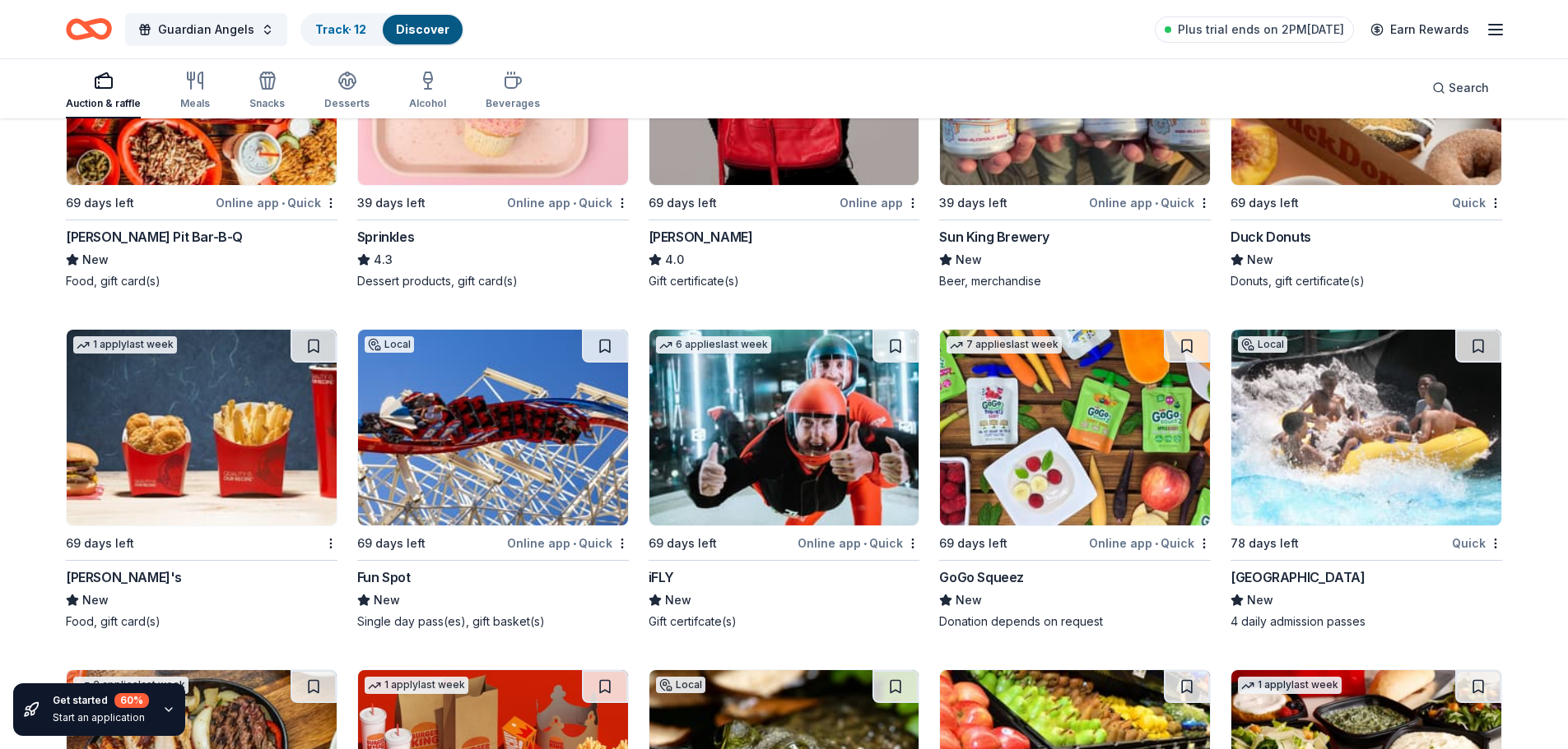
scroll to position [16164, 0]
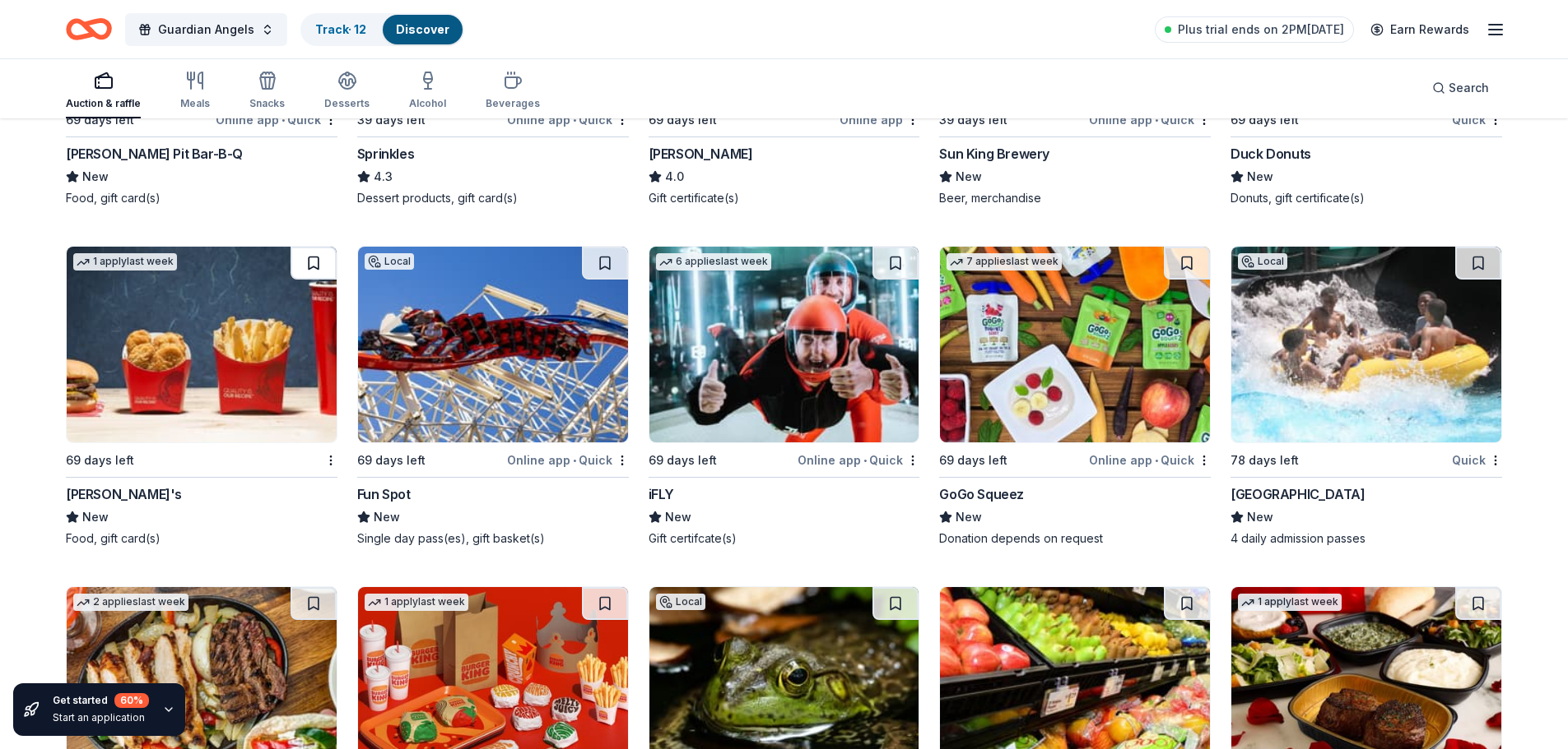
click at [314, 262] on button at bounding box center [314, 263] width 46 height 33
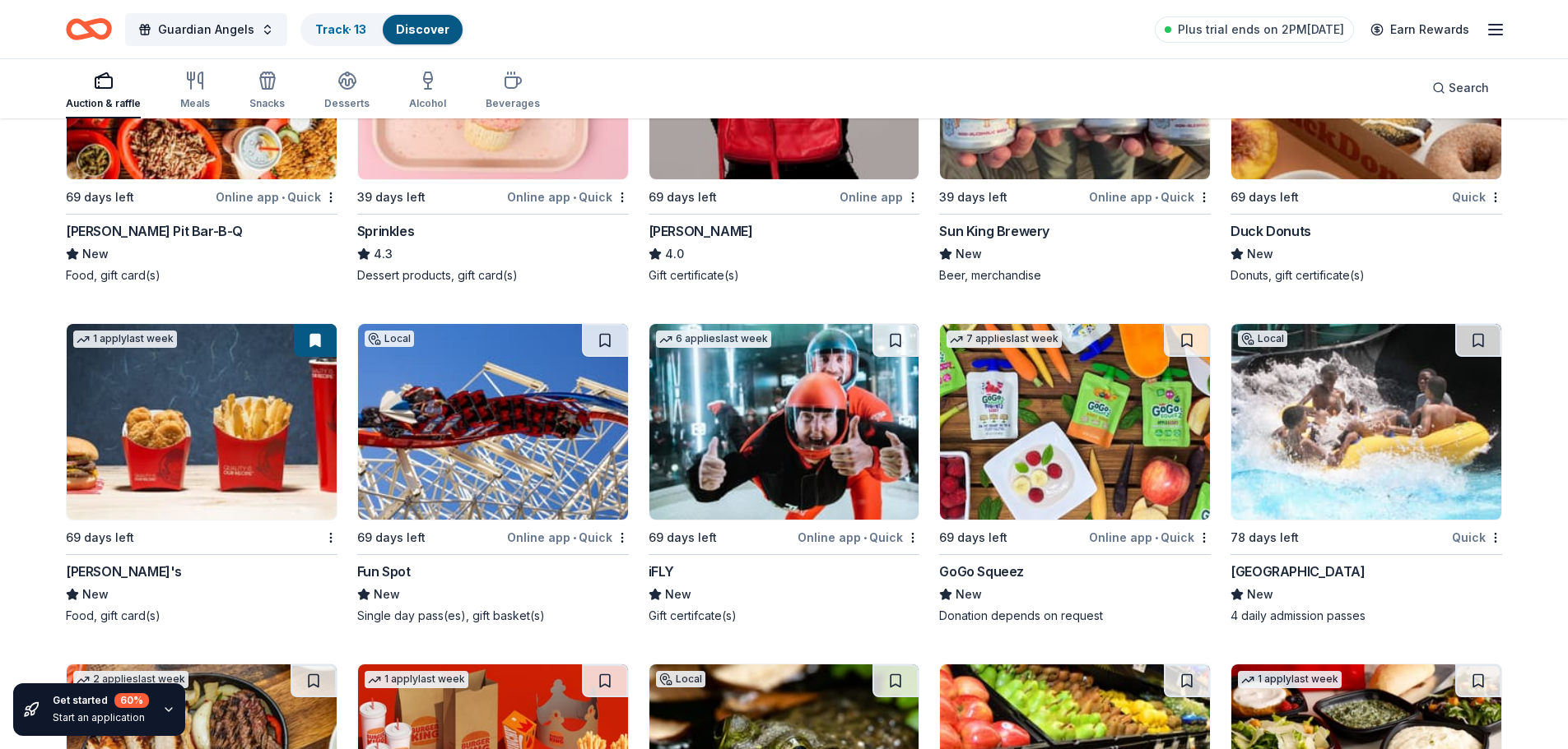
scroll to position [16081, 0]
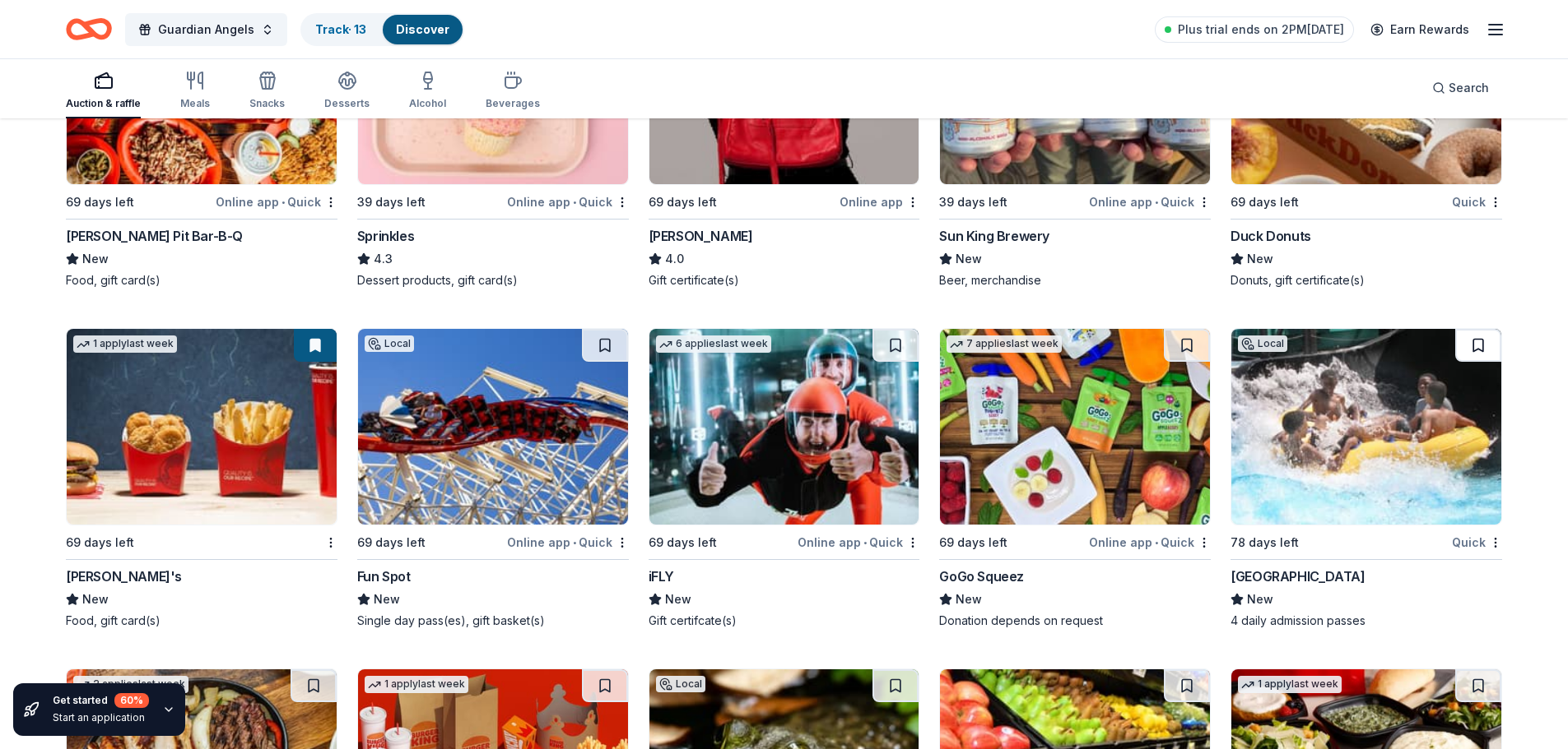
click at [1475, 349] on button at bounding box center [1478, 345] width 46 height 33
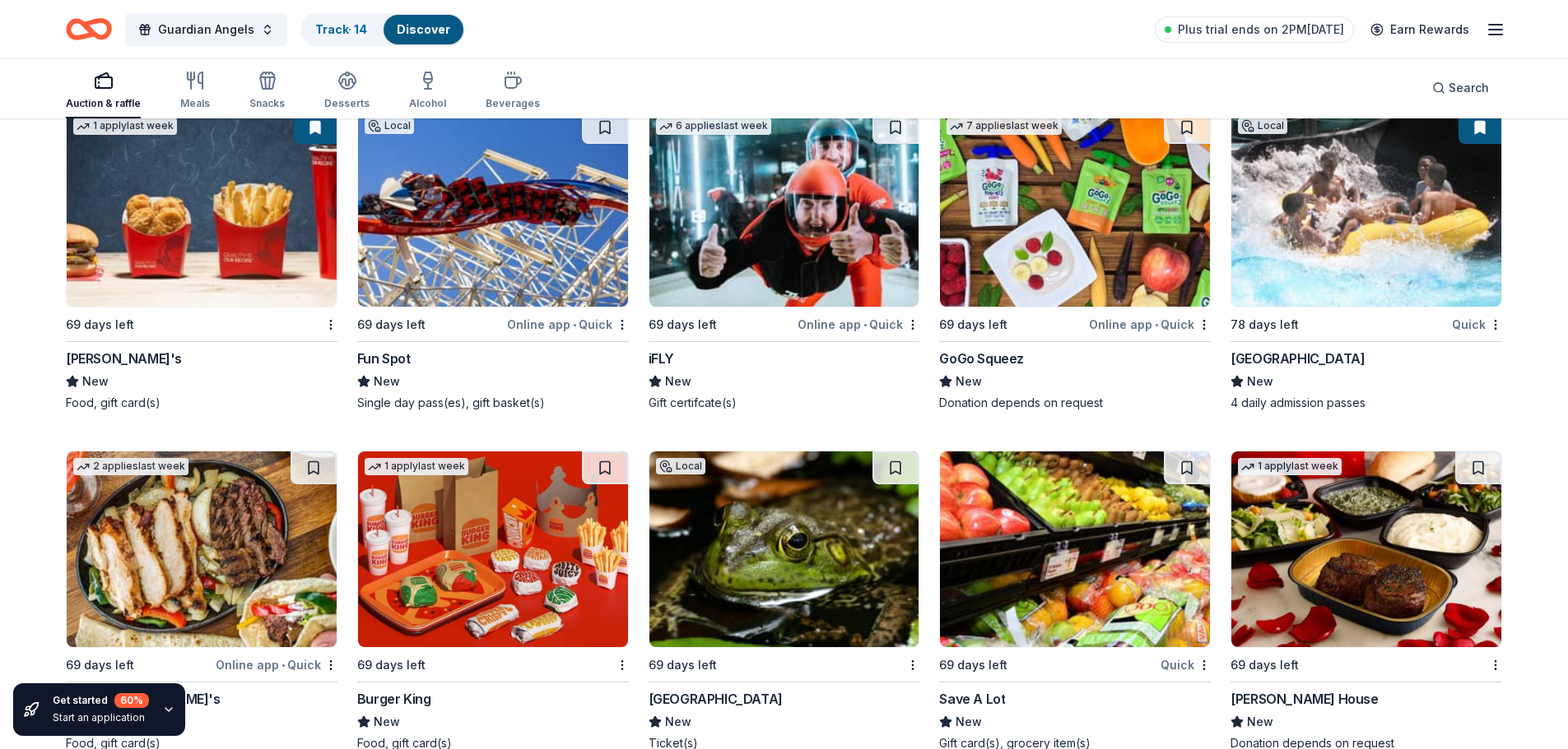
scroll to position [16164, 0]
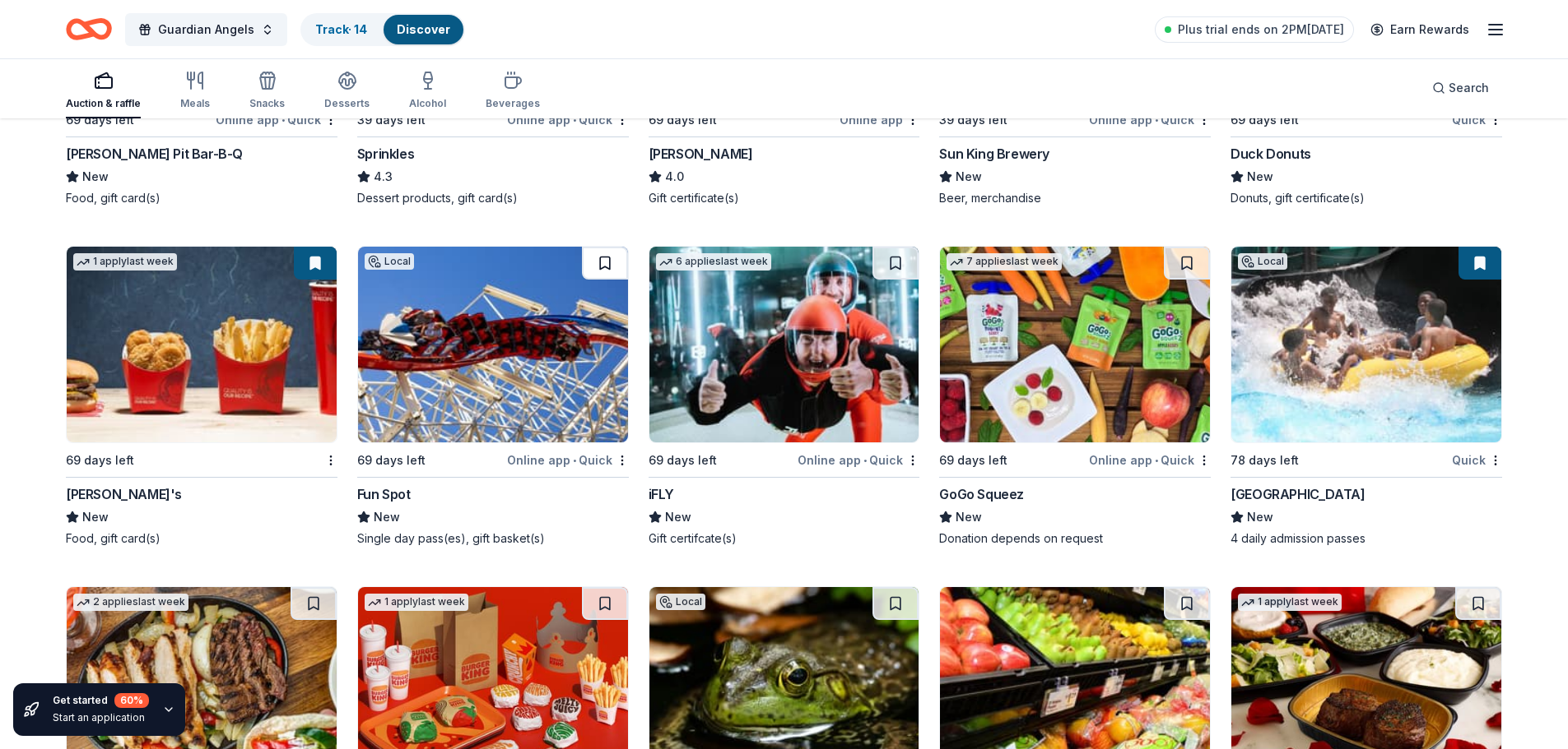
click at [589, 263] on button at bounding box center [605, 263] width 46 height 33
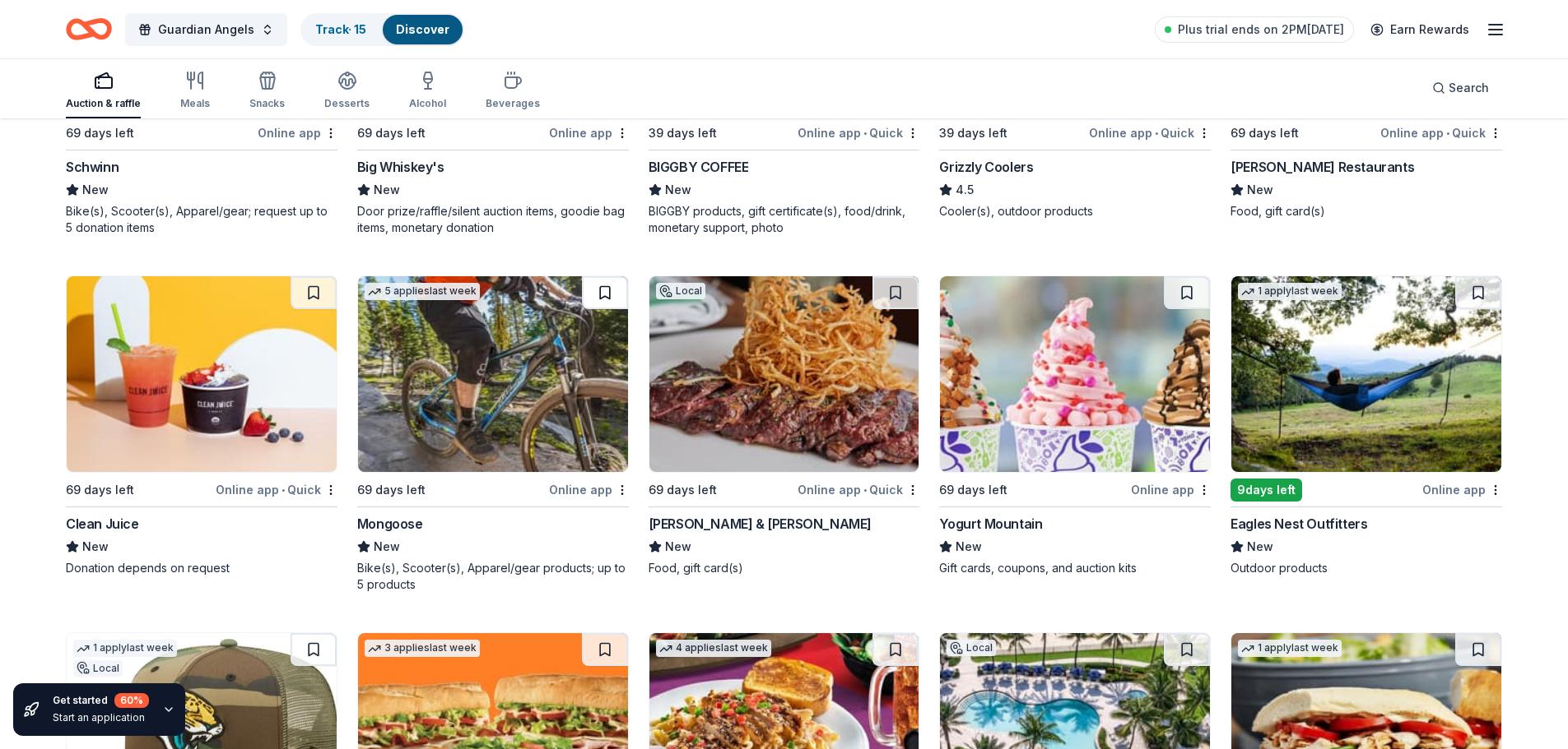
scroll to position [17541, 0]
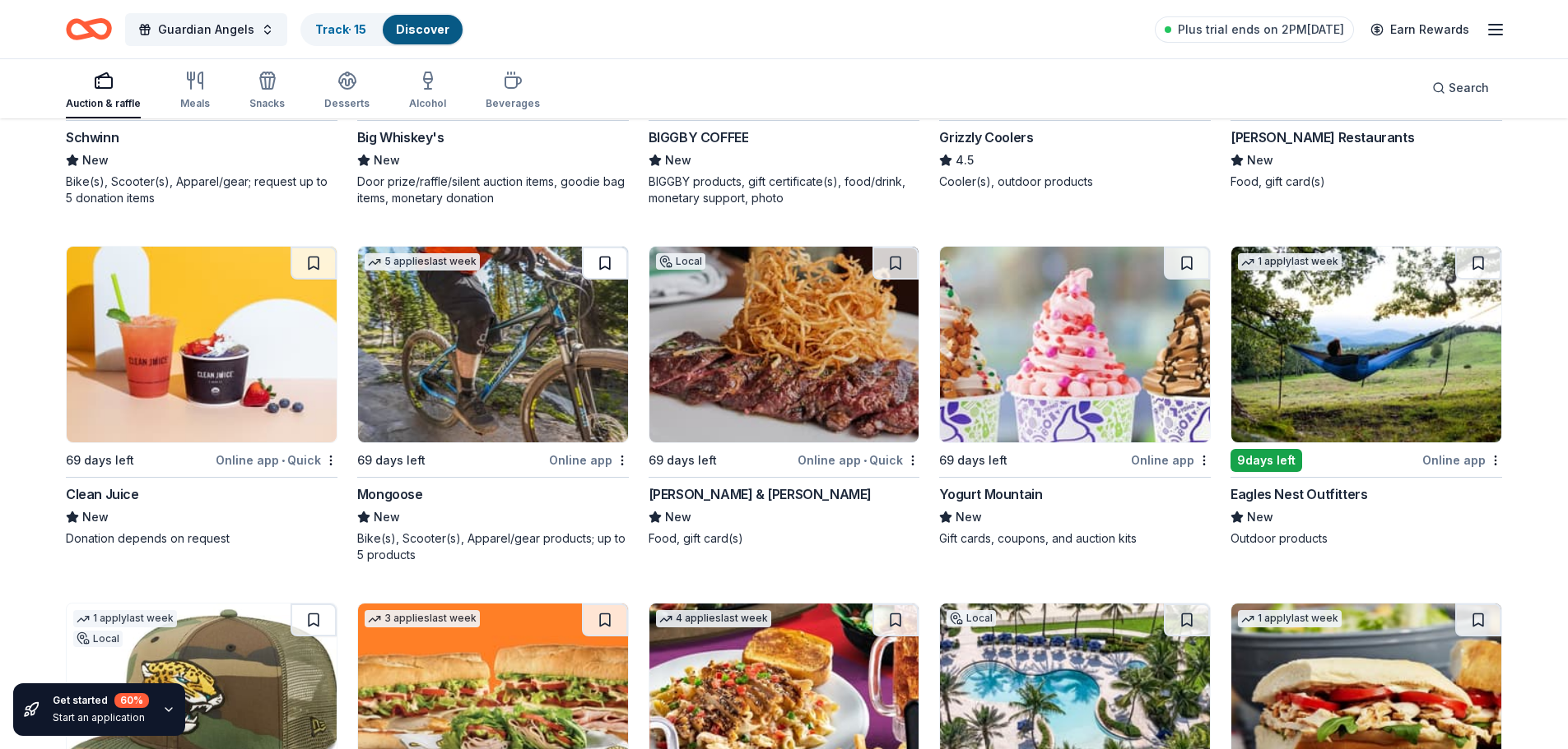
click at [599, 269] on button at bounding box center [605, 263] width 46 height 33
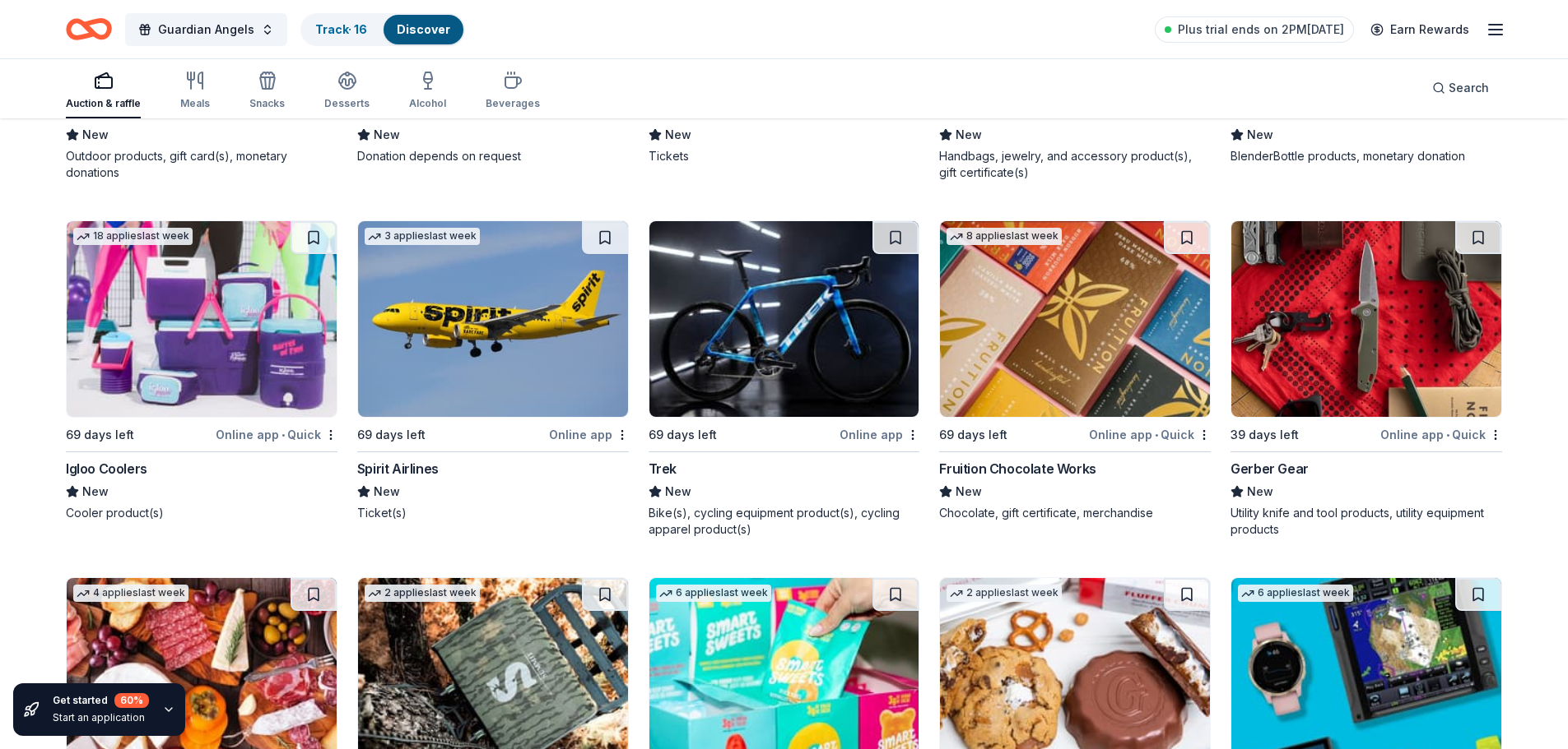
scroll to position [19937, 0]
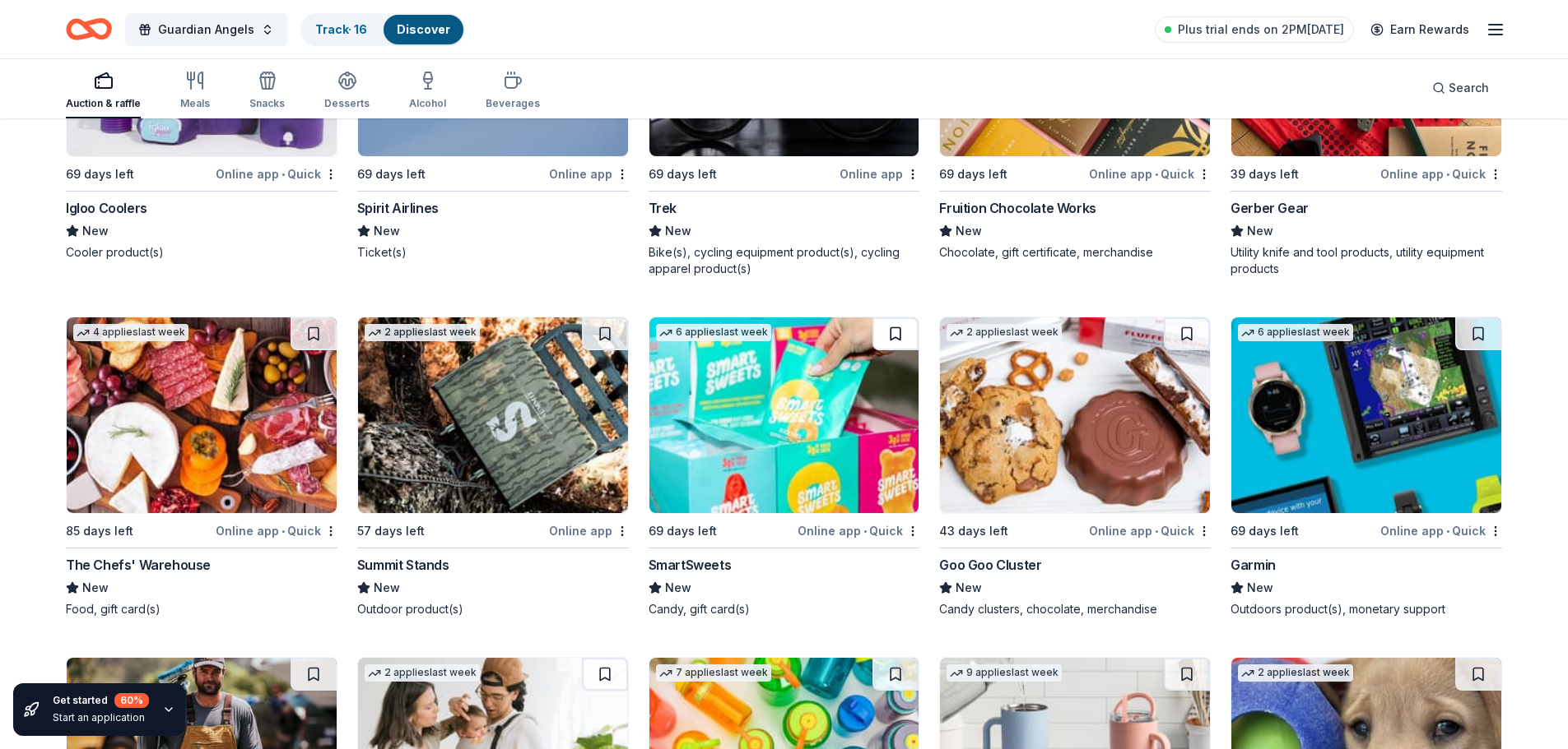
click at [903, 335] on button at bounding box center [895, 334] width 46 height 33
click at [887, 331] on button at bounding box center [897, 334] width 43 height 33
click at [906, 336] on button at bounding box center [897, 334] width 43 height 33
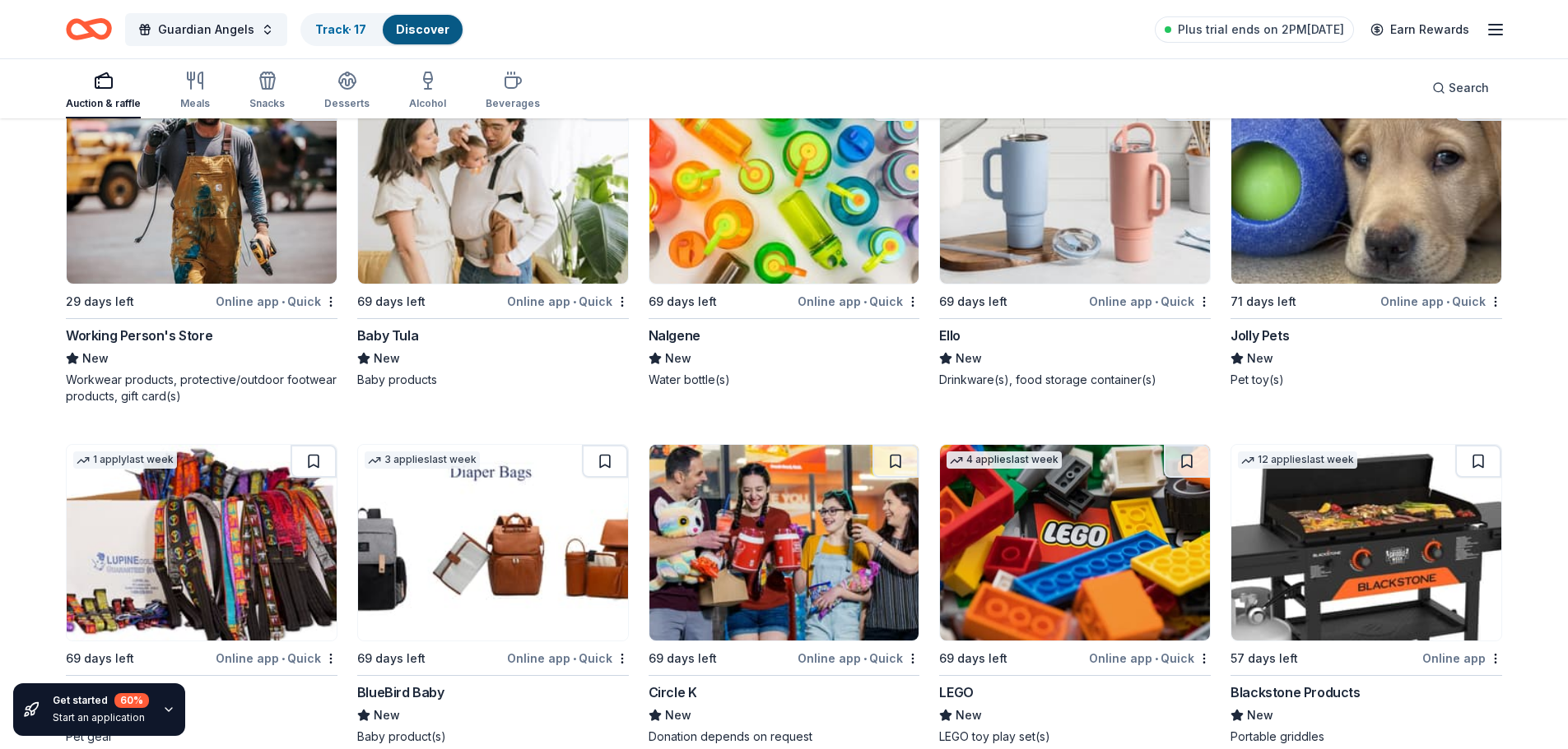
scroll to position [20595, 0]
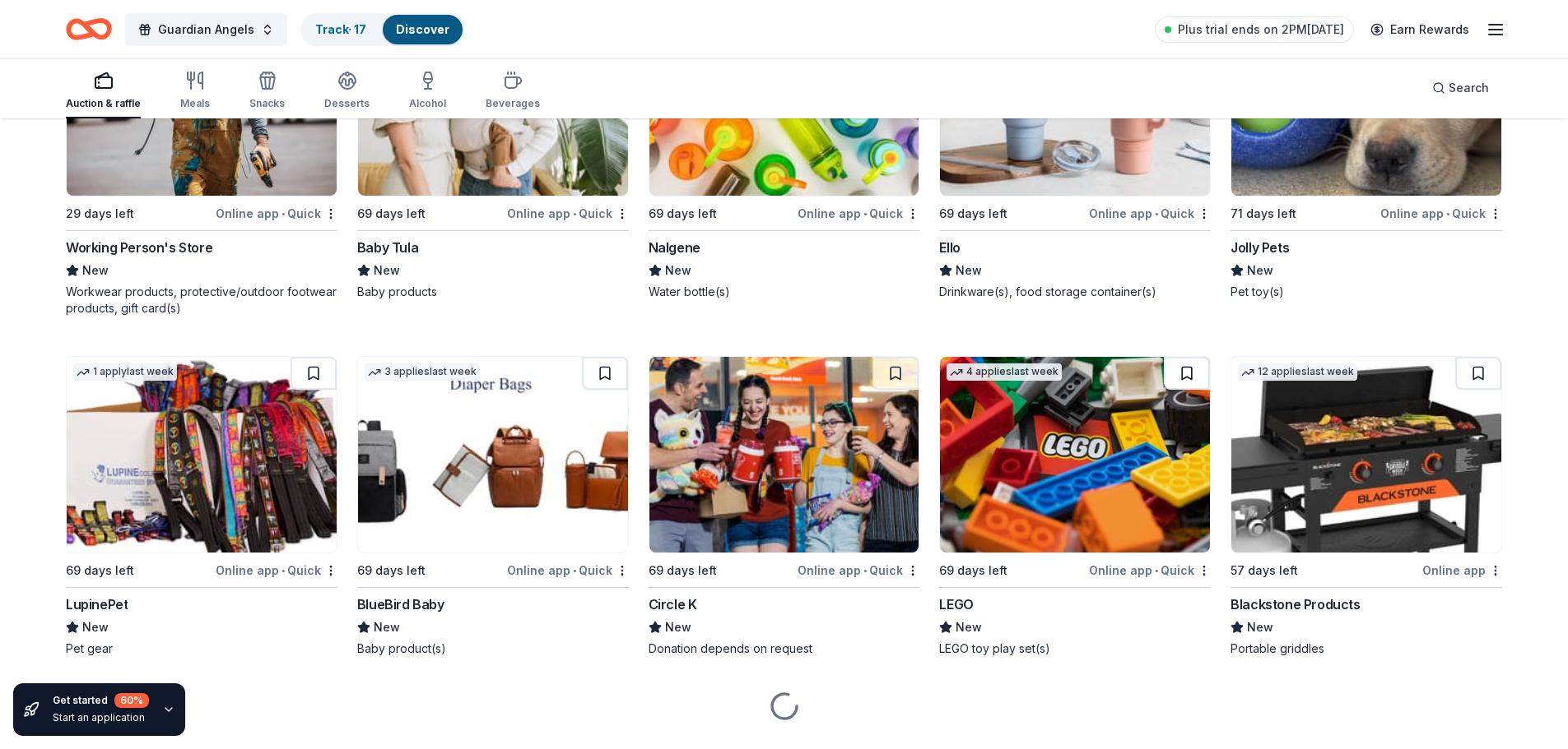
click at [1181, 379] on button at bounding box center [1187, 373] width 46 height 33
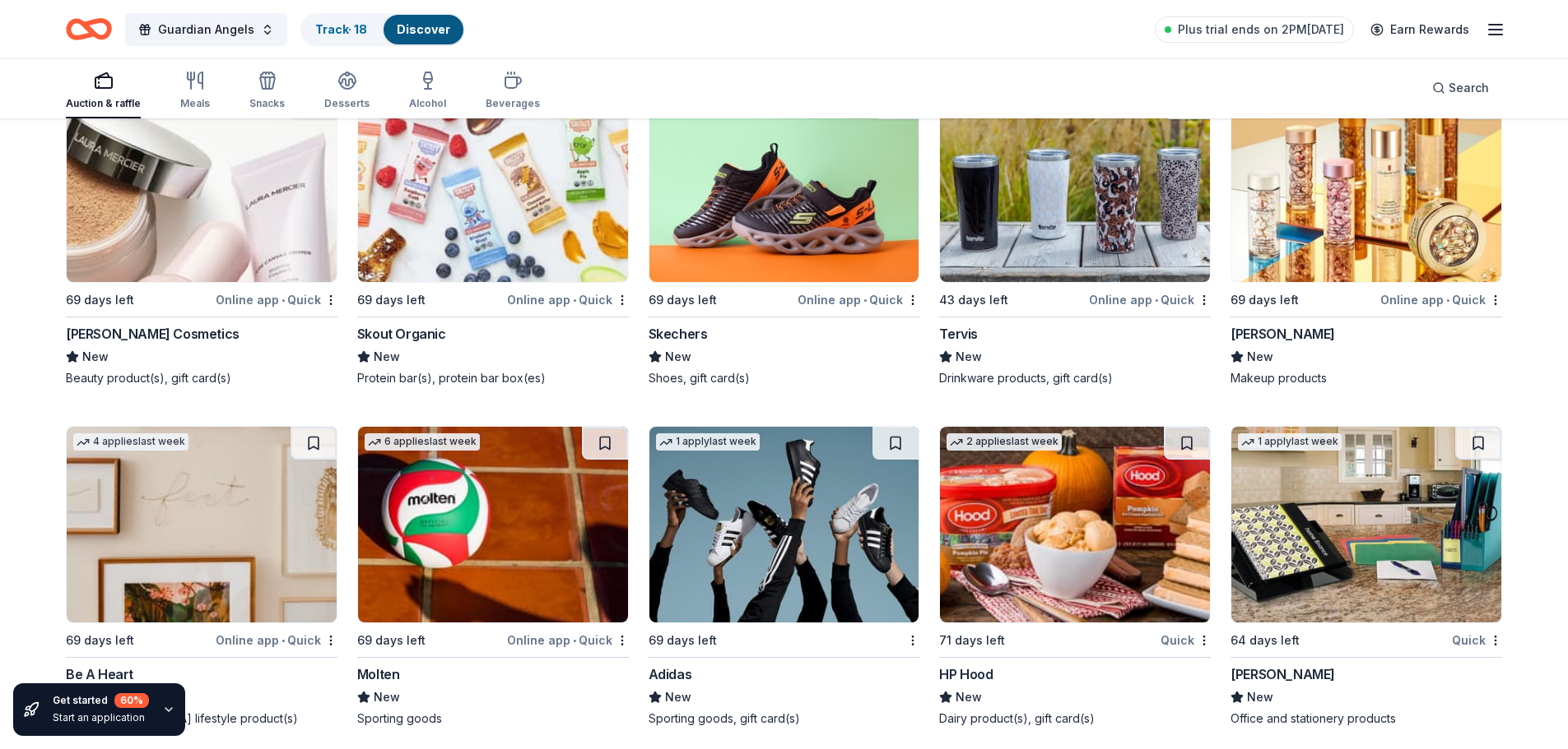
scroll to position [21557, 0]
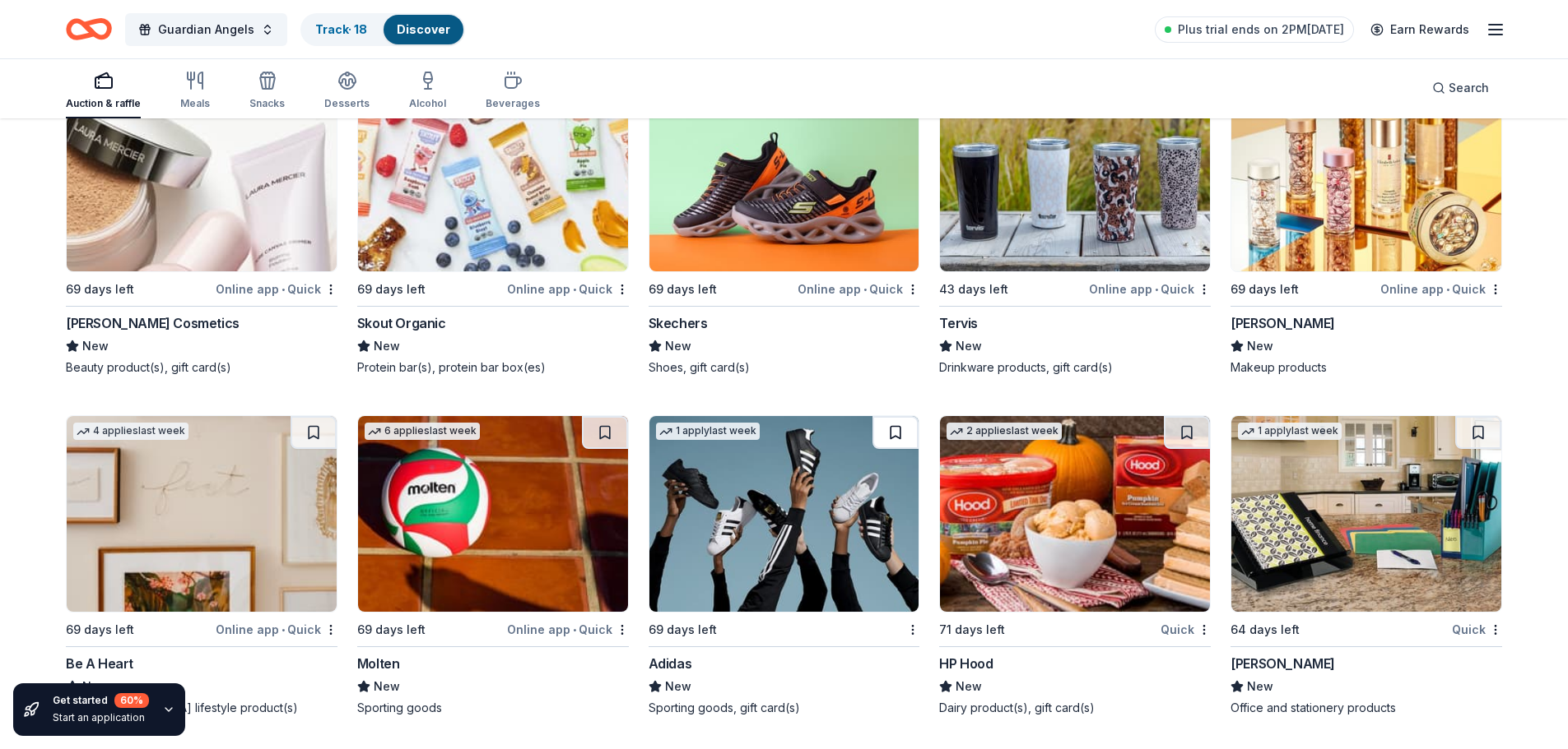
click at [893, 433] on button at bounding box center [895, 432] width 46 height 33
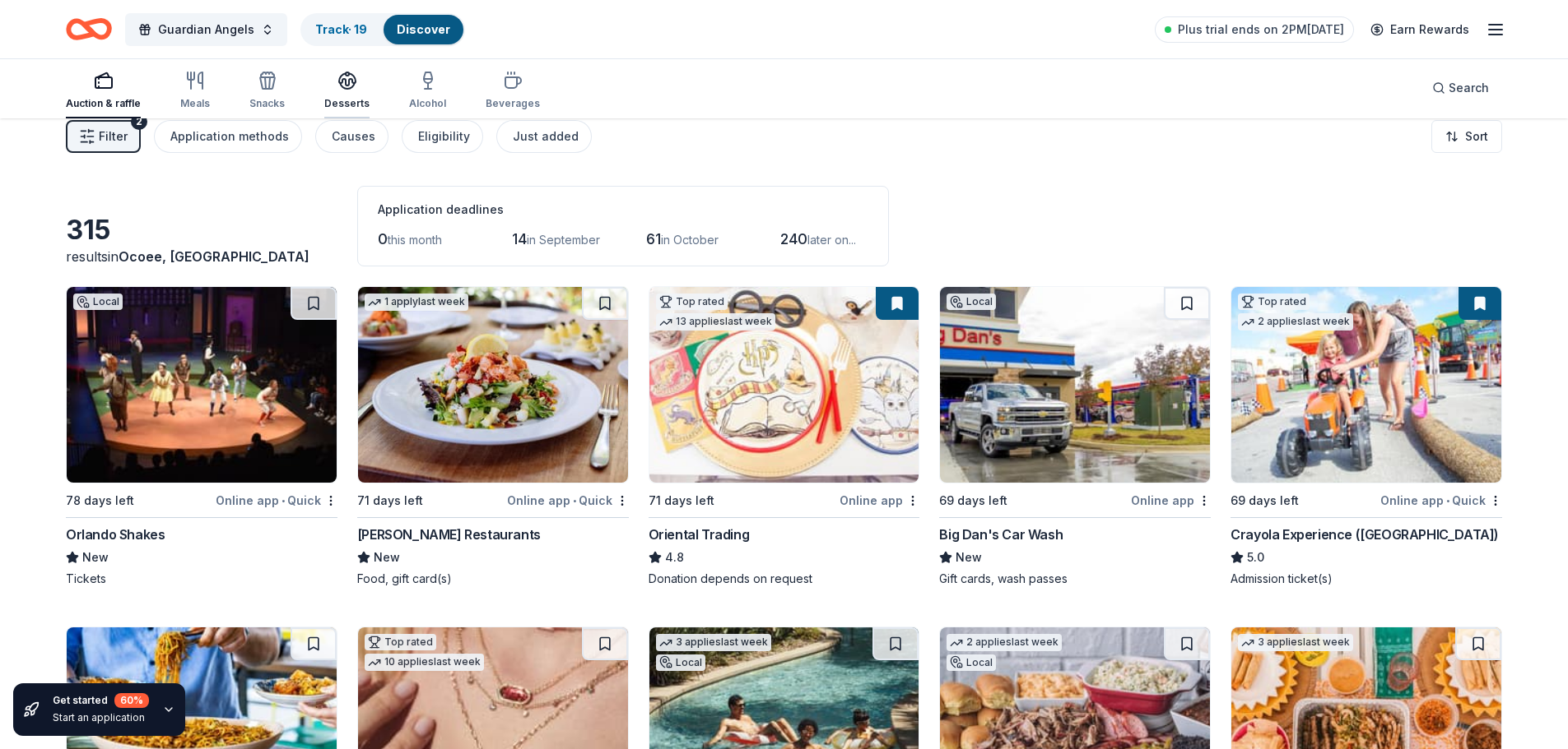
scroll to position [0, 0]
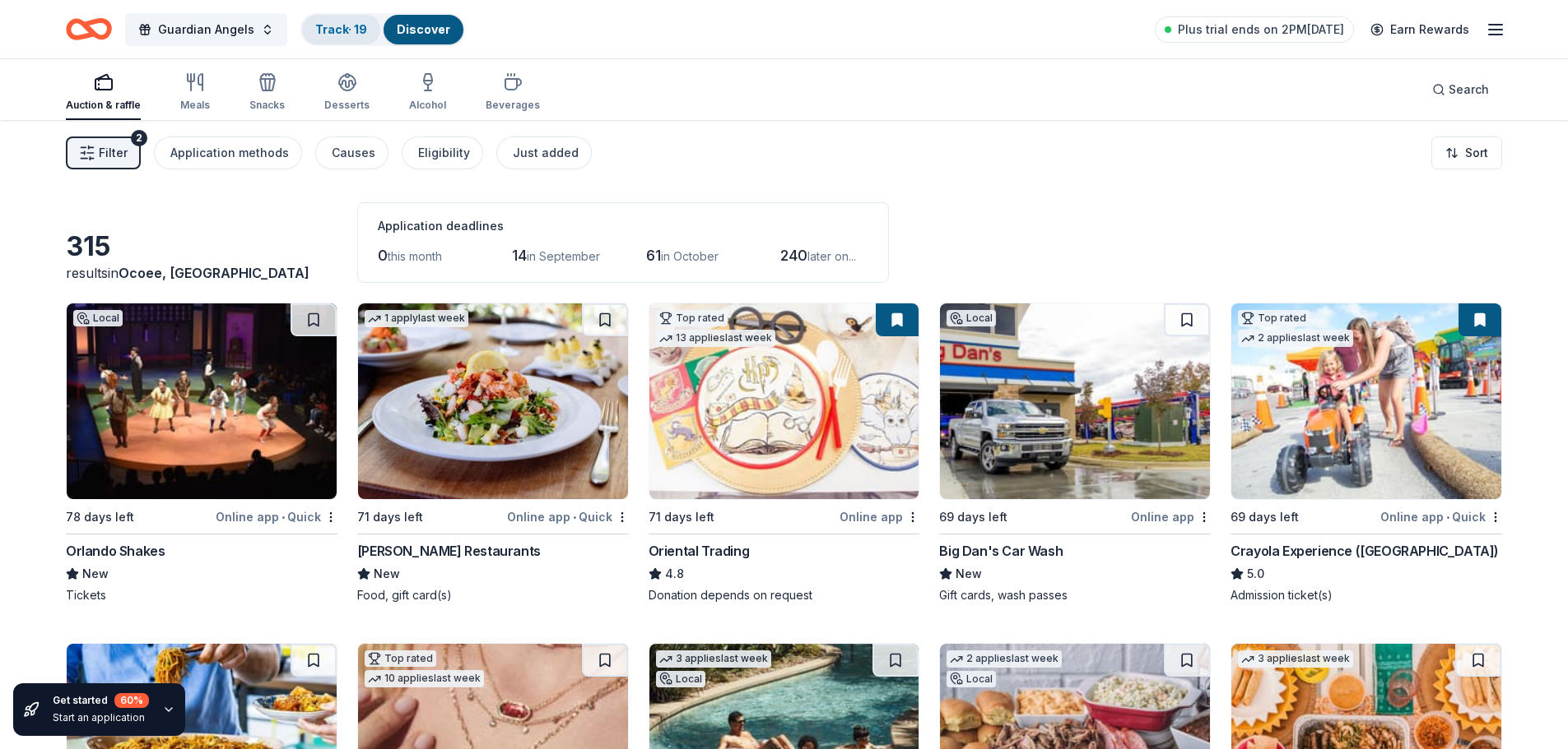
click at [367, 30] on div "Track · 19" at bounding box center [341, 29] width 78 height 30
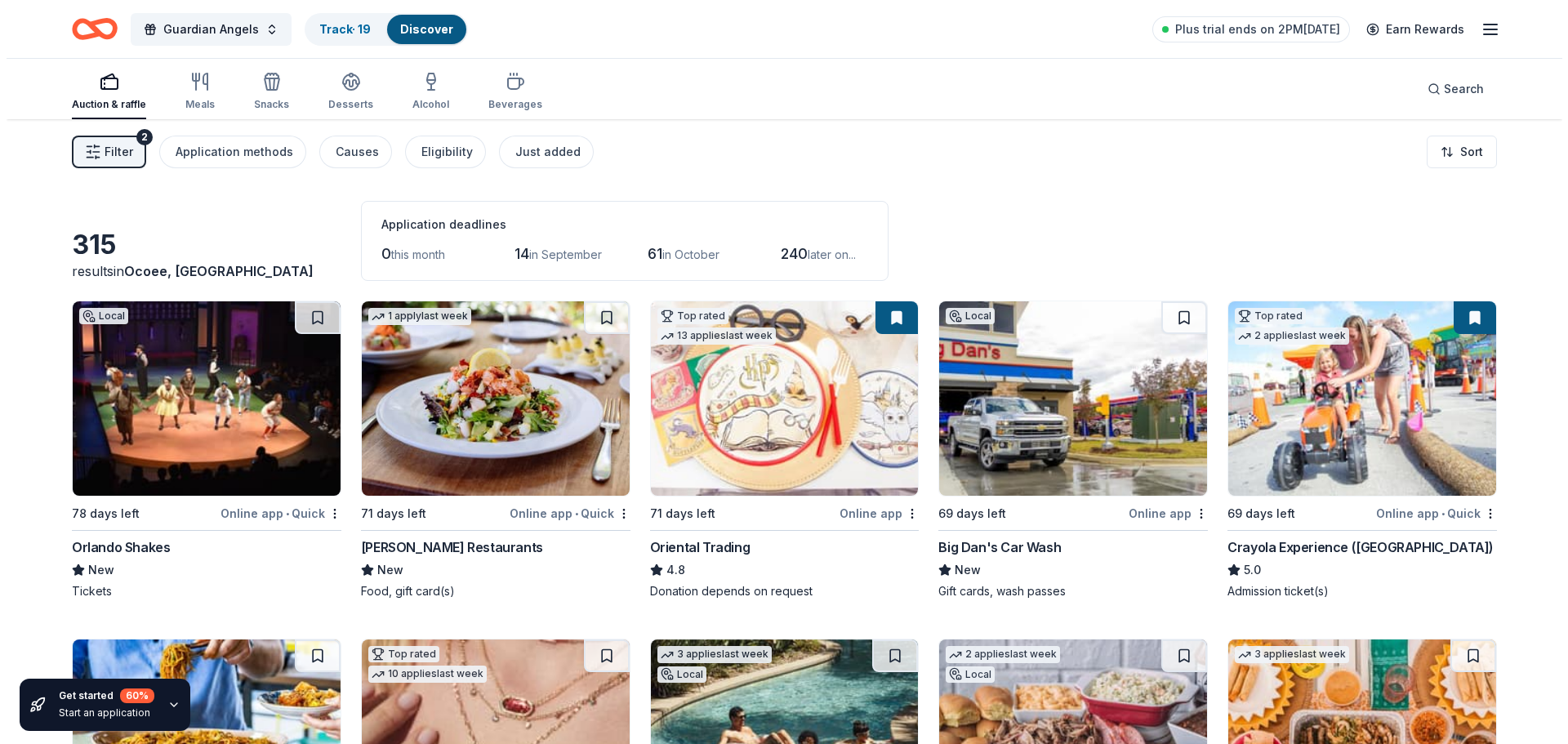
scroll to position [1, 0]
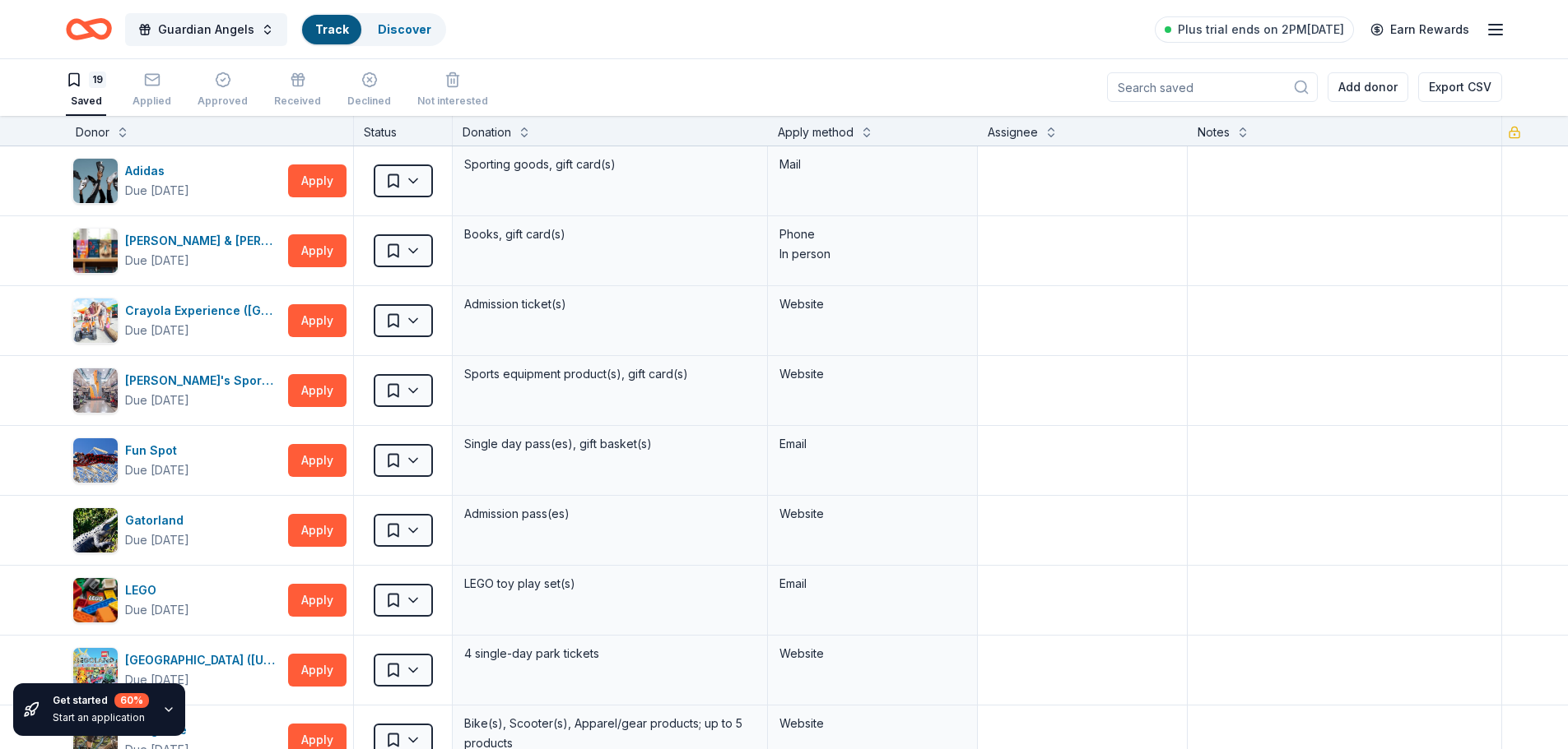
click at [442, 29] on div "Guardian Angels Track Discover Plus trial ends on 2PM[DATE] Earn Rewards" at bounding box center [784, 29] width 1436 height 38
click at [180, 26] on span "Guardian Angels" at bounding box center [205, 29] width 96 height 20
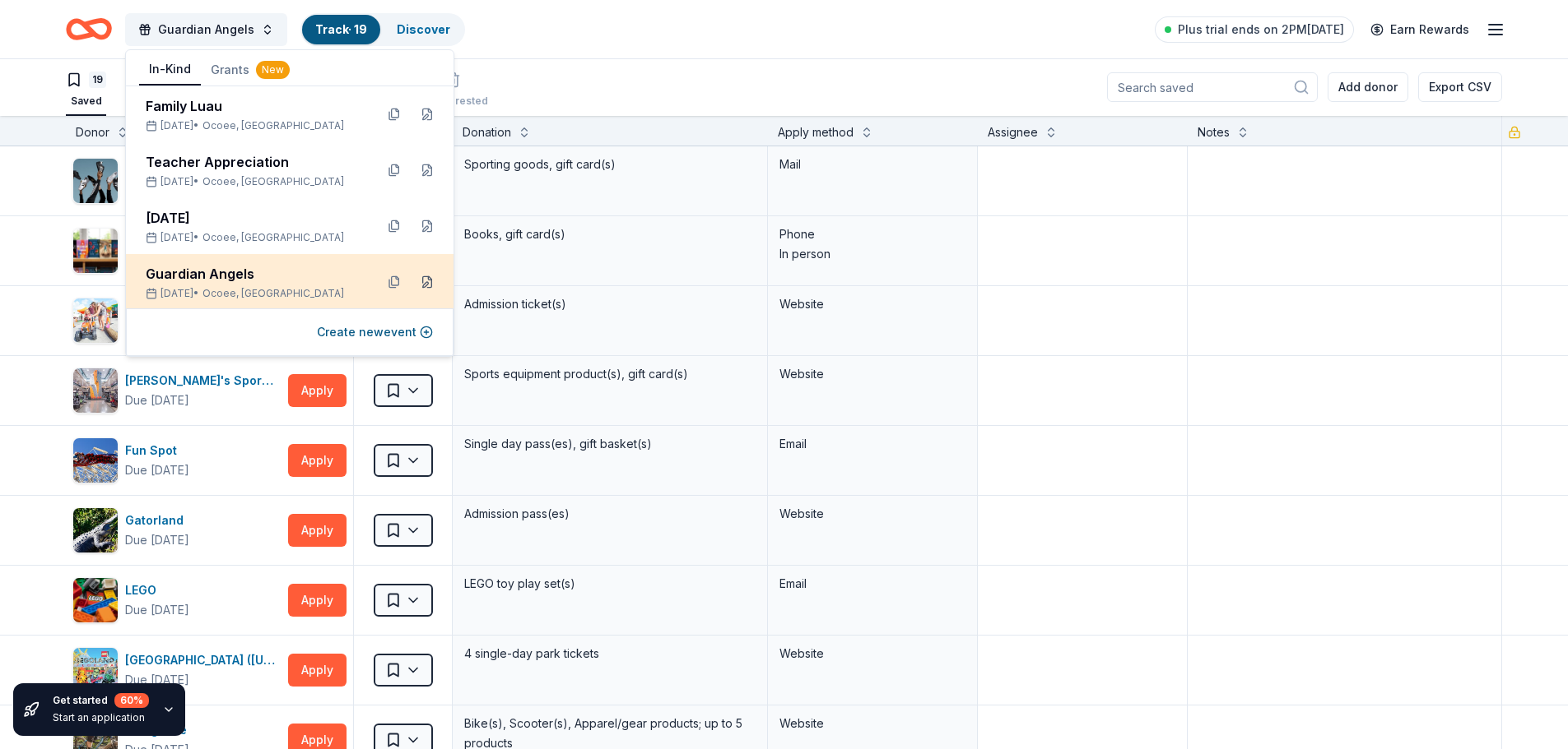
click at [415, 279] on button at bounding box center [426, 282] width 26 height 26
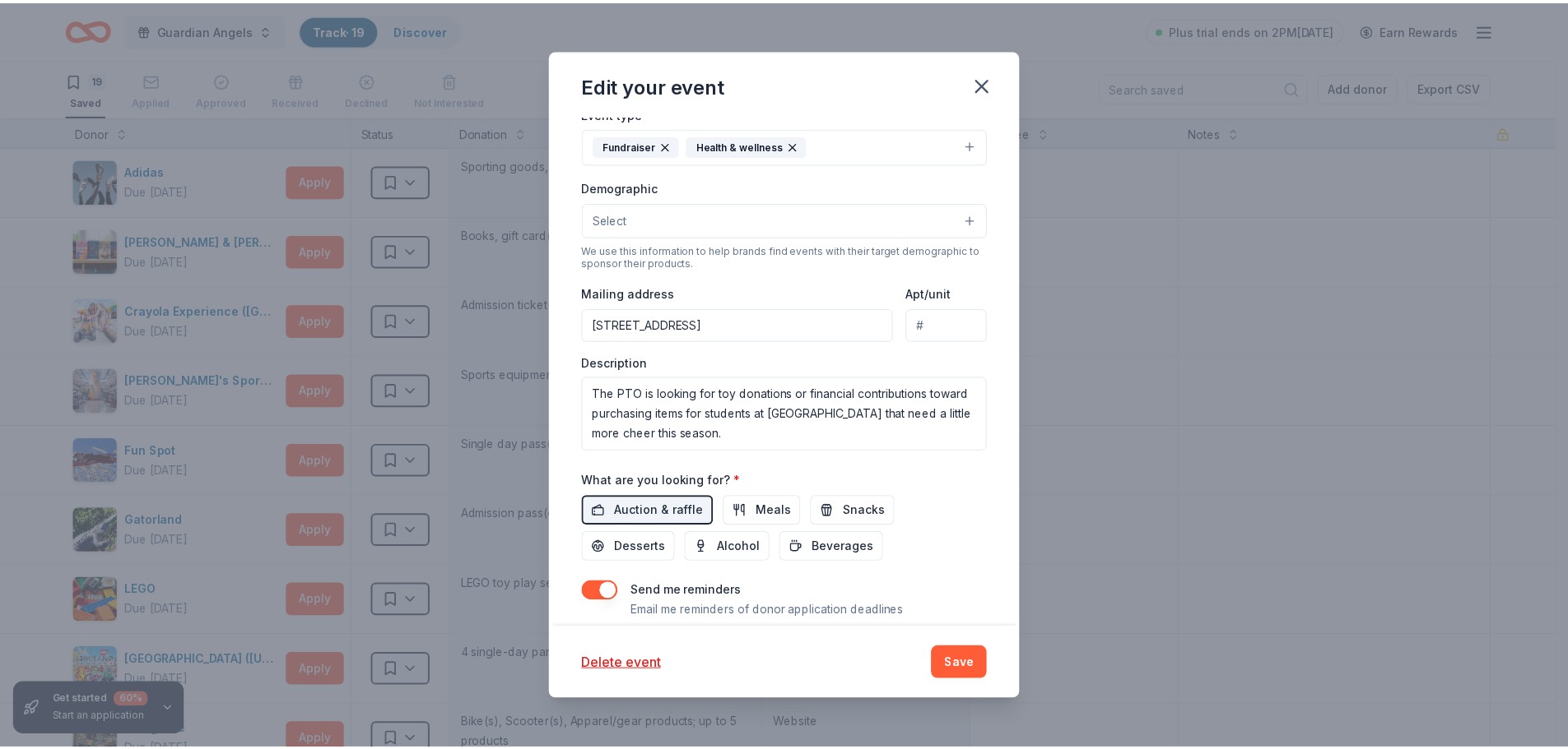
scroll to position [377, 0]
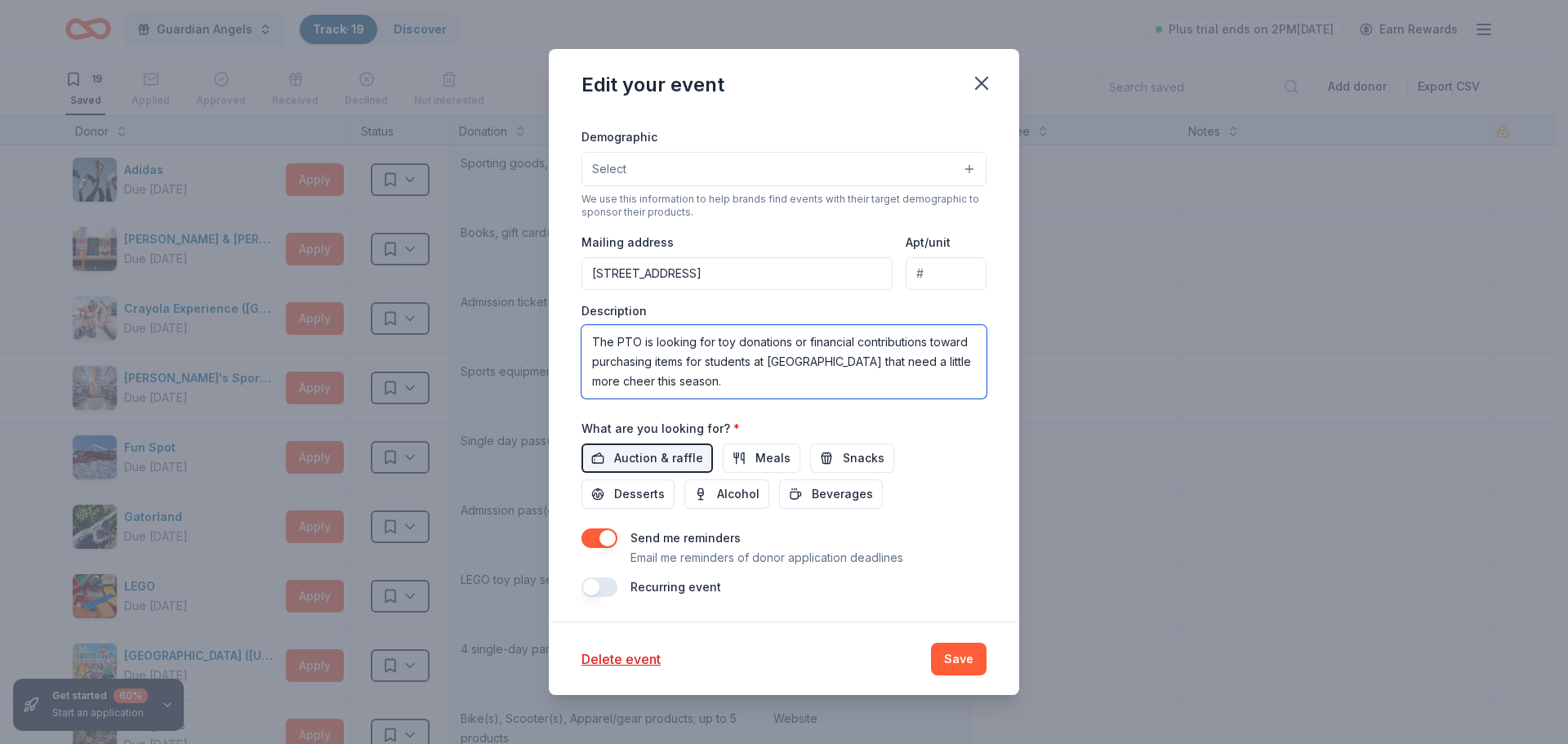
click at [834, 387] on textarea "The PTO is looking for toy donations or financial contributions toward purchasi…" at bounding box center [784, 361] width 405 height 74
click at [736, 344] on textarea "The PTO is looking for toy donations or financial contributions toward purchasi…" at bounding box center [784, 361] width 405 height 74
click at [840, 387] on textarea "The PTO is looking for toy/food donations or financial contributions toward pur…" at bounding box center [784, 361] width 405 height 74
click at [759, 339] on textarea "The PTO is looking for toy/food donations or financial contributions toward pur…" at bounding box center [784, 361] width 405 height 74
click at [889, 379] on textarea "The PTO is looking for toy/food/event ticket donations or financial contributio…" at bounding box center [784, 361] width 405 height 74
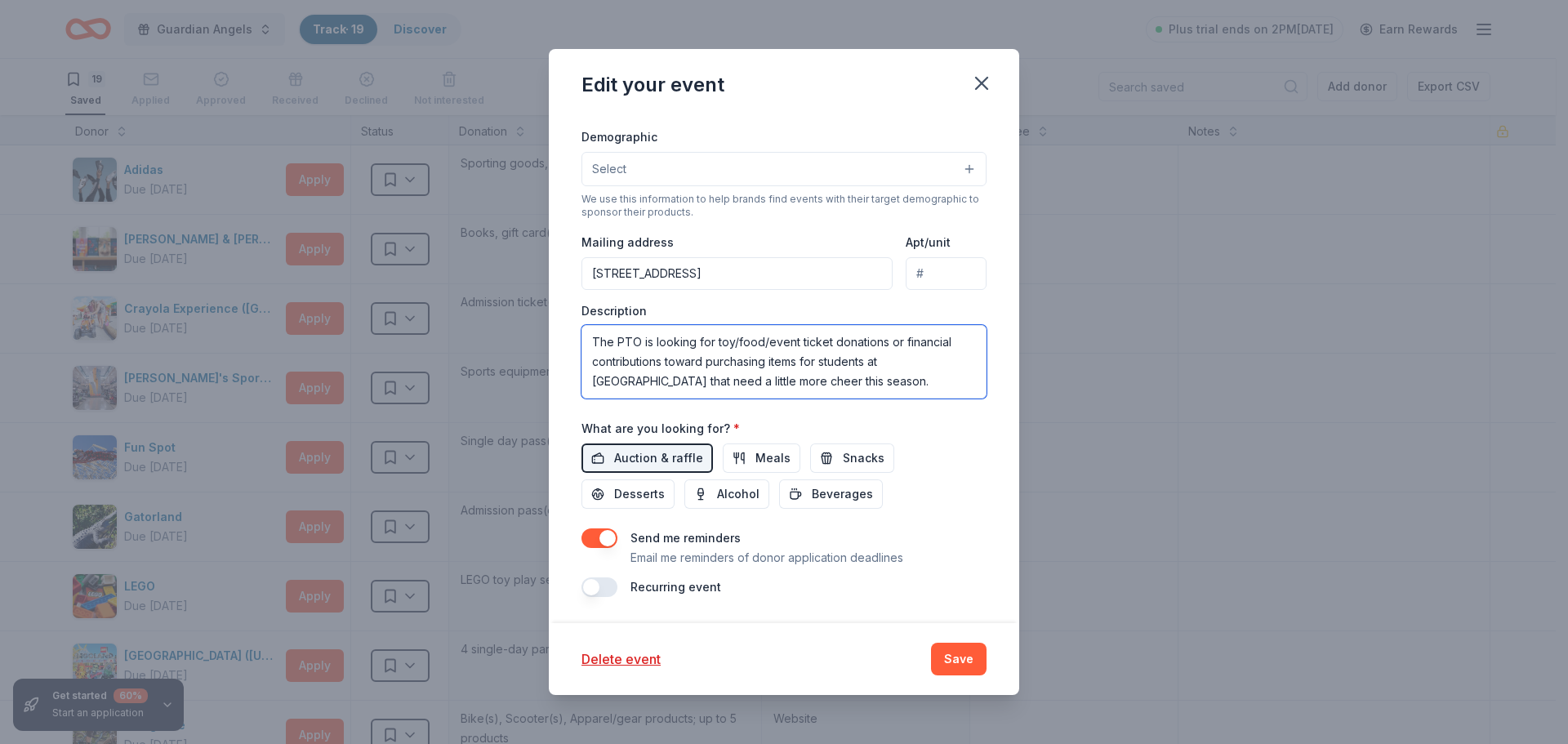
click at [824, 361] on textarea "The PTO is looking for toy/food/event ticket donations or financial contributio…" at bounding box center [784, 361] width 405 height 74
click at [822, 363] on textarea "The PTO is looking for toy/food/event ticket donations or financial contributio…" at bounding box center [784, 361] width 405 height 74
click at [879, 383] on textarea "The PTO is looking for toy/food/event ticket donations or financial contributio…" at bounding box center [784, 361] width 405 height 74
type textarea "The PTO is looking for toy/food/event ticket donations or financial contributio…"
click at [971, 662] on button "Save" at bounding box center [959, 659] width 56 height 33
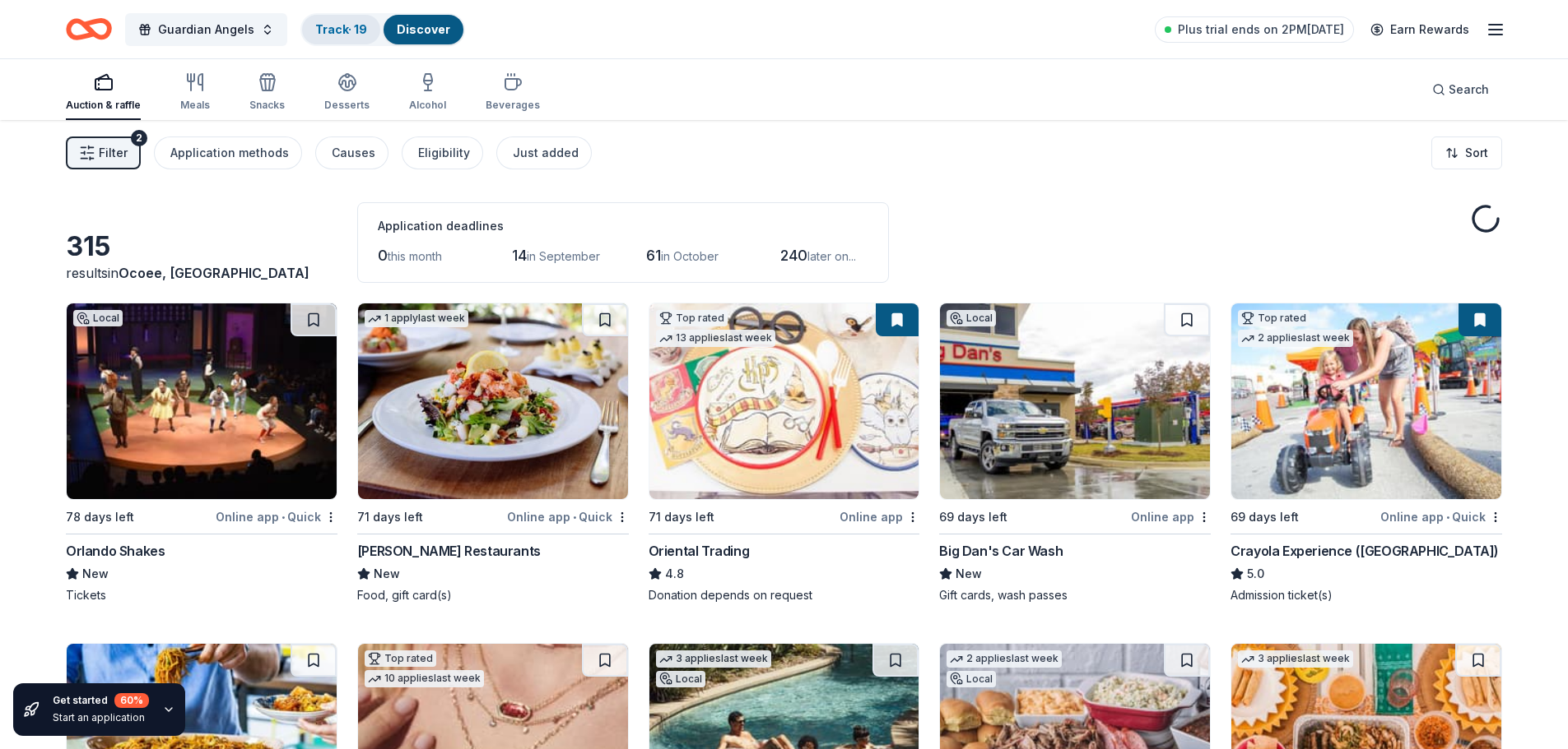
click at [366, 36] on div "Track · 19" at bounding box center [341, 29] width 78 height 30
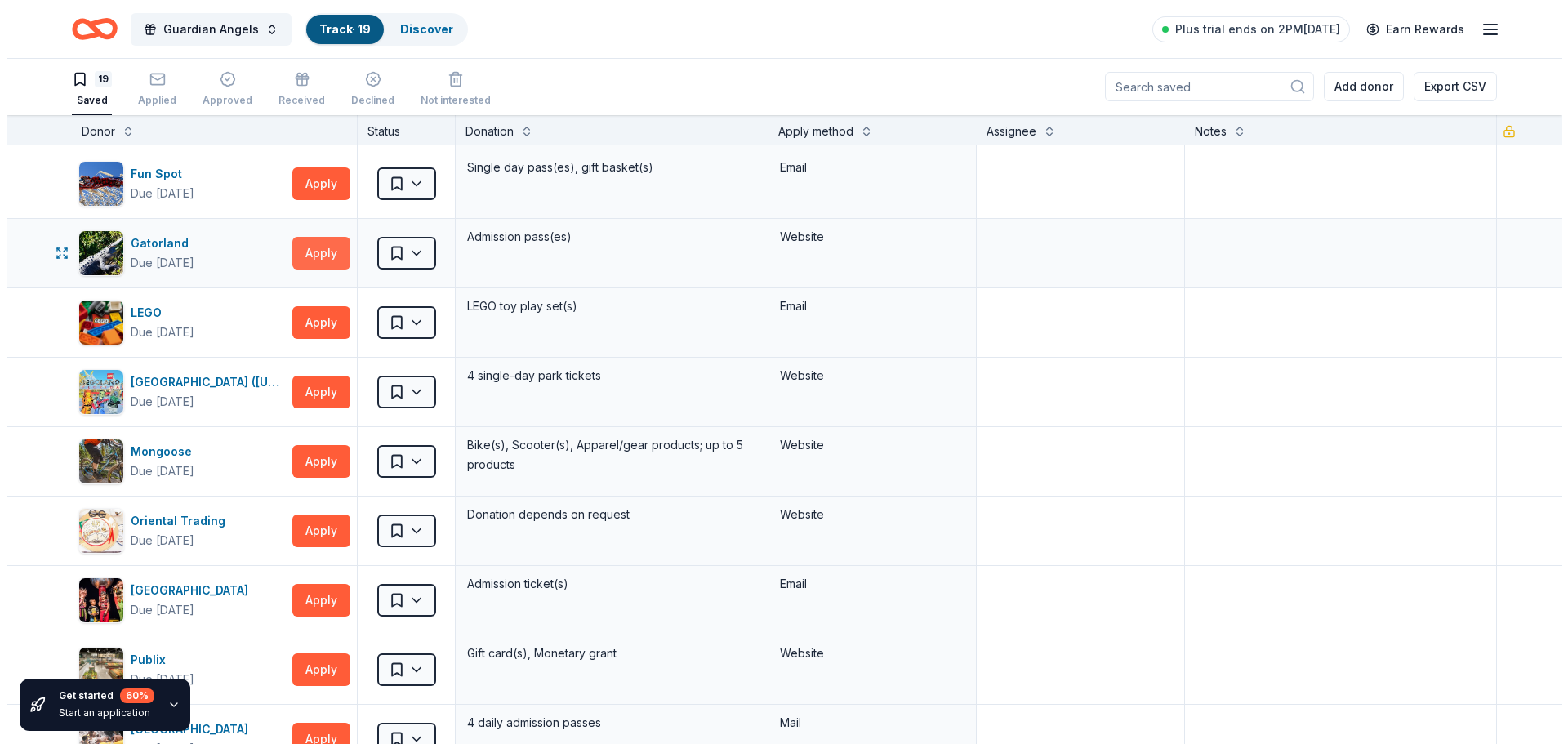
scroll to position [245, 0]
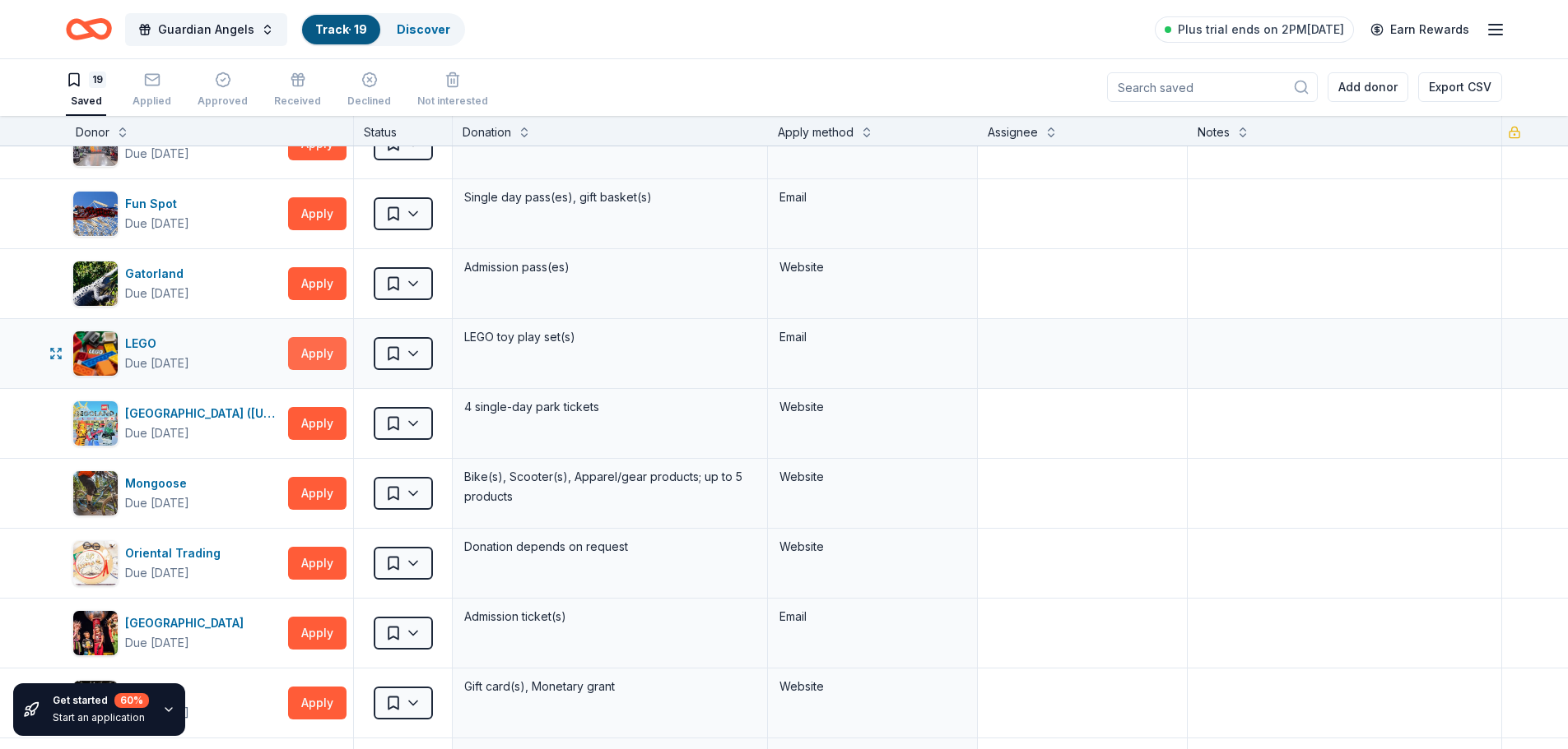
click at [315, 349] on button "Apply" at bounding box center [317, 354] width 59 height 33
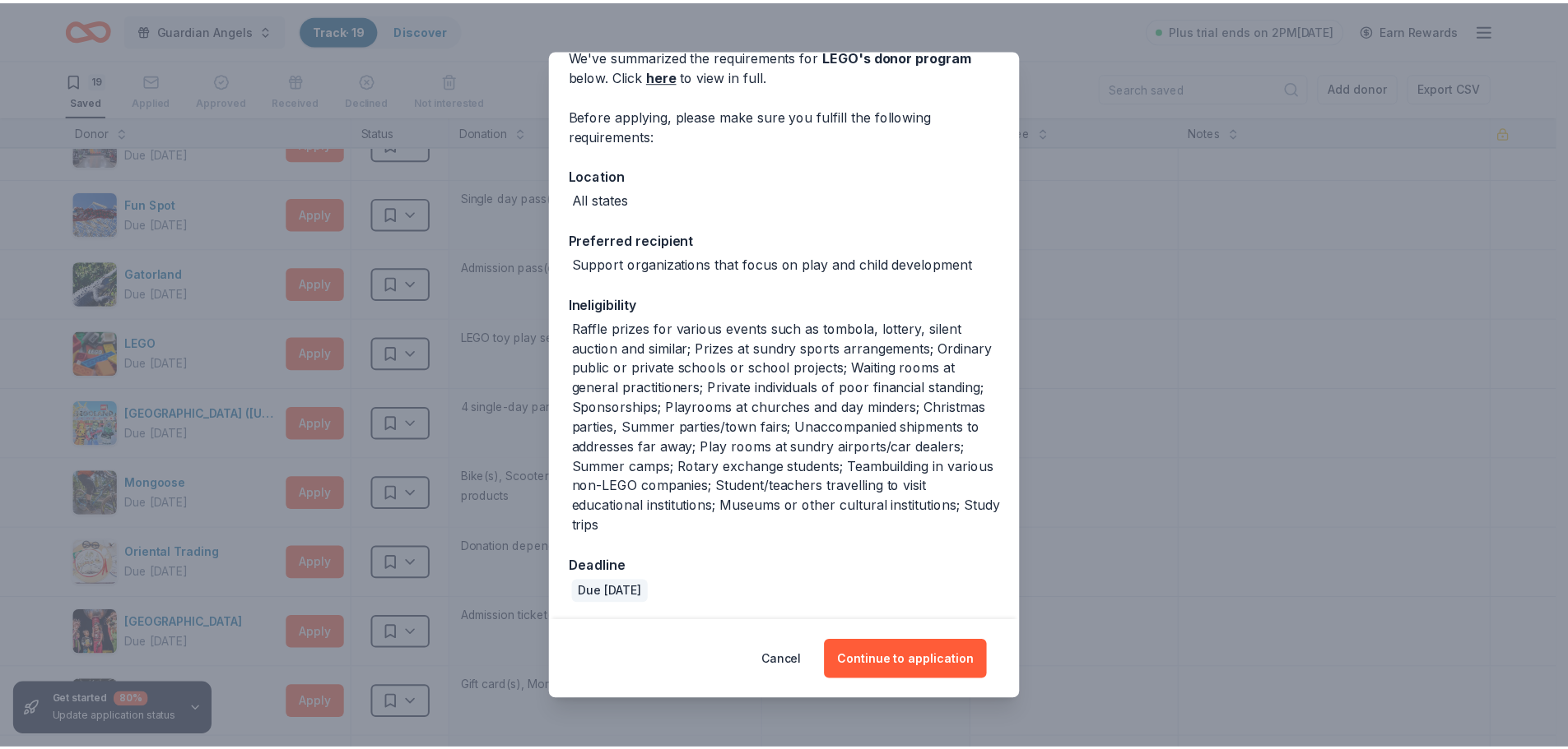
scroll to position [85, 0]
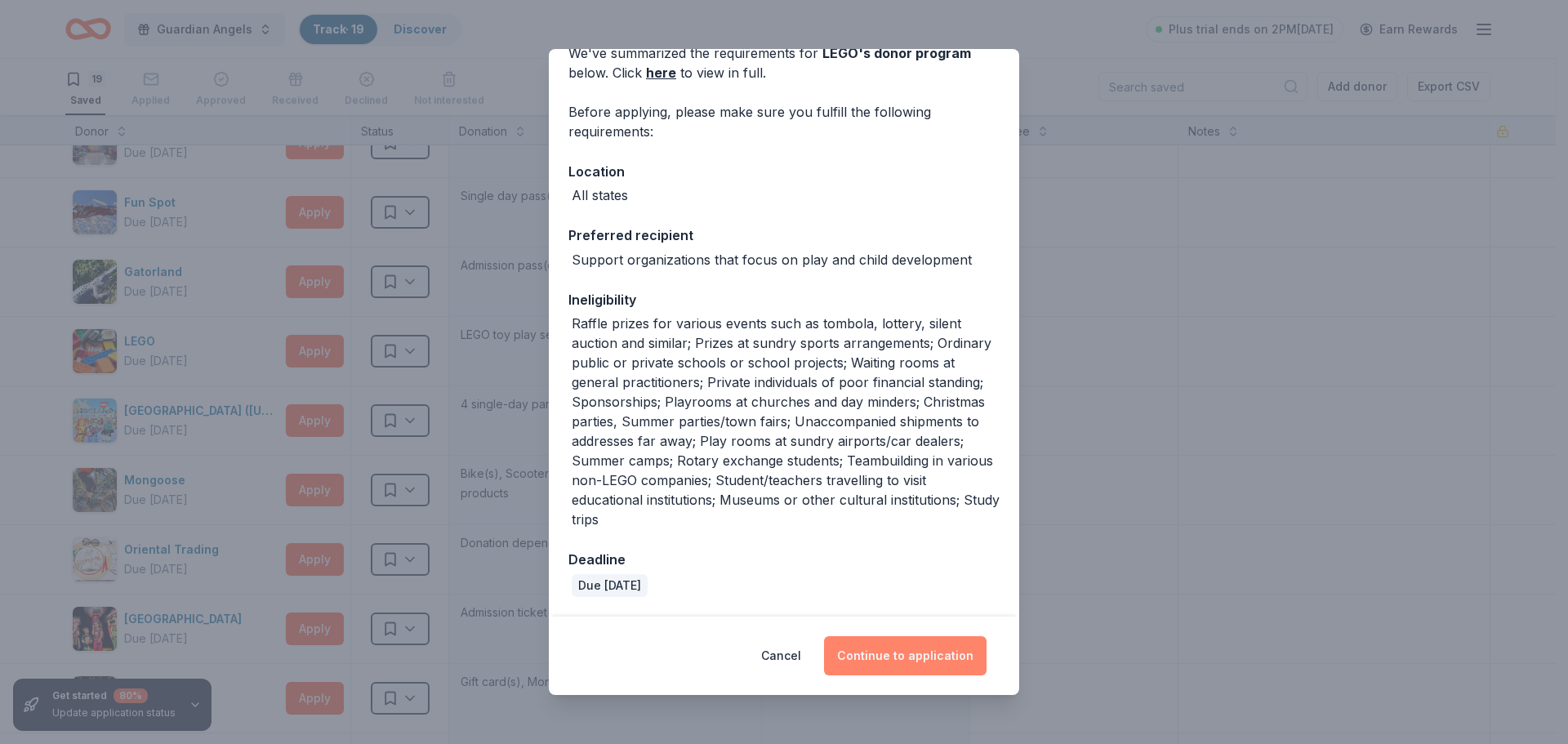
click at [905, 655] on button "Continue to application" at bounding box center [905, 656] width 162 height 39
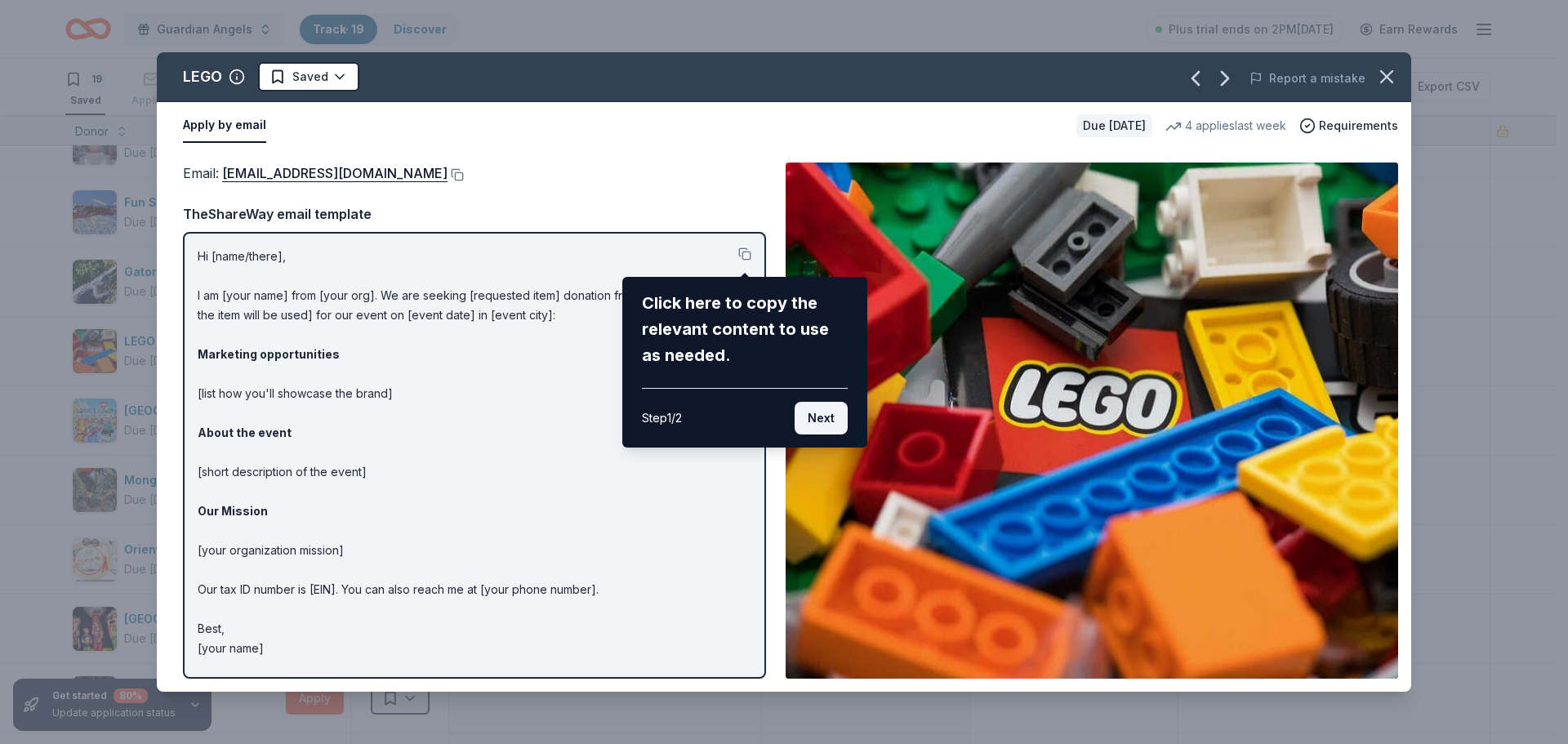
click at [811, 412] on button "Next" at bounding box center [821, 418] width 53 height 33
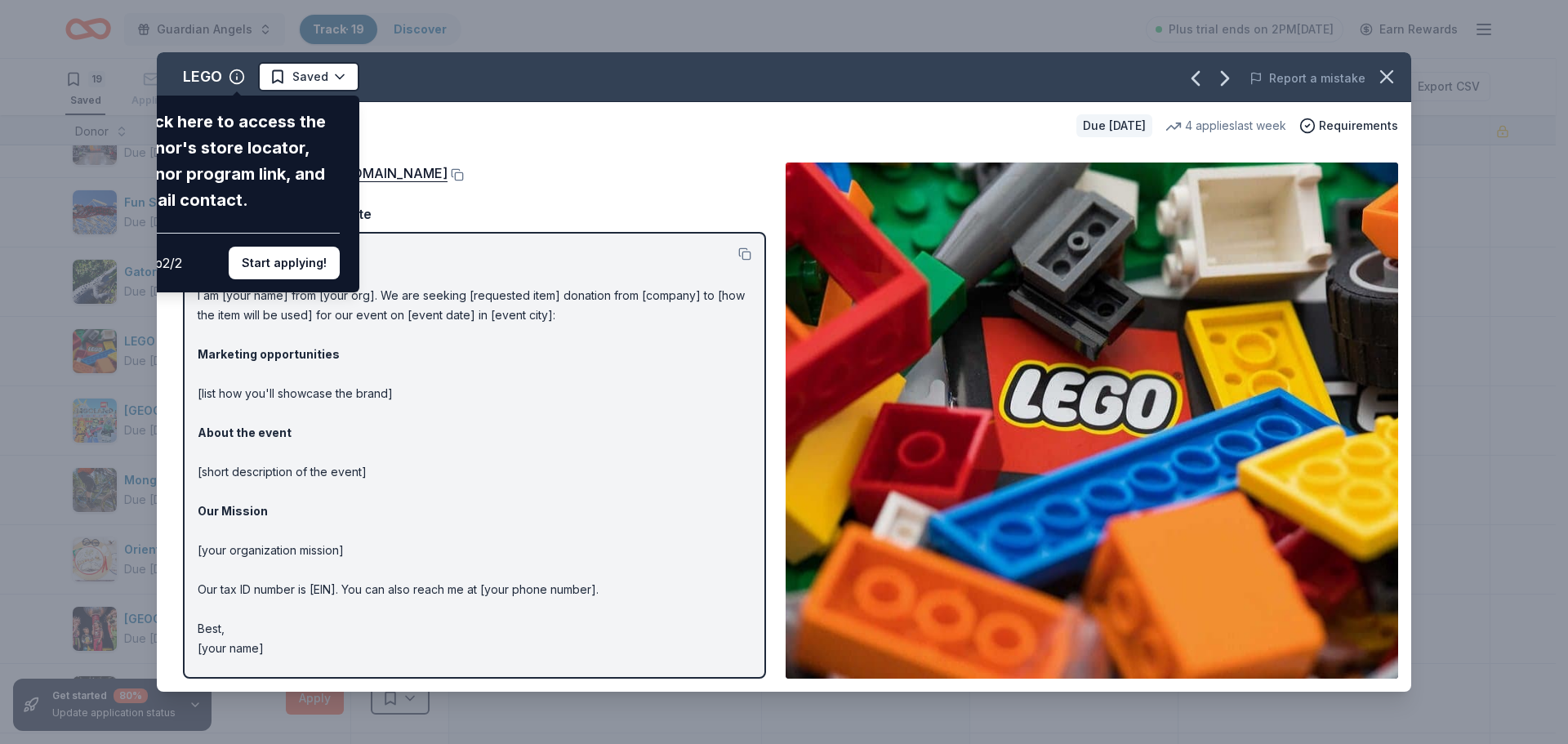
click at [421, 168] on div "LEGO Click here to access the donor's store locator, donor program link, and em…" at bounding box center [784, 372] width 1255 height 640
click at [363, 537] on div "LEGO Click here to access the donor's store locator, donor program link, and em…" at bounding box center [784, 372] width 1255 height 640
drag, startPoint x: 272, startPoint y: 641, endPoint x: 251, endPoint y: 587, distance: 57.9
click at [250, 593] on div "LEGO Click here to access the donor's store locator, donor program link, and em…" at bounding box center [784, 372] width 1255 height 640
click at [256, 583] on div "LEGO Click here to access the donor's store locator, donor program link, and em…" at bounding box center [784, 372] width 1255 height 640
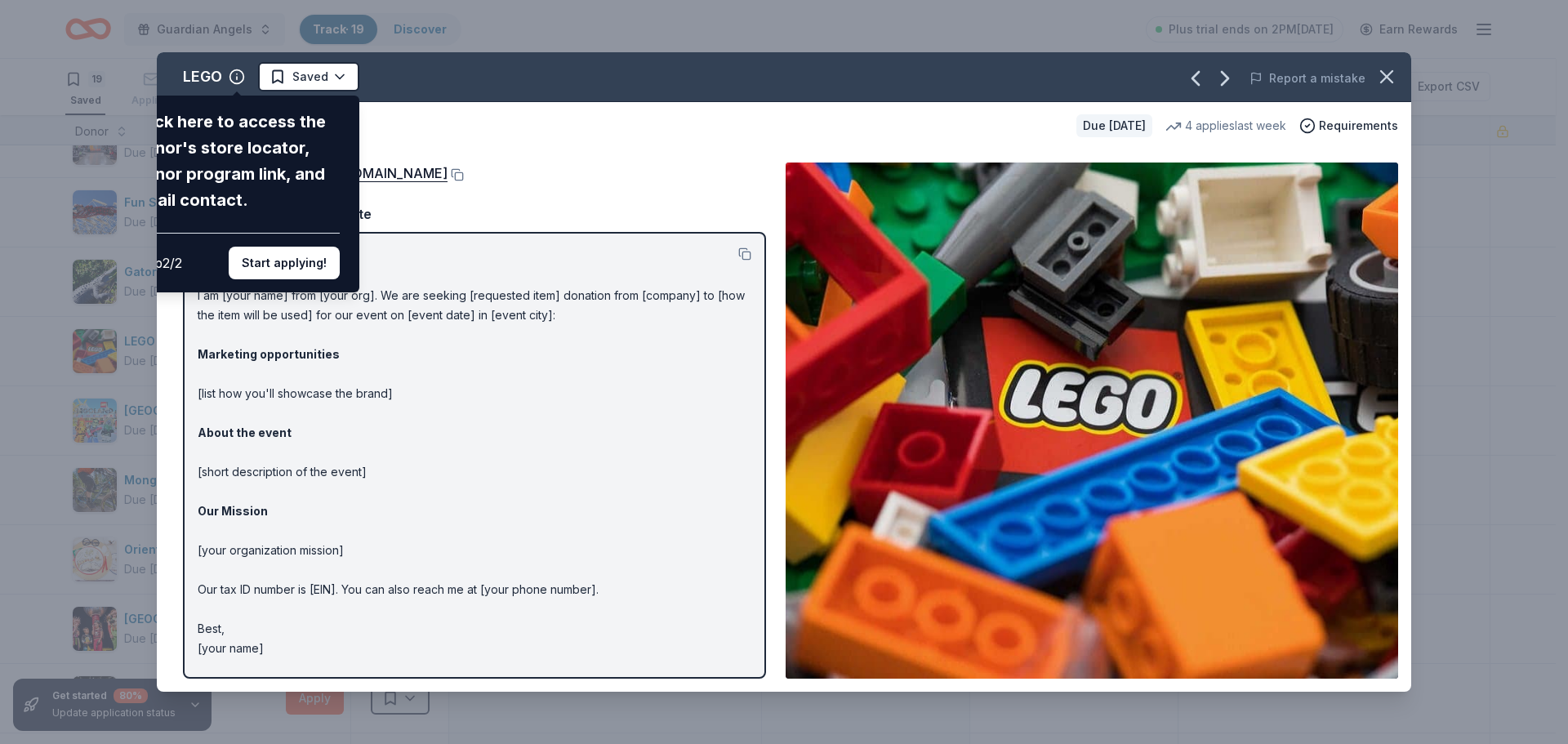
click at [528, 136] on div "LEGO Click here to access the donor's store locator, donor program link, and em…" at bounding box center [784, 372] width 1255 height 640
click at [1384, 78] on icon "button" at bounding box center [1386, 76] width 23 height 23
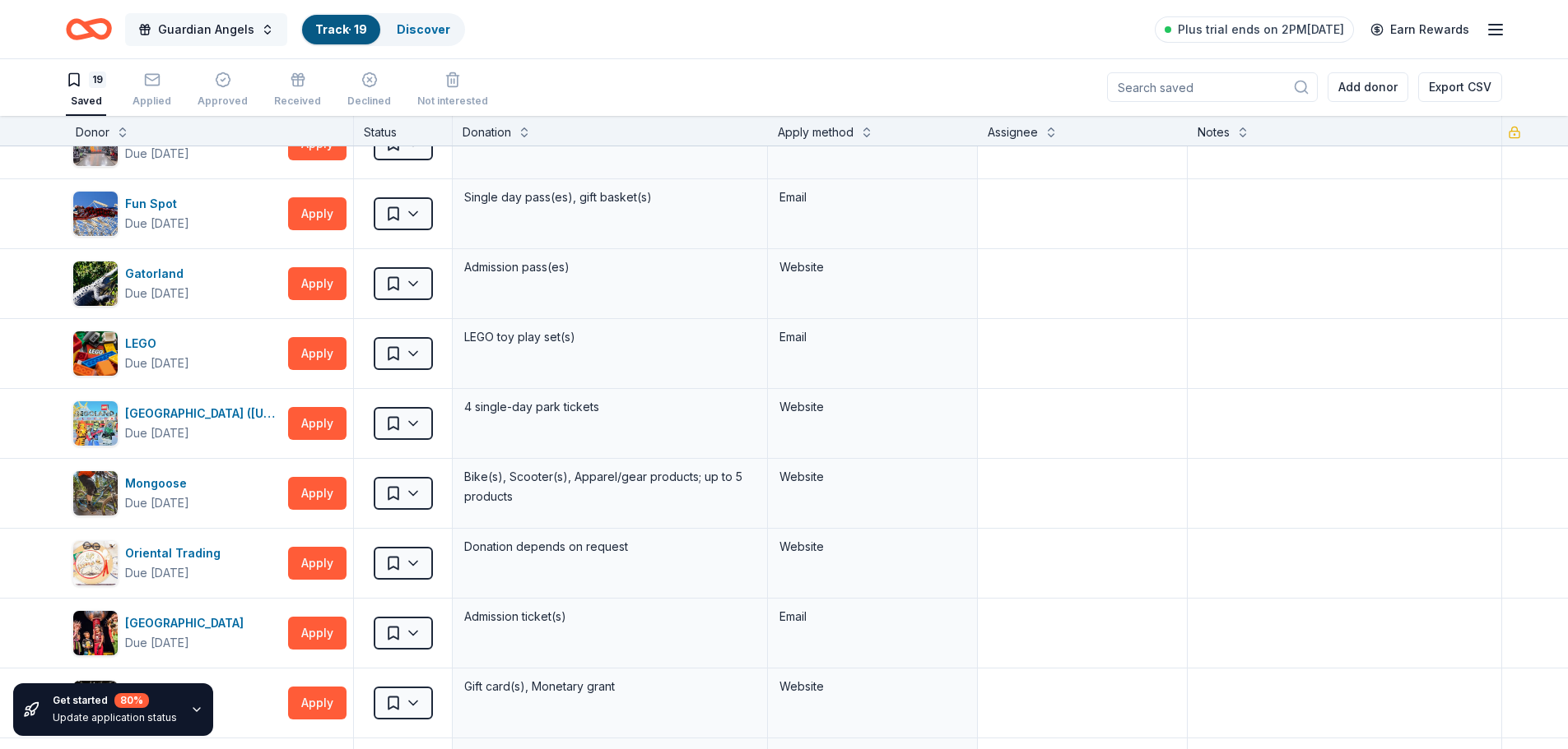
click at [248, 27] on span "Guardian Angels" at bounding box center [205, 29] width 96 height 20
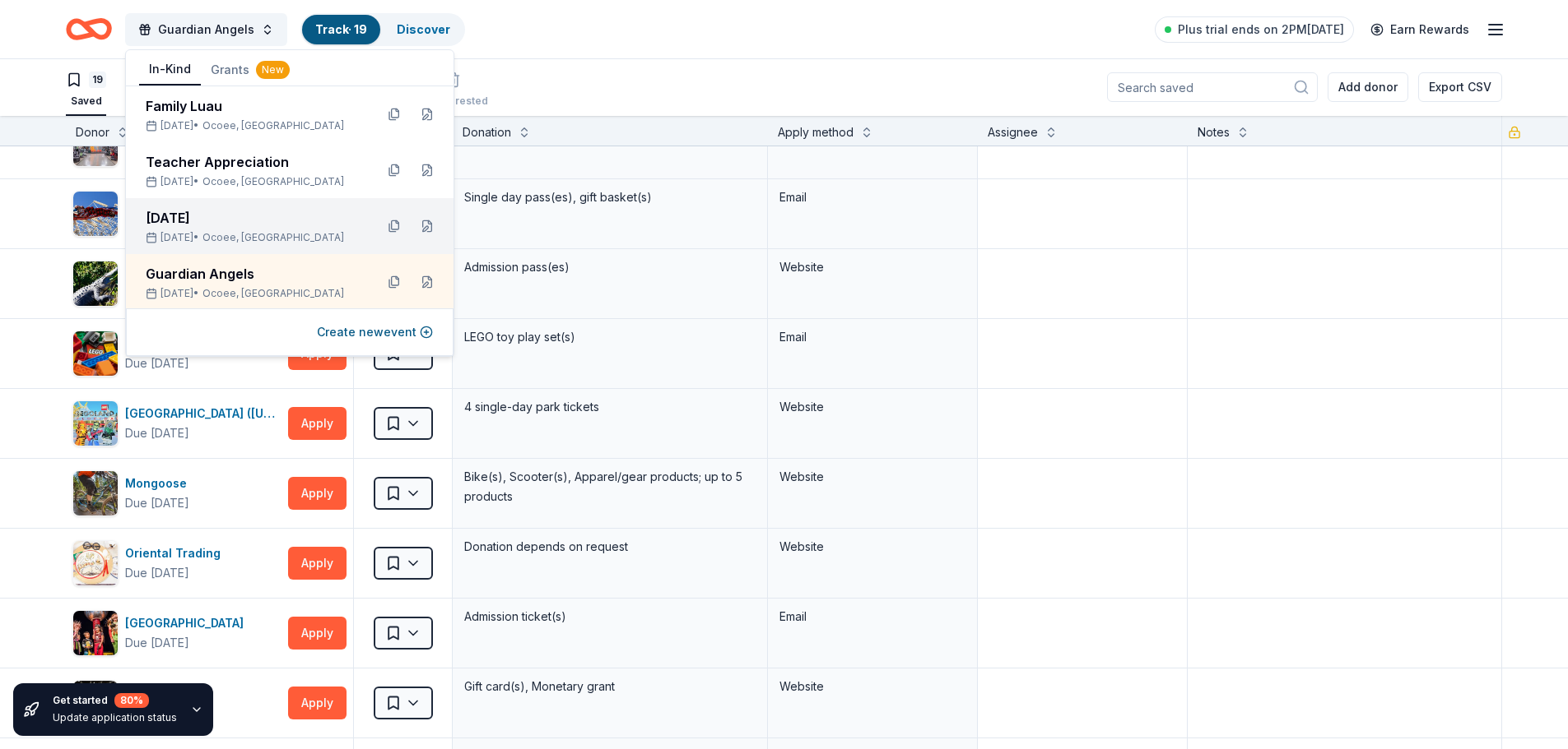
click at [259, 219] on div "[DATE]" at bounding box center [253, 217] width 216 height 20
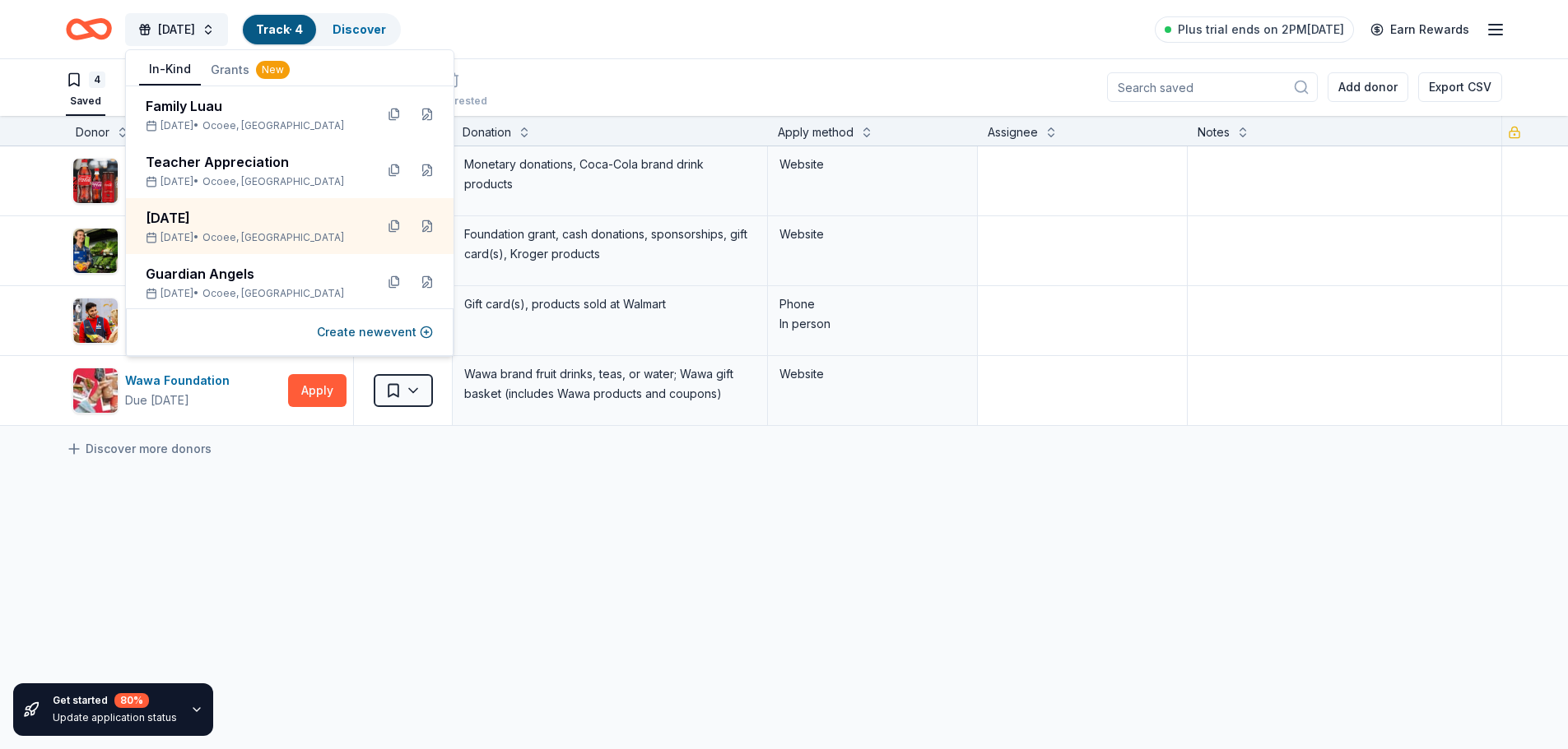
click at [460, 629] on div "Coca-Cola Bottling Company UNITED Due [DATE] Apply Saved Monetary donations, Co…" at bounding box center [784, 441] width 1568 height 589
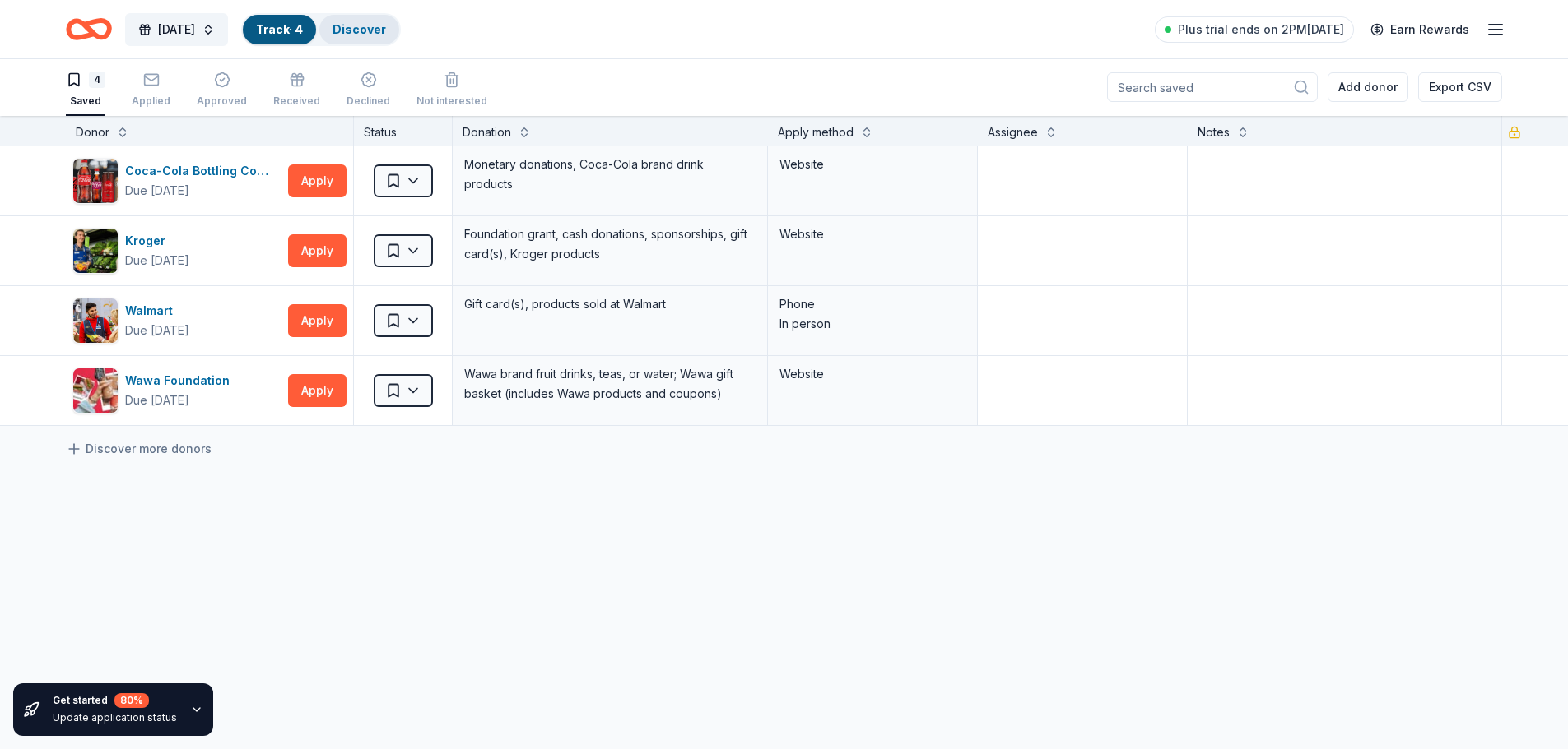
click at [371, 22] on link "Discover" at bounding box center [359, 29] width 54 height 14
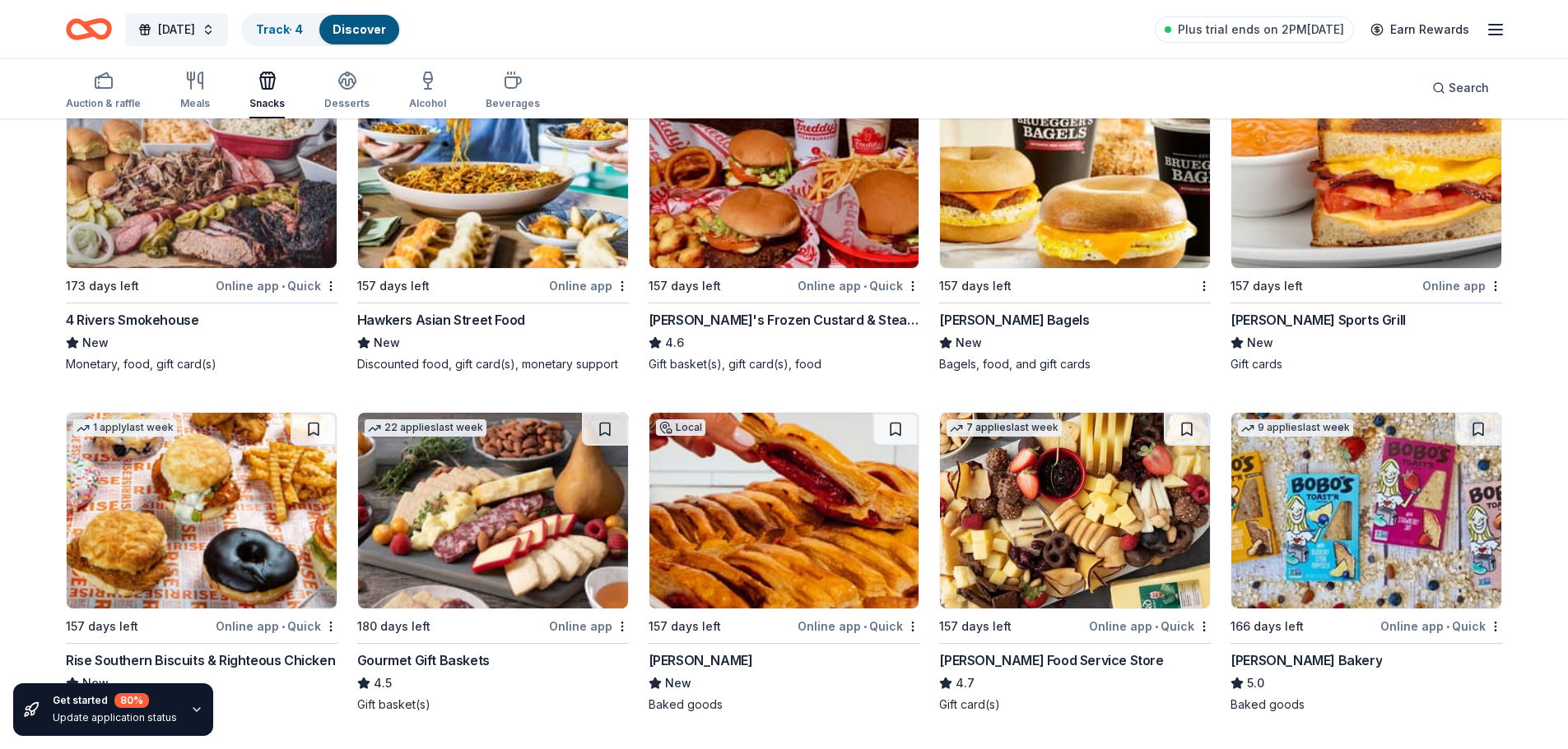
scroll to position [329, 0]
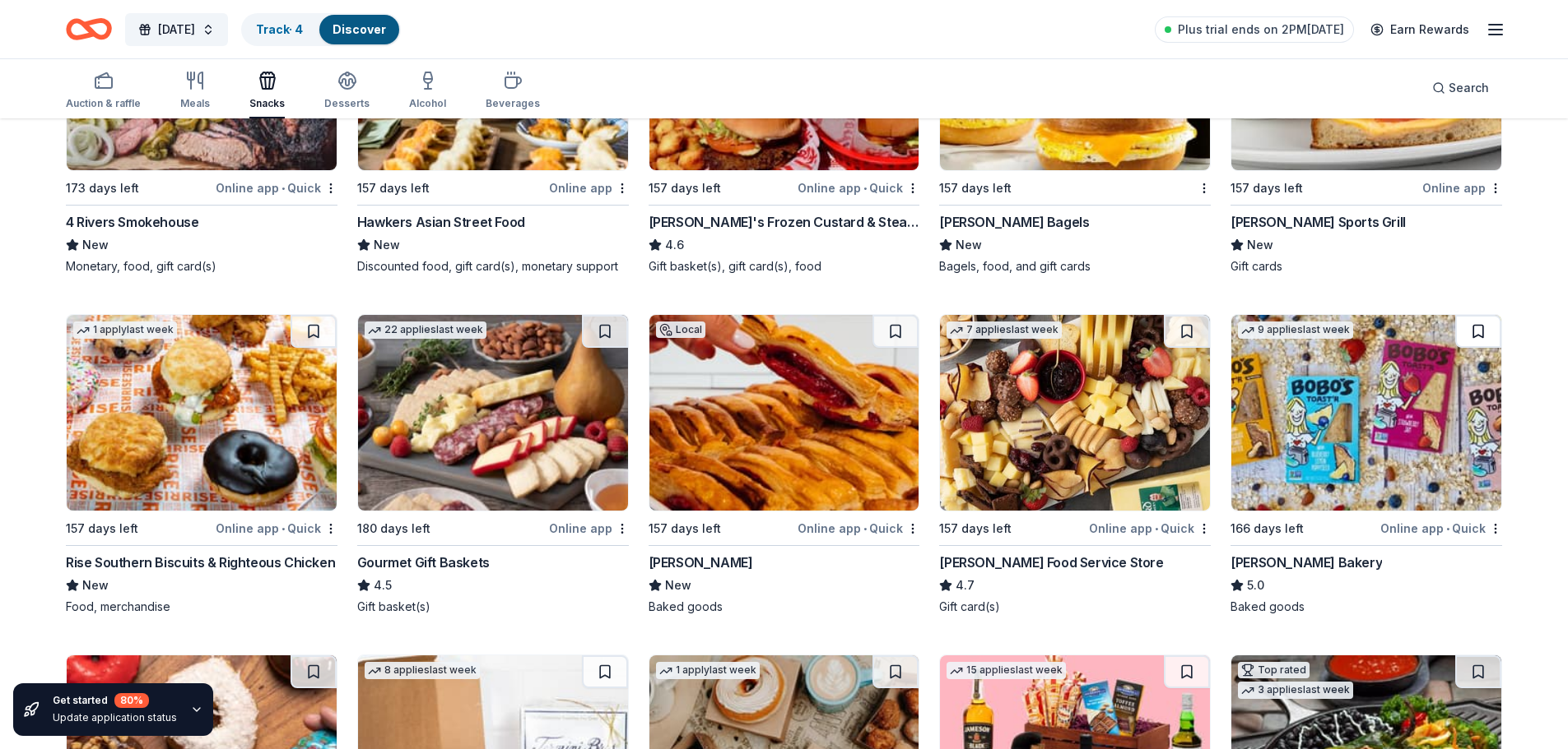
click at [1479, 330] on button at bounding box center [1478, 331] width 46 height 33
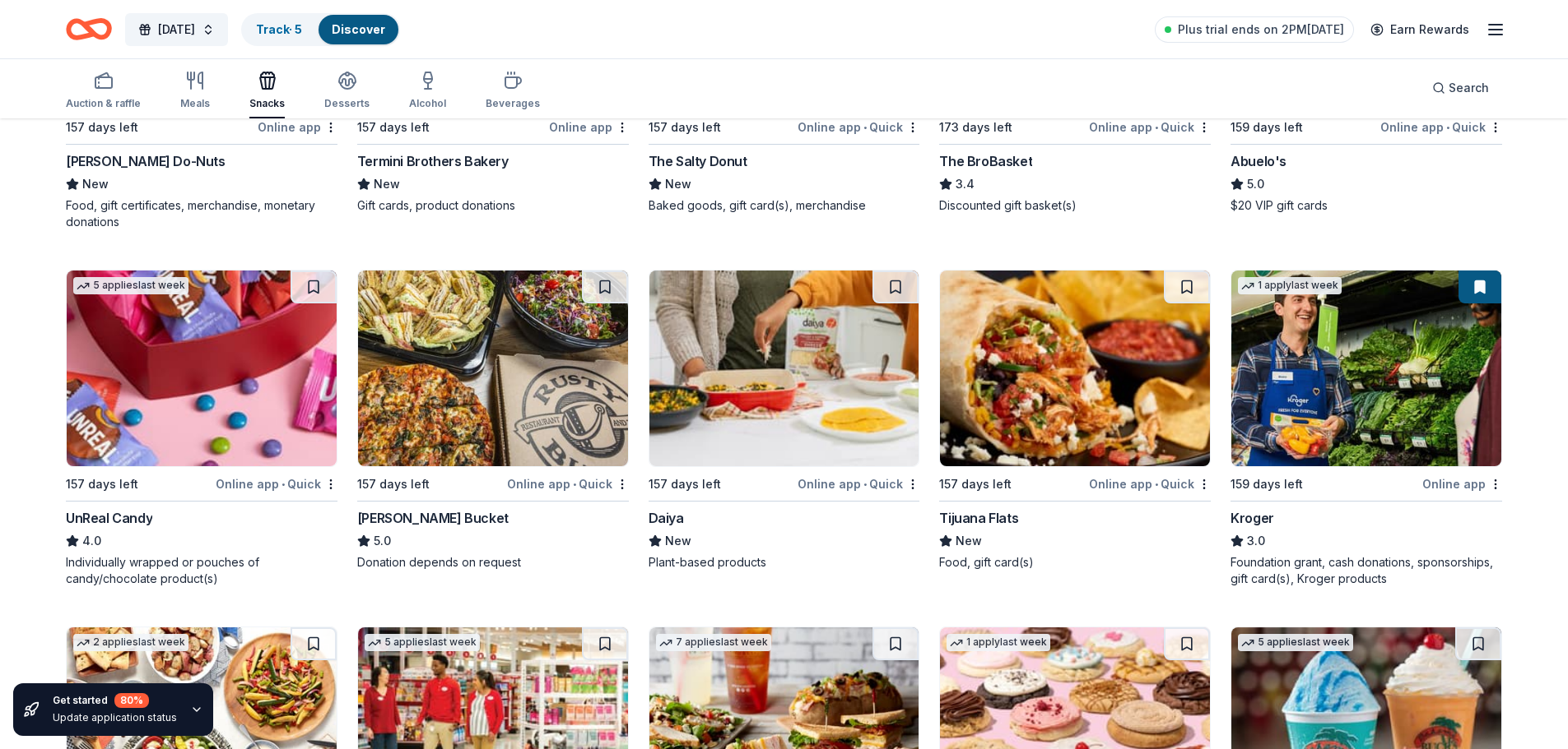
scroll to position [1069, 0]
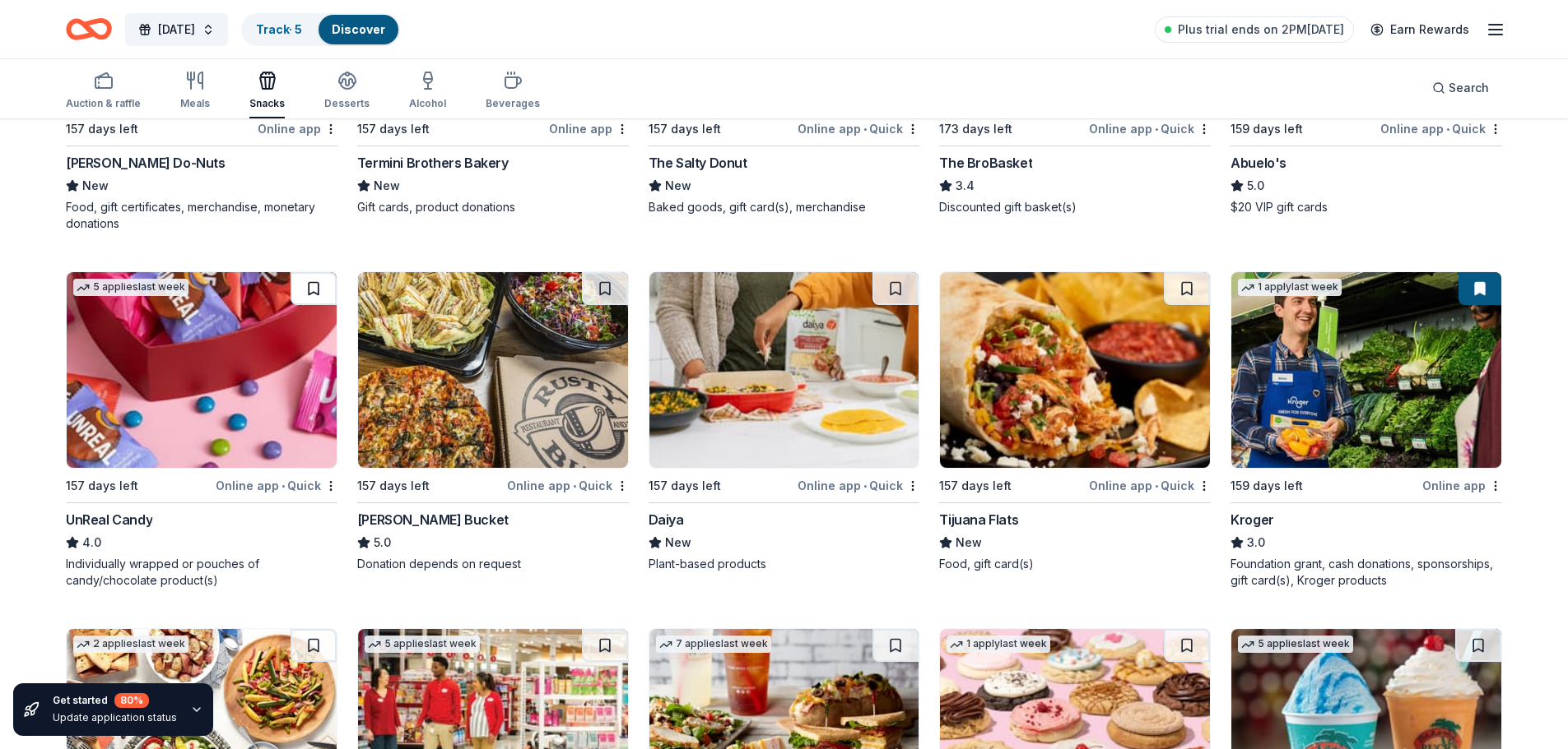
click at [312, 283] on button at bounding box center [314, 288] width 46 height 33
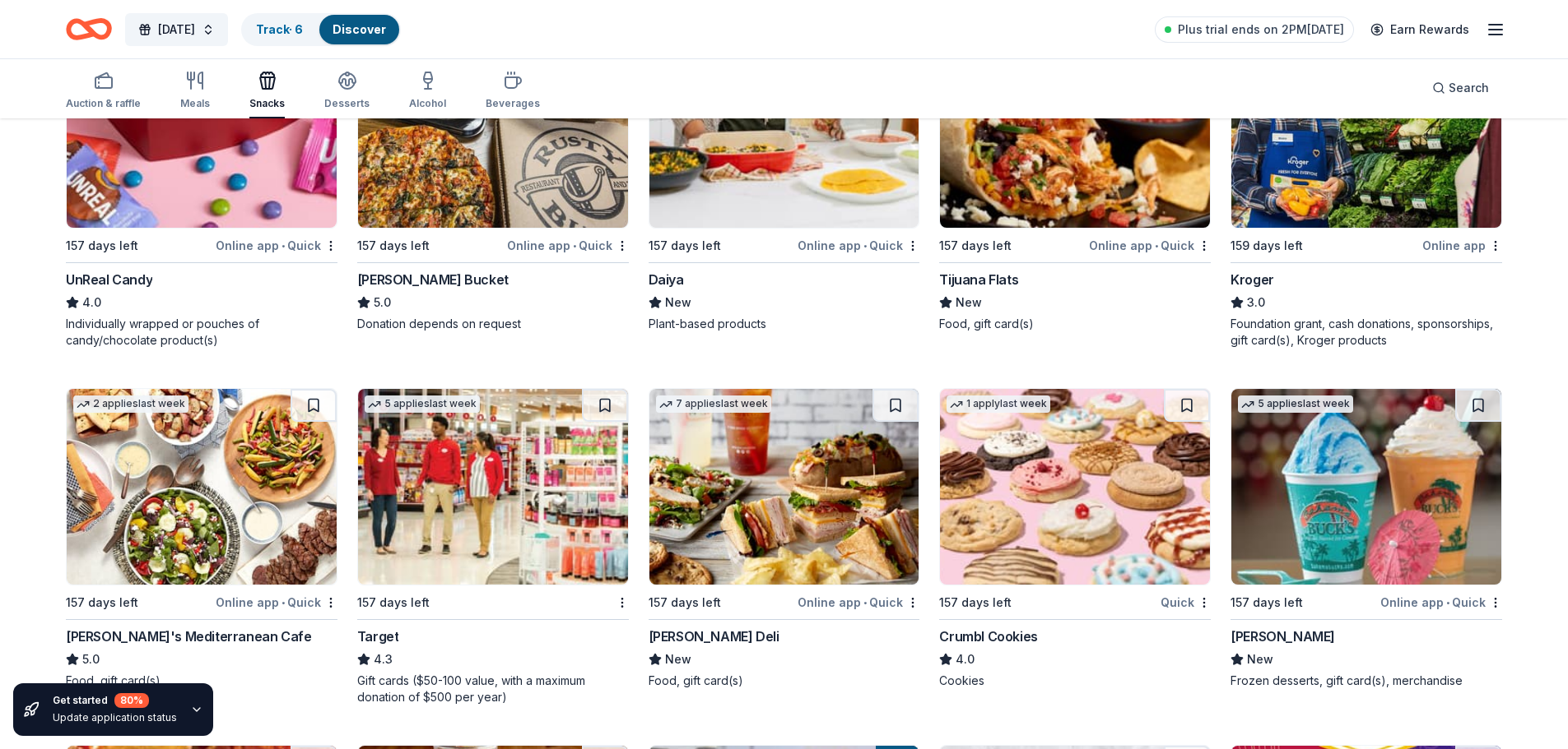
scroll to position [1316, 0]
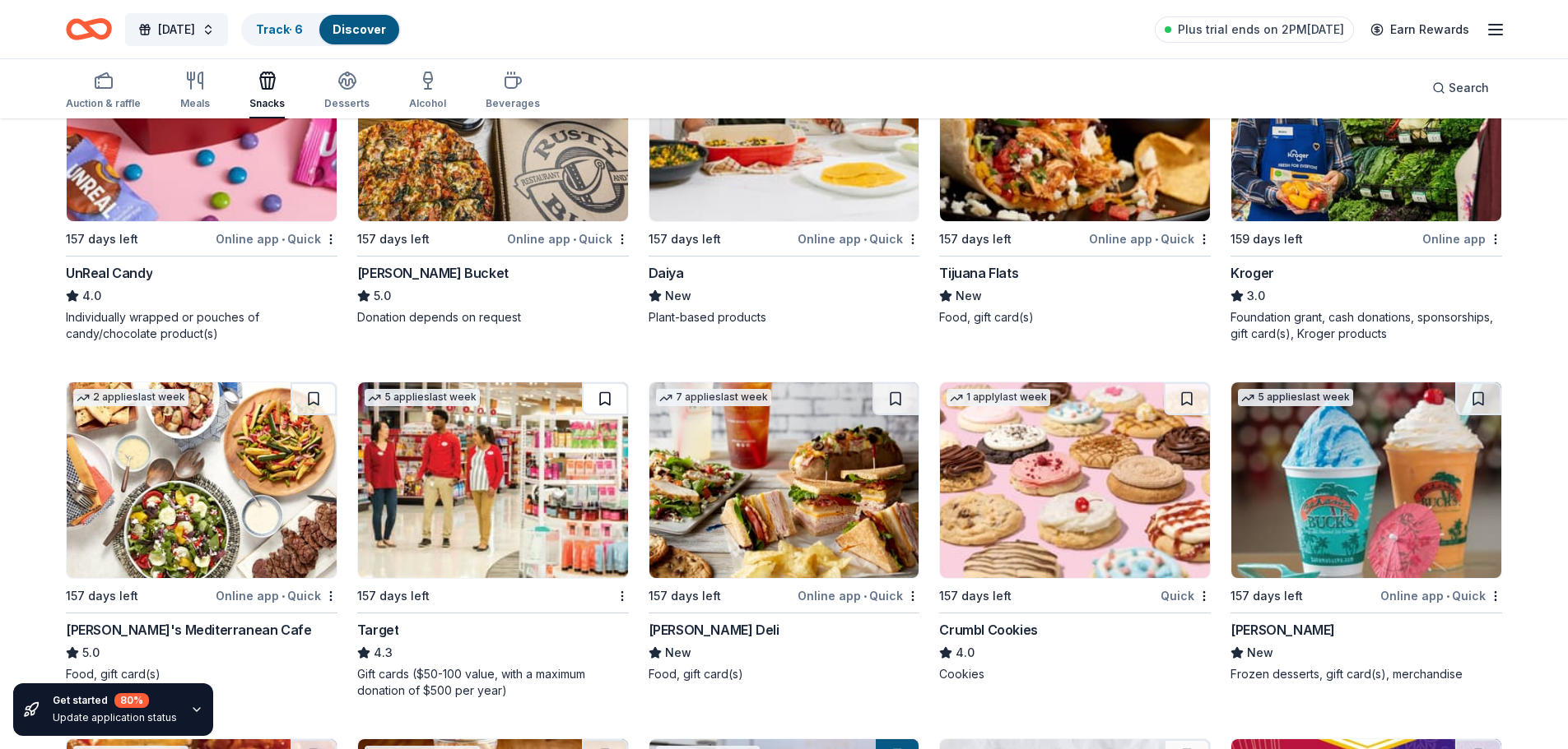
click at [614, 396] on button at bounding box center [605, 399] width 46 height 33
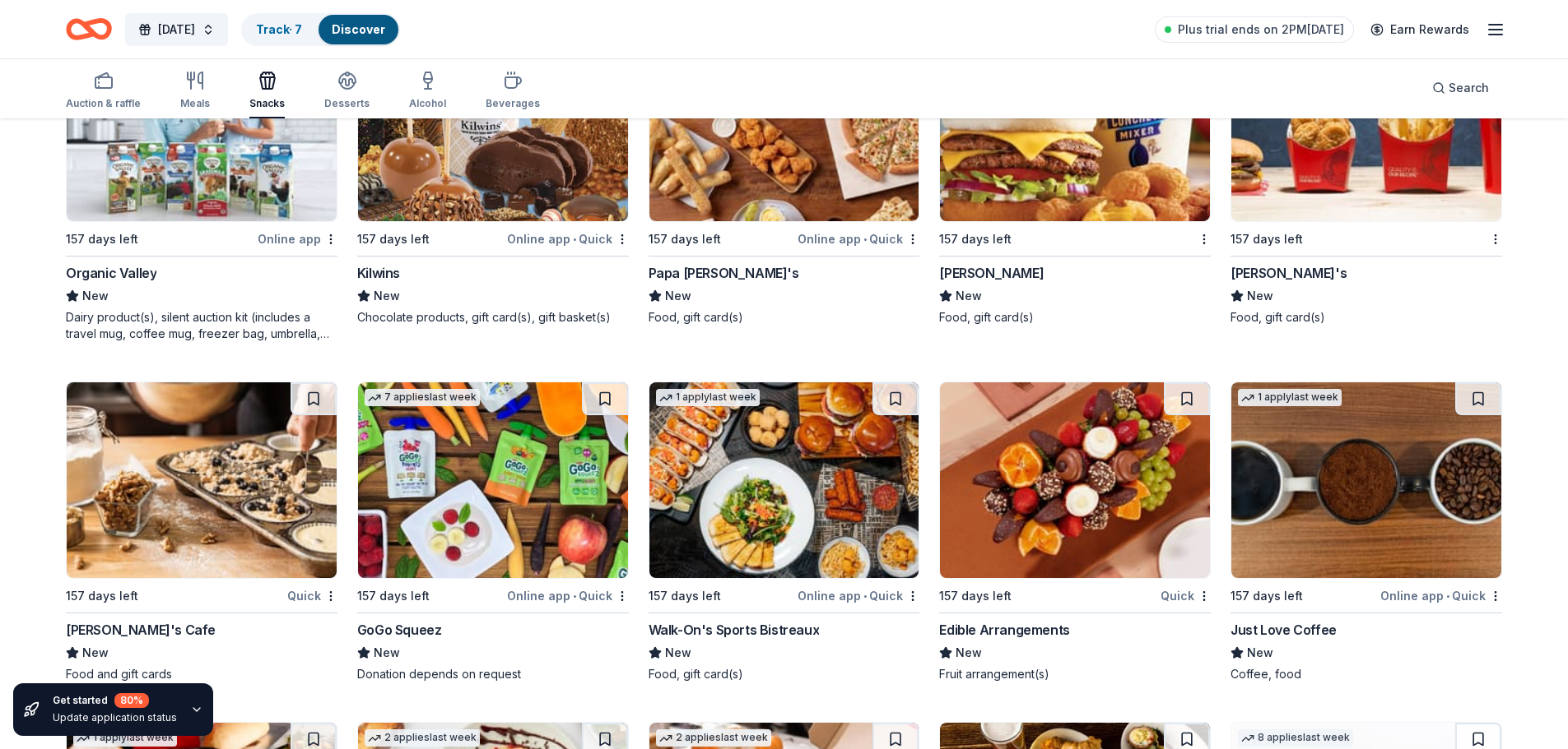
scroll to position [2725, 0]
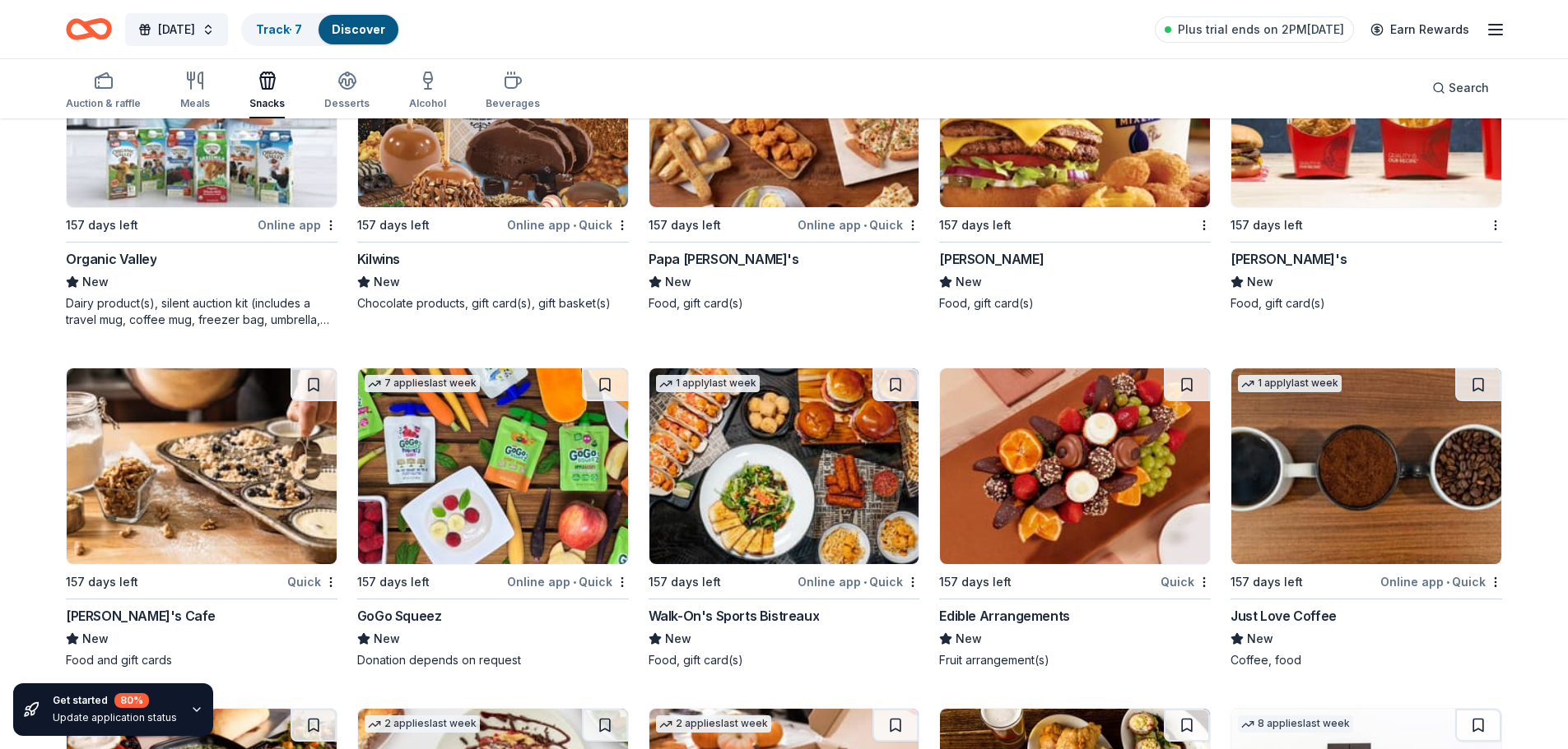
click at [594, 382] on button at bounding box center [605, 384] width 46 height 33
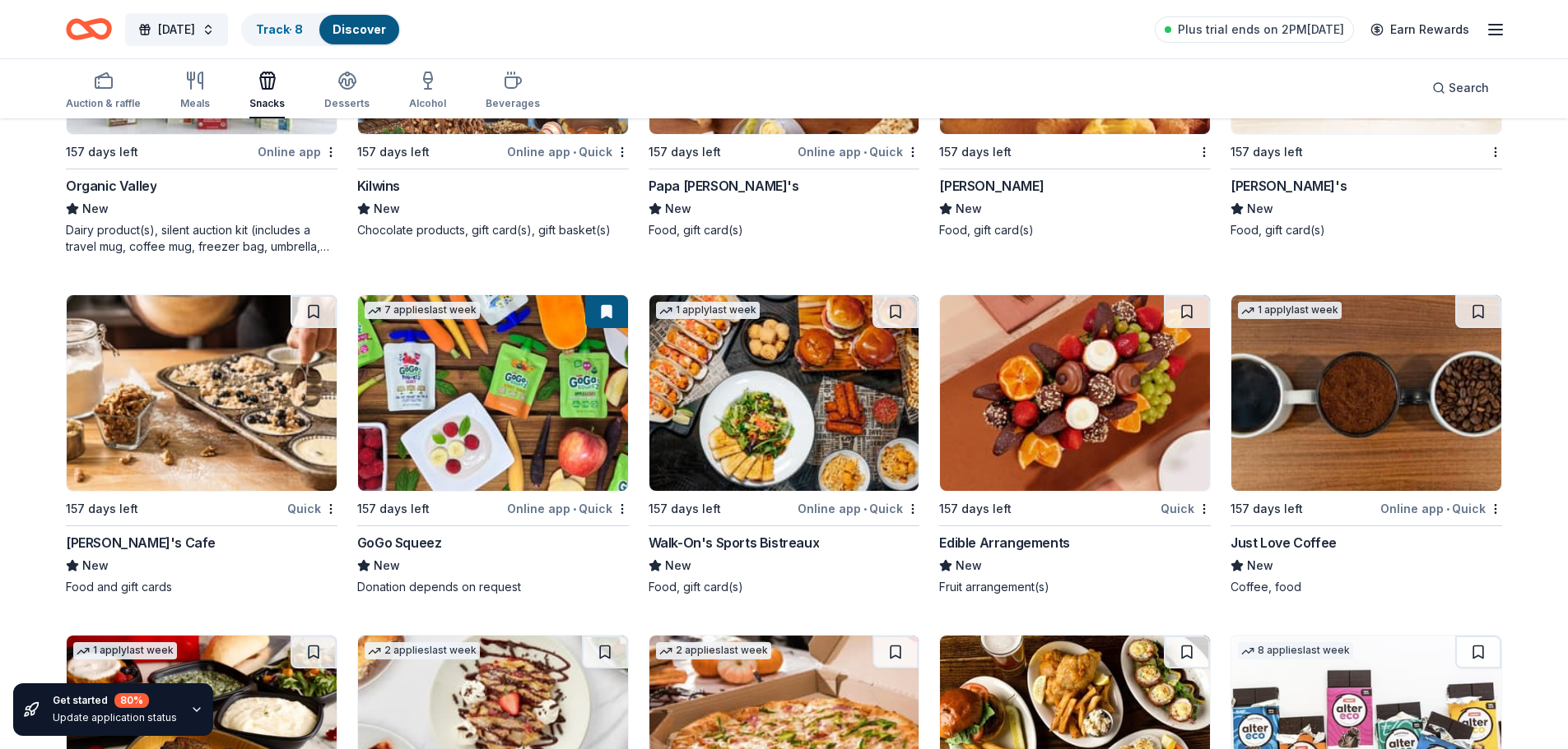
scroll to position [3054, 0]
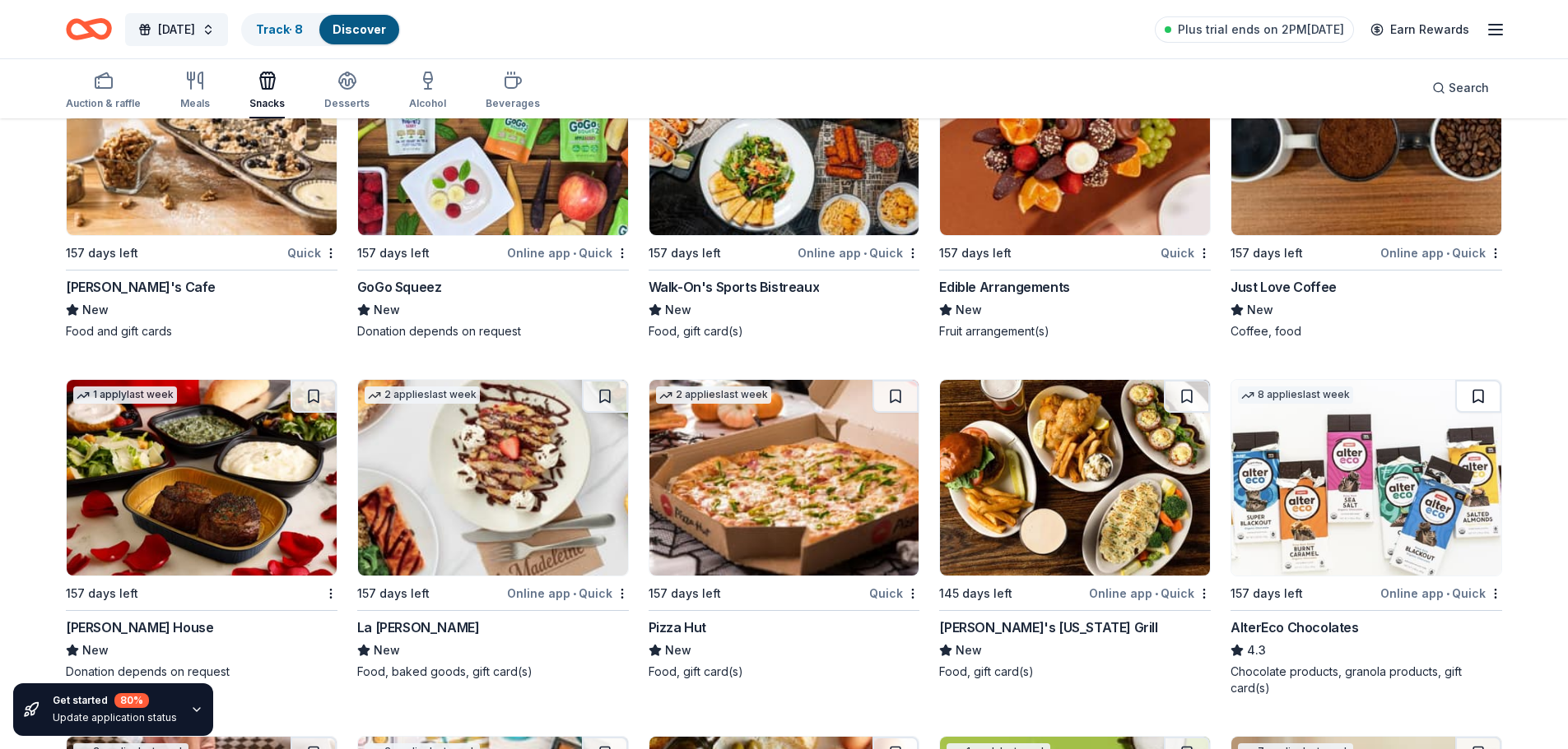
click at [1478, 399] on button at bounding box center [1478, 396] width 46 height 33
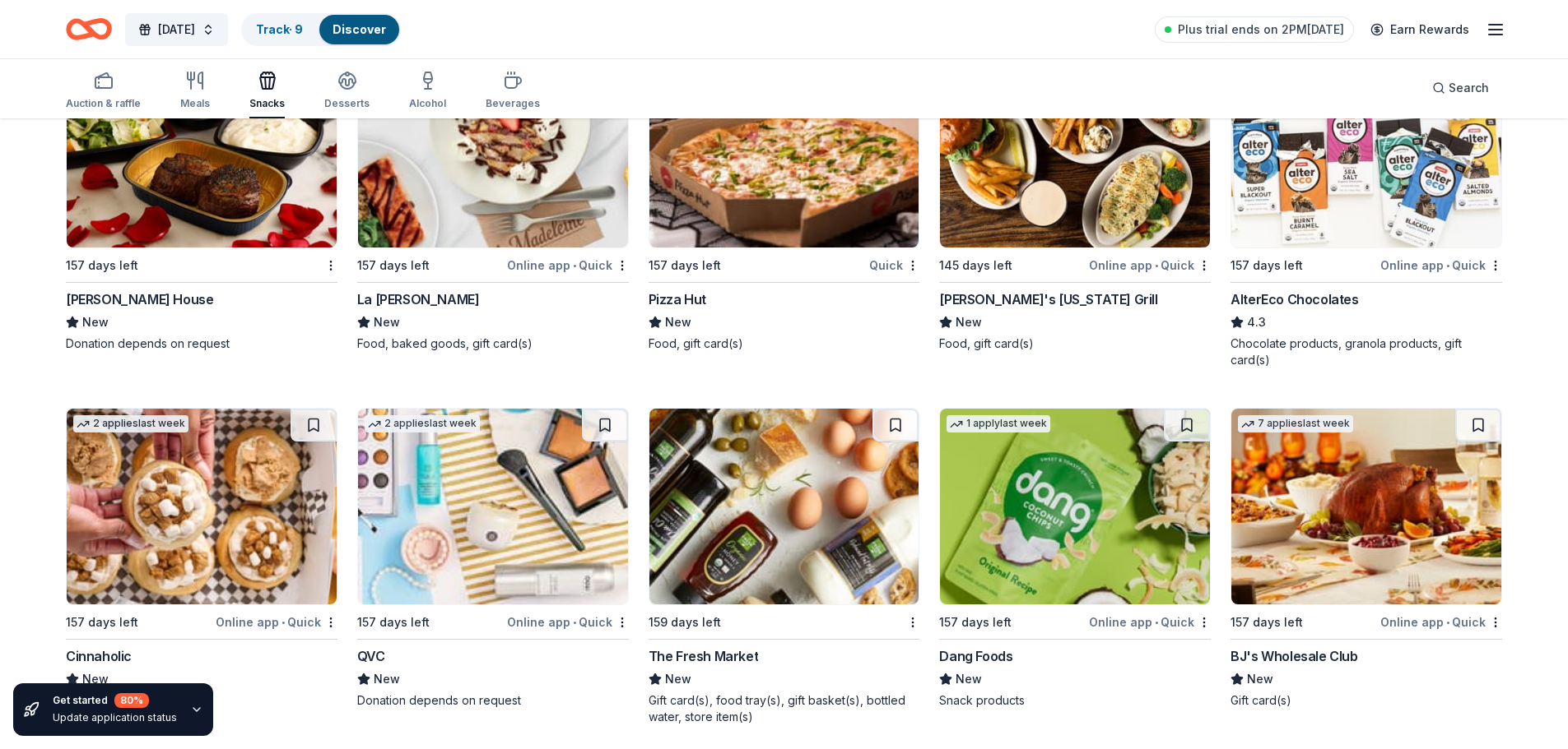
scroll to position [3383, 0]
click at [1195, 422] on button at bounding box center [1187, 424] width 46 height 33
click at [897, 424] on button at bounding box center [895, 424] width 46 height 33
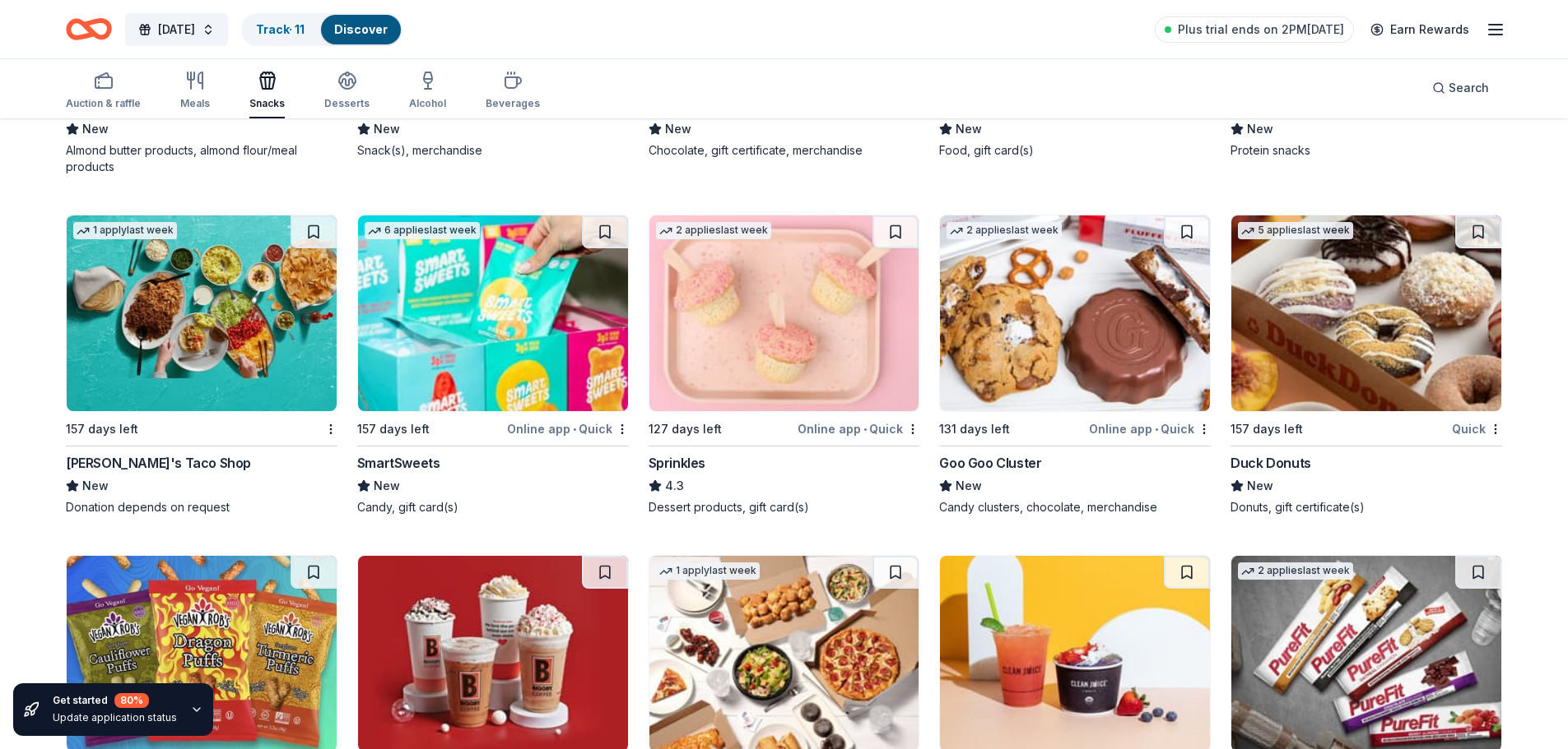
scroll to position [4340, 0]
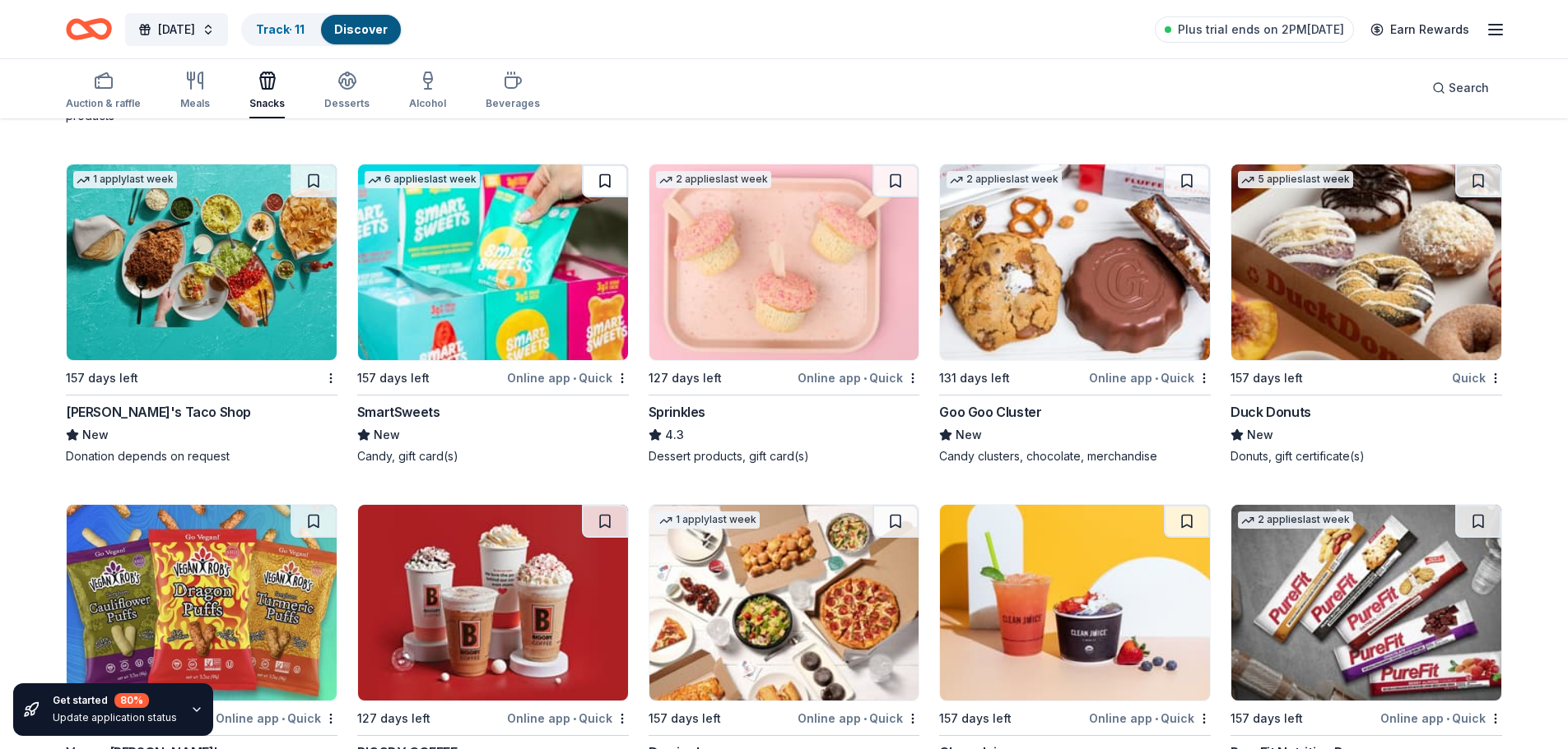
click at [600, 181] on button at bounding box center [605, 181] width 46 height 33
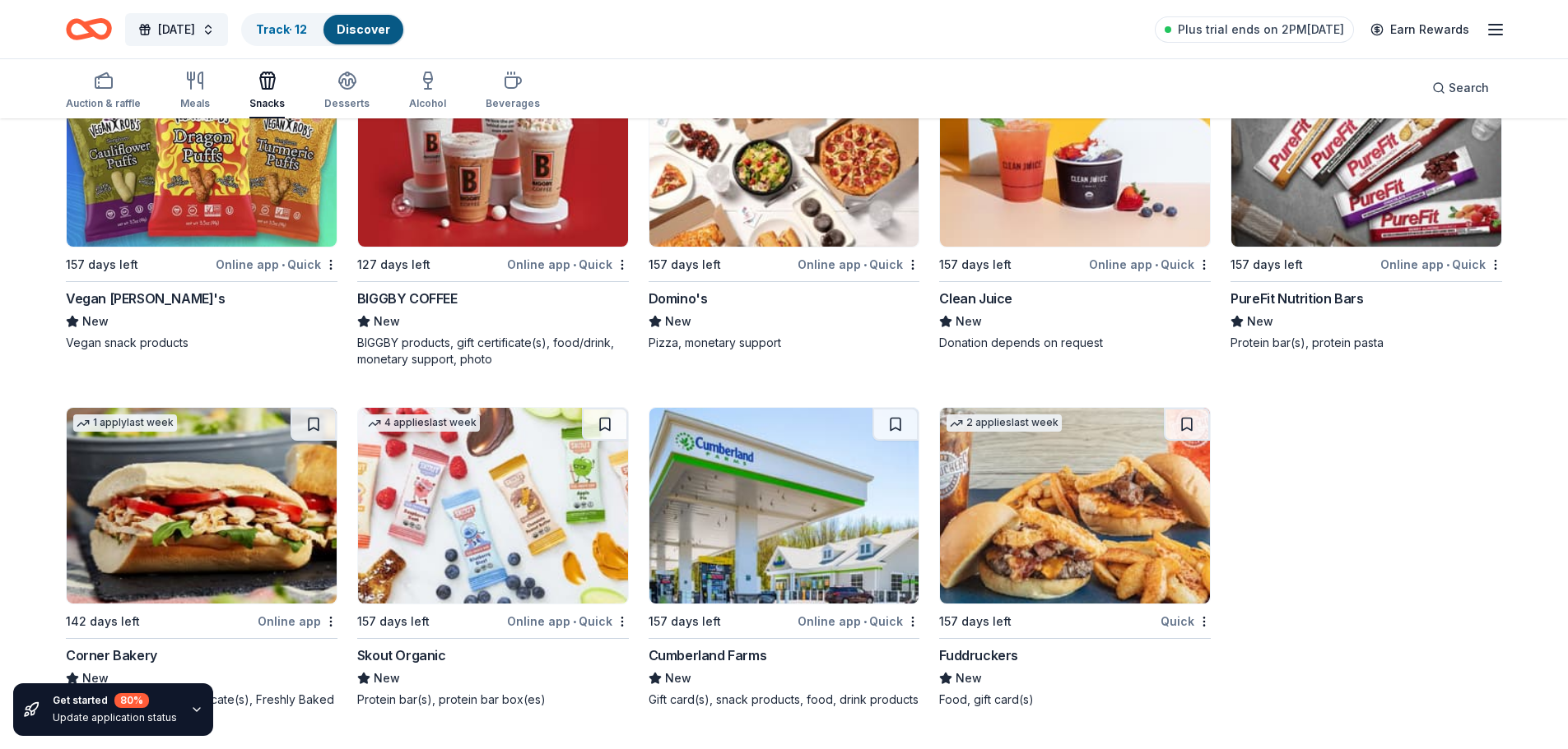
scroll to position [4802, 0]
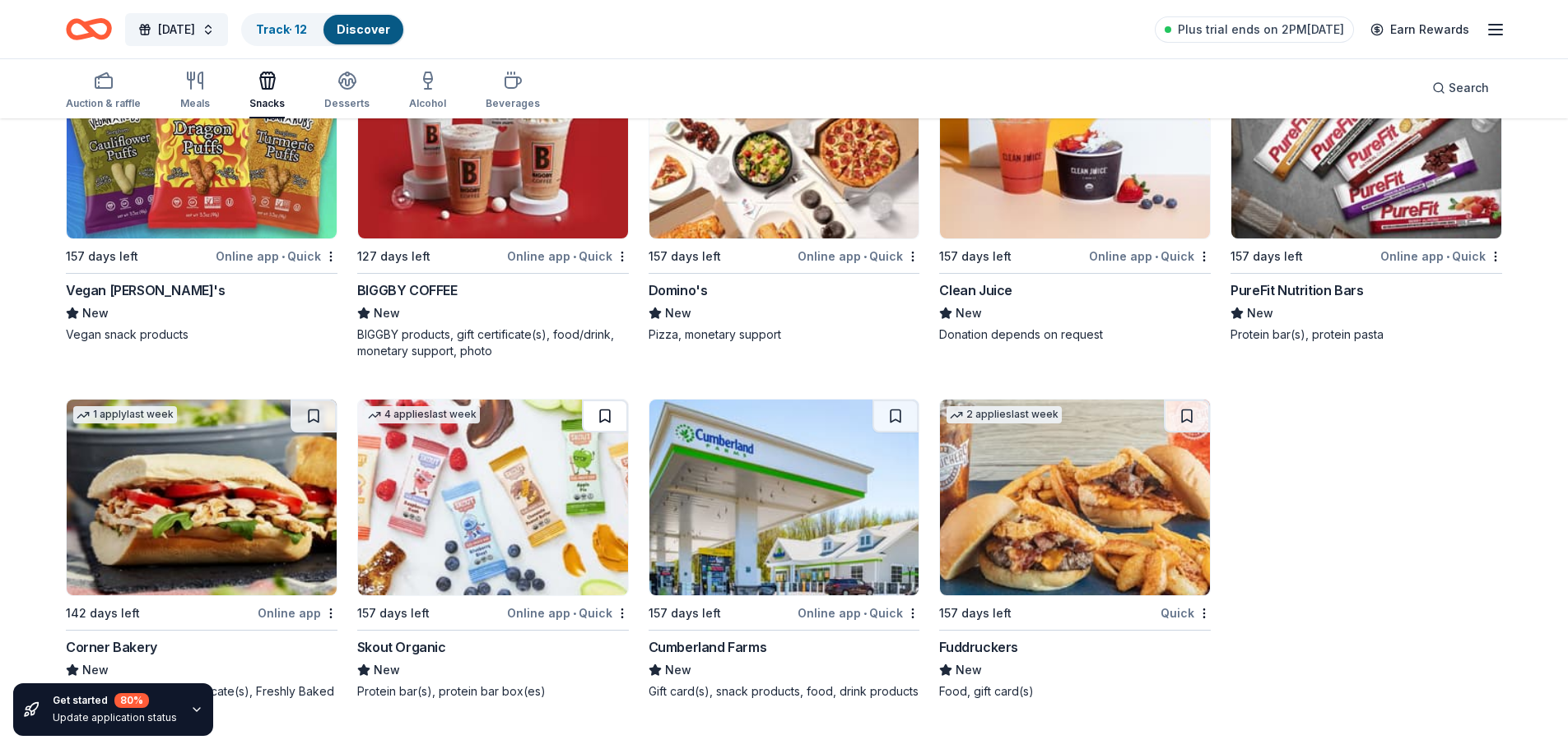
click at [601, 413] on button at bounding box center [605, 416] width 46 height 33
click at [195, 36] on span "[DATE]" at bounding box center [176, 29] width 37 height 20
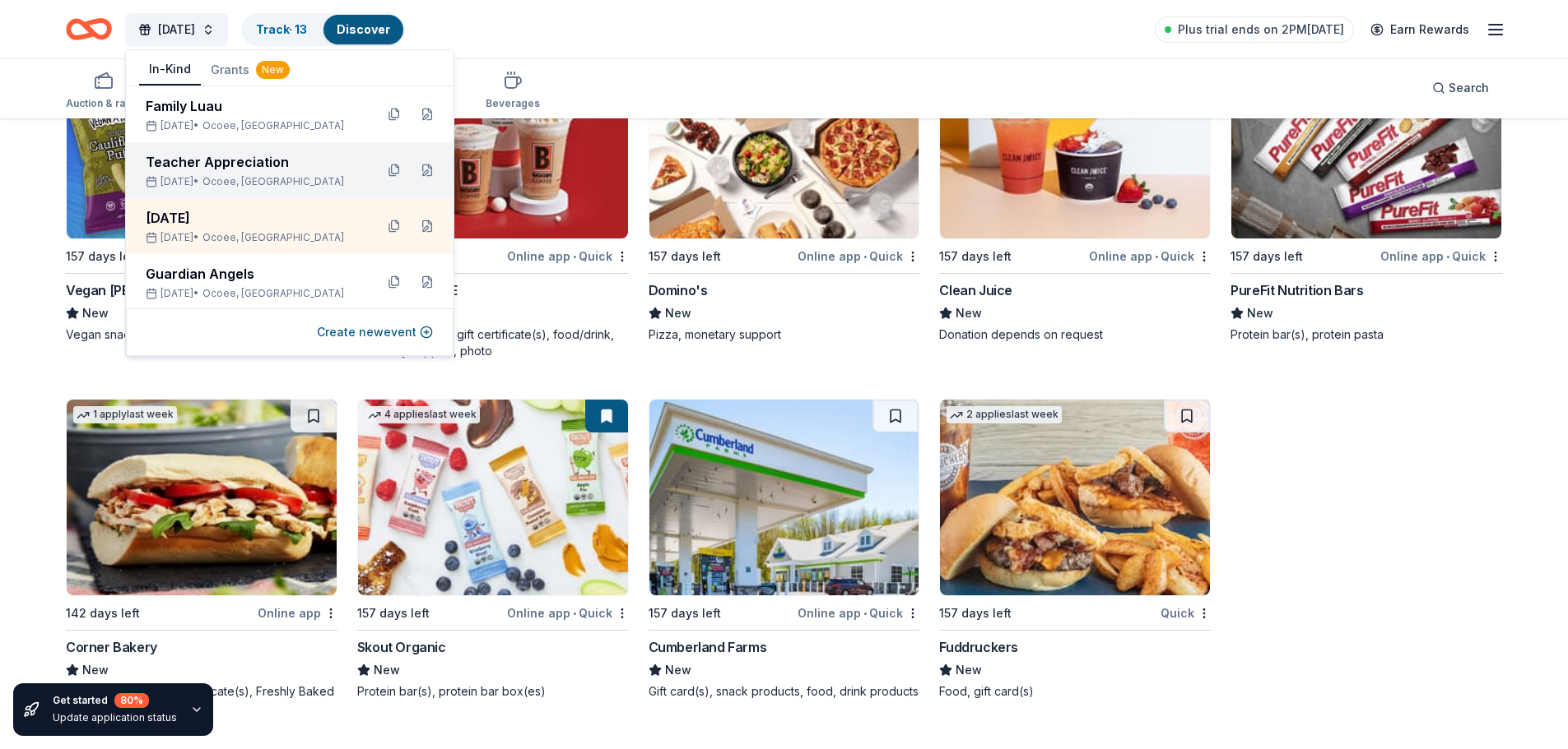
click at [201, 164] on div "Teacher Appreciation" at bounding box center [253, 162] width 216 height 20
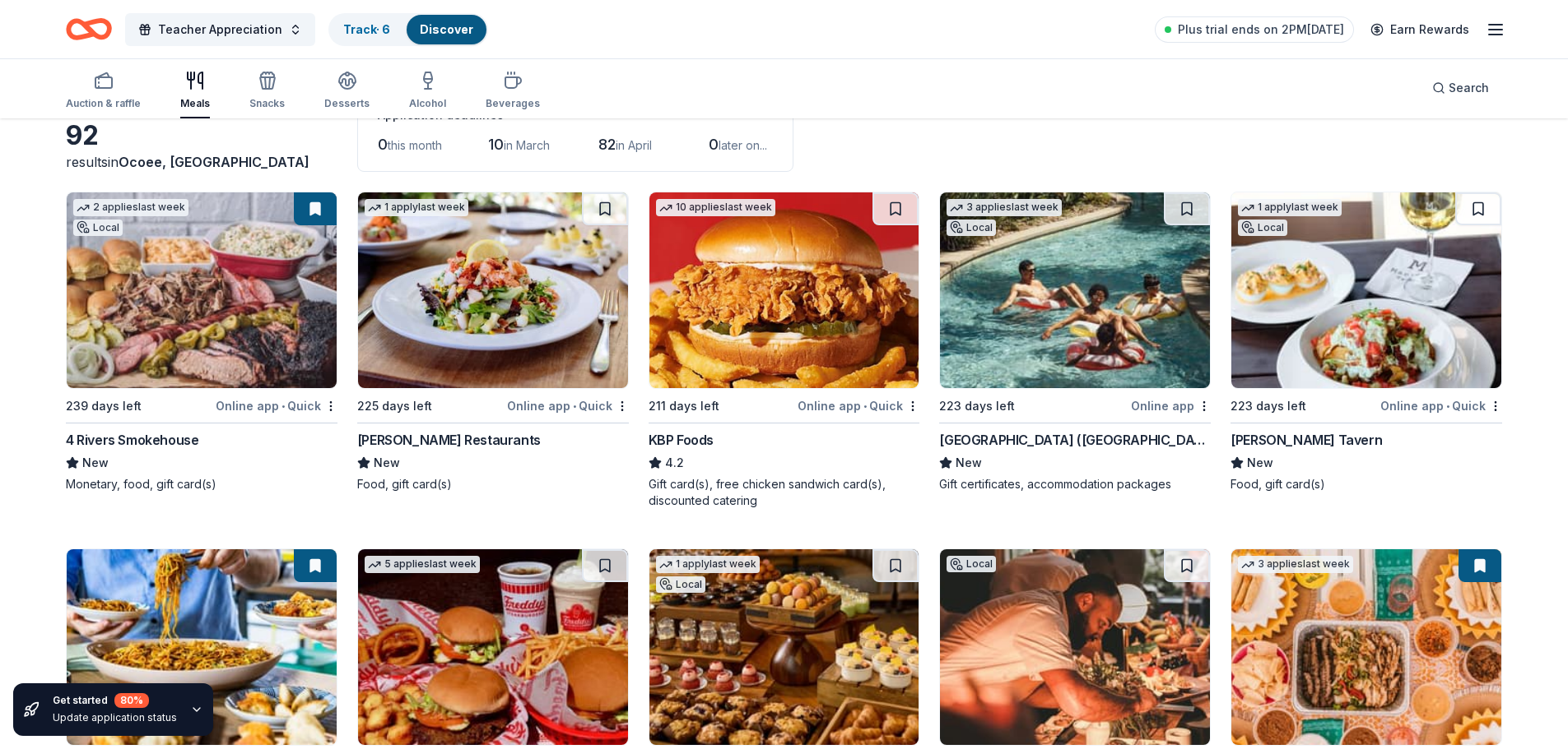
scroll to position [83, 0]
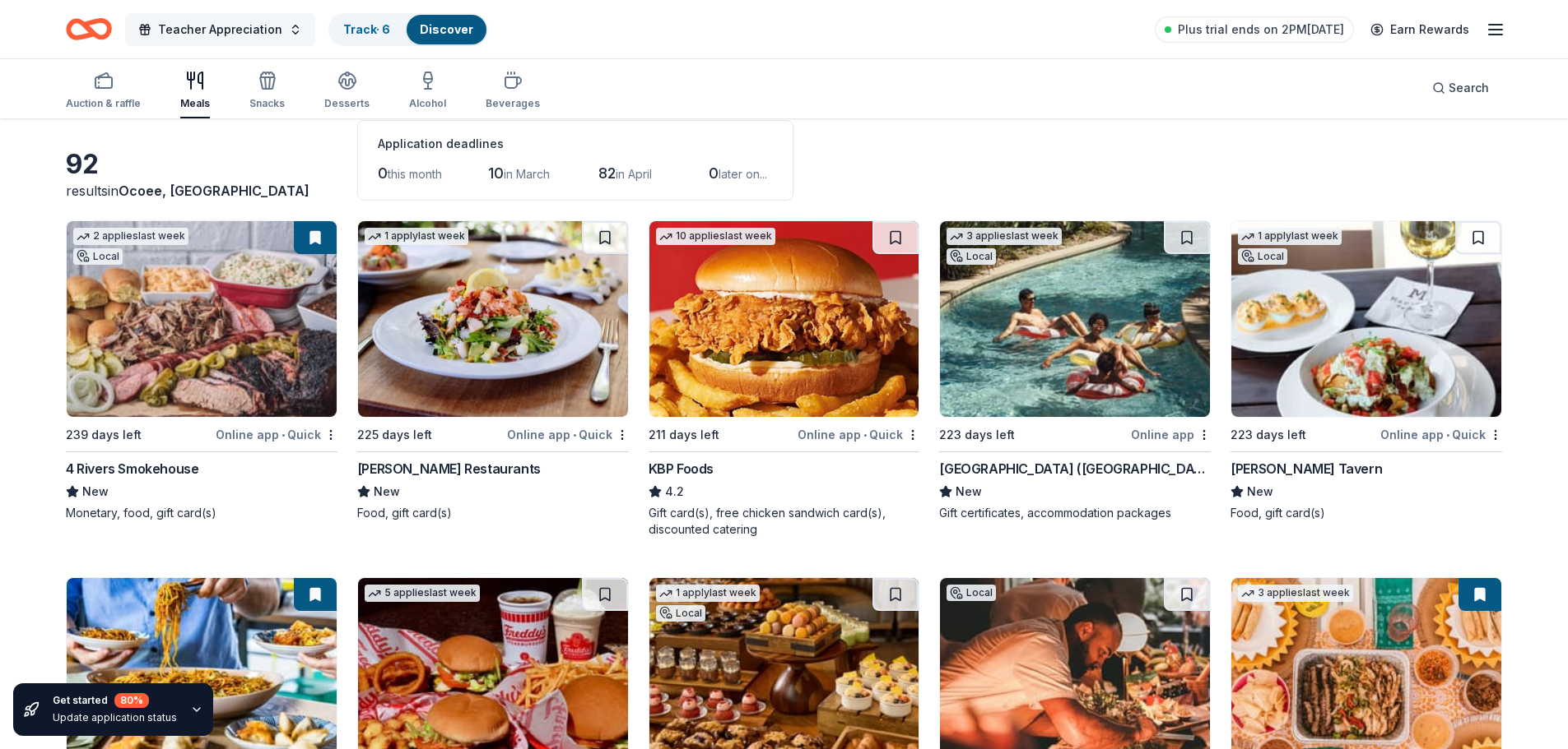
click at [157, 34] on button "Teacher Appreciation" at bounding box center [220, 29] width 190 height 33
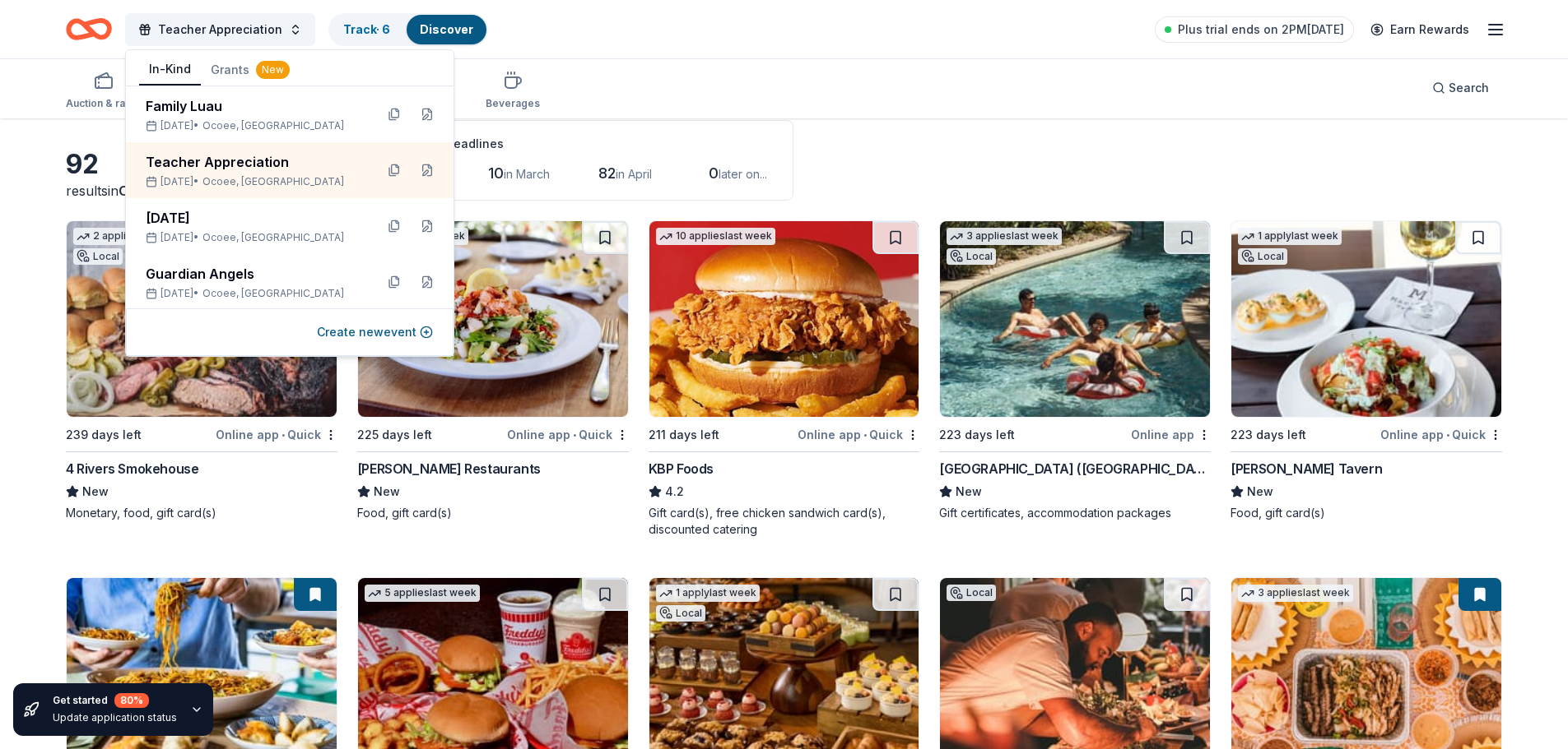
click at [985, 113] on div "Auction & raffle Meals Snacks Desserts Alcohol Beverages Search" at bounding box center [784, 88] width 1436 height 60
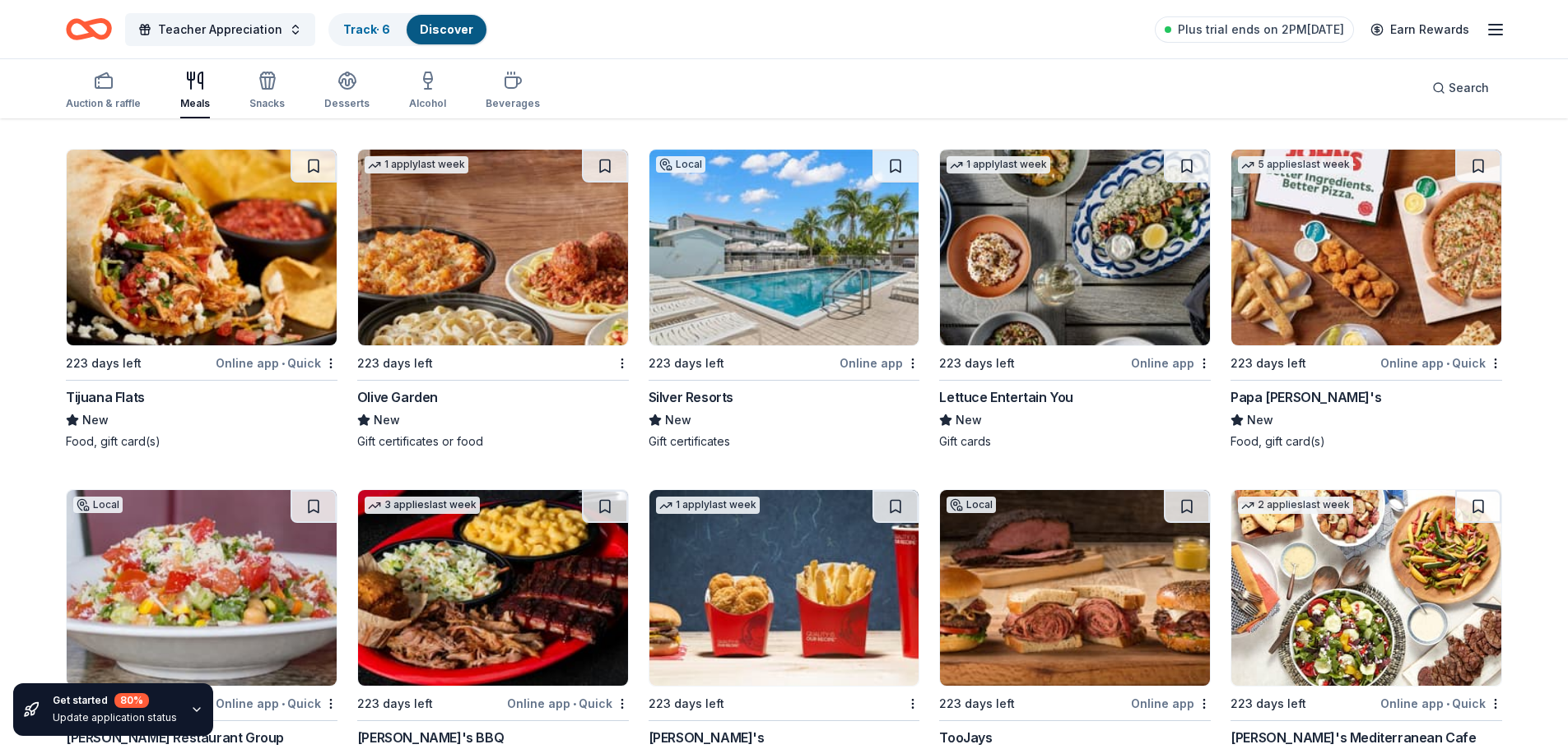
scroll to position [2544, 0]
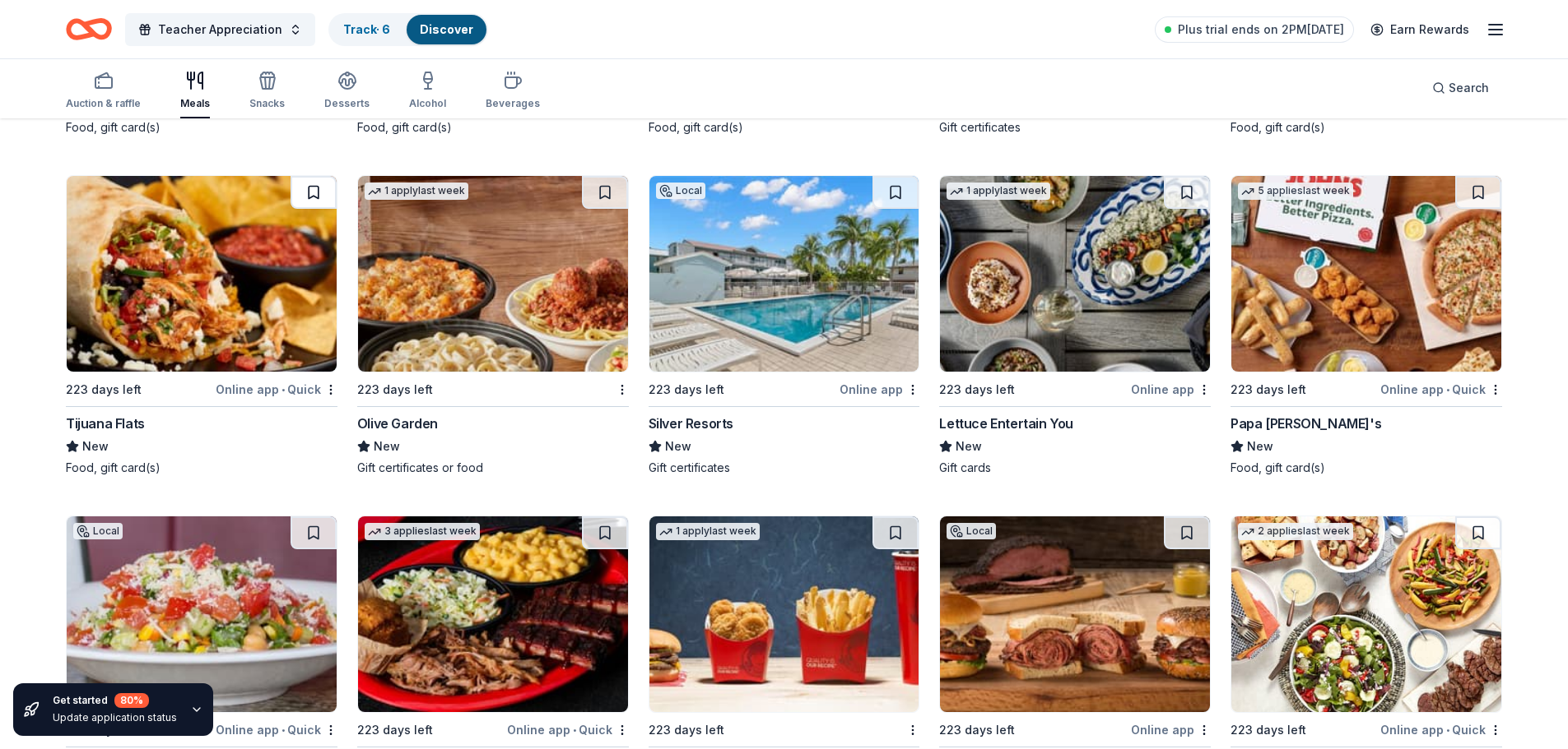
click at [325, 187] on button at bounding box center [314, 193] width 46 height 33
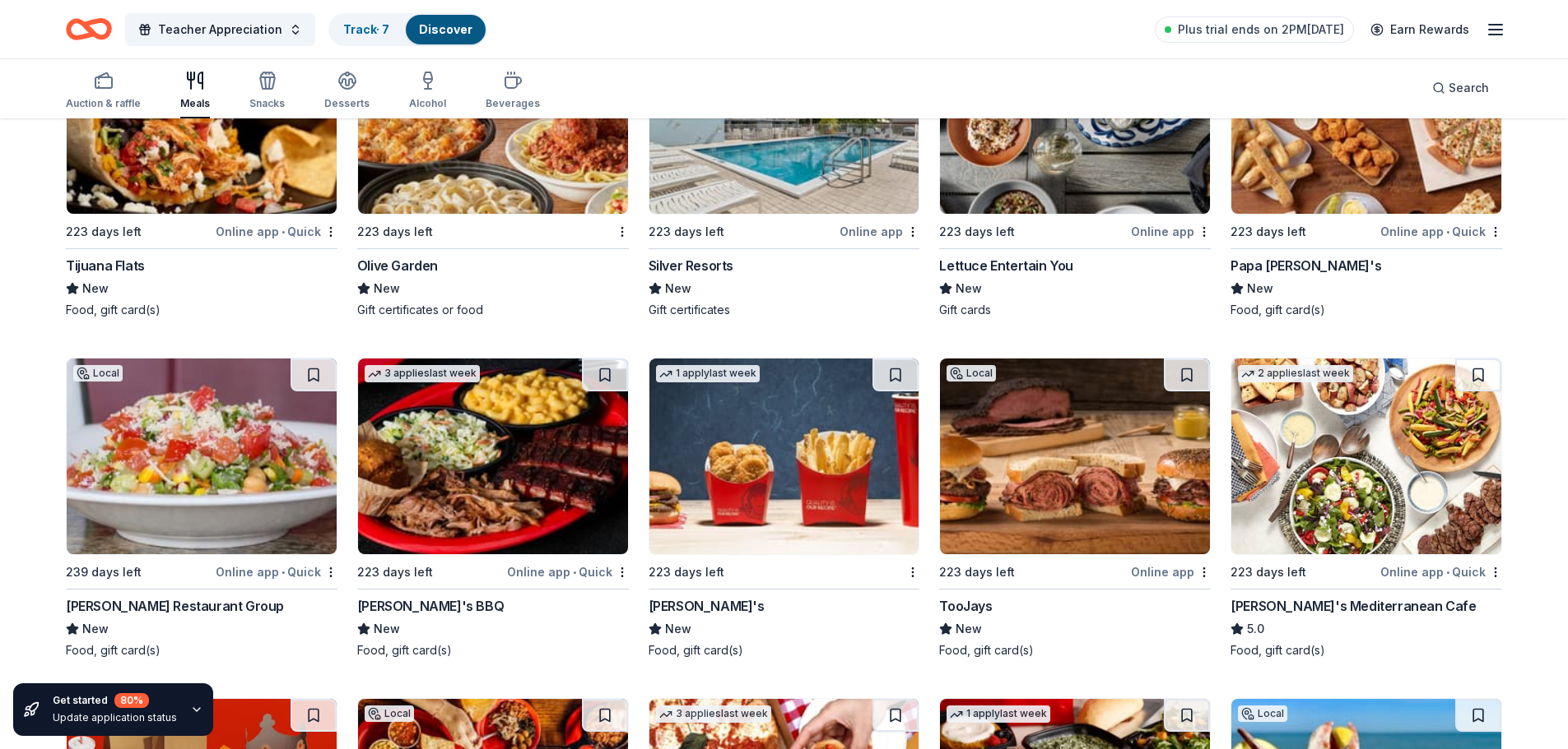
scroll to position [2708, 0]
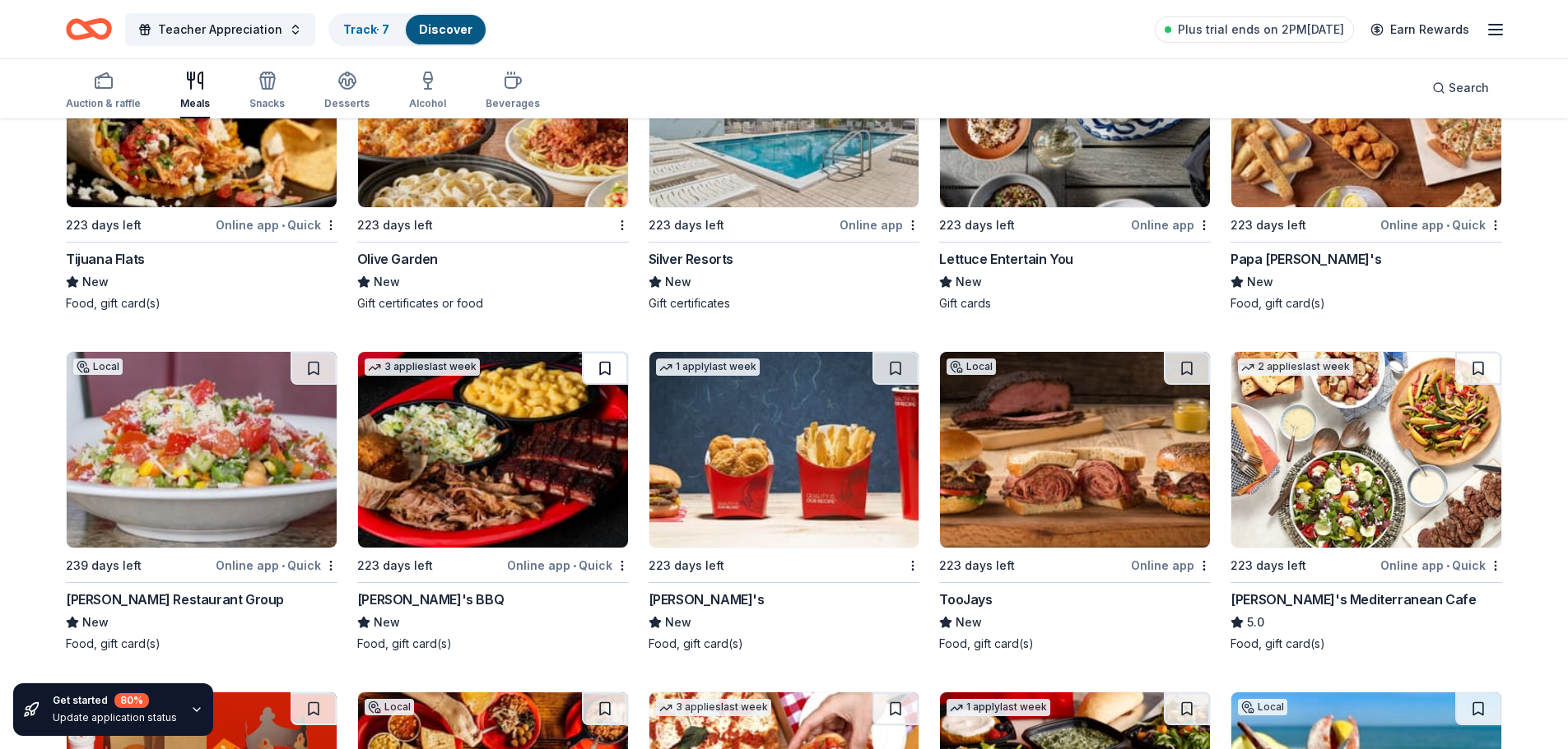
click at [603, 376] on button at bounding box center [605, 368] width 46 height 33
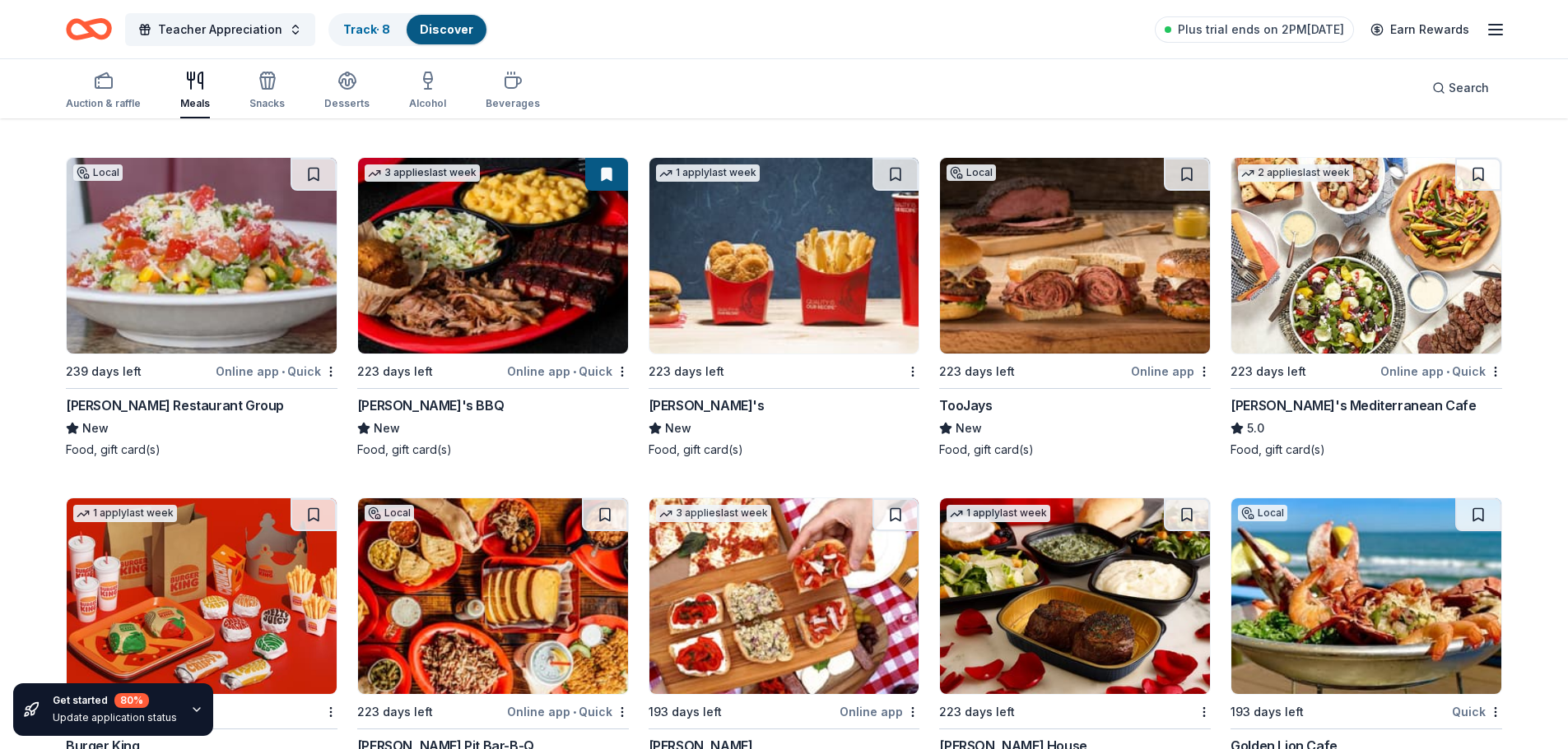
scroll to position [2872, 0]
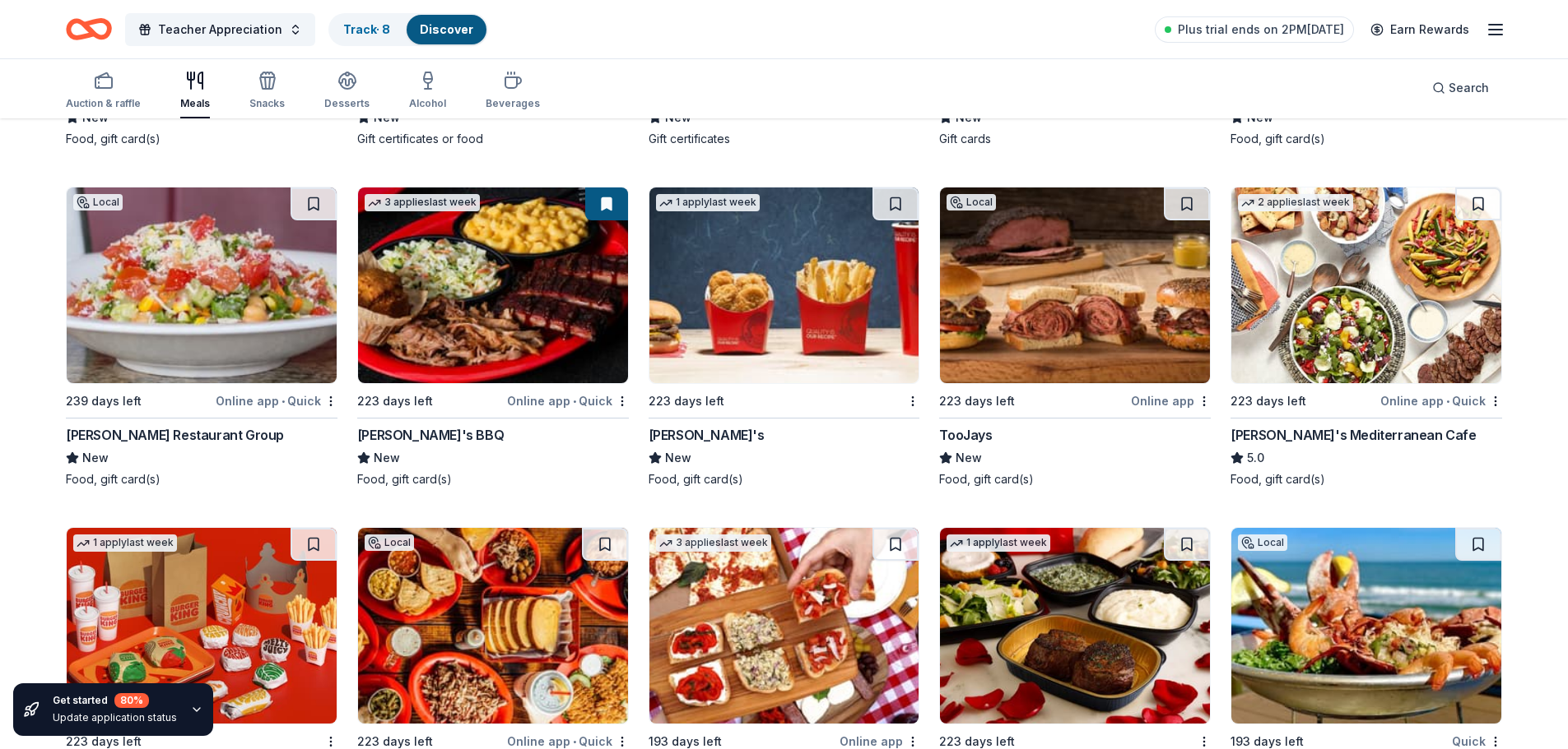
click at [595, 198] on button at bounding box center [606, 204] width 43 height 33
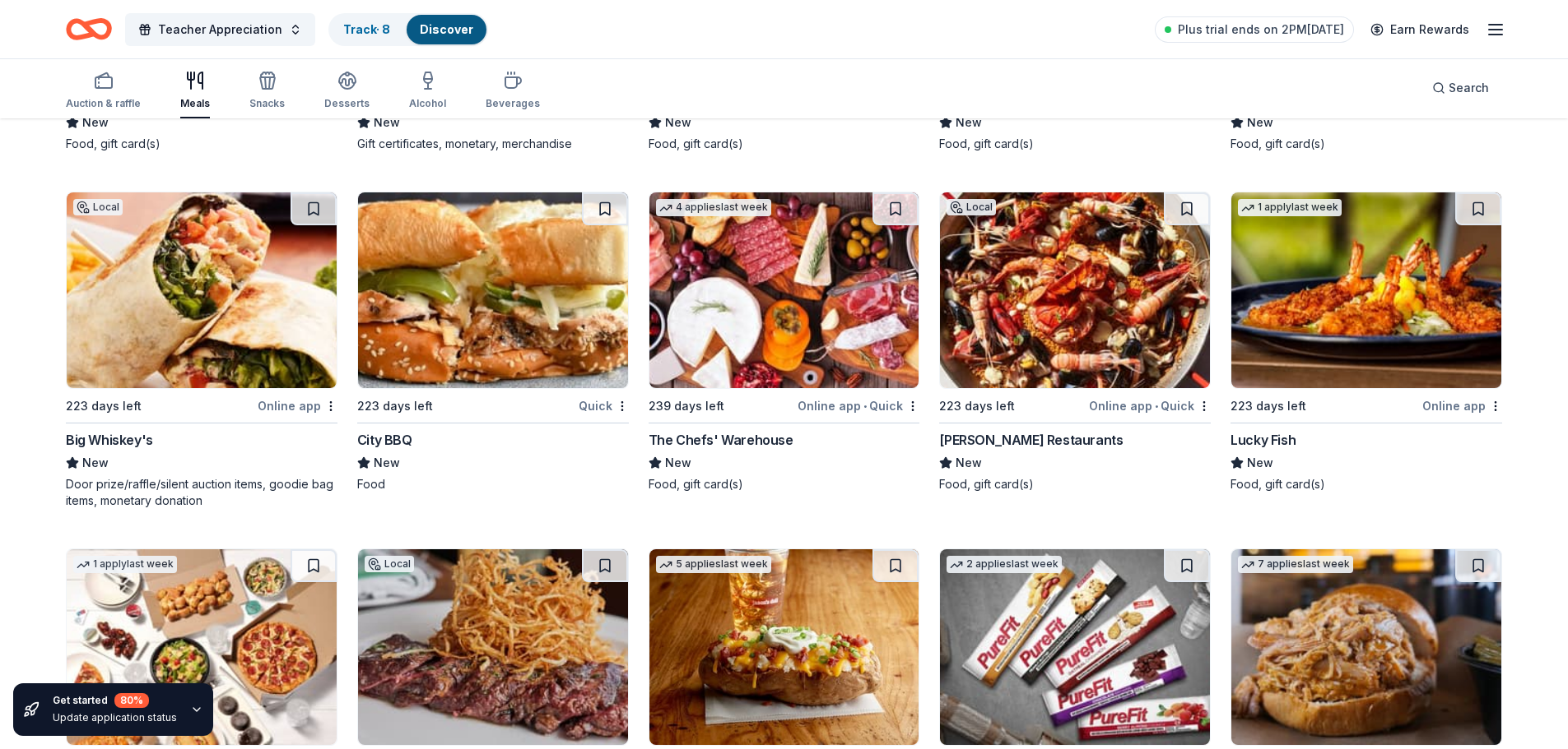
scroll to position [3860, 0]
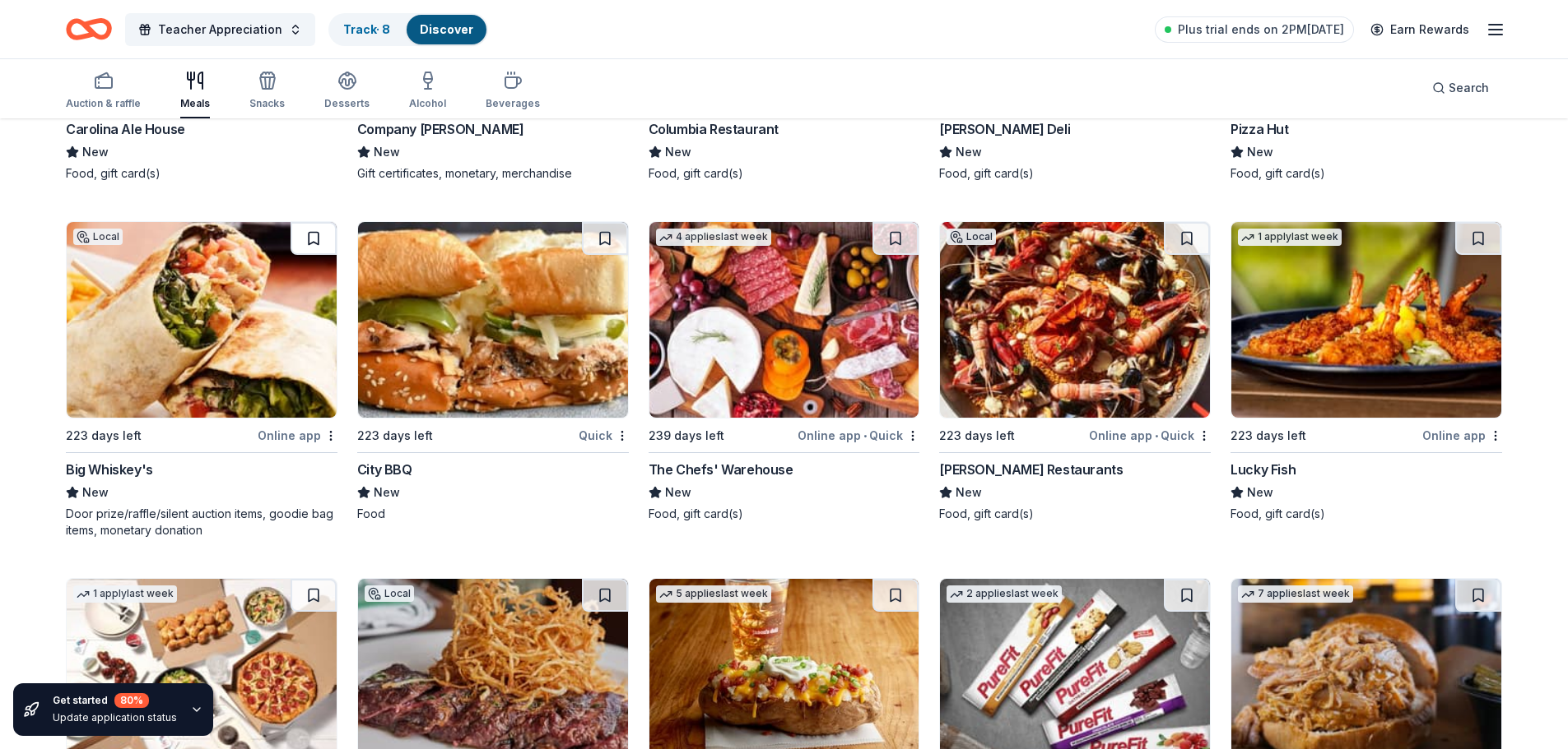
click at [318, 244] on button at bounding box center [314, 239] width 46 height 33
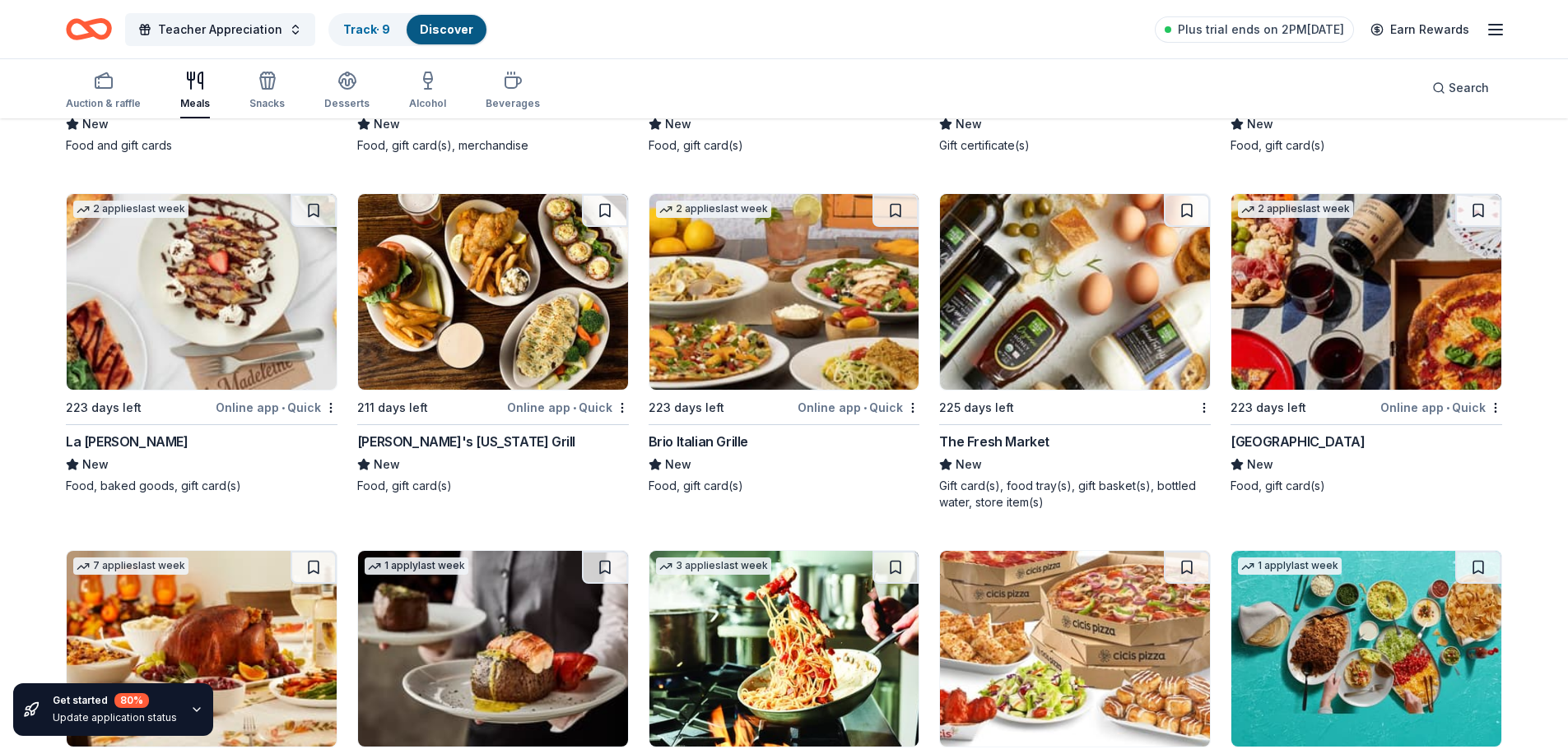
scroll to position [5257, 0]
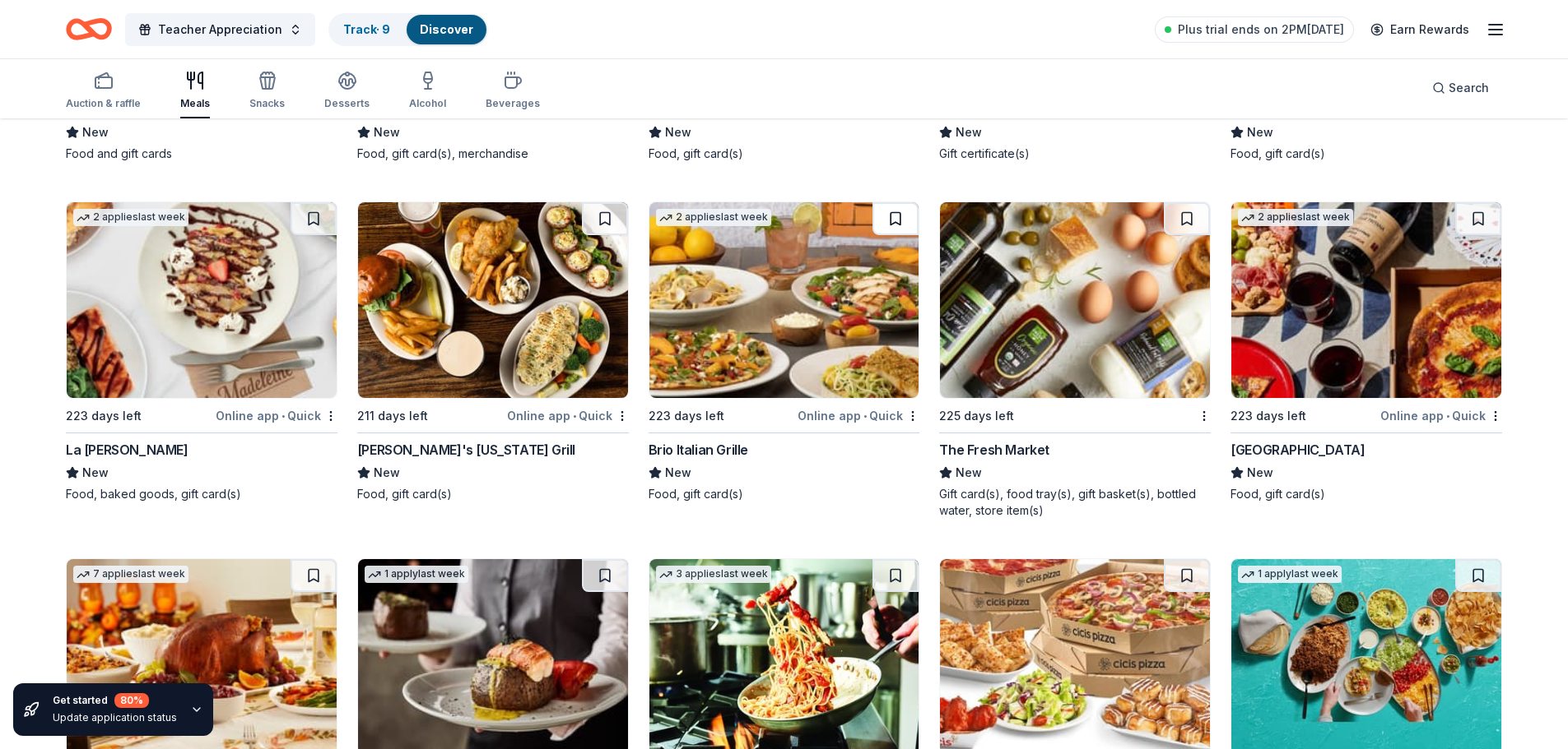
click at [900, 218] on button at bounding box center [895, 218] width 46 height 33
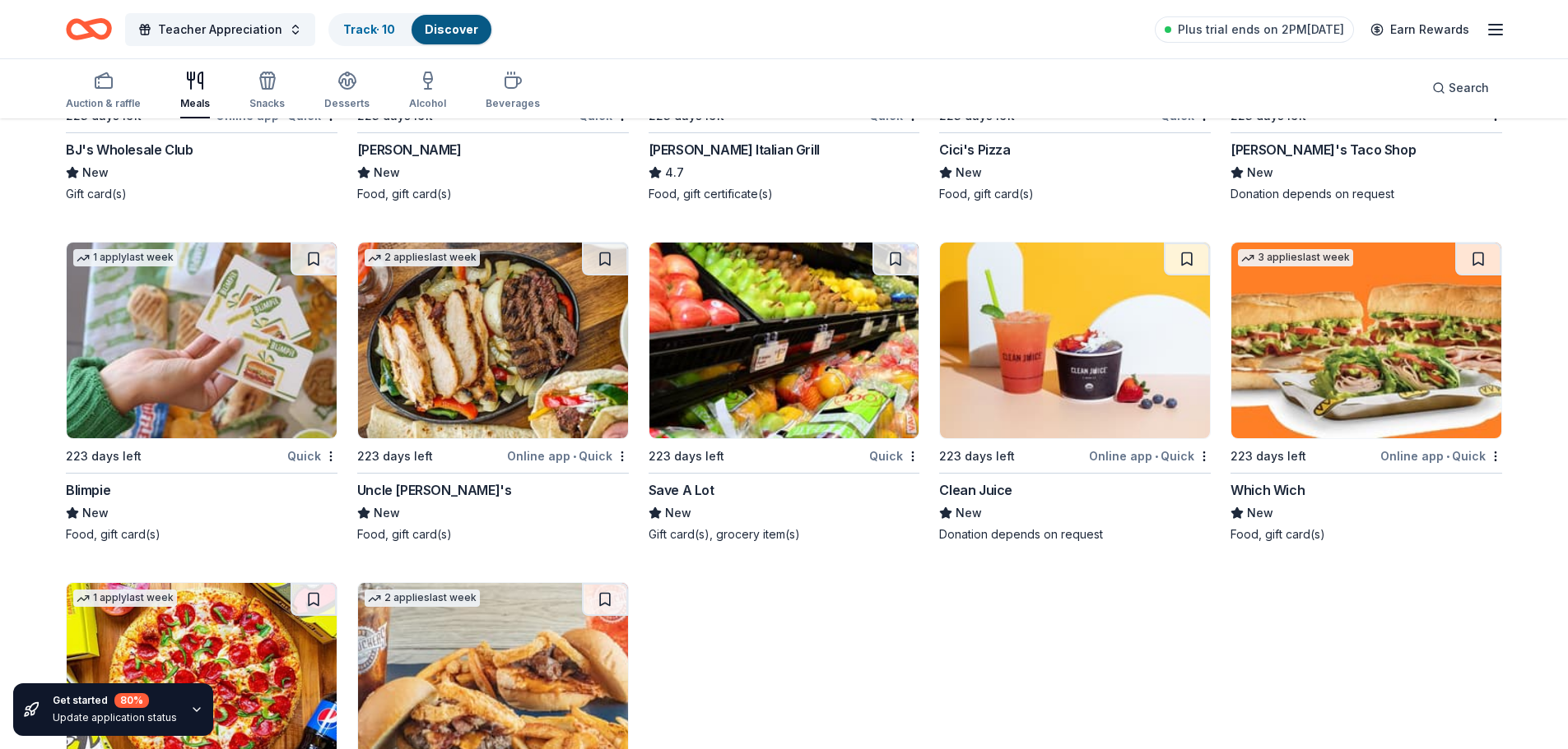
scroll to position [5916, 0]
click at [1194, 253] on button at bounding box center [1187, 258] width 46 height 33
click at [1478, 266] on button at bounding box center [1478, 258] width 46 height 33
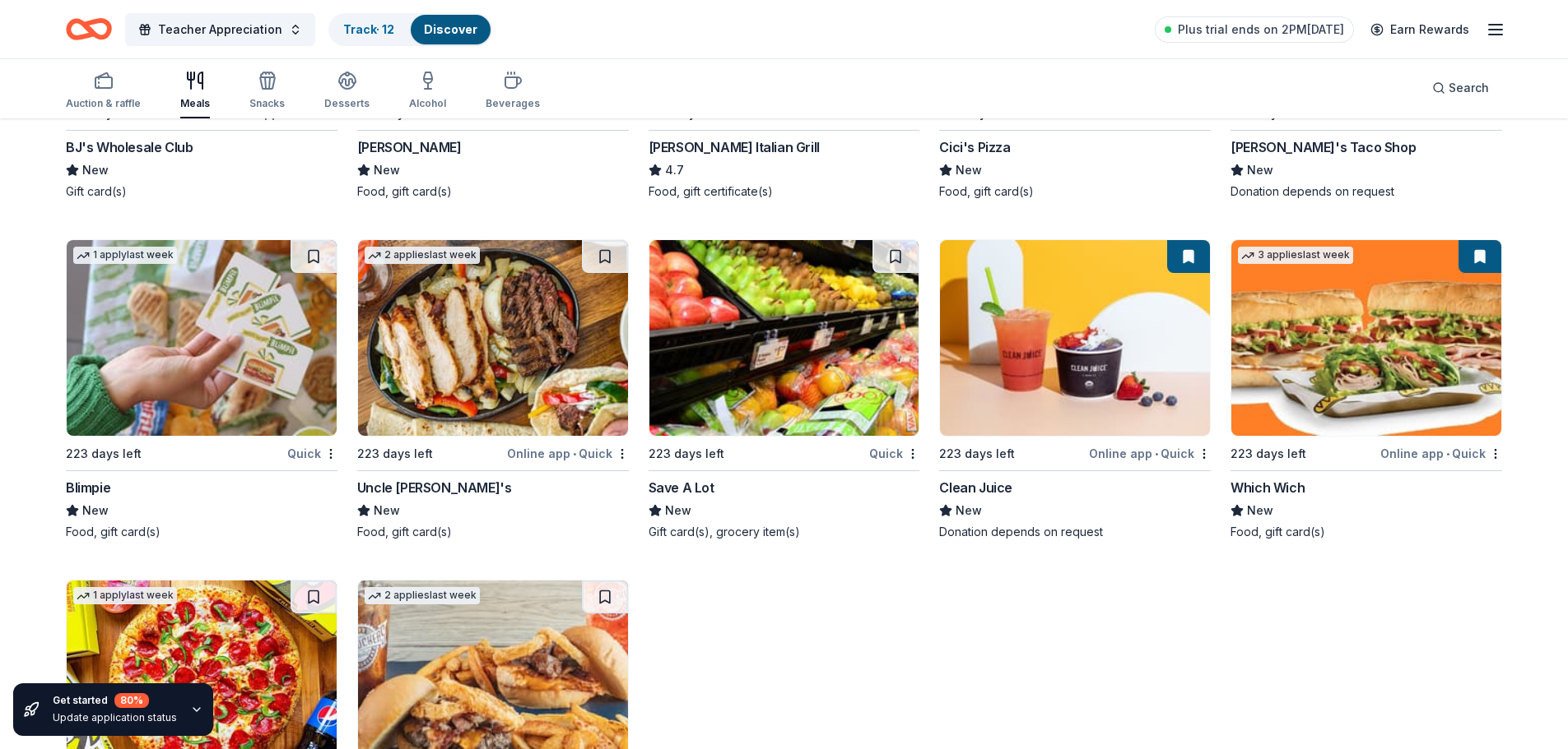
scroll to position [5753, 0]
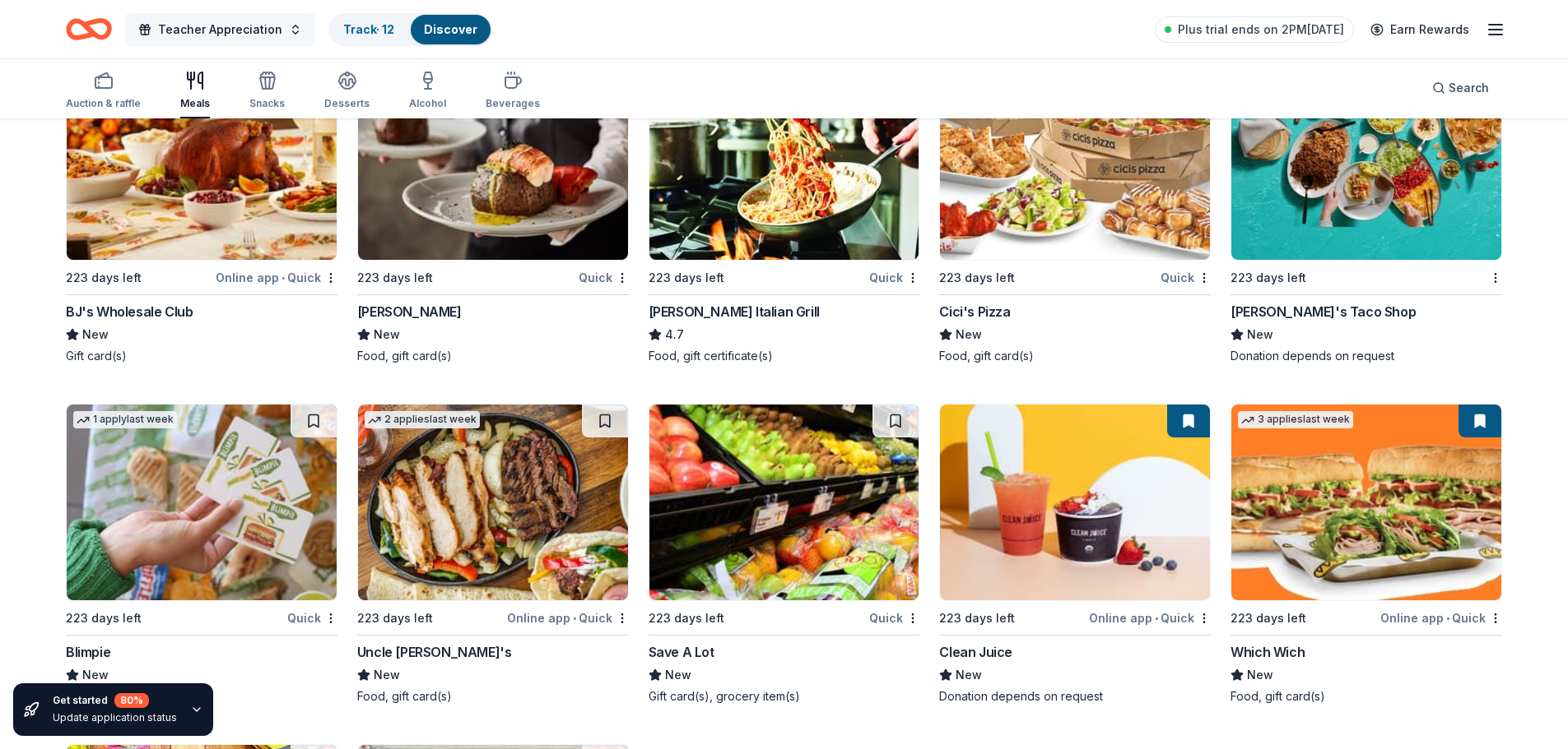
click at [201, 43] on button "Teacher Appreciation" at bounding box center [220, 29] width 190 height 33
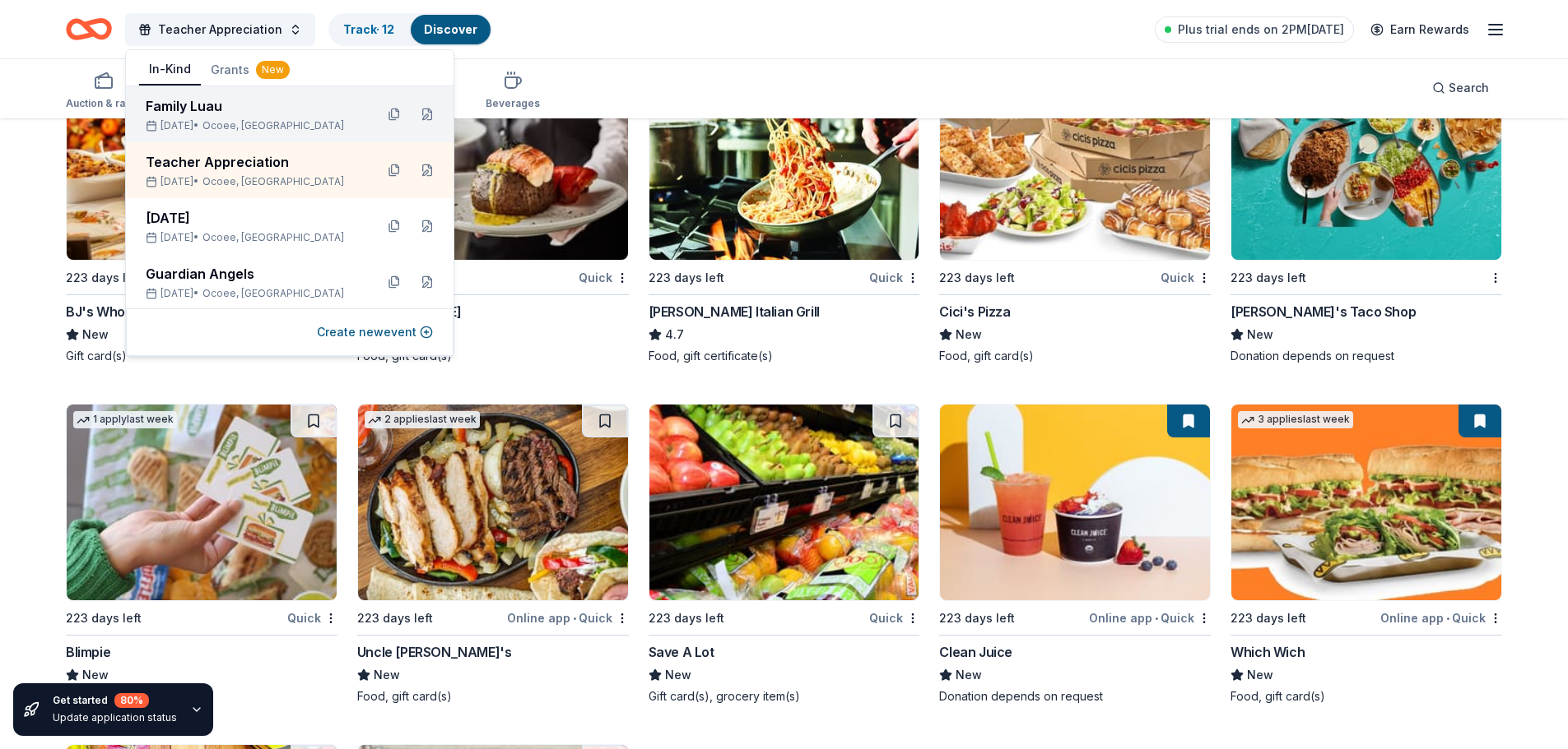
click at [205, 121] on div "[DATE] • Ocoee, [GEOGRAPHIC_DATA]" at bounding box center [253, 125] width 216 height 13
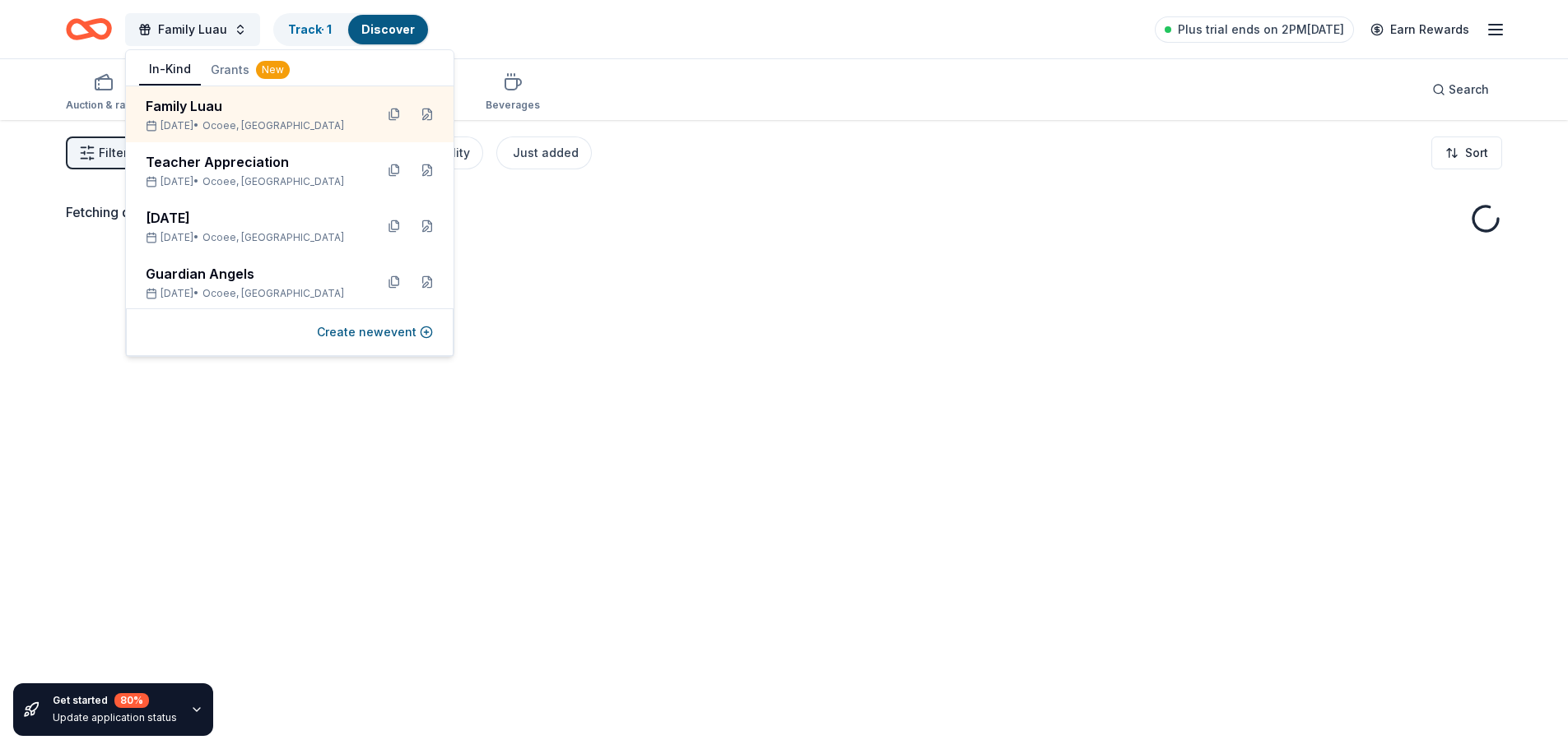
click at [682, 95] on div "Auction & raffle Meals Snacks Desserts Alcohol Beverages Search" at bounding box center [784, 89] width 1436 height 60
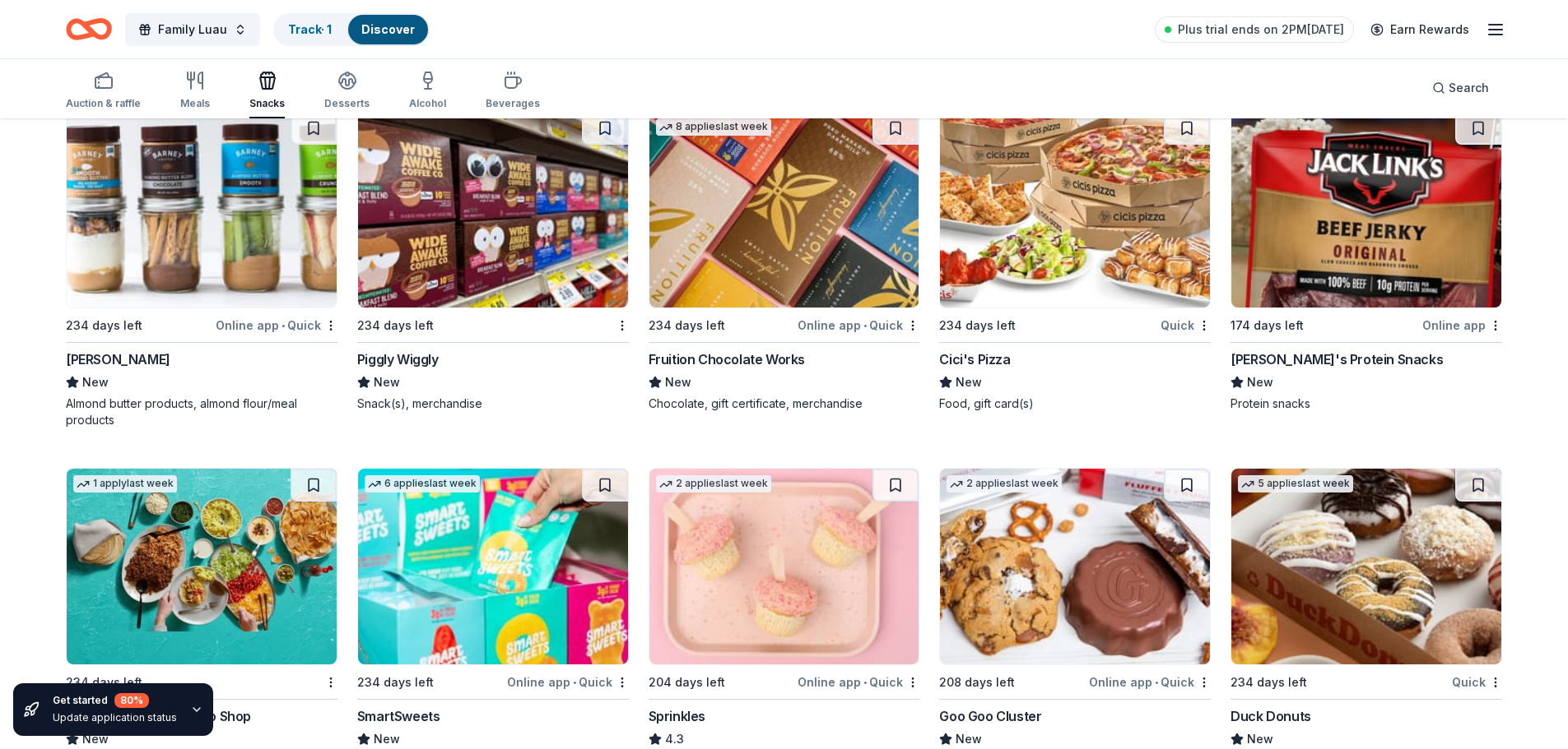
scroll to position [4340, 0]
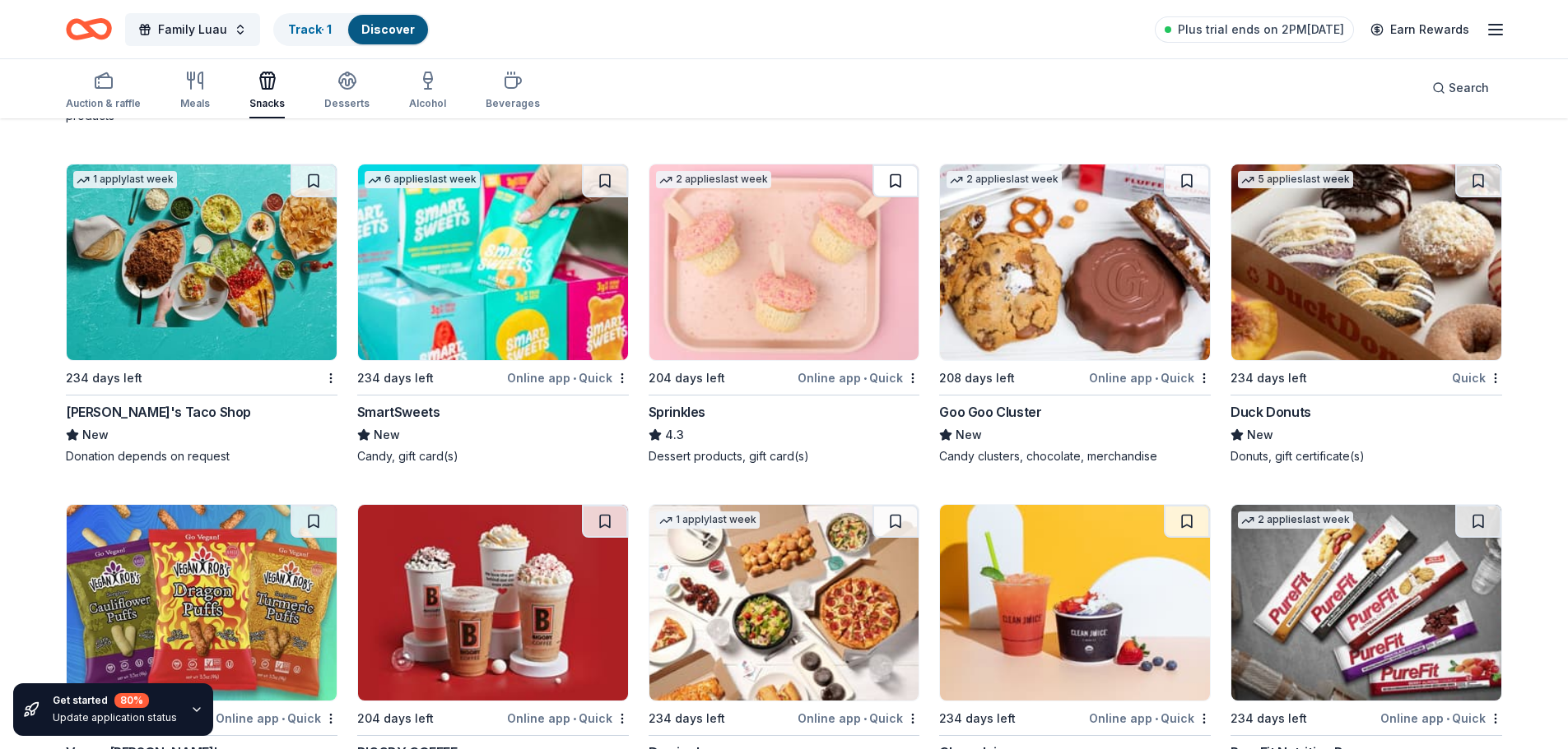
click at [894, 183] on button at bounding box center [895, 181] width 46 height 33
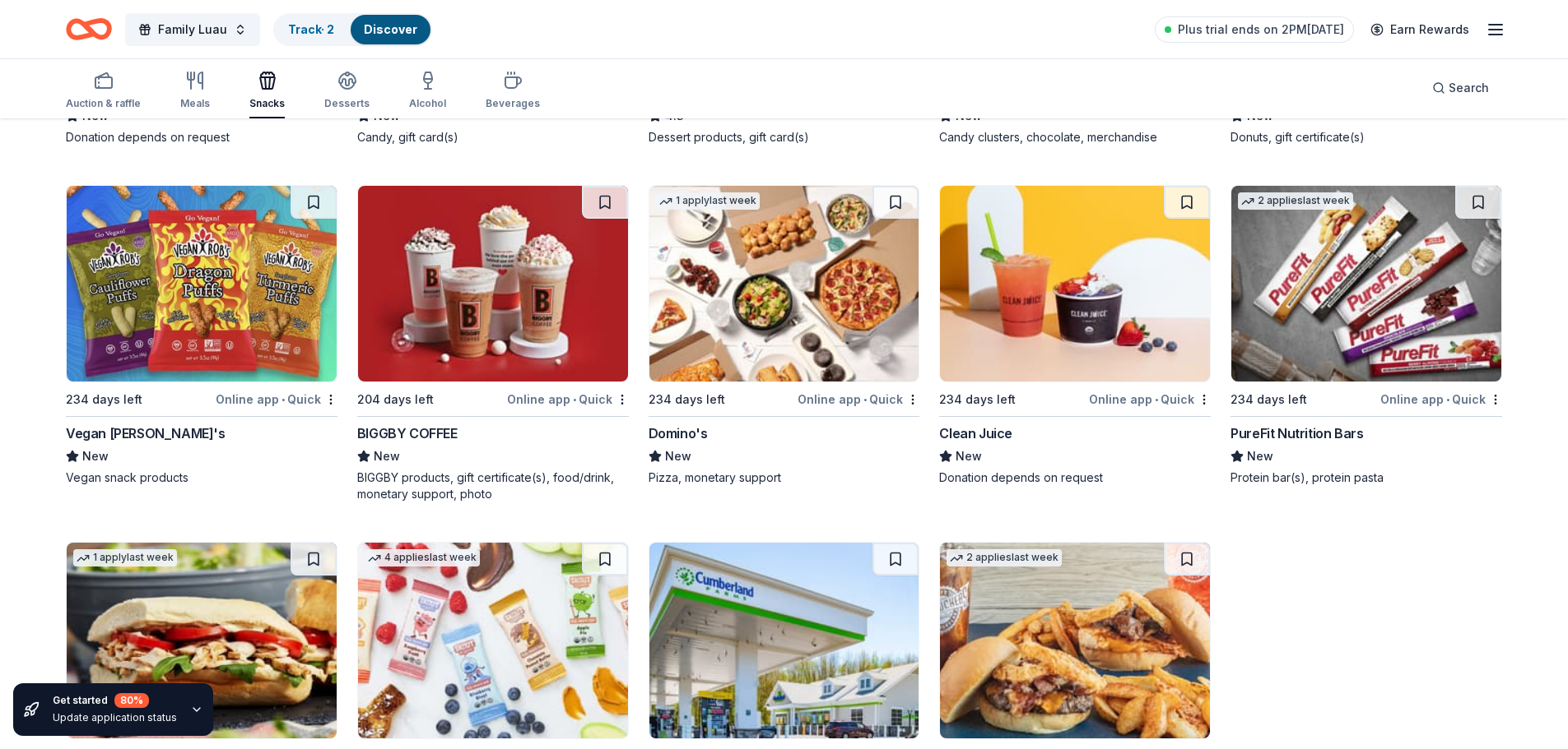
scroll to position [4638, 0]
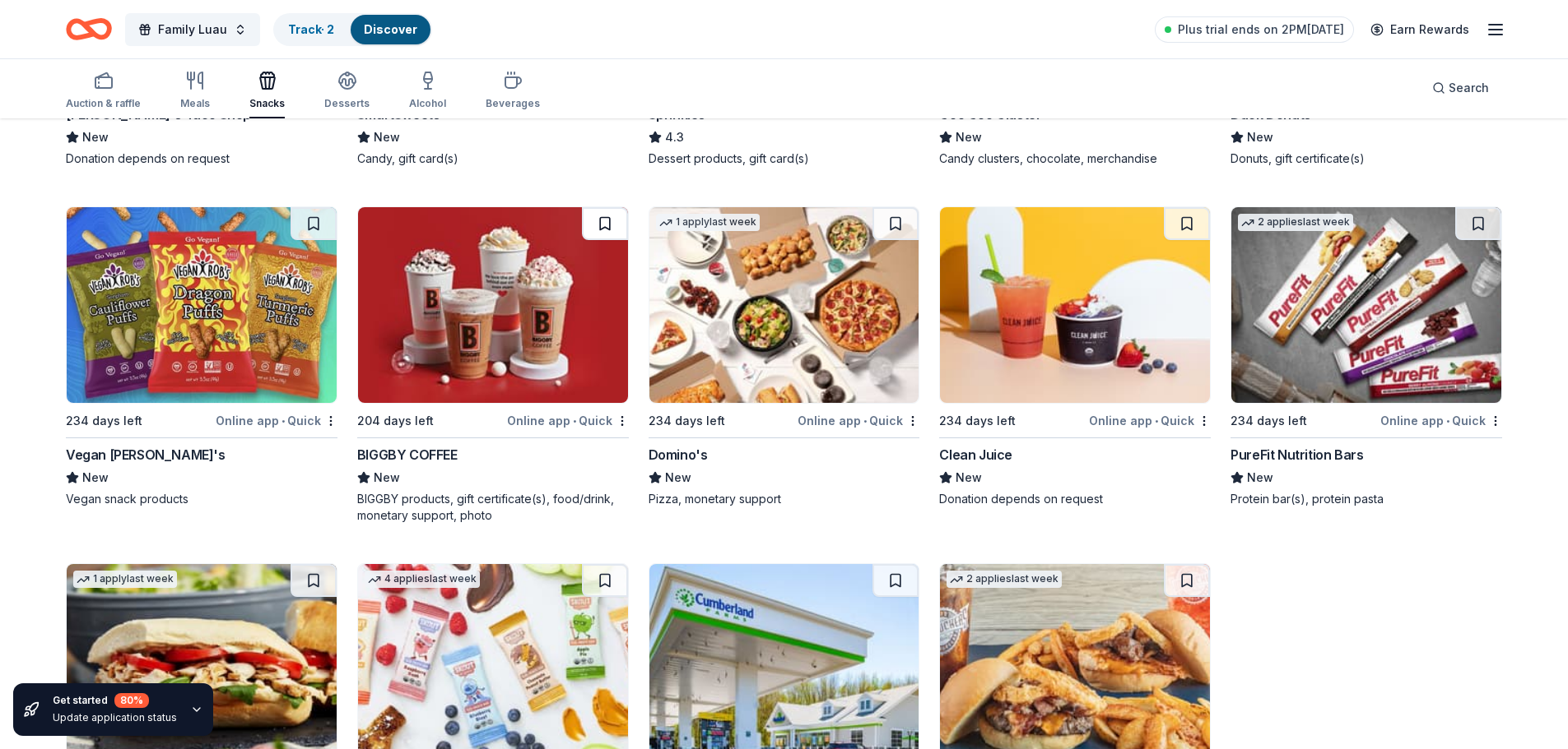
click at [615, 224] on button at bounding box center [605, 223] width 46 height 33
click at [213, 38] on span "Family Luau" at bounding box center [192, 29] width 69 height 20
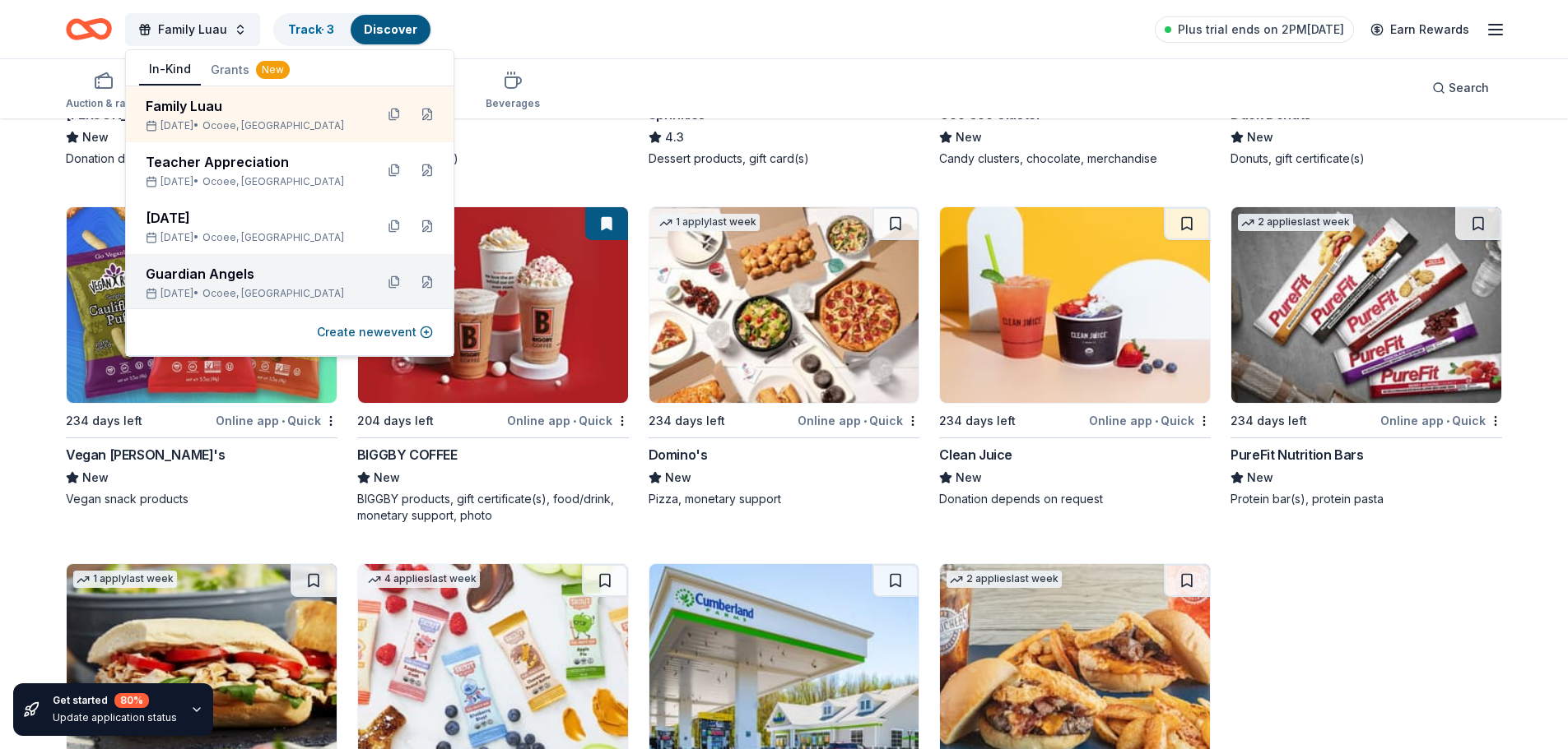
click at [211, 278] on div "Guardian Angels" at bounding box center [253, 274] width 216 height 20
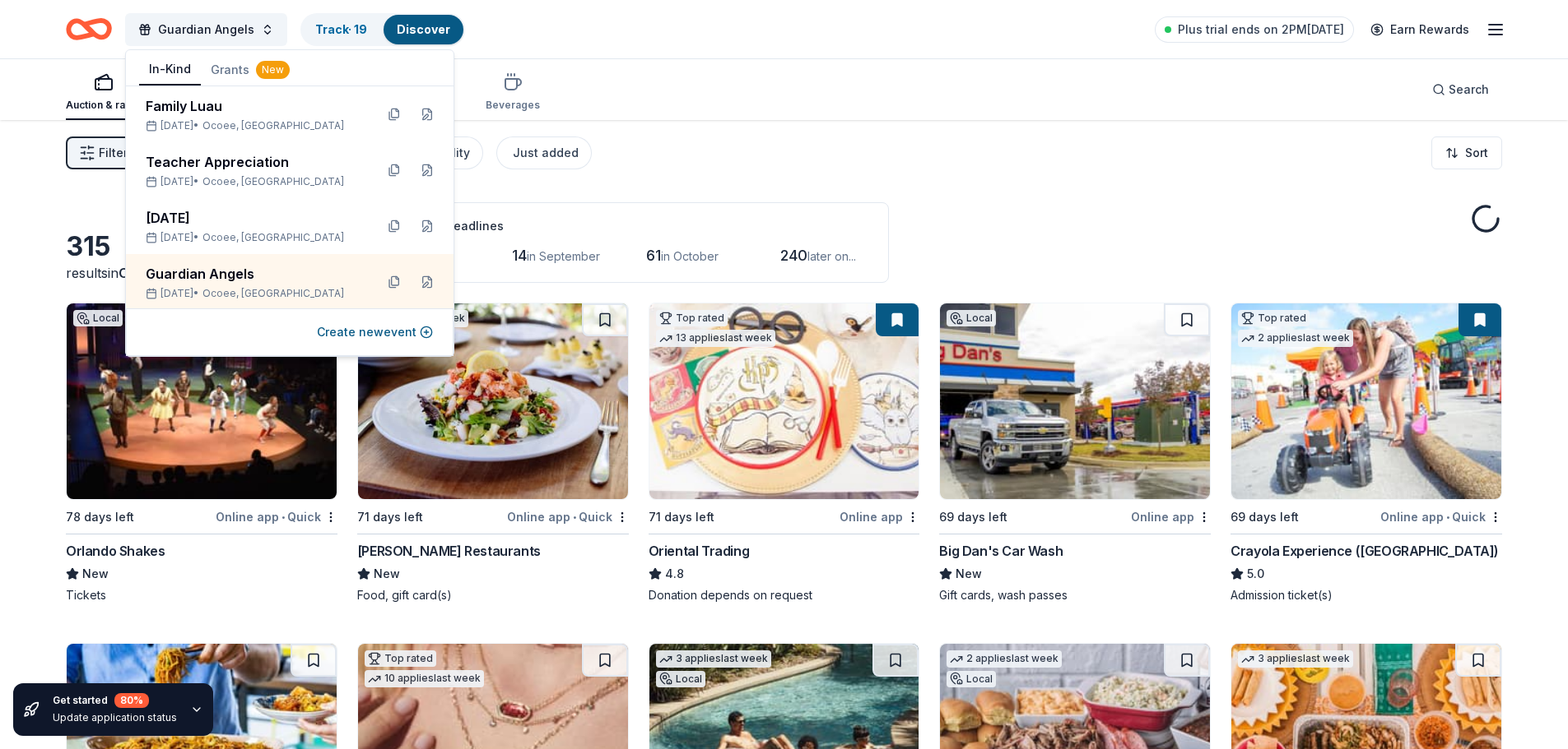
click at [828, 118] on div "Auction & raffle Meals Snacks Desserts Alcohol Beverages Search" at bounding box center [784, 89] width 1436 height 60
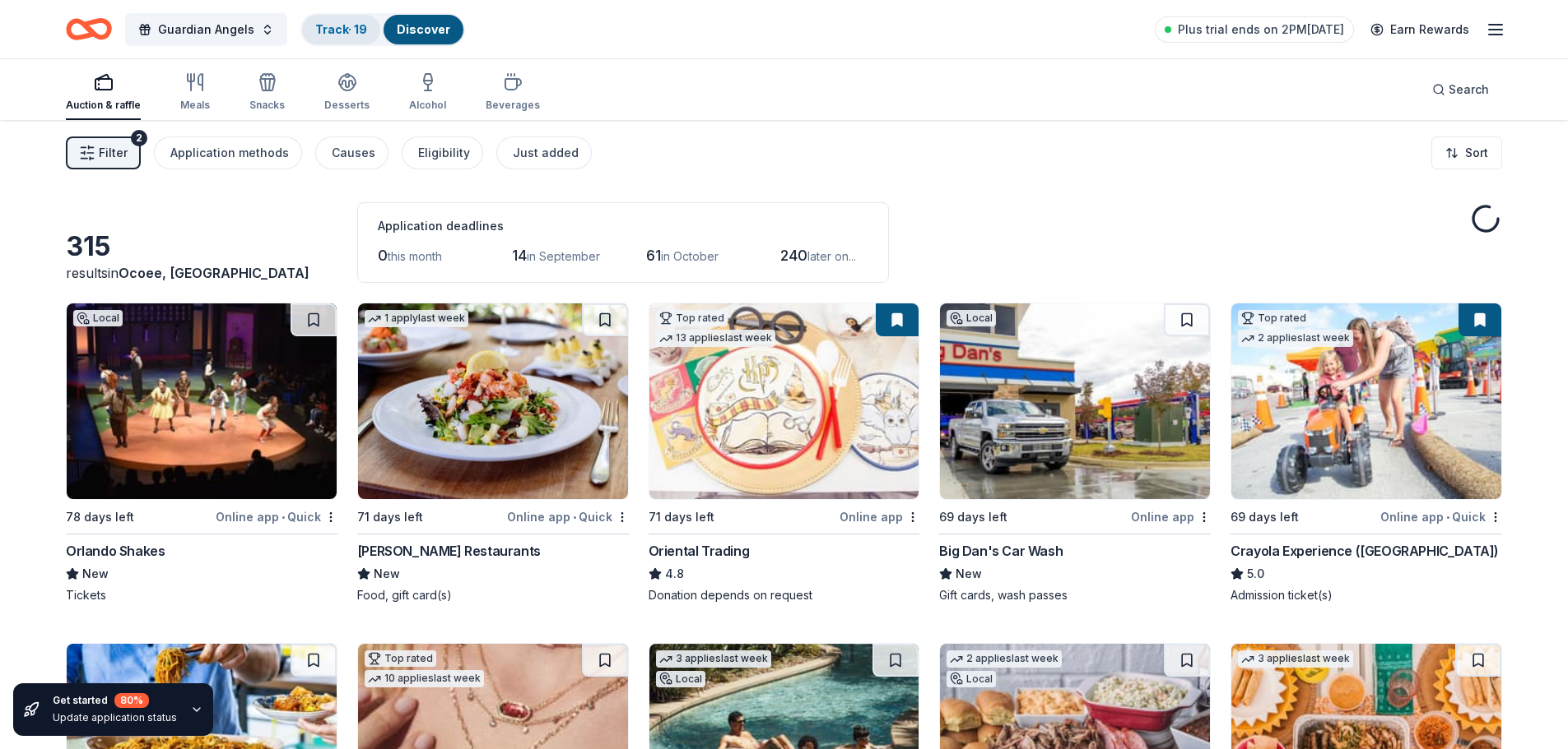
click at [347, 22] on link "Track · 19" at bounding box center [341, 29] width 52 height 14
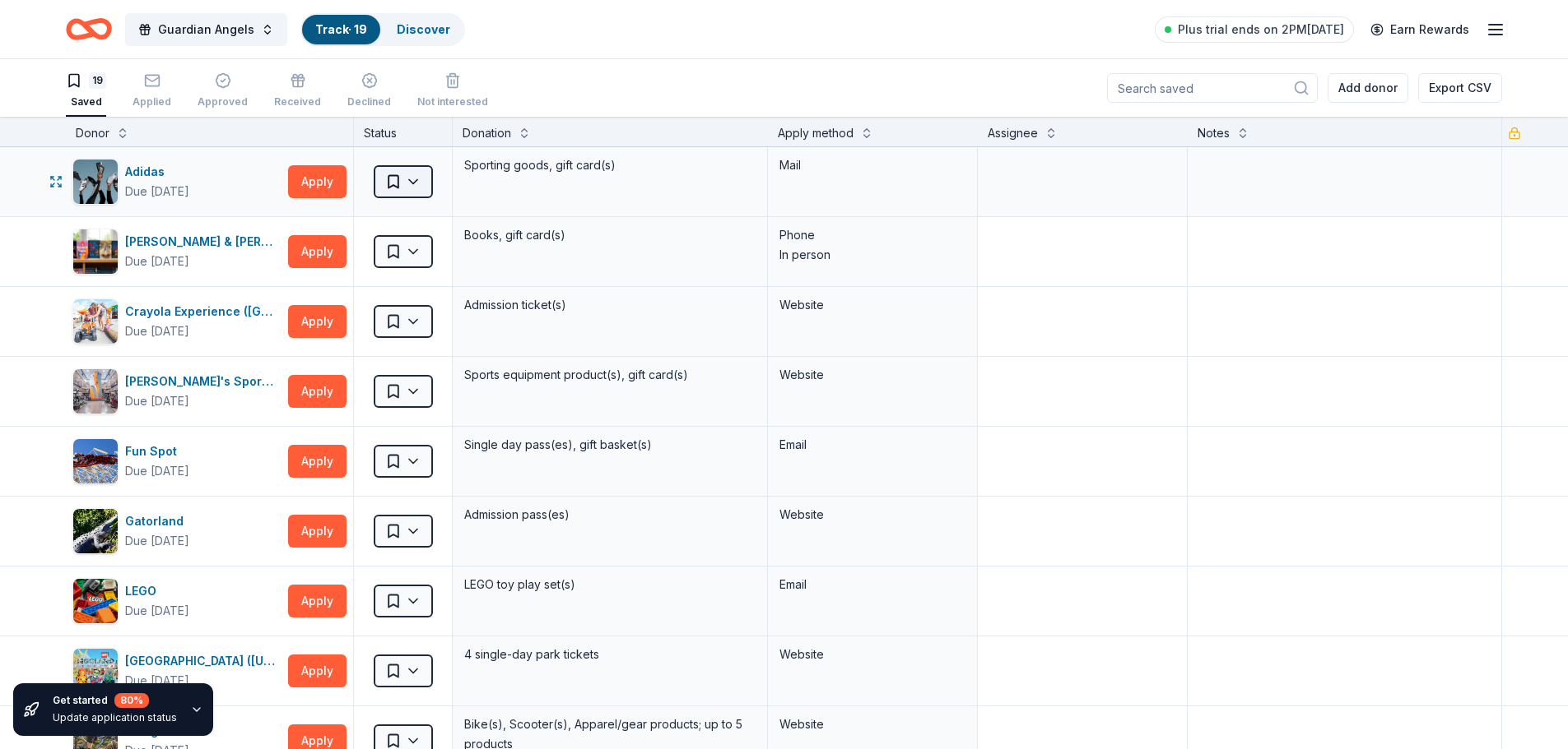
click at [422, 176] on html "10% Guardian Angels Track · 19 Discover Plus trial ends on 2PM[DATE] Earn Rewar…" at bounding box center [784, 374] width 1568 height 749
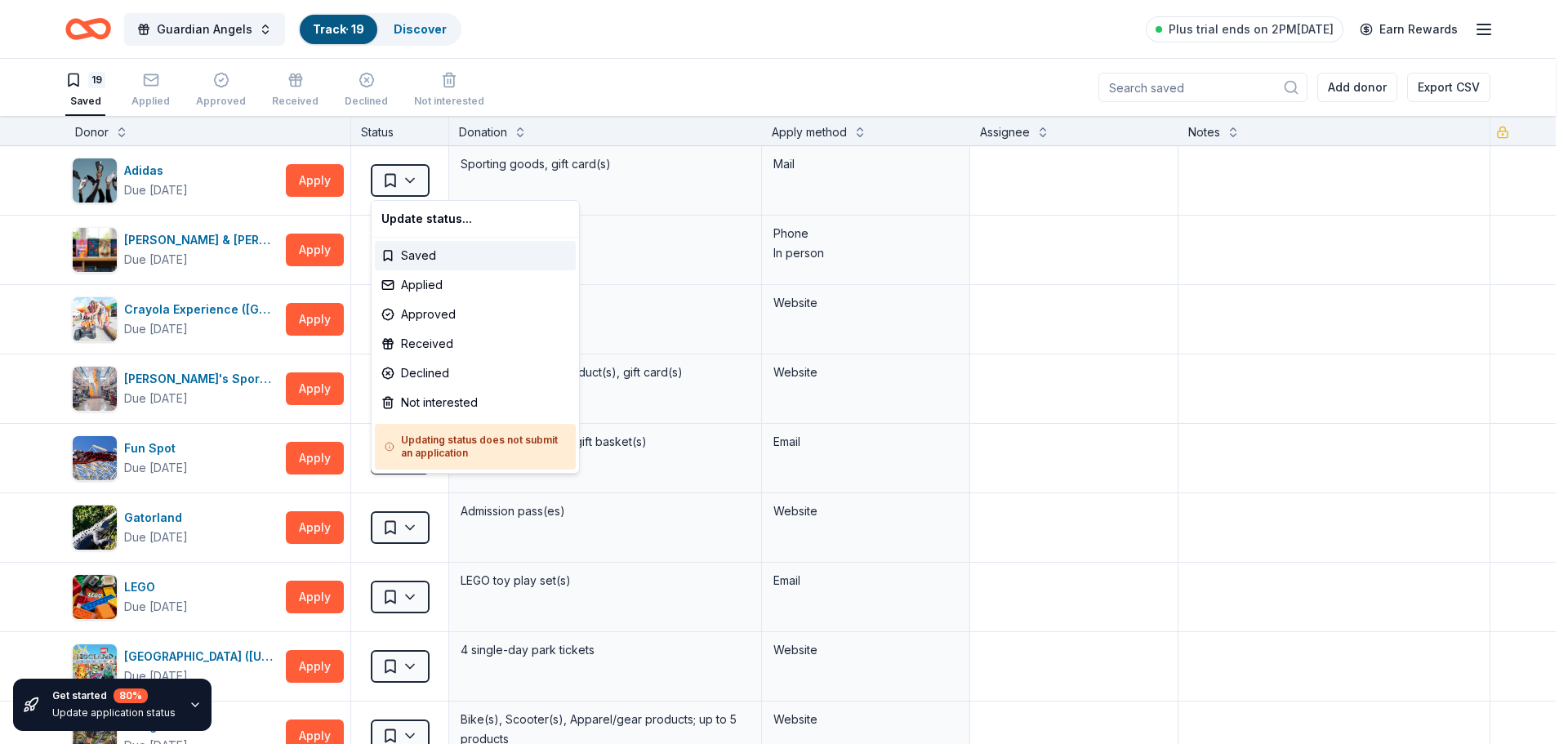
click at [419, 175] on html "10% Guardian Angels Track · 19 Discover Plus trial ends on 2PM[DATE] Earn Rewar…" at bounding box center [784, 372] width 1568 height 744
